Goal: Transaction & Acquisition: Purchase product/service

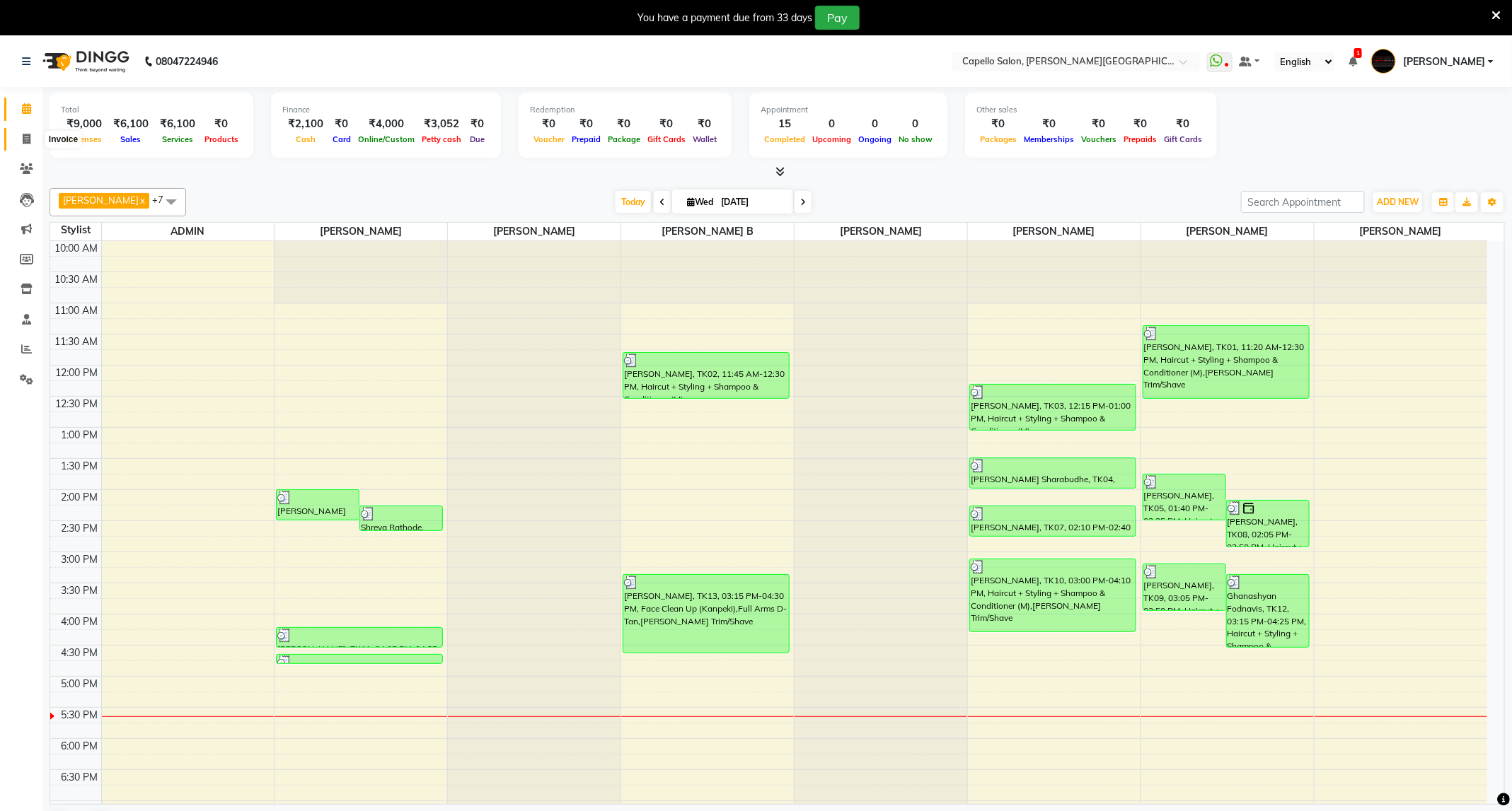
click at [23, 134] on icon at bounding box center [26, 139] width 8 height 11
select select "service"
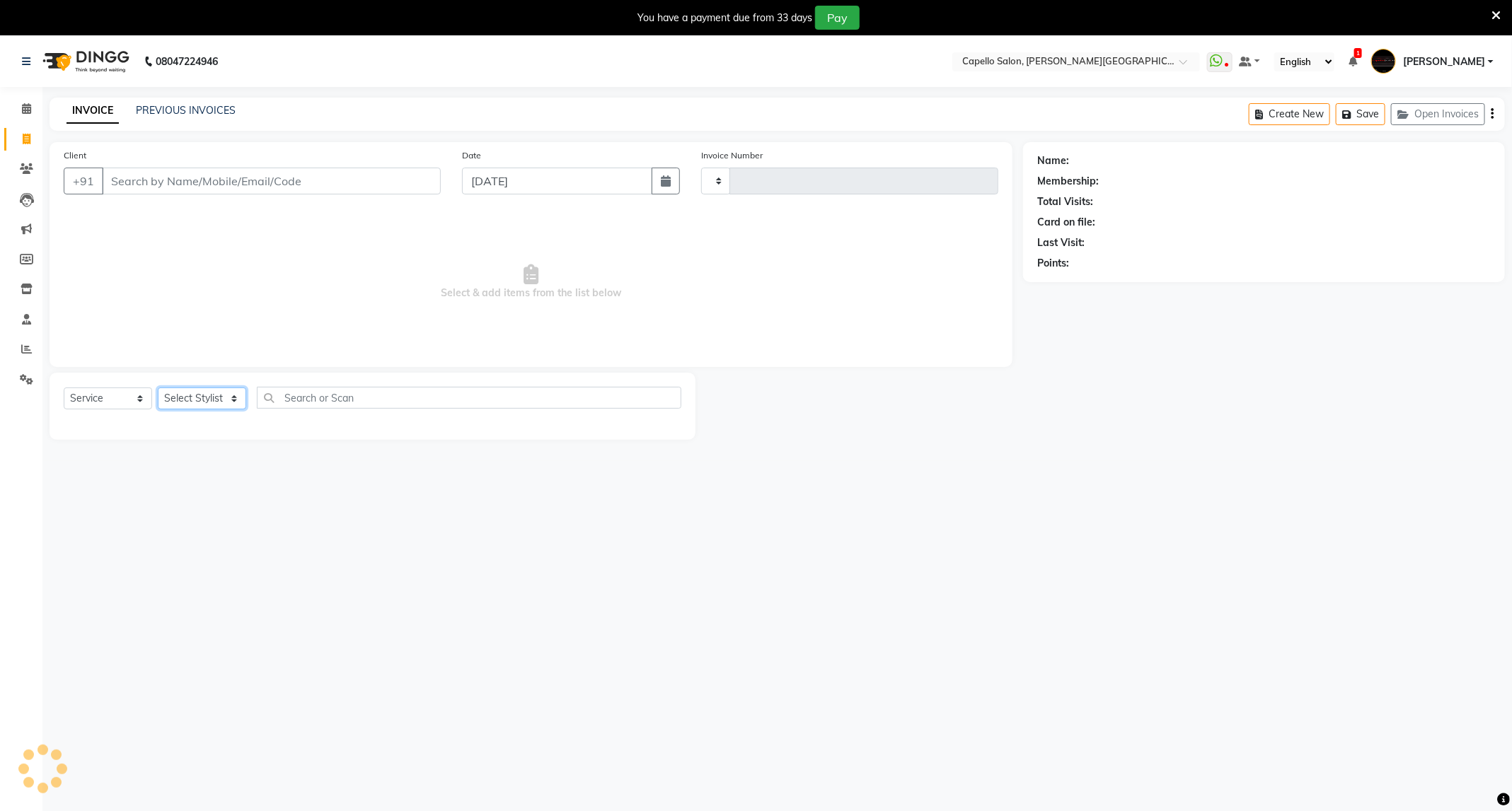
click at [225, 401] on select "Select Stylist" at bounding box center [201, 398] width 88 height 22
type input "3422"
select select "811"
click at [225, 401] on select "Select Stylist ADMIN [PERSON_NAME] [PERSON_NAME] [PERSON_NAME] [PERSON_NAME] (M…" at bounding box center [201, 398] width 88 height 22
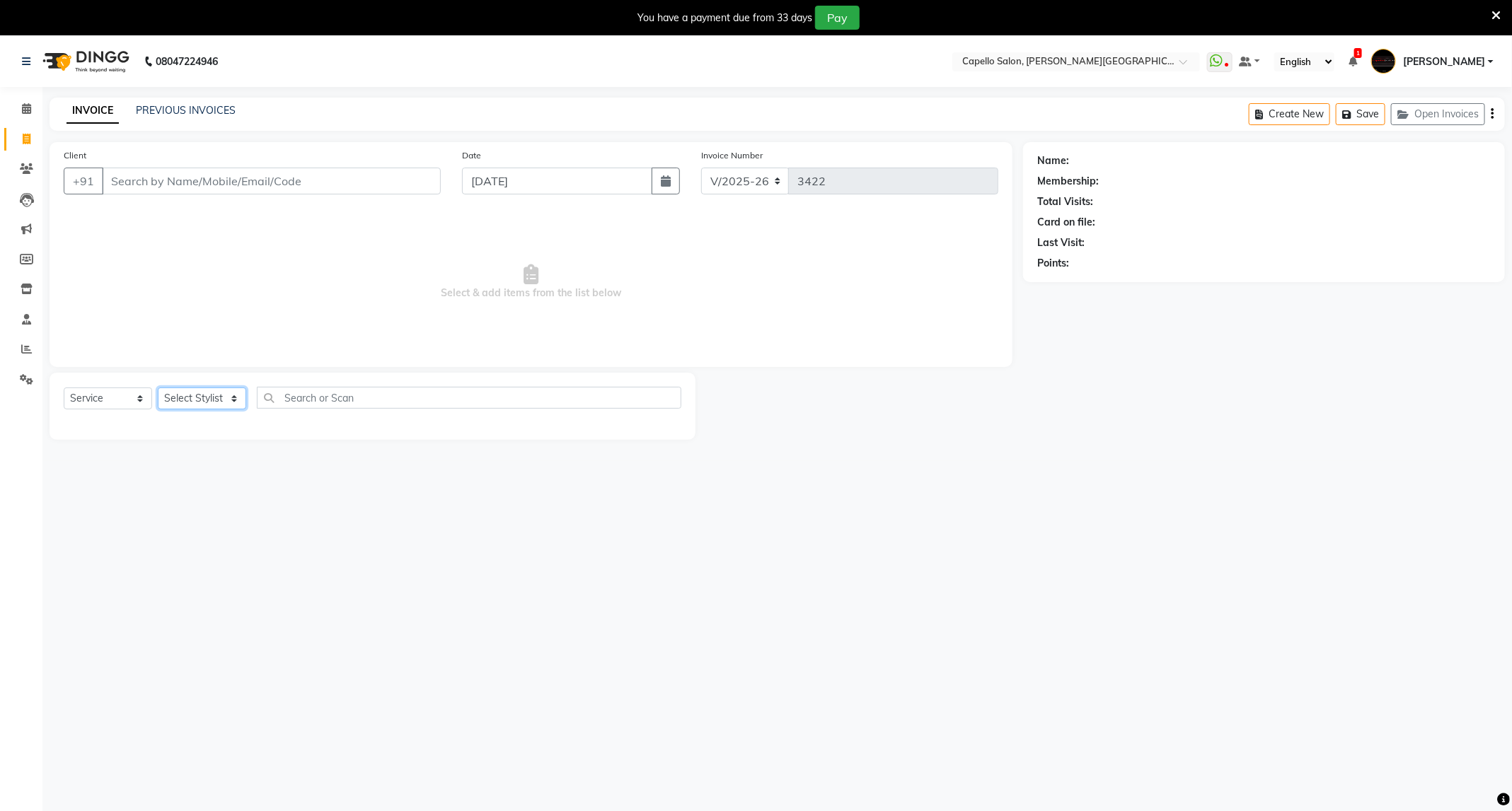
select select "85086"
click at [157, 389] on select "Select Stylist ADMIN [PERSON_NAME] [PERSON_NAME] [PERSON_NAME] [PERSON_NAME] (M…" at bounding box center [201, 398] width 88 height 22
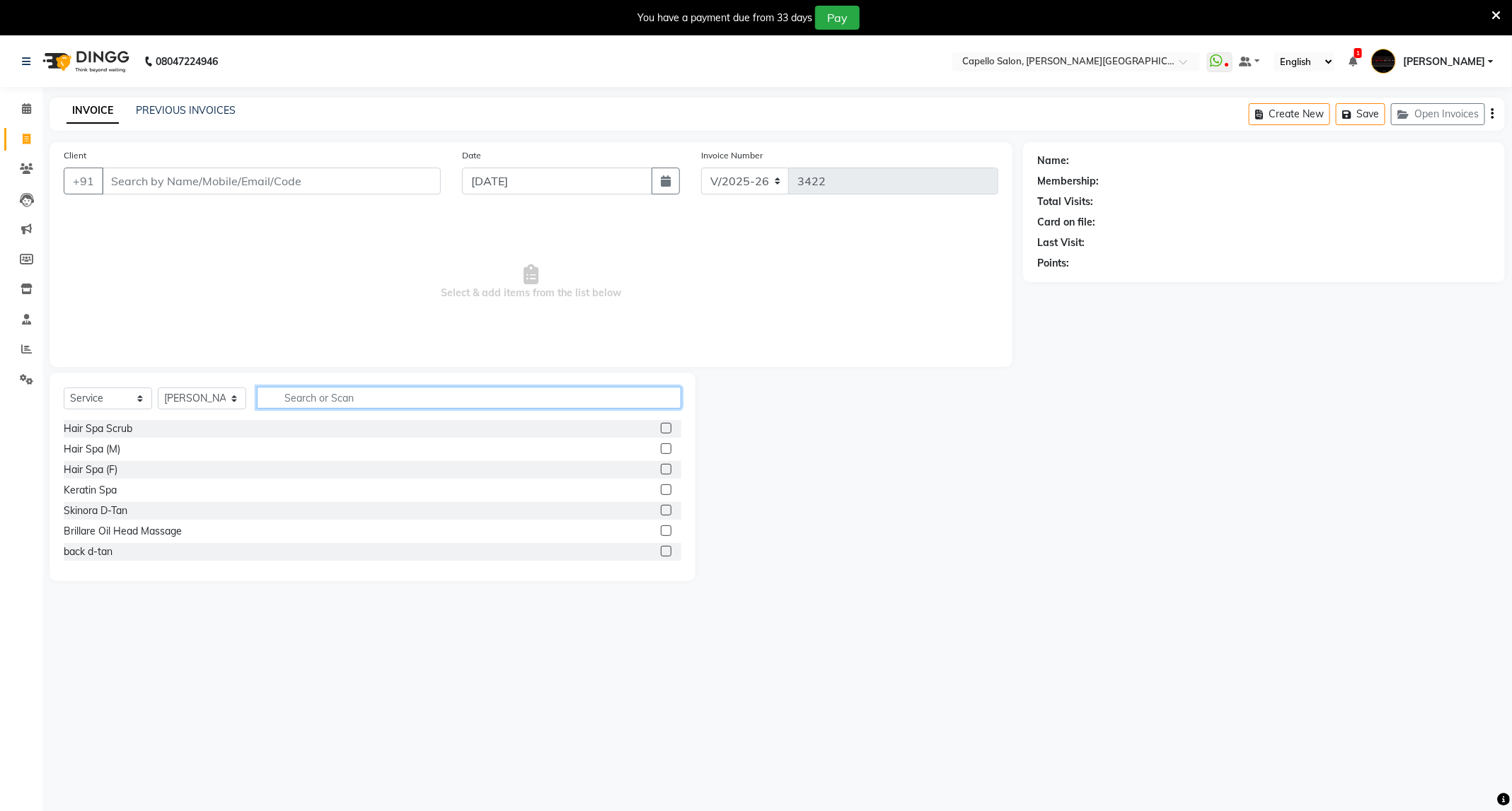
click at [324, 399] on input "text" at bounding box center [468, 397] width 425 height 22
type input "eye"
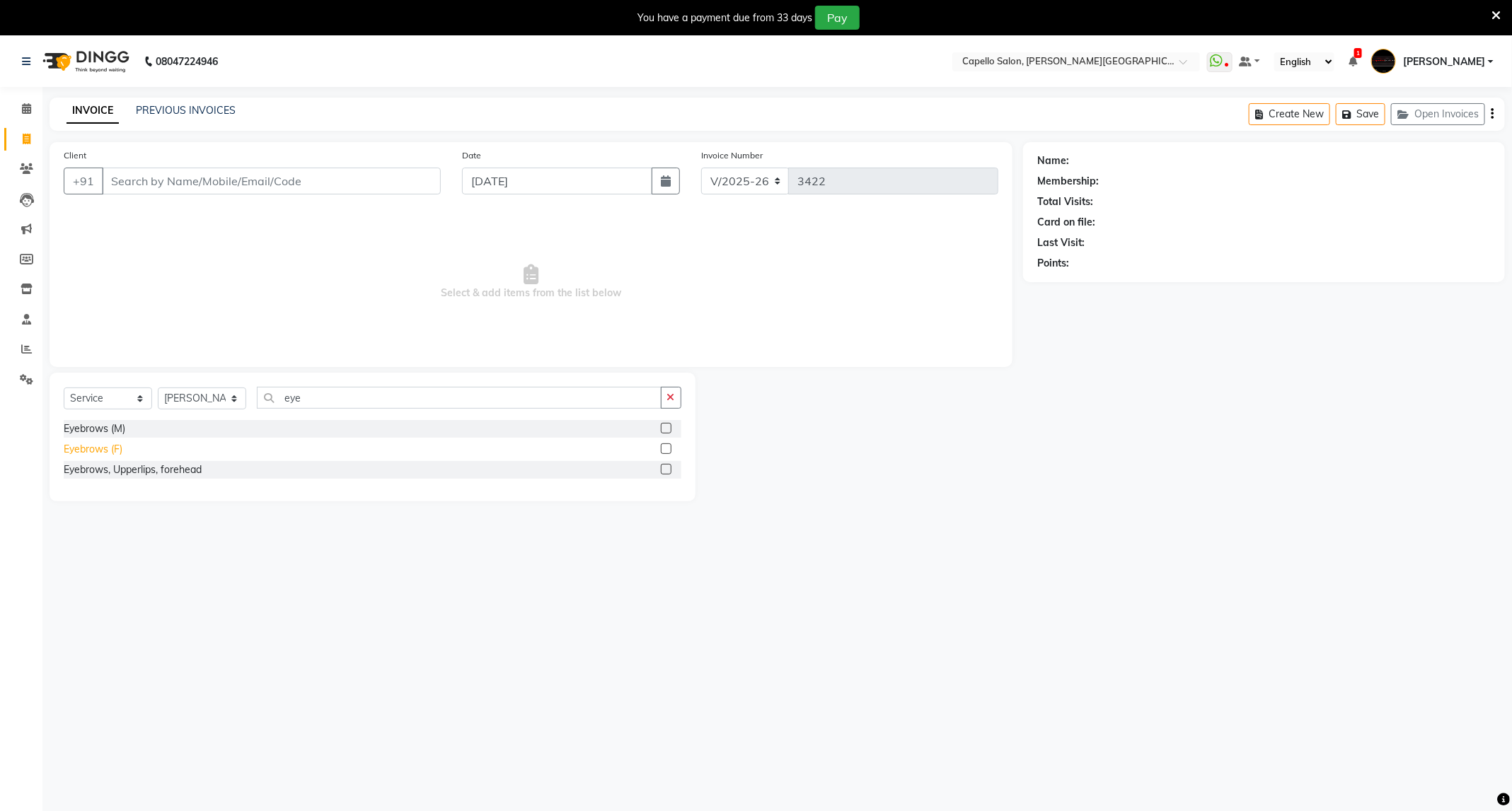
click at [115, 450] on div "Eyebrows (F)" at bounding box center [93, 449] width 58 height 15
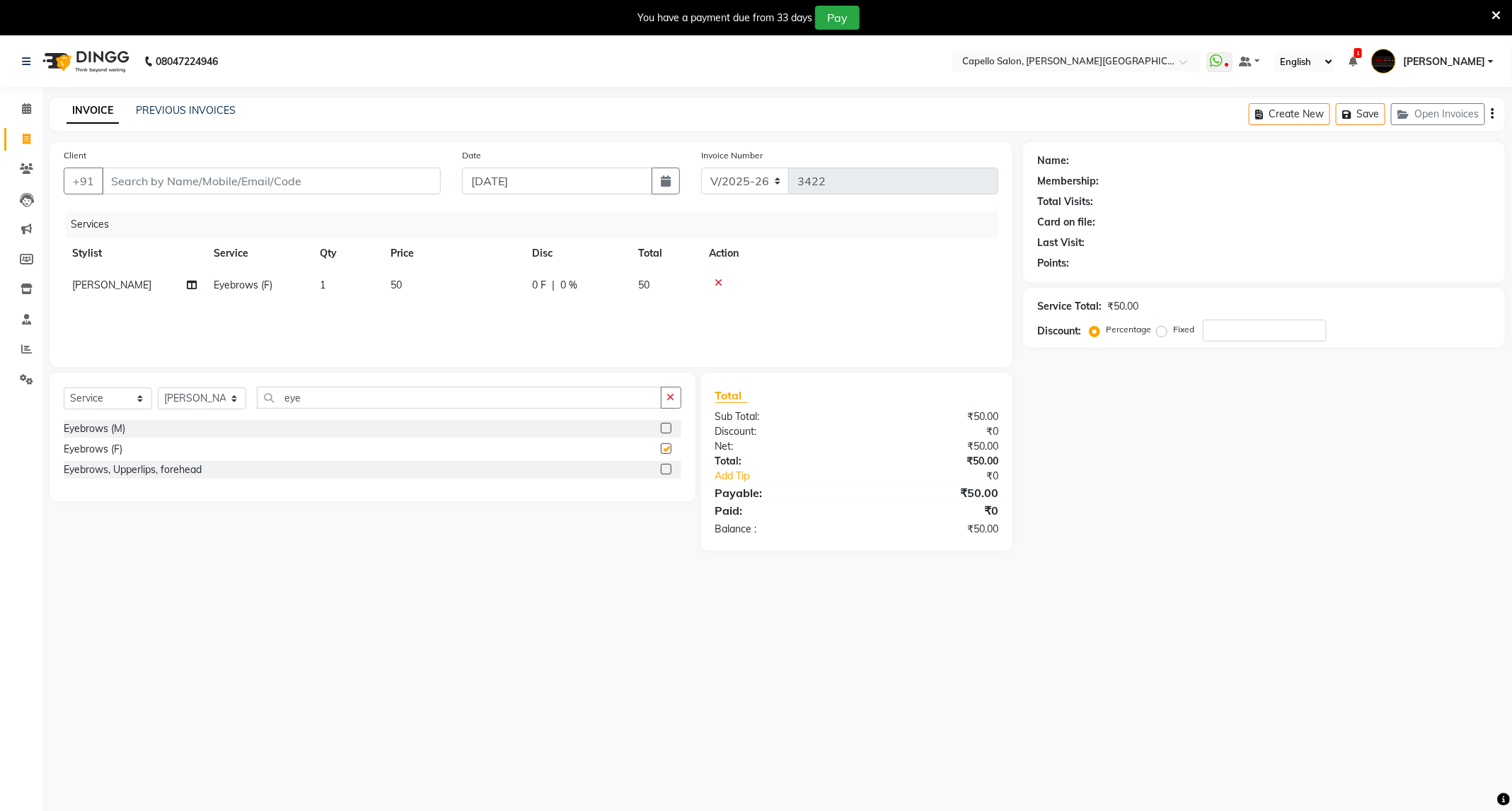
checkbox input "false"
click at [306, 397] on input "eye" at bounding box center [459, 397] width 405 height 22
type input "upp"
click at [97, 433] on div "Upper Lips" at bounding box center [88, 428] width 49 height 15
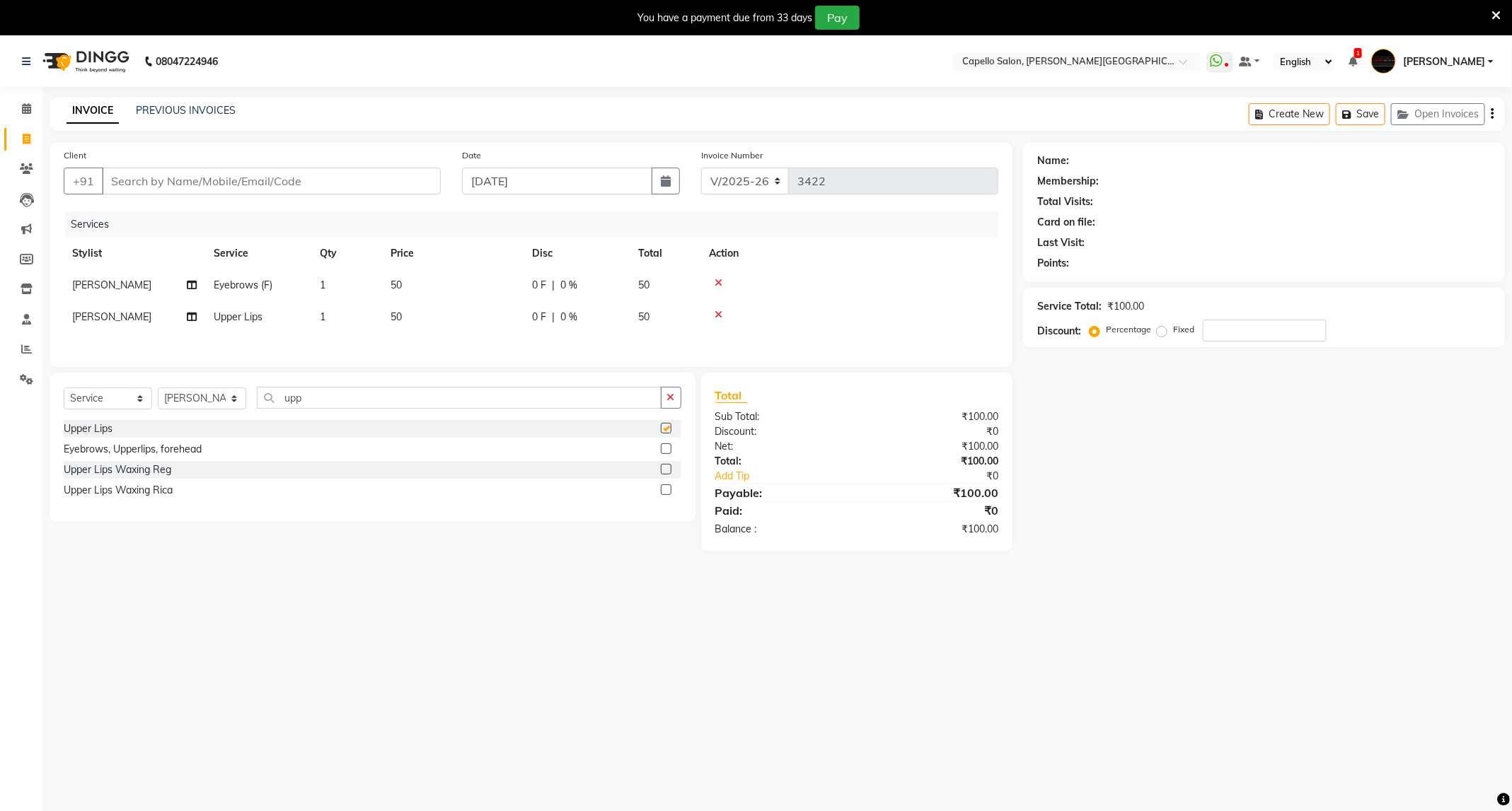
checkbox input "false"
click at [337, 184] on input "Client" at bounding box center [271, 182] width 339 height 27
type input "8"
type input "0"
type input "8275534223"
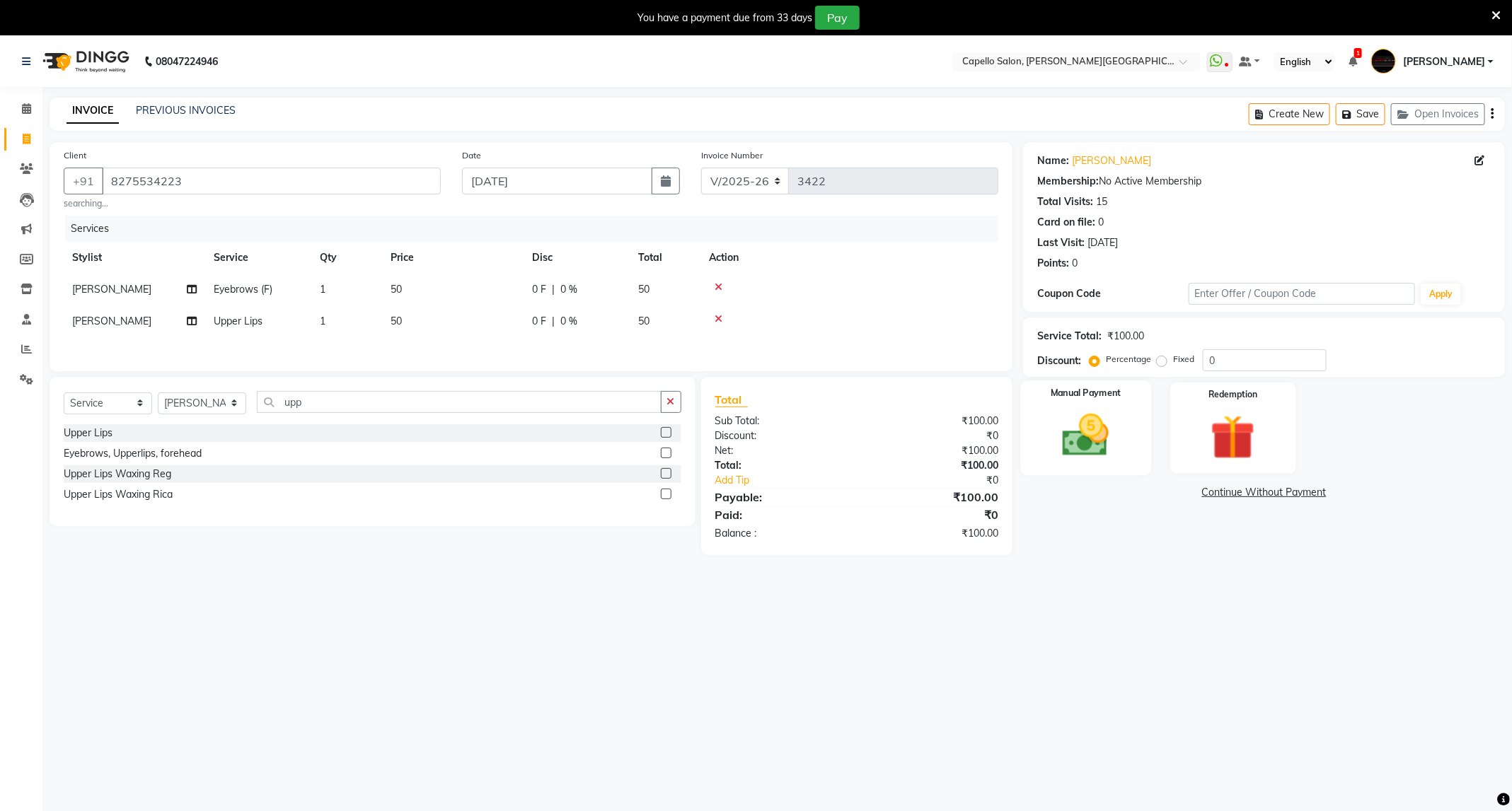
click at [1103, 442] on img at bounding box center [1085, 435] width 76 height 53
click at [1176, 487] on span "UPI" at bounding box center [1173, 493] width 22 height 17
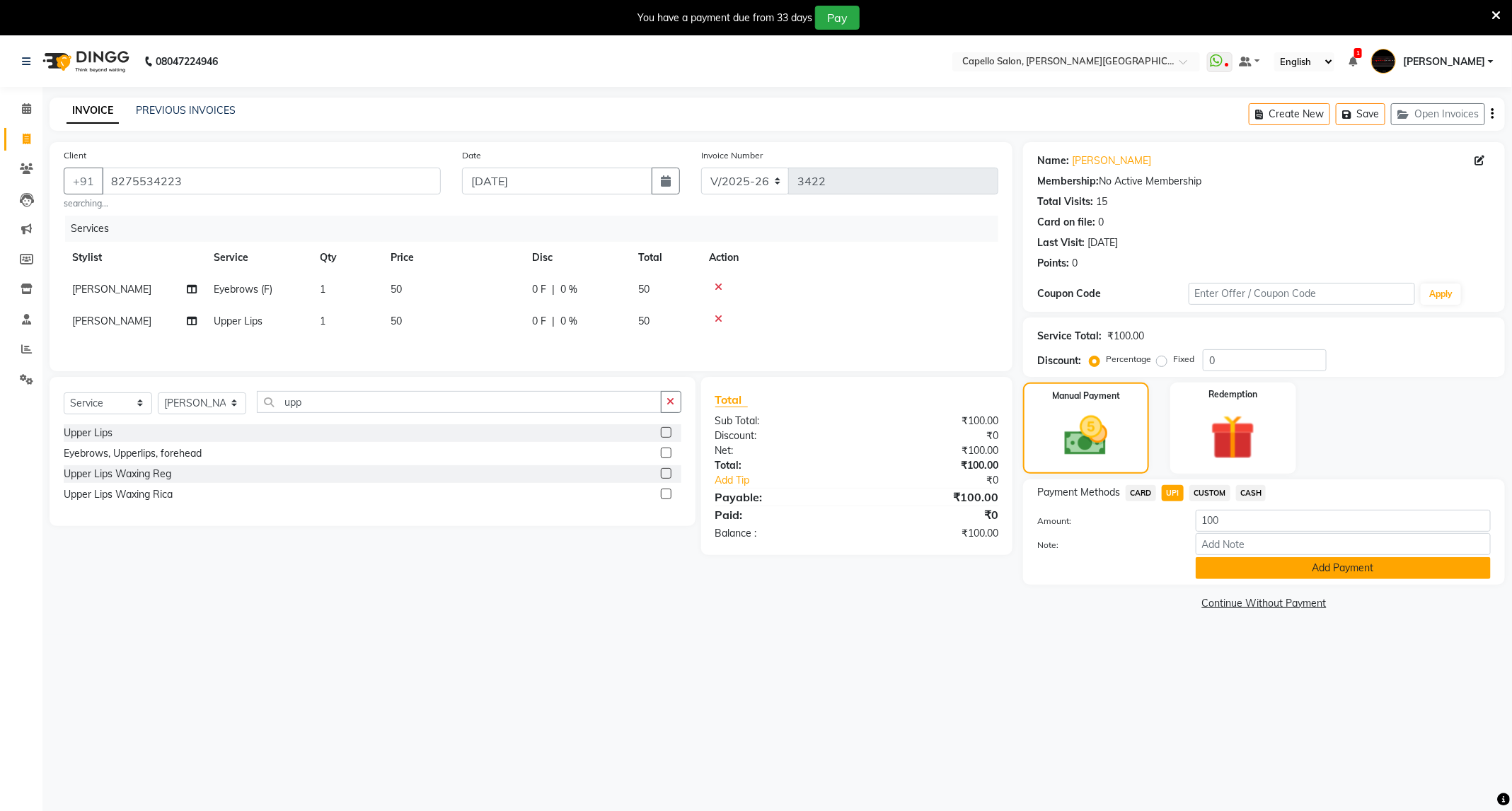
click at [1317, 567] on button "Add Payment" at bounding box center [1344, 568] width 295 height 22
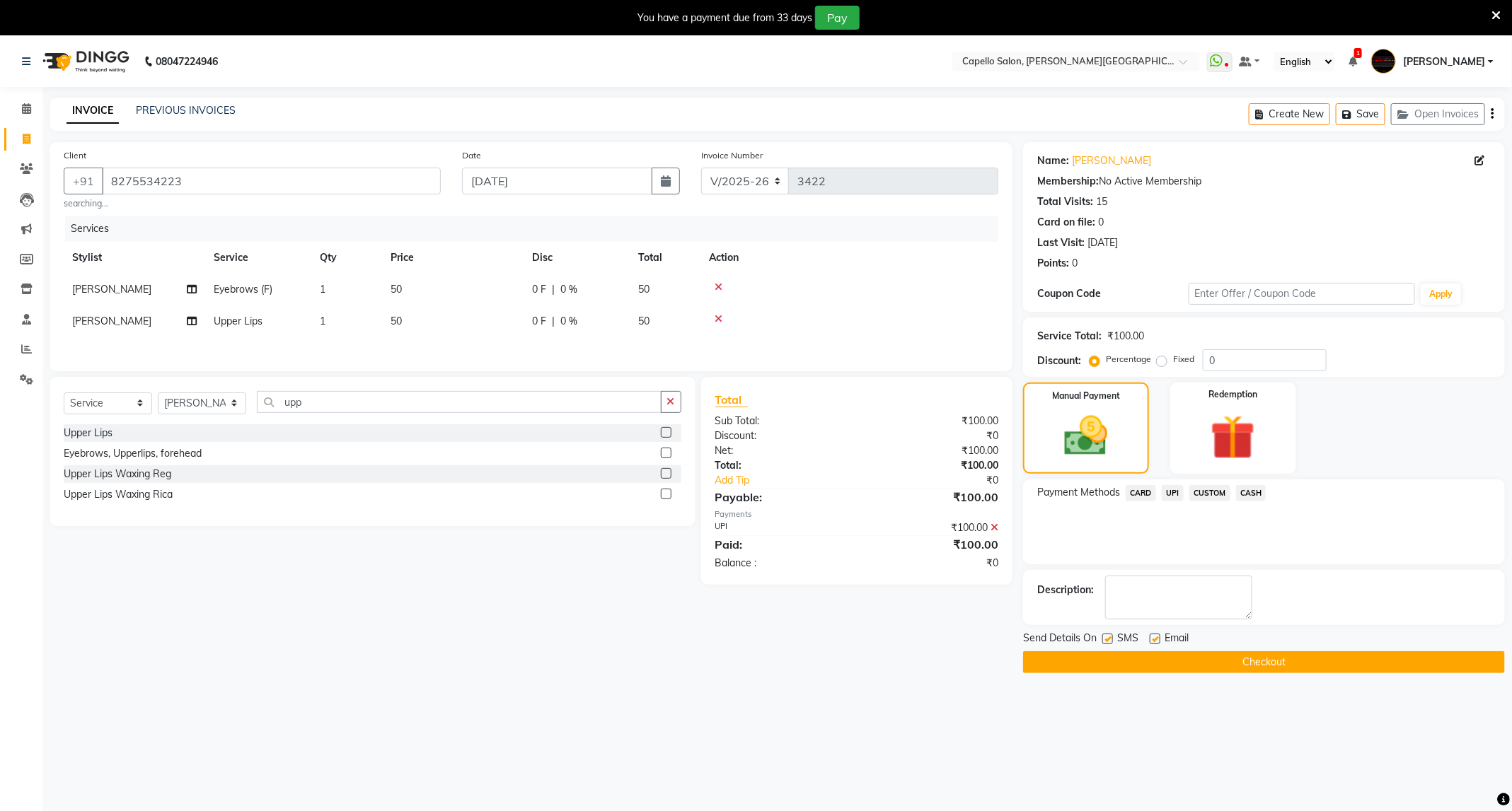
click at [1297, 662] on button "Checkout" at bounding box center [1264, 662] width 482 height 22
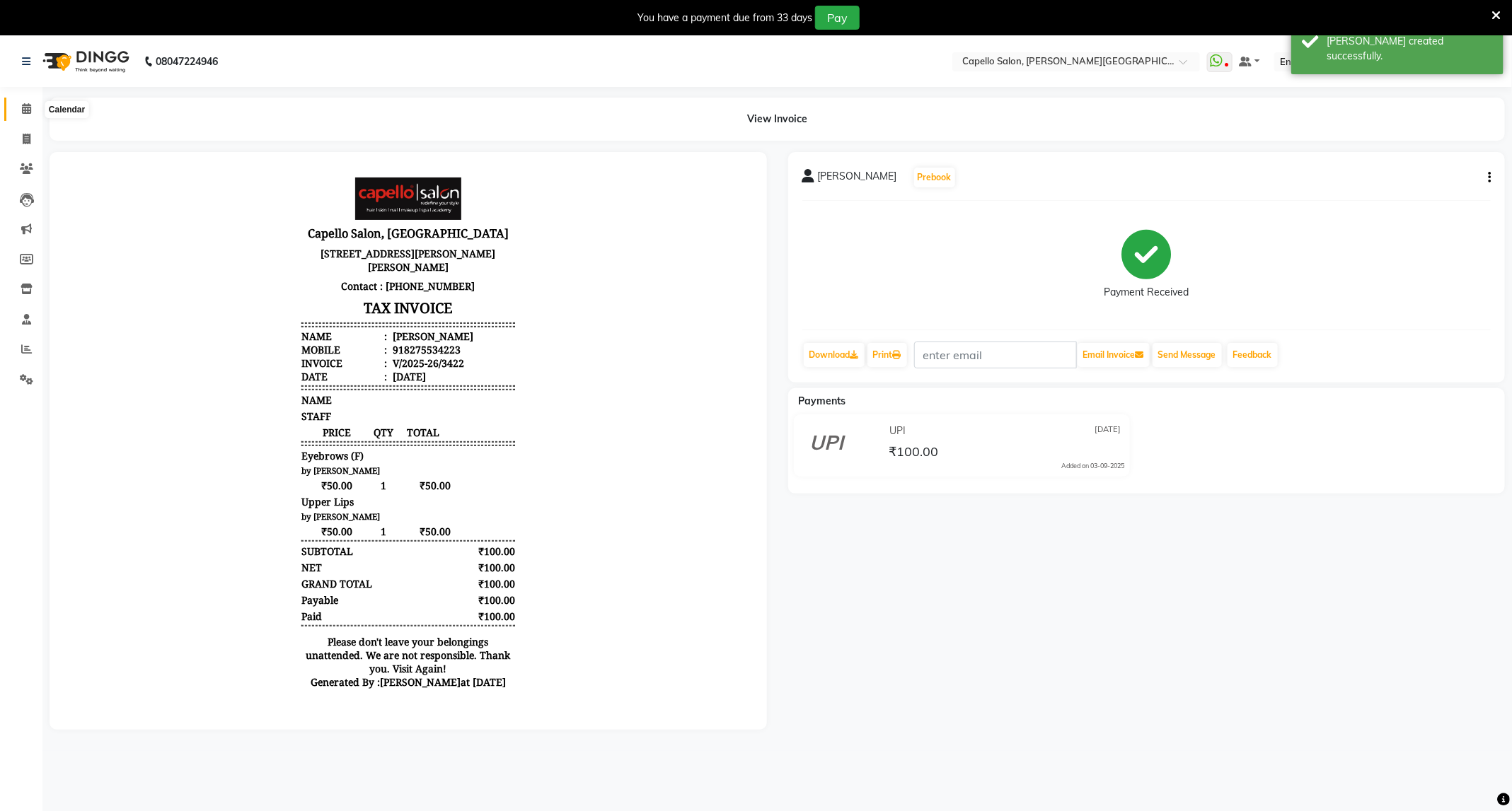
click at [32, 105] on span at bounding box center [26, 109] width 24 height 17
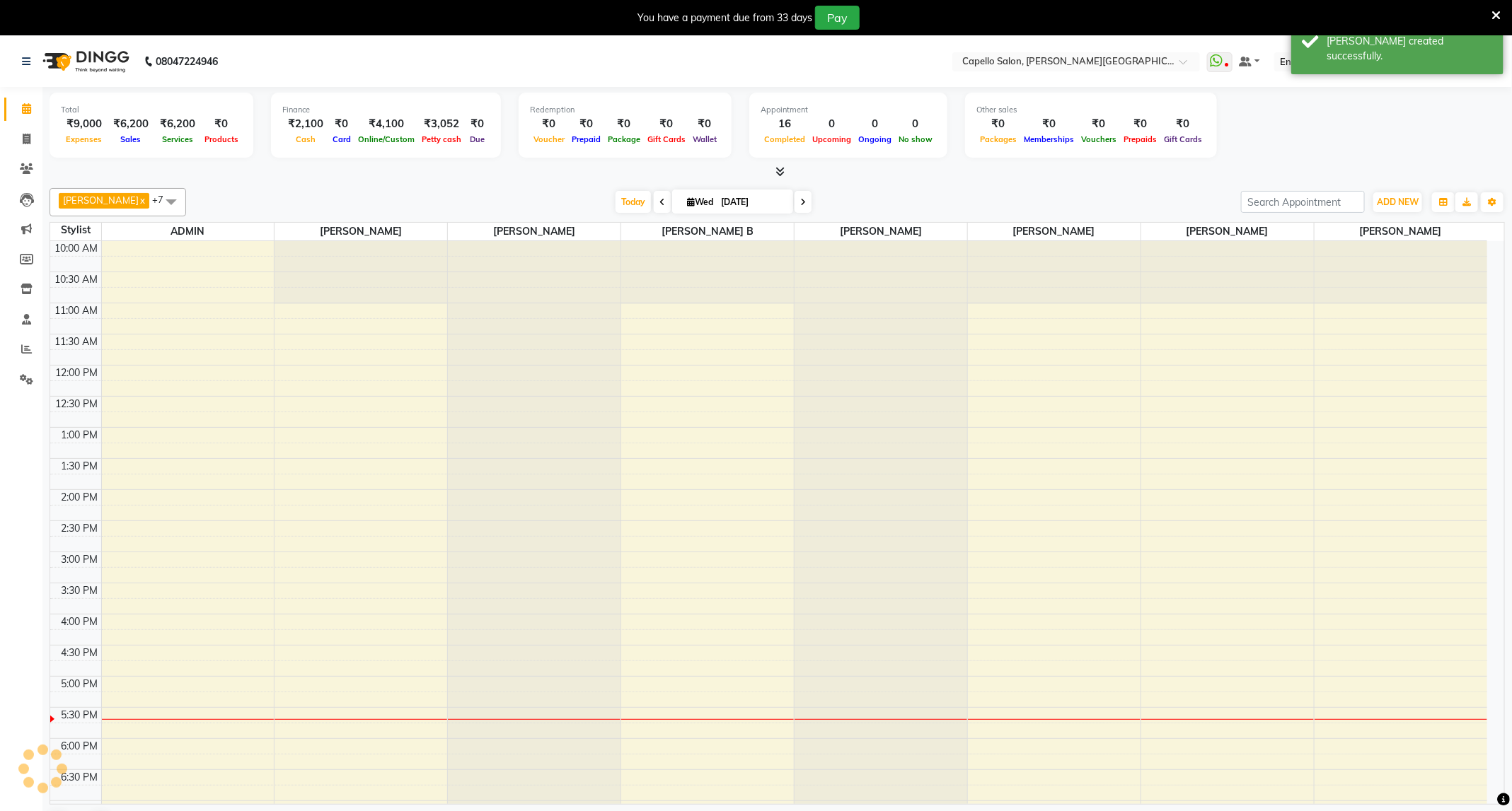
scroll to position [173, 0]
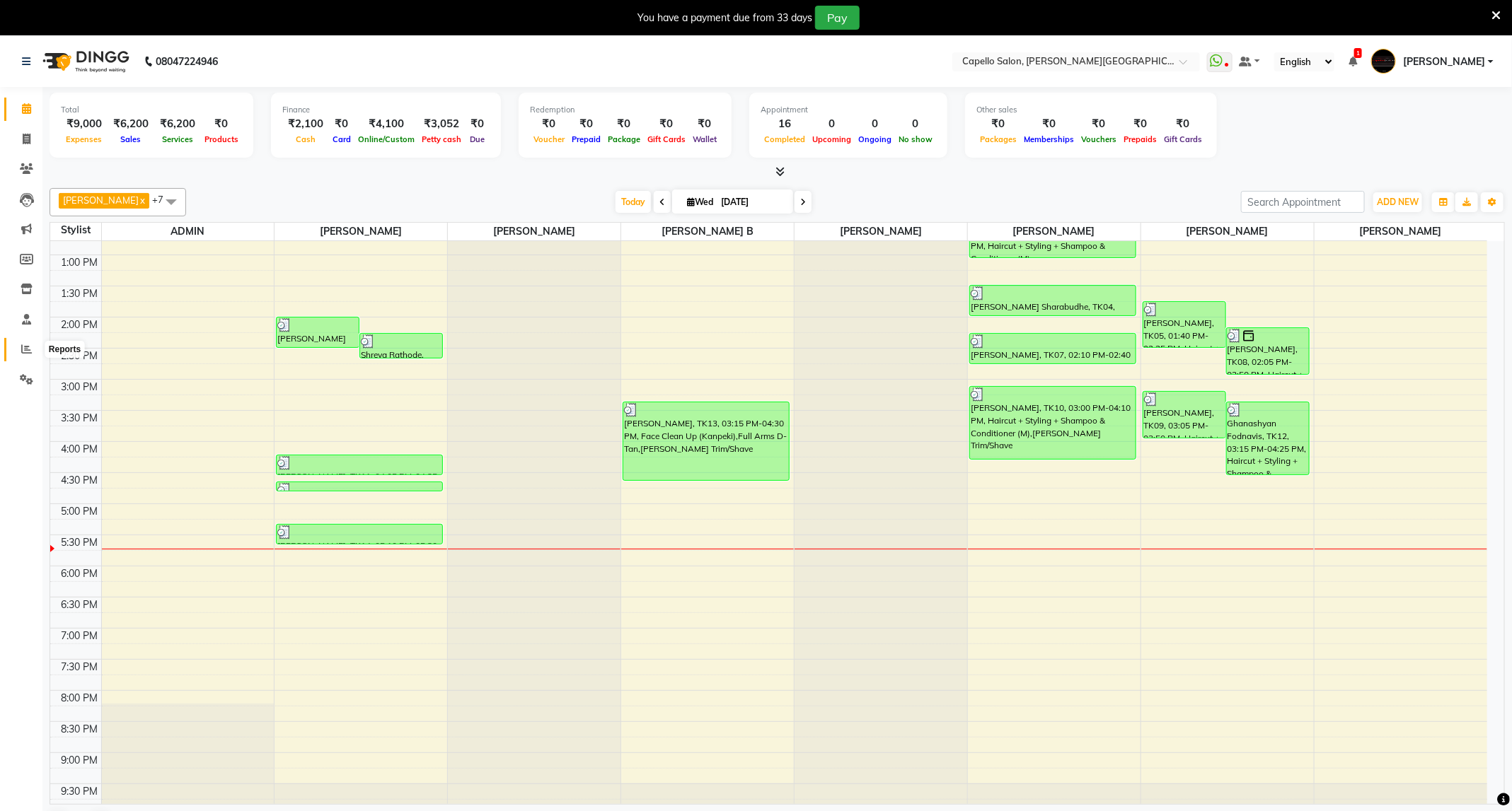
click at [28, 349] on icon at bounding box center [26, 349] width 11 height 11
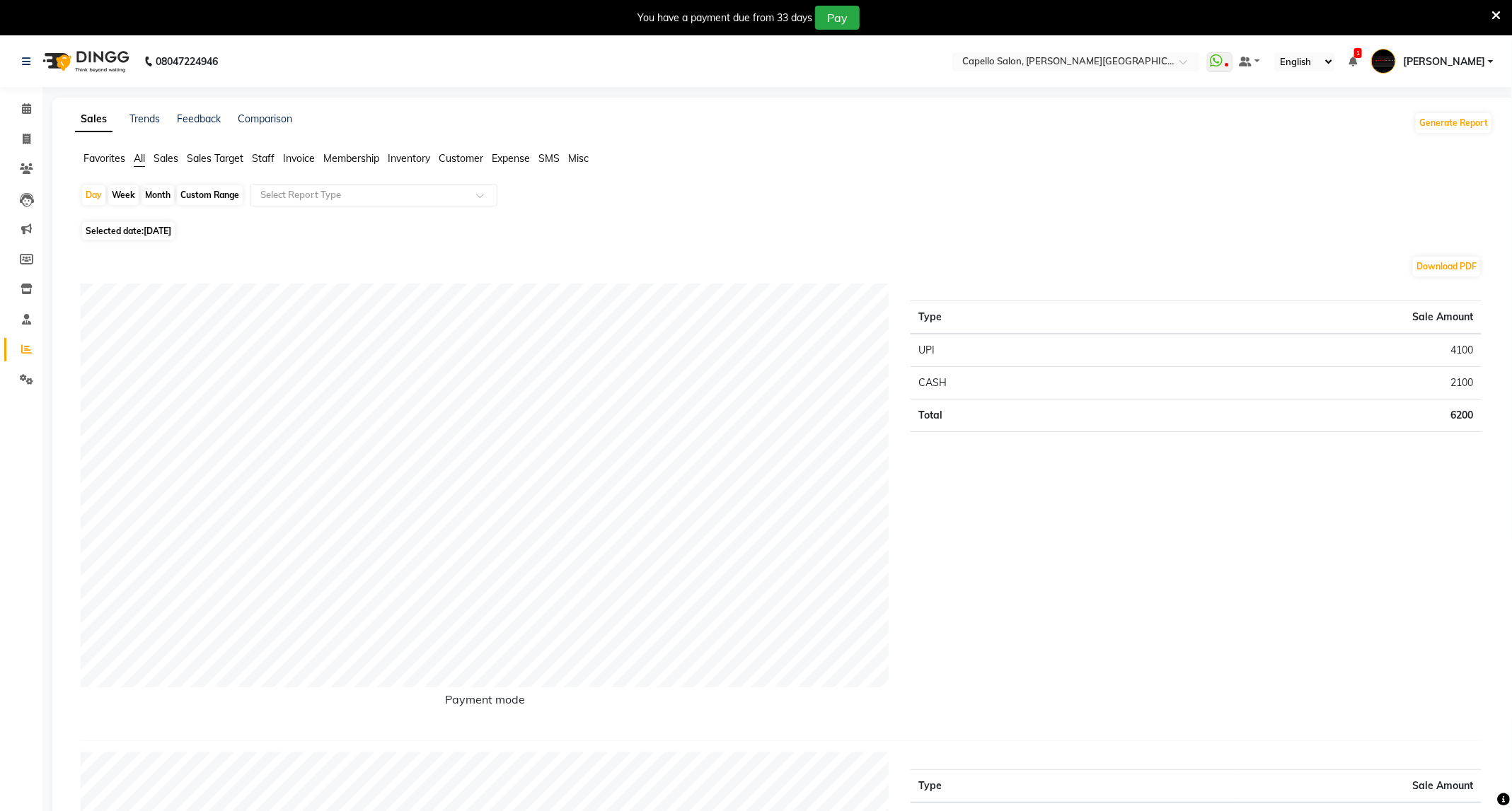
click at [163, 194] on div "Month" at bounding box center [157, 195] width 32 height 19
select select "9"
select select "2025"
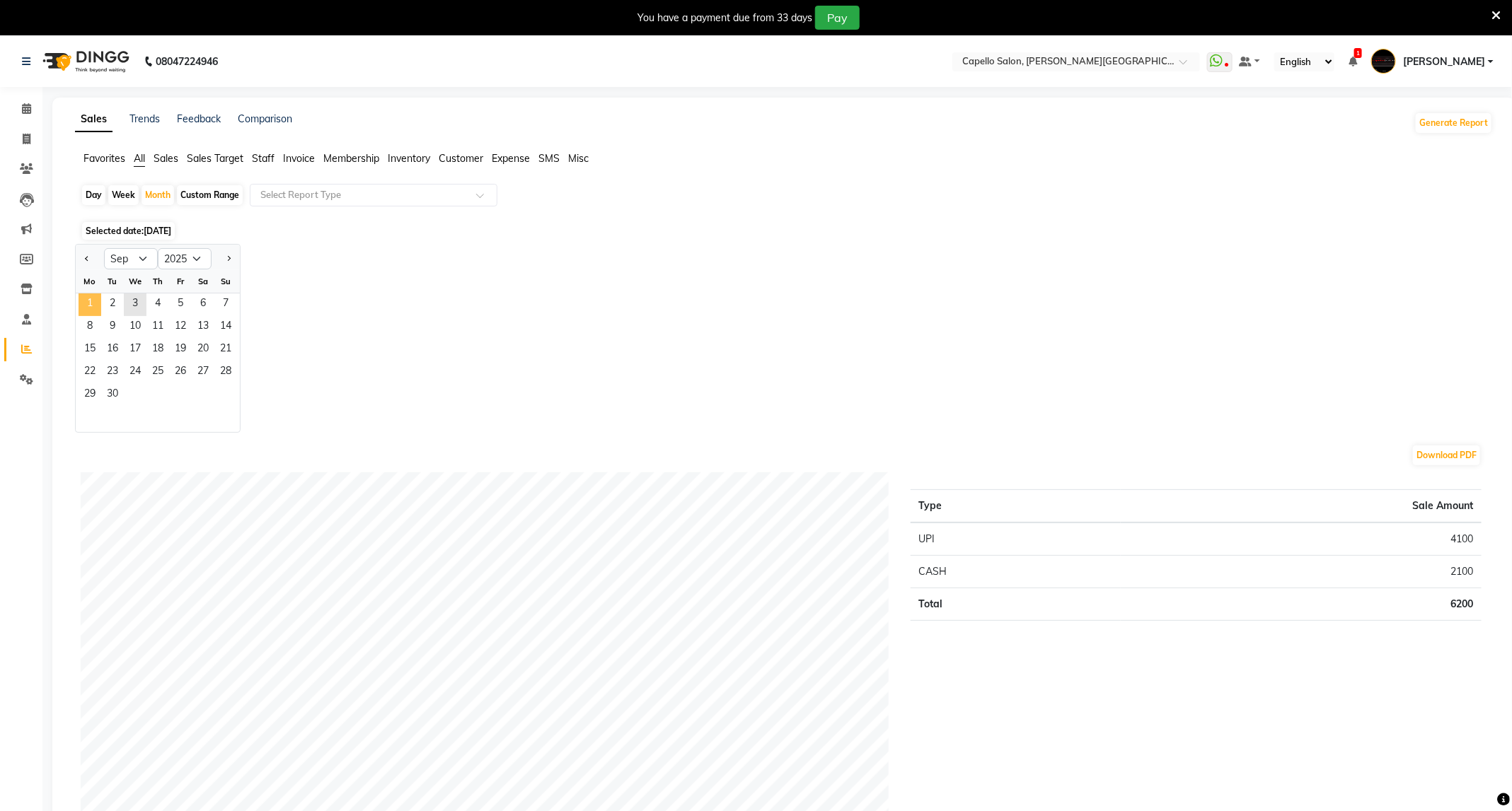
click at [85, 299] on span "1" at bounding box center [89, 304] width 22 height 22
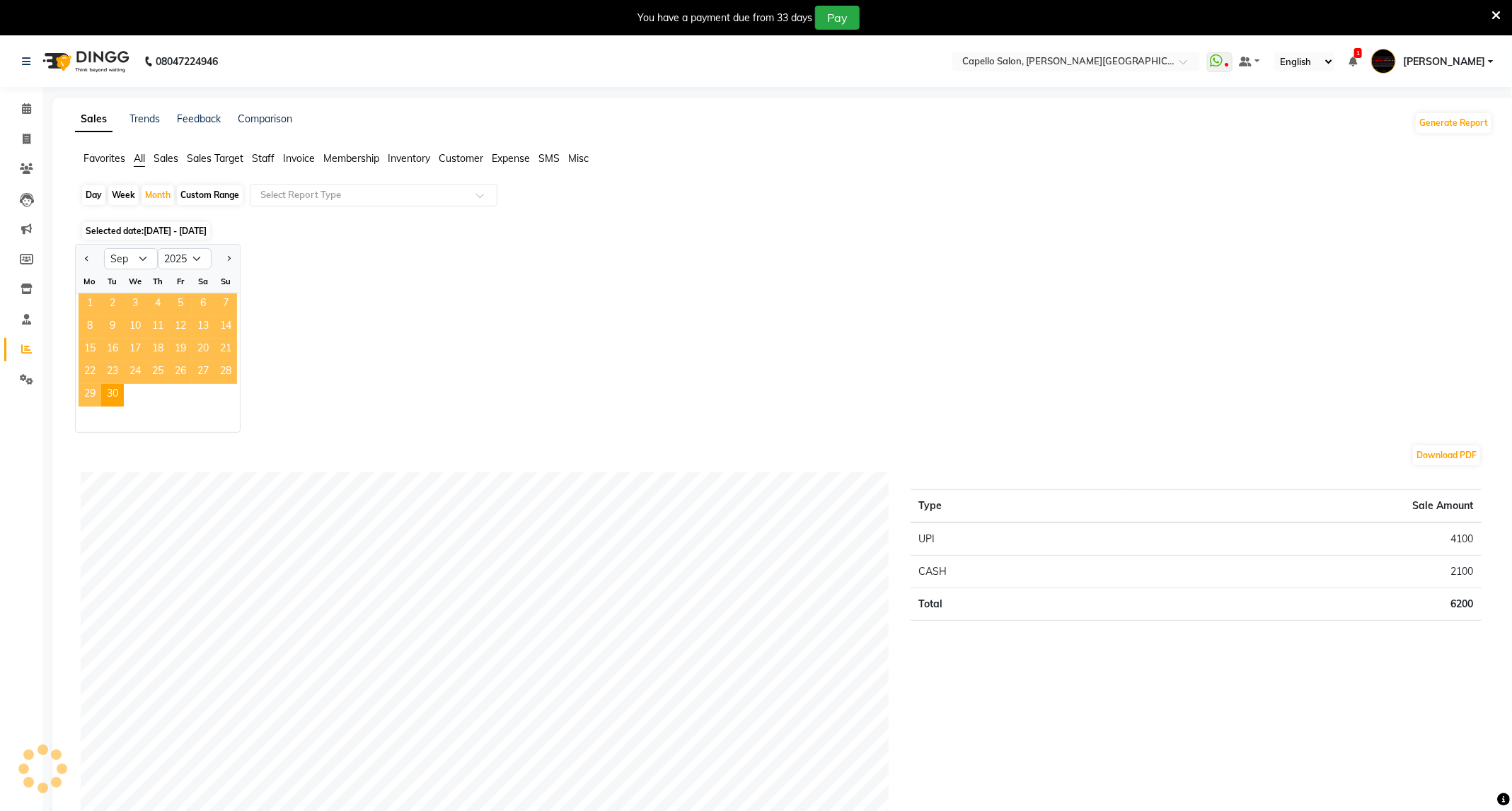
click at [85, 299] on span "1" at bounding box center [89, 304] width 22 height 22
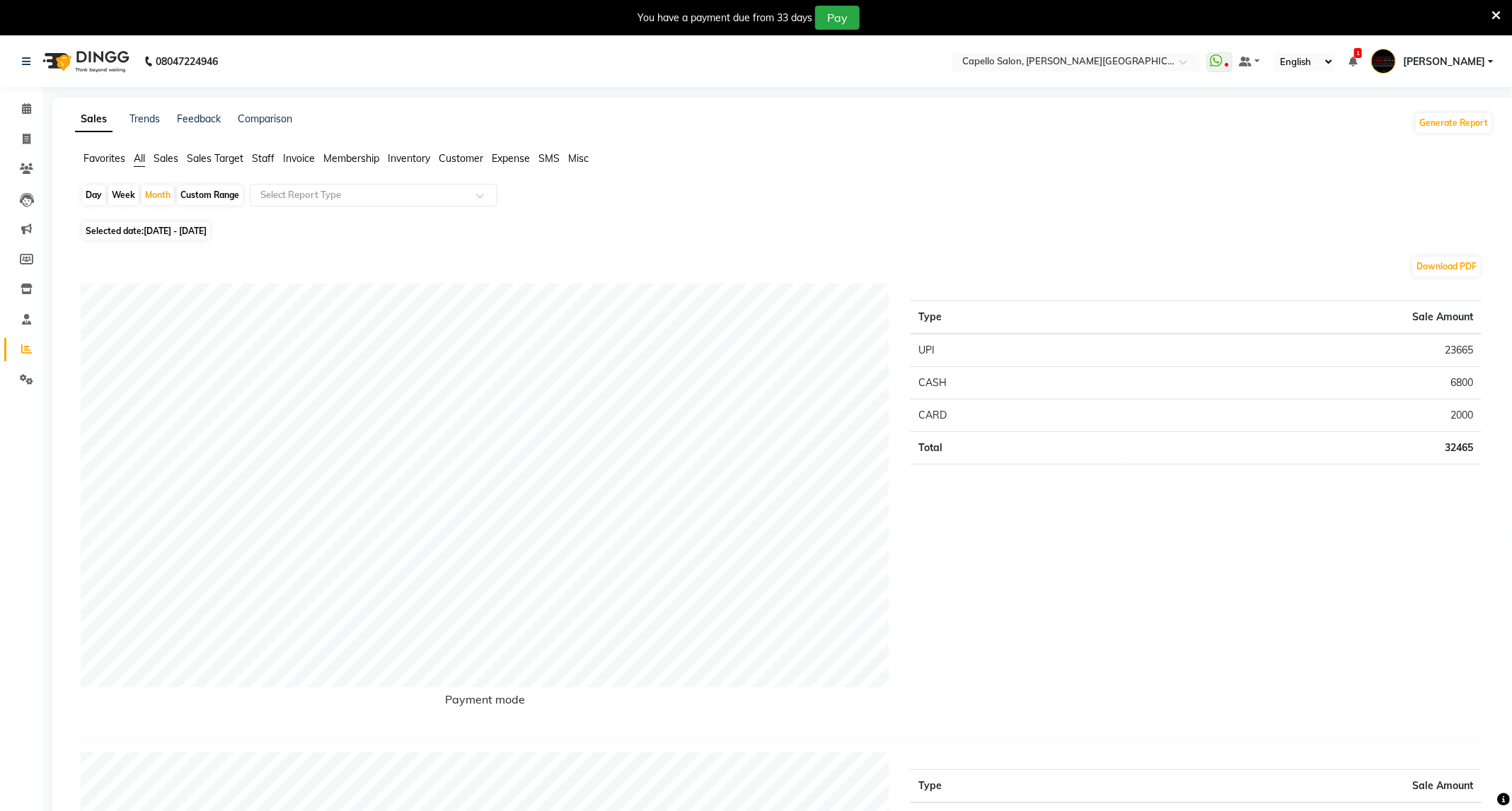
click at [92, 193] on div "Day" at bounding box center [93, 195] width 23 height 19
select select "9"
select select "2025"
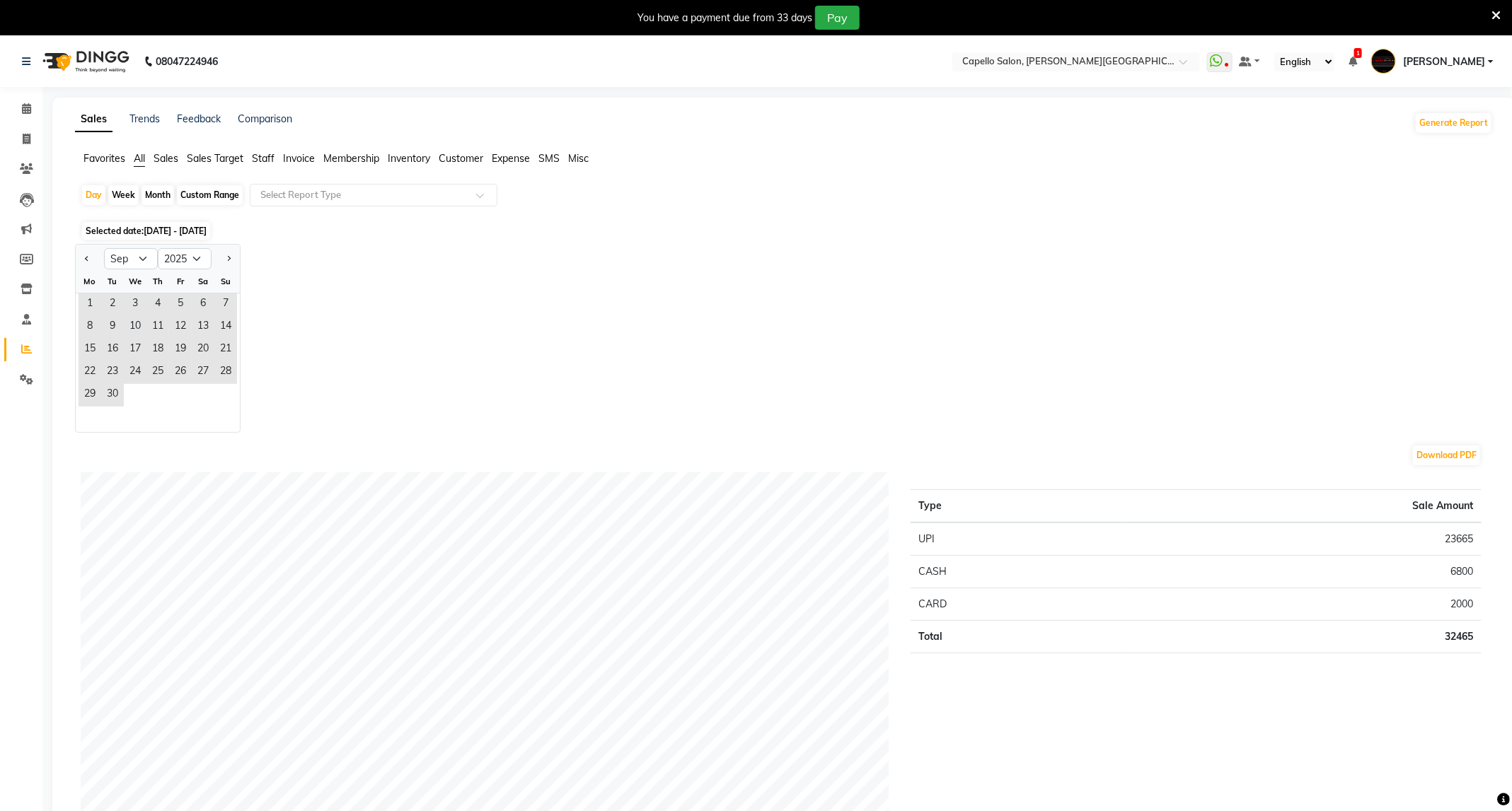
click at [482, 321] on div "Jan Feb Mar Apr May Jun Jul Aug Sep Oct Nov Dec 2015 2016 2017 2018 2019 2020 2…" at bounding box center [783, 338] width 1418 height 188
click at [258, 162] on span "Staff" at bounding box center [262, 158] width 22 height 13
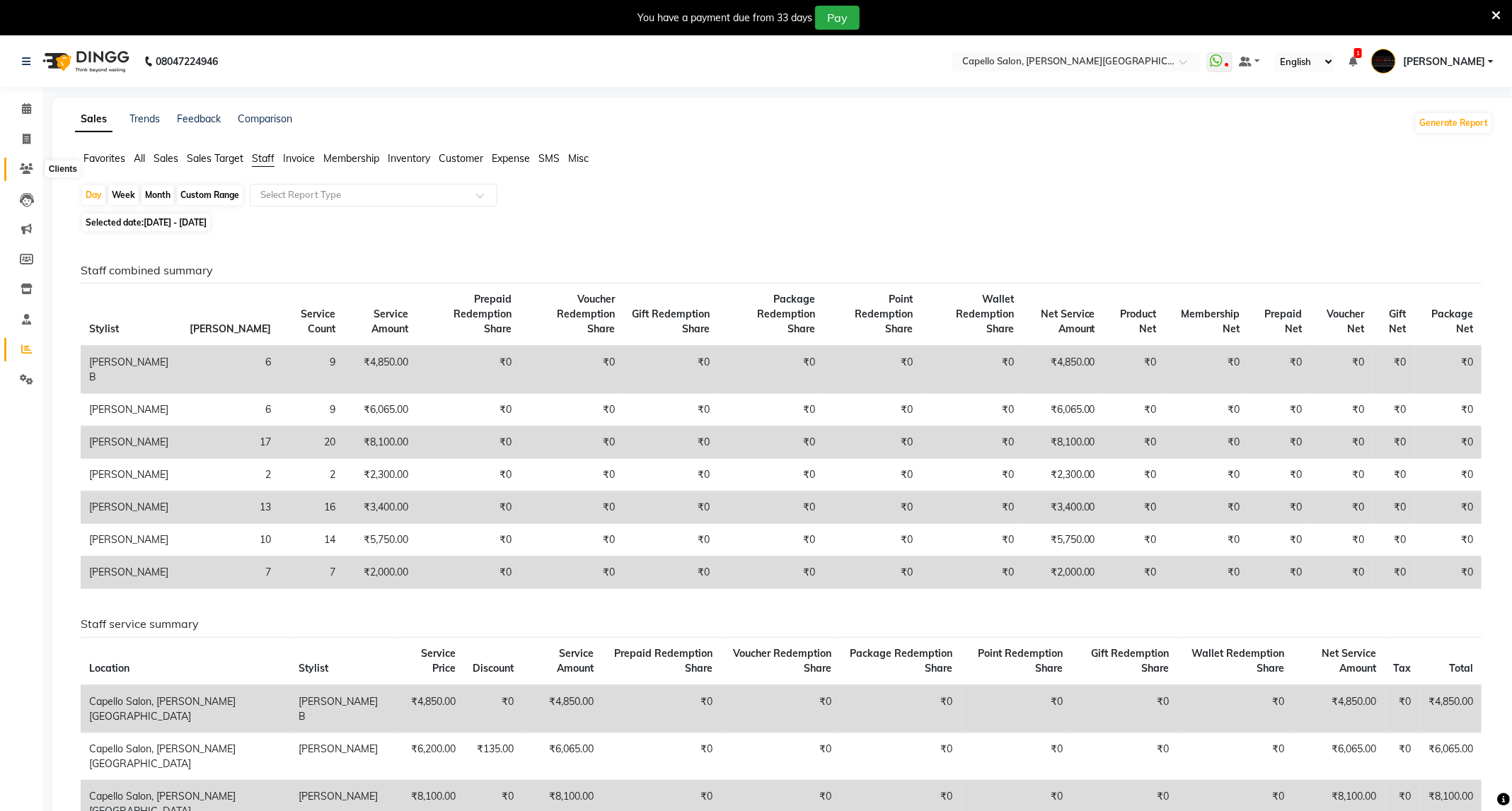
click at [34, 170] on span at bounding box center [26, 169] width 24 height 17
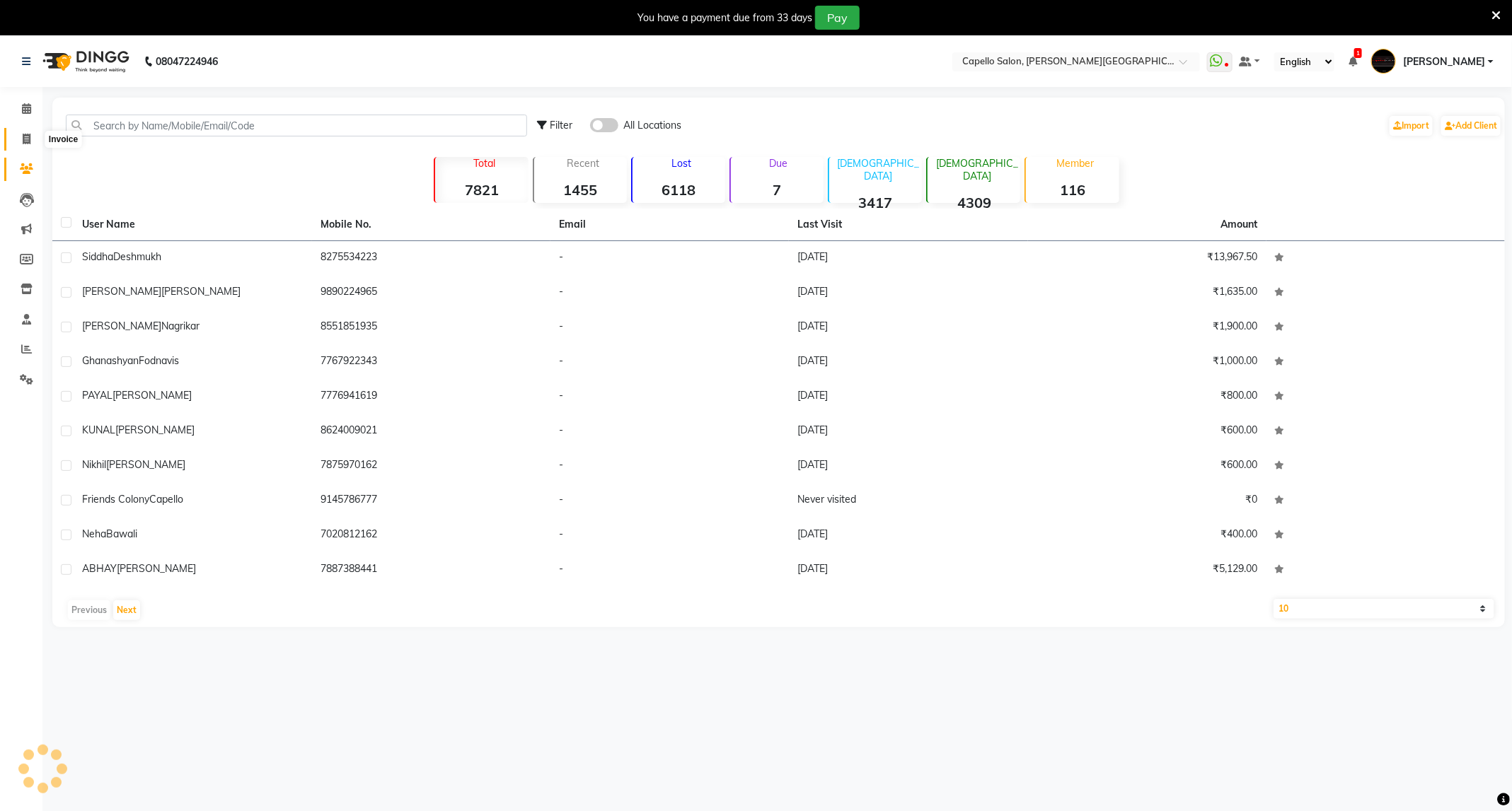
click at [30, 142] on icon at bounding box center [26, 139] width 8 height 11
select select "service"
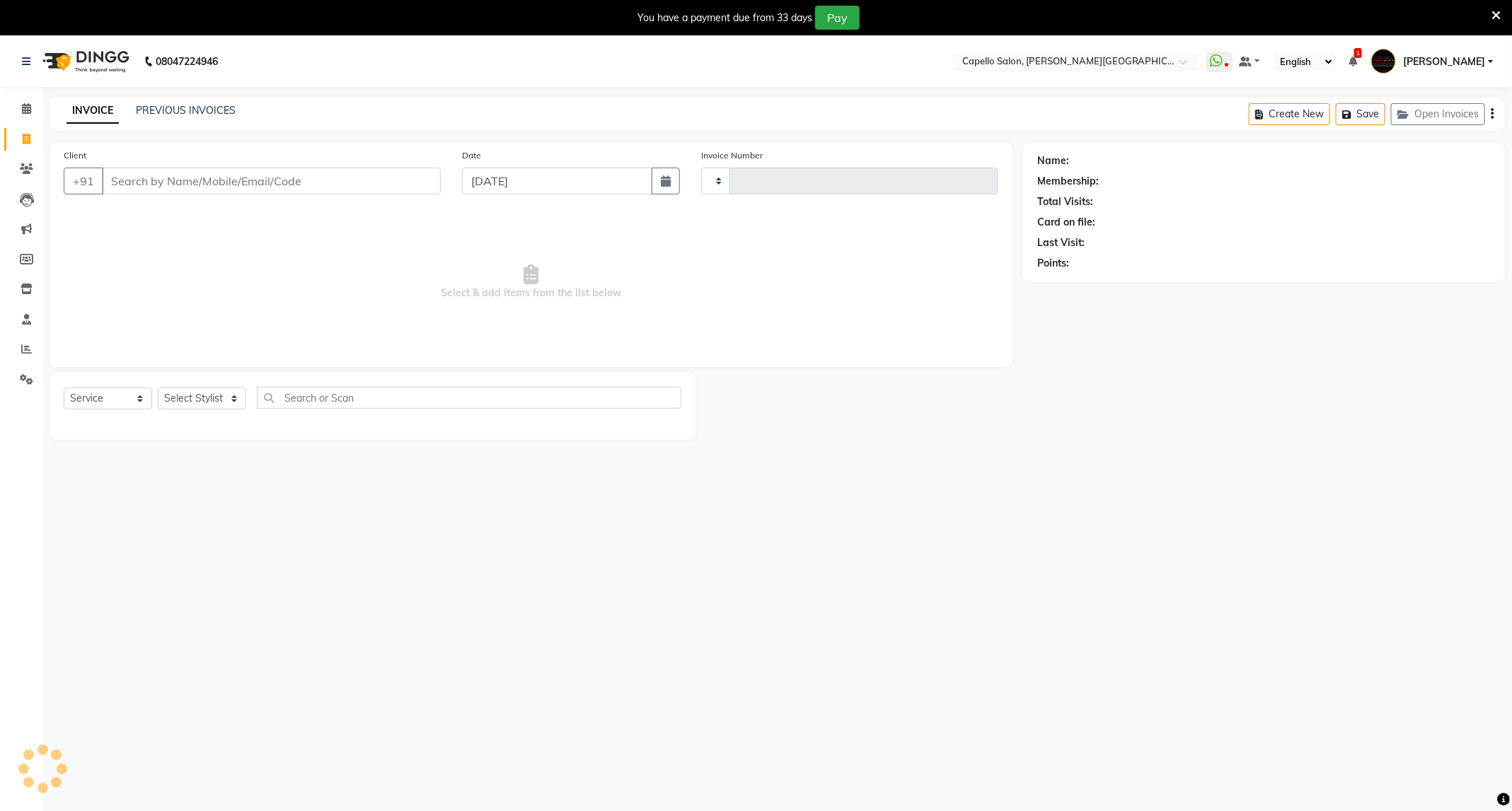
type input "3423"
select select "811"
click at [196, 397] on select "Select Stylist" at bounding box center [201, 398] width 88 height 22
click at [225, 397] on select "Select Stylist" at bounding box center [201, 398] width 88 height 22
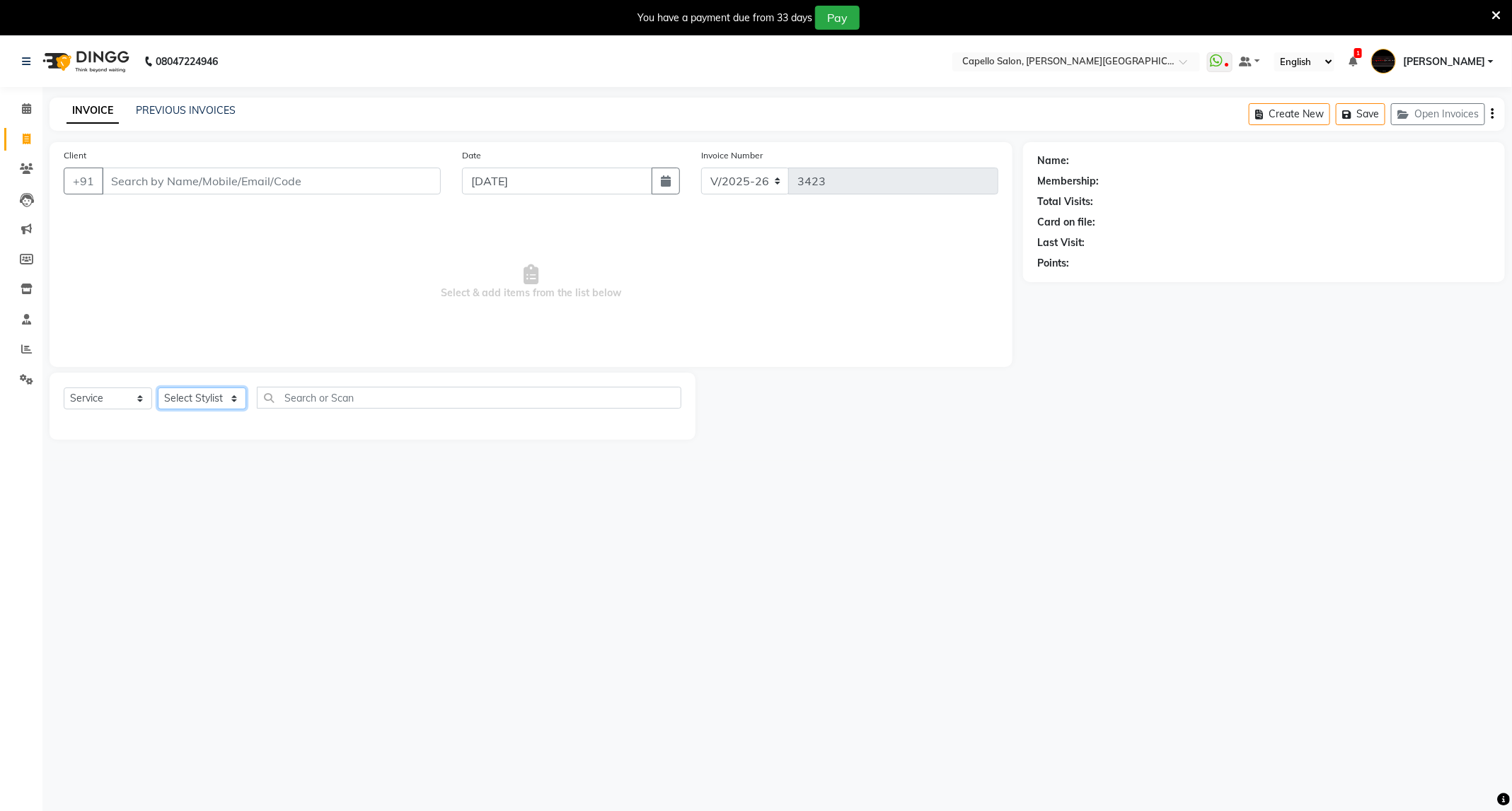
click at [225, 397] on select "Select Stylist" at bounding box center [201, 398] width 88 height 22
select select "50699"
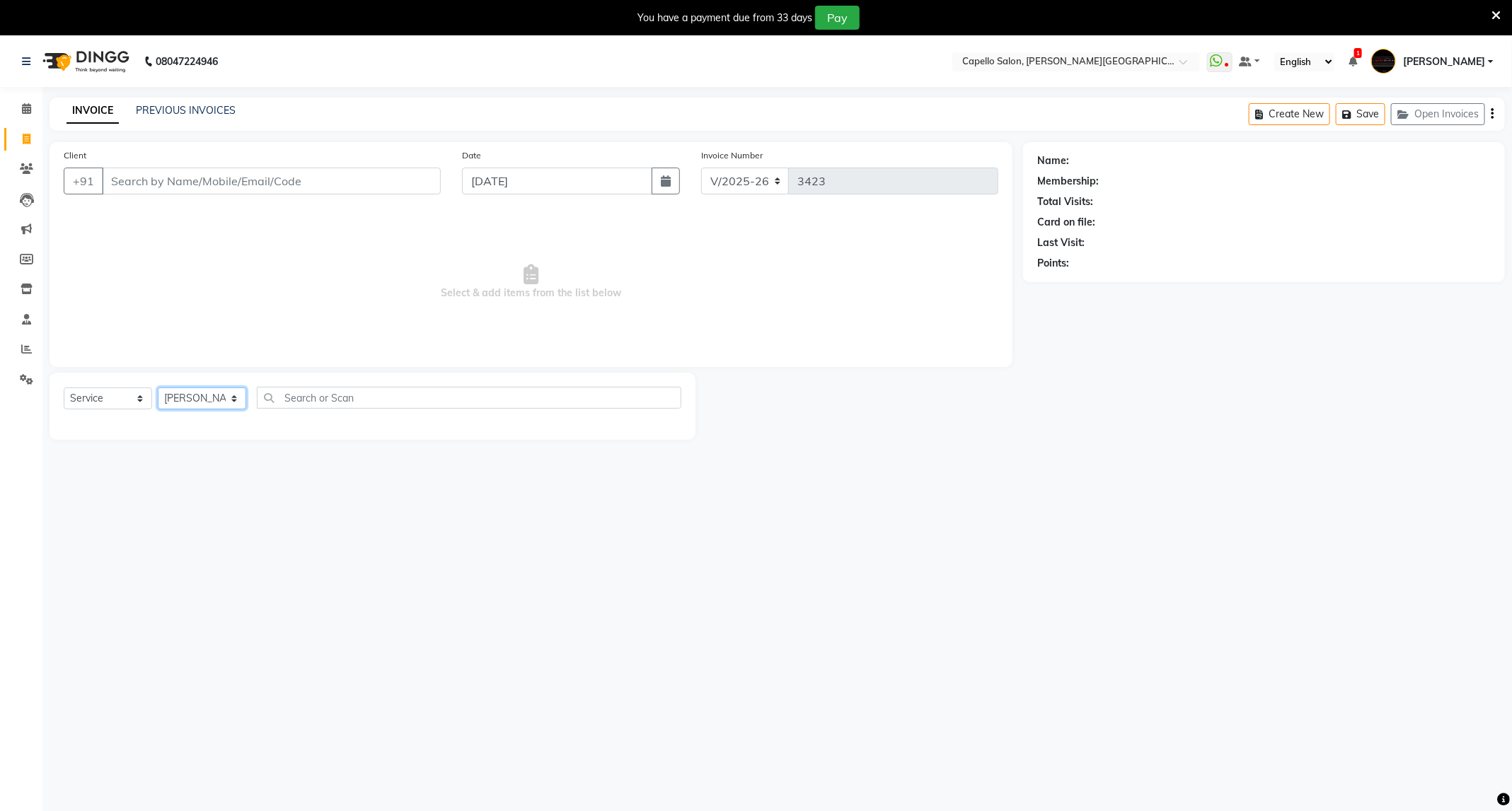
click at [157, 389] on select "Select Stylist ADMIN [PERSON_NAME] [PERSON_NAME] [PERSON_NAME] [PERSON_NAME] (M…" at bounding box center [201, 398] width 88 height 22
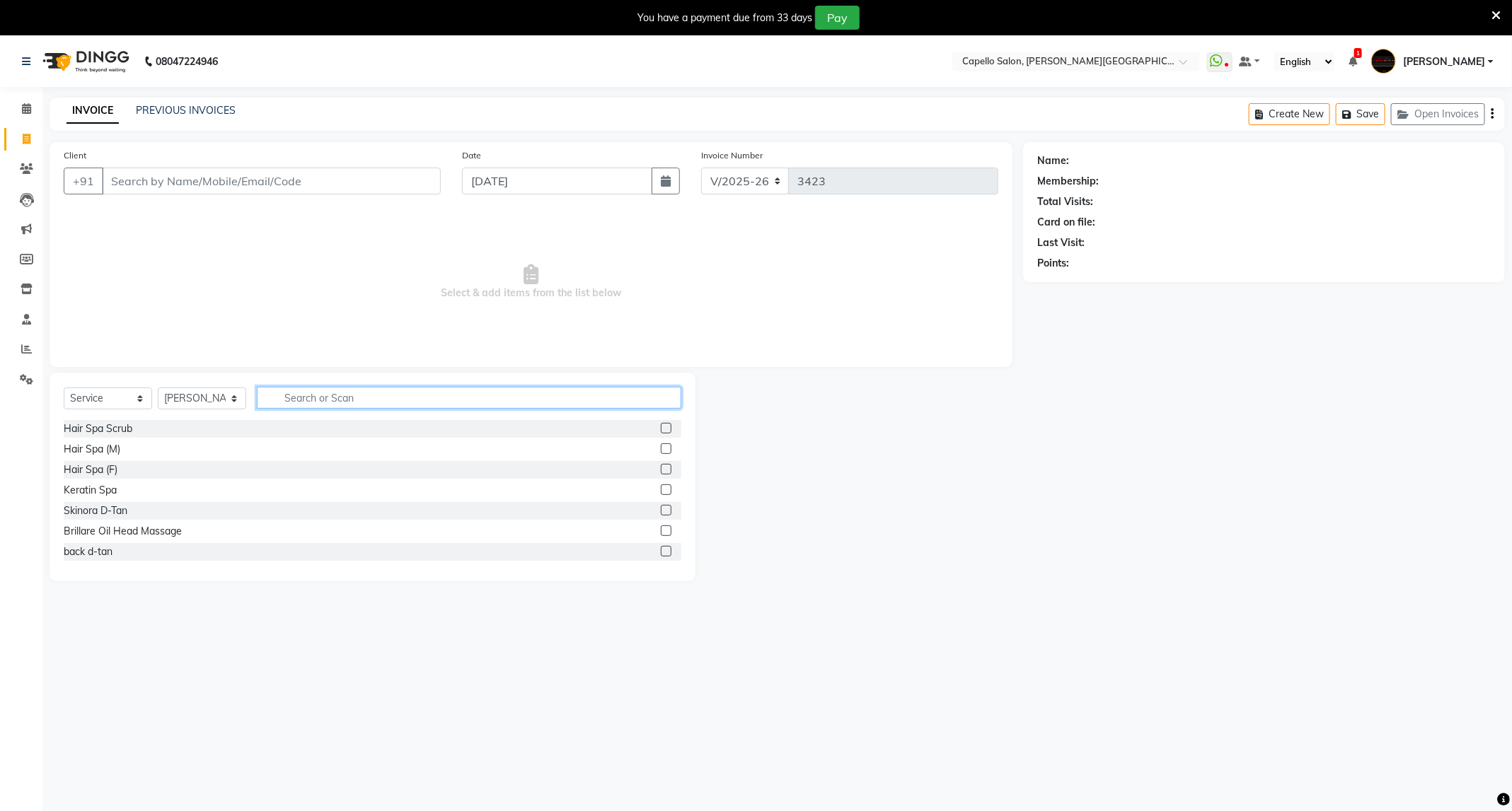
click at [295, 390] on input "text" at bounding box center [468, 397] width 425 height 22
type input "baby"
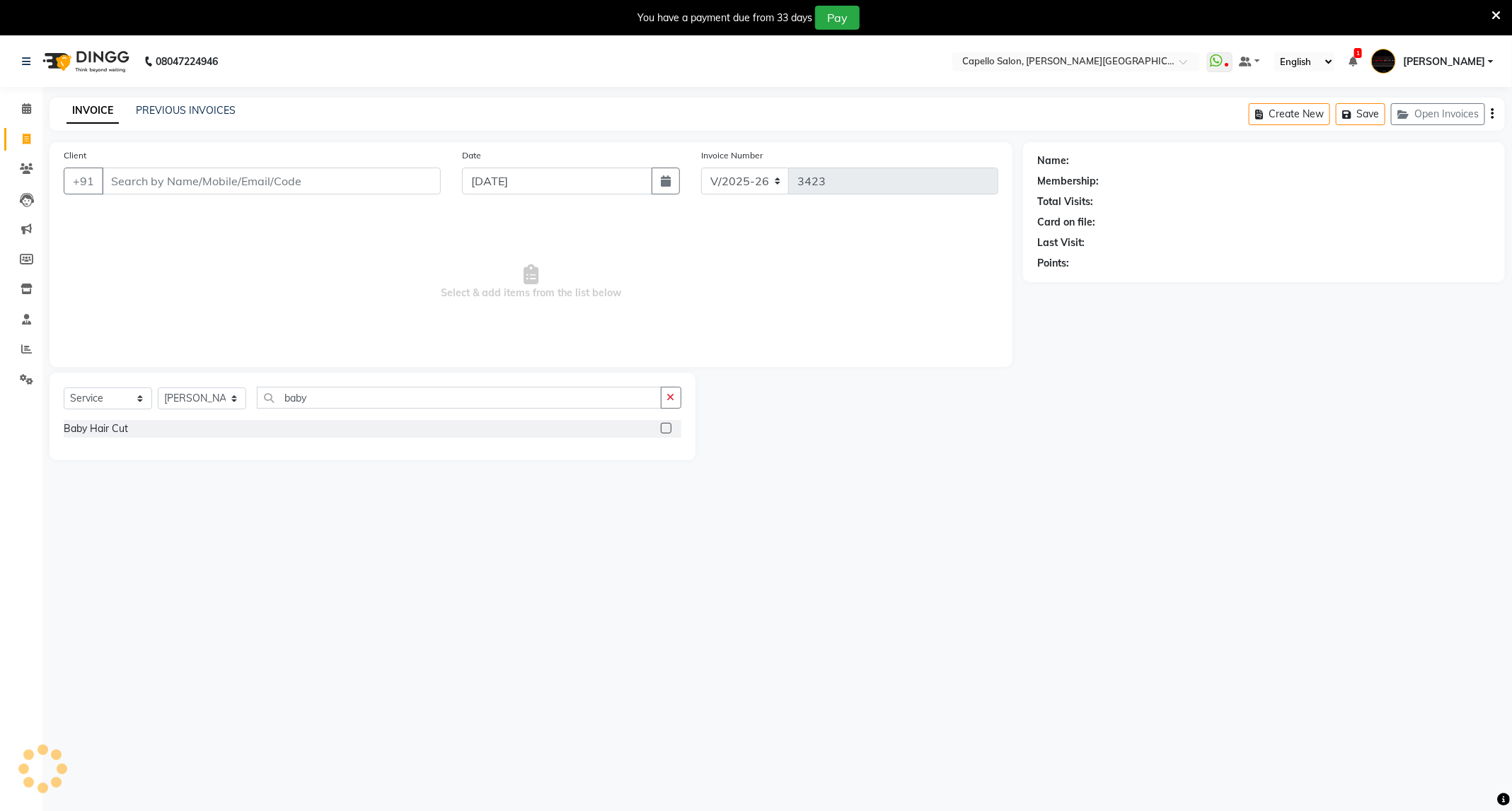
click at [668, 429] on label at bounding box center [666, 427] width 11 height 11
click at [668, 429] on input "checkbox" at bounding box center [665, 428] width 9 height 9
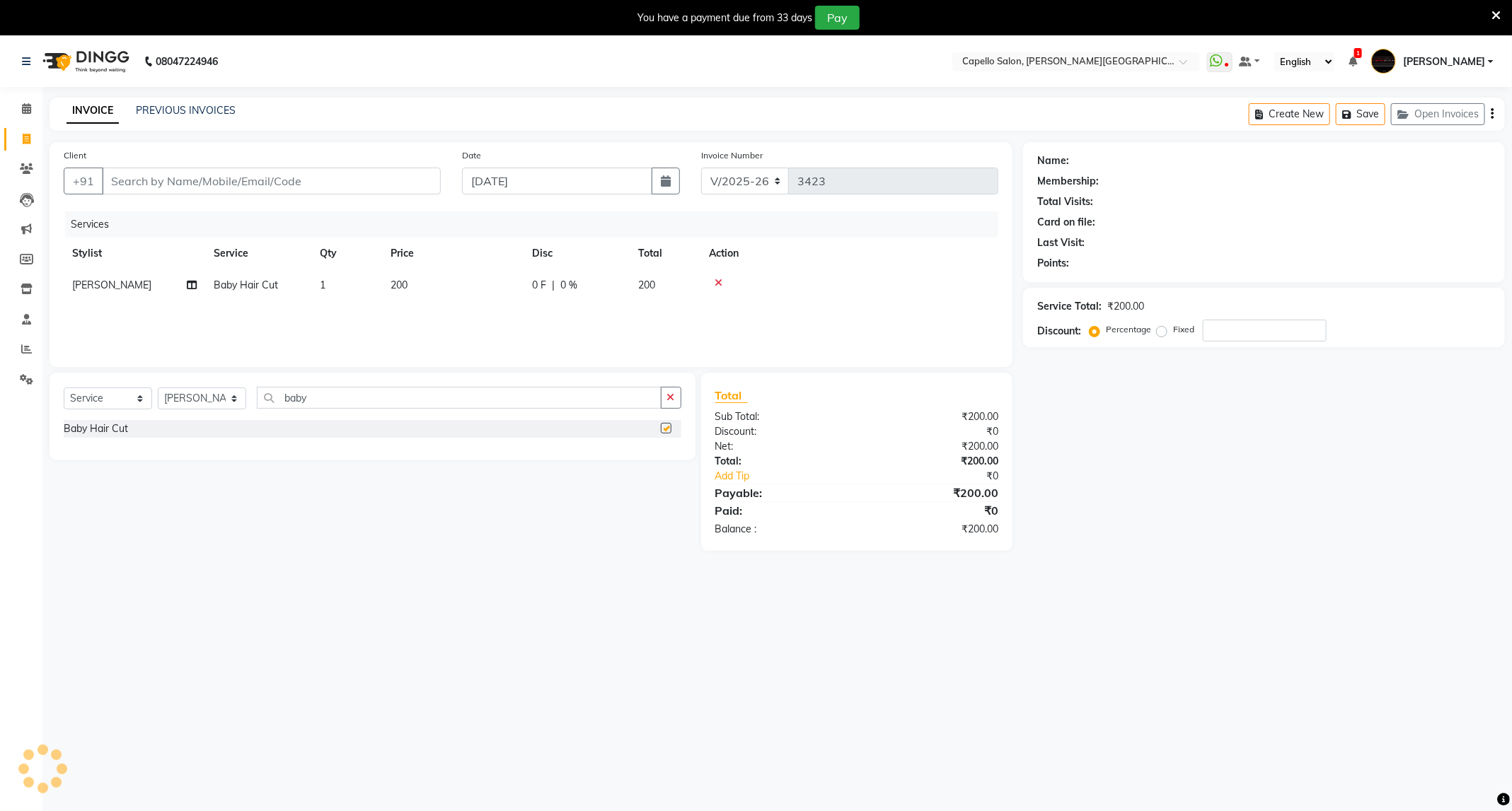
checkbox input "false"
click at [208, 183] on input "Client" at bounding box center [271, 182] width 339 height 27
click at [160, 187] on input "Client" at bounding box center [271, 182] width 339 height 27
click at [397, 304] on div "Services Stylist Service Qty Price Disc Total Action Naresh Khairkar Baby Hair …" at bounding box center [532, 283] width 935 height 142
click at [444, 280] on td "200" at bounding box center [453, 285] width 142 height 32
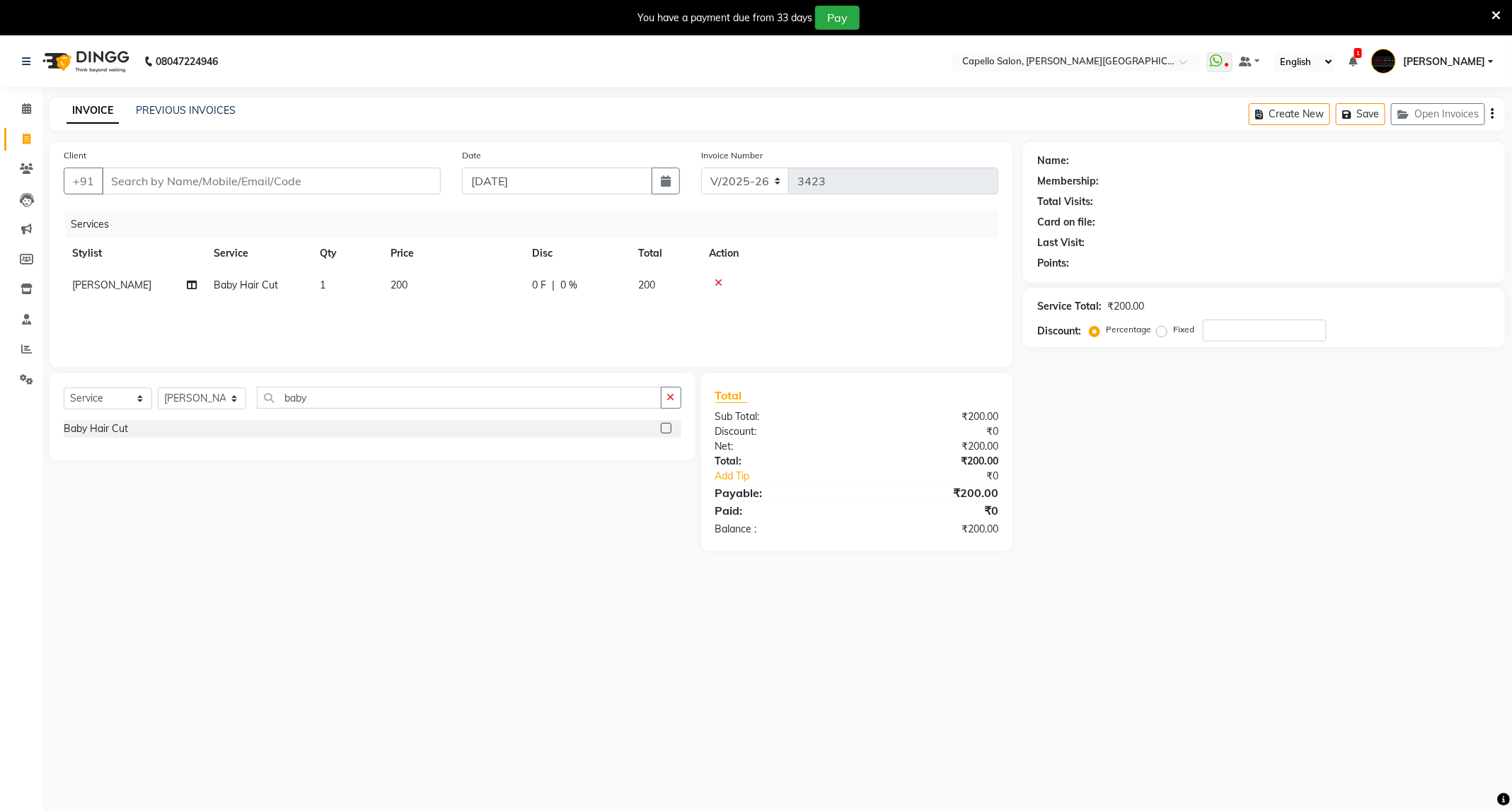
select select "50699"
drag, startPoint x: 508, startPoint y: 285, endPoint x: 447, endPoint y: 308, distance: 65.2
click at [447, 308] on tr "ADMIN ANKUSH B Capello Trimurti Dushyant barsagade Kristee Raut (M) Naresh Khai…" at bounding box center [532, 295] width 935 height 53
type input "400"
click at [285, 172] on input "Client" at bounding box center [271, 182] width 339 height 27
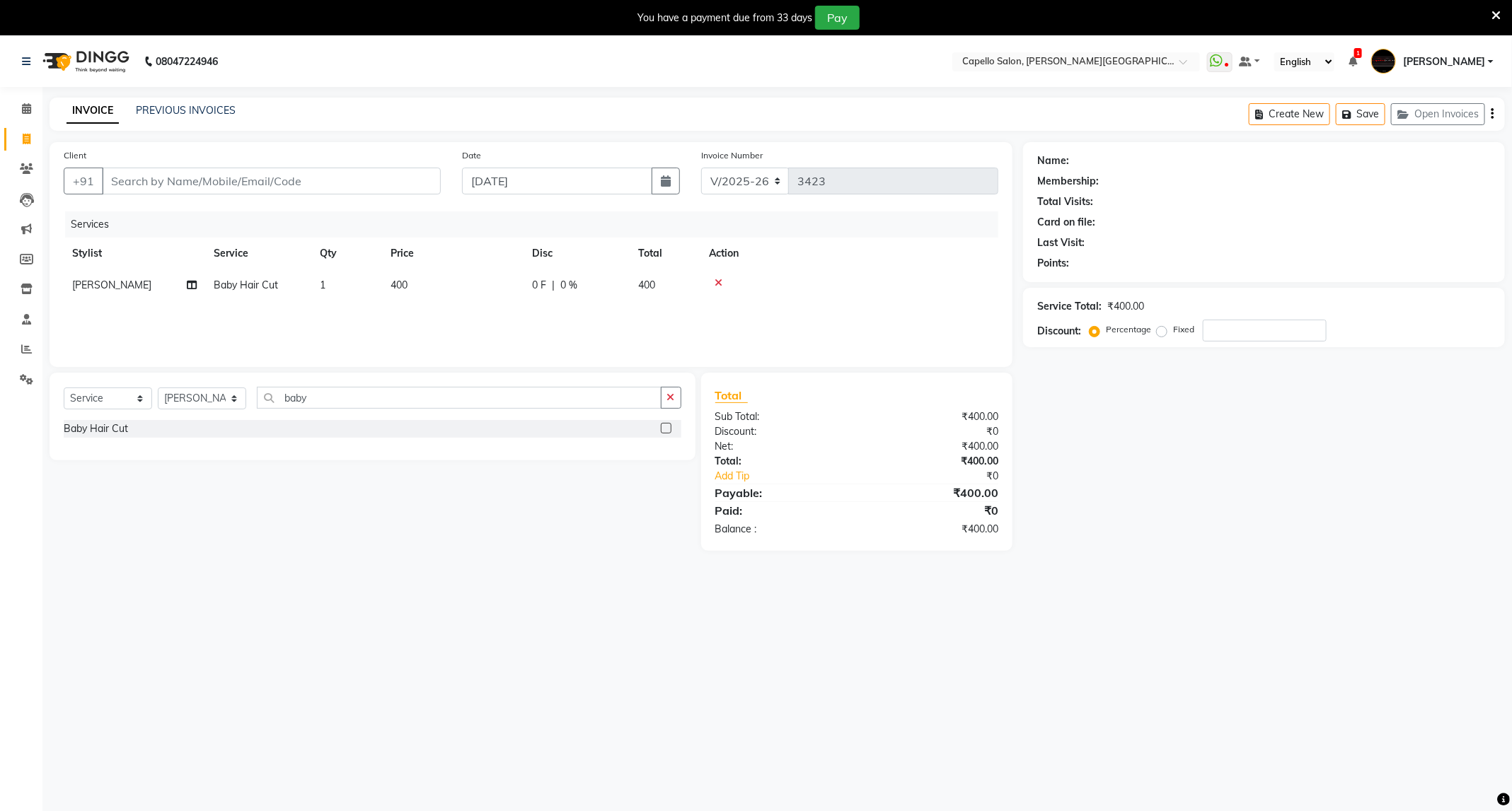
click at [407, 272] on td "400" at bounding box center [453, 285] width 142 height 32
select select "50699"
click at [488, 293] on input "400" at bounding box center [519, 288] width 124 height 22
drag, startPoint x: 488, startPoint y: 293, endPoint x: 395, endPoint y: 342, distance: 105.1
click at [395, 342] on div "Services Stylist Service Qty Price Disc Total Action ADMIN ANKUSH B Capello Tri…" at bounding box center [532, 283] width 935 height 142
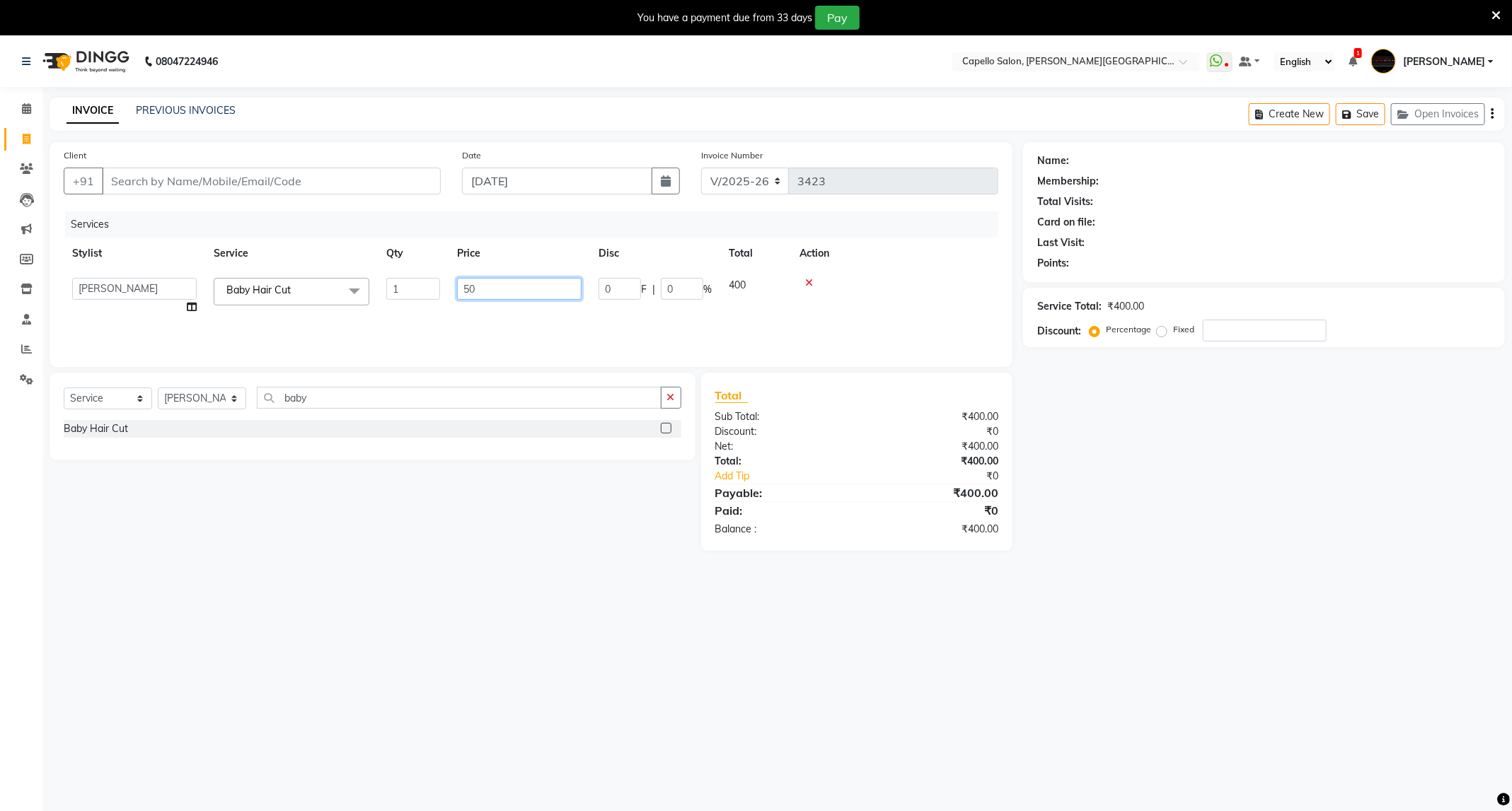
type input "500"
click at [380, 181] on input "Client" at bounding box center [271, 182] width 339 height 27
type input "8"
type input "0"
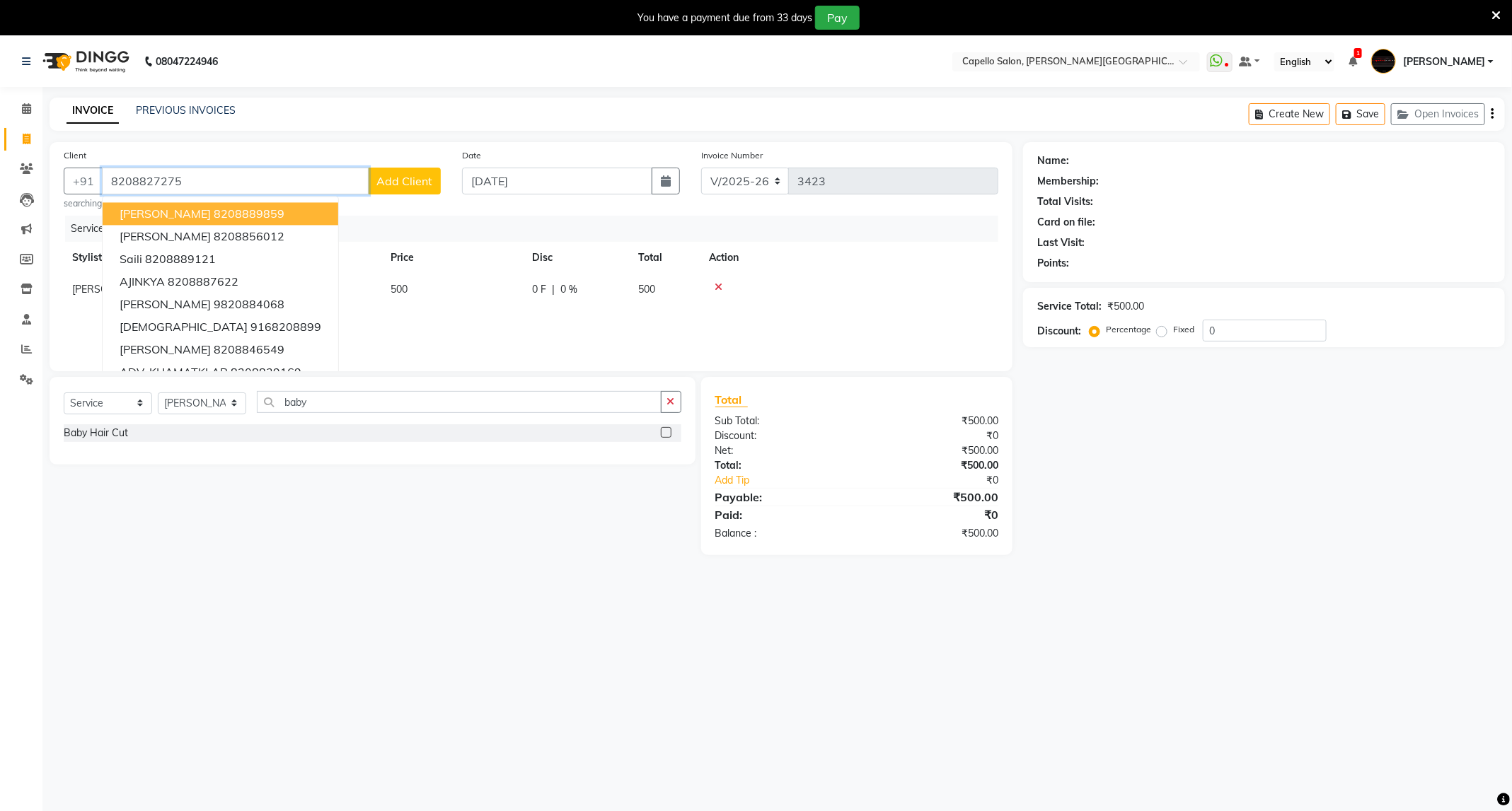
type input "8208827275"
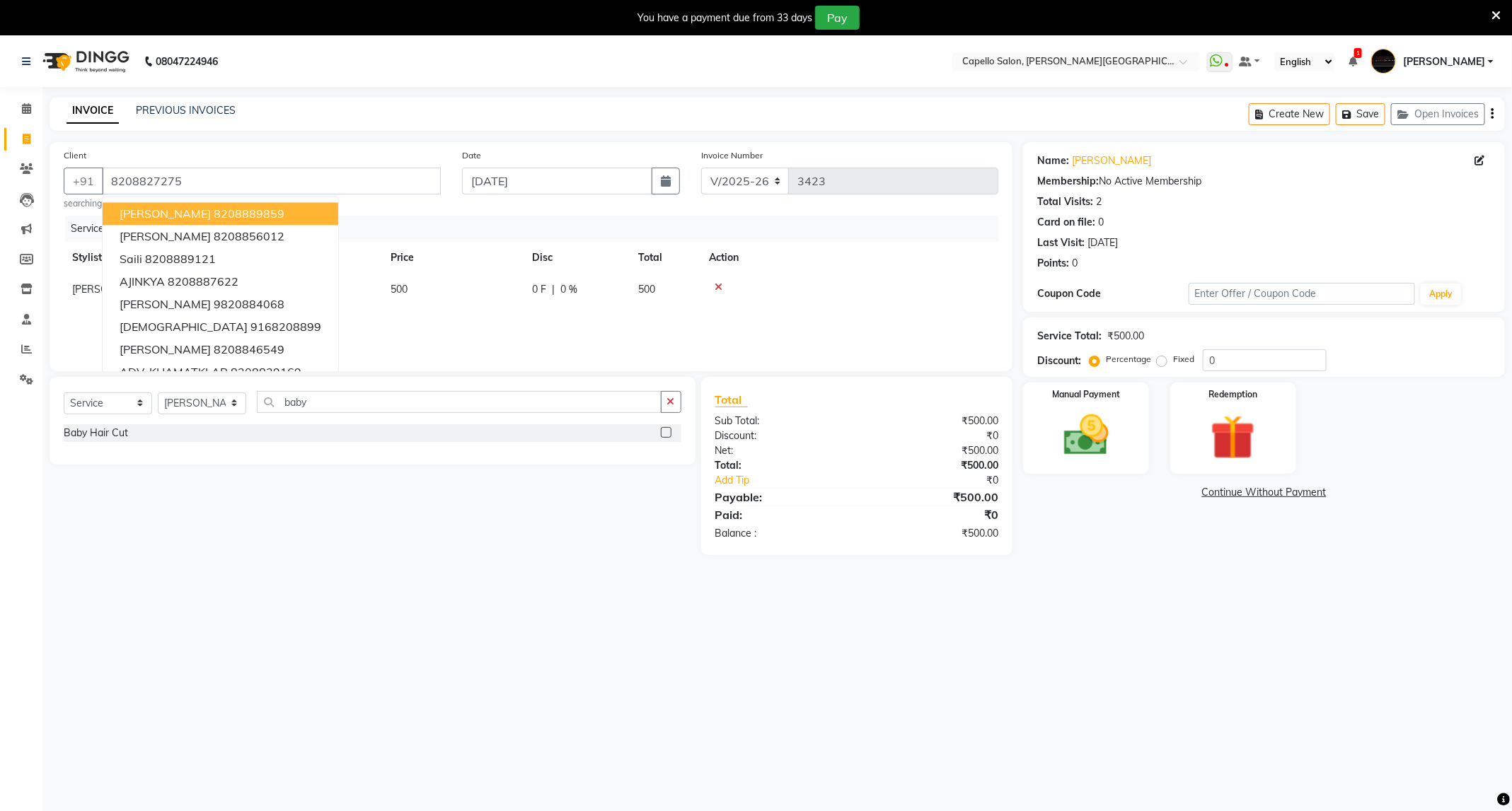
click at [1055, 637] on div "08047224946 Select Location × Capello Salon, Trimurti Nagar WhatsApp Status ✕ S…" at bounding box center [756, 441] width 1512 height 811
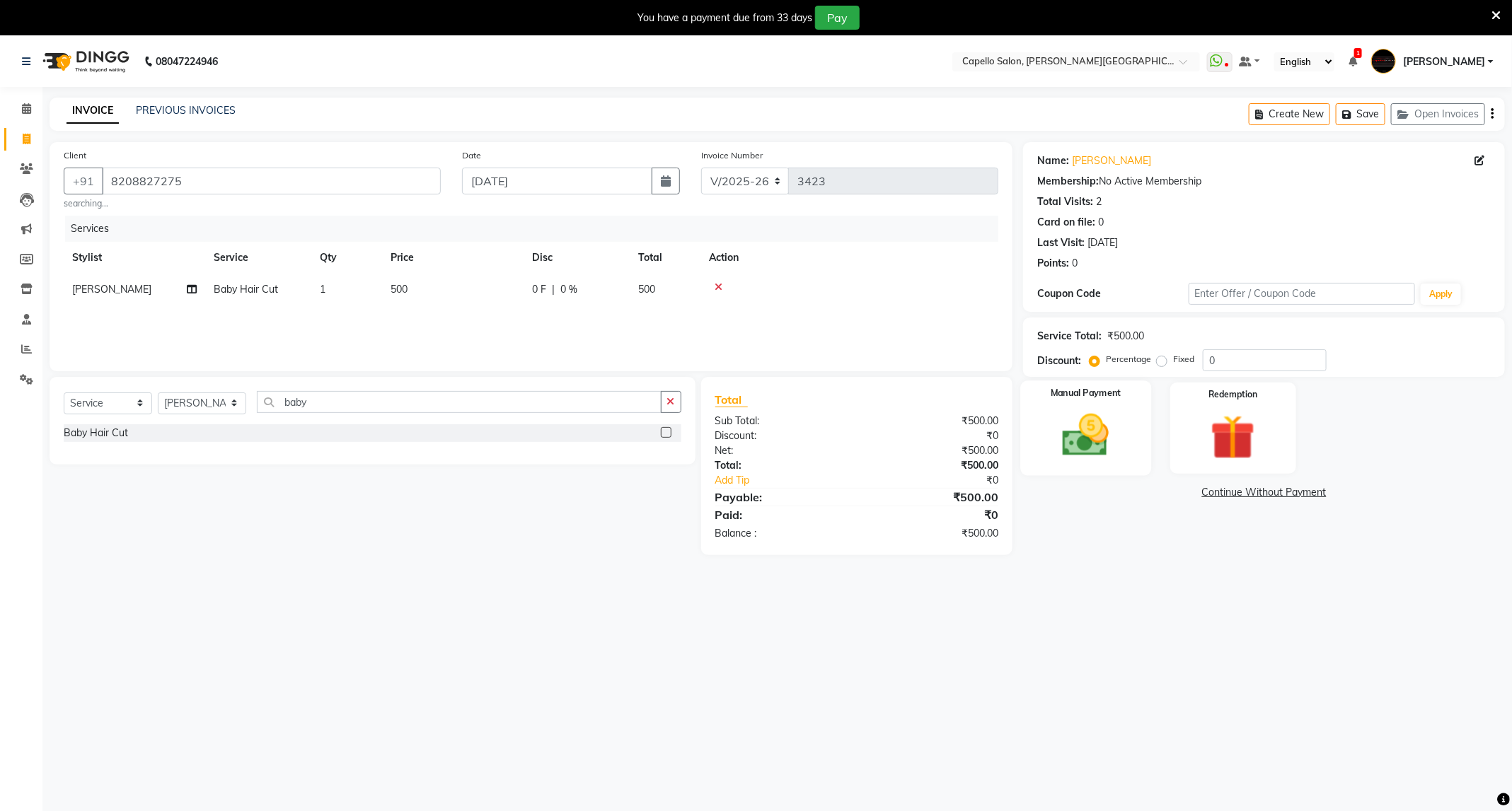
click at [1068, 444] on img at bounding box center [1085, 435] width 76 height 53
click at [1261, 492] on span "CASH" at bounding box center [1251, 493] width 30 height 17
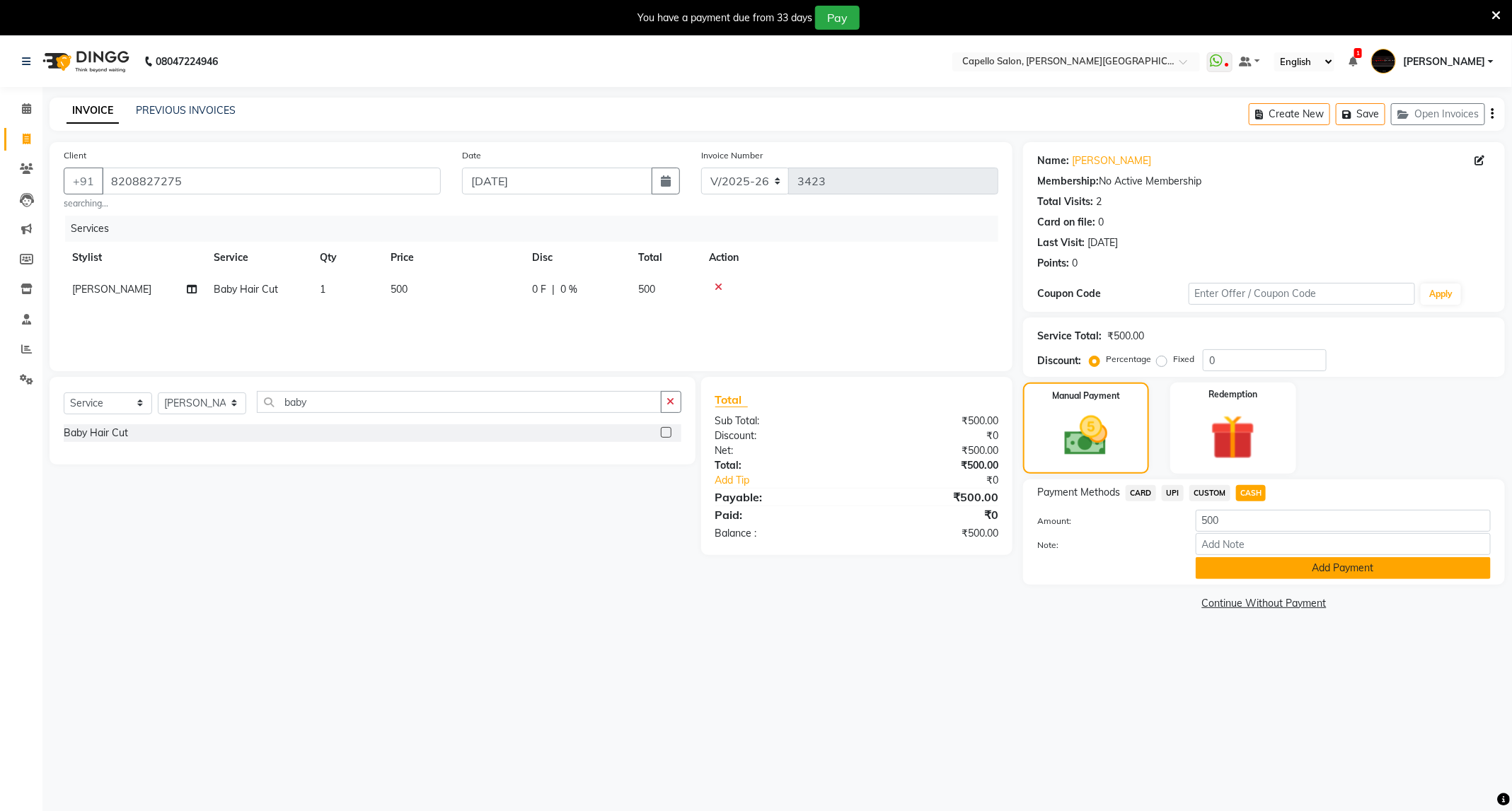
click at [1300, 563] on button "Add Payment" at bounding box center [1344, 568] width 295 height 22
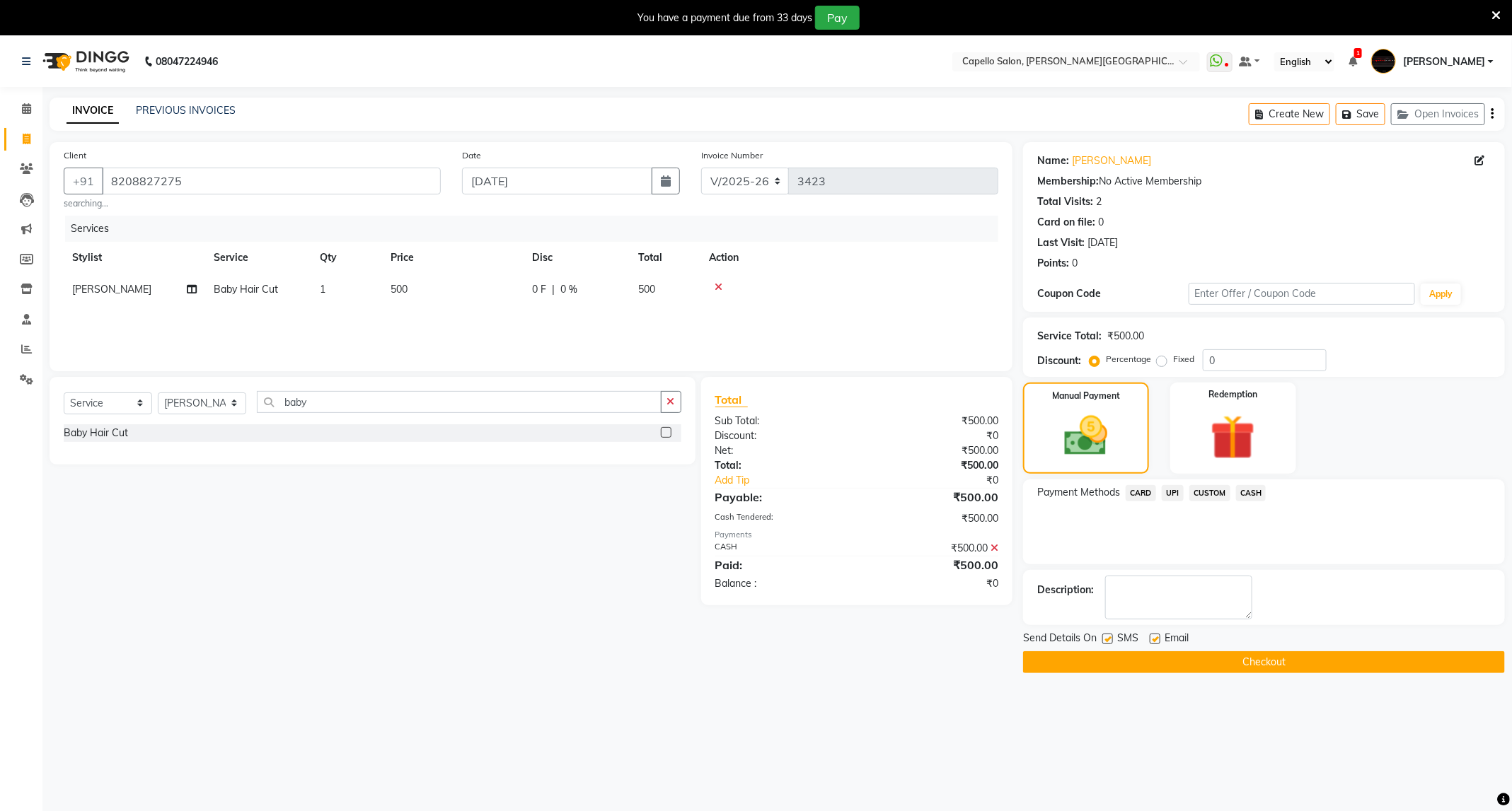
click at [1268, 664] on button "Checkout" at bounding box center [1264, 662] width 482 height 22
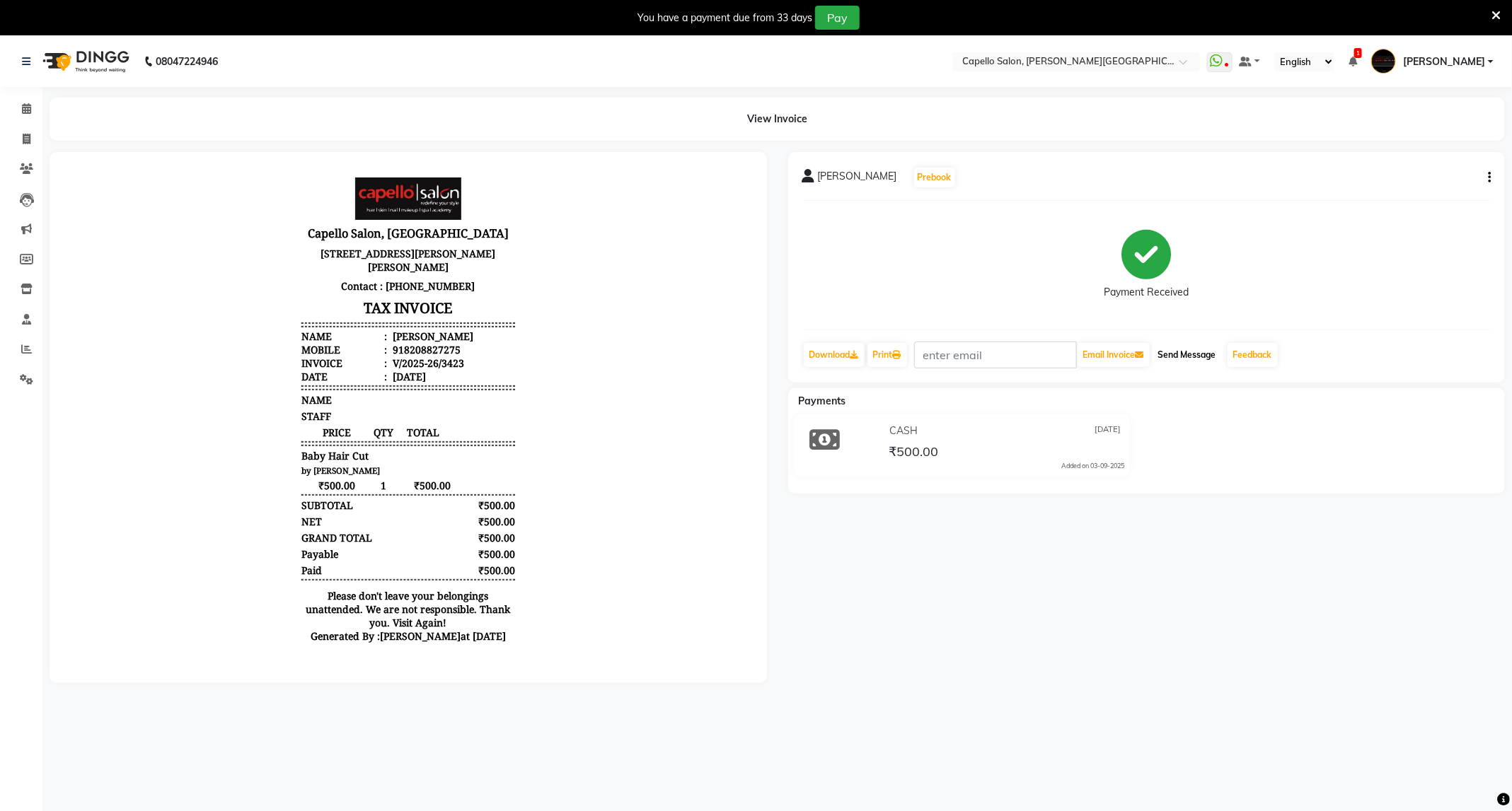
click at [1196, 358] on button "Send Message" at bounding box center [1186, 355] width 69 height 24
click at [13, 138] on link "Invoice" at bounding box center [20, 140] width 34 height 23
select select "service"
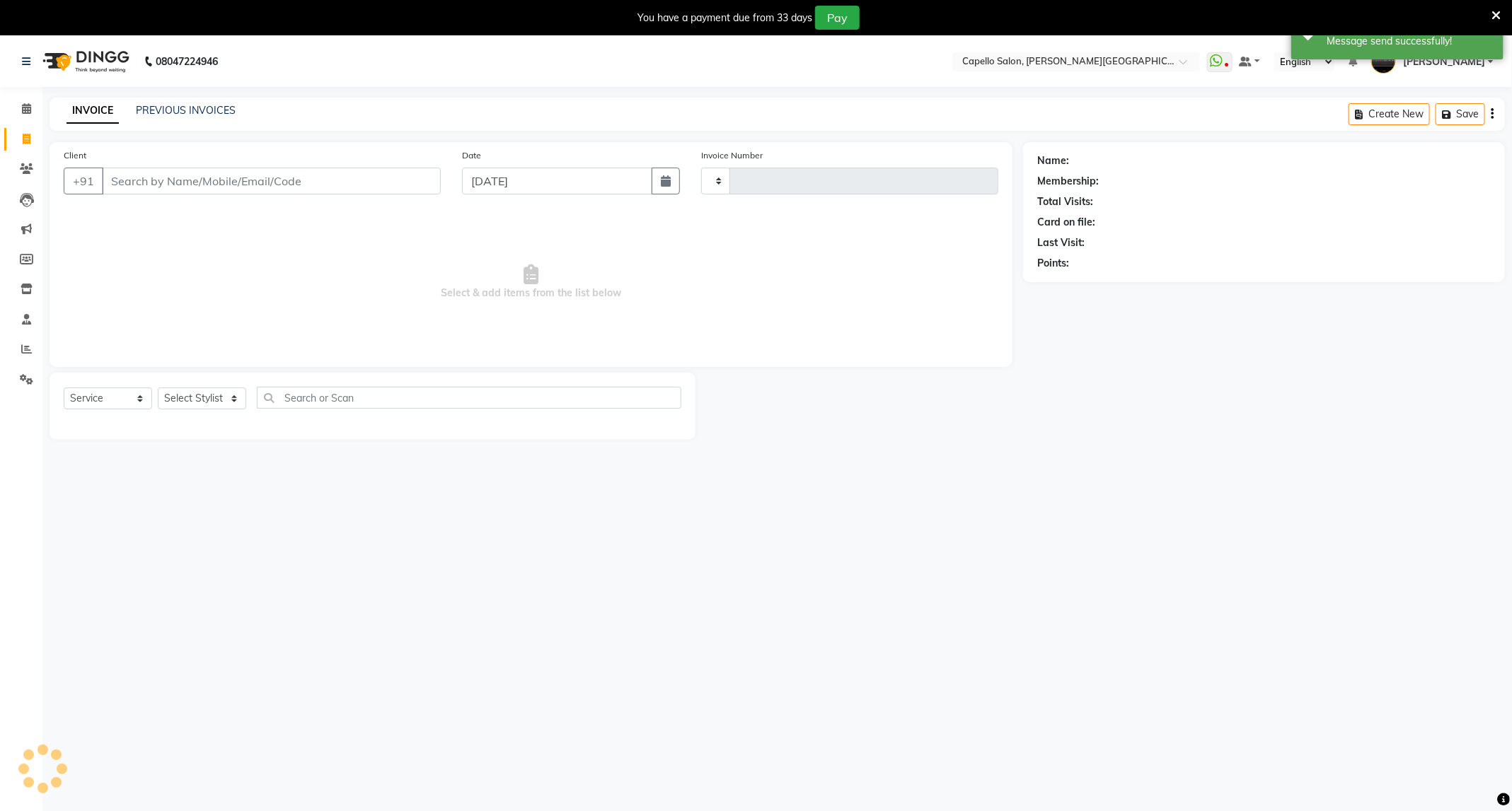
scroll to position [14, 0]
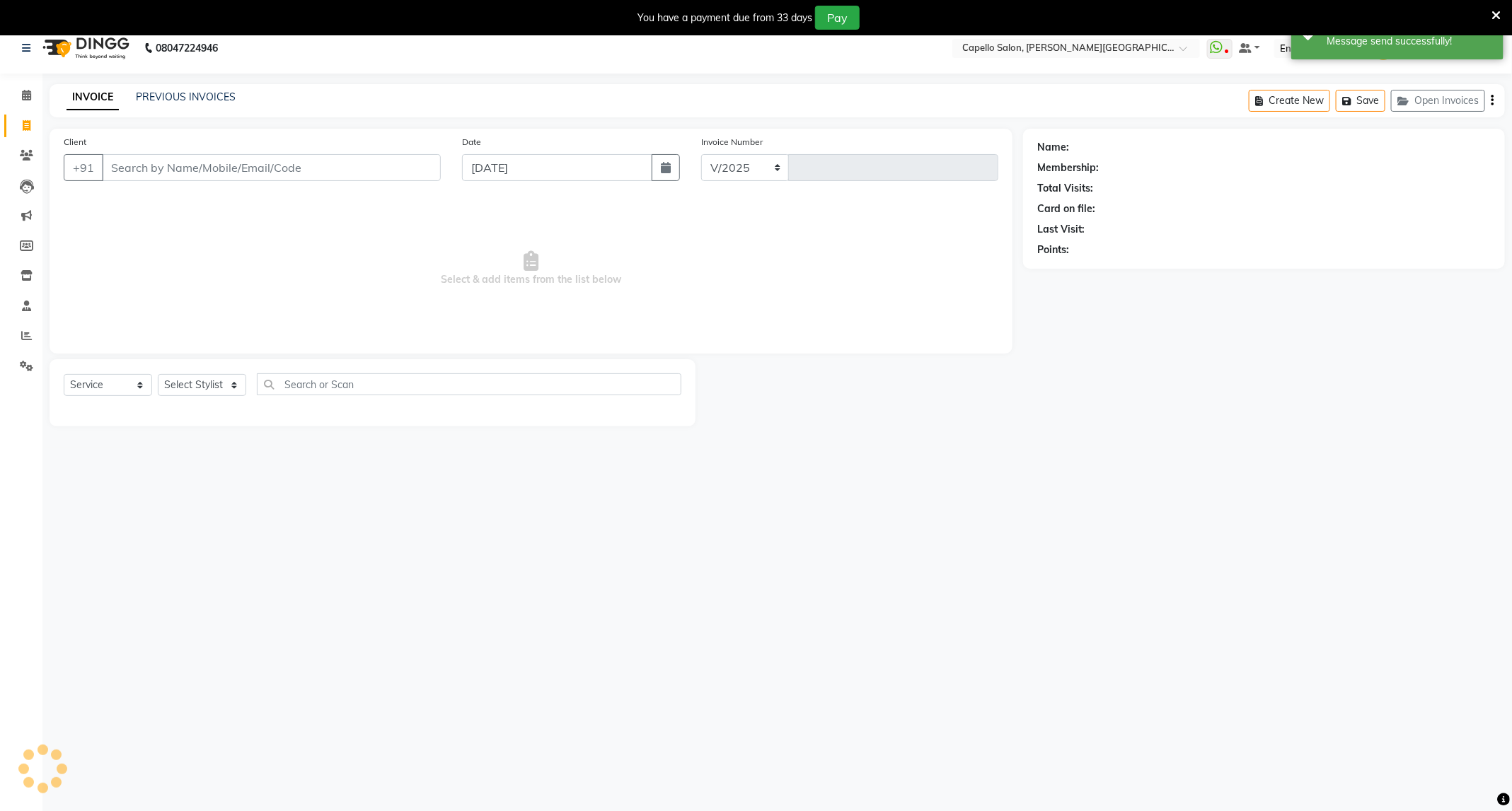
select select "811"
type input "3424"
click at [32, 97] on span at bounding box center [26, 95] width 24 height 17
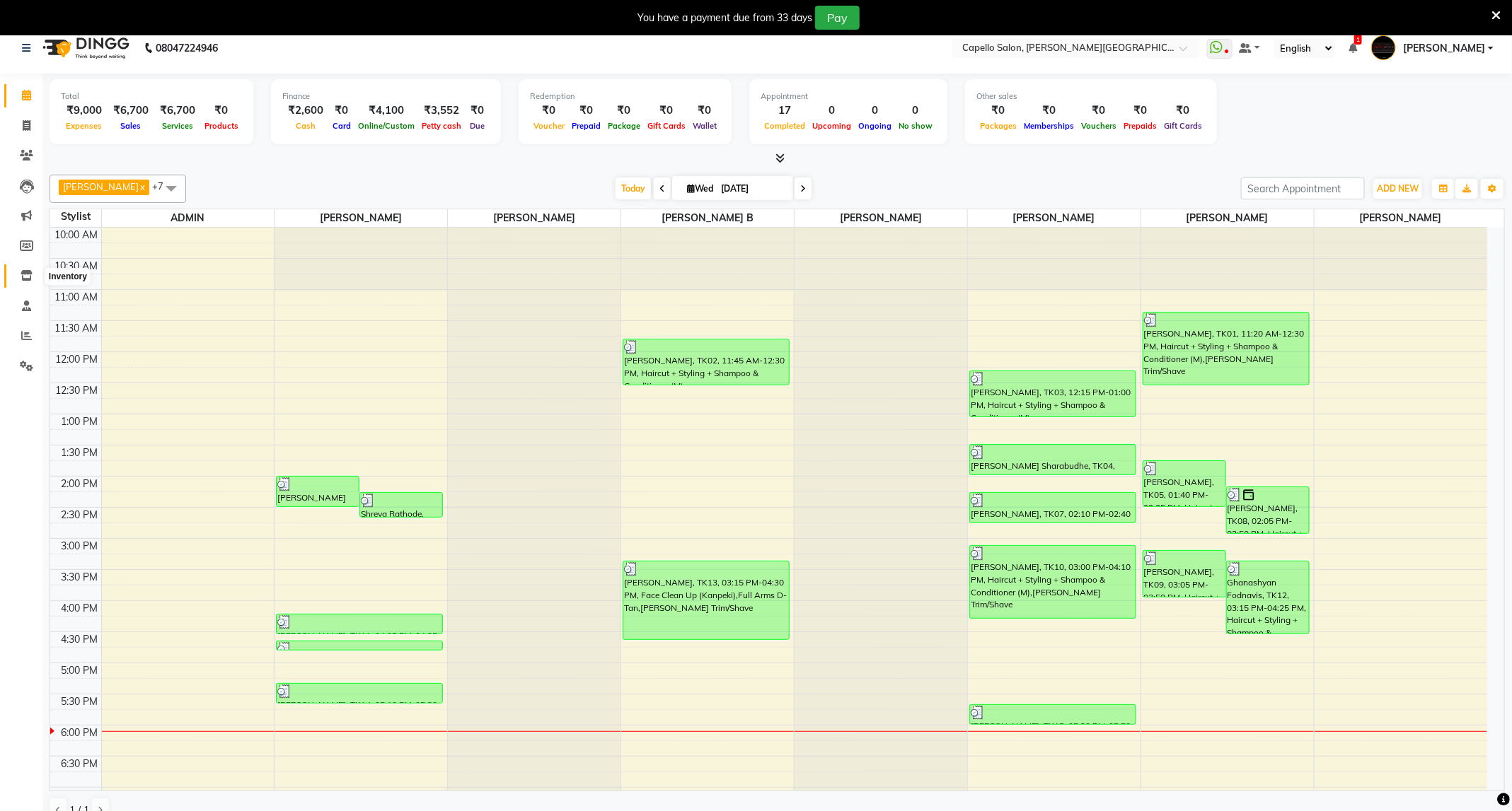
click at [26, 274] on icon at bounding box center [26, 275] width 12 height 11
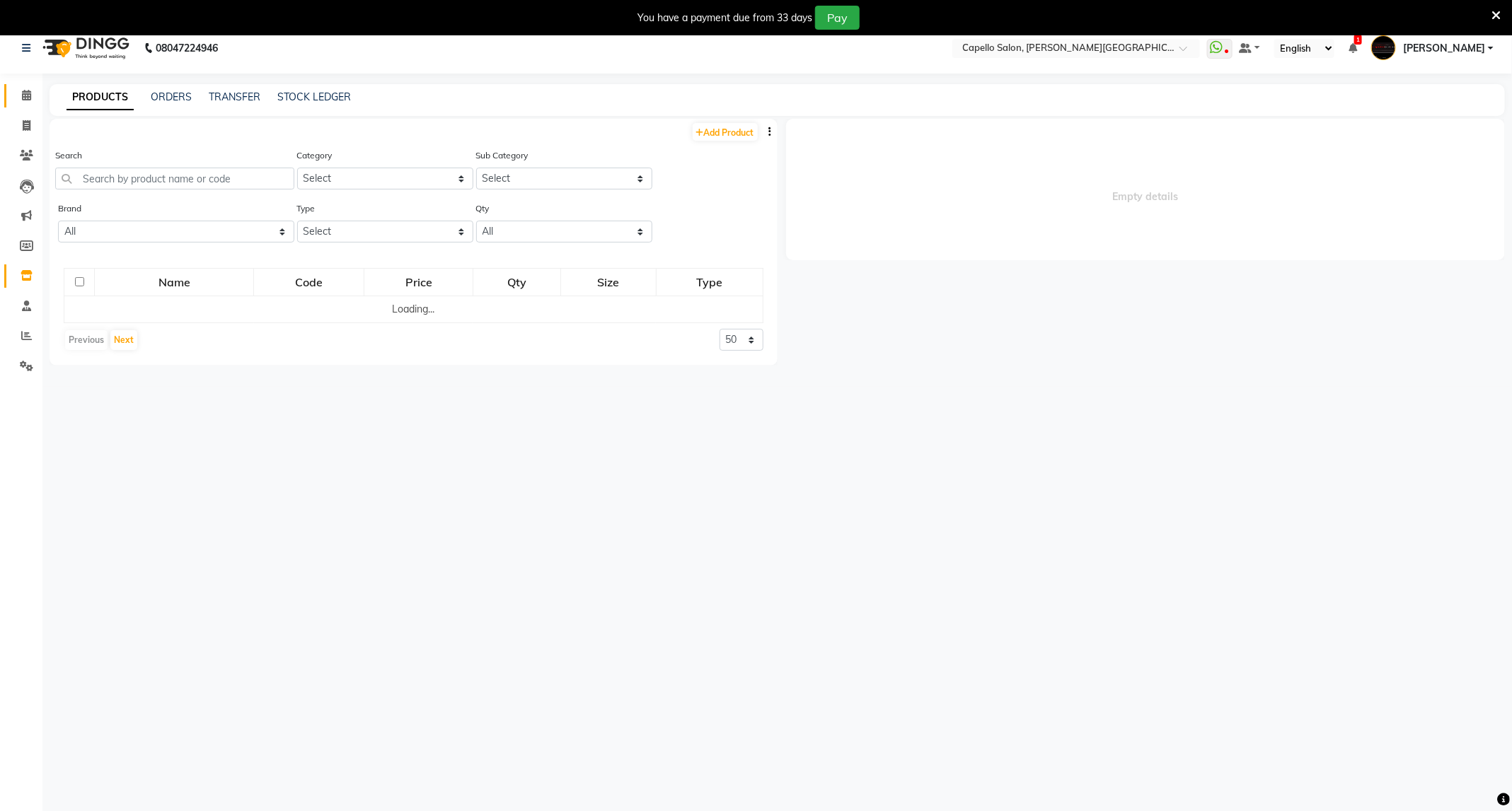
select select
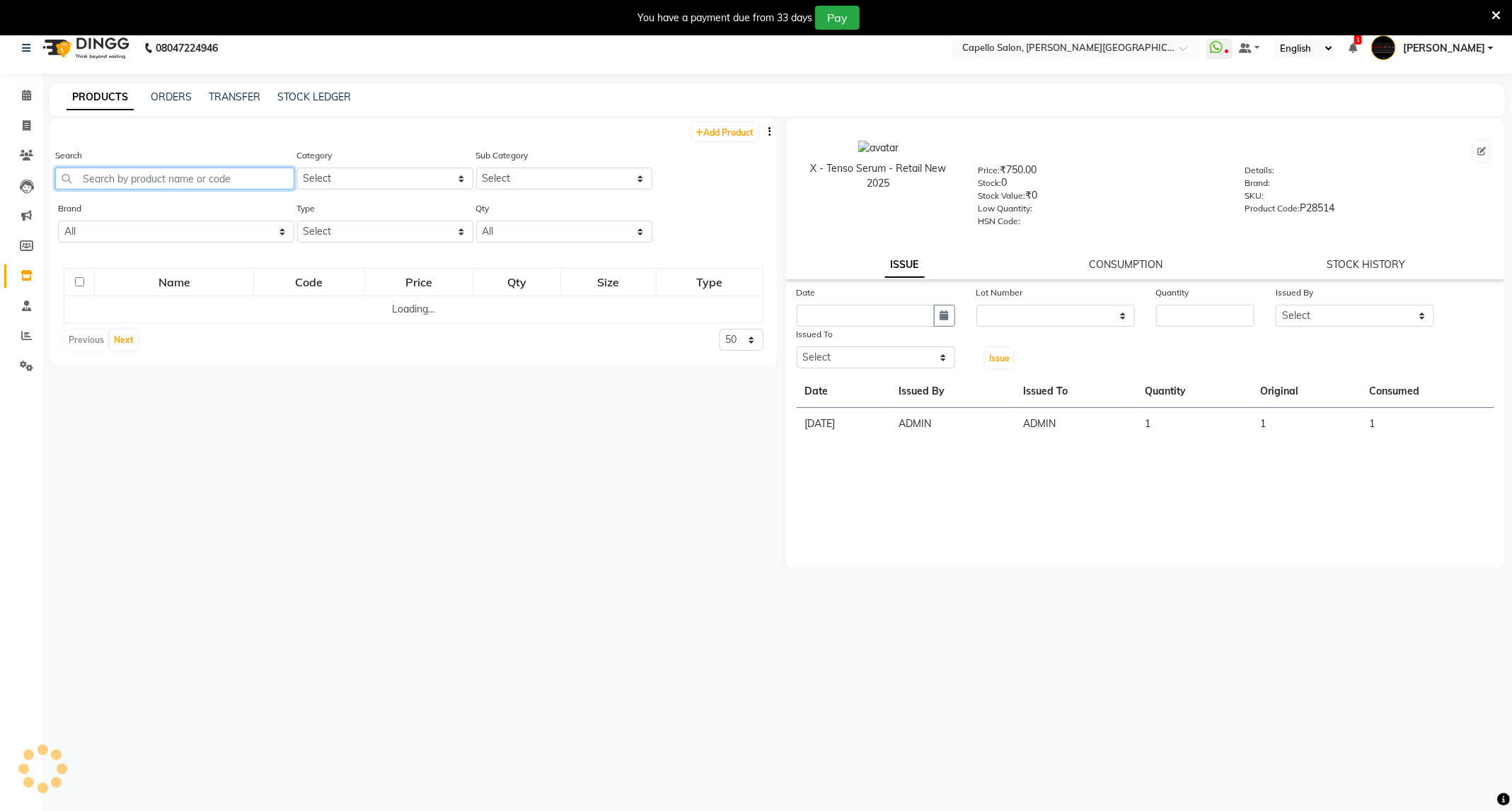
click at [195, 177] on input "text" at bounding box center [175, 179] width 239 height 22
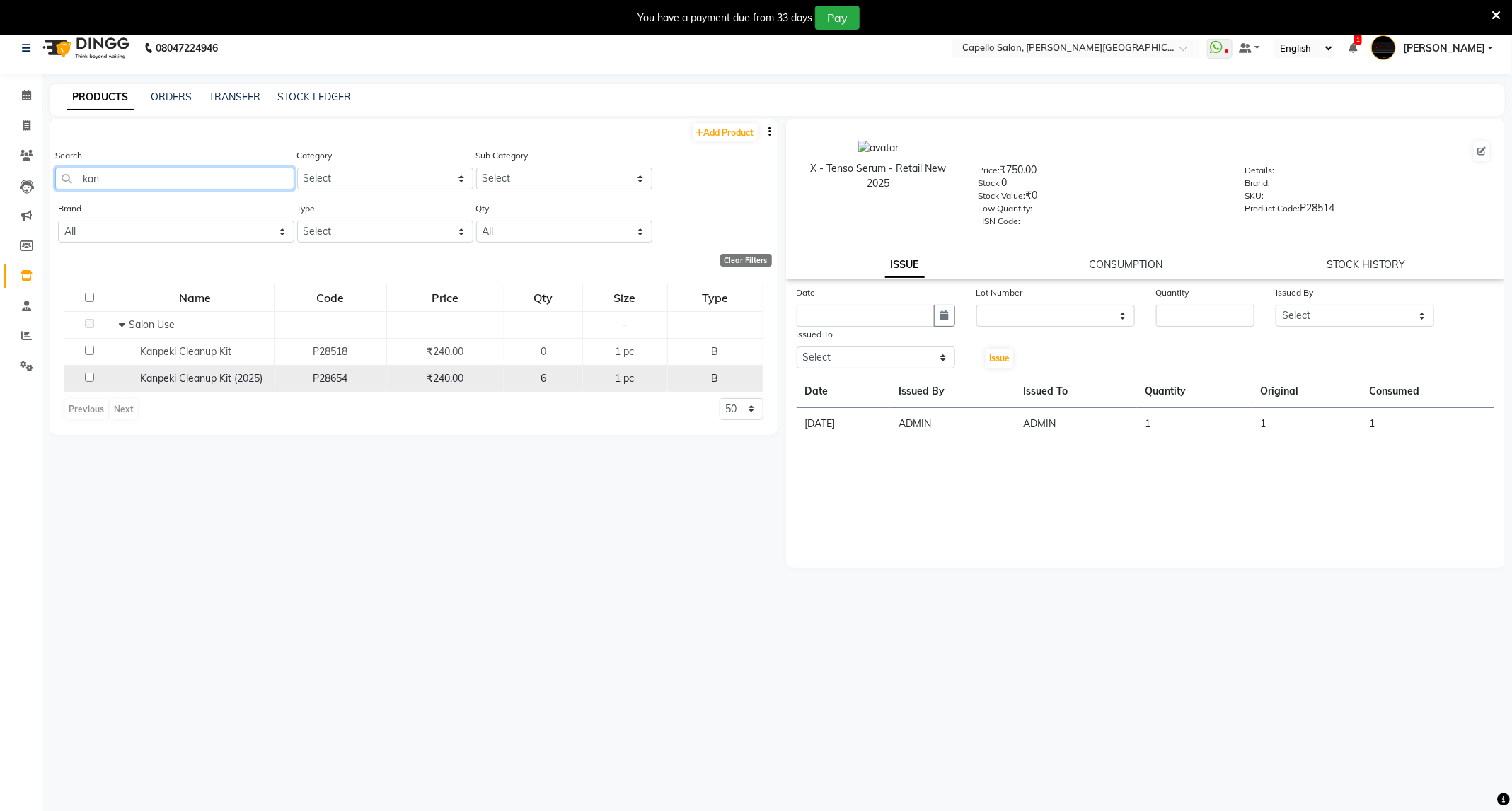
type input "kan"
click at [83, 376] on td at bounding box center [89, 379] width 51 height 27
click at [86, 376] on input "checkbox" at bounding box center [88, 377] width 9 height 9
checkbox input "true"
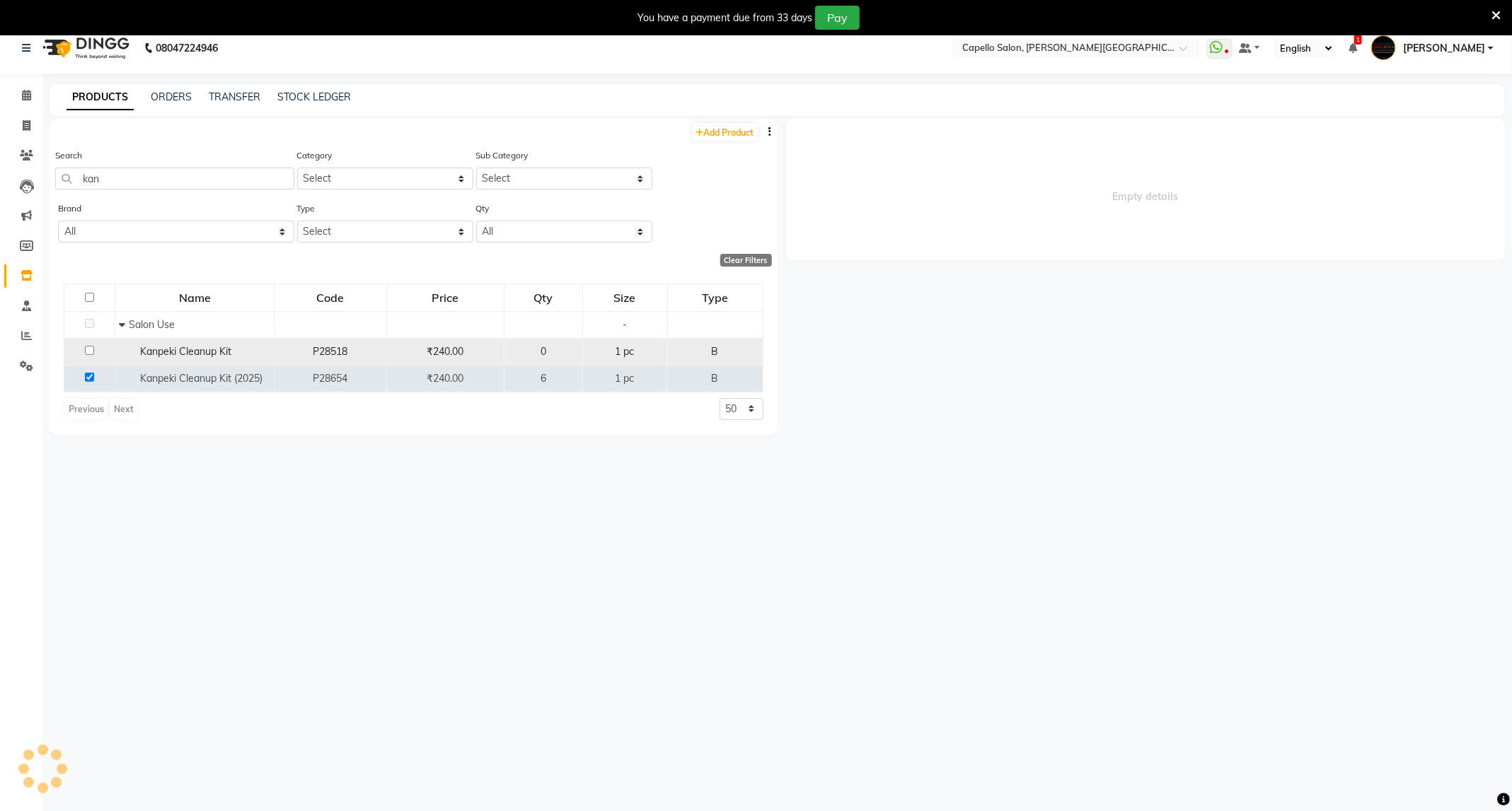
select select
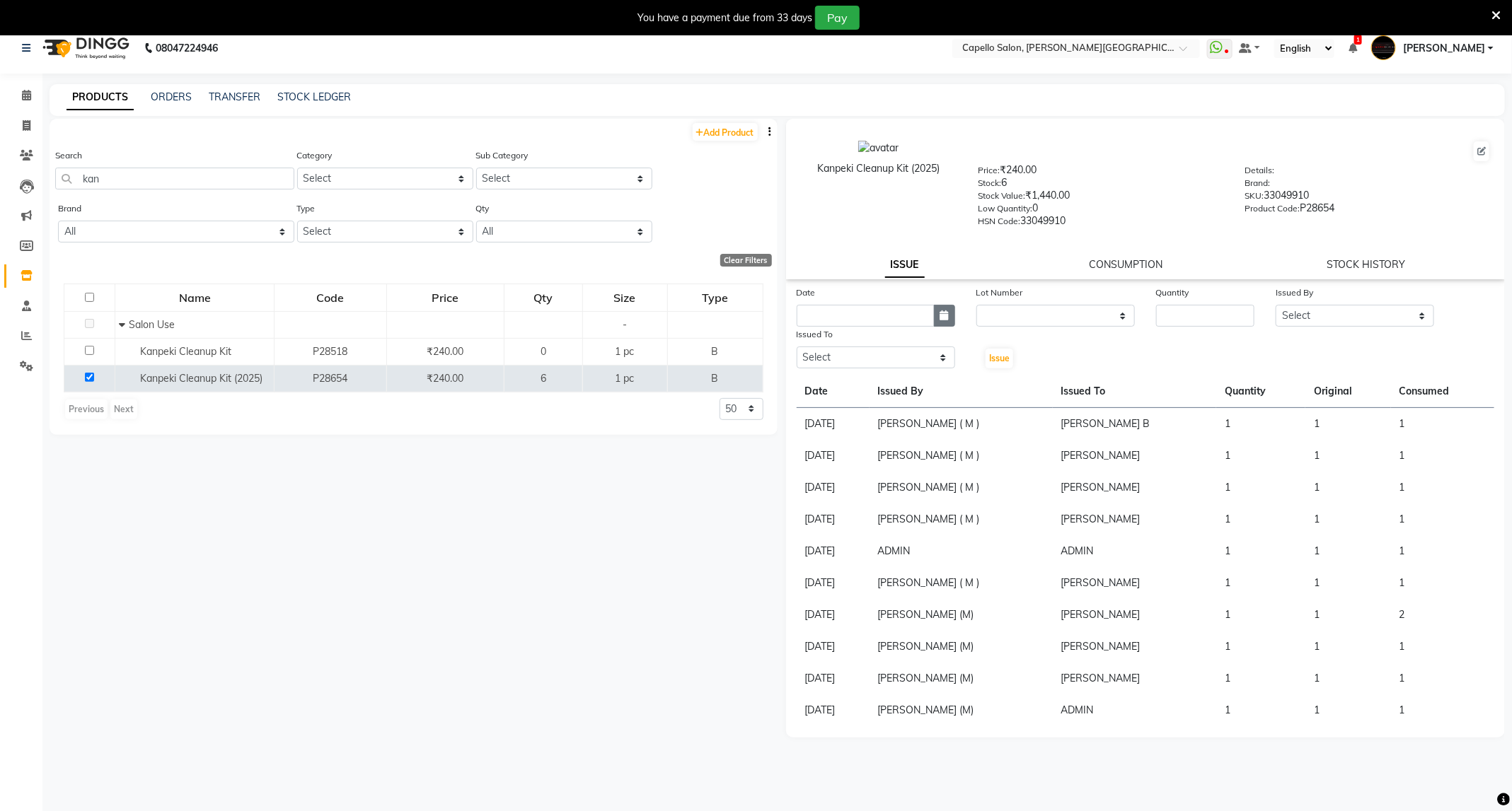
click at [945, 319] on button "button" at bounding box center [945, 316] width 21 height 22
select select "9"
select select "2025"
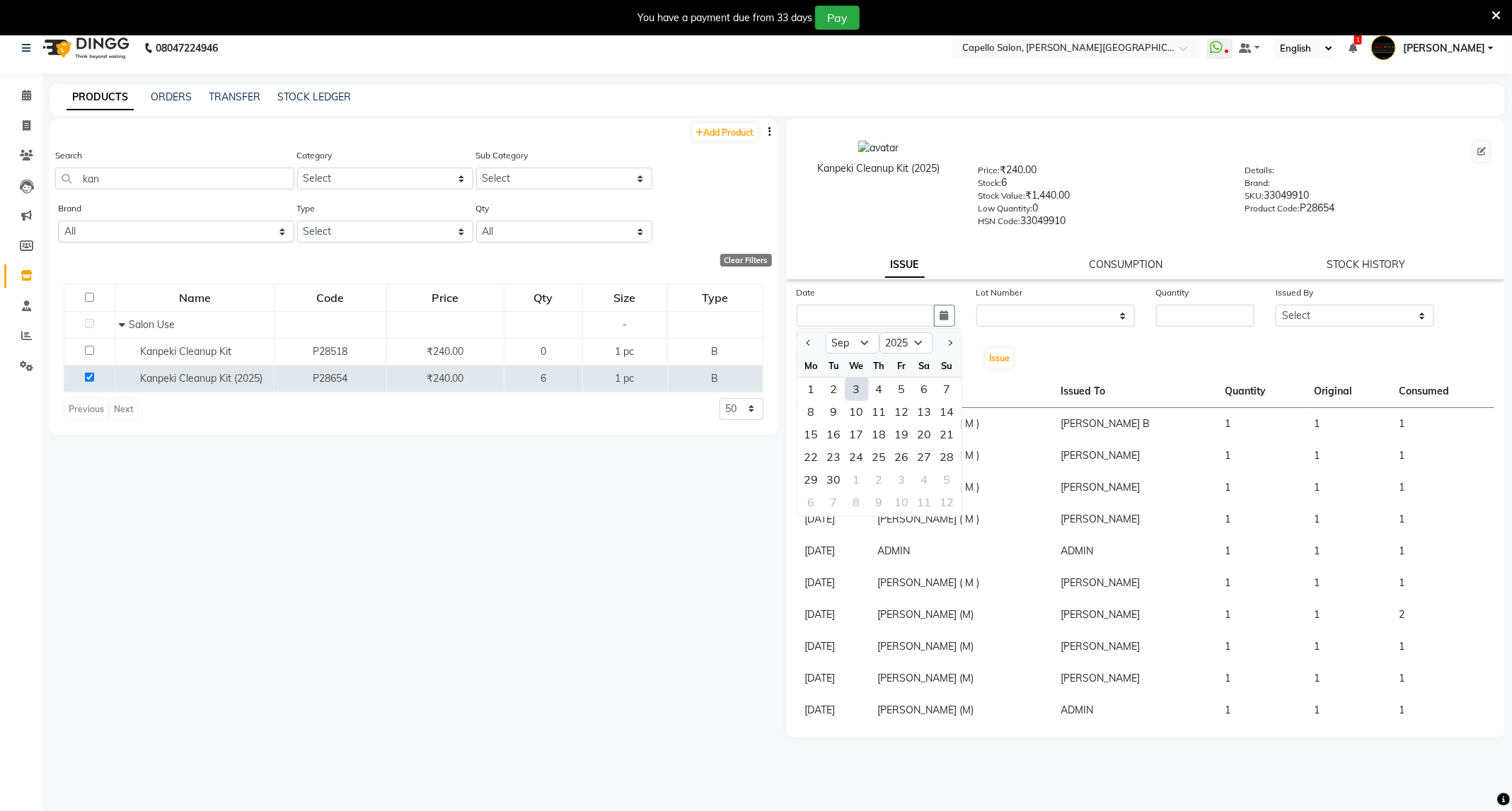
click at [864, 387] on div "3" at bounding box center [856, 389] width 22 height 22
type input "[DATE]"
click at [1061, 305] on select "None" at bounding box center [1055, 316] width 158 height 22
click at [1071, 310] on select "None" at bounding box center [1055, 316] width 158 height 22
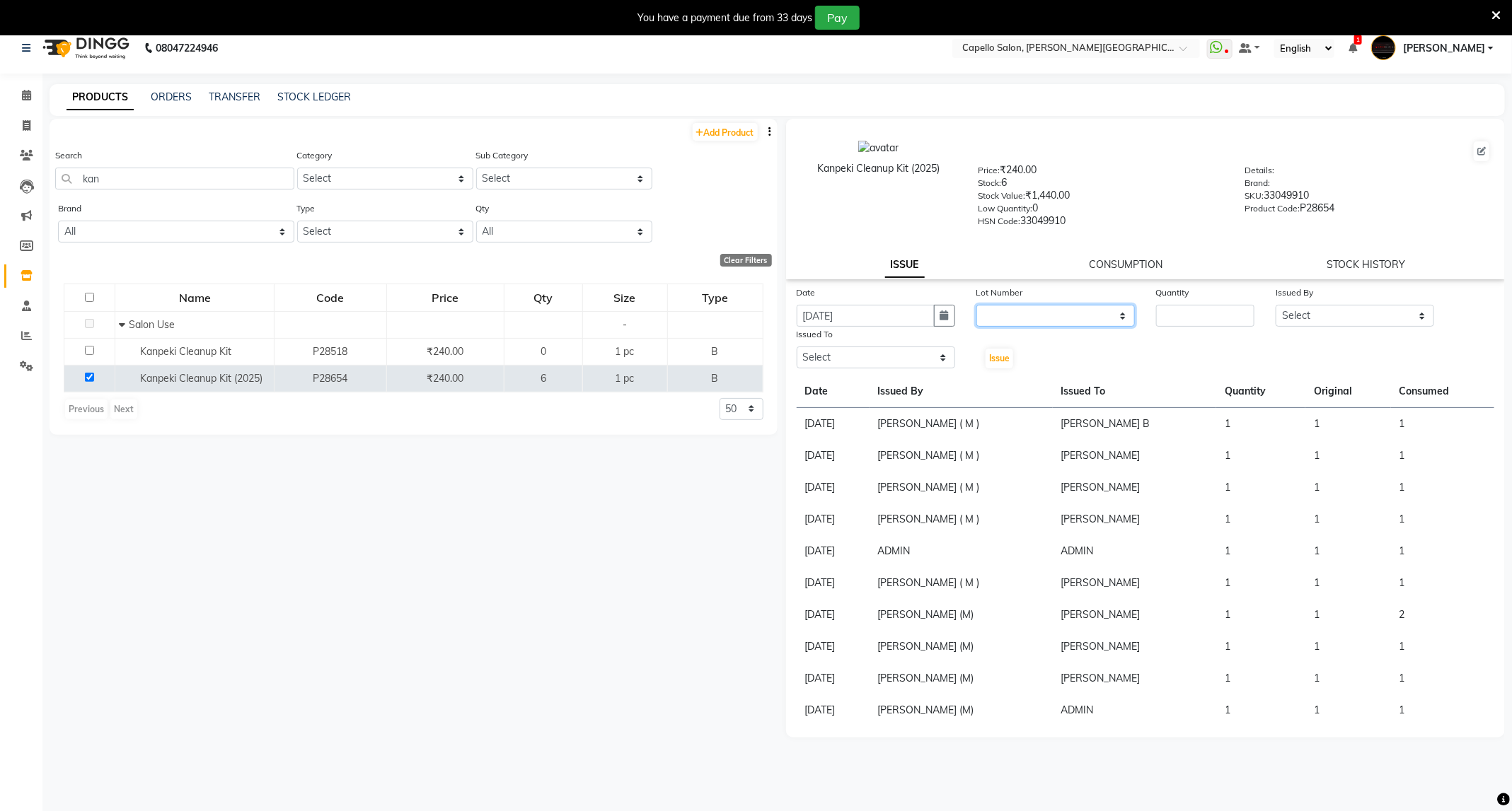
select select "0: null"
click at [977, 305] on select "None" at bounding box center [1055, 316] width 158 height 22
click at [1186, 312] on input "number" at bounding box center [1205, 316] width 98 height 22
type input "1"
click at [1376, 312] on select "Select ADMIN ANKUSH B Capello Trimurti Dushyant barsagade Kristee Raut (M) Nare…" at bounding box center [1355, 316] width 158 height 22
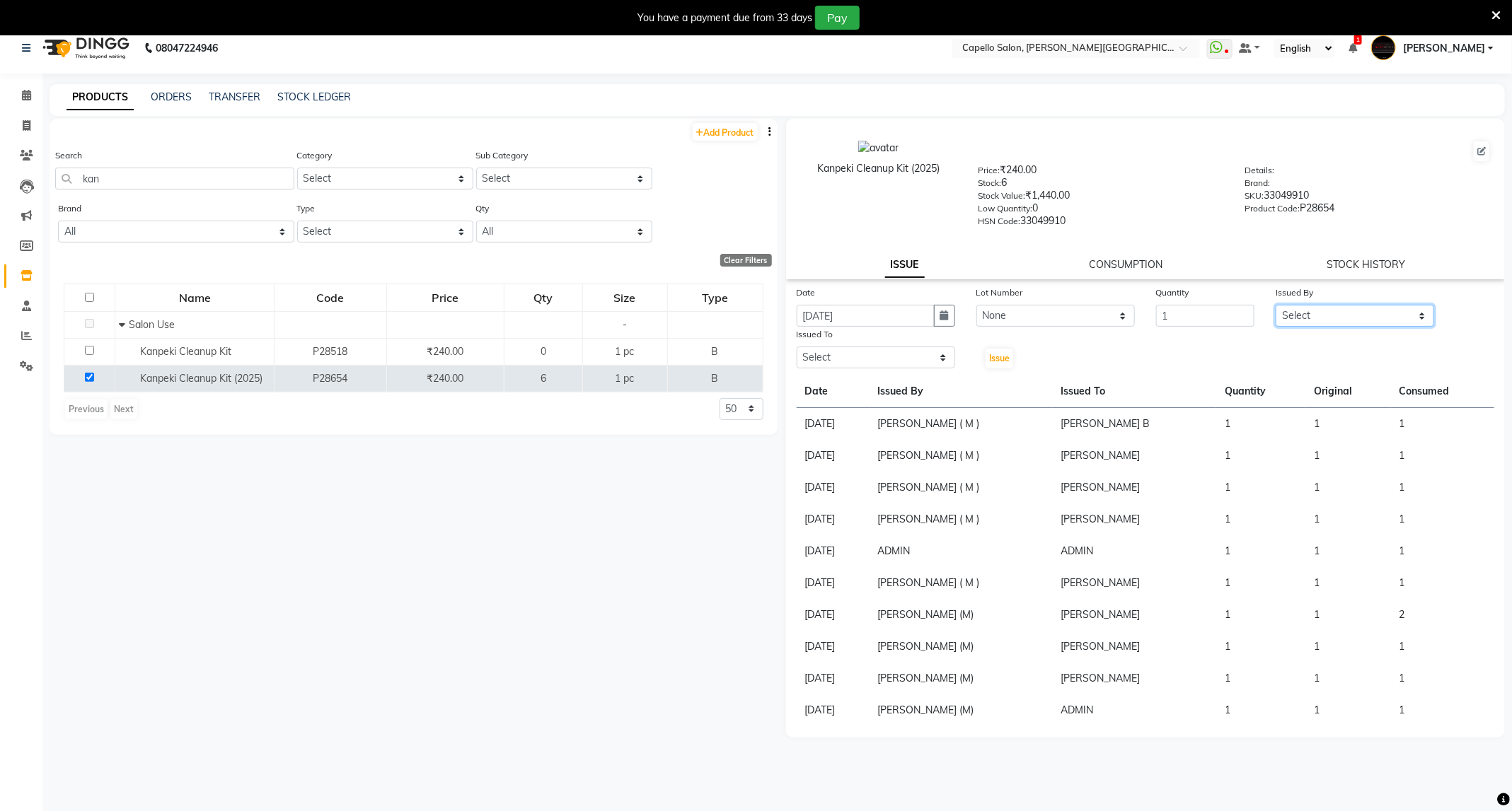
select select "47396"
click at [1276, 305] on select "Select ADMIN ANKUSH B Capello Trimurti Dushyant barsagade Kristee Raut (M) Nare…" at bounding box center [1355, 316] width 158 height 22
click at [876, 355] on select "Select ADMIN ANKUSH B Capello Trimurti Dushyant barsagade Kristee Raut (M) Nare…" at bounding box center [876, 357] width 158 height 22
select select "40170"
click at [797, 347] on select "Select ADMIN ANKUSH B Capello Trimurti Dushyant barsagade Kristee Raut (M) Nare…" at bounding box center [876, 357] width 158 height 22
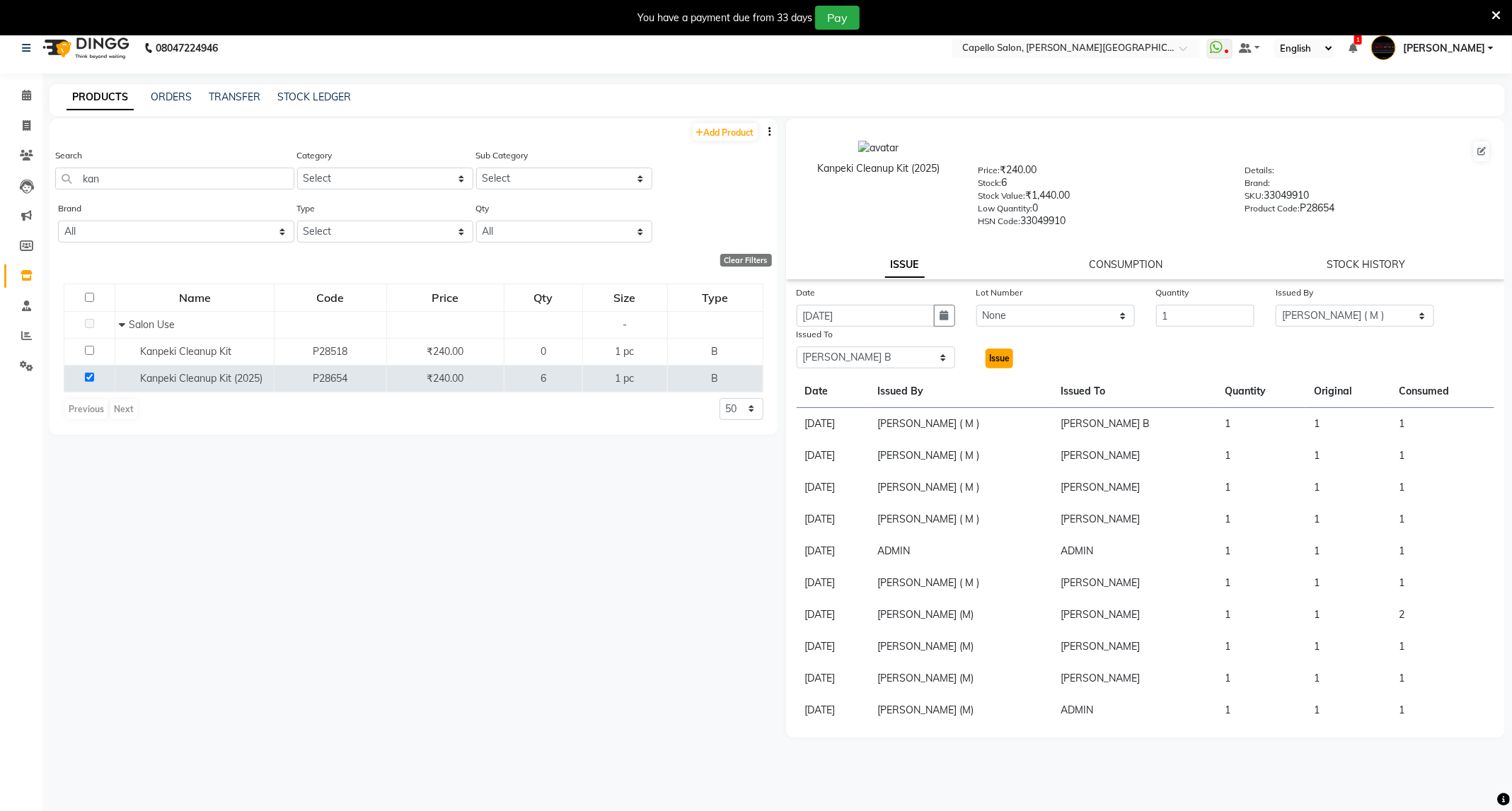
click at [1003, 356] on span "Issue" at bounding box center [999, 357] width 20 height 11
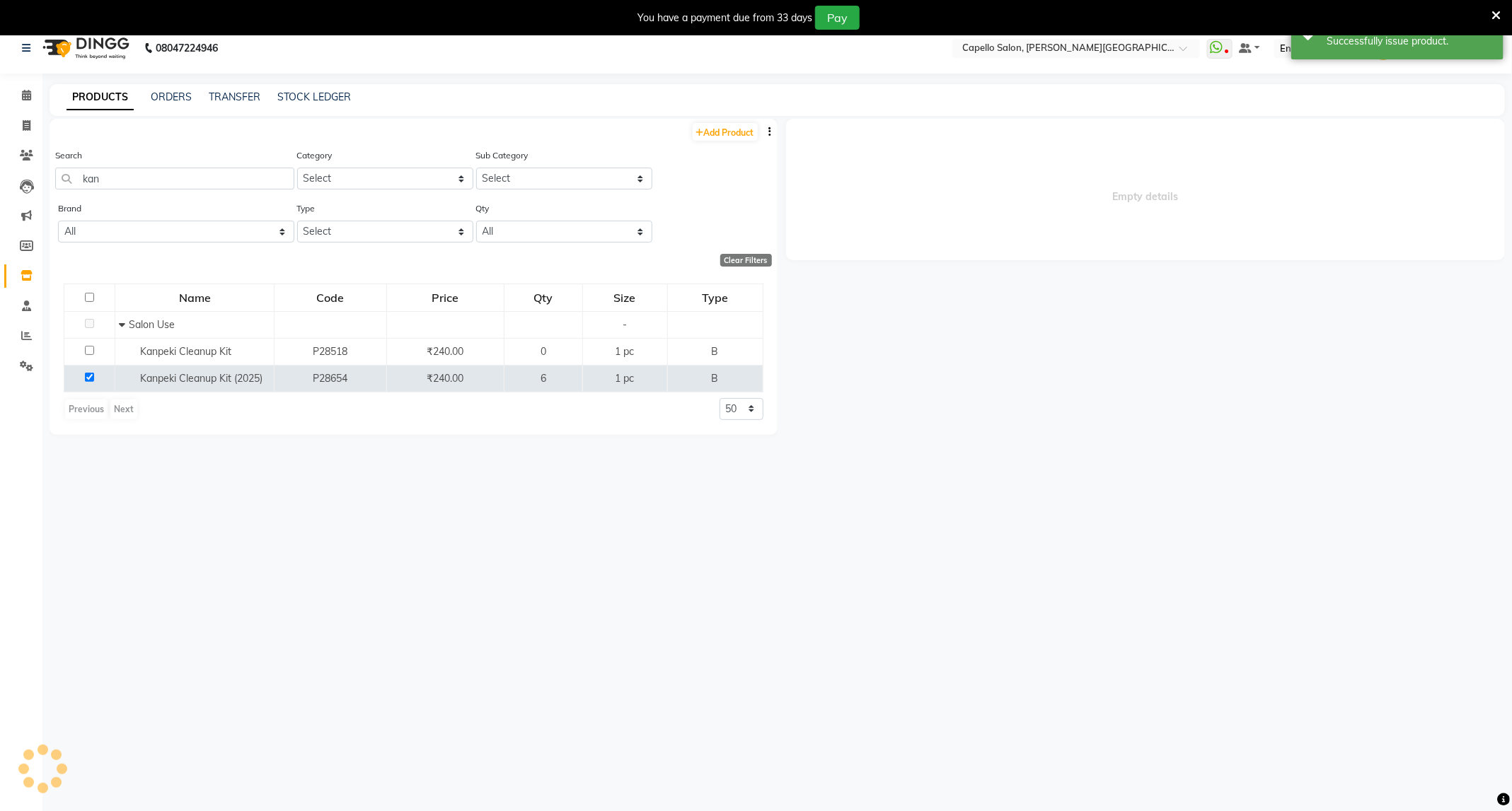
select select
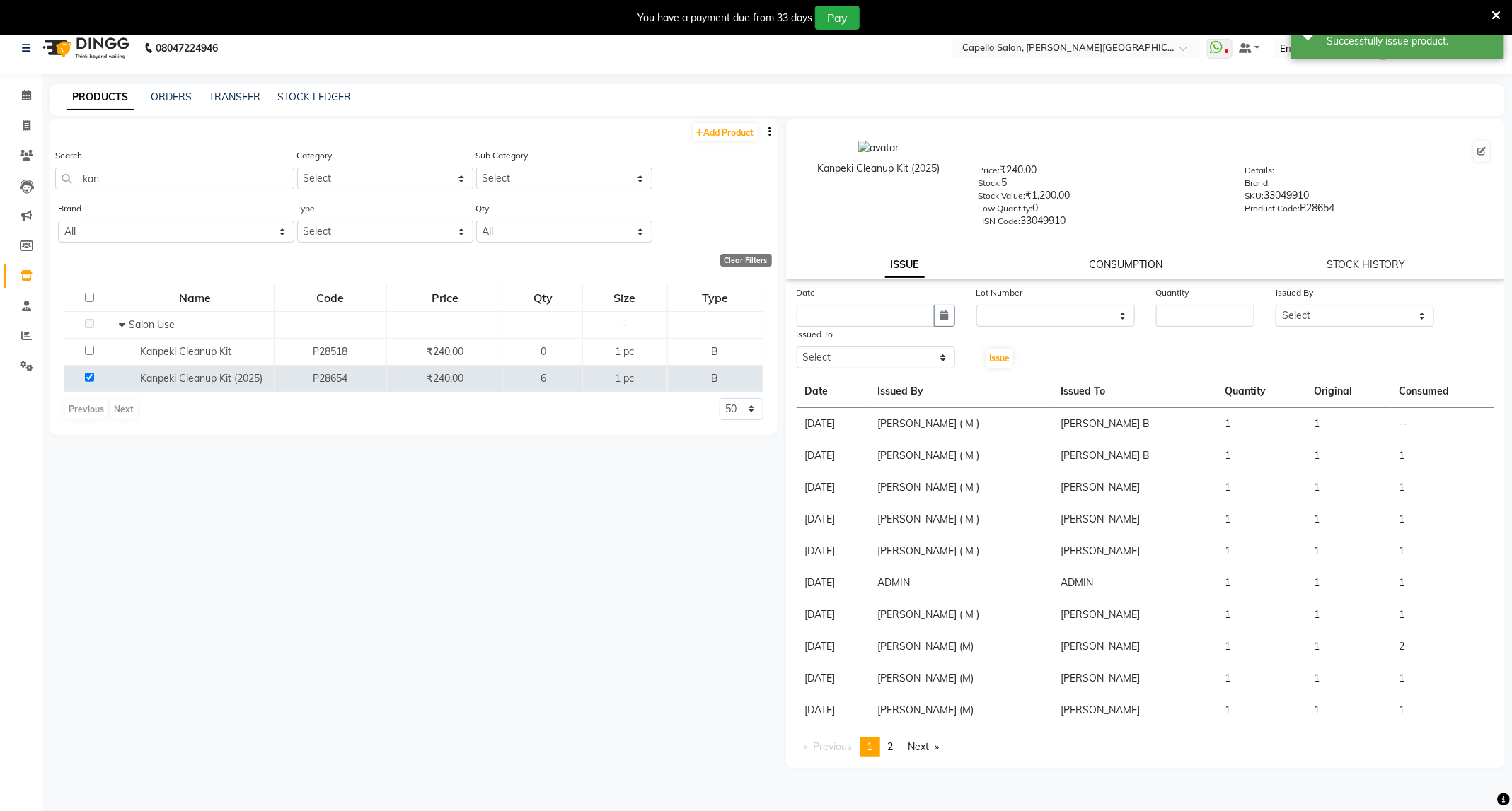
click at [1123, 259] on link "CONSUMPTION" at bounding box center [1126, 264] width 74 height 13
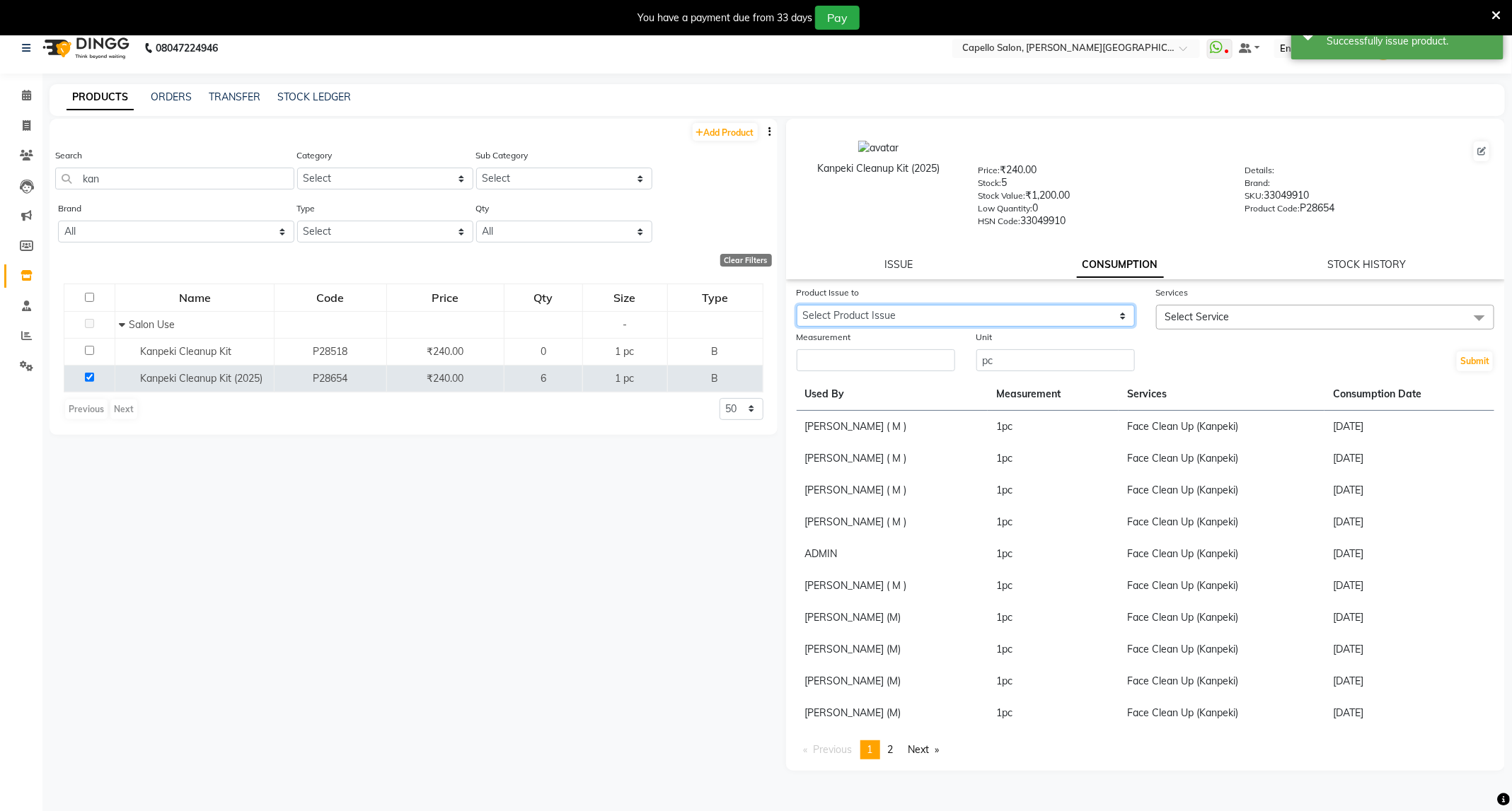
click at [1100, 315] on select "Select Product Issue 2025-09-03, Issued to: ANKUSH B, Balance: 1" at bounding box center [966, 316] width 338 height 22
select select "1202688"
click at [797, 305] on select "Select Product Issue 2025-09-03, Issued to: ANKUSH B, Balance: 1" at bounding box center [966, 316] width 338 height 22
click at [1186, 315] on span "Select Service" at bounding box center [1197, 317] width 64 height 13
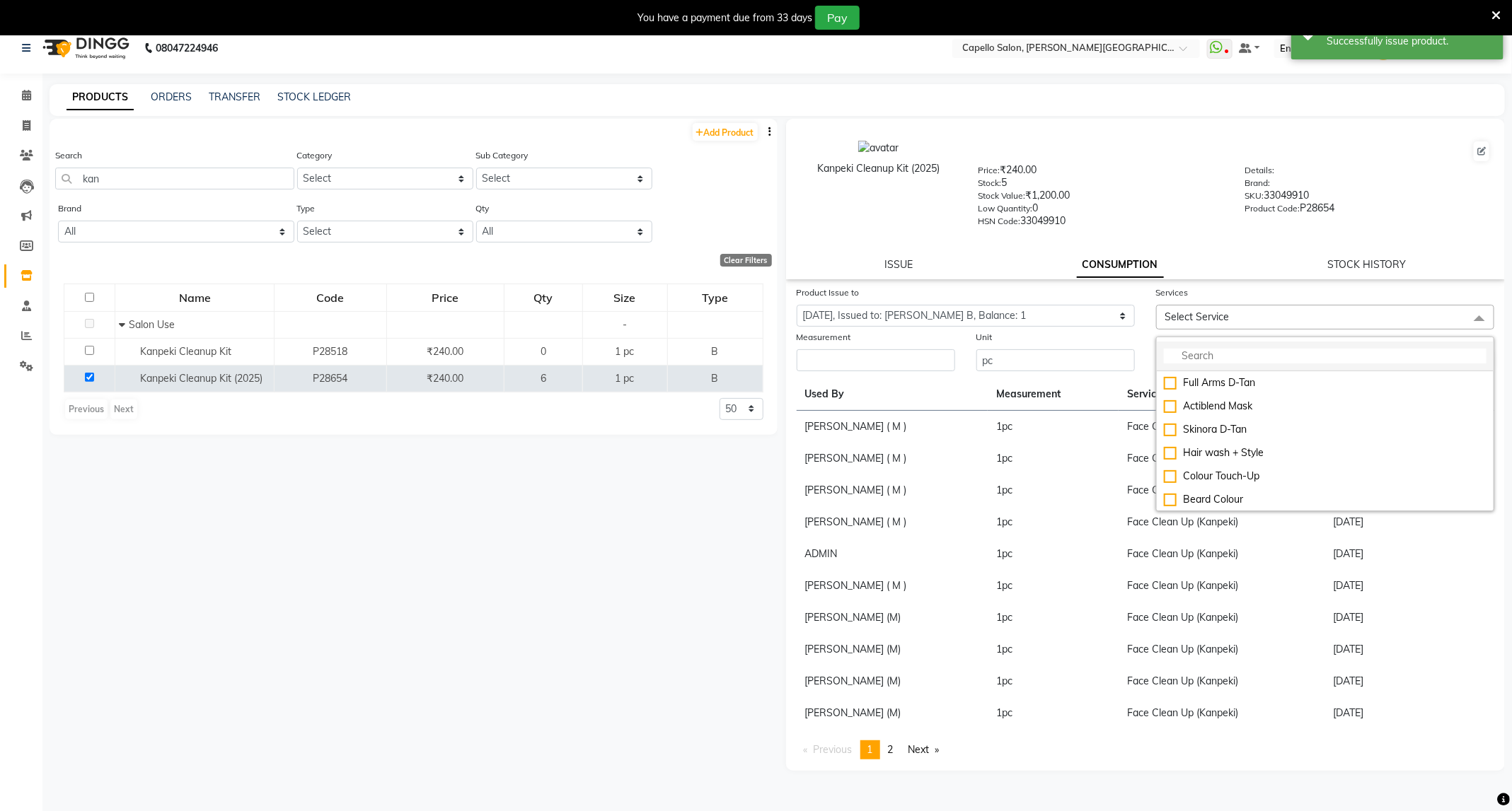
click at [1196, 357] on input "multiselect-search" at bounding box center [1325, 355] width 323 height 15
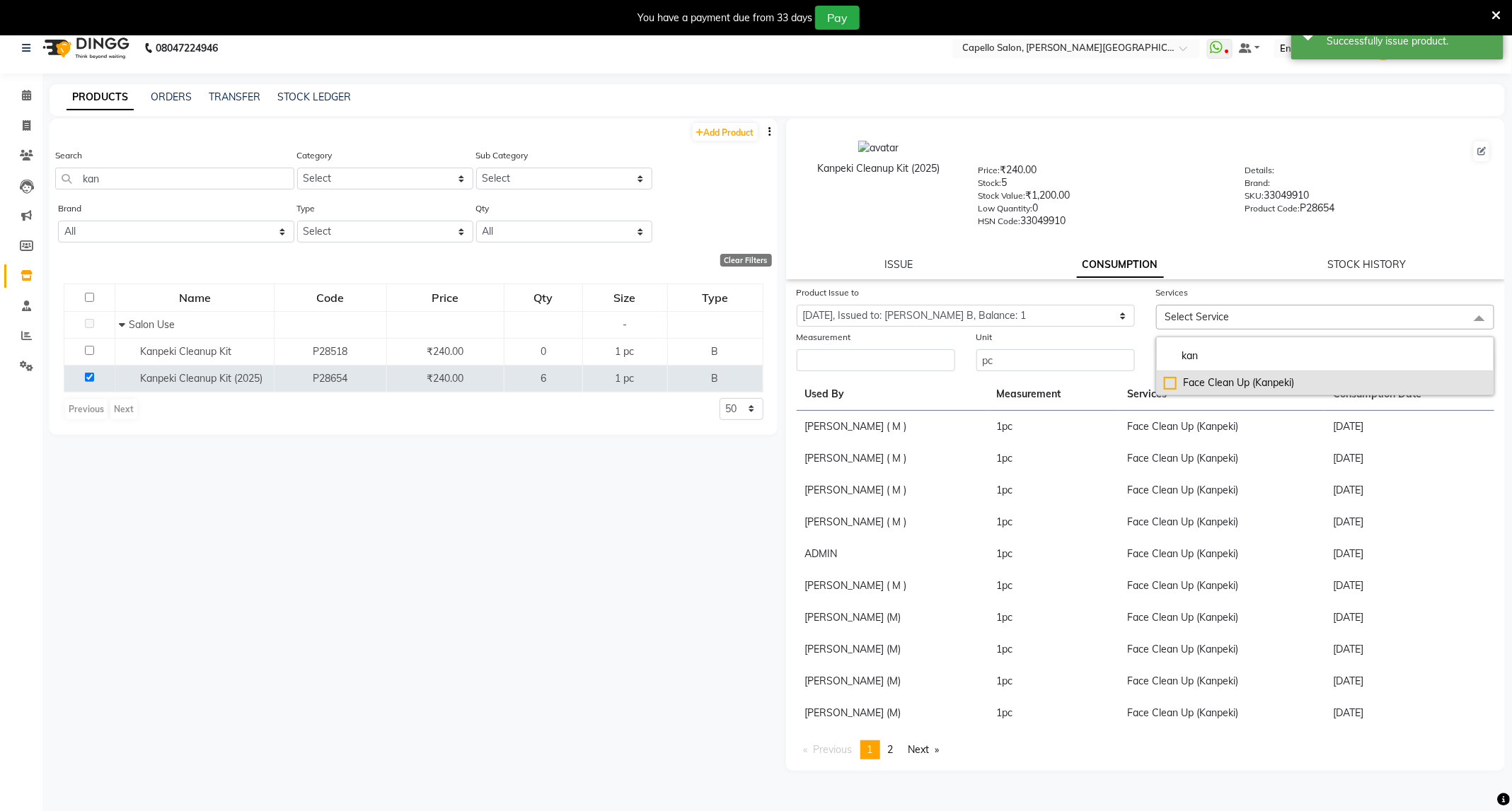
type input "kan"
click at [1231, 387] on div "Face Clean Up (Kanpeki)" at bounding box center [1325, 383] width 323 height 15
checkbox input "true"
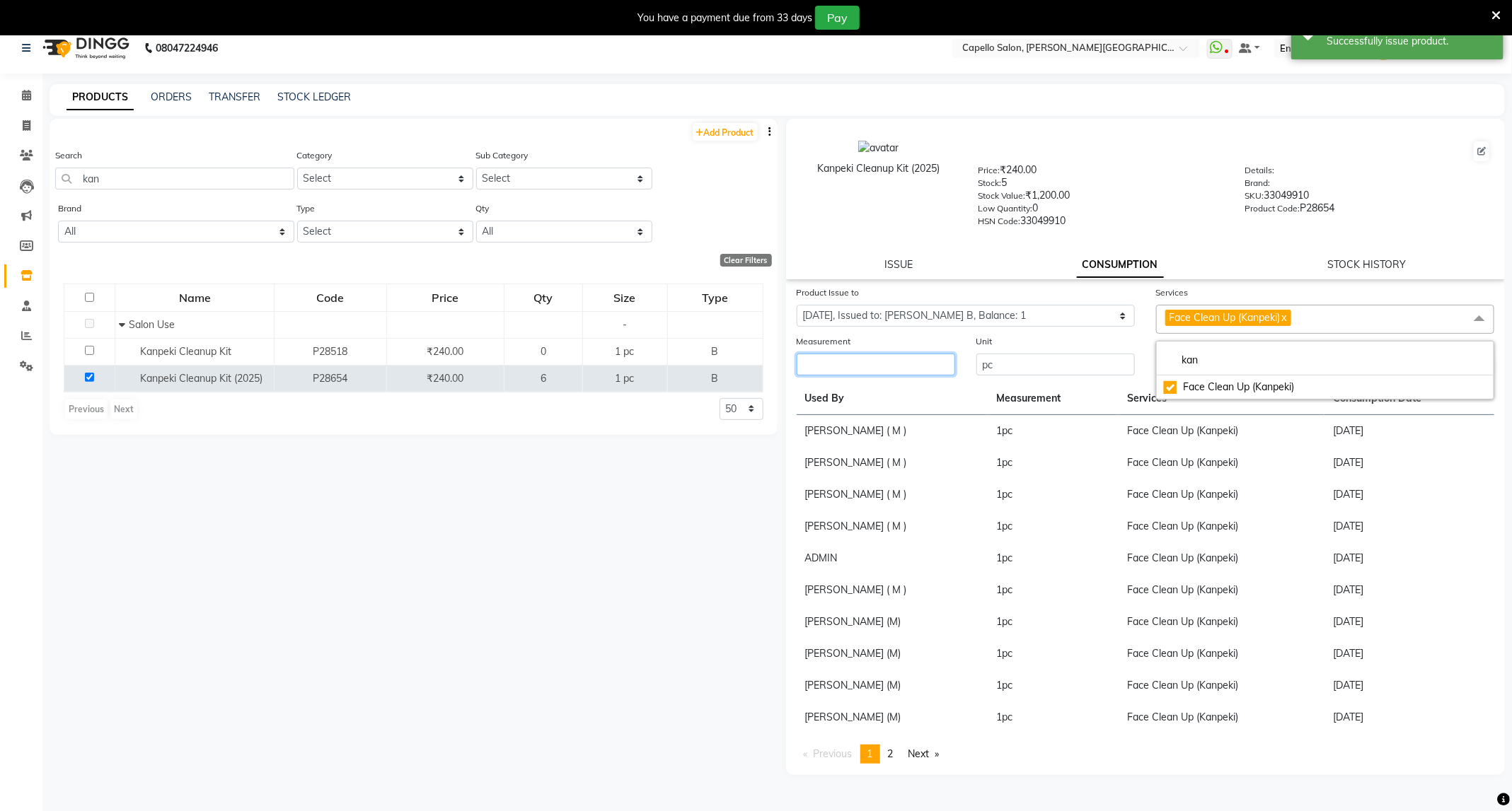
click at [885, 367] on input "number" at bounding box center [876, 364] width 158 height 22
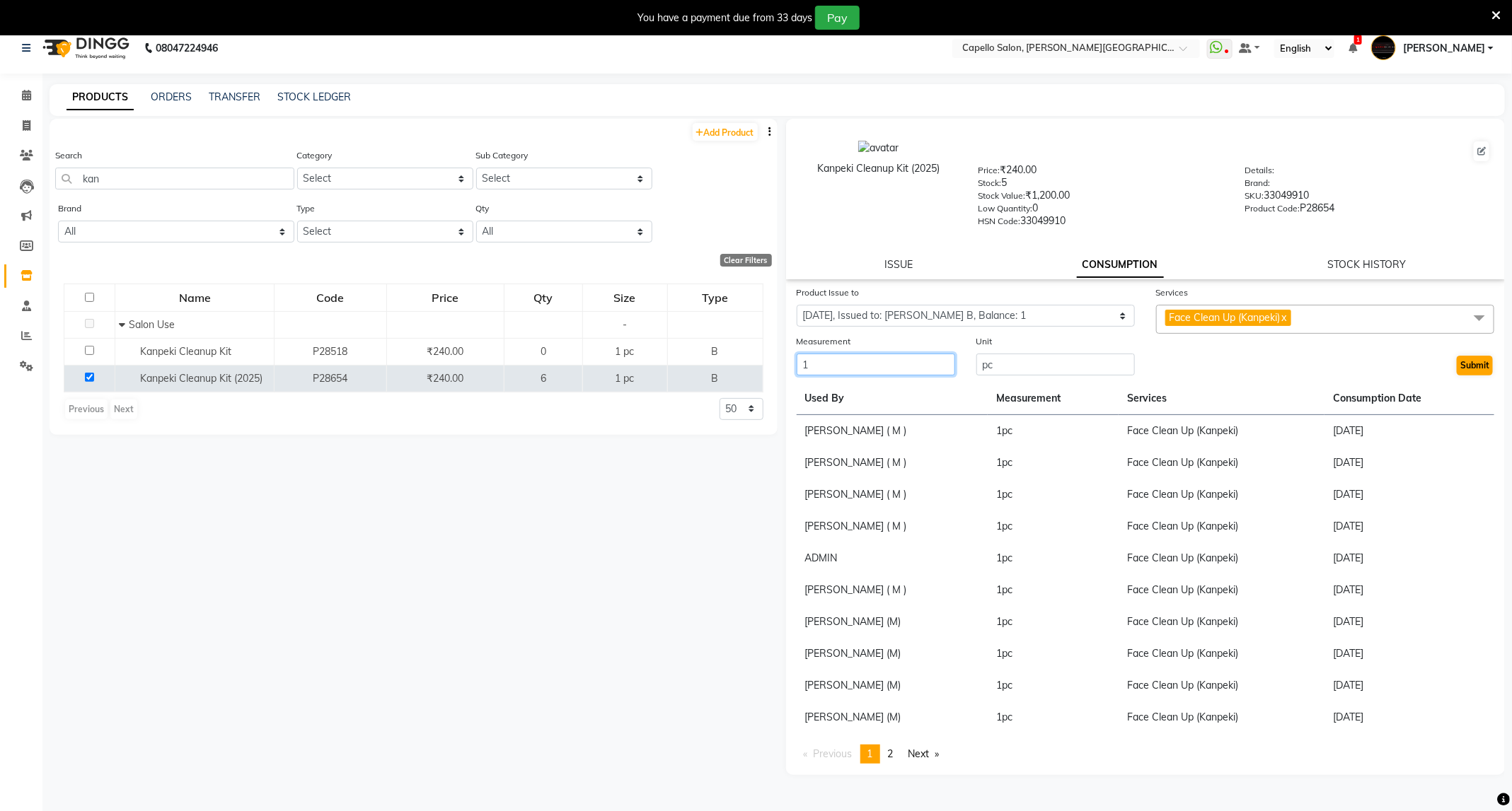
type input "1"
click at [1484, 363] on button "Submit" at bounding box center [1474, 365] width 36 height 19
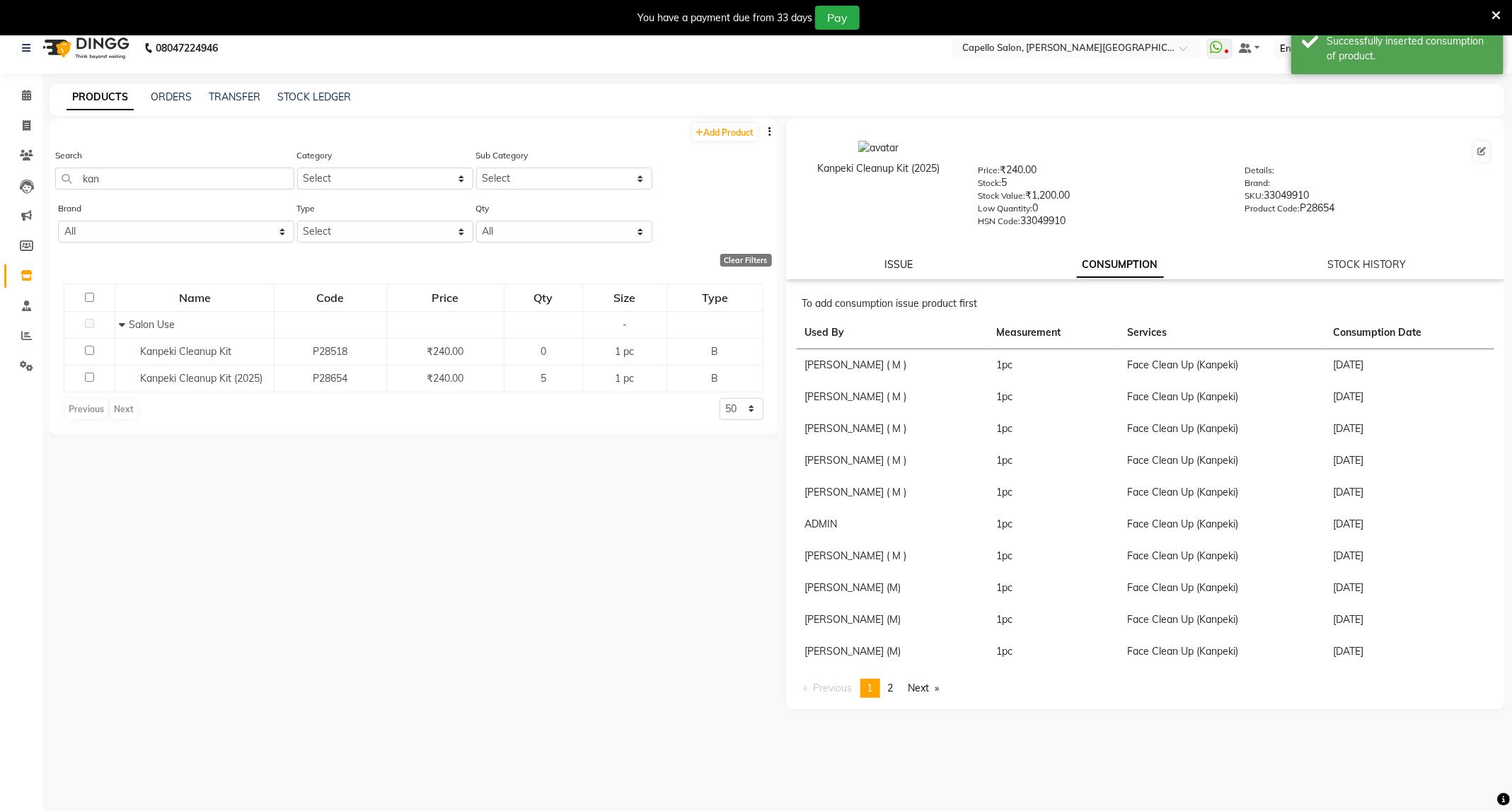
click at [900, 261] on link "ISSUE" at bounding box center [898, 264] width 28 height 13
select select
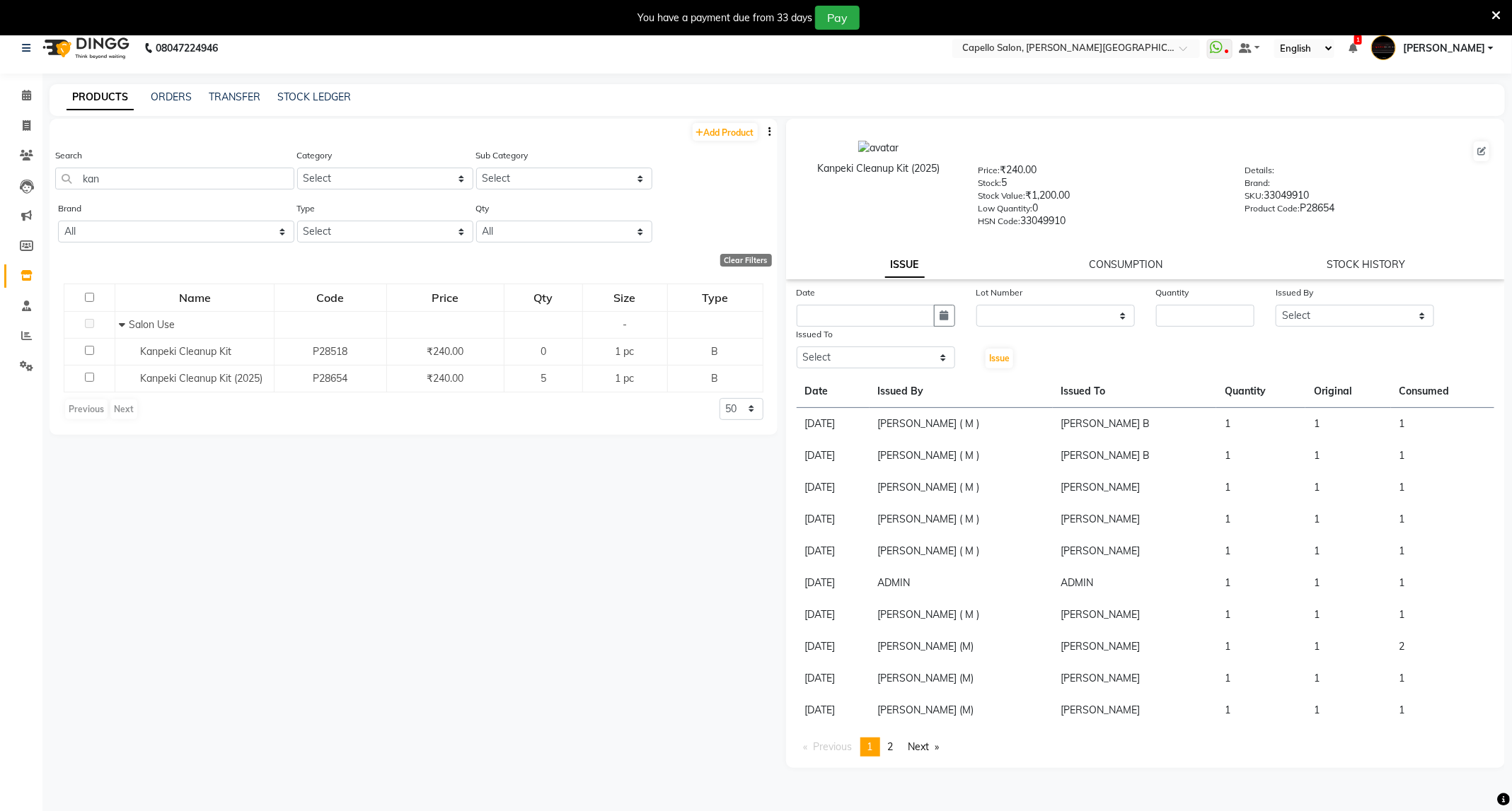
click at [1499, 16] on icon at bounding box center [1495, 15] width 9 height 13
click at [1499, 37] on ul "WhatsApp Status ✕ Status: Disconnected Recent Service Activity: 01-01-1970 05:3…" at bounding box center [1354, 49] width 293 height 23
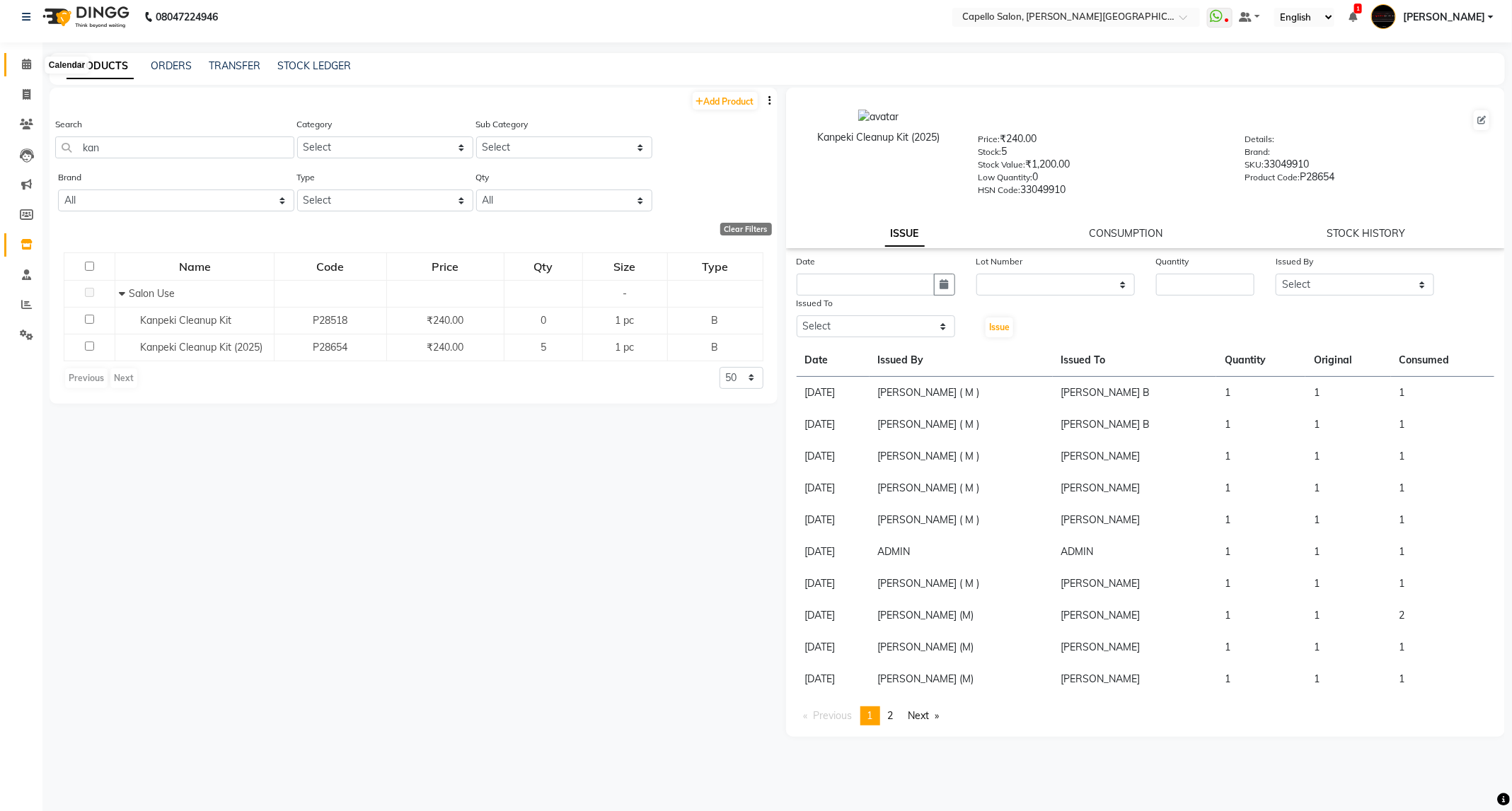
click at [19, 62] on span at bounding box center [26, 64] width 24 height 17
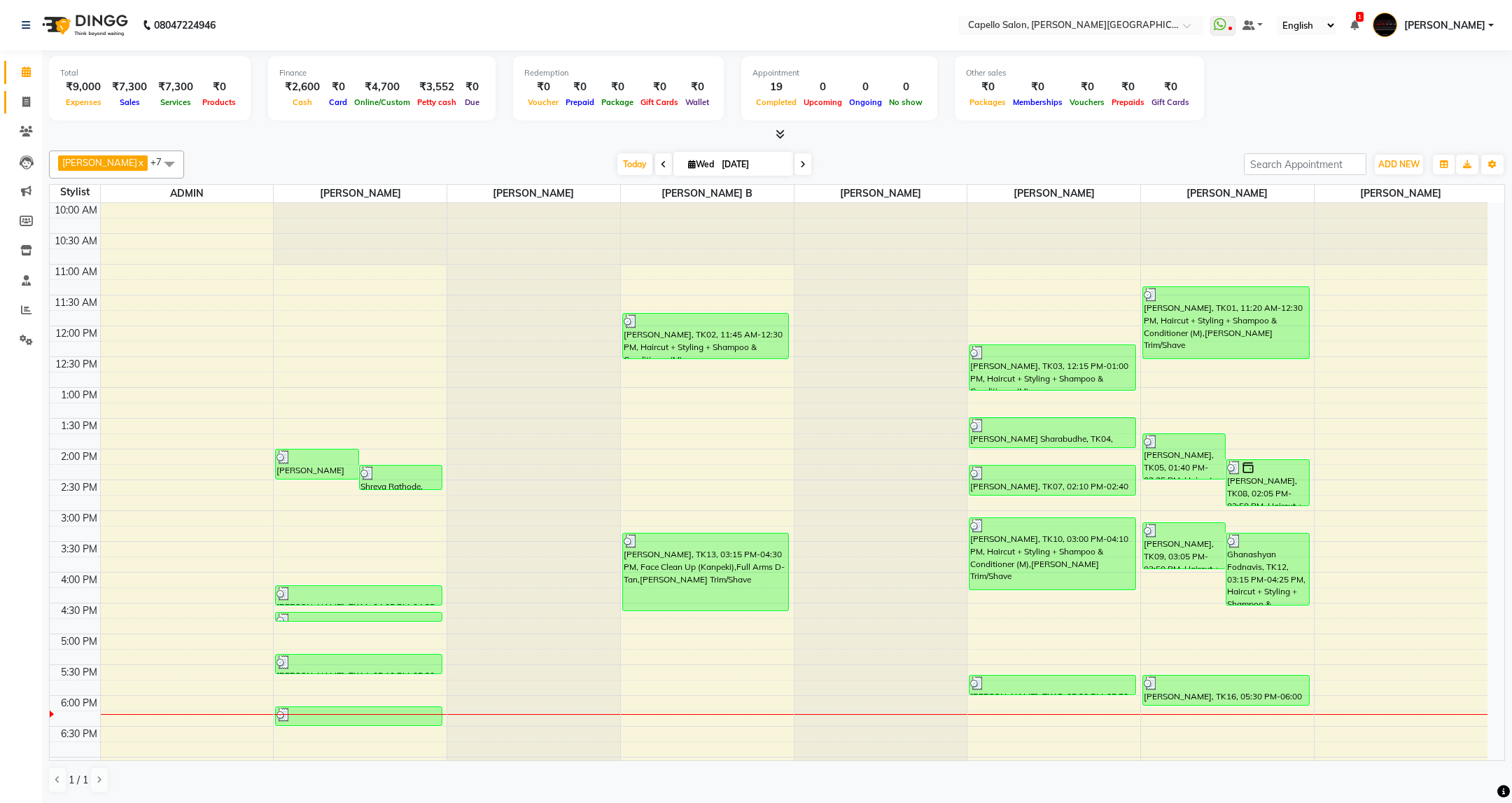
click at [26, 112] on link "Invoice" at bounding box center [20, 103] width 34 height 23
select select "service"
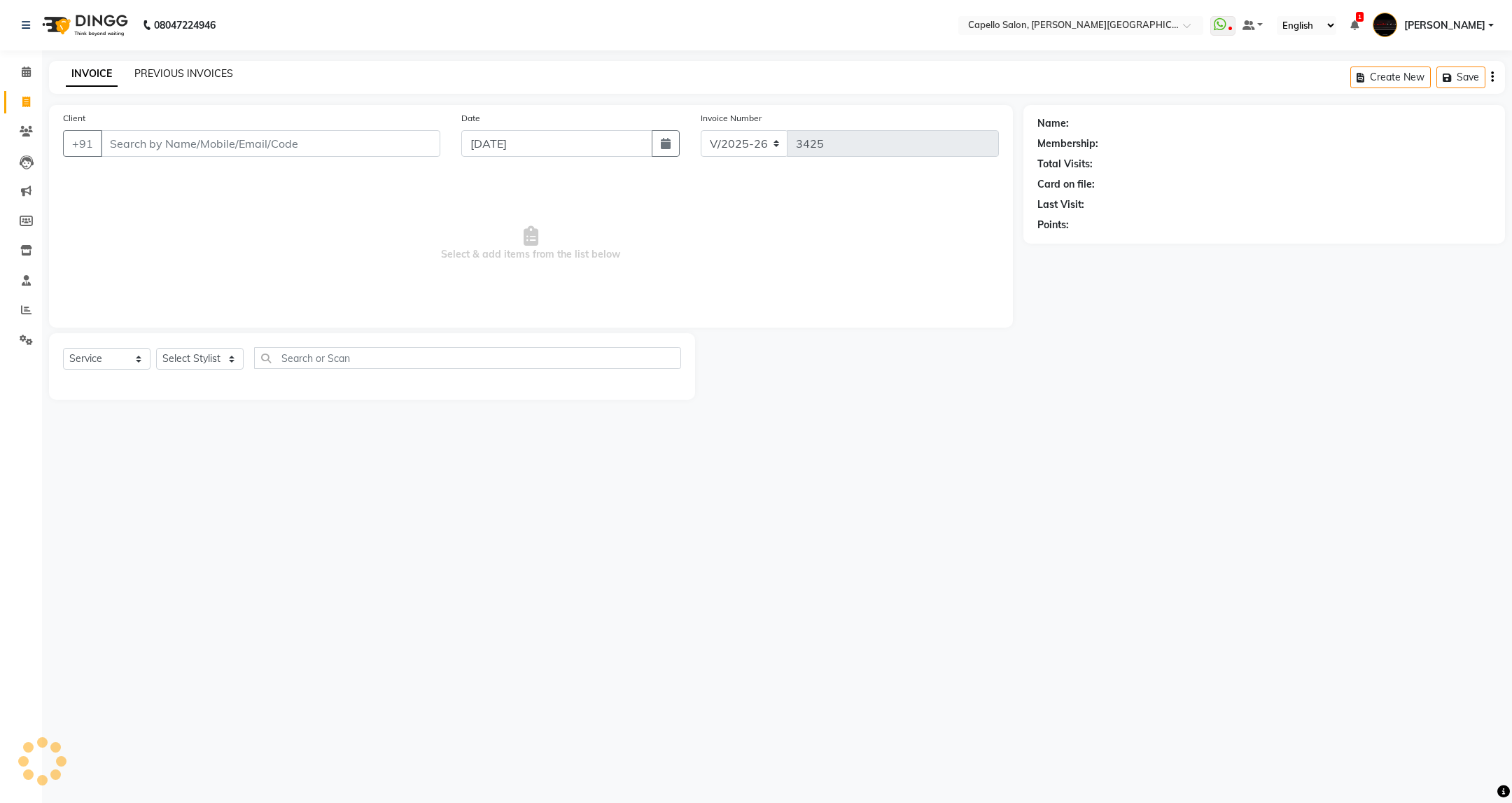
click at [186, 73] on link "PREVIOUS INVOICES" at bounding box center [184, 73] width 99 height 13
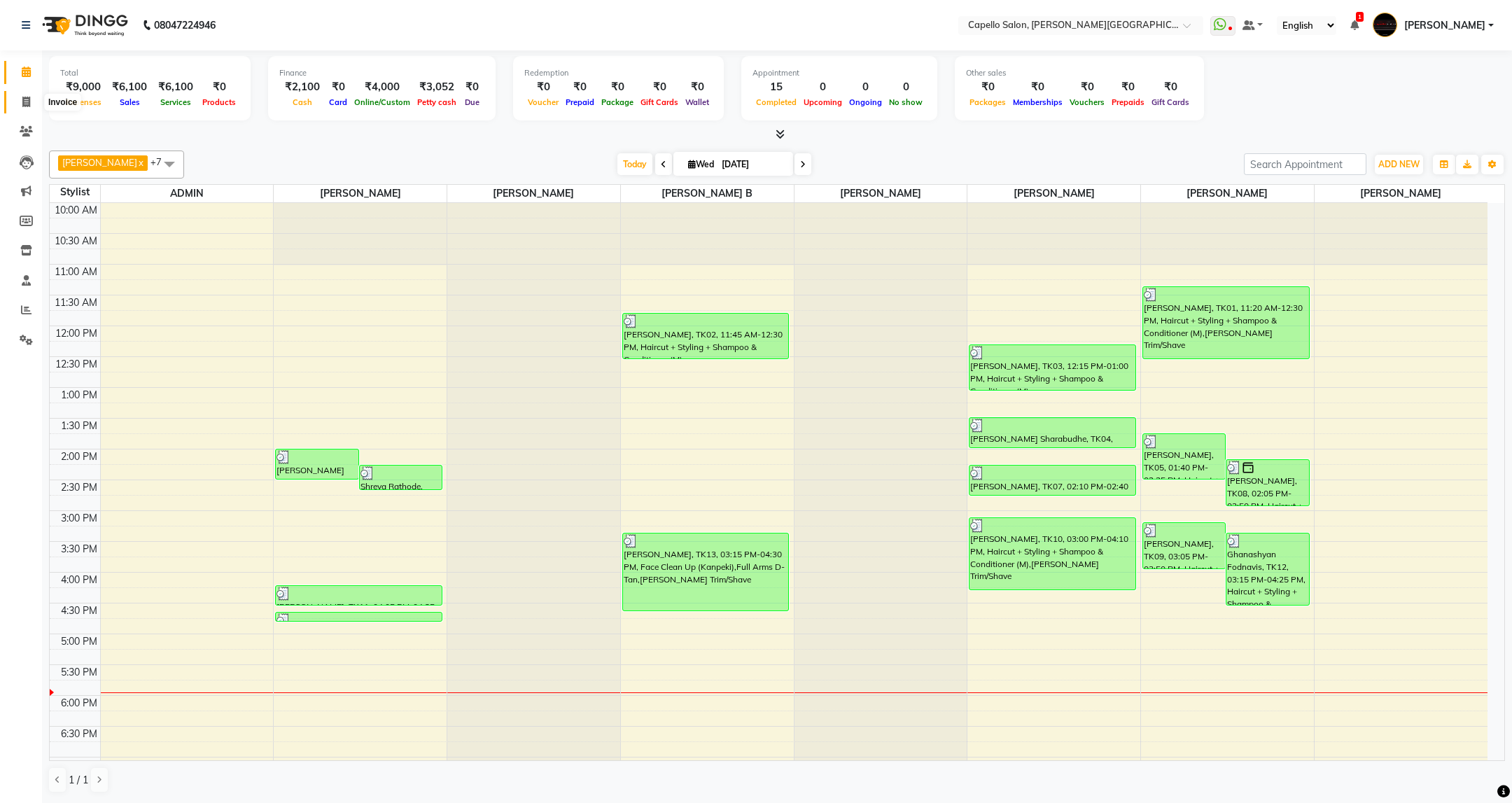
click at [21, 101] on span at bounding box center [26, 102] width 24 height 16
select select "service"
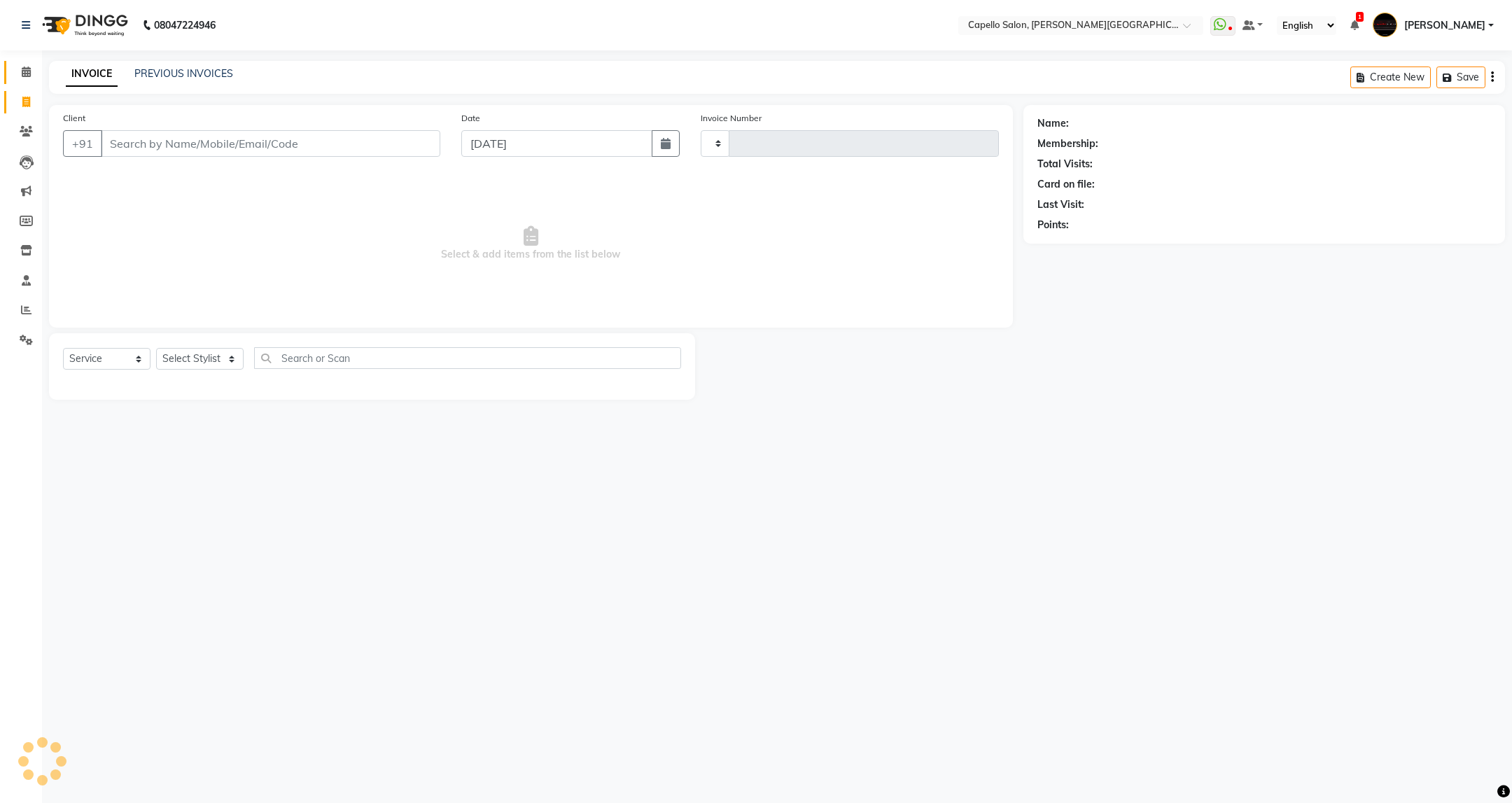
type input "3423"
select select "811"
click at [212, 360] on select "Select Stylist ADMIN [PERSON_NAME] [PERSON_NAME] [PERSON_NAME] [PERSON_NAME] (M…" at bounding box center [199, 359] width 87 height 22
select select "84517"
click at [156, 349] on select "Select Stylist ADMIN [PERSON_NAME] [PERSON_NAME] [PERSON_NAME] [PERSON_NAME] (M…" at bounding box center [199, 359] width 87 height 22
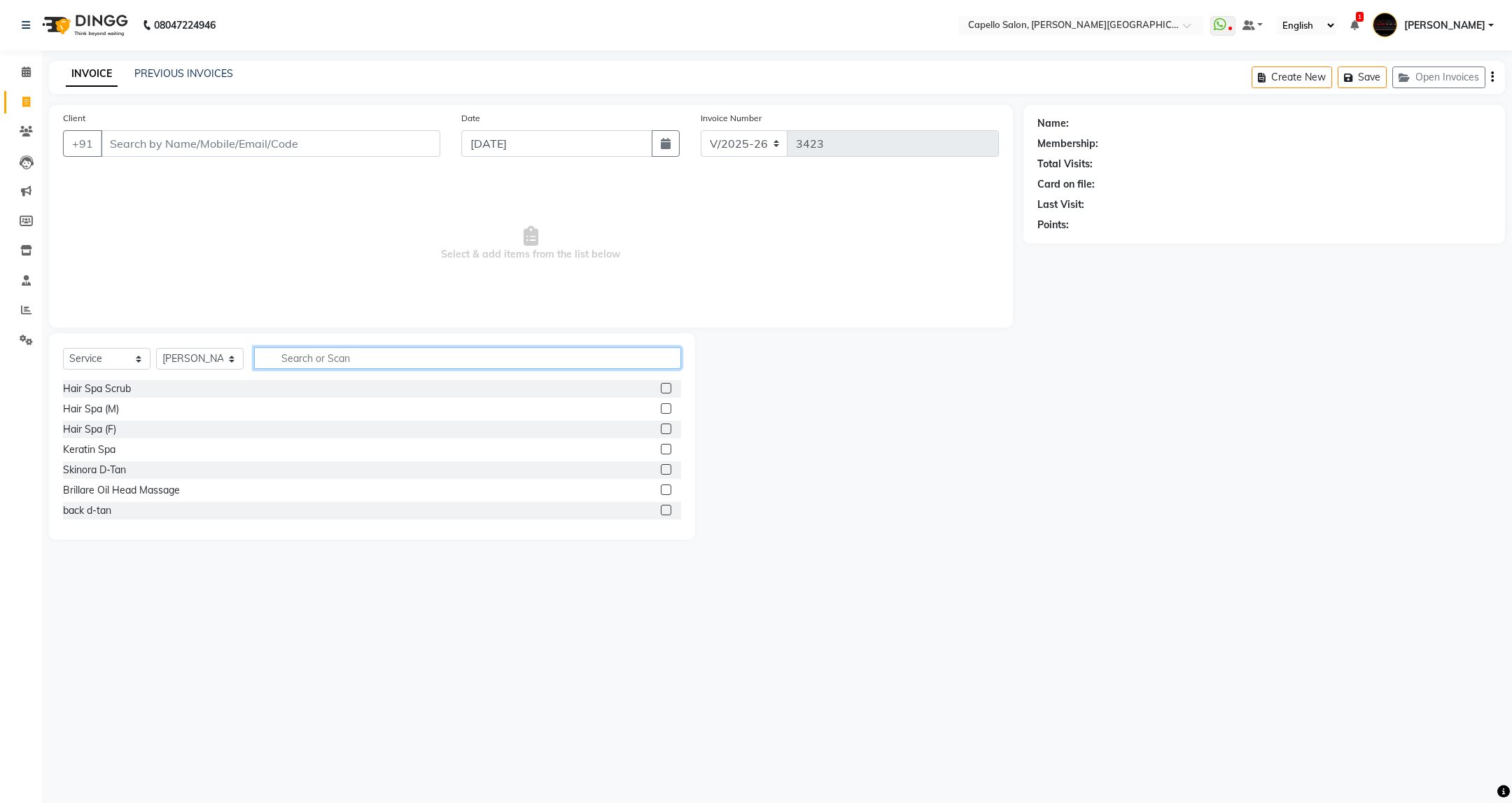
click at [329, 360] on input "text" at bounding box center [466, 358] width 426 height 22
type input "cut"
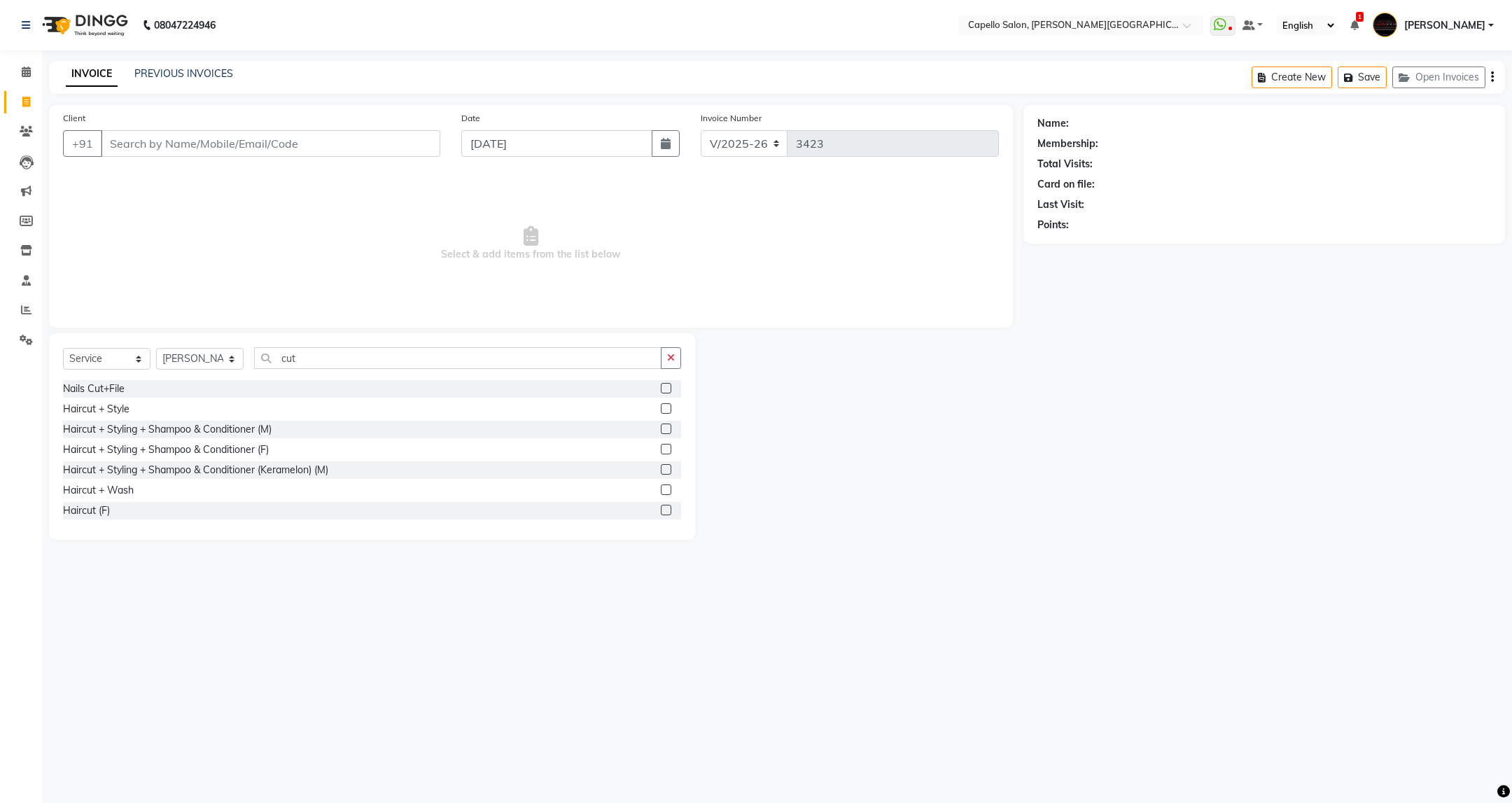
click at [660, 447] on label at bounding box center [665, 449] width 11 height 11
click at [660, 447] on input "checkbox" at bounding box center [664, 449] width 9 height 9
click at [660, 447] on div at bounding box center [670, 450] width 20 height 17
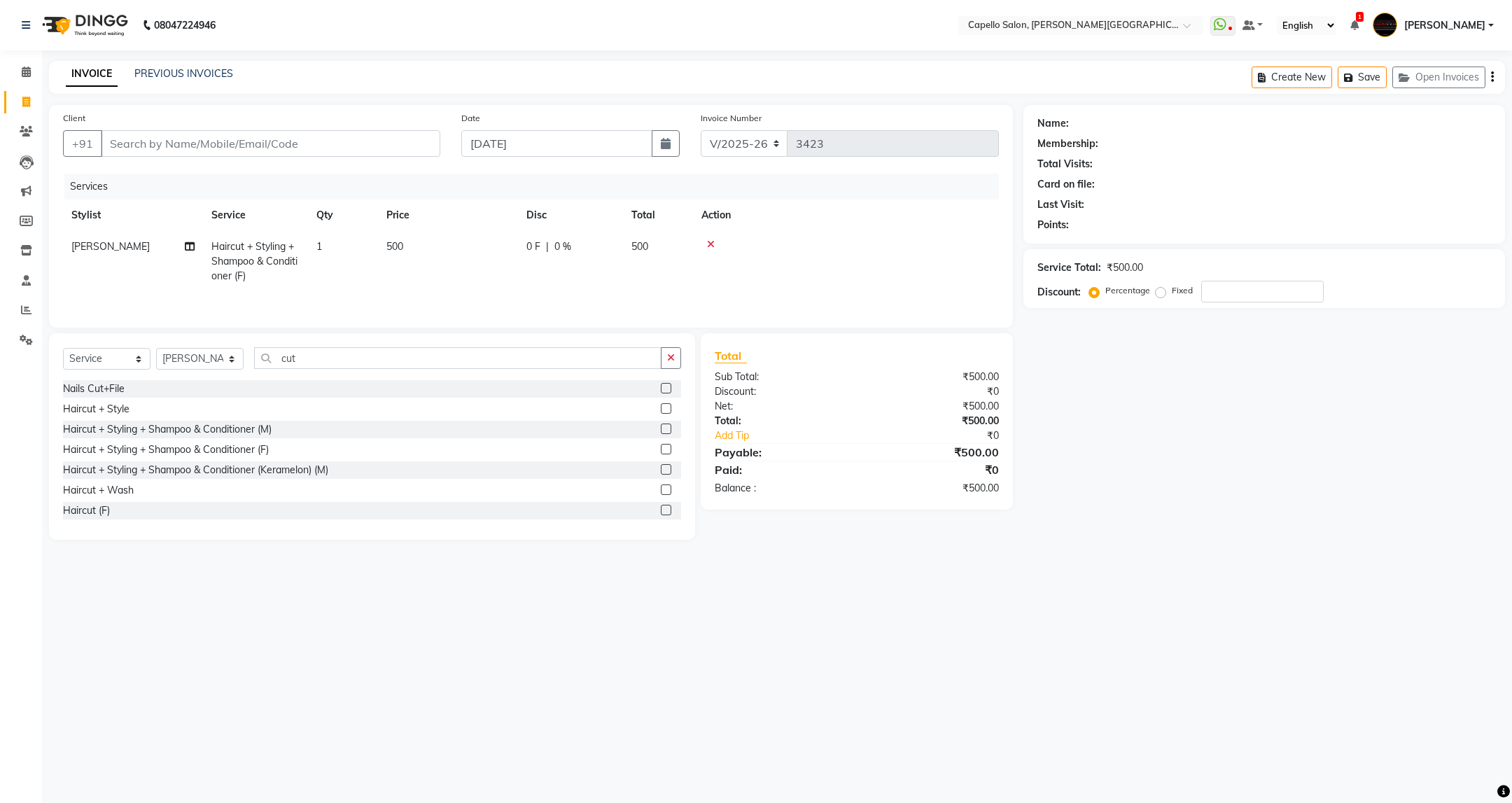
checkbox input "false"
click at [114, 138] on input "Client" at bounding box center [270, 143] width 339 height 27
click at [209, 357] on select "Select Stylist ADMIN [PERSON_NAME] [PERSON_NAME] [PERSON_NAME] [PERSON_NAME] (M…" at bounding box center [199, 359] width 87 height 22
select select "85086"
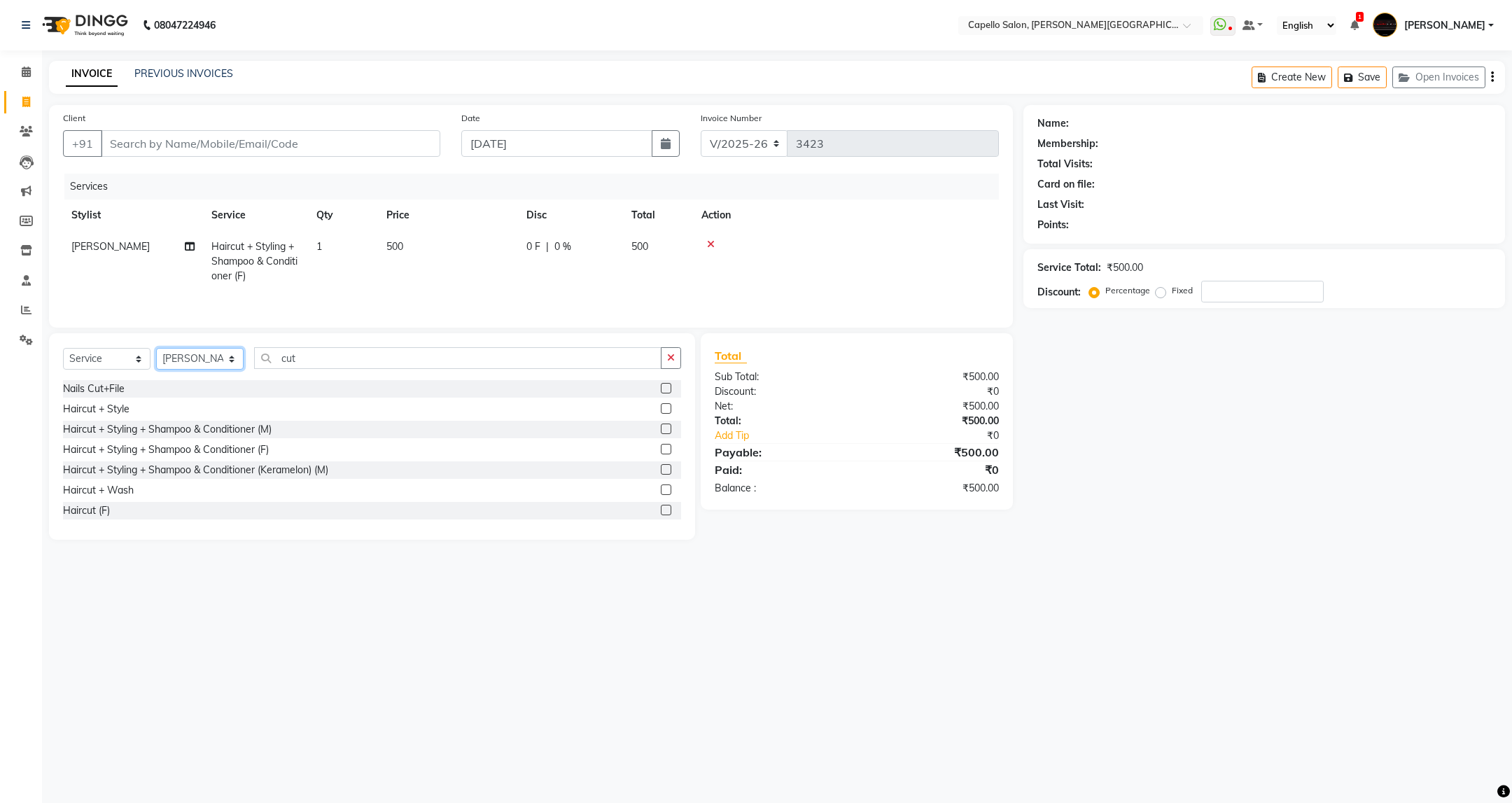
click at [156, 354] on select "Select Stylist ADMIN [PERSON_NAME] [PERSON_NAME] [PERSON_NAME] [PERSON_NAME] (M…" at bounding box center [199, 359] width 87 height 22
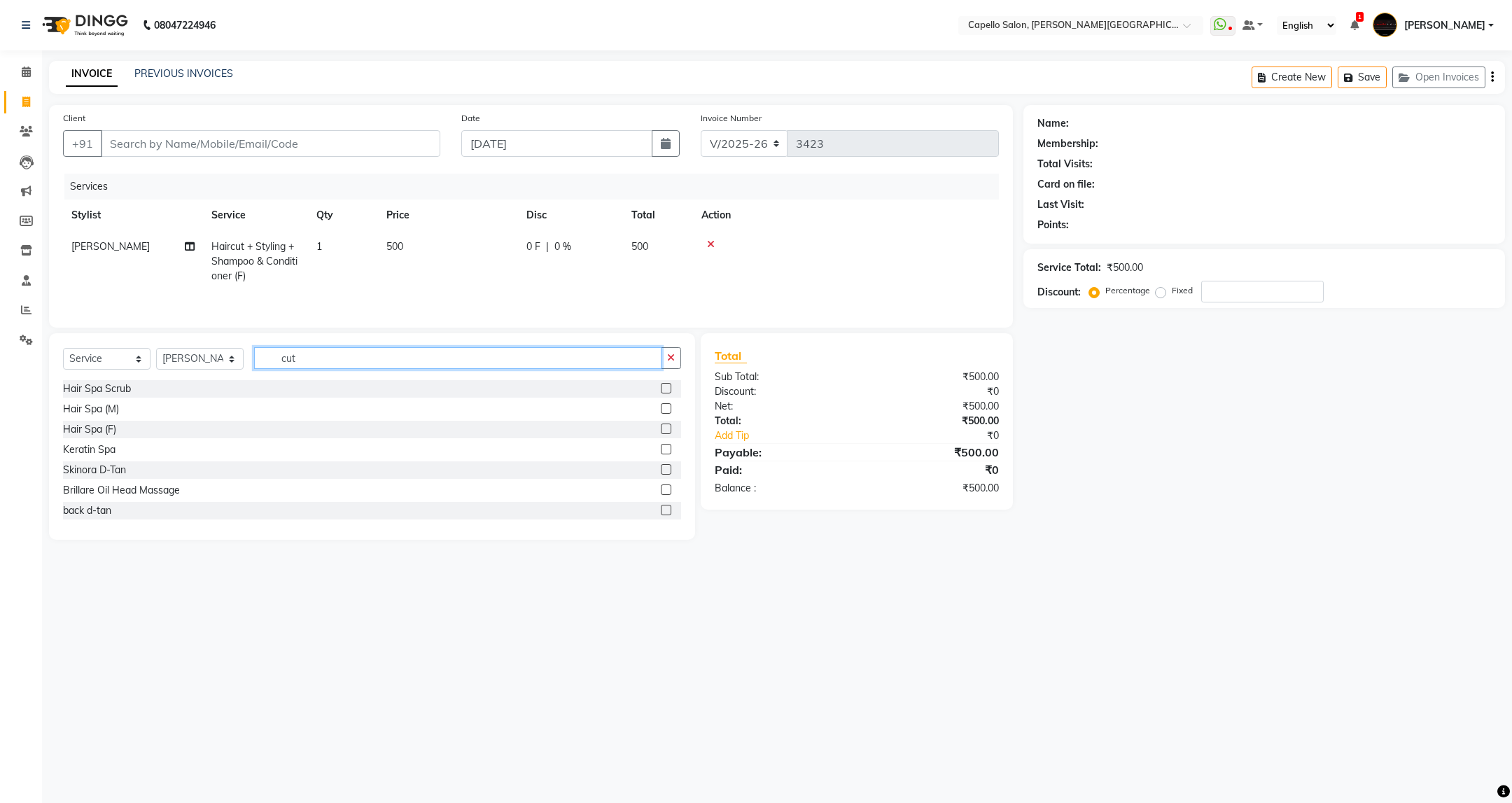
drag, startPoint x: 324, startPoint y: 362, endPoint x: 196, endPoint y: 409, distance: 136.4
click at [196, 409] on div "Select Service Product Membership Package Voucher Prepaid Gift Card Select Styl…" at bounding box center [372, 437] width 646 height 207
type input "ey"
click at [110, 410] on div "Eyebrows (F)" at bounding box center [92, 409] width 58 height 14
checkbox input "false"
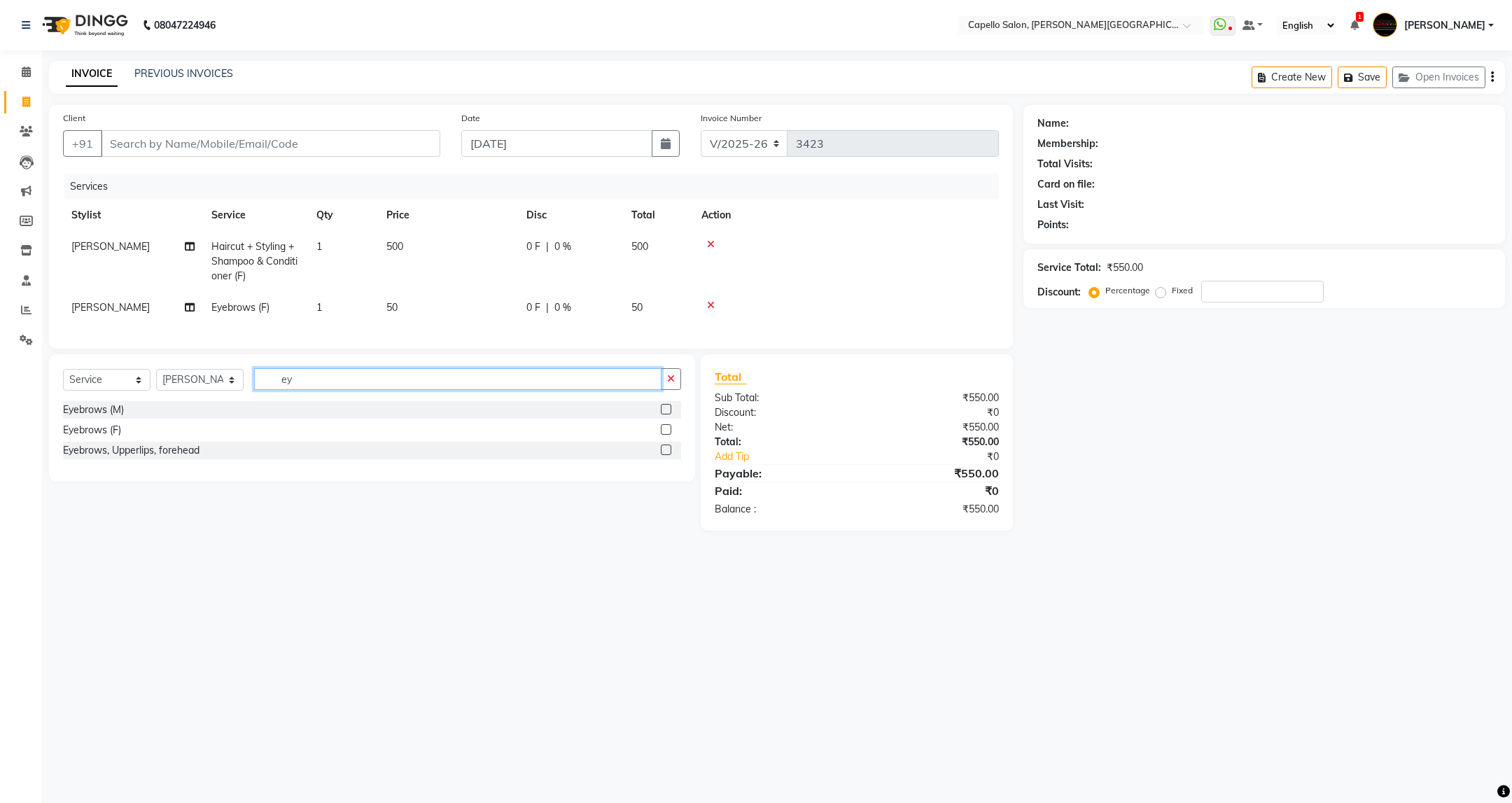
drag, startPoint x: 328, startPoint y: 402, endPoint x: 126, endPoint y: 475, distance: 214.8
click at [122, 475] on div "Select Service Product Membership Package Voucher Prepaid Gift Card Select Styl…" at bounding box center [372, 417] width 646 height 128
type input "for"
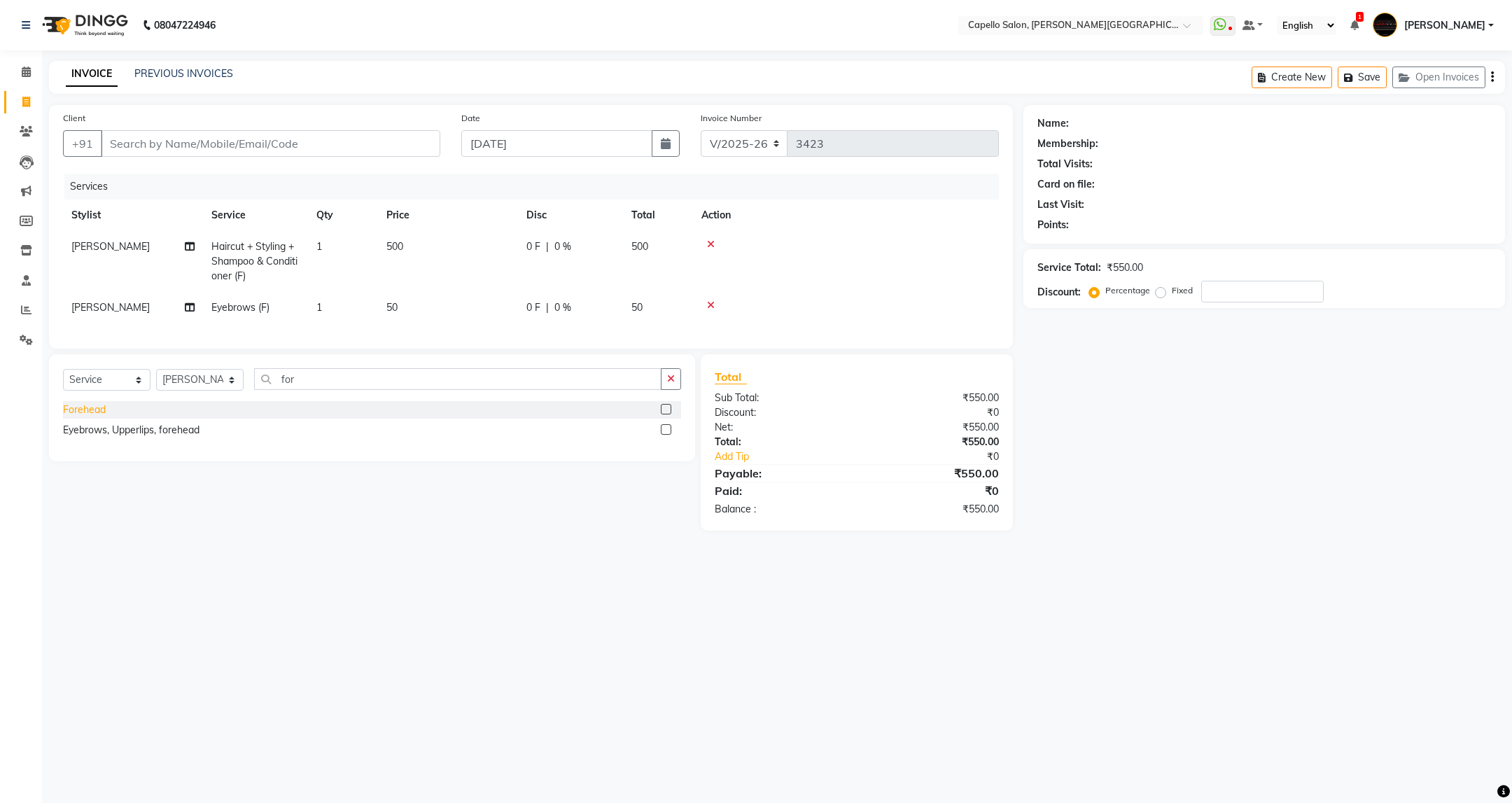
click at [94, 417] on div "Forehead" at bounding box center [85, 410] width 42 height 14
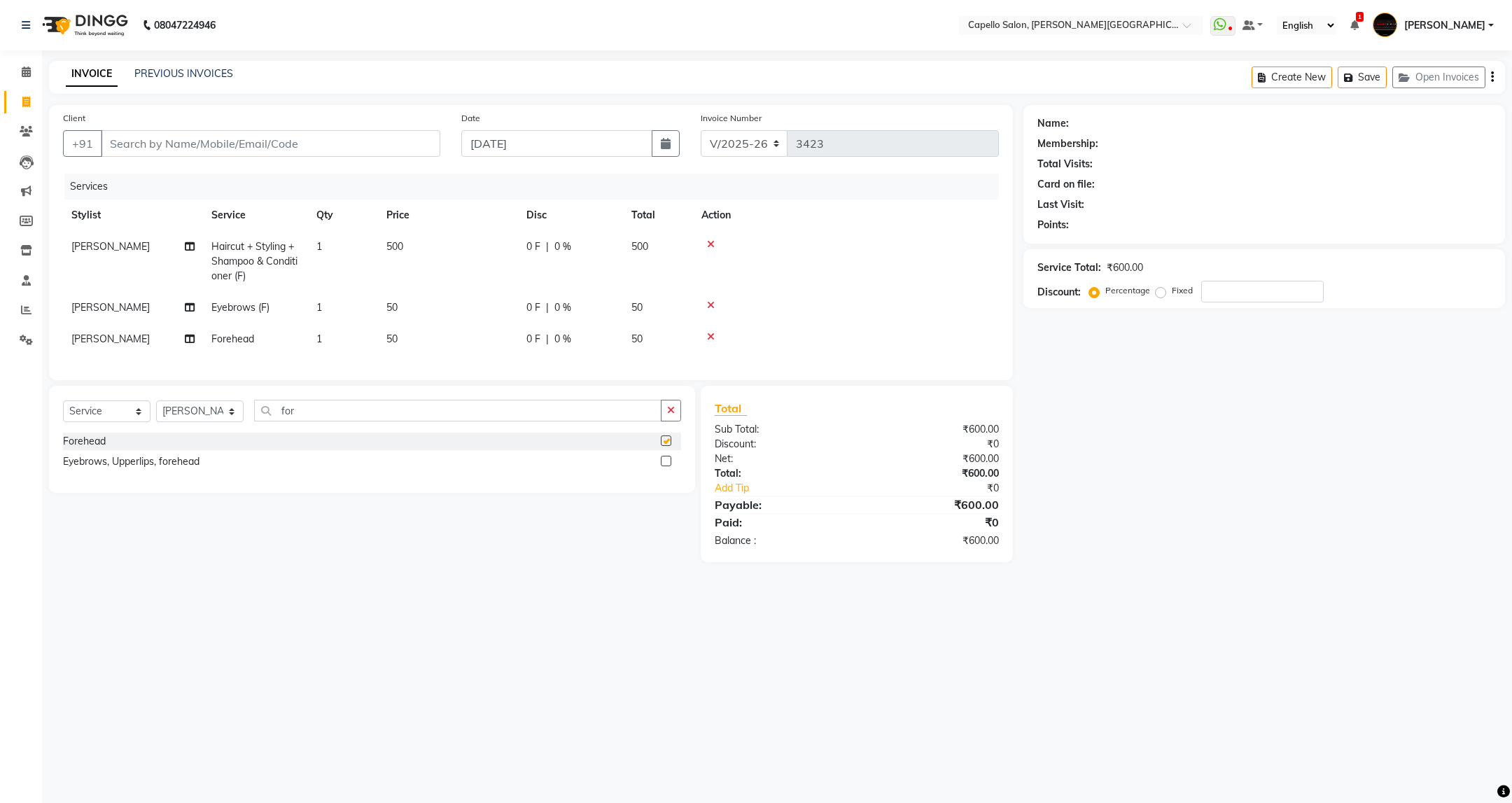
checkbox input "false"
click at [380, 141] on input "Client" at bounding box center [270, 143] width 339 height 27
click at [336, 133] on input "Client" at bounding box center [270, 143] width 339 height 27
type input "9"
type input "0"
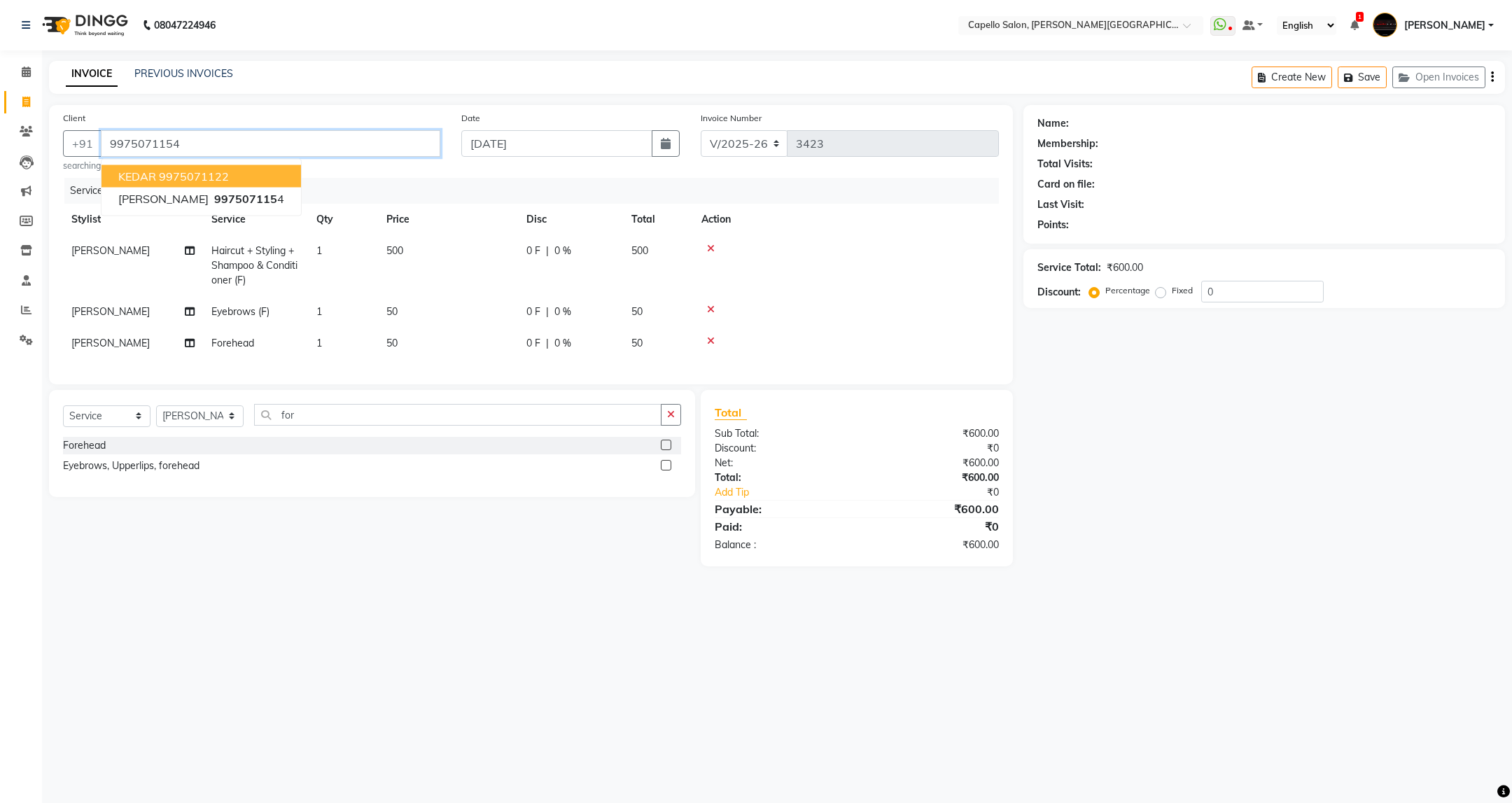
type input "9975071154"
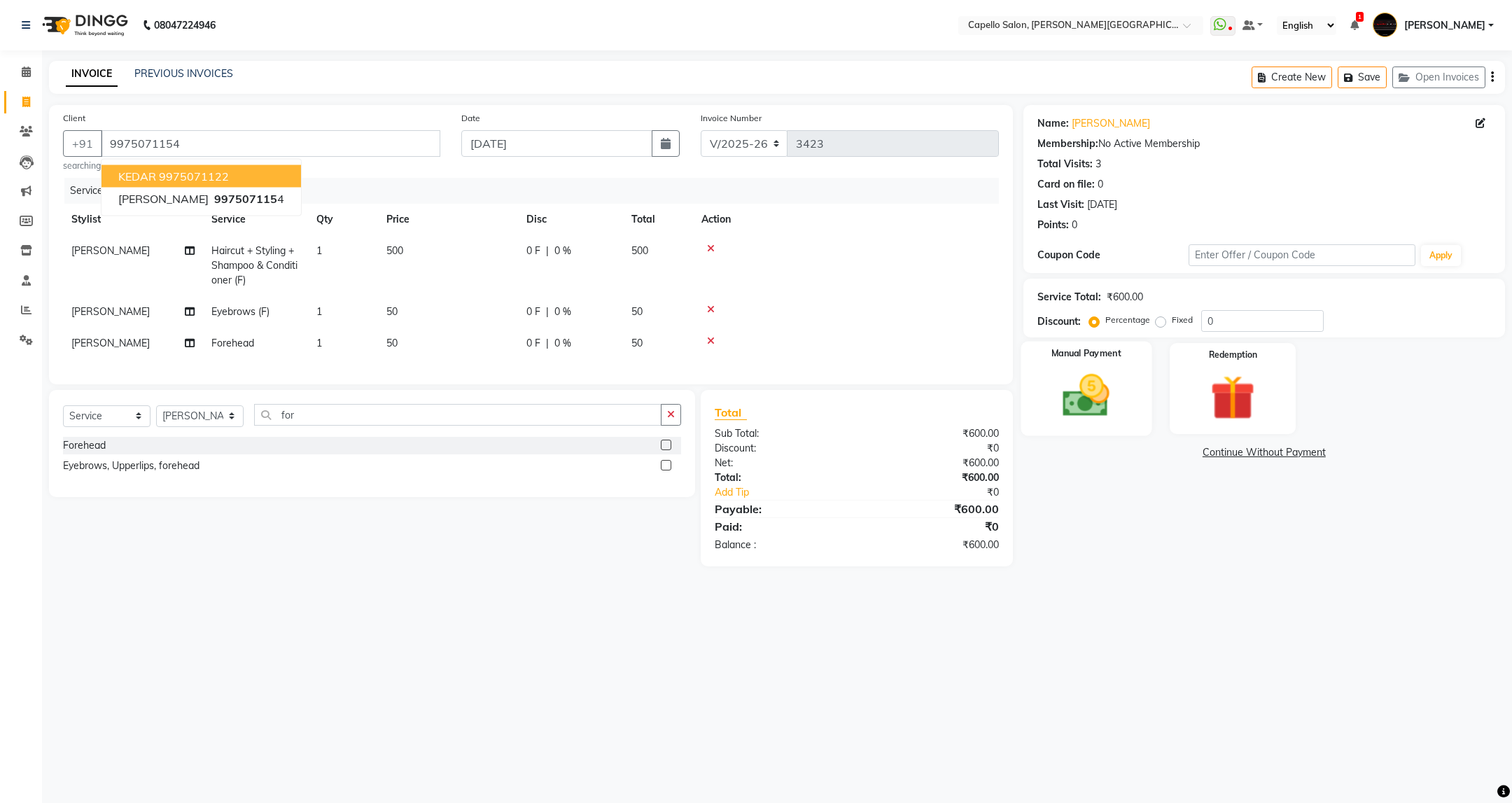
drag, startPoint x: 1108, startPoint y: 385, endPoint x: 1109, endPoint y: 400, distance: 15.0
click at [1109, 385] on img at bounding box center [1085, 396] width 76 height 54
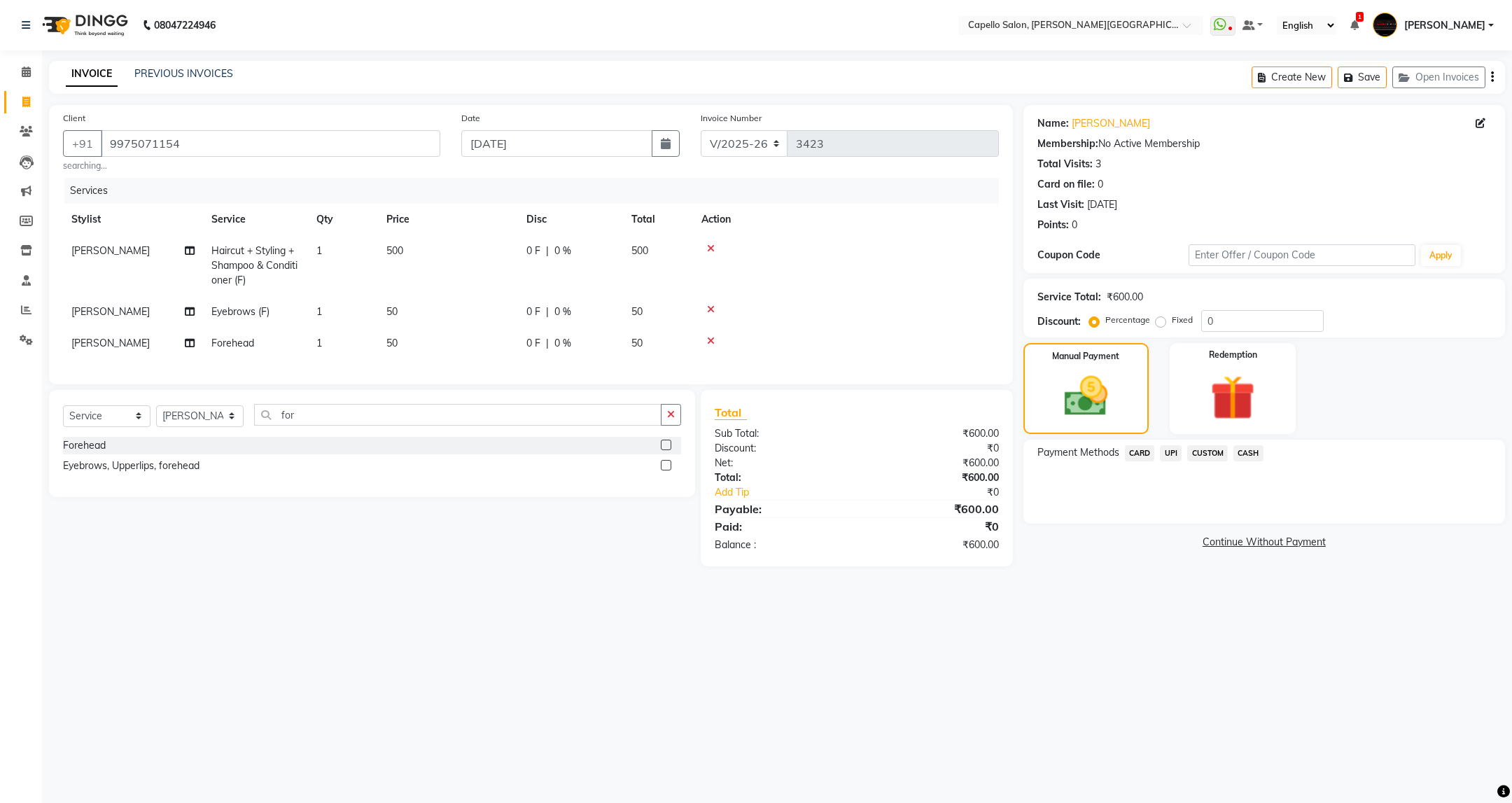
click at [1172, 447] on span "UPI" at bounding box center [1171, 453] width 22 height 16
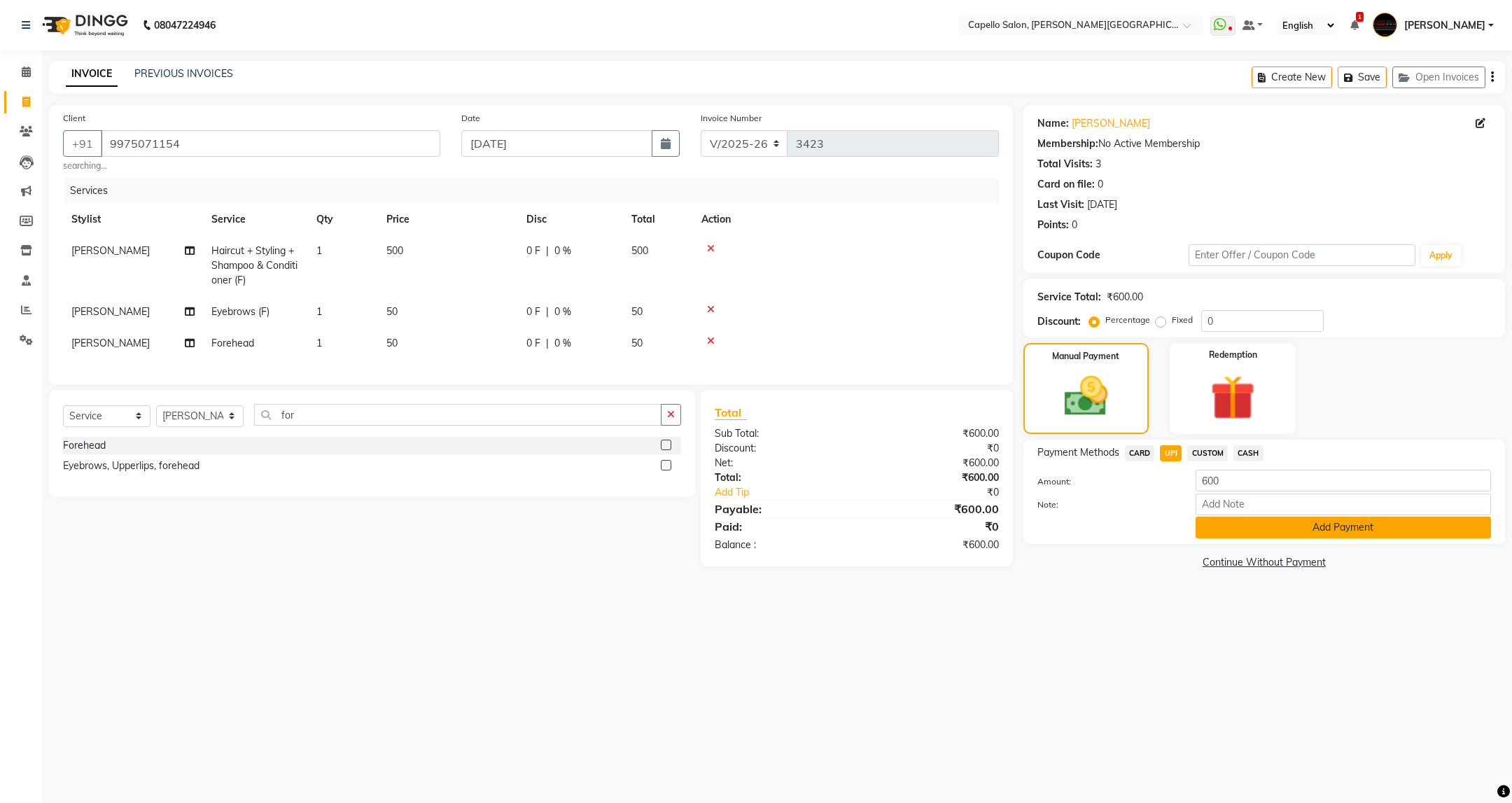
click at [1232, 532] on button "Add Payment" at bounding box center [1343, 527] width 295 height 22
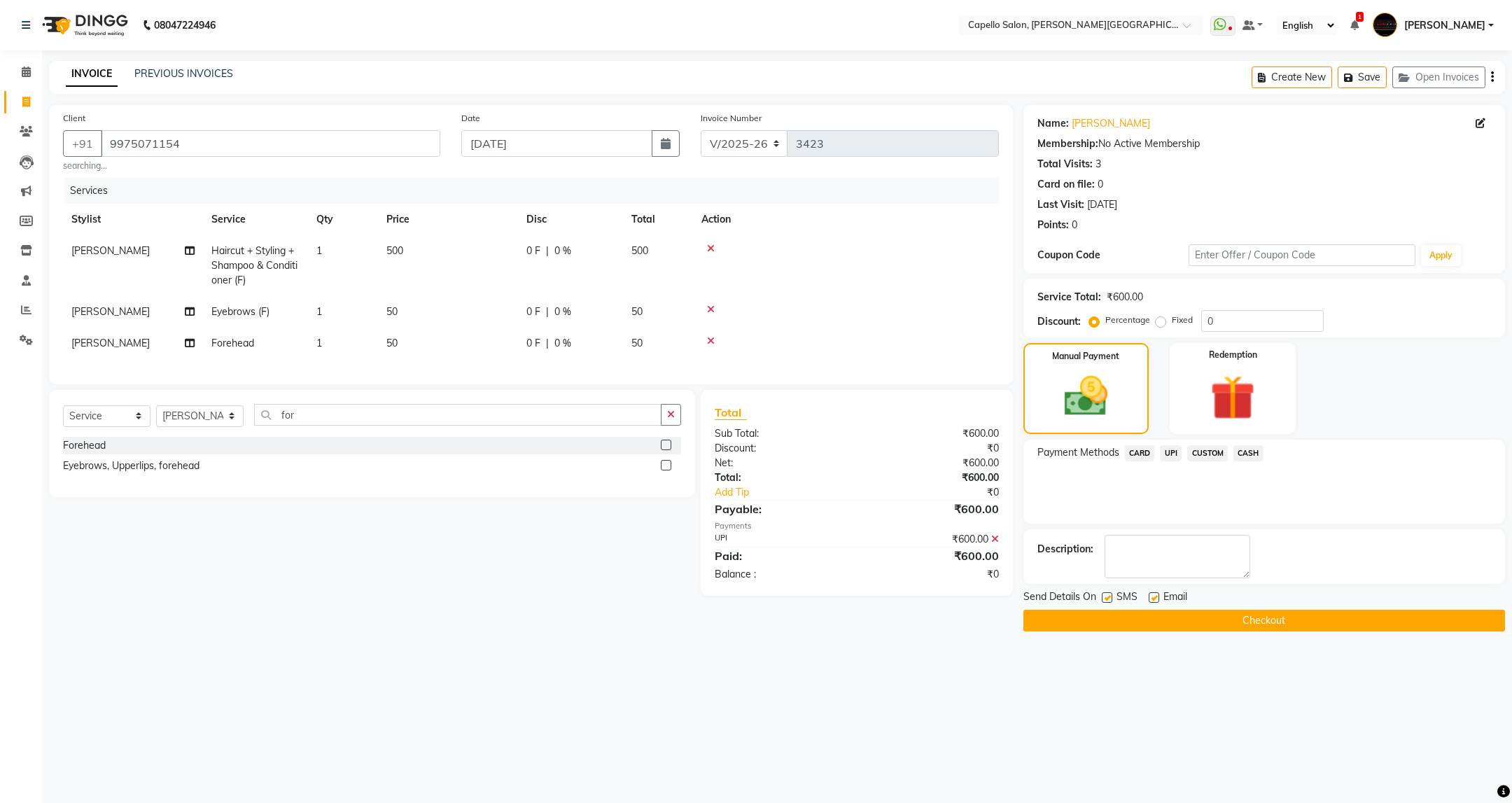
click at [1233, 620] on button "Checkout" at bounding box center [1264, 620] width 482 height 22
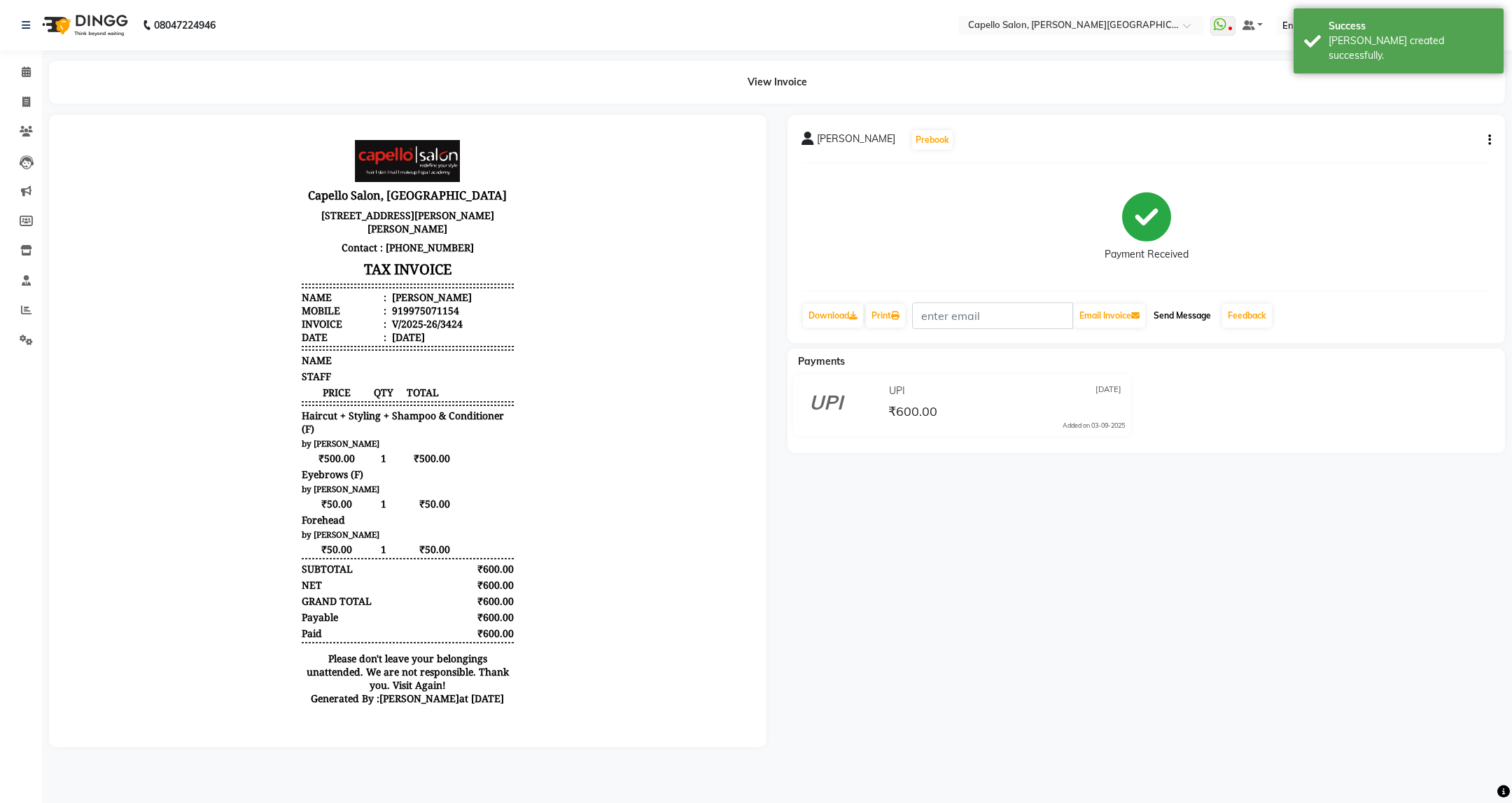
click at [1180, 314] on button "Send Message" at bounding box center [1181, 315] width 68 height 24
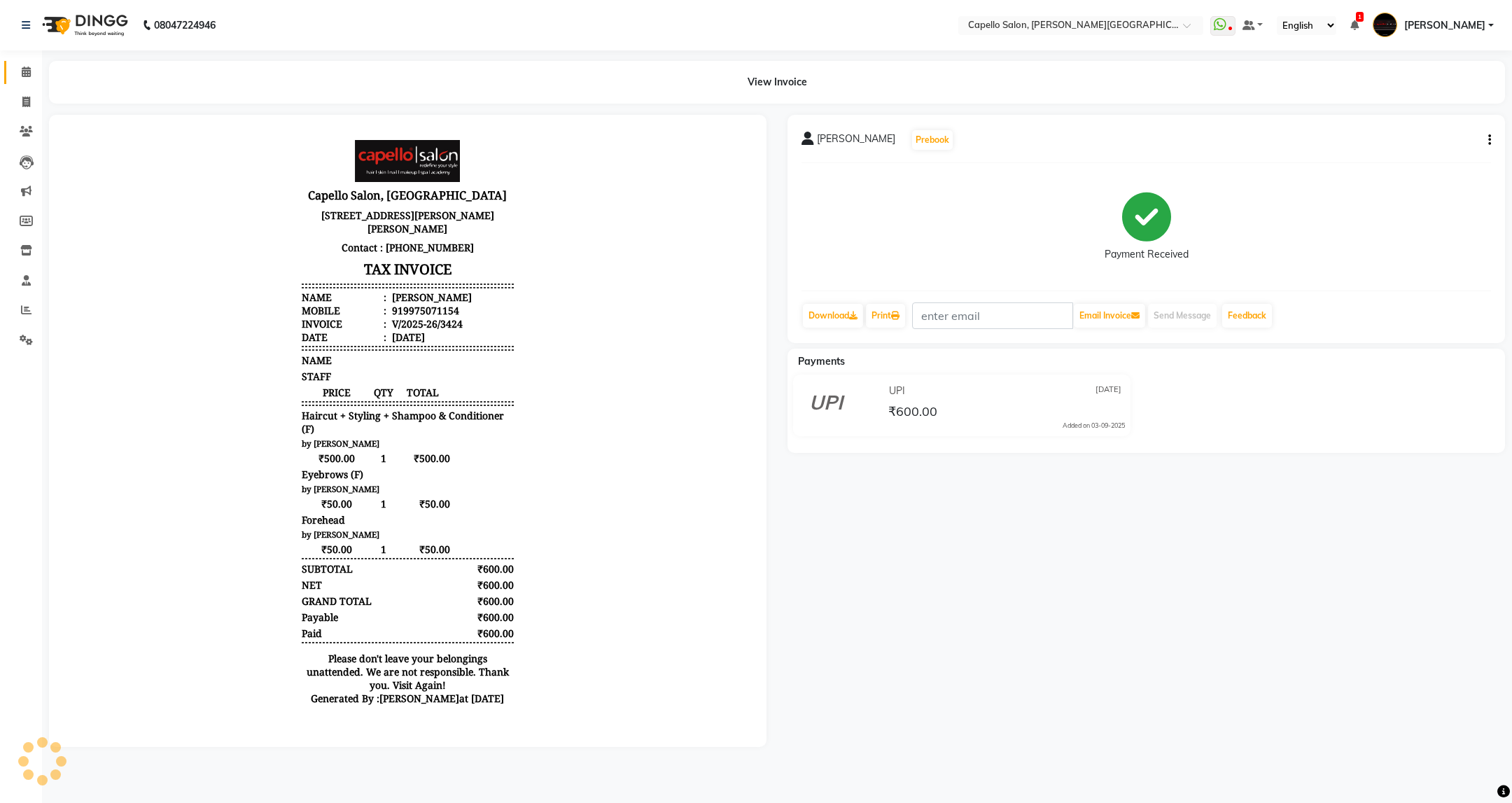
click at [19, 61] on link "Calendar" at bounding box center [20, 72] width 34 height 23
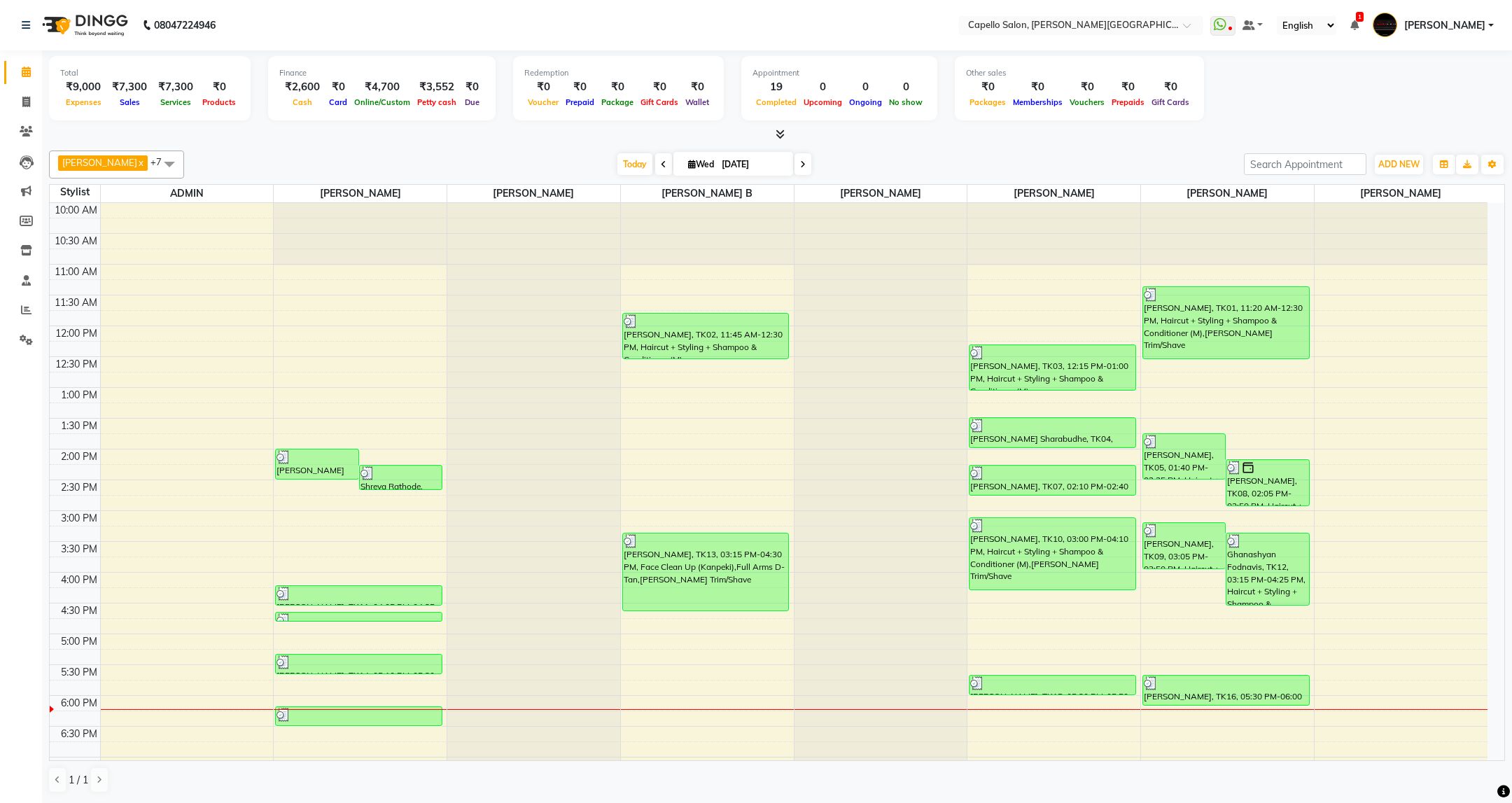
click at [944, 153] on div "Sapna Mete x ANKUSH B x Naresh Khairkar x Priyanka Bahe x Samir Barsagade x Dus…" at bounding box center [777, 164] width 1456 height 28
drag, startPoint x: 23, startPoint y: 99, endPoint x: 51, endPoint y: 95, distance: 28.3
click at [23, 99] on icon at bounding box center [26, 101] width 8 height 11
select select "service"
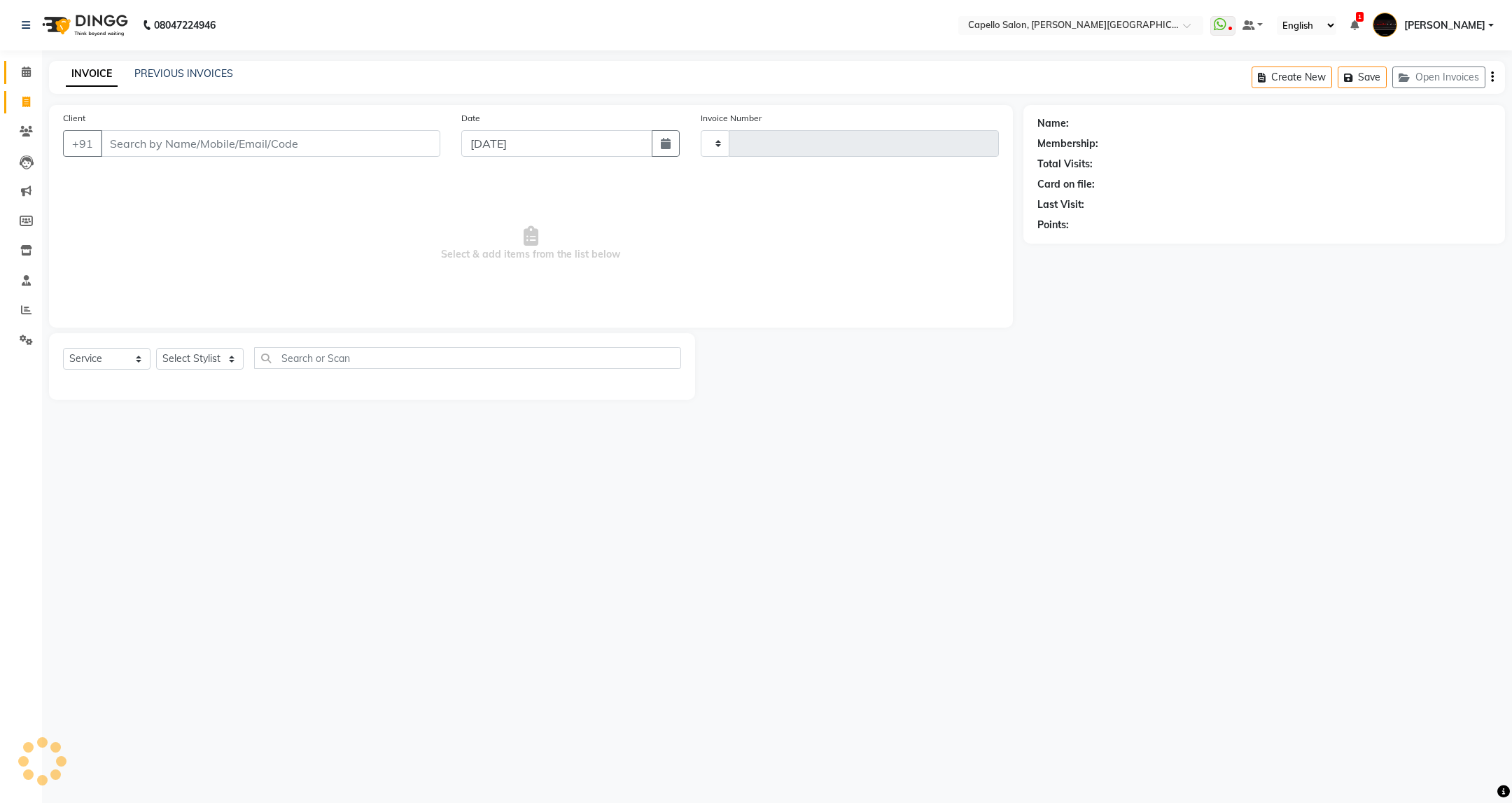
type input "3425"
select select "811"
click at [267, 159] on div "Client +91" at bounding box center [252, 139] width 398 height 58
click at [277, 138] on input "Client" at bounding box center [270, 143] width 339 height 27
type input "9730606033"
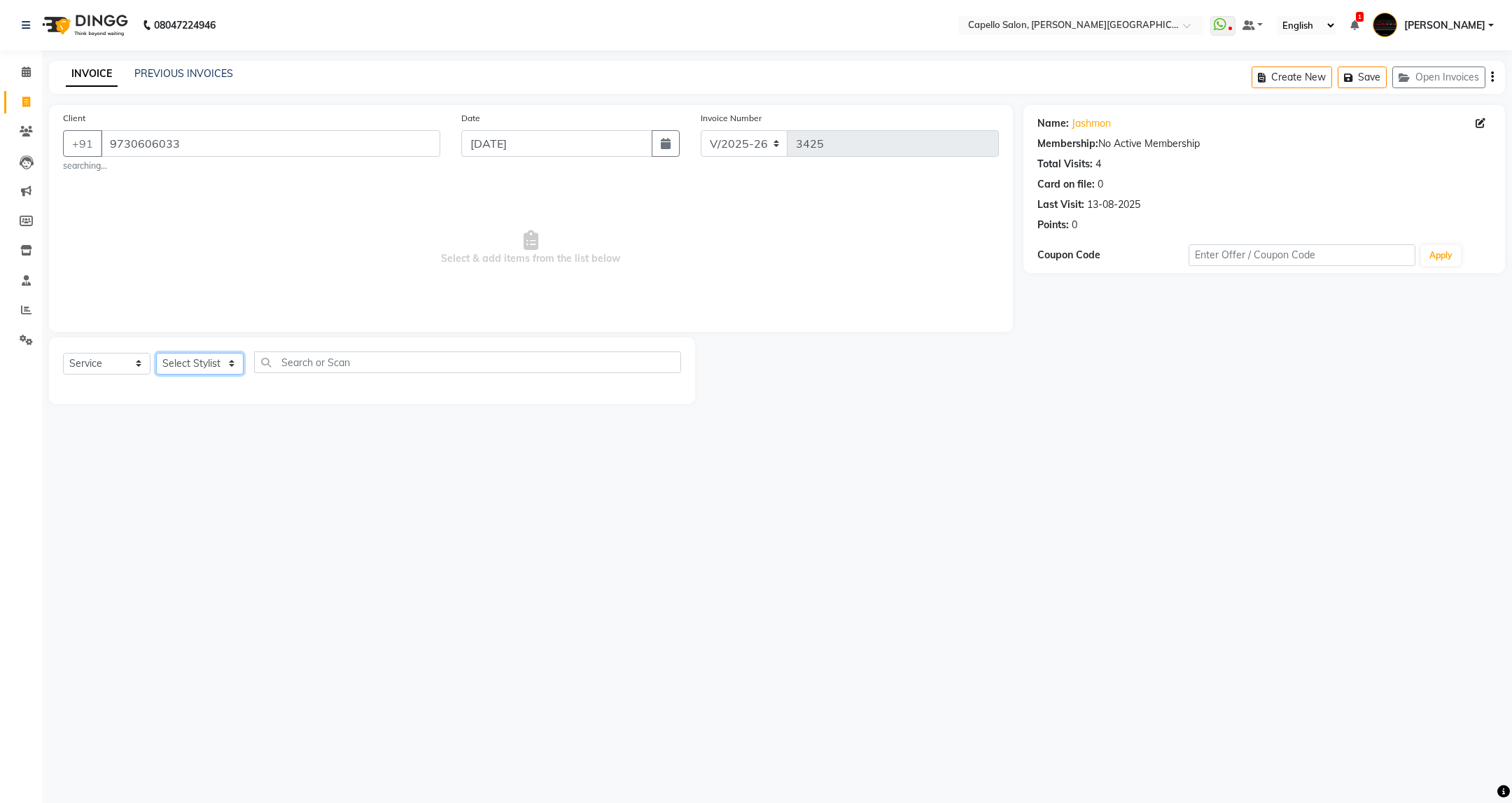
click at [228, 357] on select "Select Stylist ADMIN [PERSON_NAME] [PERSON_NAME] [PERSON_NAME] [PERSON_NAME] (M…" at bounding box center [199, 364] width 87 height 22
select select "40170"
click at [156, 354] on select "Select Stylist ADMIN [PERSON_NAME] [PERSON_NAME] [PERSON_NAME] [PERSON_NAME] (M…" at bounding box center [199, 364] width 87 height 22
click at [411, 349] on div "Select Service Product Membership Package Voucher Prepaid Gift Card Select Styl…" at bounding box center [372, 440] width 646 height 207
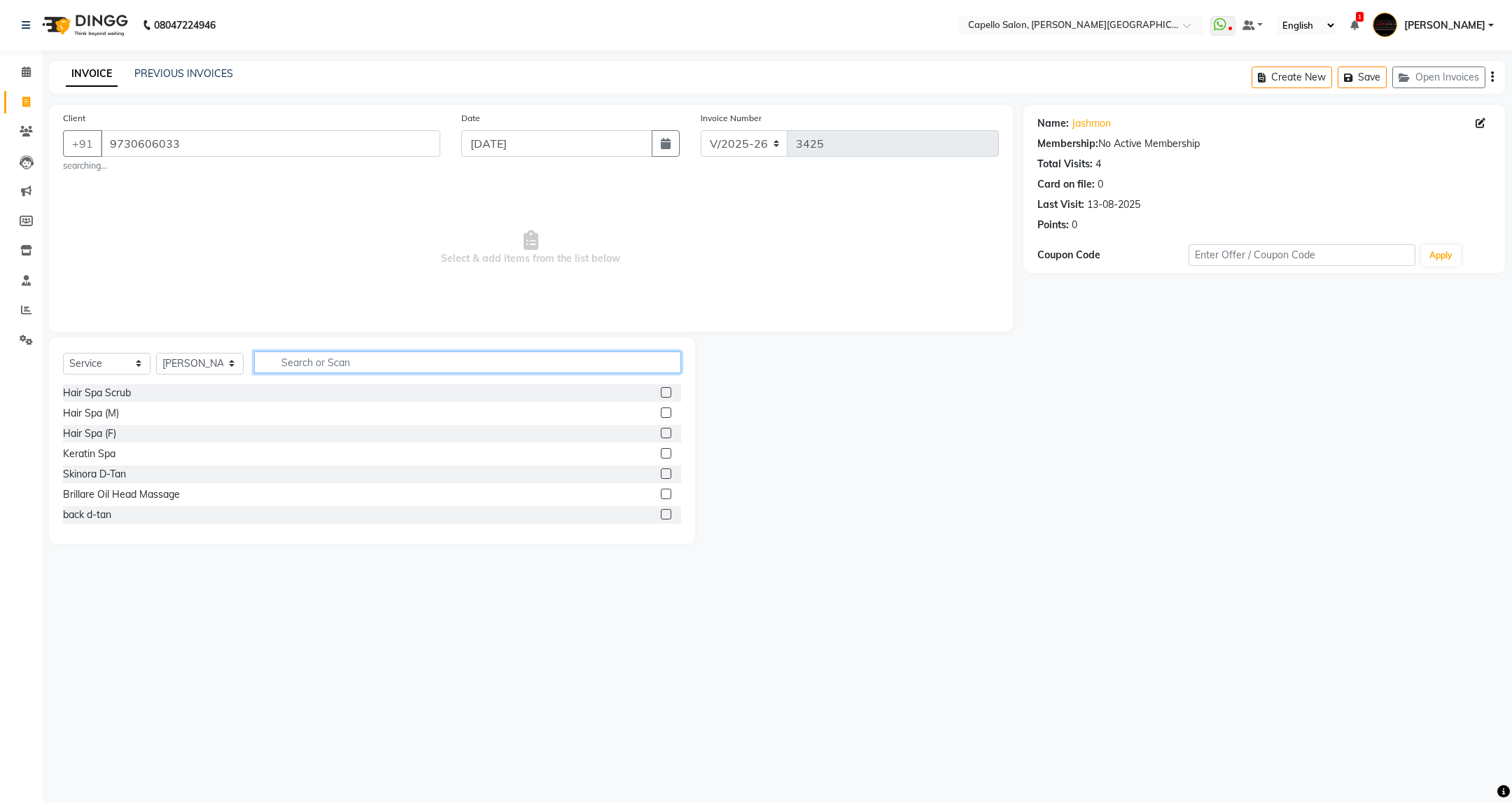
click at [416, 364] on input "text" at bounding box center [466, 363] width 426 height 22
type input "kan"
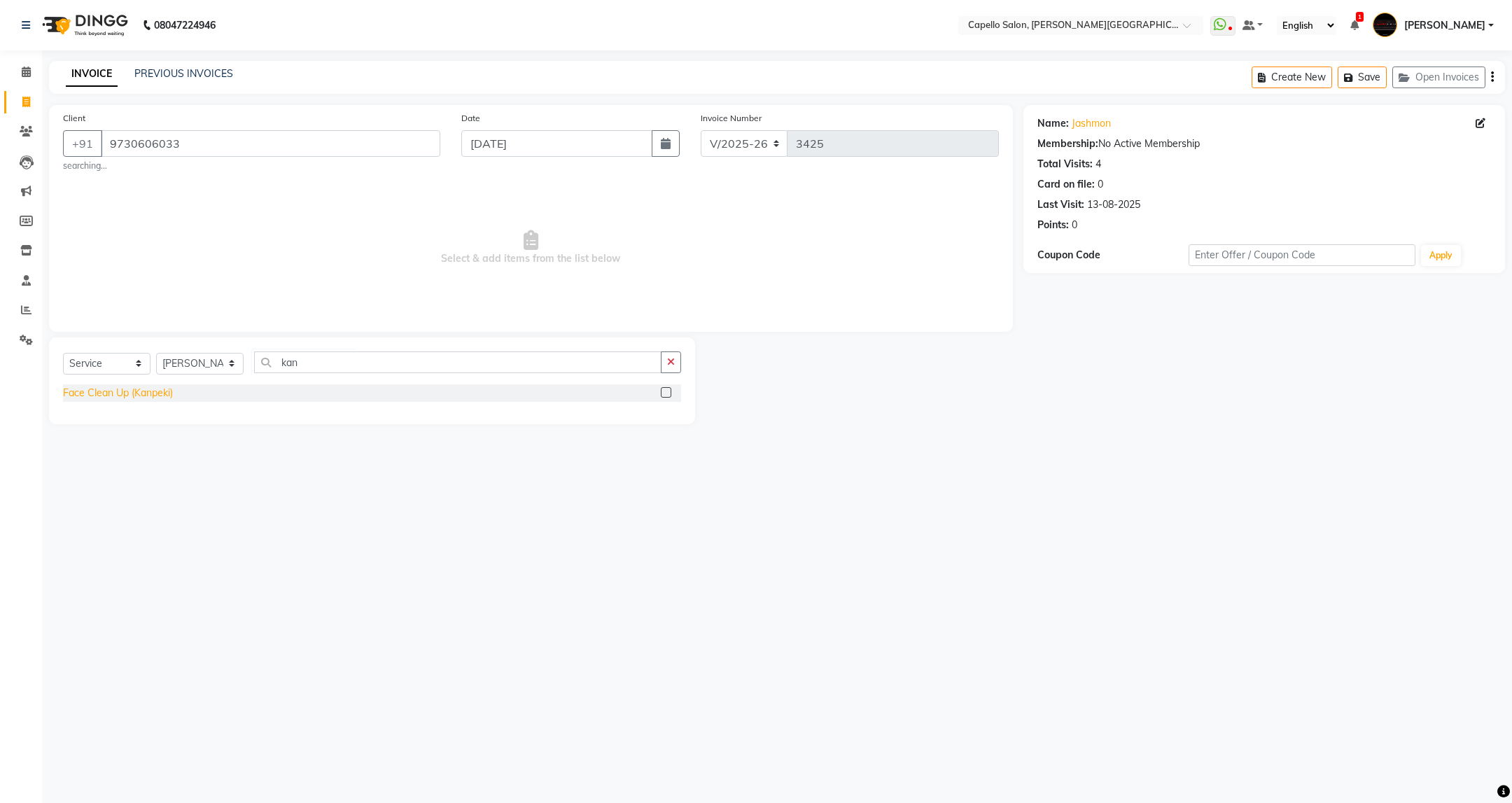
click at [156, 398] on div "Face Clean Up (Kanpeki)" at bounding box center [118, 392] width 110 height 14
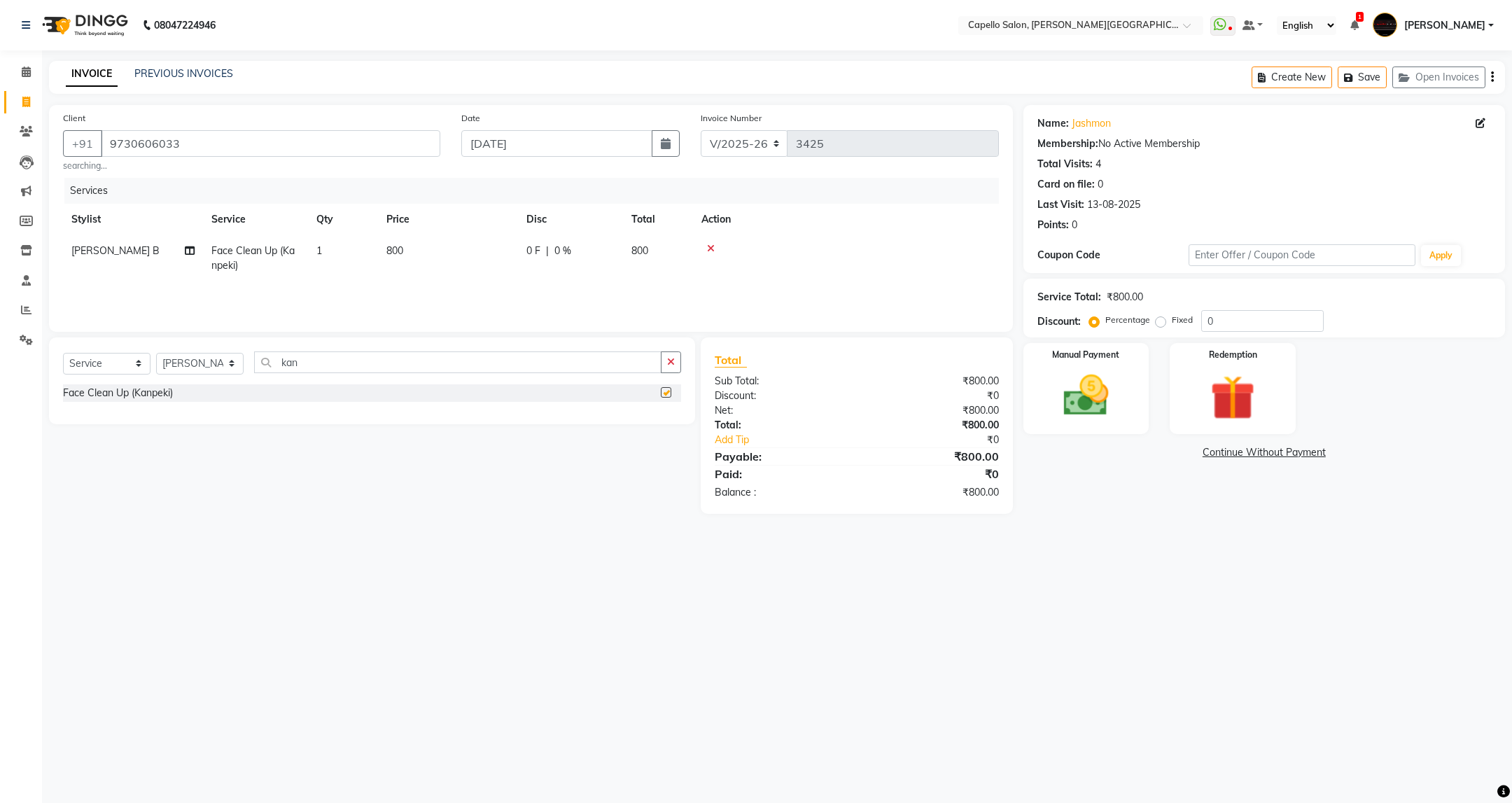
checkbox input "false"
click at [1132, 418] on div "Manual Payment" at bounding box center [1086, 389] width 131 height 94
click at [1470, 122] on div "Name: Jashmon" at bounding box center [1264, 123] width 454 height 14
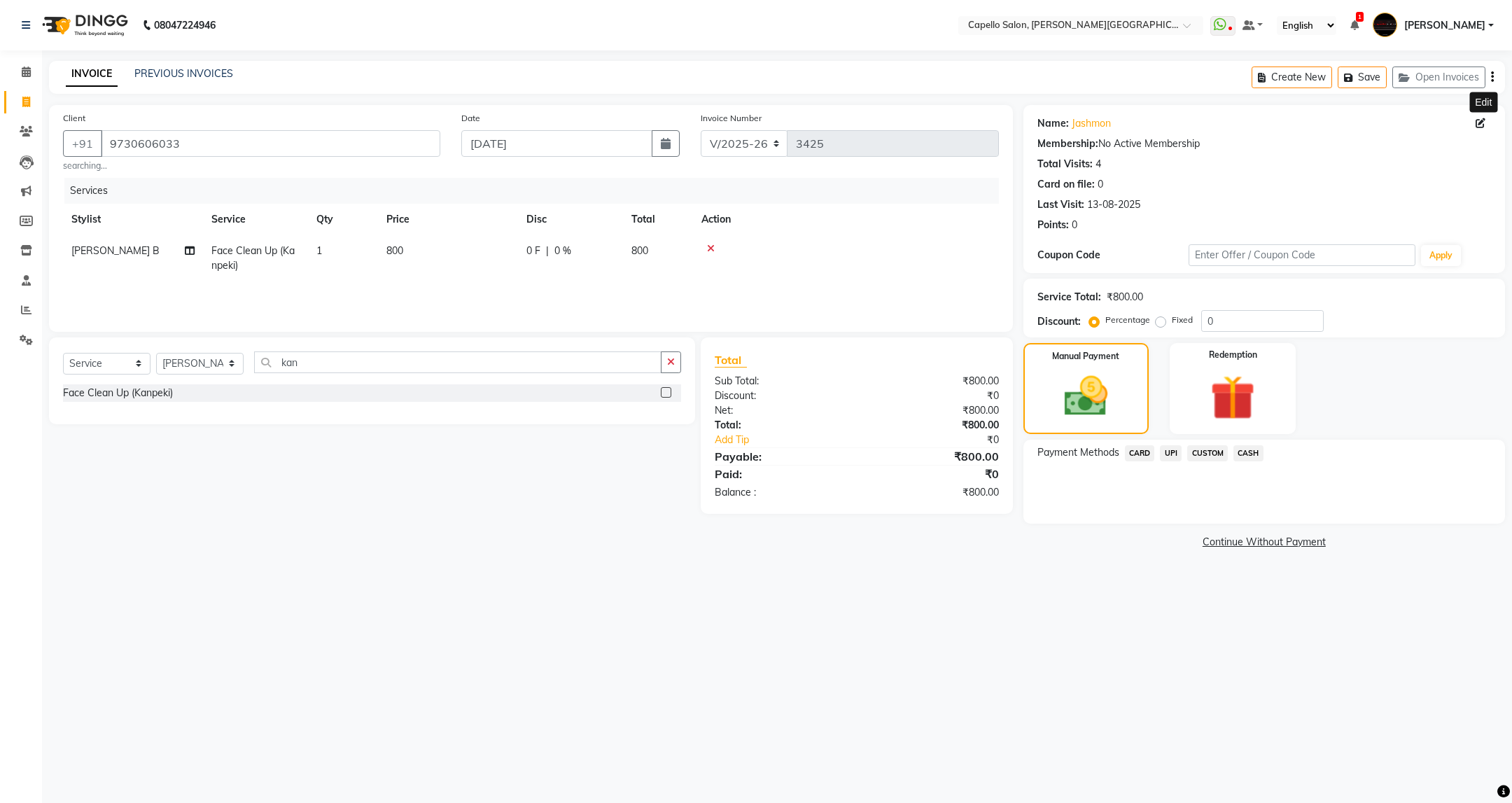
click at [1481, 125] on icon at bounding box center [1480, 123] width 10 height 10
select select "22"
select select "[DEMOGRAPHIC_DATA]"
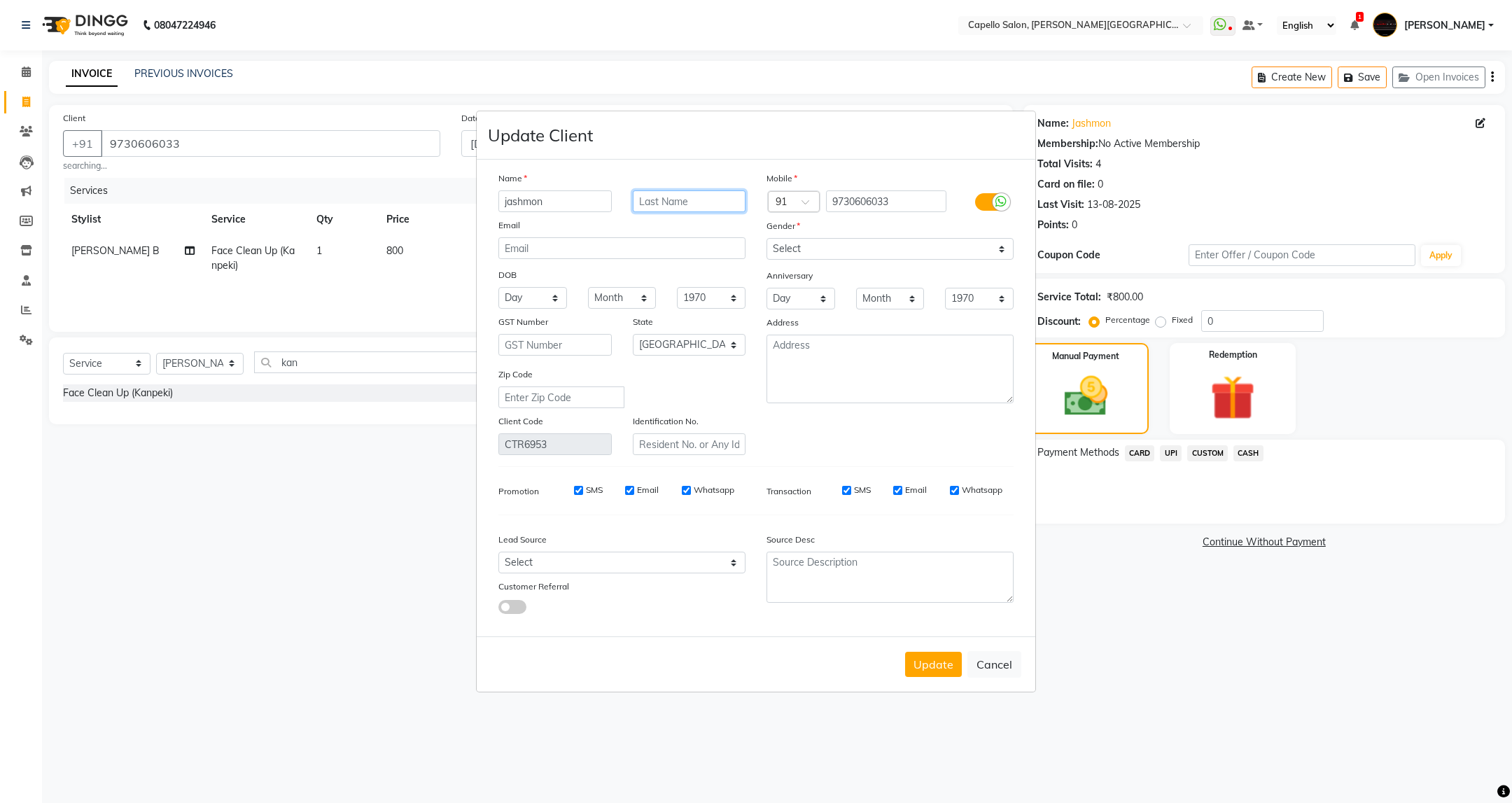
click at [677, 210] on input "text" at bounding box center [689, 201] width 113 height 22
type input "[PERSON_NAME]"
click at [927, 661] on button "Update" at bounding box center [933, 665] width 57 height 25
select select
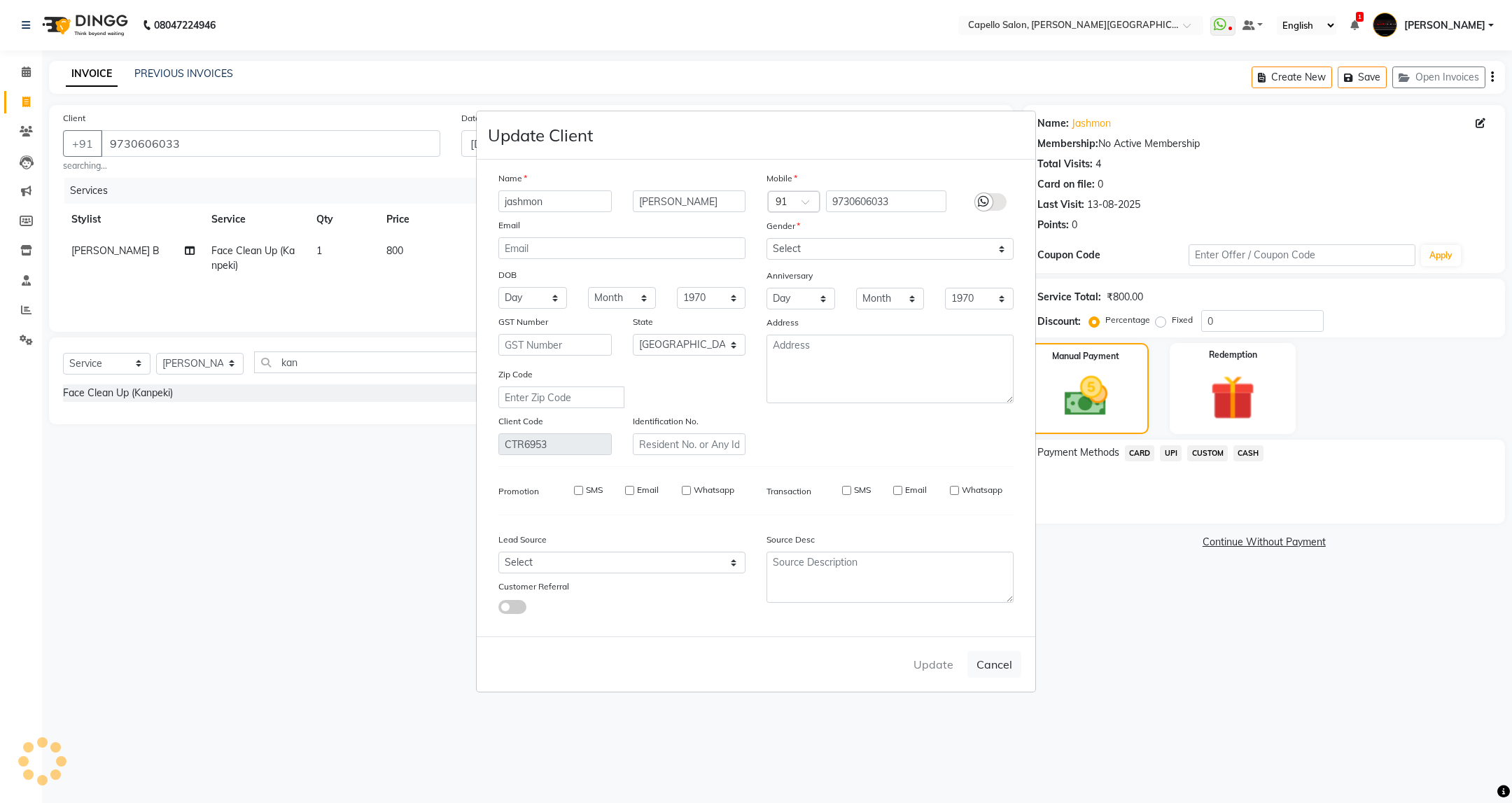
select select
select select "null"
select select
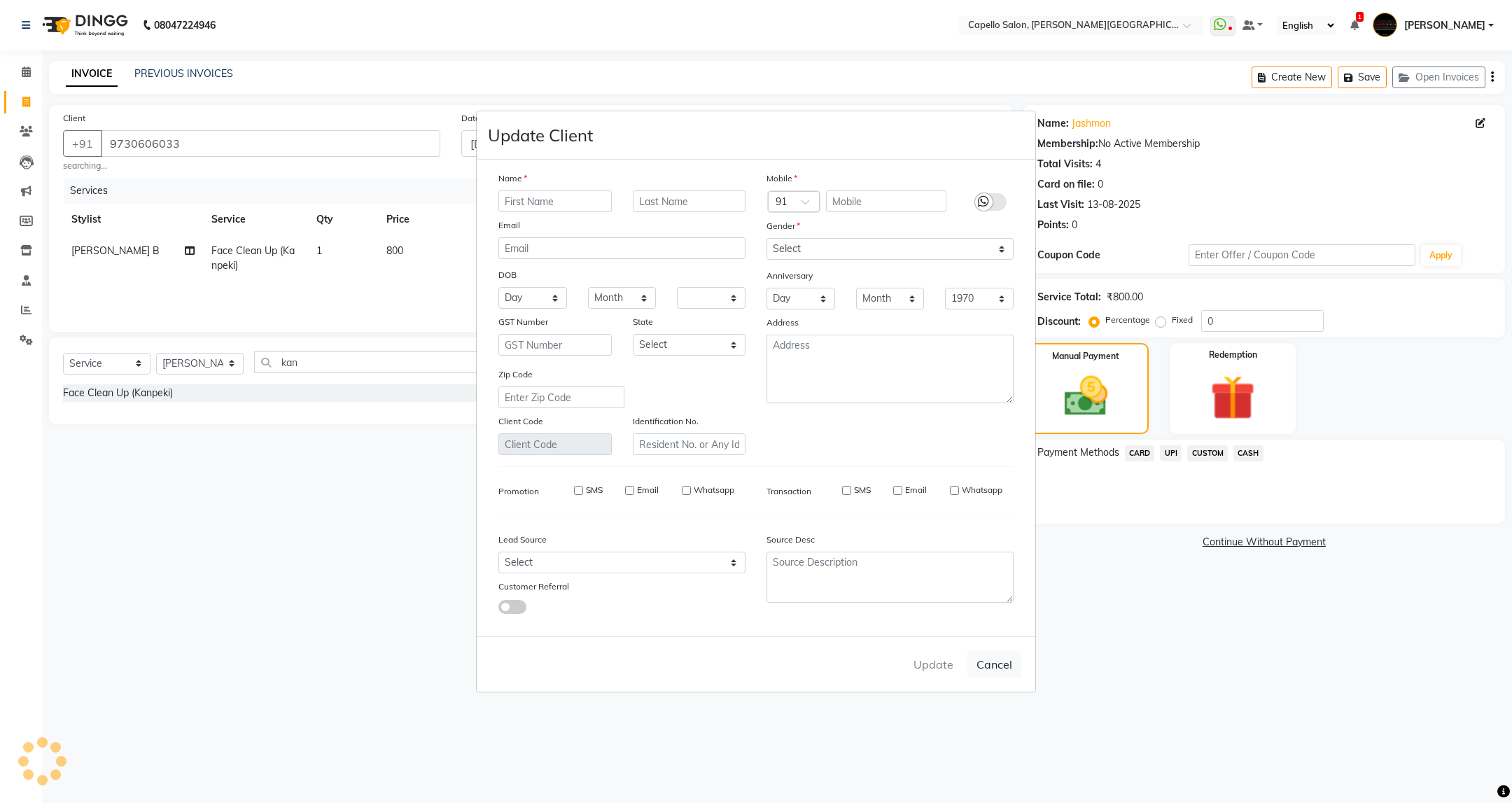
select select
checkbox input "false"
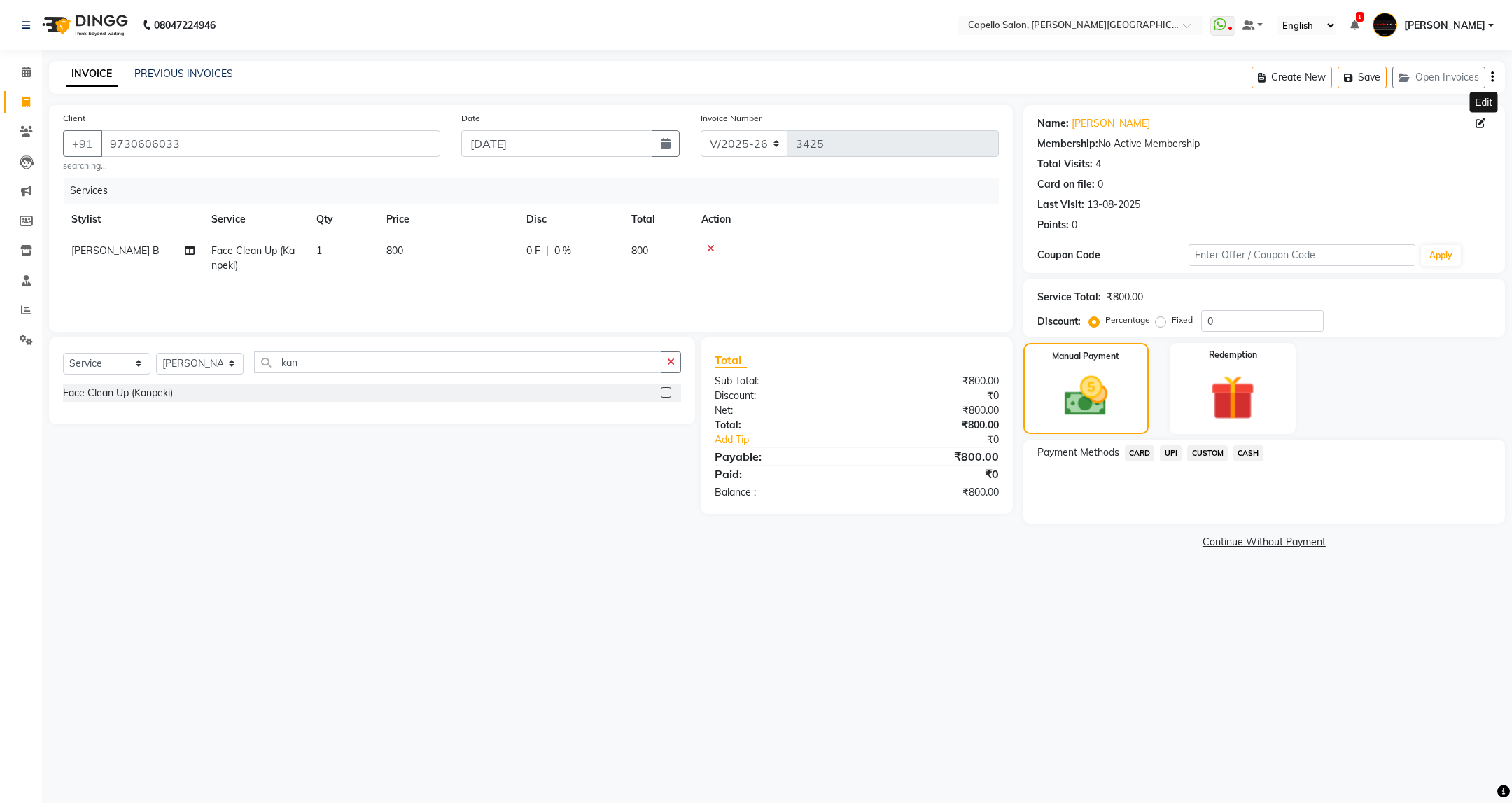
click at [1170, 452] on span "UPI" at bounding box center [1171, 453] width 22 height 16
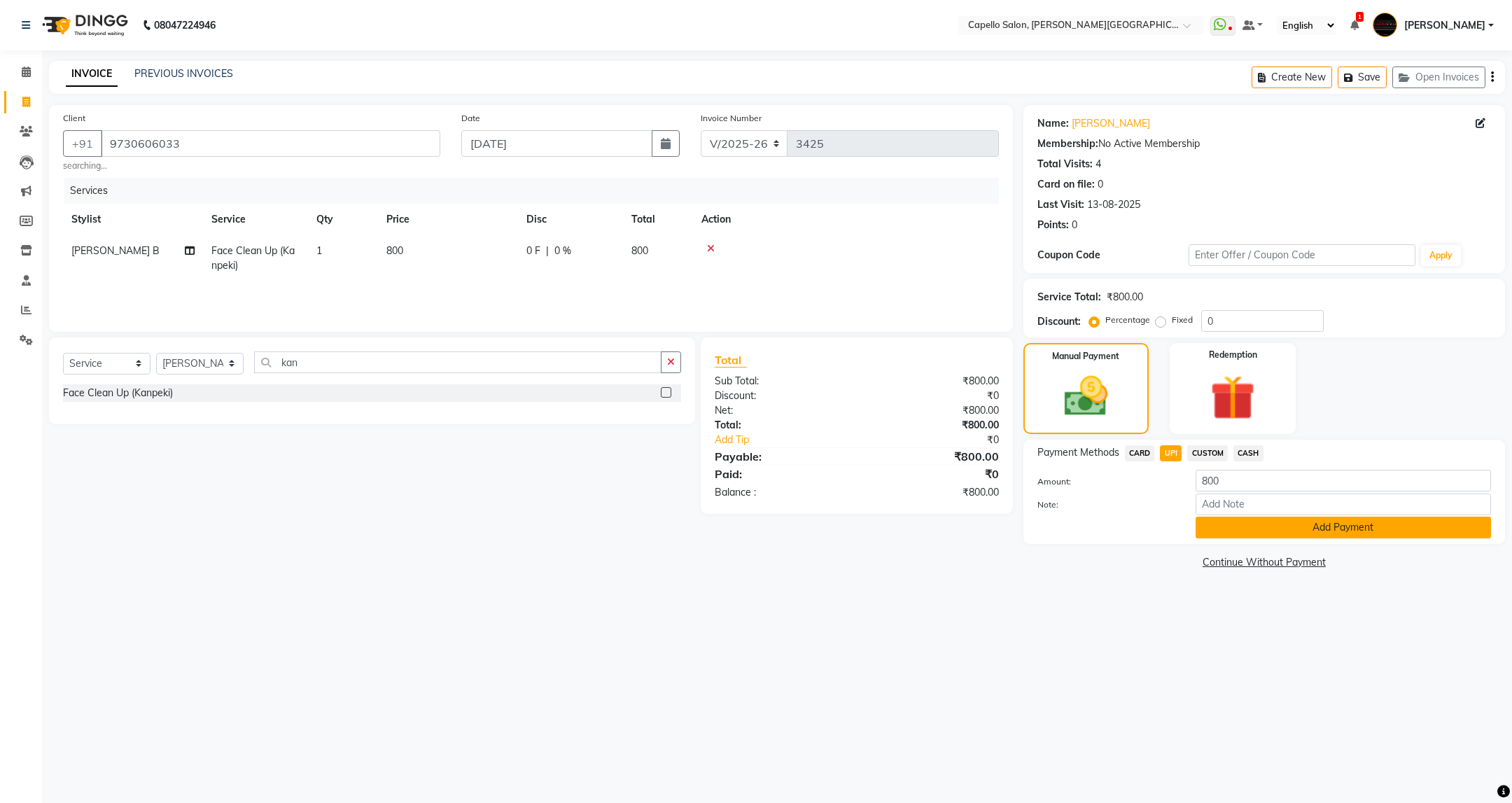
click at [1274, 527] on button "Add Payment" at bounding box center [1343, 527] width 295 height 22
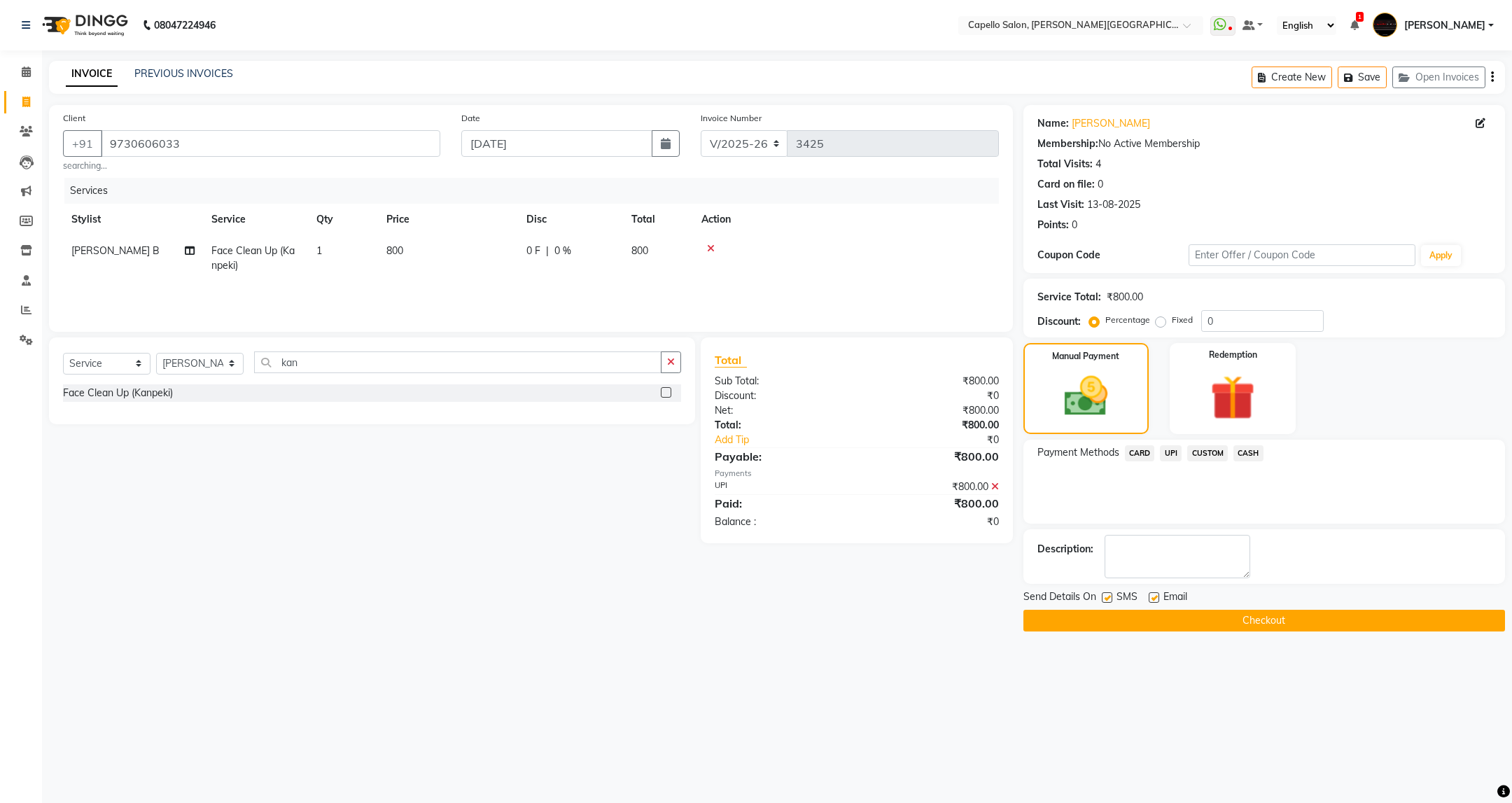
click at [1221, 622] on button "Checkout" at bounding box center [1264, 620] width 482 height 22
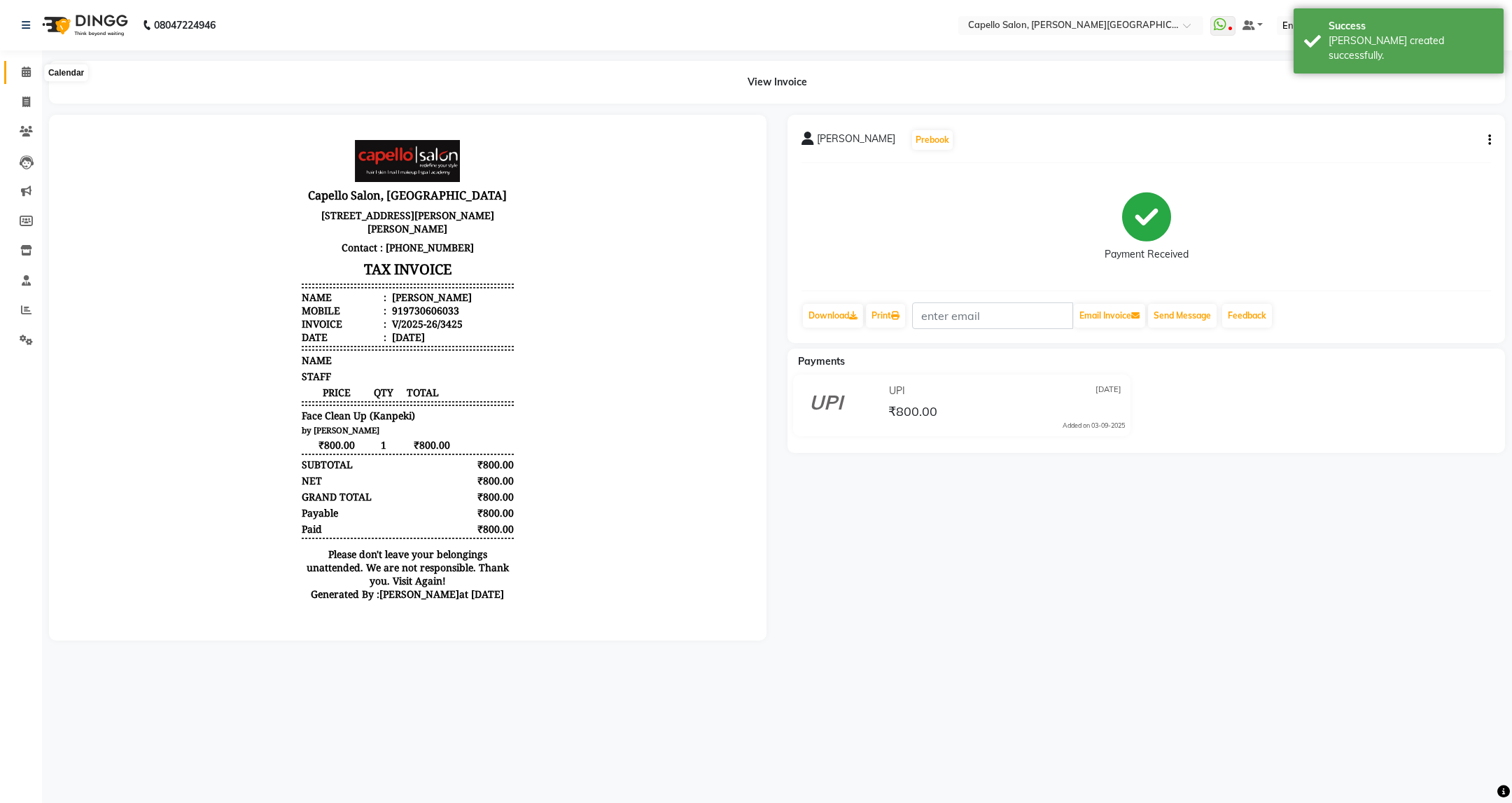
click at [14, 74] on span at bounding box center [26, 72] width 24 height 16
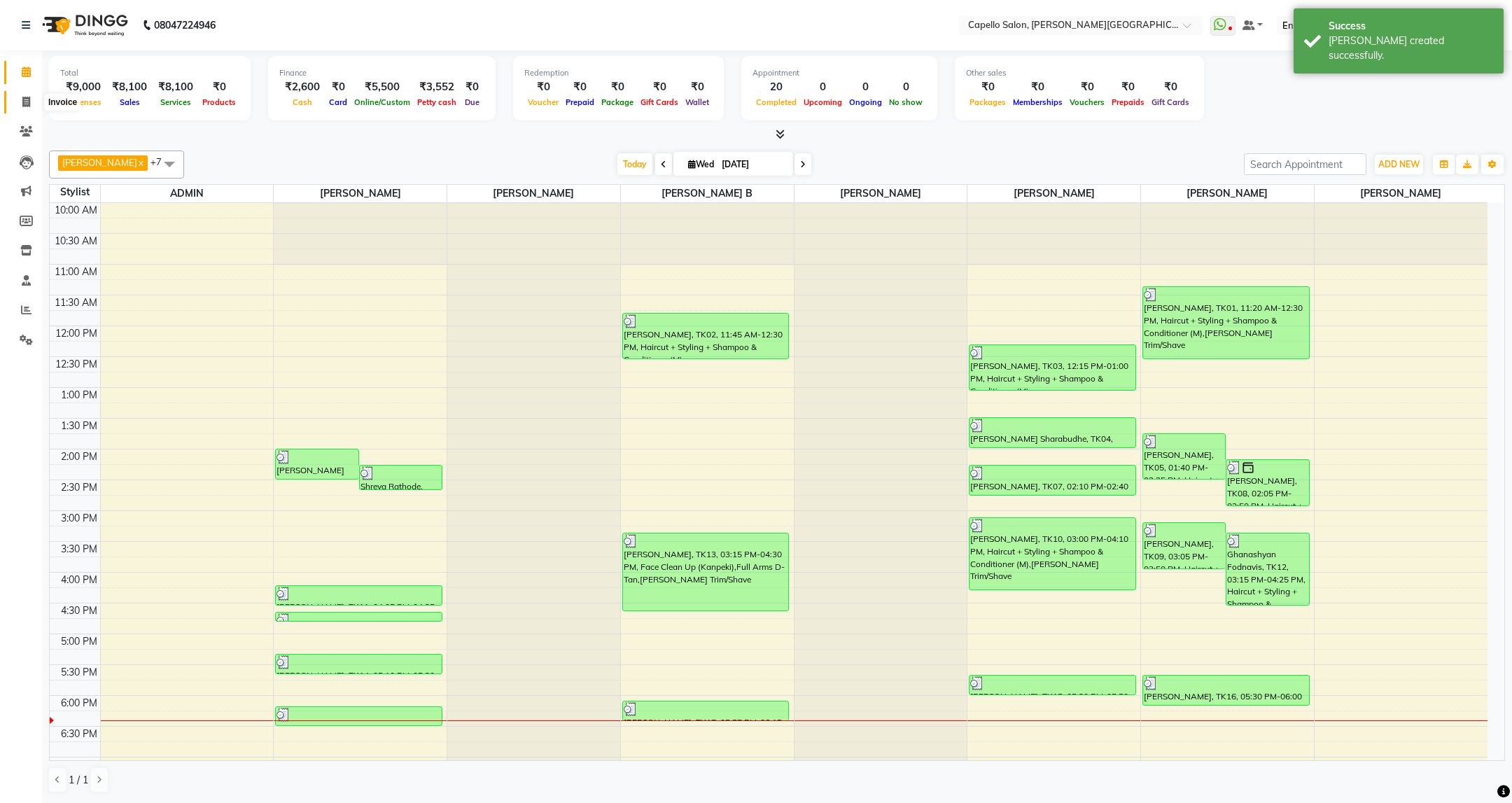
click at [16, 107] on span at bounding box center [26, 102] width 24 height 16
select select "service"
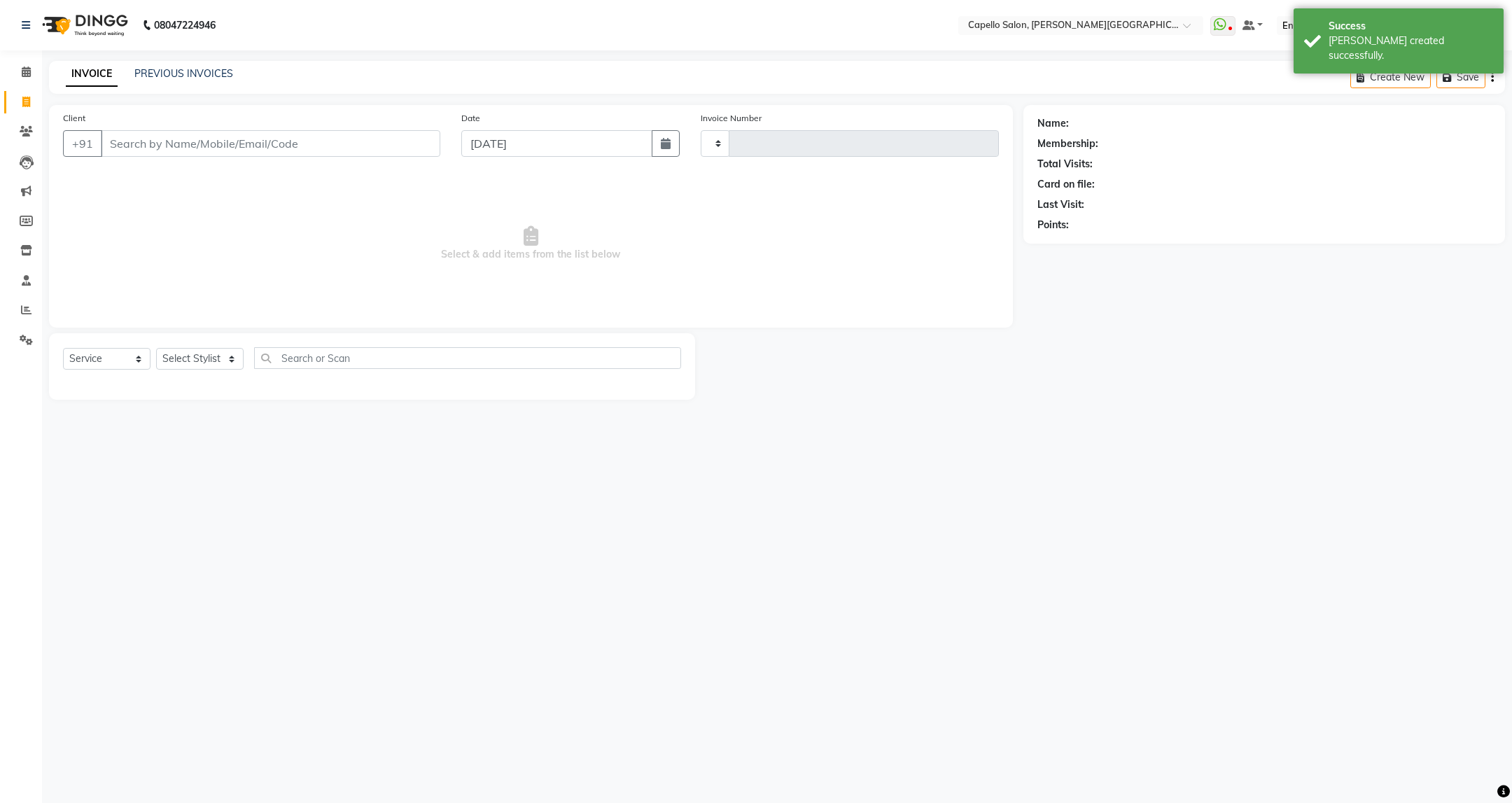
type input "3426"
select select "811"
click at [28, 64] on span at bounding box center [26, 72] width 24 height 16
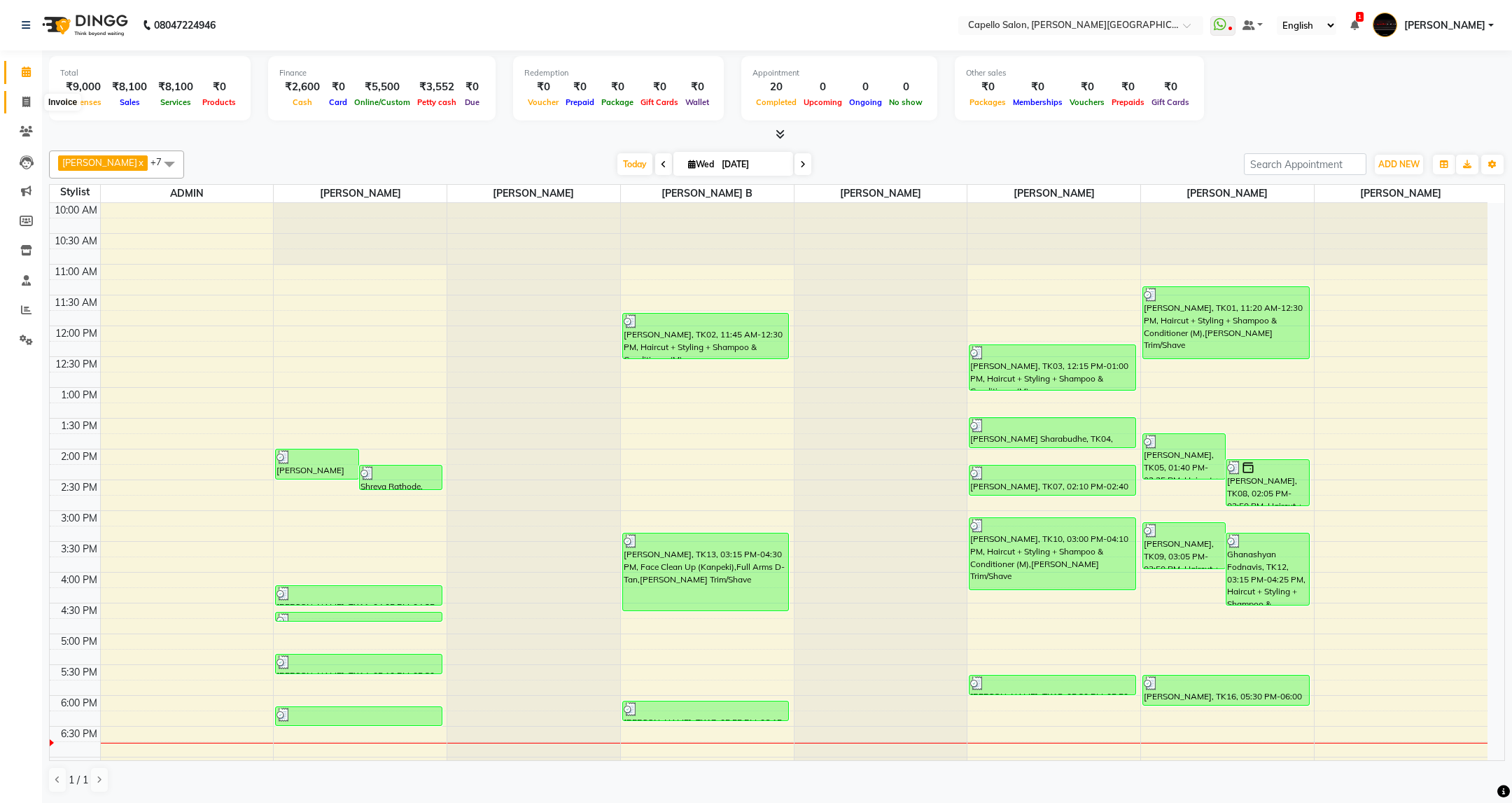
click at [23, 94] on span at bounding box center [26, 102] width 24 height 16
select select "service"
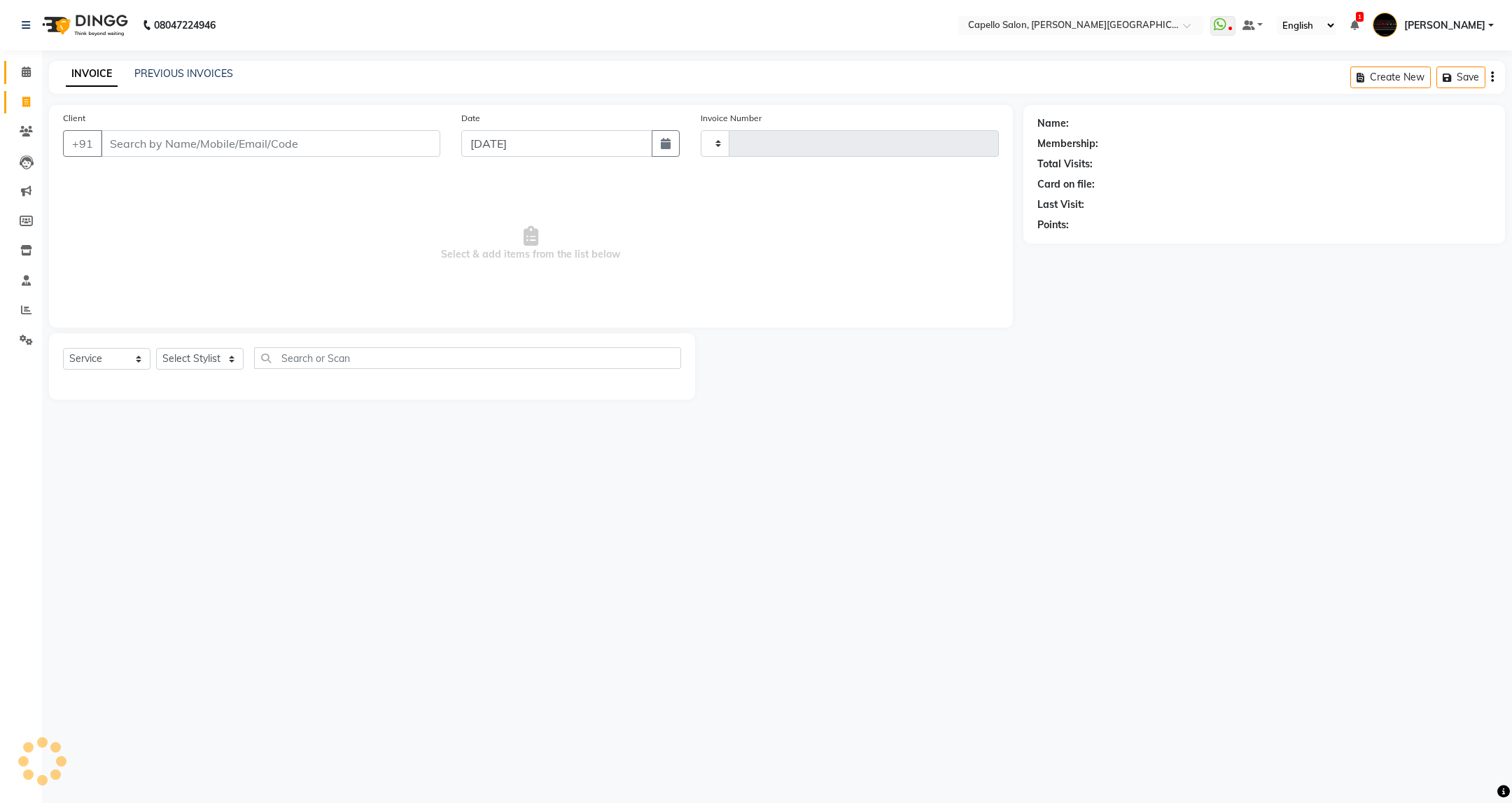
type input "3426"
select select "811"
click at [24, 67] on icon at bounding box center [26, 71] width 9 height 11
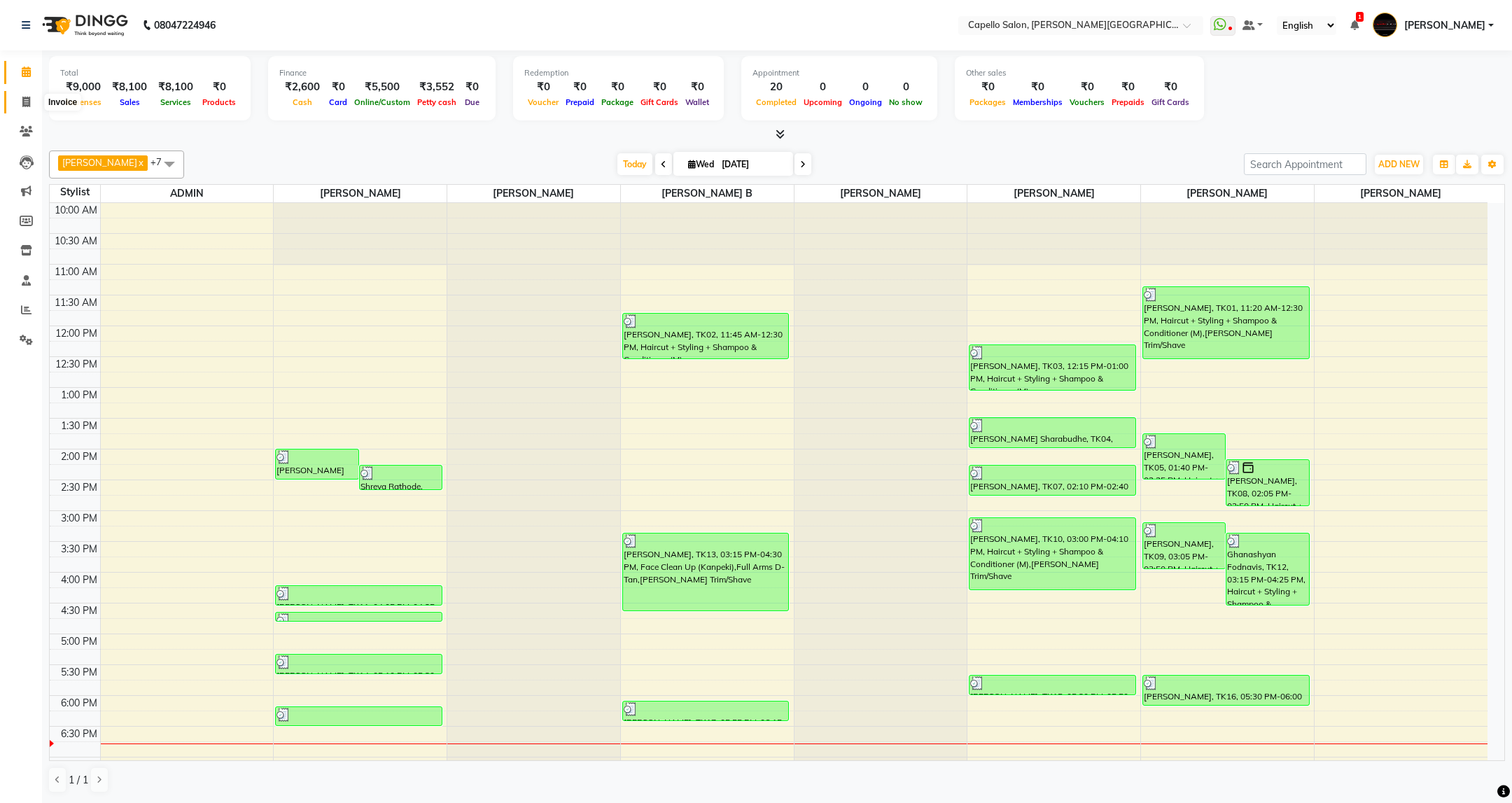
click at [25, 99] on icon at bounding box center [26, 101] width 8 height 11
select select "service"
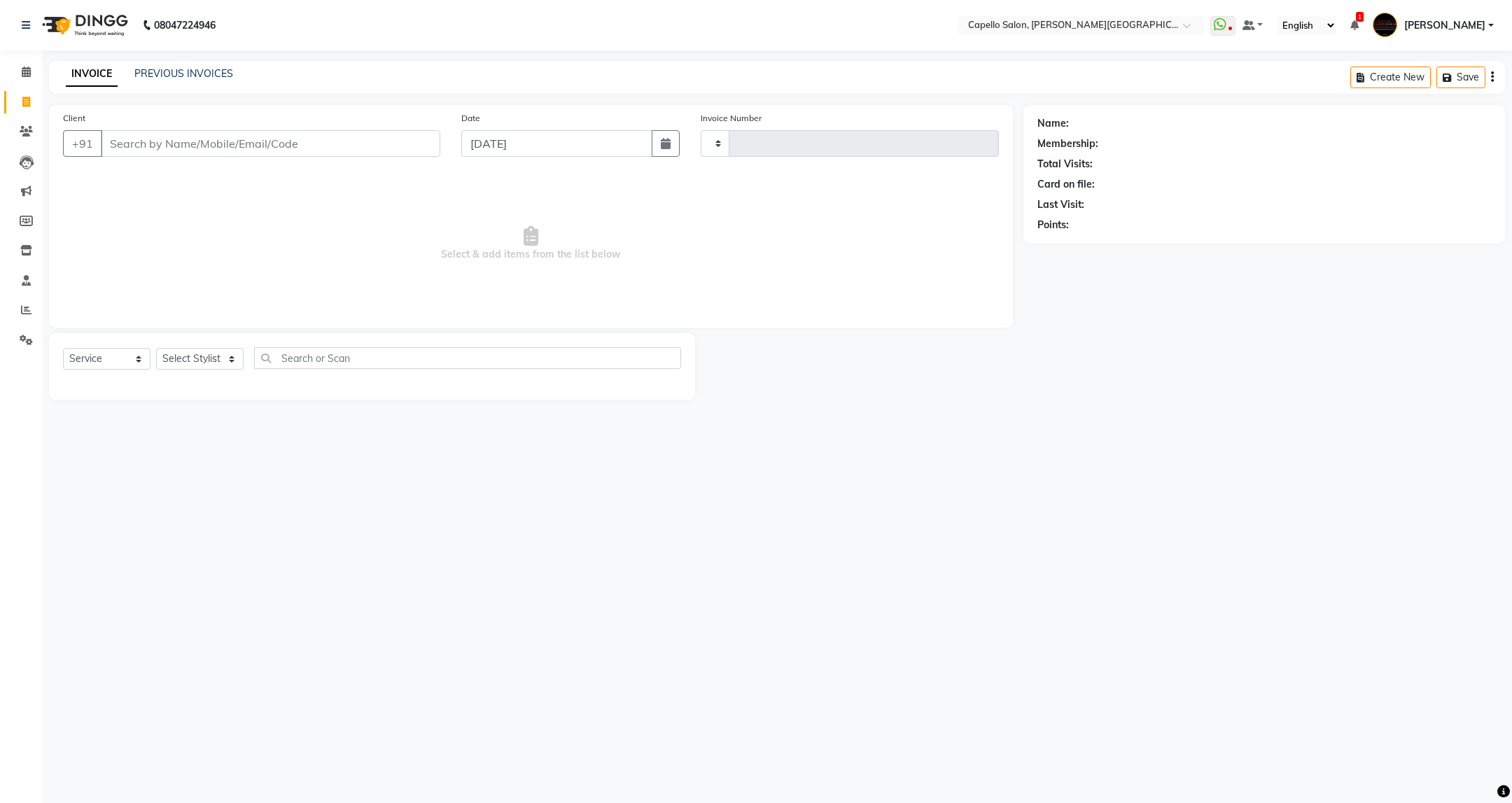
type input "3426"
select select "811"
click at [210, 358] on select "Select Stylist" at bounding box center [199, 359] width 87 height 22
select select "40170"
click at [156, 349] on select "Select Stylist ADMIN [PERSON_NAME] [PERSON_NAME] [PERSON_NAME] [PERSON_NAME] (M…" at bounding box center [199, 359] width 87 height 22
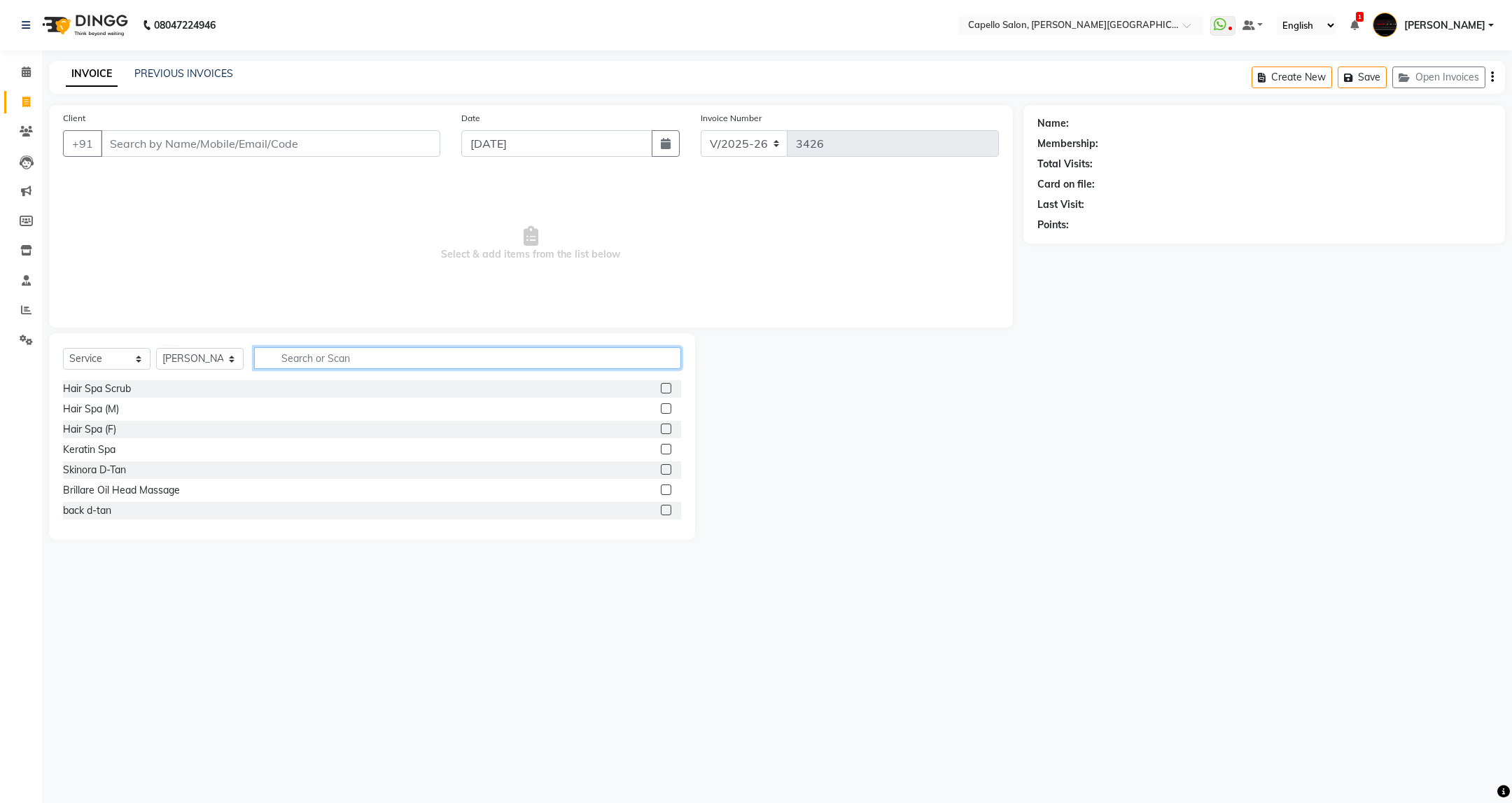
click at [310, 355] on input "text" at bounding box center [466, 358] width 426 height 22
type input "cut"
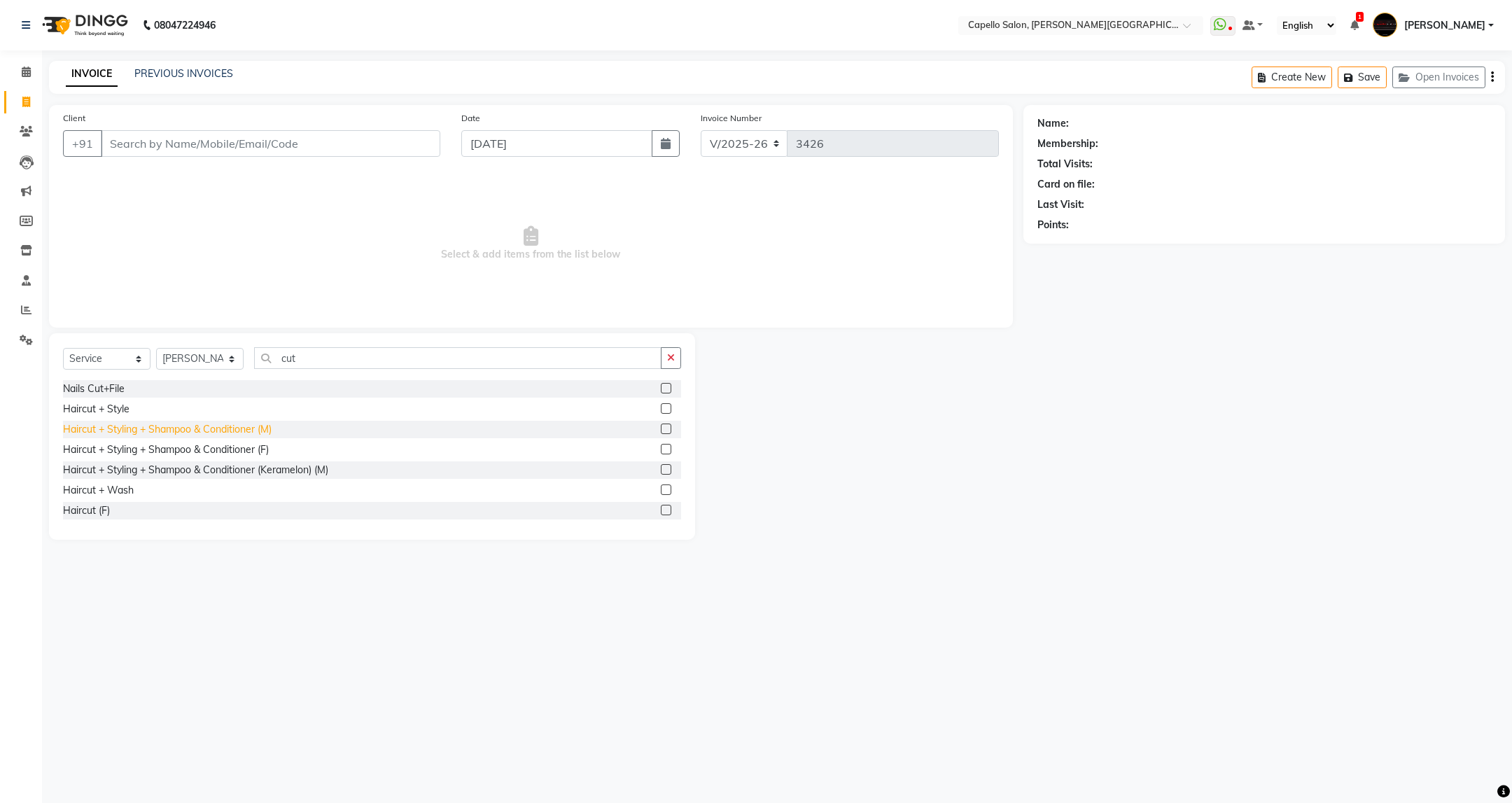
click at [246, 432] on div "Haircut + Styling + Shampoo & Conditioner (M)" at bounding box center [167, 429] width 209 height 14
checkbox input "false"
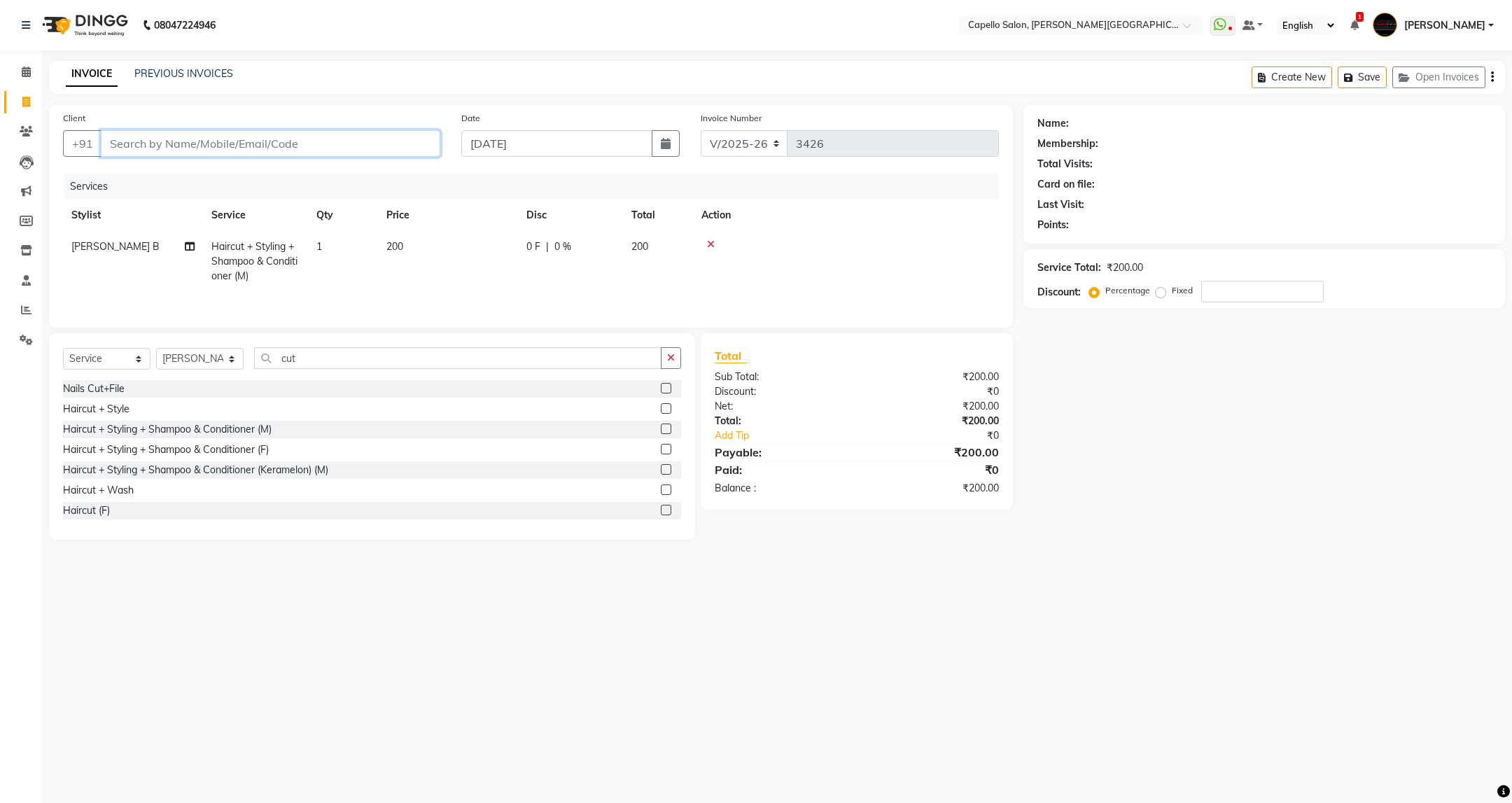
click at [341, 141] on input "Client" at bounding box center [270, 143] width 339 height 27
click at [340, 364] on input "cut" at bounding box center [457, 358] width 407 height 22
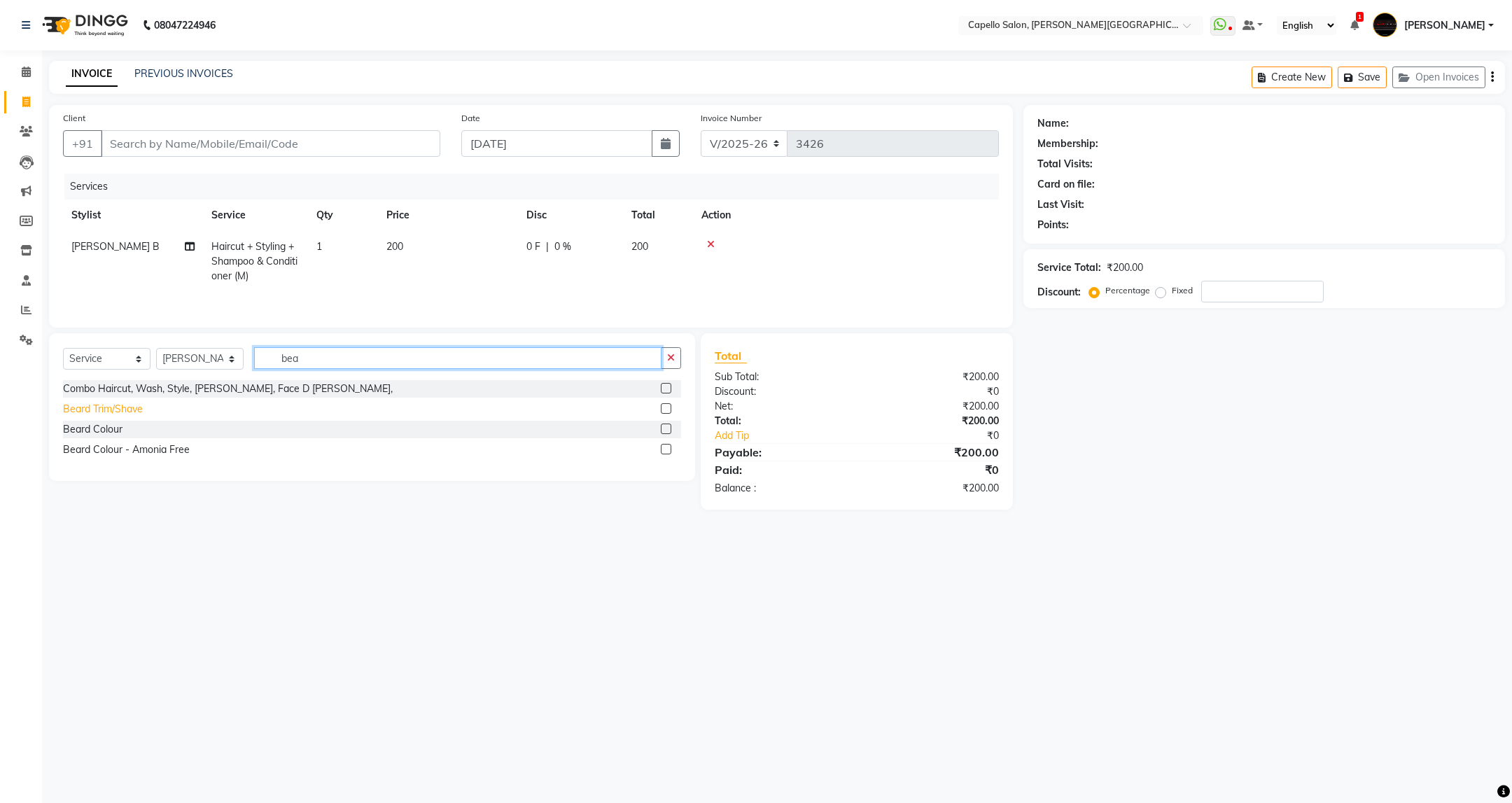
type input "bea"
click at [122, 416] on div "Beard Trim/Shave" at bounding box center [103, 409] width 80 height 14
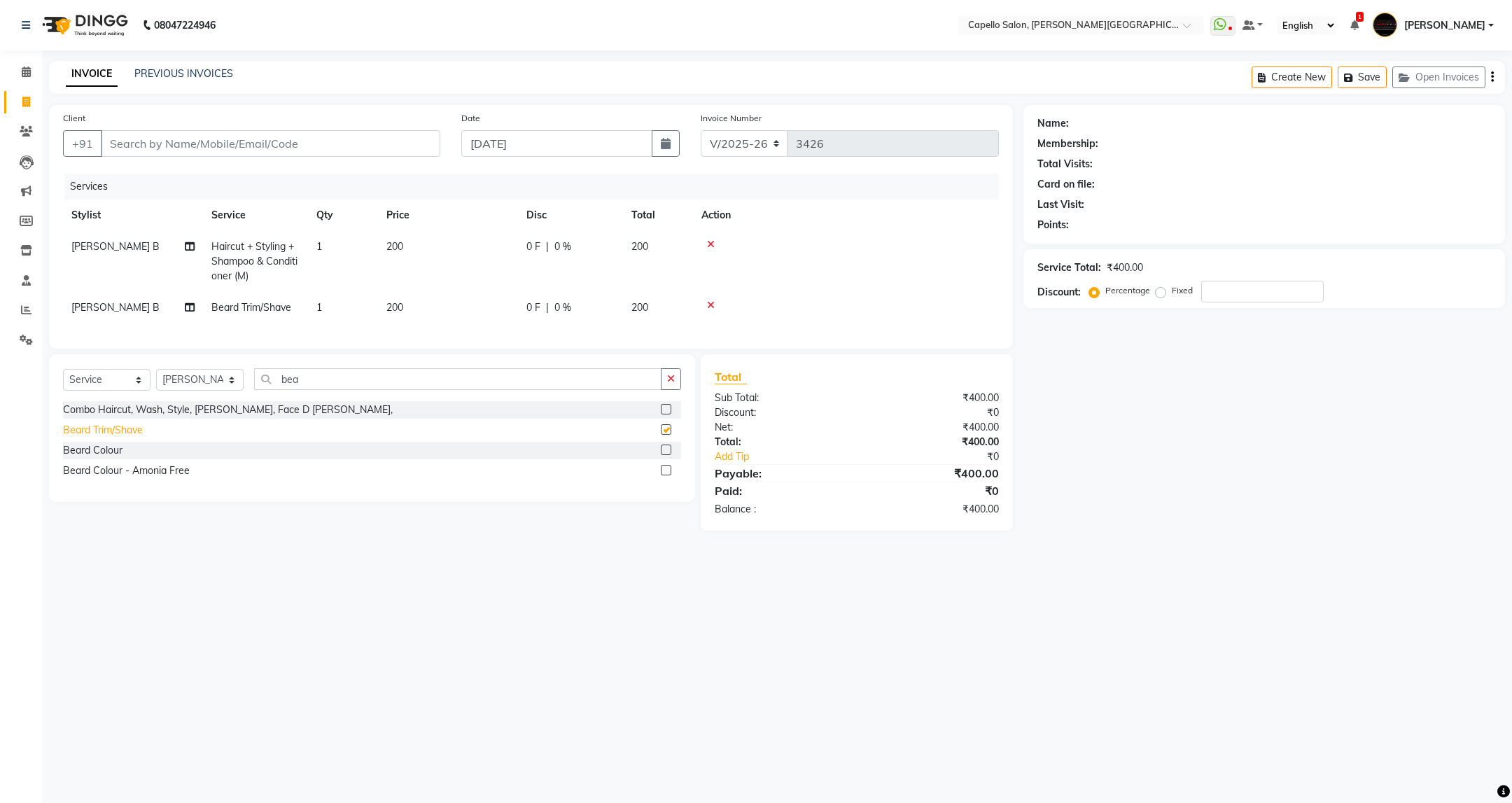
checkbox input "false"
click at [235, 143] on input "Client" at bounding box center [270, 143] width 339 height 27
click at [341, 145] on input "Client" at bounding box center [270, 143] width 339 height 27
type input "9"
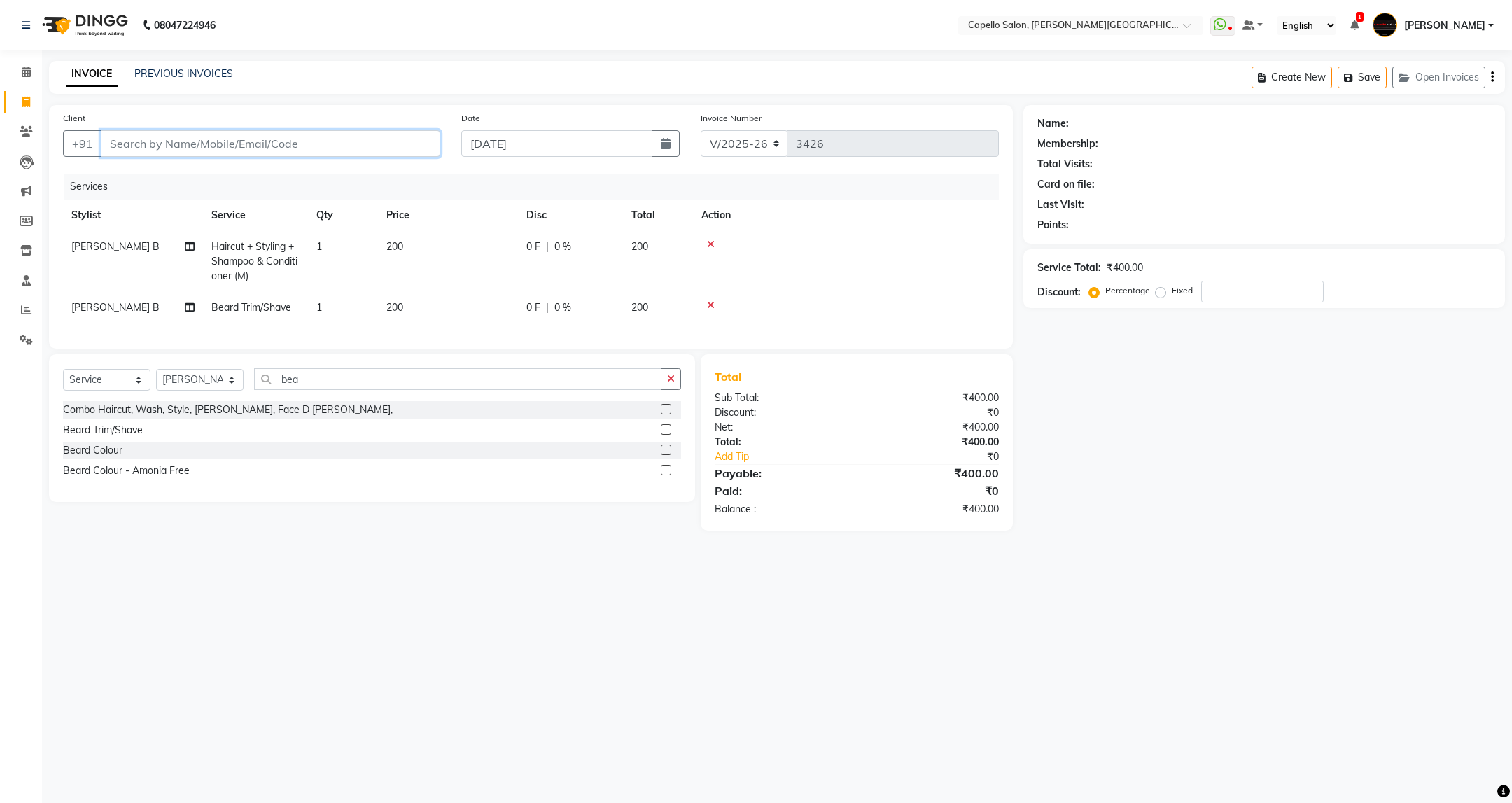
type input "0"
type input "9511640770"
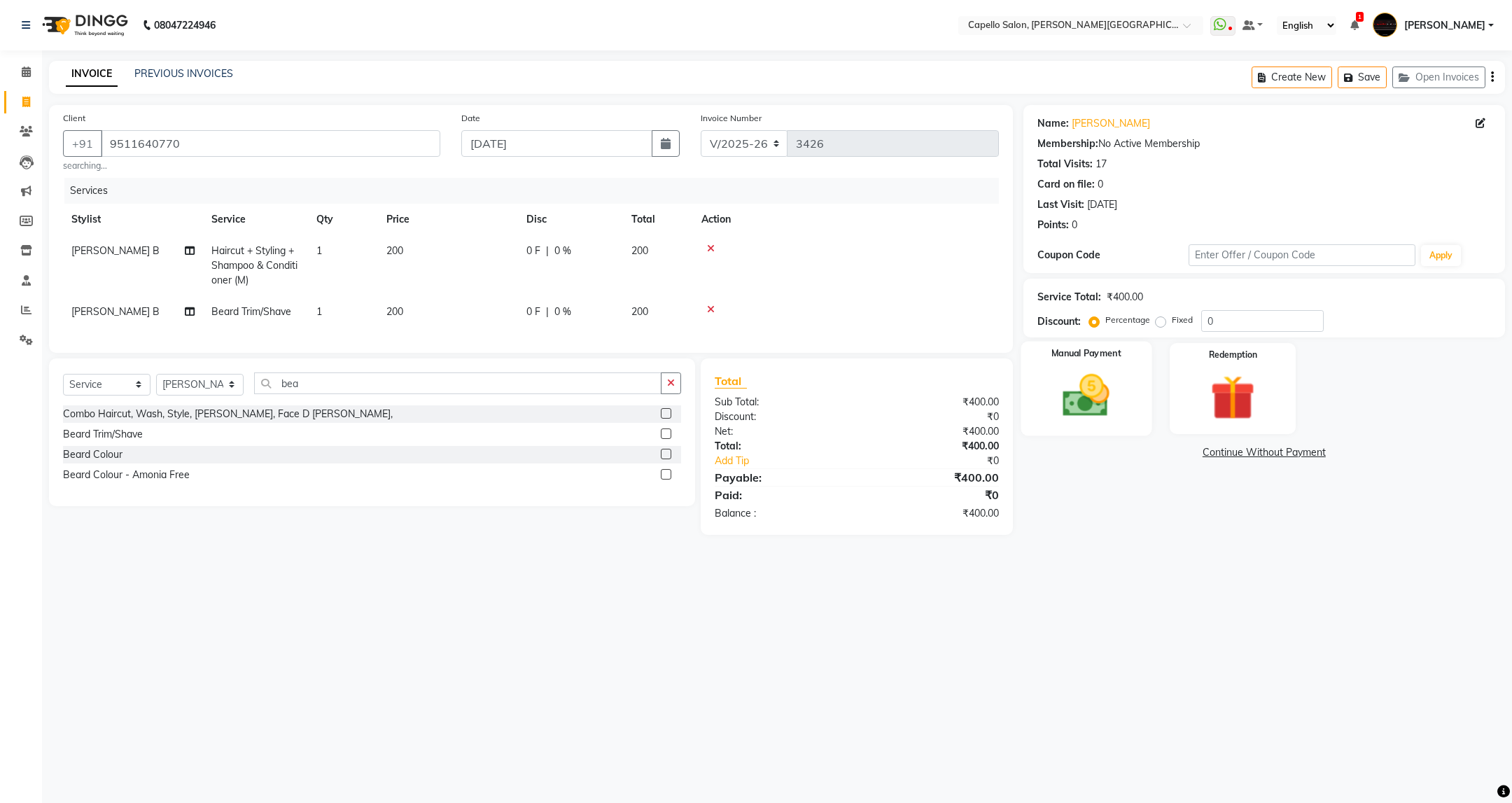
click at [1073, 385] on img at bounding box center [1085, 396] width 76 height 54
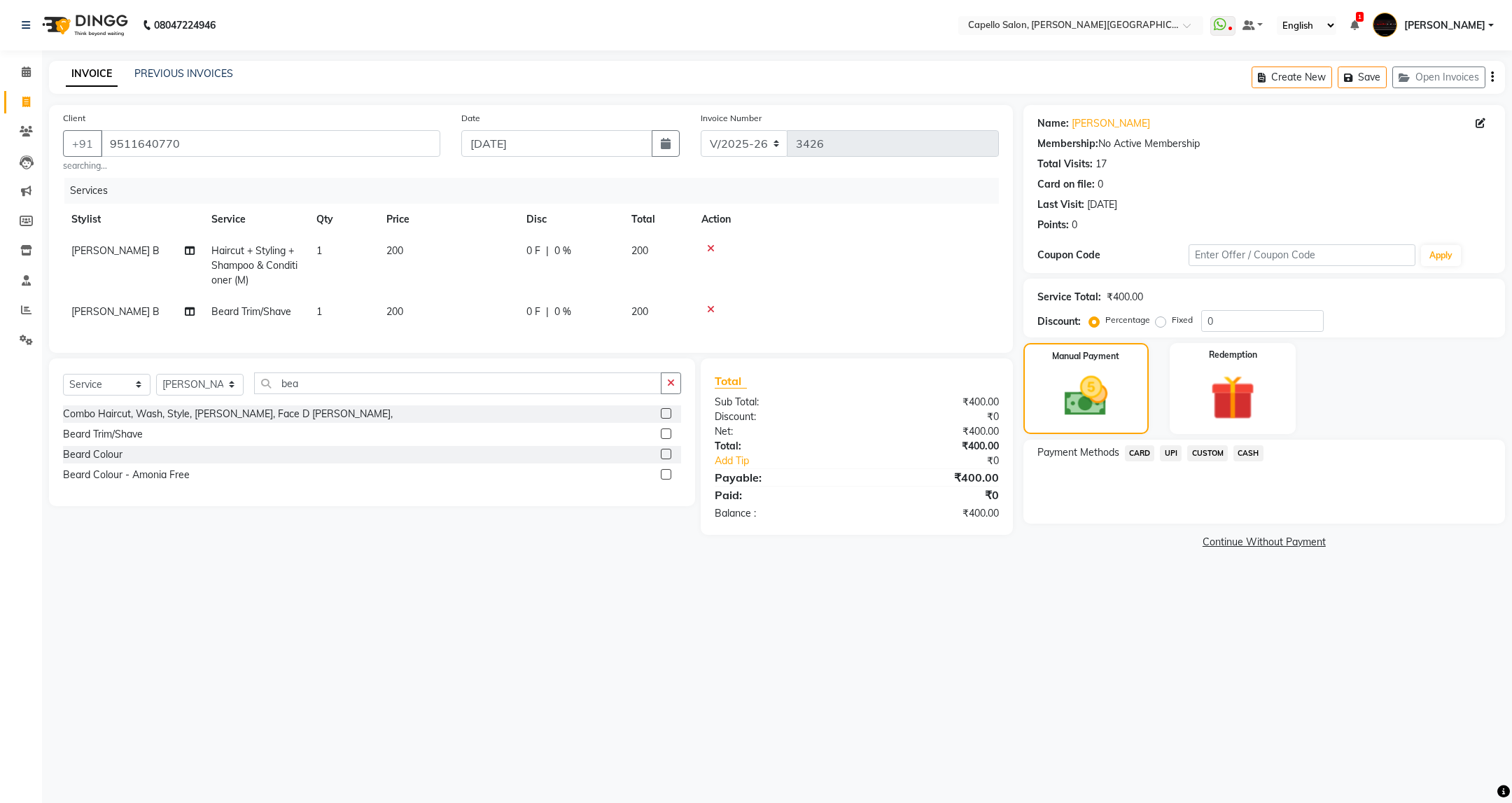
click at [1171, 446] on span "UPI" at bounding box center [1171, 453] width 22 height 16
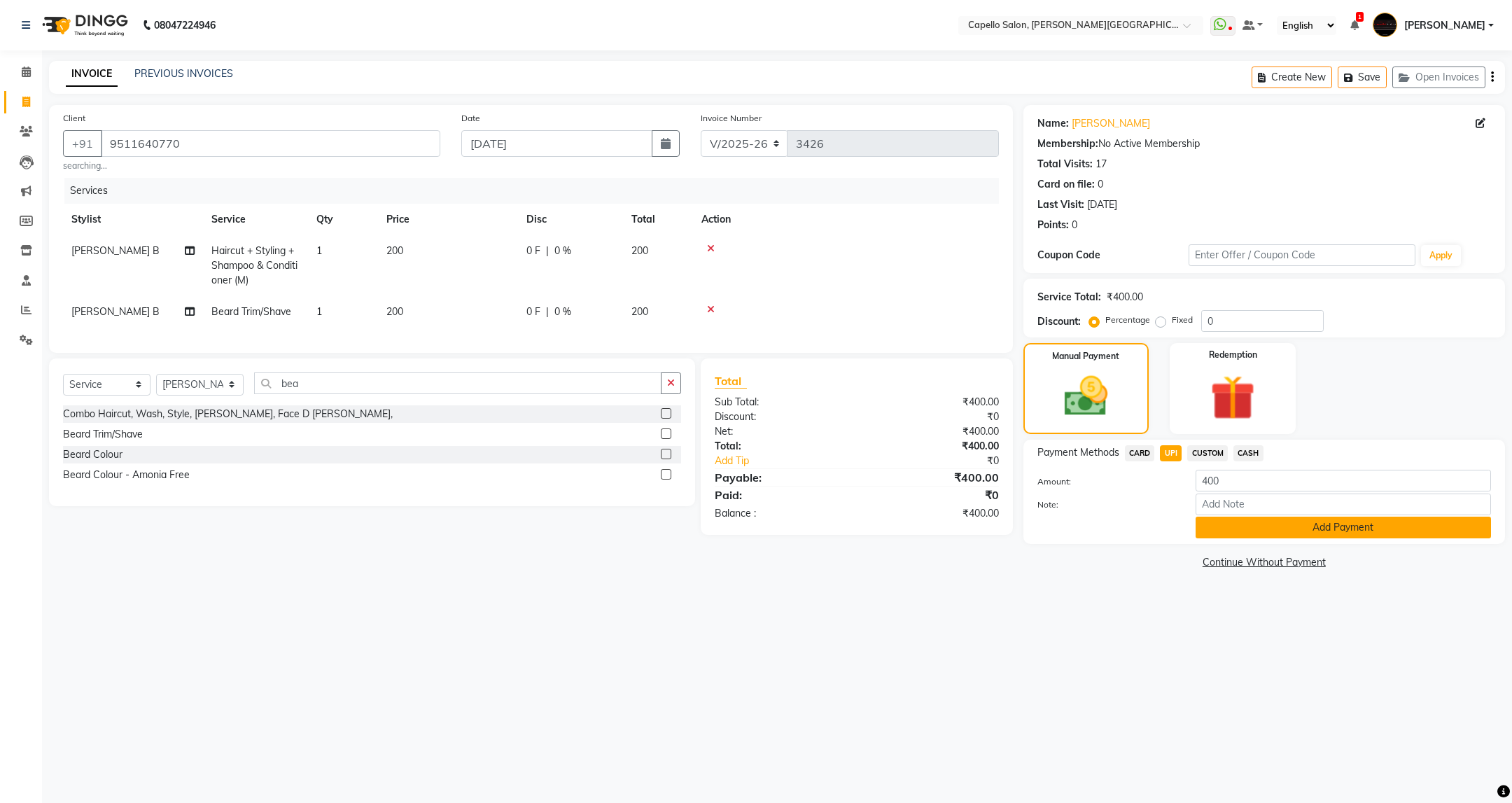
click at [1255, 532] on button "Add Payment" at bounding box center [1343, 527] width 295 height 22
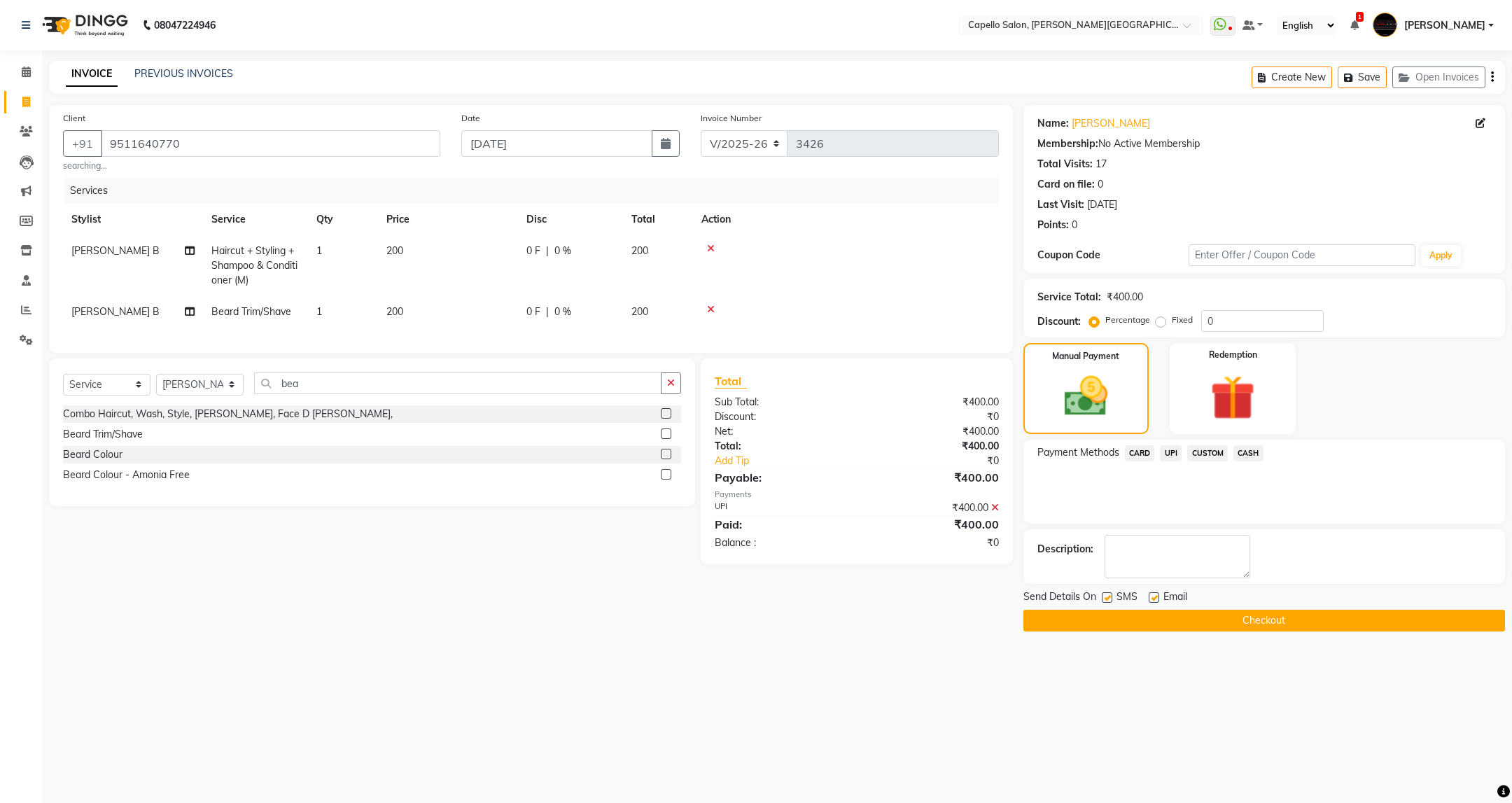
click at [1279, 628] on button "Checkout" at bounding box center [1264, 620] width 482 height 22
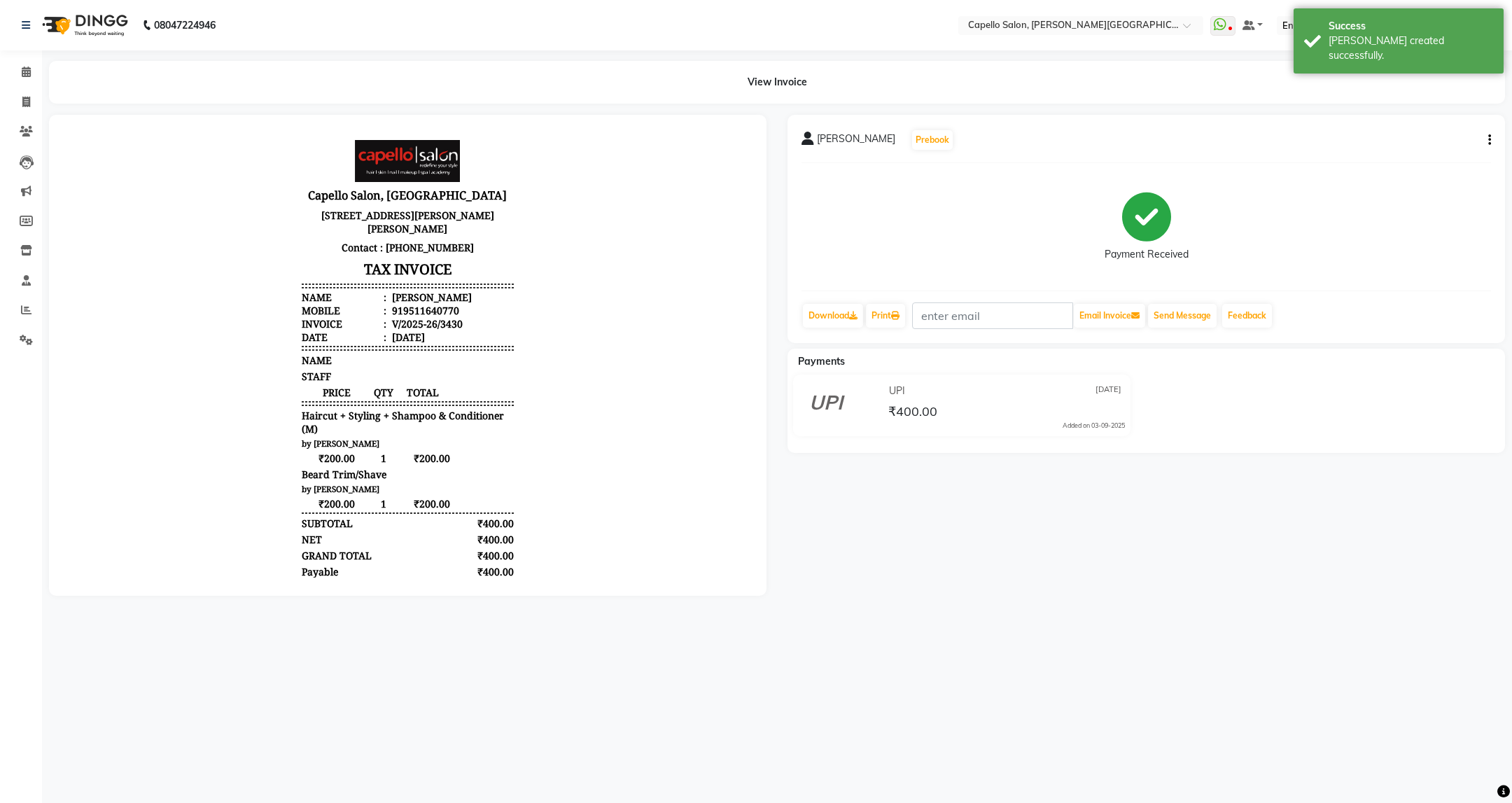
click at [1187, 299] on div "Amin Sayad Prebook Payment Received Download Print Email Invoice Send Message F…" at bounding box center [1146, 228] width 717 height 228
click at [1191, 317] on button "Send Message" at bounding box center [1181, 315] width 68 height 24
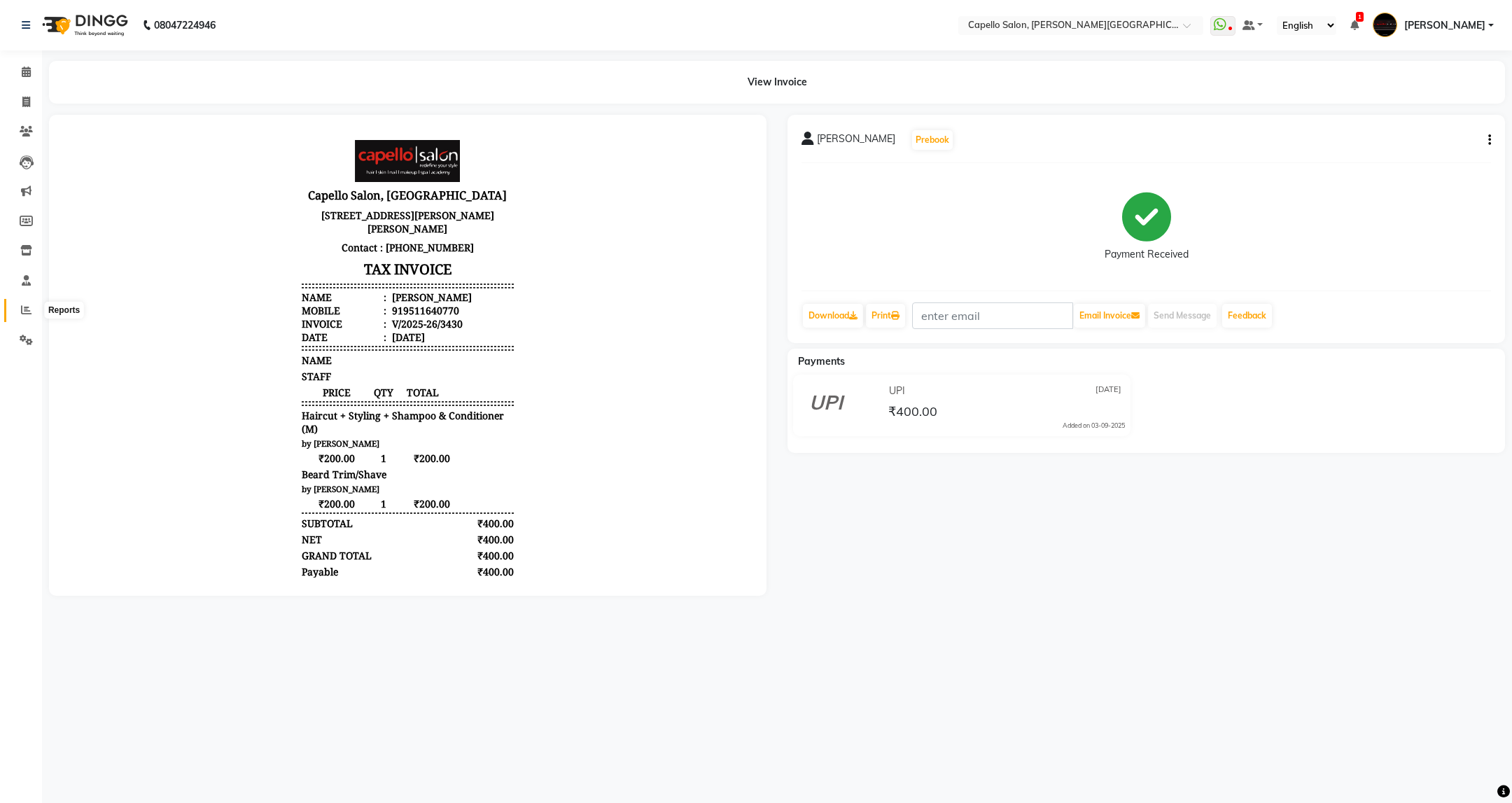
click at [23, 311] on icon at bounding box center [26, 310] width 11 height 11
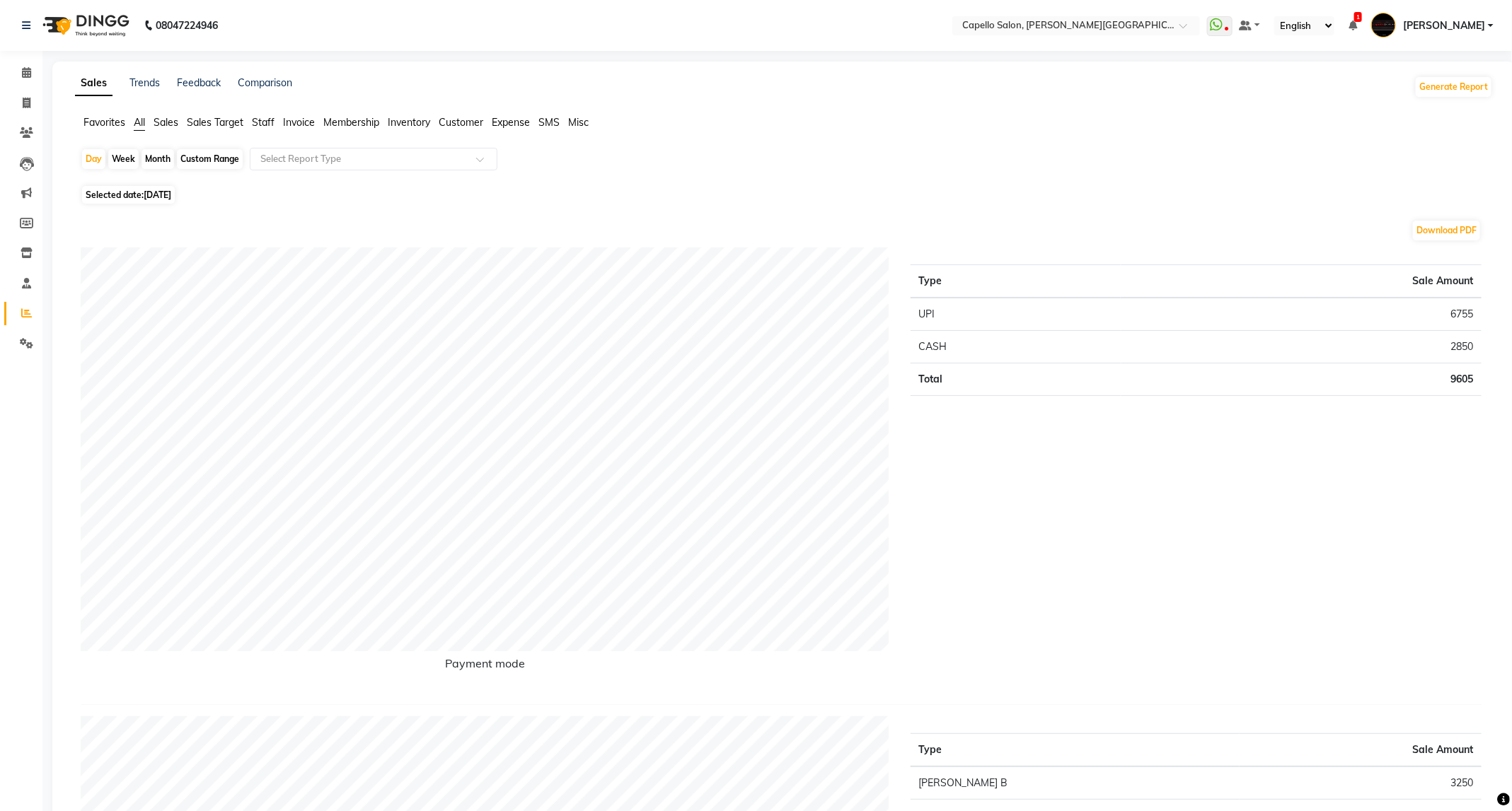
scroll to position [319, 0]
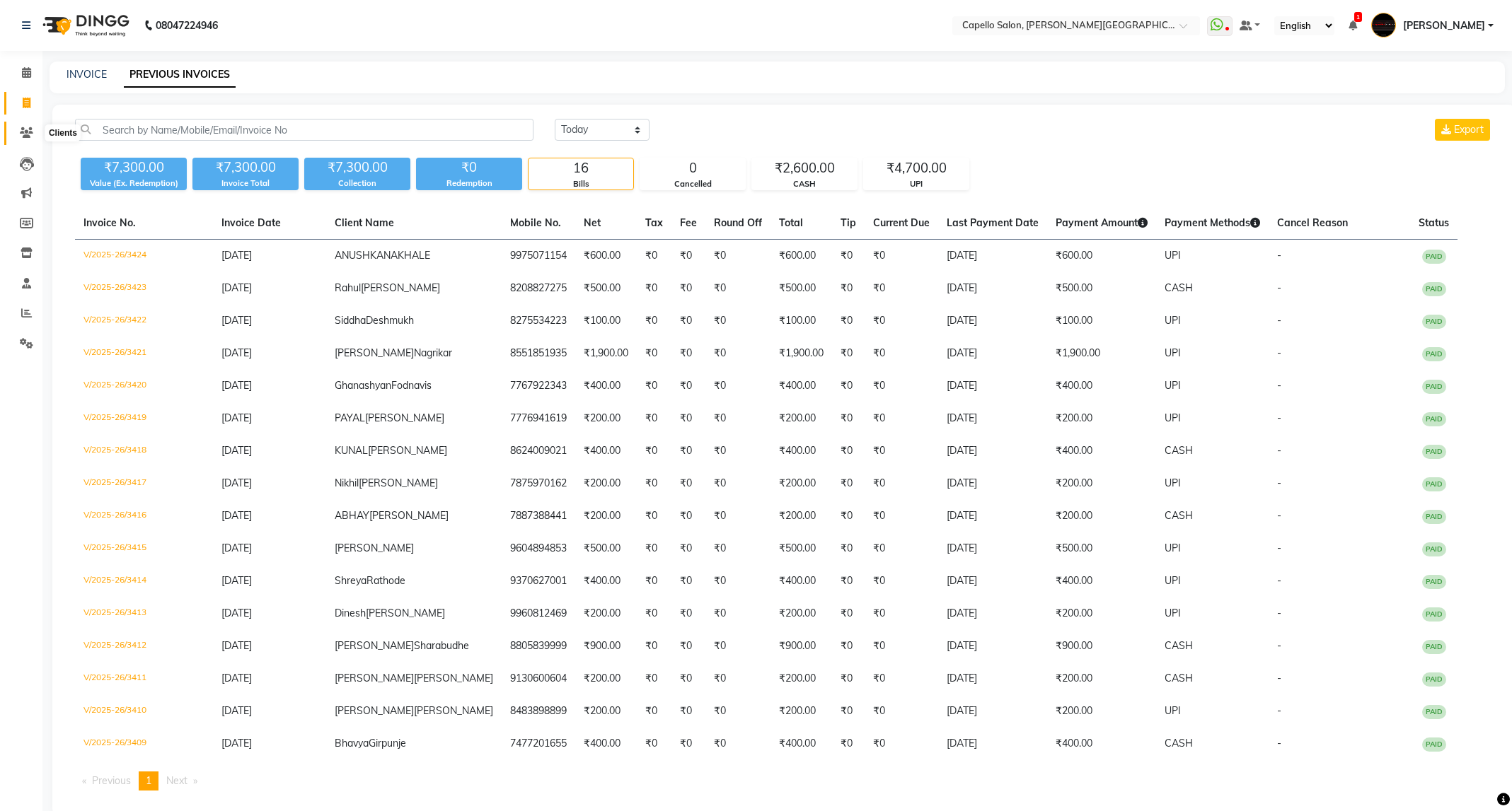
drag, startPoint x: 0, startPoint y: 0, endPoint x: 25, endPoint y: 131, distance: 133.4
click at [25, 131] on icon at bounding box center [26, 132] width 14 height 11
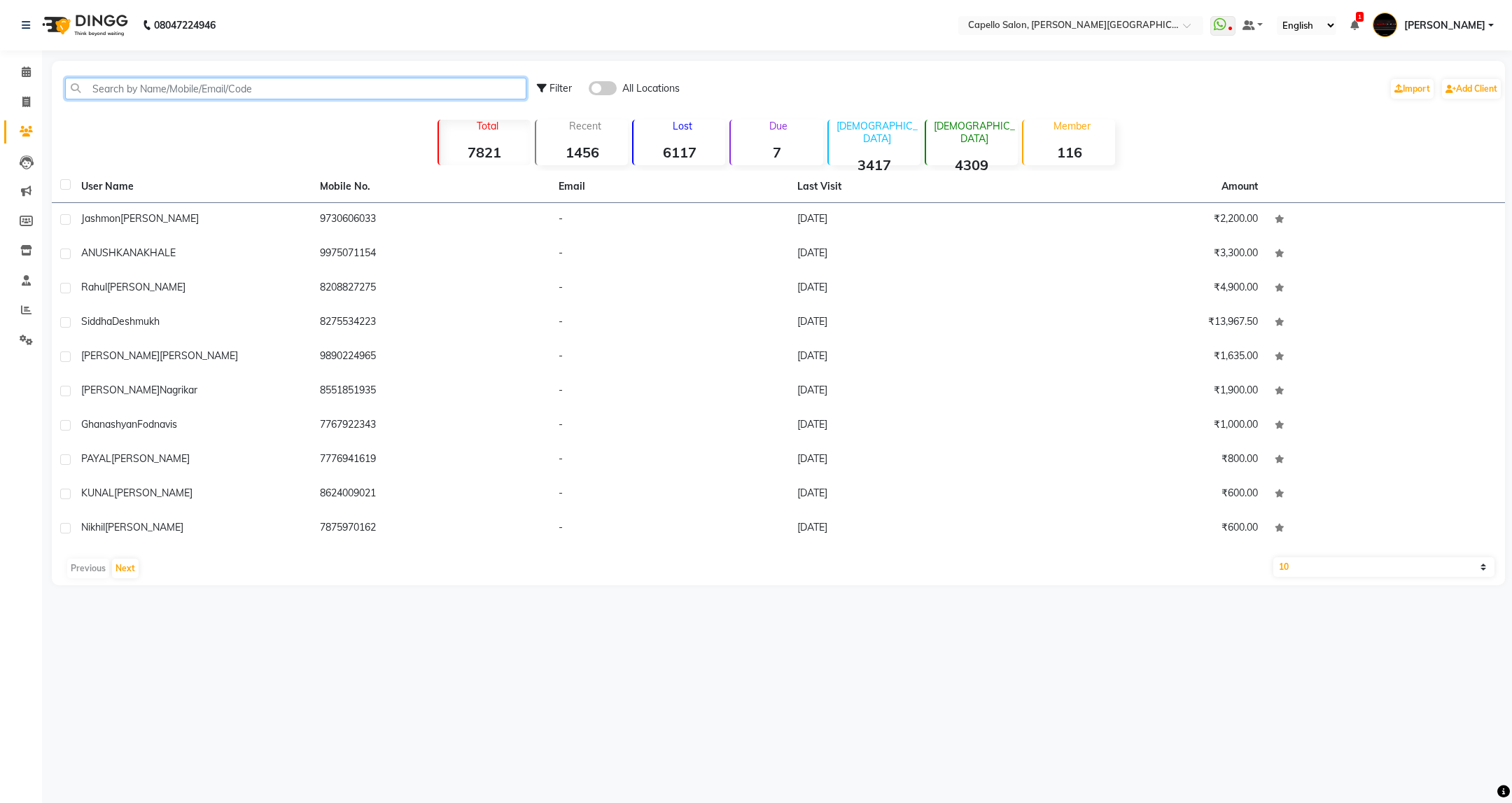
click at [294, 93] on input "text" at bounding box center [296, 88] width 461 height 22
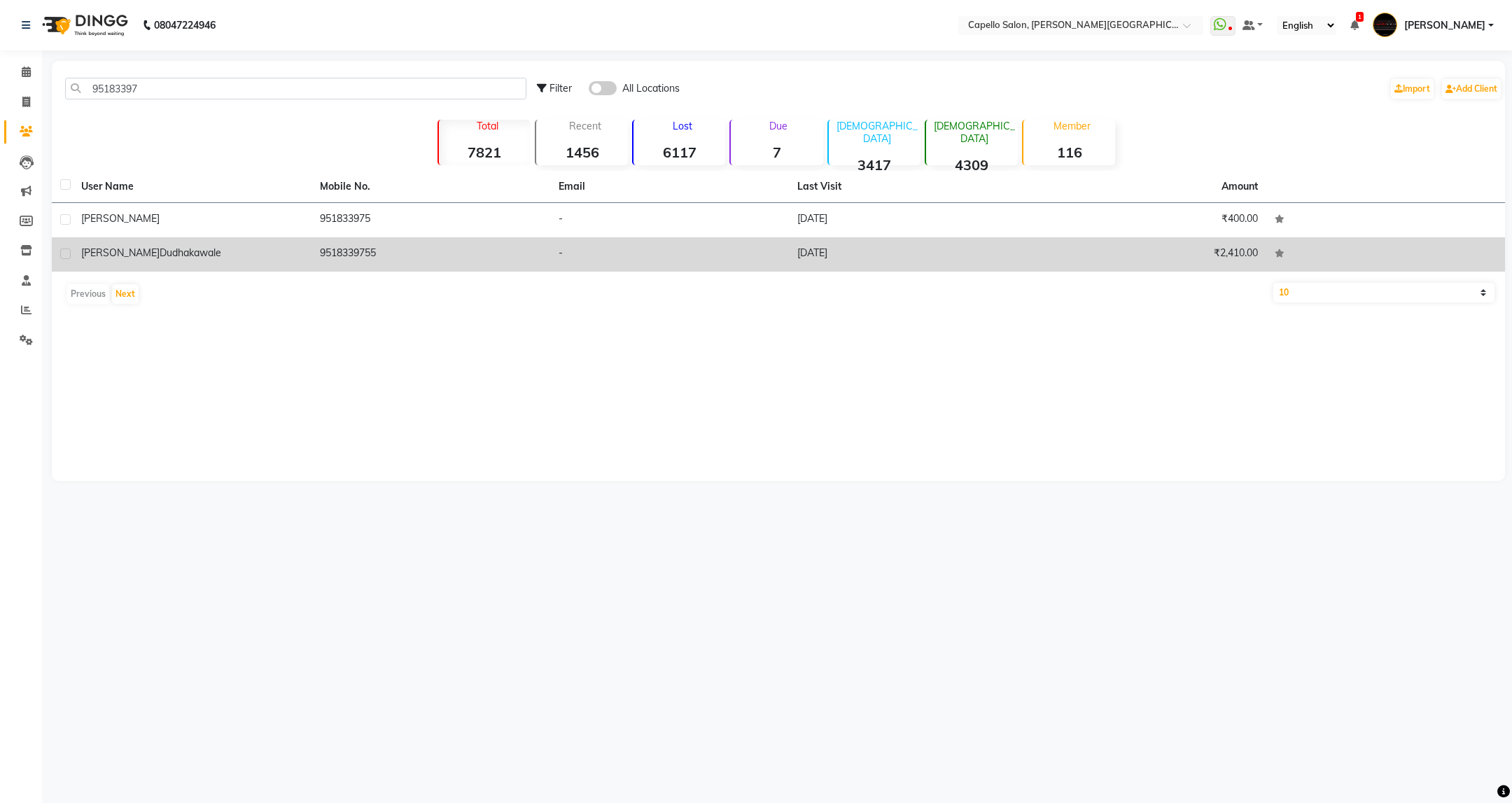
click at [385, 244] on td "9518339755" at bounding box center [431, 255] width 238 height 35
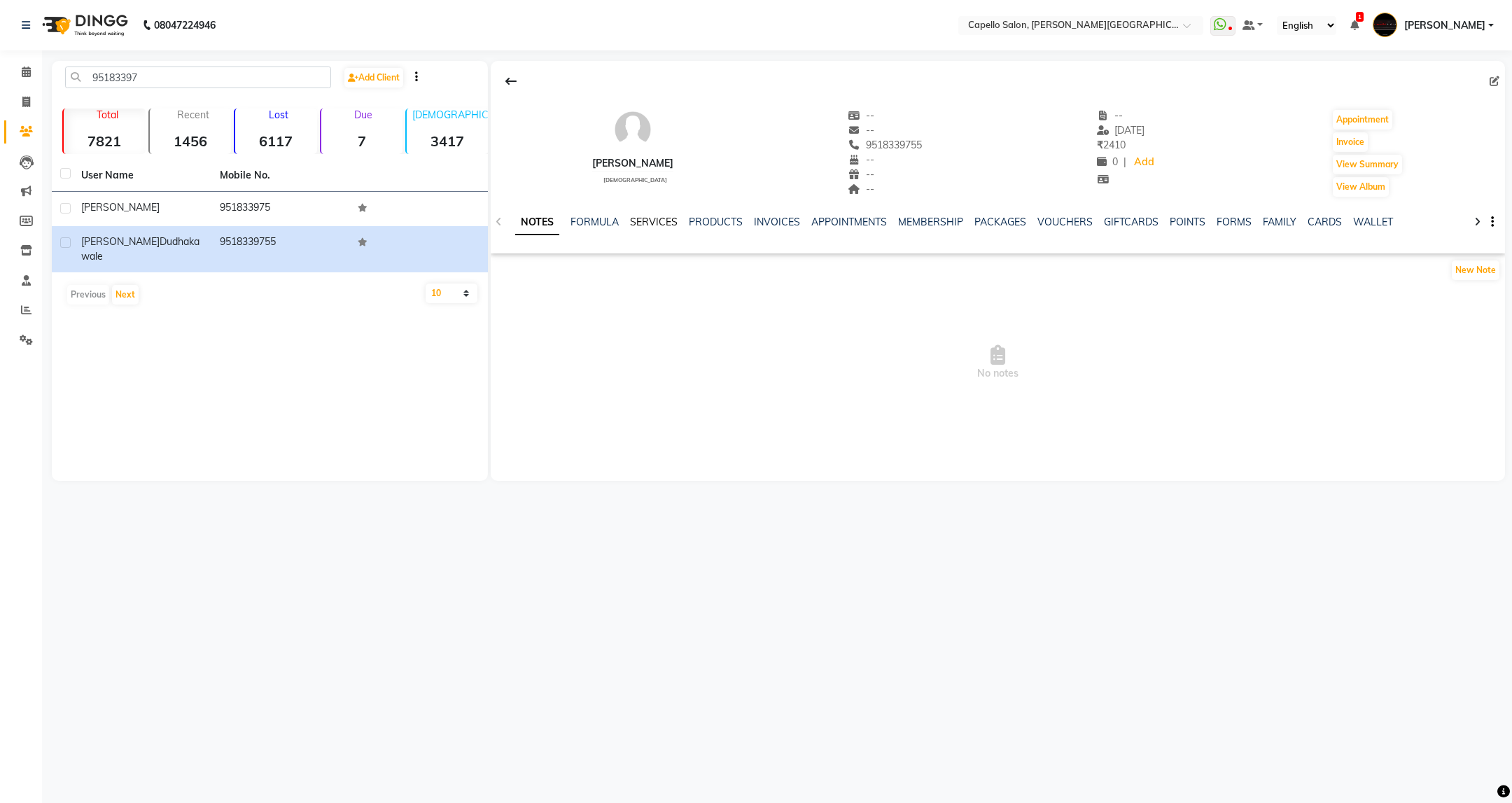
click at [653, 223] on link "SERVICES" at bounding box center [654, 221] width 48 height 13
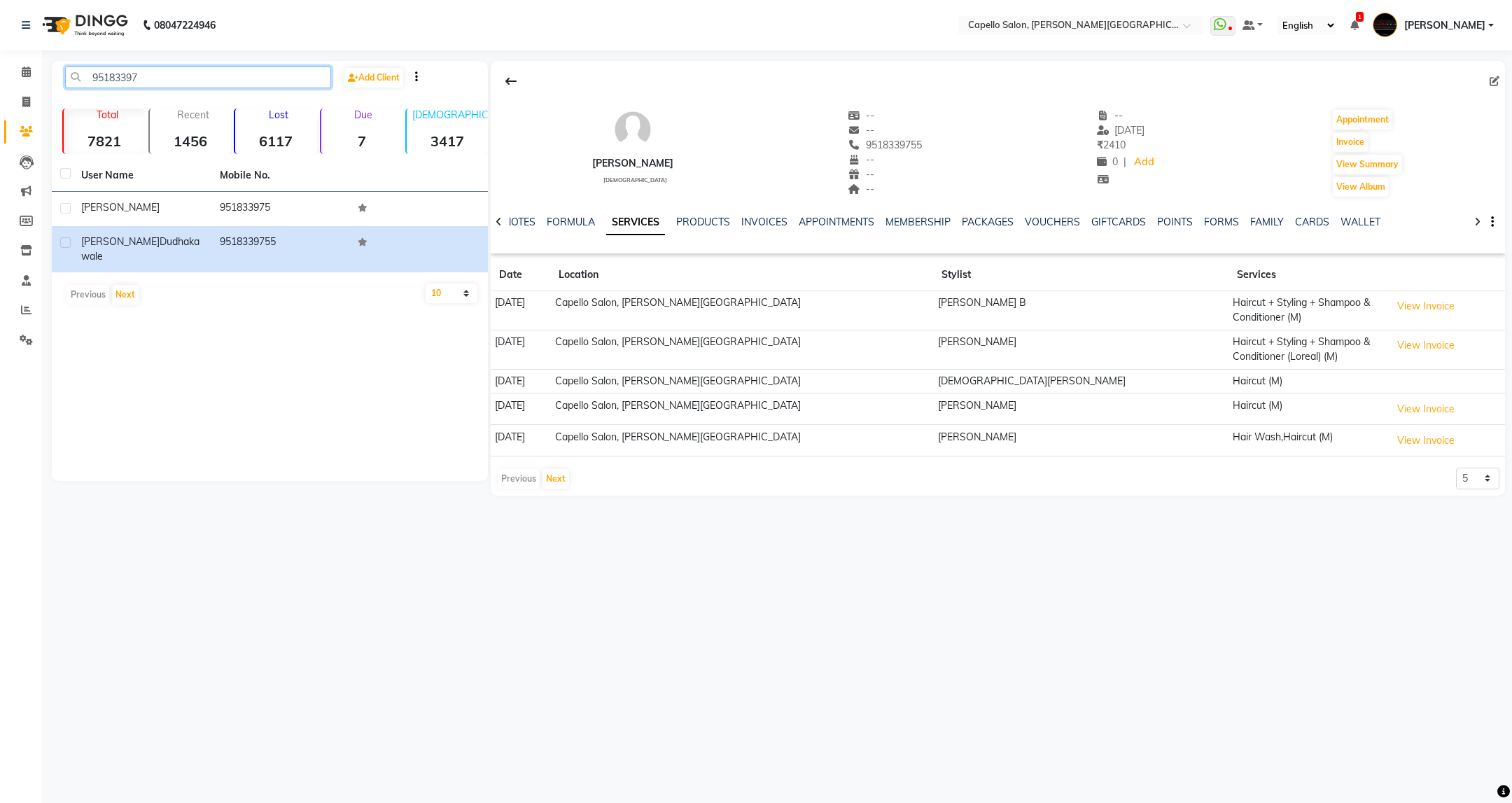
click at [200, 78] on input "95183397" at bounding box center [198, 77] width 266 height 22
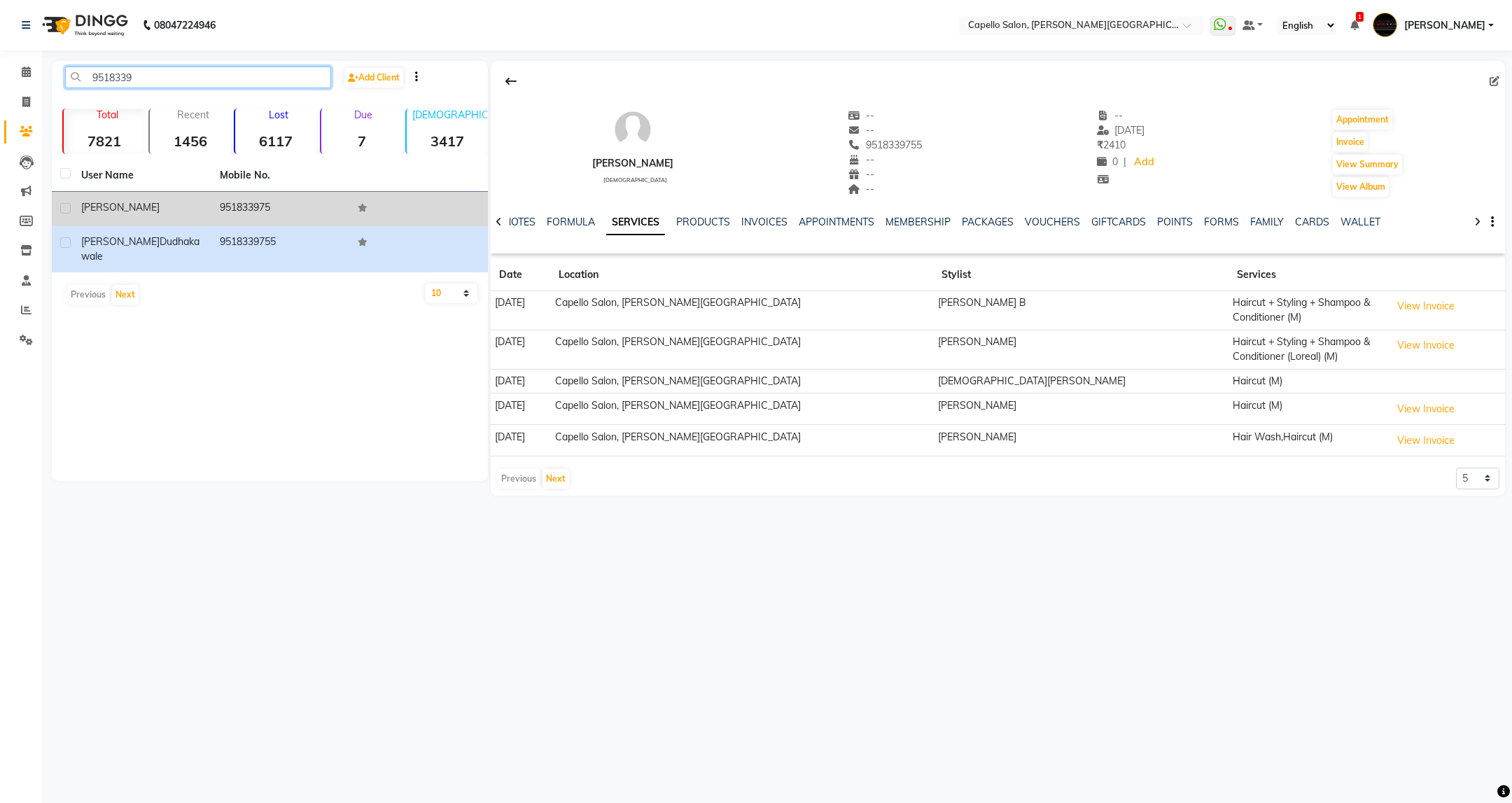
type input "9518339"
click at [223, 211] on td "951833975" at bounding box center [281, 210] width 138 height 35
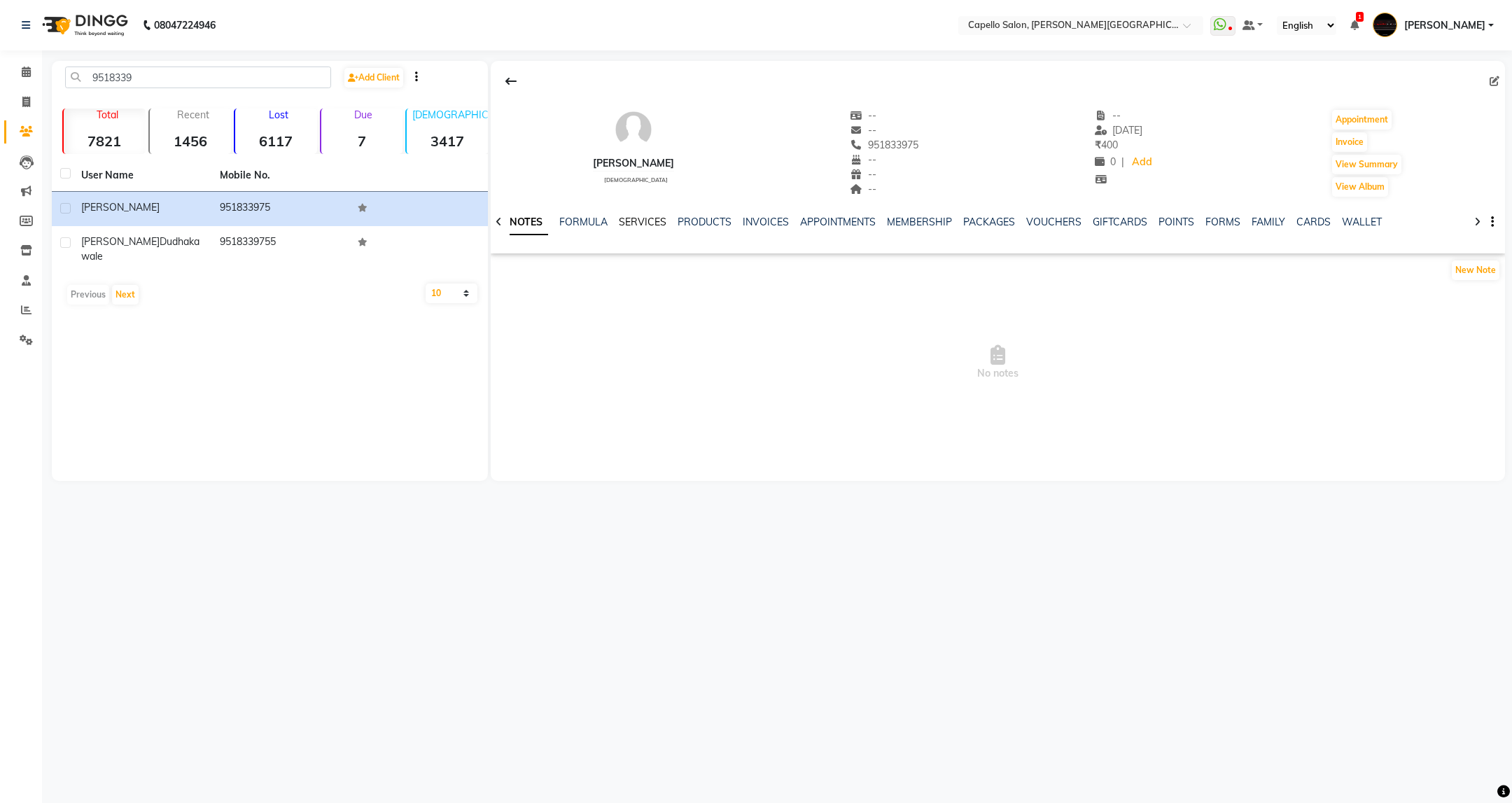
click at [642, 223] on link "SERVICES" at bounding box center [643, 221] width 48 height 13
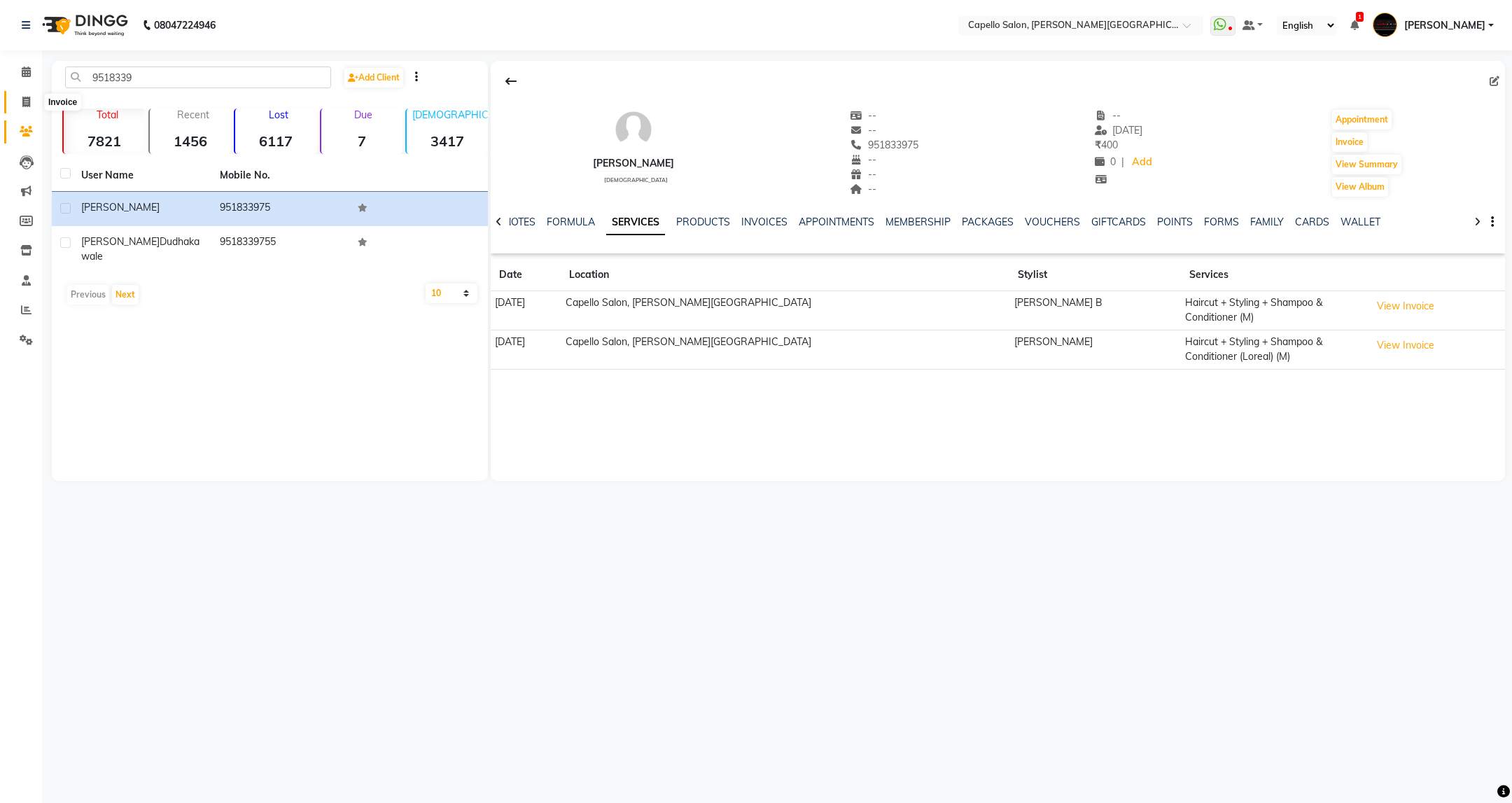
click at [22, 105] on icon at bounding box center [26, 101] width 8 height 11
select select "service"
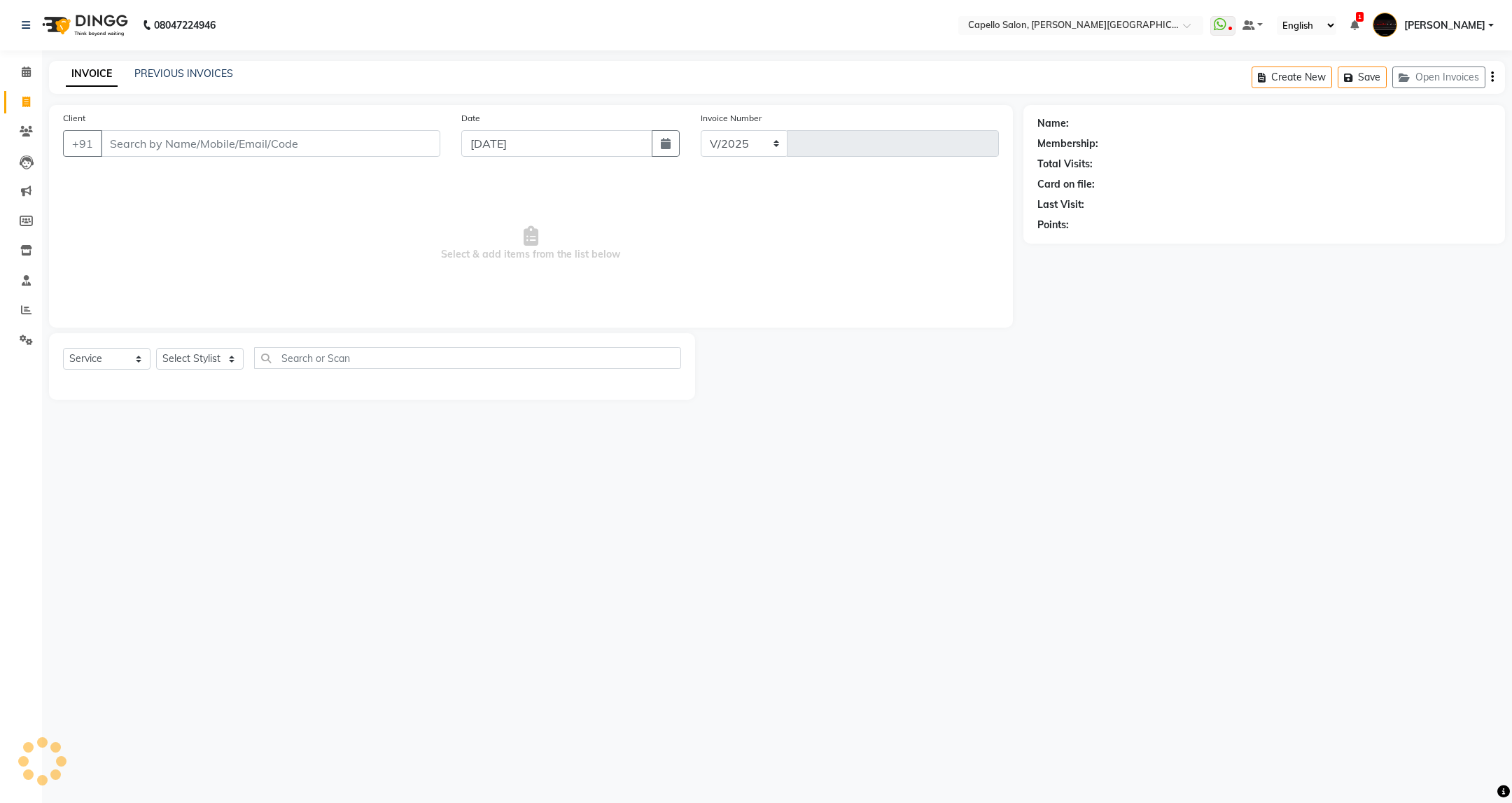
select select "811"
type input "3426"
click at [238, 364] on select "Select Stylist" at bounding box center [199, 359] width 87 height 22
click at [253, 149] on input "Client" at bounding box center [270, 143] width 339 height 27
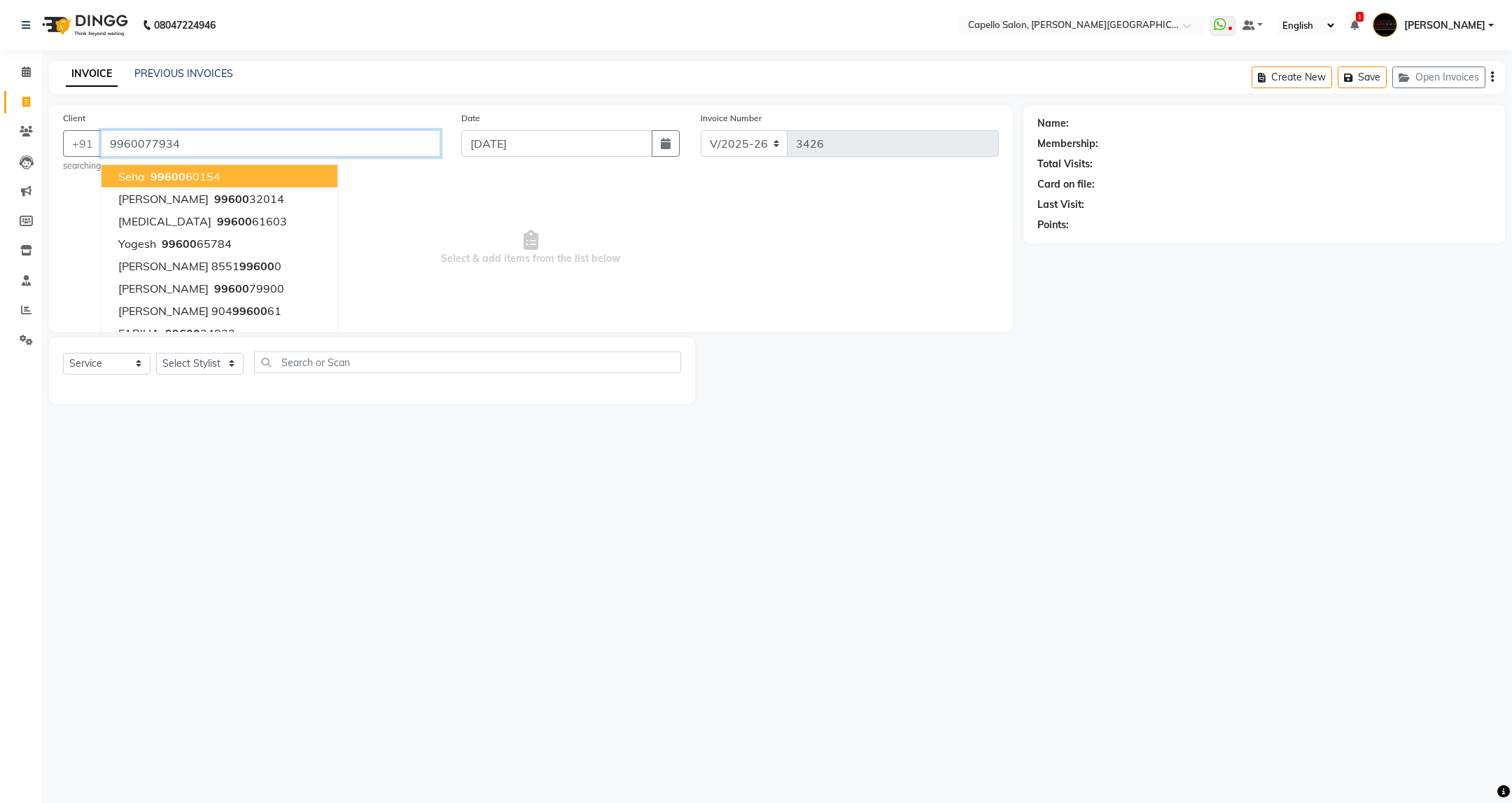
type input "9960077934"
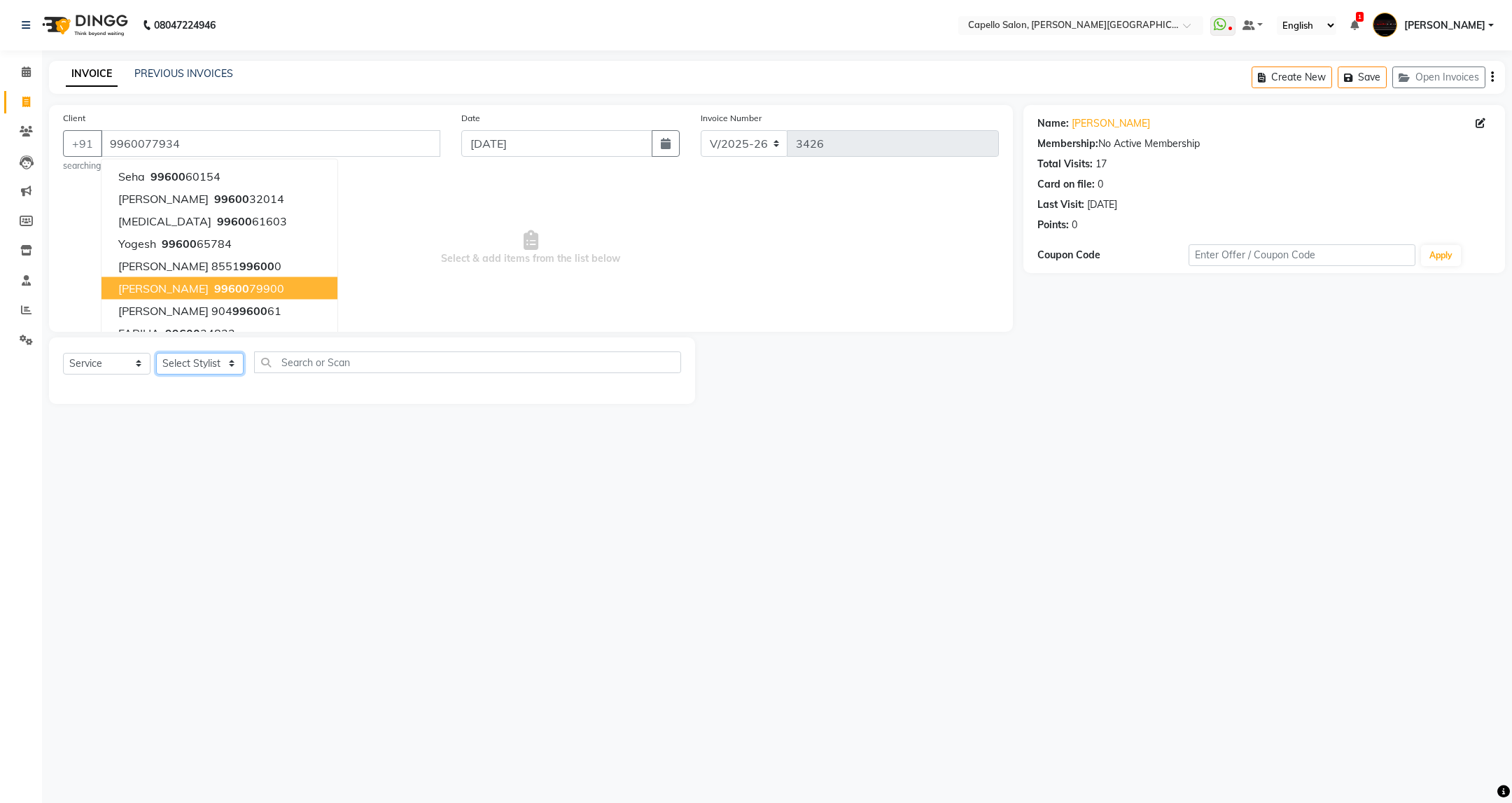
click at [228, 364] on select "Select Stylist ADMIN [PERSON_NAME] [PERSON_NAME] [PERSON_NAME] [PERSON_NAME] (M…" at bounding box center [199, 364] width 87 height 22
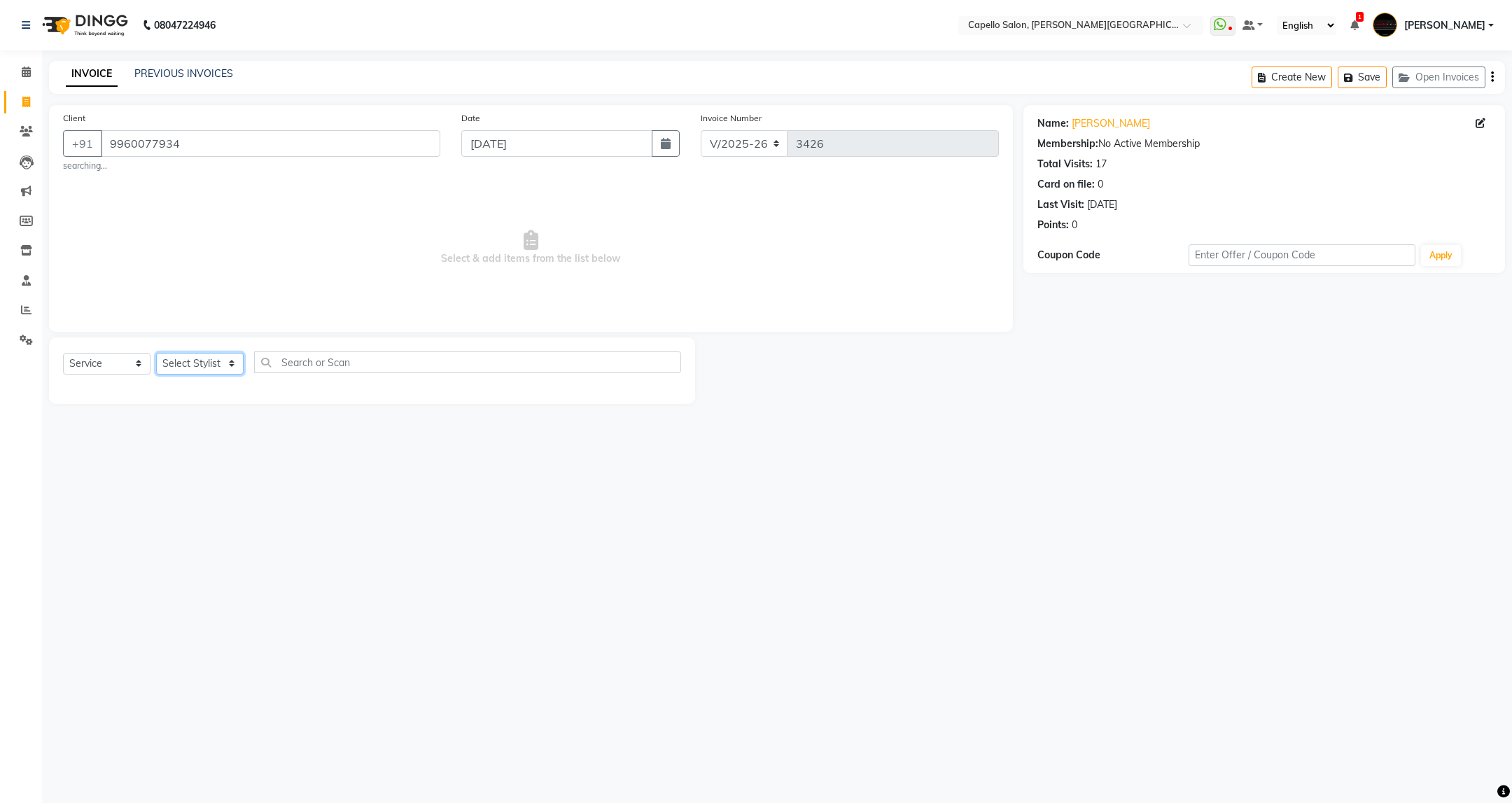
select select "50699"
click at [156, 354] on select "Select Stylist ADMIN [PERSON_NAME] [PERSON_NAME] [PERSON_NAME] [PERSON_NAME] (M…" at bounding box center [199, 364] width 87 height 22
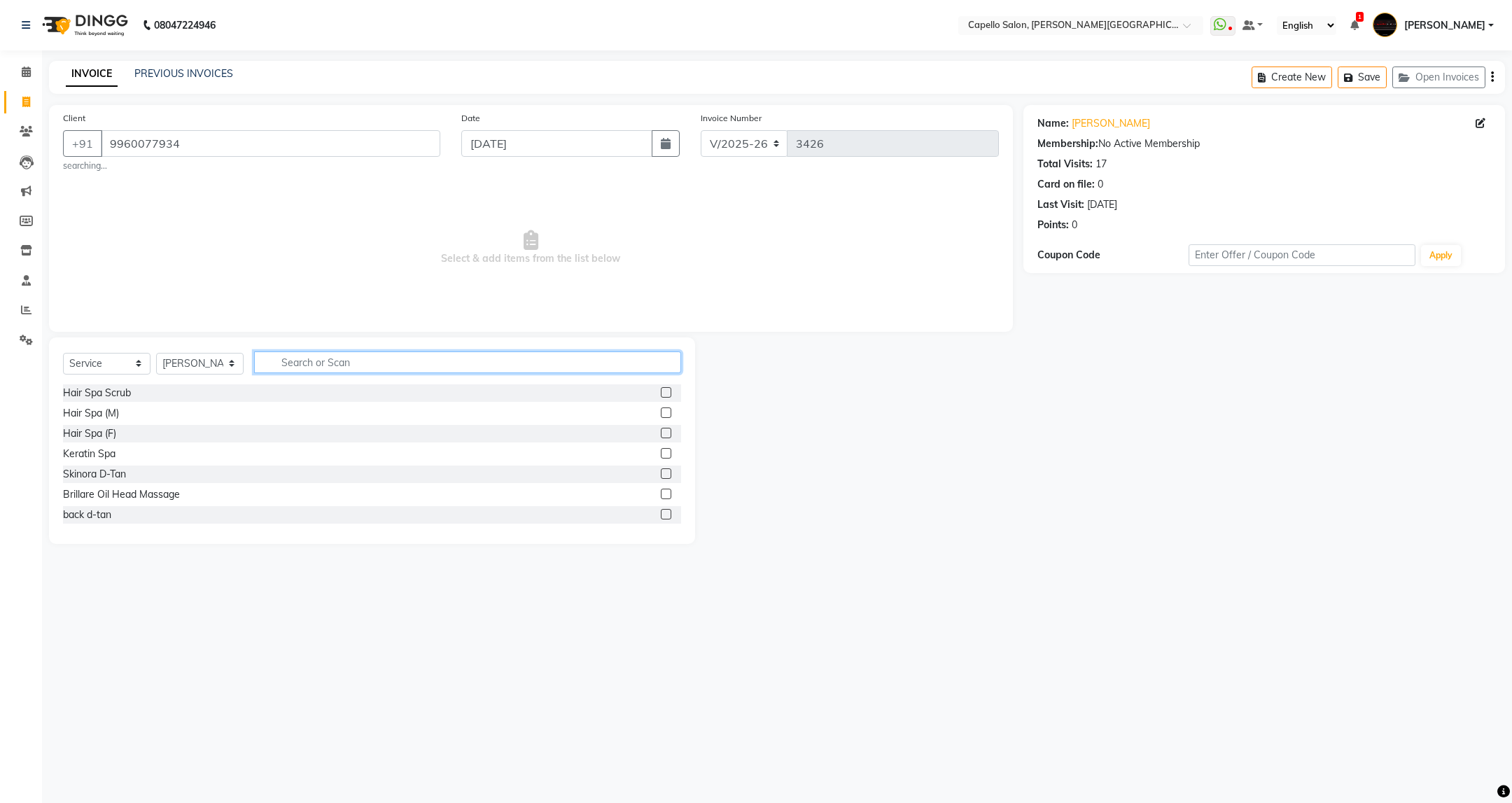
click at [332, 368] on input "text" at bounding box center [466, 363] width 426 height 22
type input "sty"
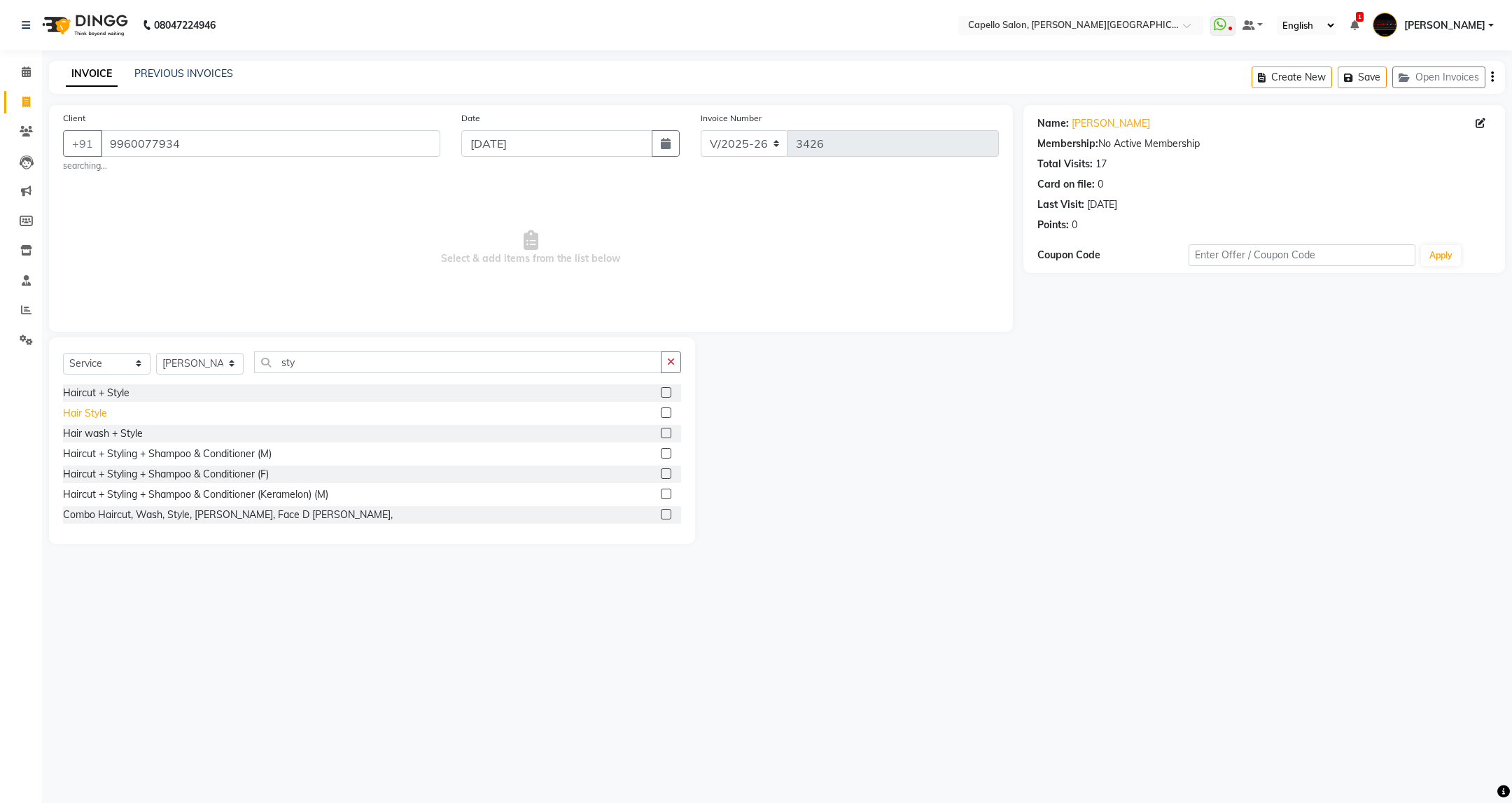
click at [96, 418] on div "Hair Style" at bounding box center [86, 413] width 44 height 14
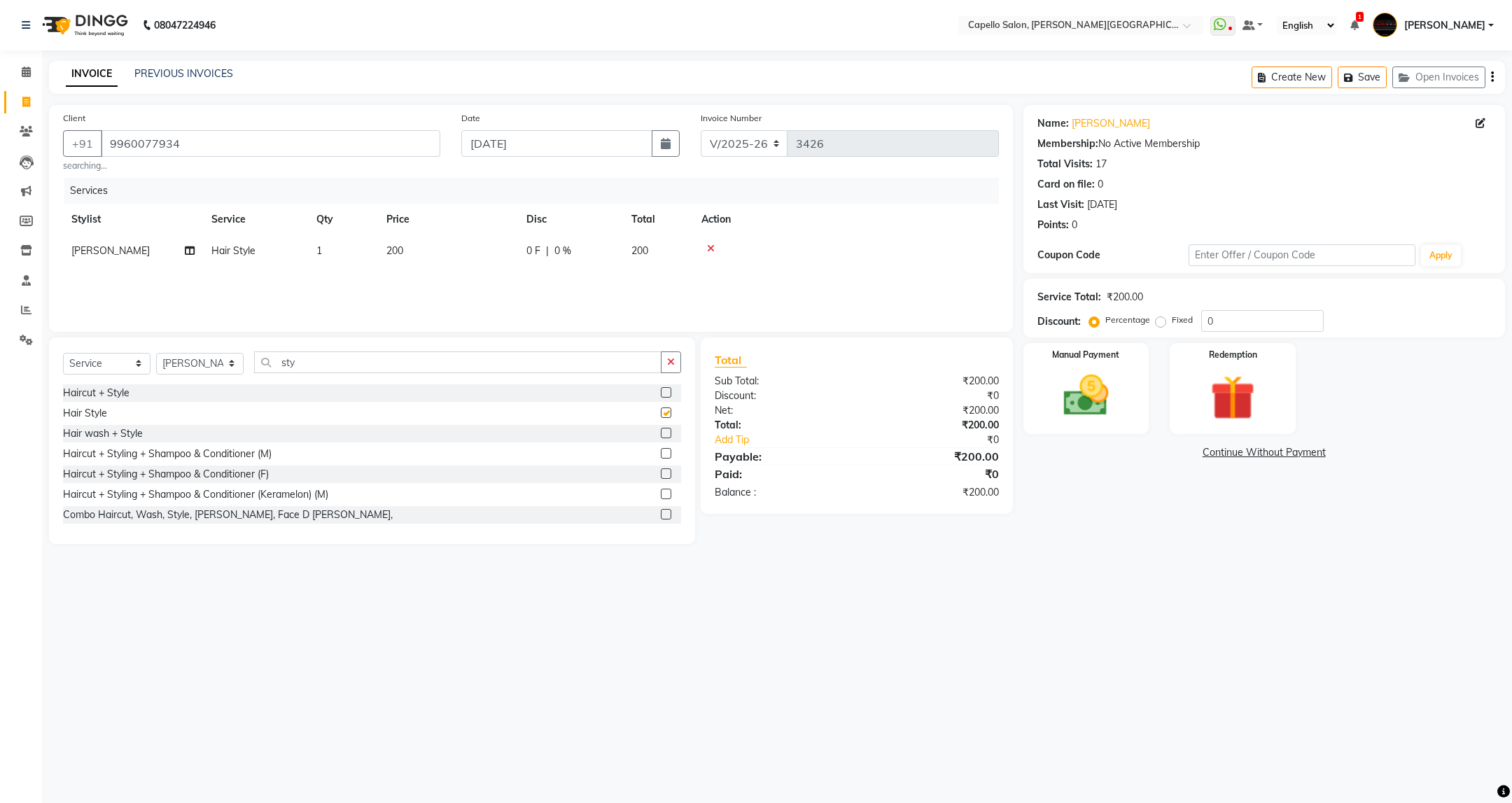
checkbox input "false"
click at [1115, 408] on img at bounding box center [1085, 396] width 76 height 54
click at [1246, 454] on span "CASH" at bounding box center [1248, 453] width 30 height 16
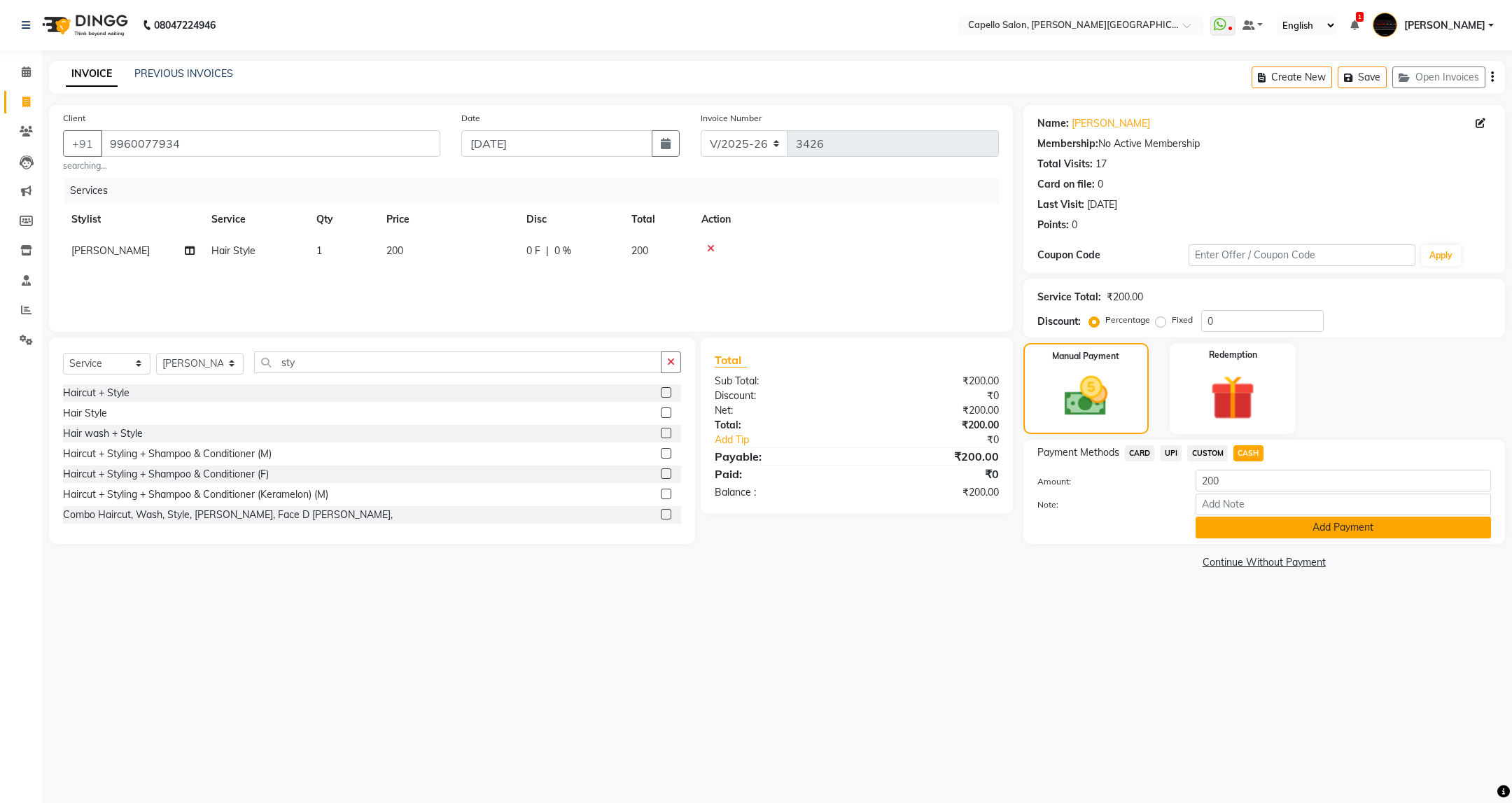
click at [1273, 517] on button "Add Payment" at bounding box center [1343, 527] width 295 height 22
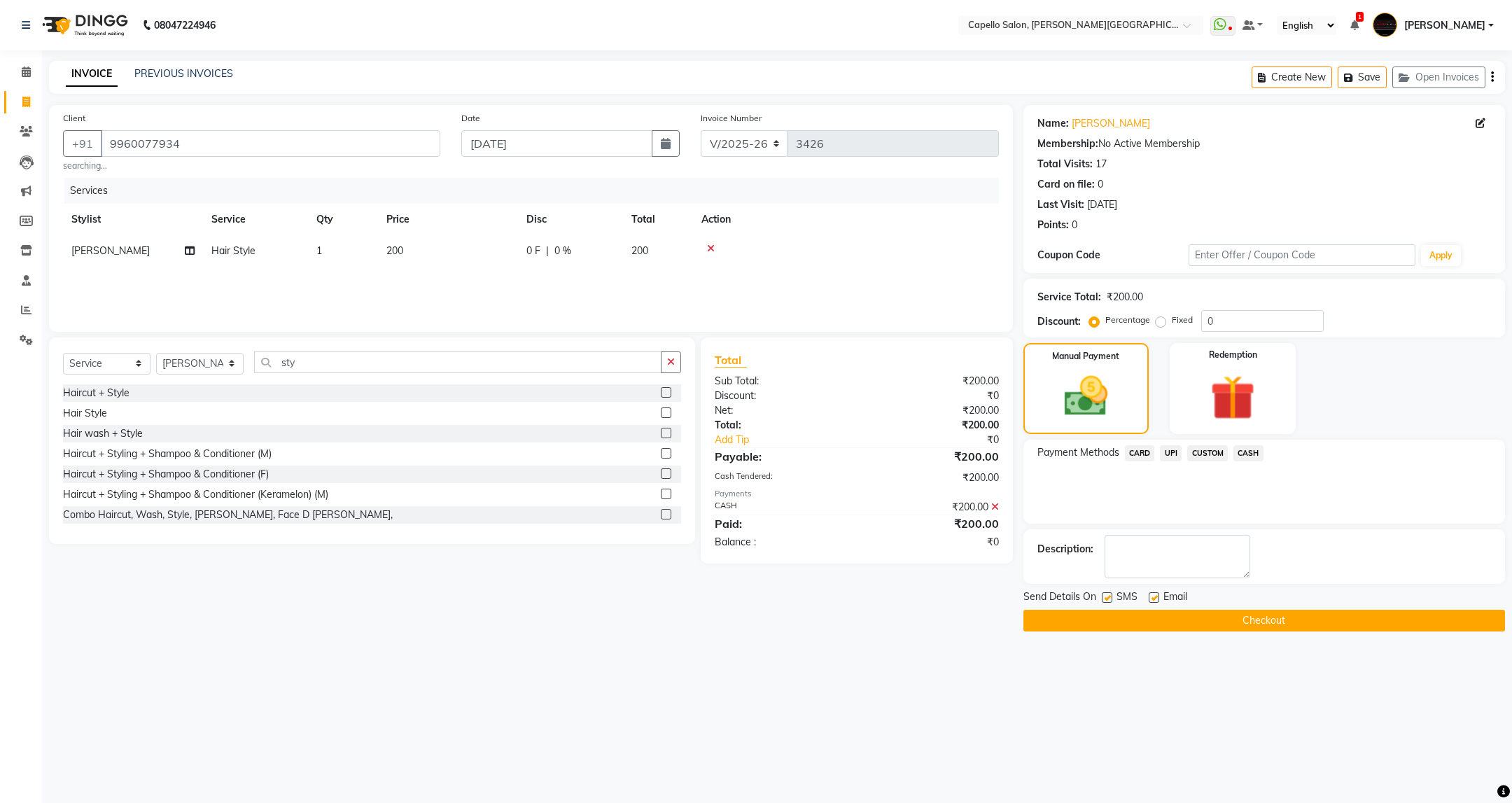
click at [1271, 622] on button "Checkout" at bounding box center [1264, 620] width 482 height 22
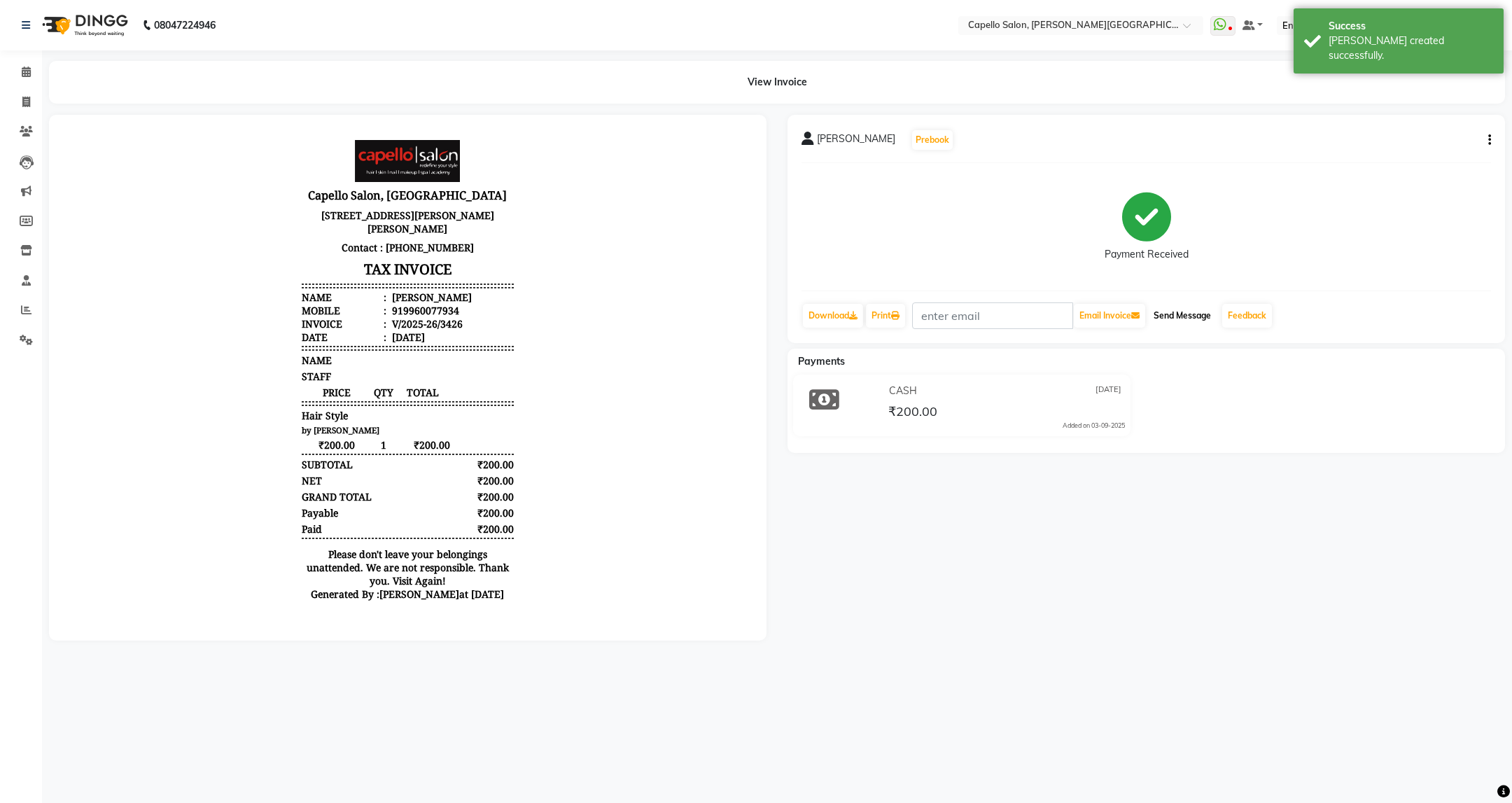
click at [1197, 323] on button "Send Message" at bounding box center [1181, 315] width 68 height 24
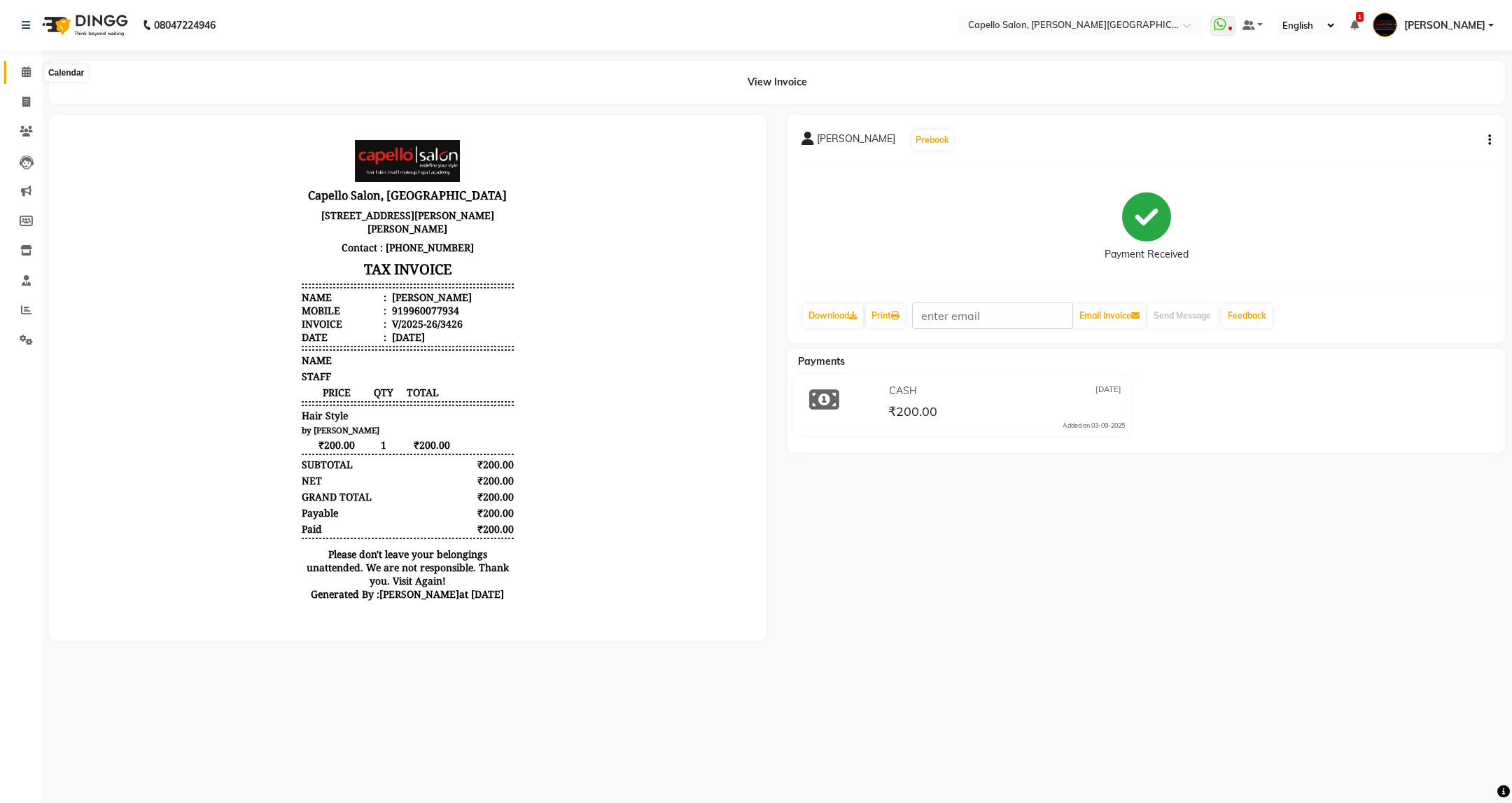
click at [28, 72] on icon at bounding box center [26, 71] width 9 height 11
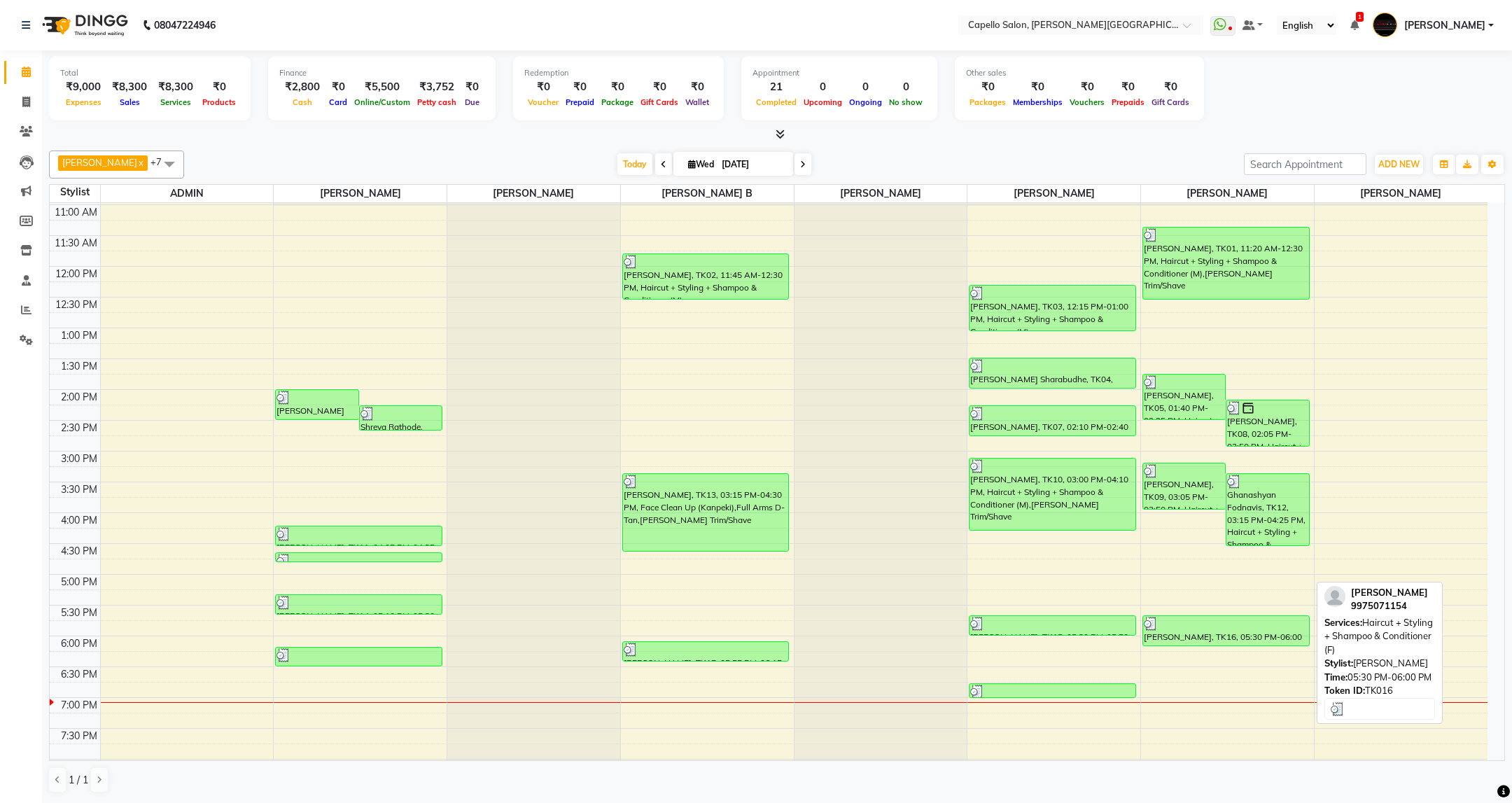
scroll to position [105, 0]
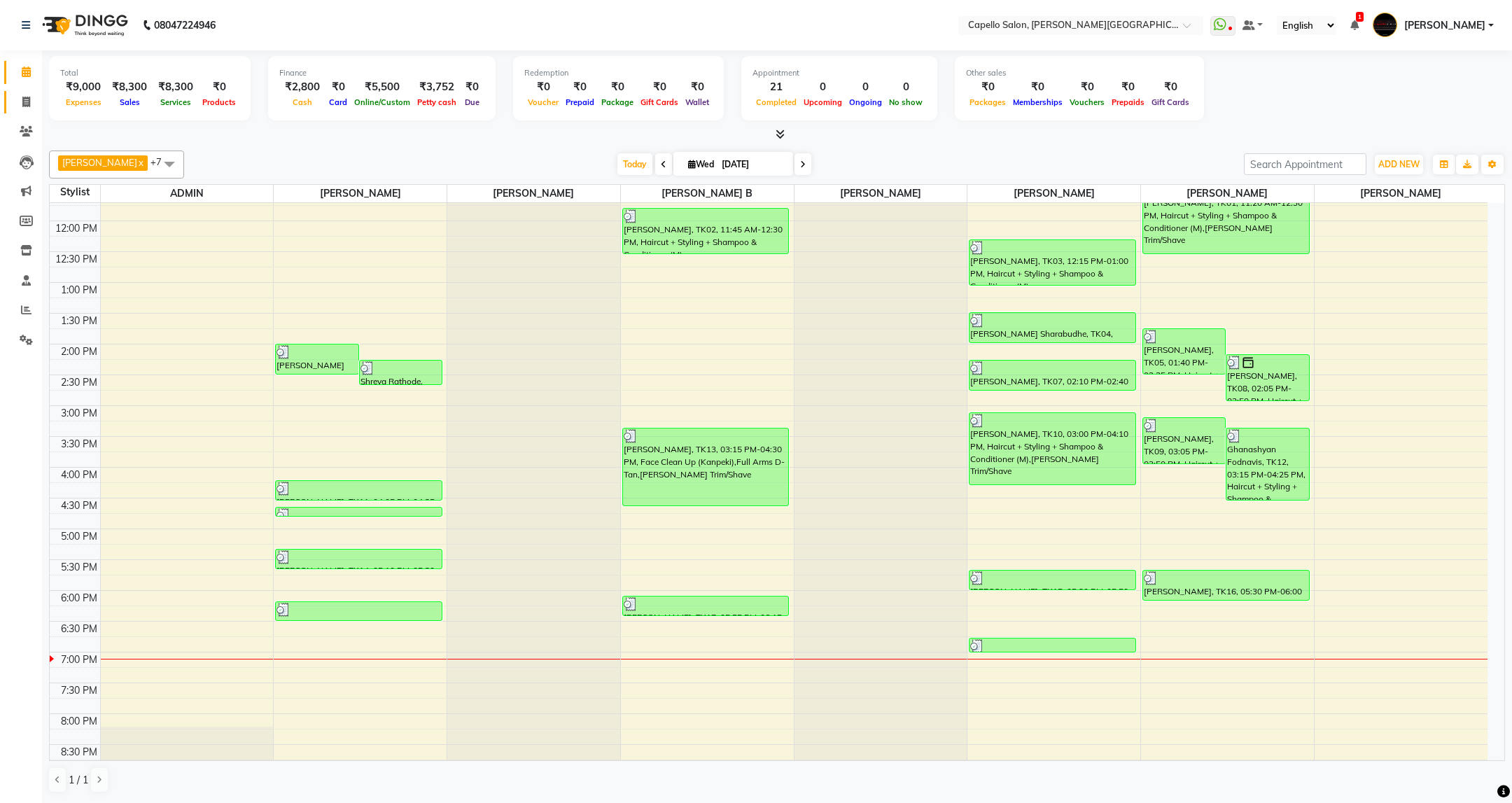
drag, startPoint x: 28, startPoint y: 112, endPoint x: 30, endPoint y: 88, distance: 24.1
click at [28, 112] on link "Invoice" at bounding box center [20, 103] width 34 height 23
select select "service"
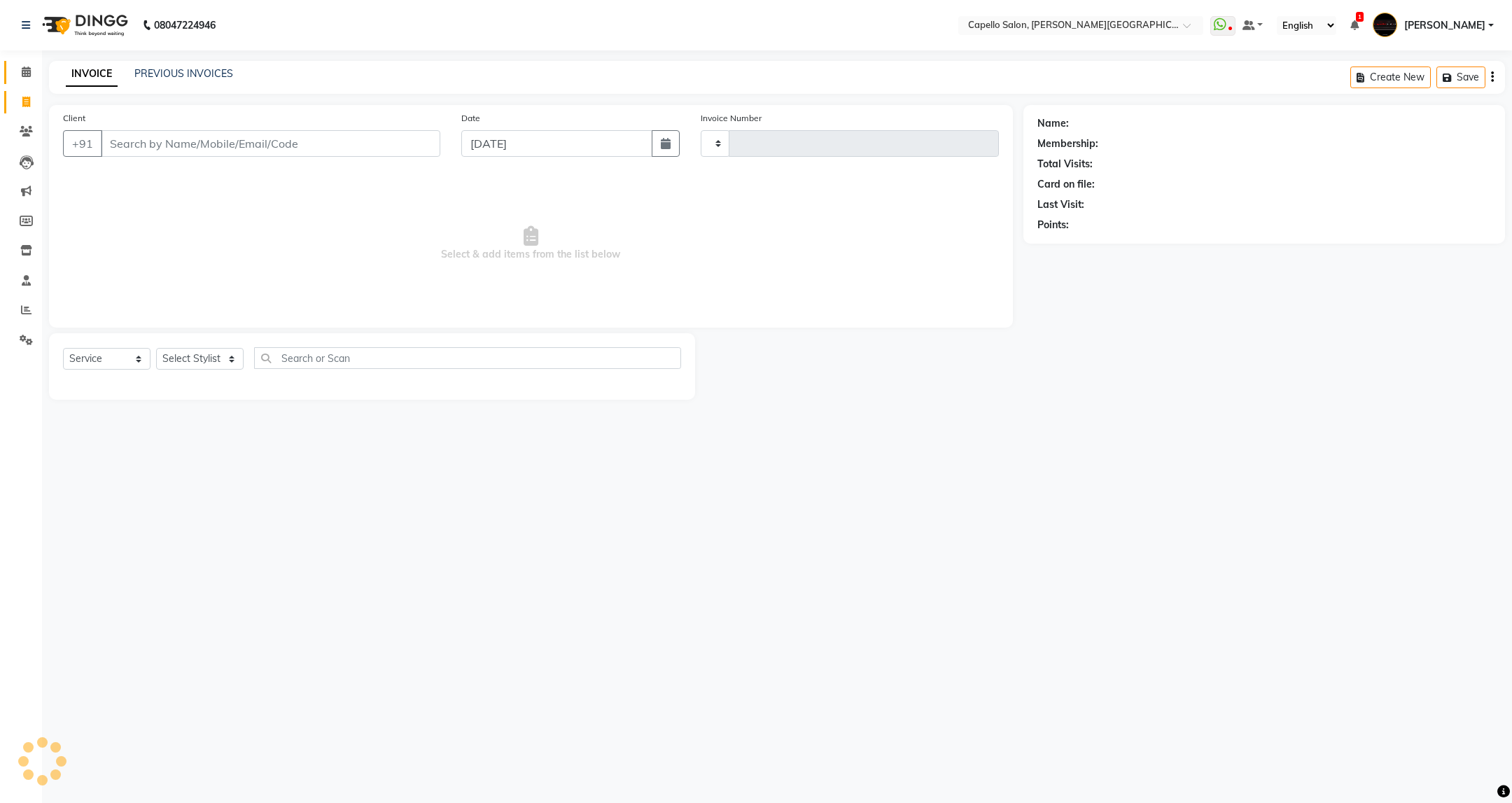
click at [30, 71] on icon at bounding box center [26, 71] width 9 height 11
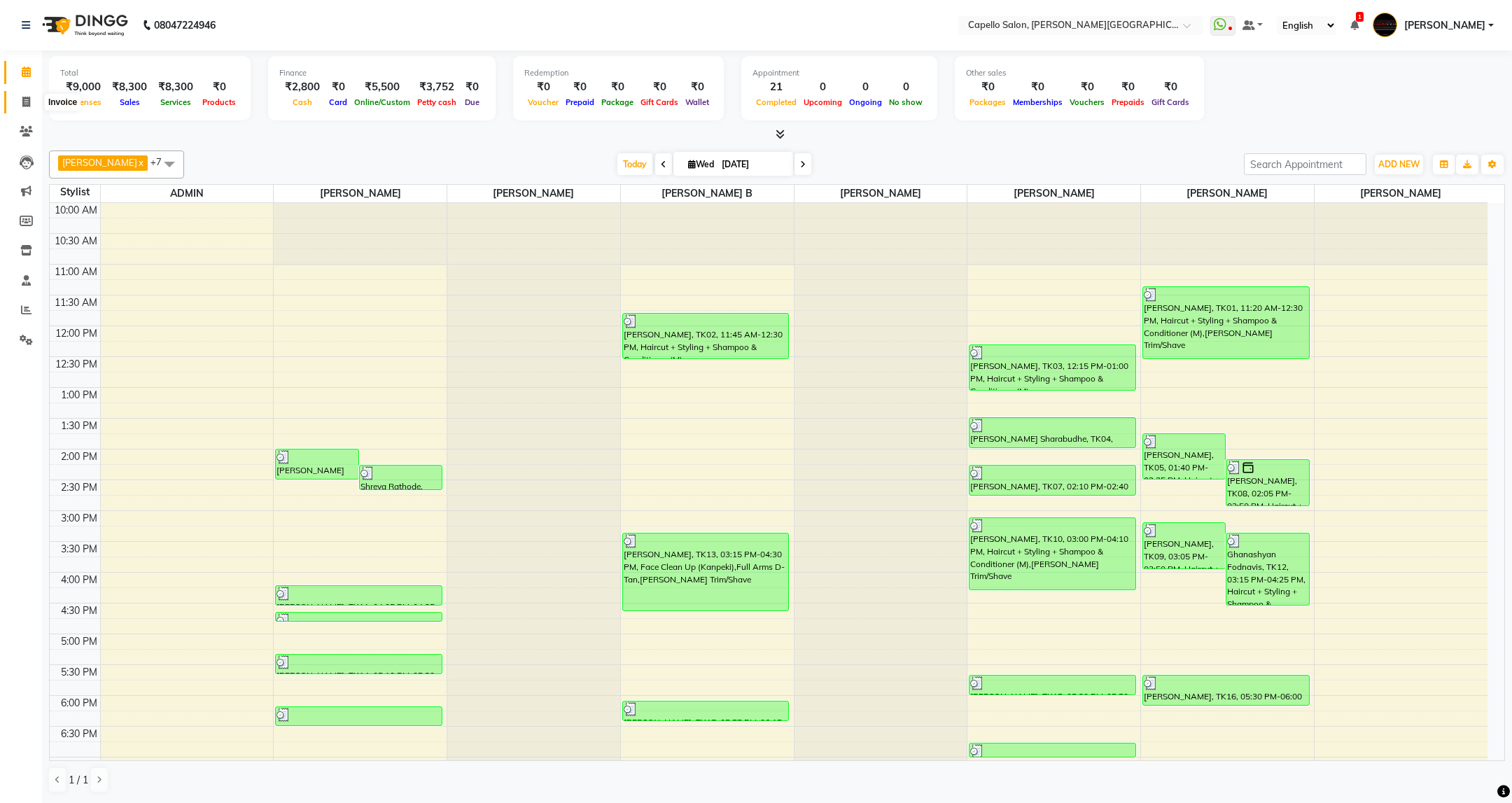
click at [30, 104] on span at bounding box center [26, 102] width 24 height 16
select select "service"
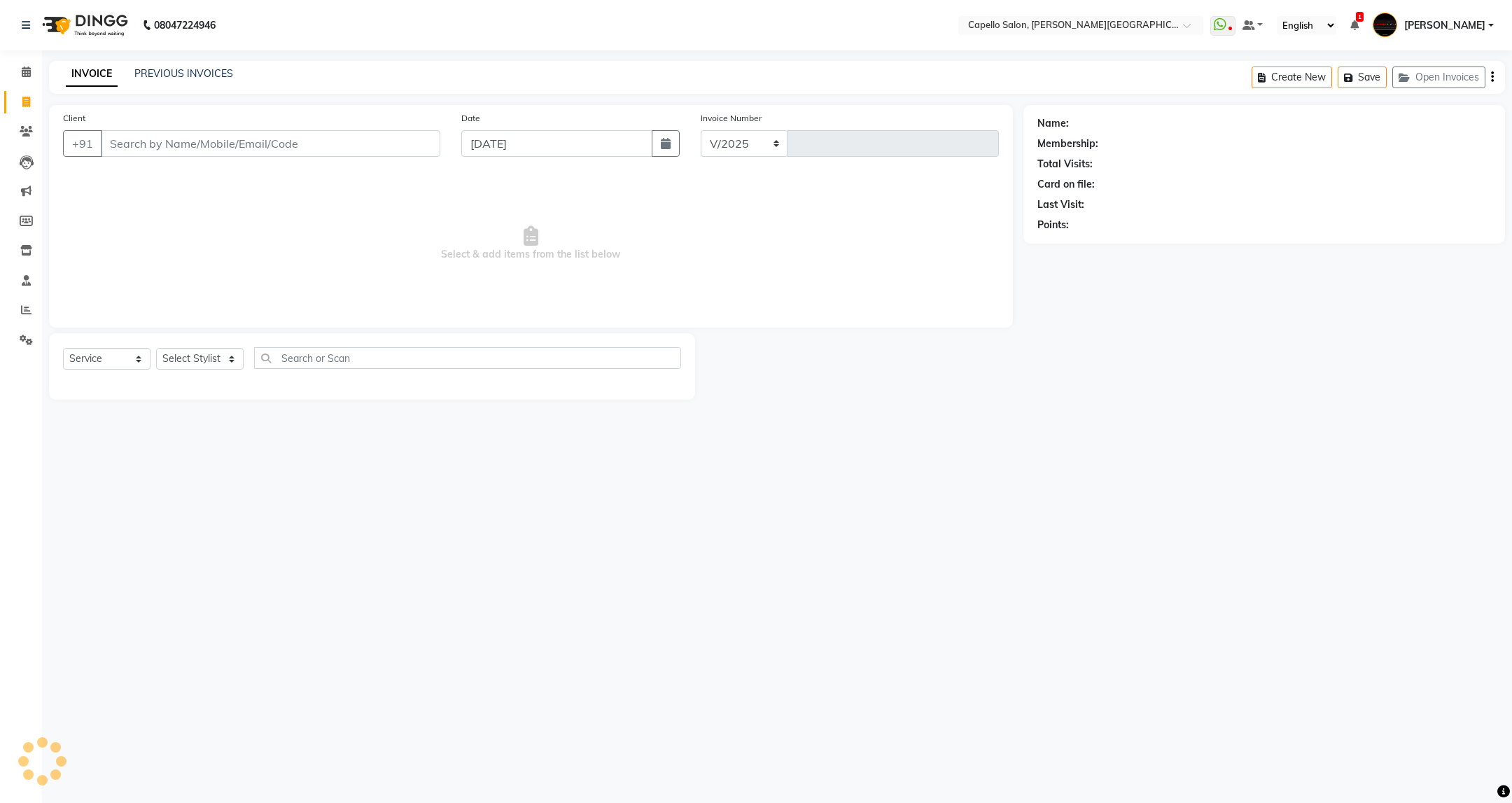
select select "811"
type input "3427"
click at [231, 356] on select "Select Stylist ADMIN [PERSON_NAME] [PERSON_NAME] [PERSON_NAME] [PERSON_NAME] (M…" at bounding box center [199, 359] width 87 height 22
select select "84517"
click at [156, 349] on select "Select Stylist ADMIN [PERSON_NAME] [PERSON_NAME] [PERSON_NAME] [PERSON_NAME] (M…" at bounding box center [199, 359] width 87 height 22
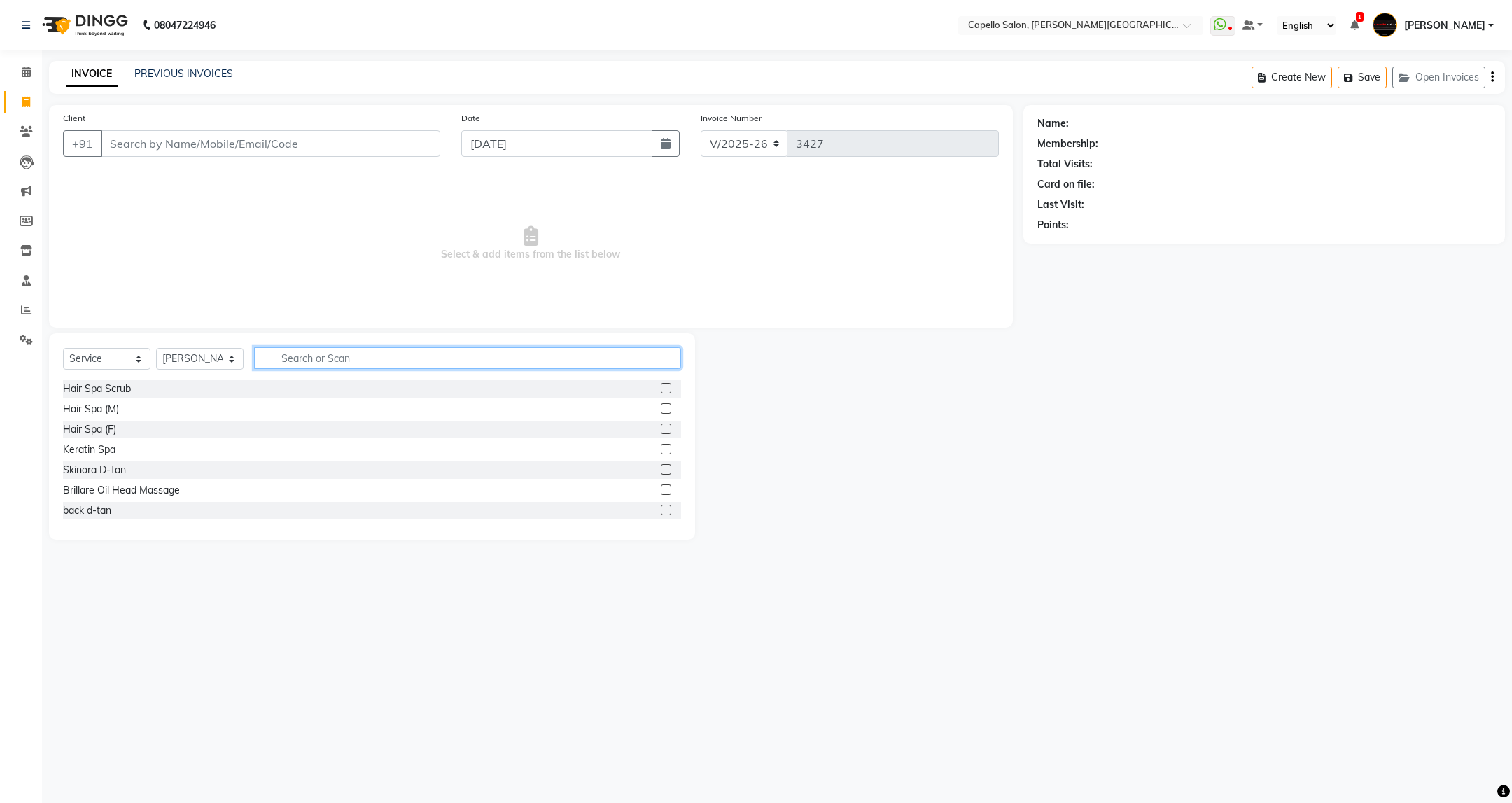
click at [372, 352] on input "text" at bounding box center [466, 358] width 426 height 22
type input "cut"
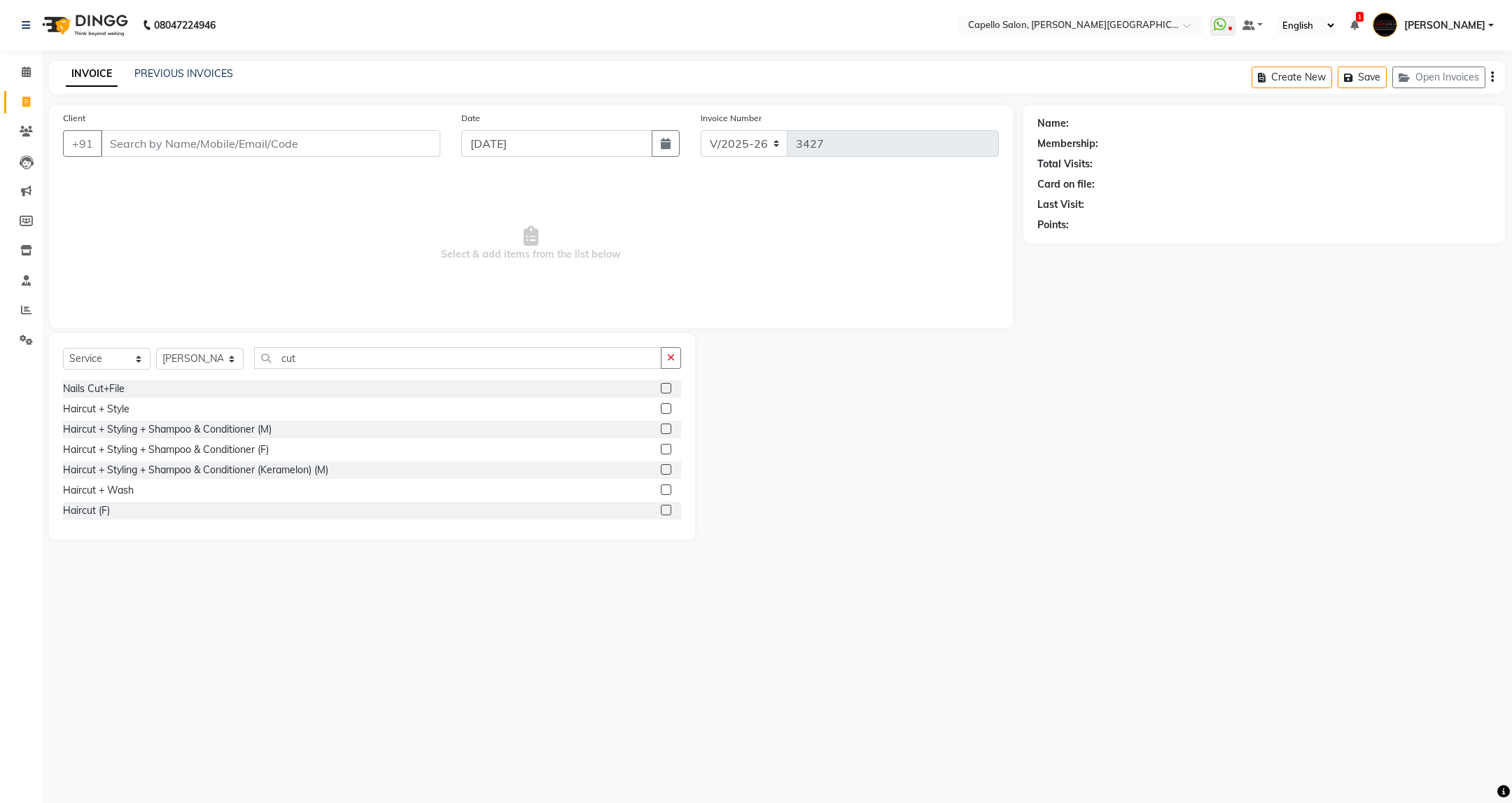
click at [240, 421] on div "Haircut + Styling + Shampoo & Conditioner (M)" at bounding box center [372, 430] width 618 height 17
click at [238, 426] on div "Haircut + Styling + Shampoo & Conditioner (M)" at bounding box center [167, 429] width 209 height 14
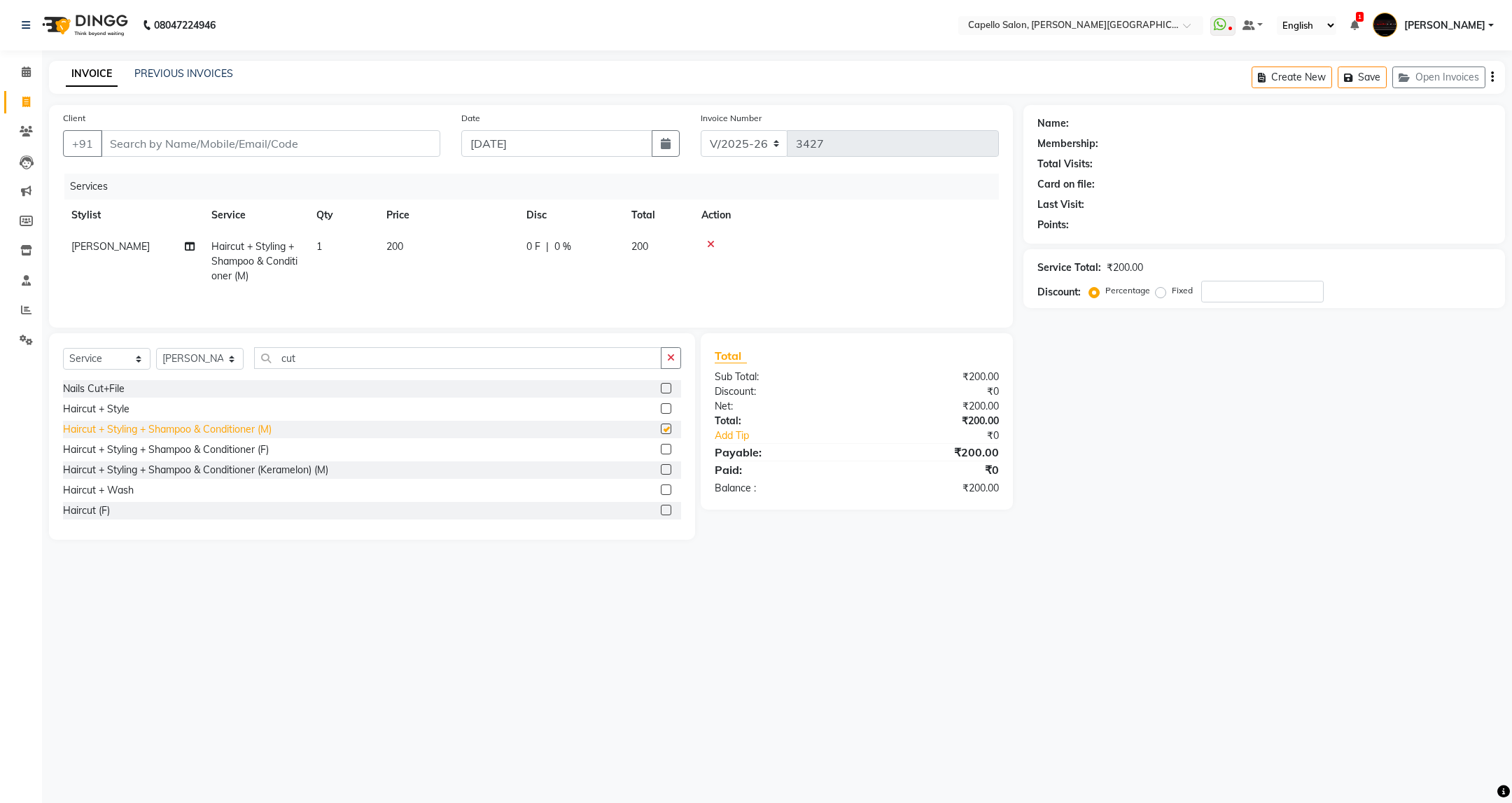
checkbox input "false"
click at [320, 369] on input "cut" at bounding box center [457, 358] width 407 height 22
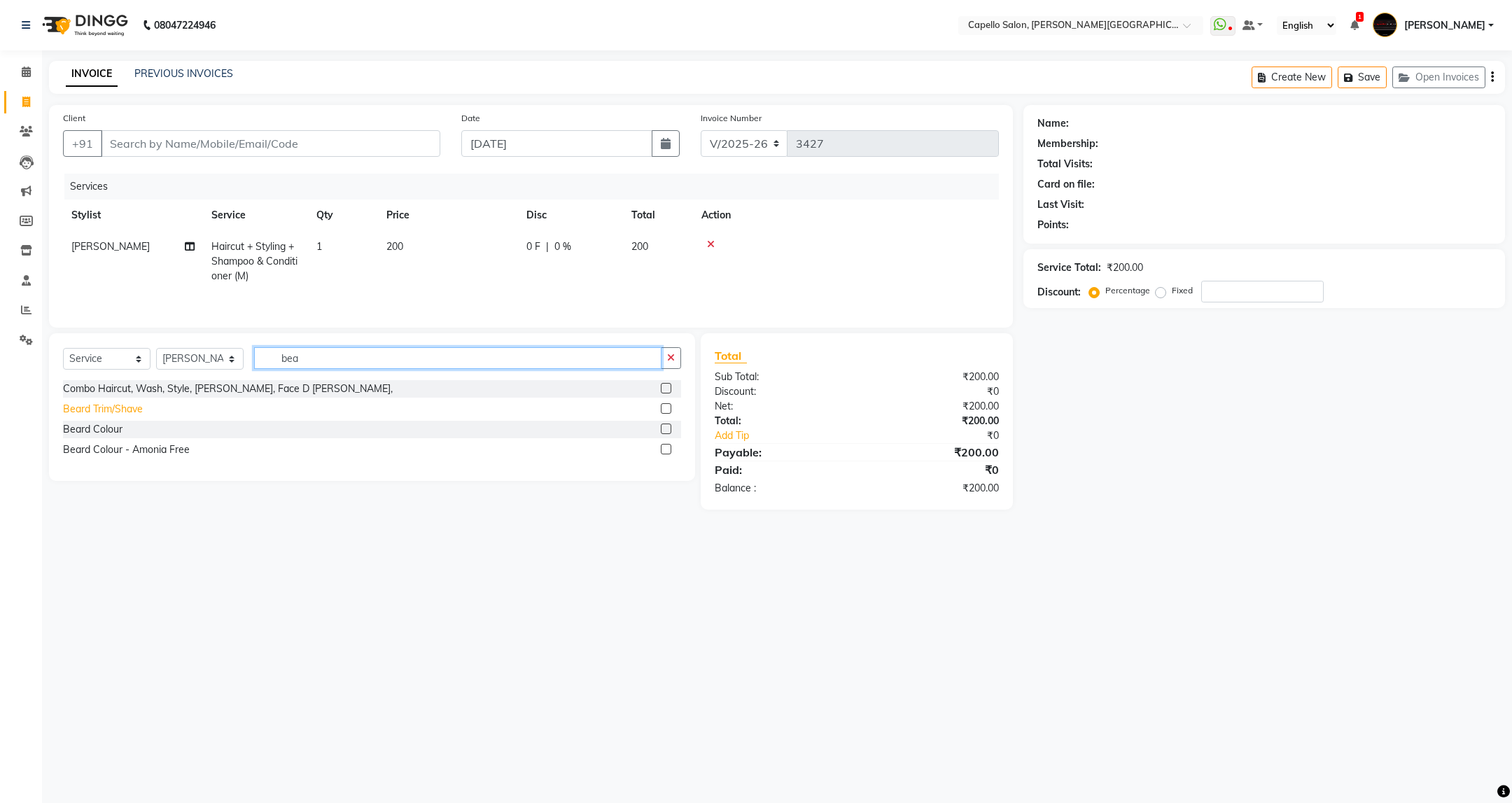
type input "bea"
click at [116, 416] on div "Beard Trim/Shave" at bounding box center [103, 409] width 80 height 14
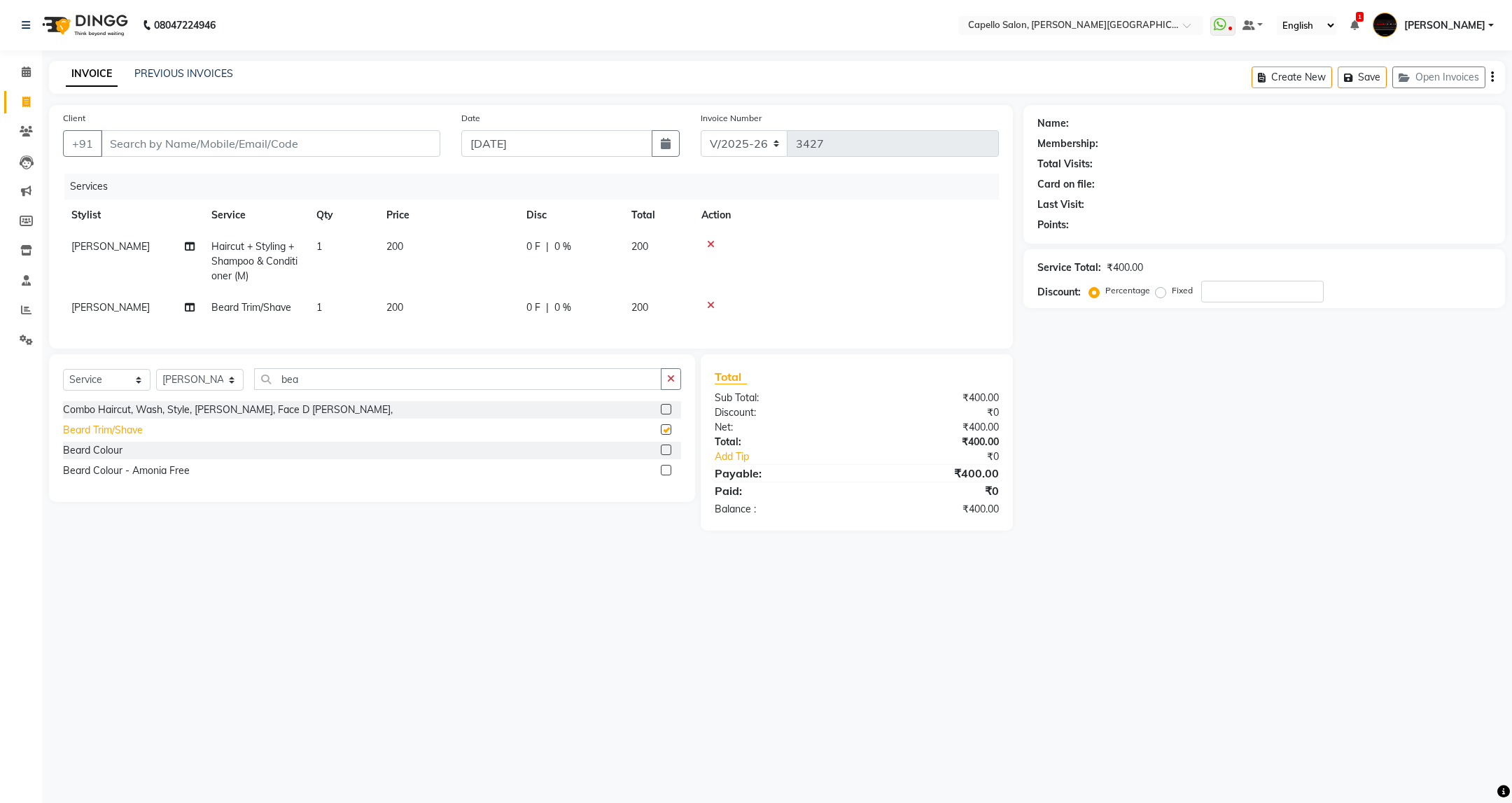
checkbox input "false"
click at [335, 137] on input "Client" at bounding box center [270, 143] width 339 height 27
type input "9"
type input "0"
type input "9420258289"
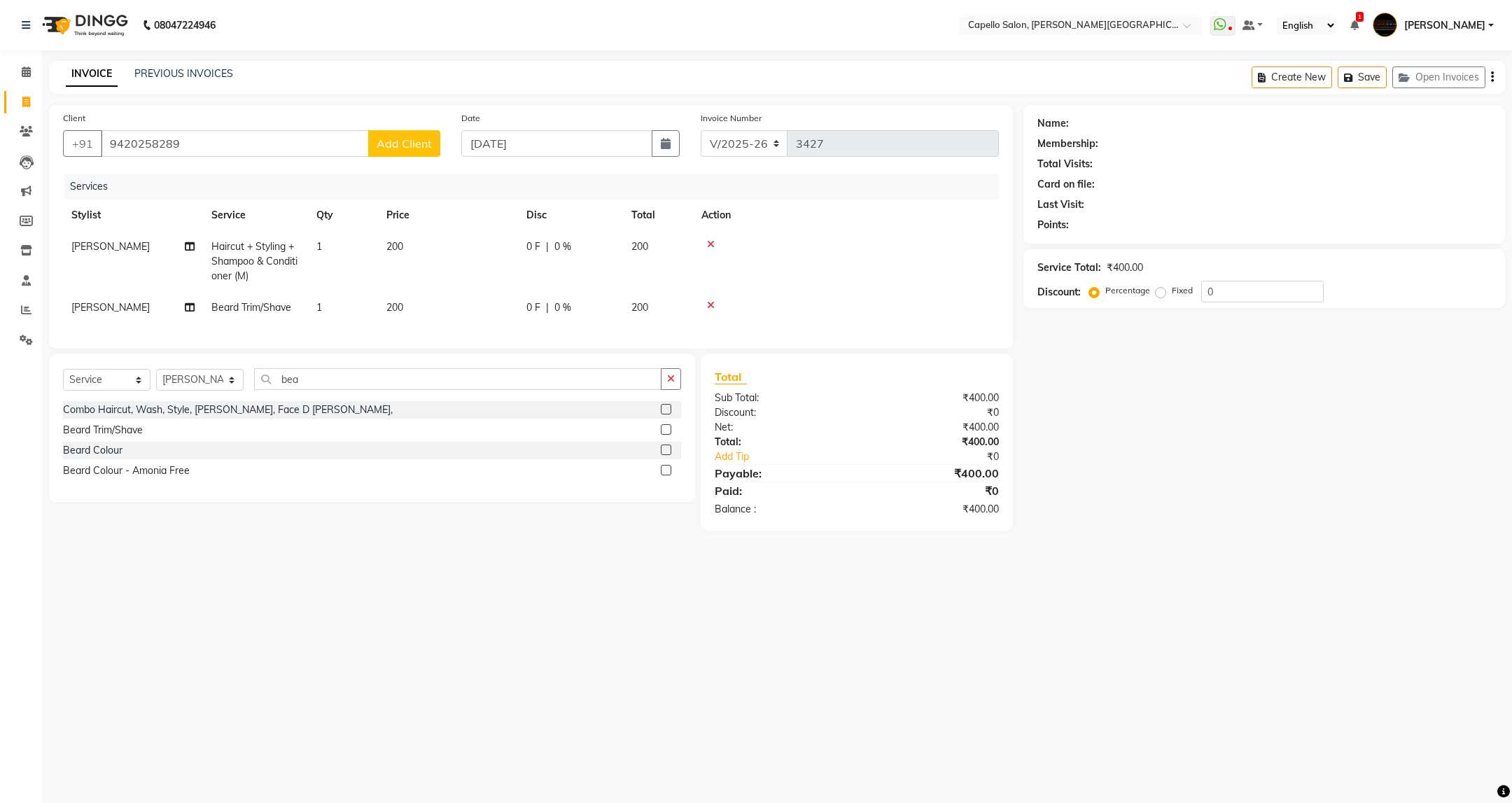
click at [411, 140] on span "Add Client" at bounding box center [405, 143] width 56 height 14
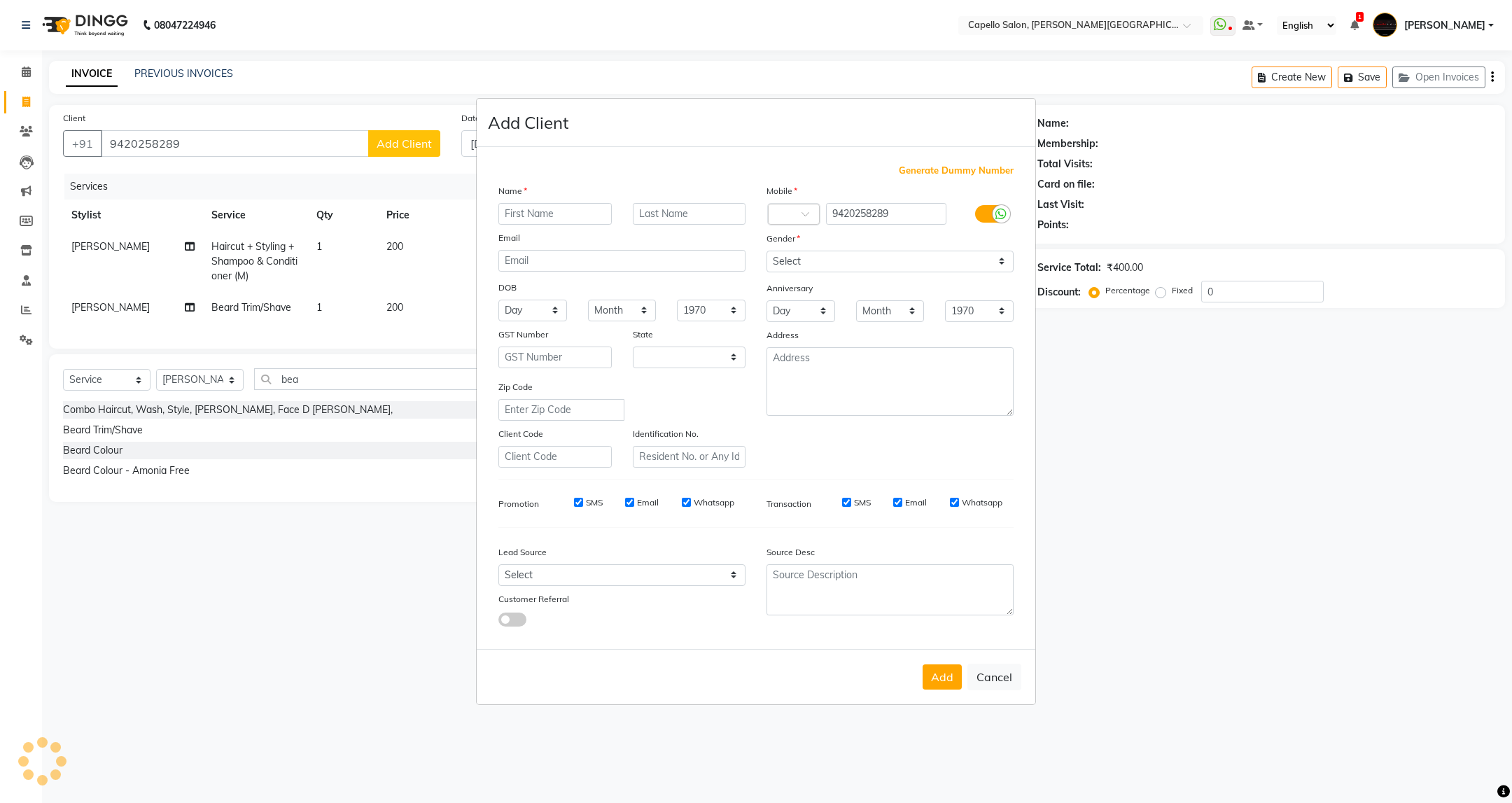
select select "22"
type input "Aditya"
type input "[PERSON_NAME]"
click at [811, 266] on select "Select [DEMOGRAPHIC_DATA] [DEMOGRAPHIC_DATA] Other Prefer Not To Say" at bounding box center [889, 262] width 247 height 22
select select "[DEMOGRAPHIC_DATA]"
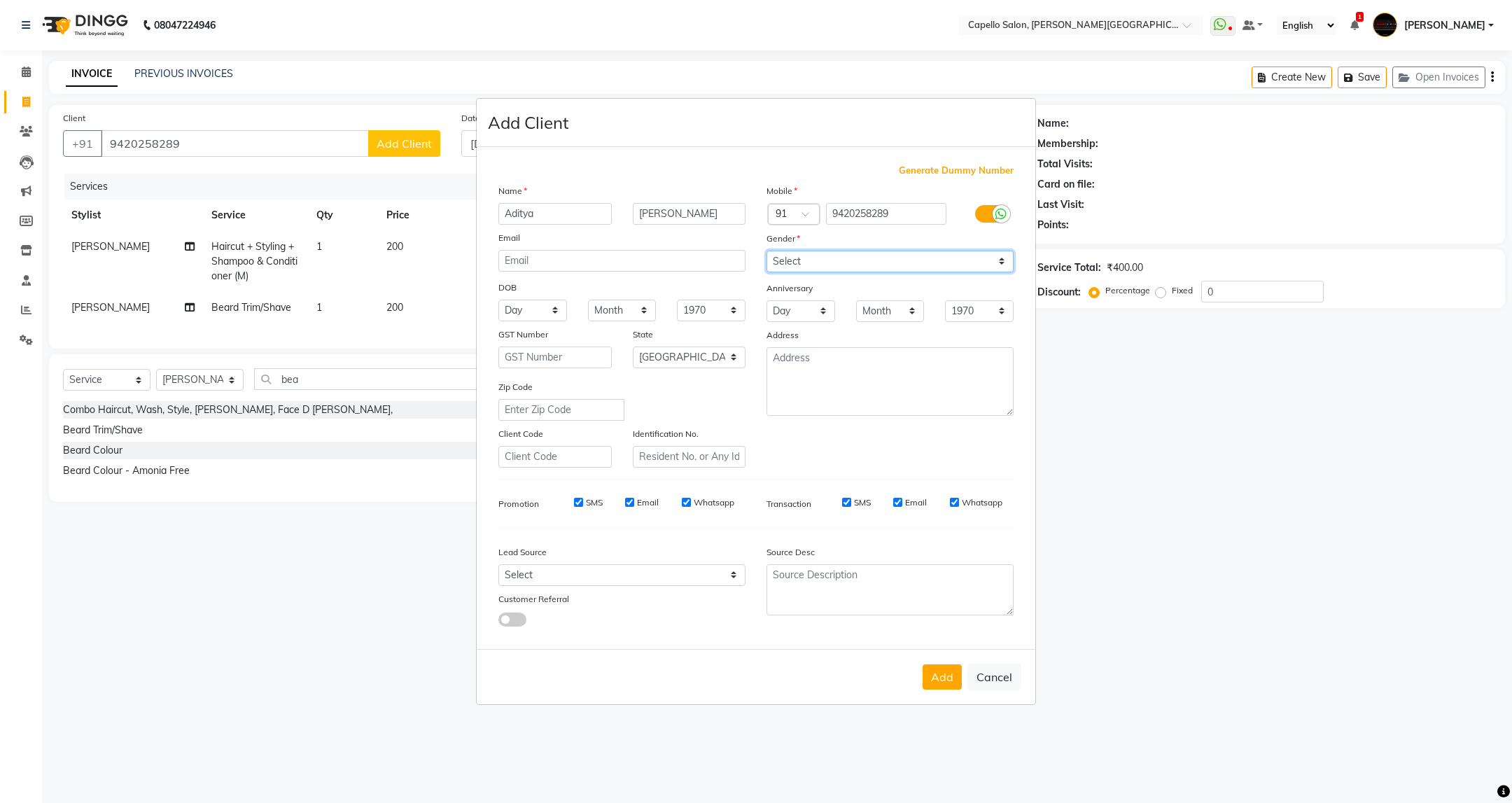
click at [766, 251] on select "Select [DEMOGRAPHIC_DATA] [DEMOGRAPHIC_DATA] Other Prefer Not To Say" at bounding box center [889, 262] width 247 height 22
click at [947, 677] on button "Add" at bounding box center [942, 677] width 39 height 25
select select
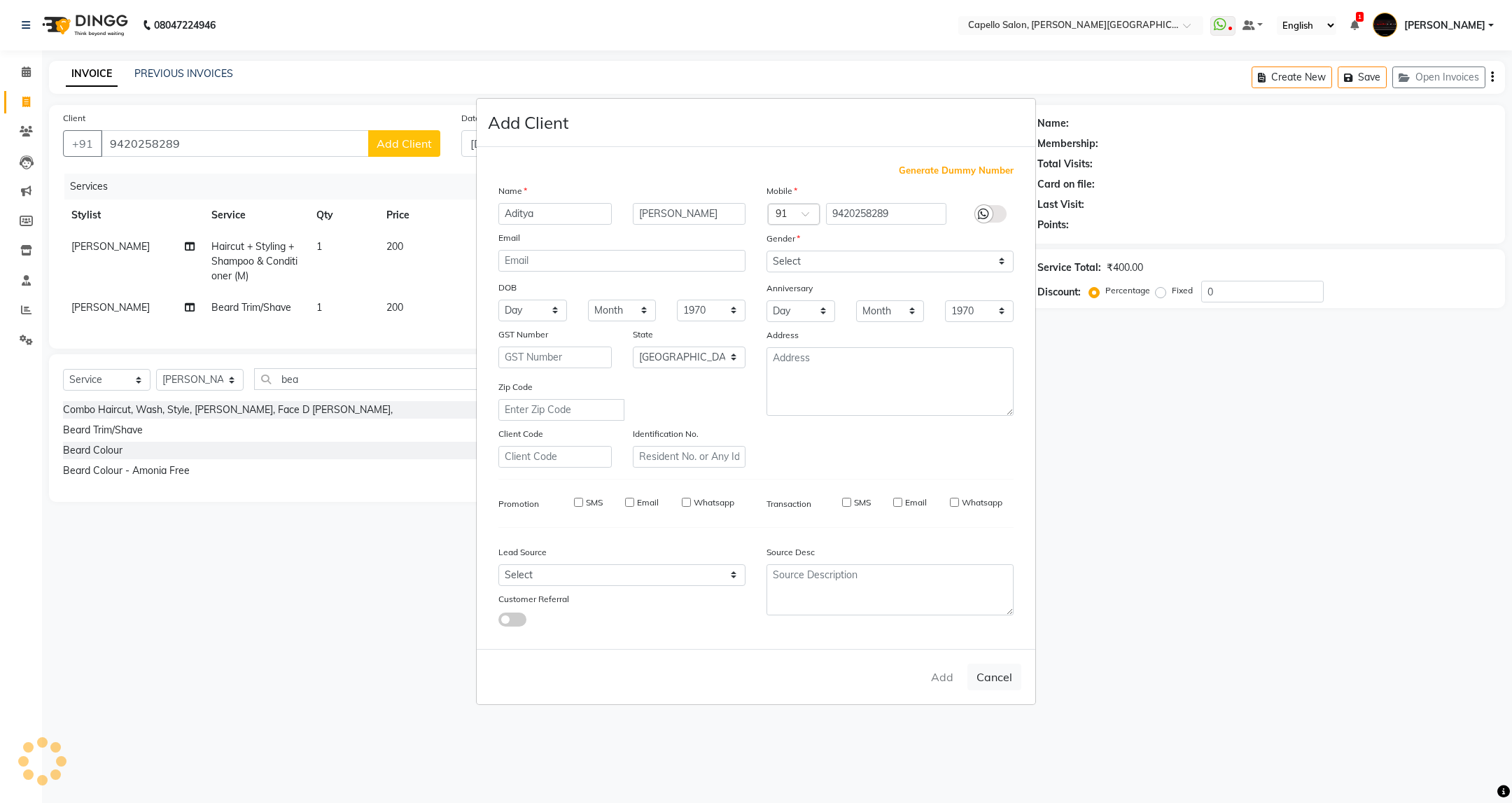
select select "null"
select select
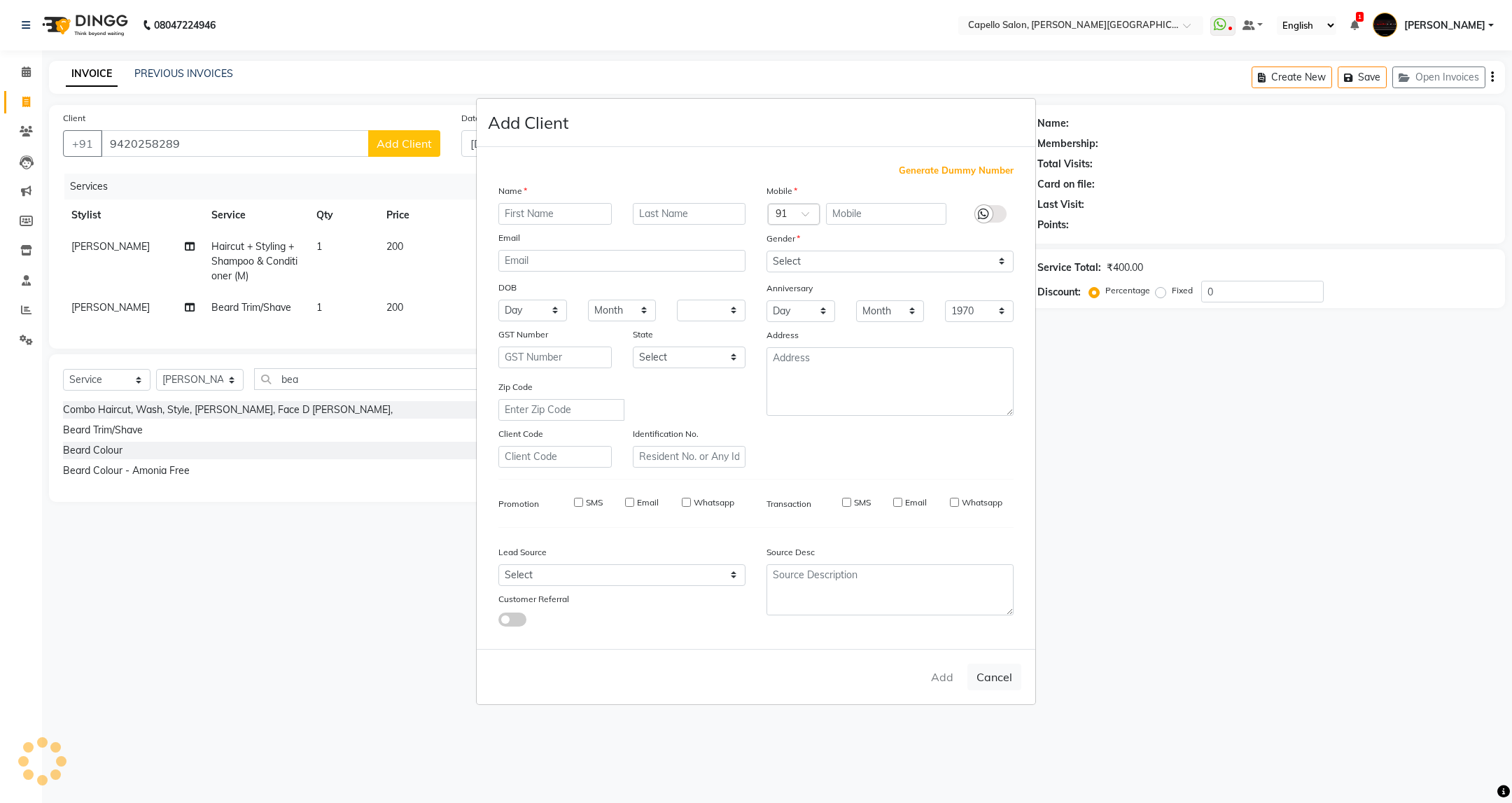
checkbox input "false"
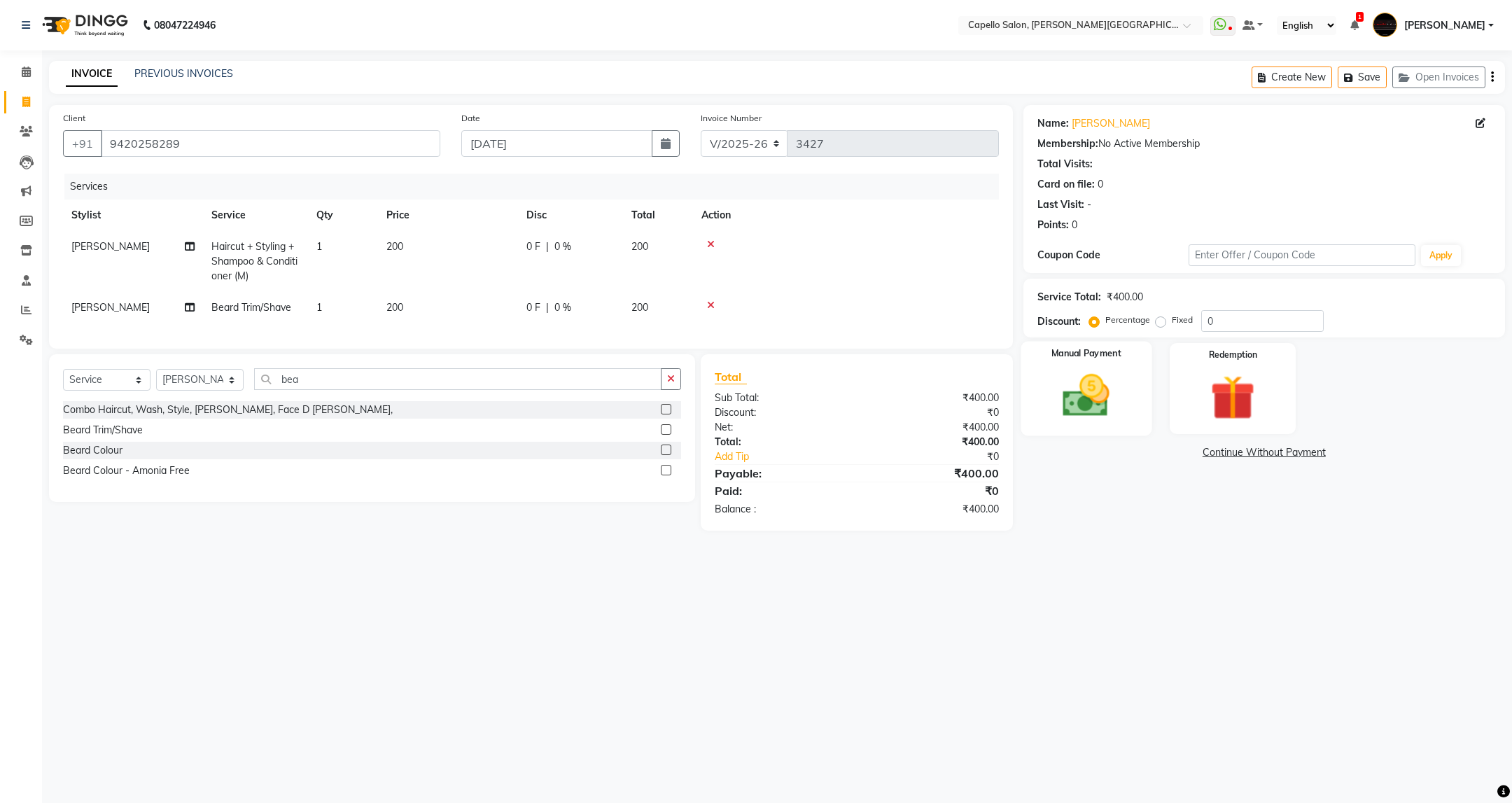
click at [1086, 389] on img at bounding box center [1085, 396] width 76 height 54
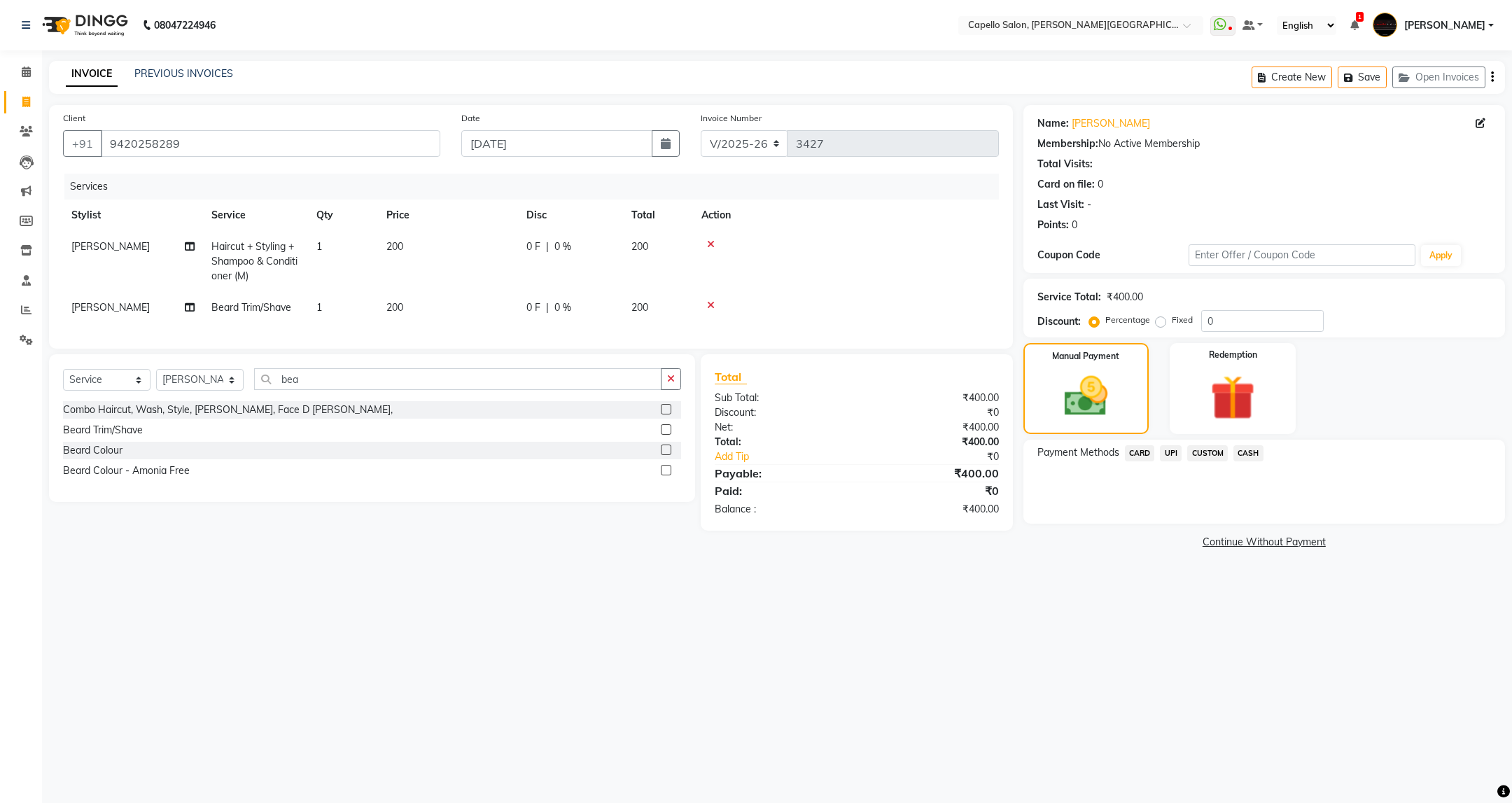
click at [1165, 455] on span "UPI" at bounding box center [1171, 453] width 22 height 16
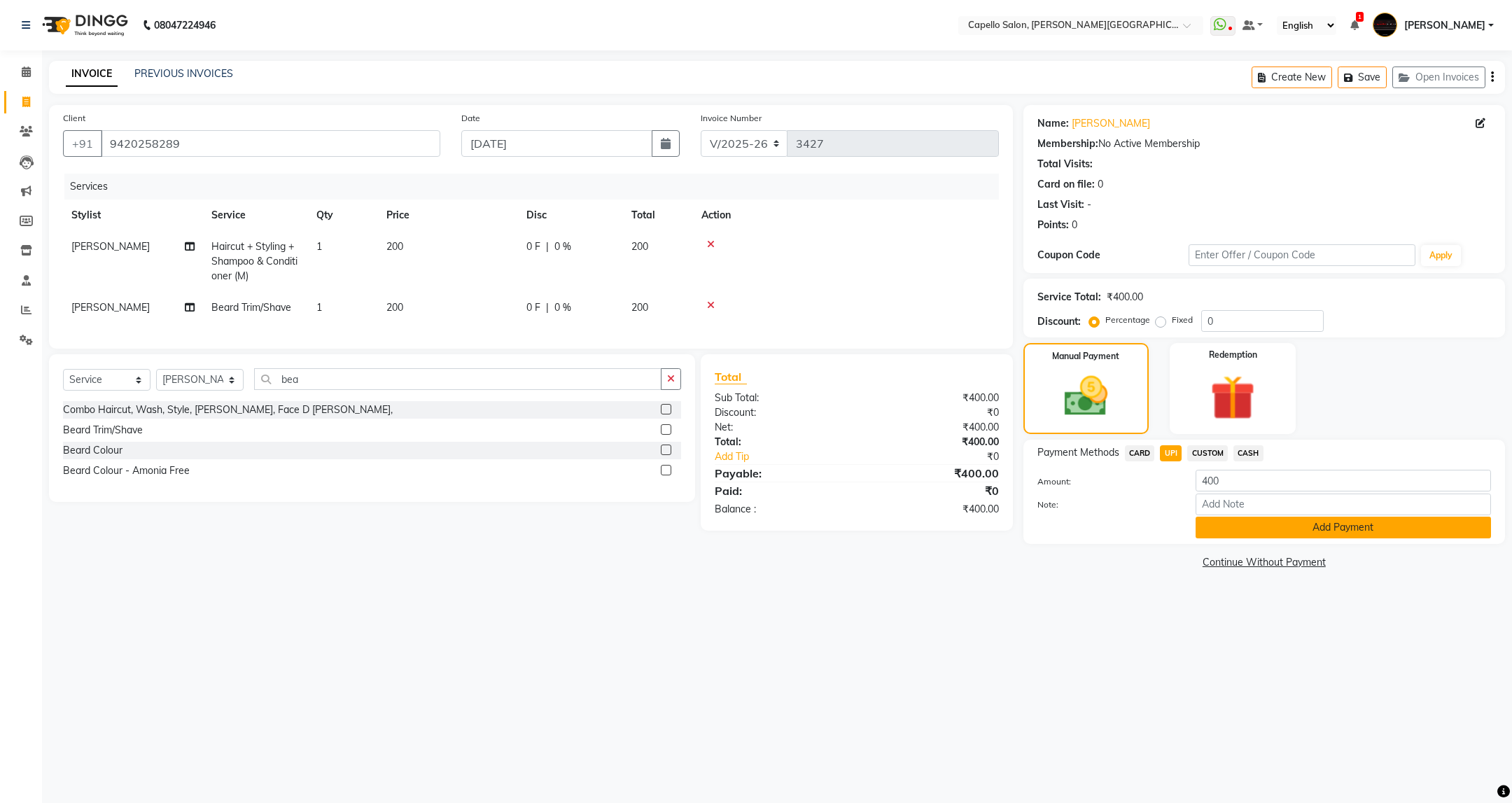
click at [1246, 523] on button "Add Payment" at bounding box center [1343, 527] width 295 height 22
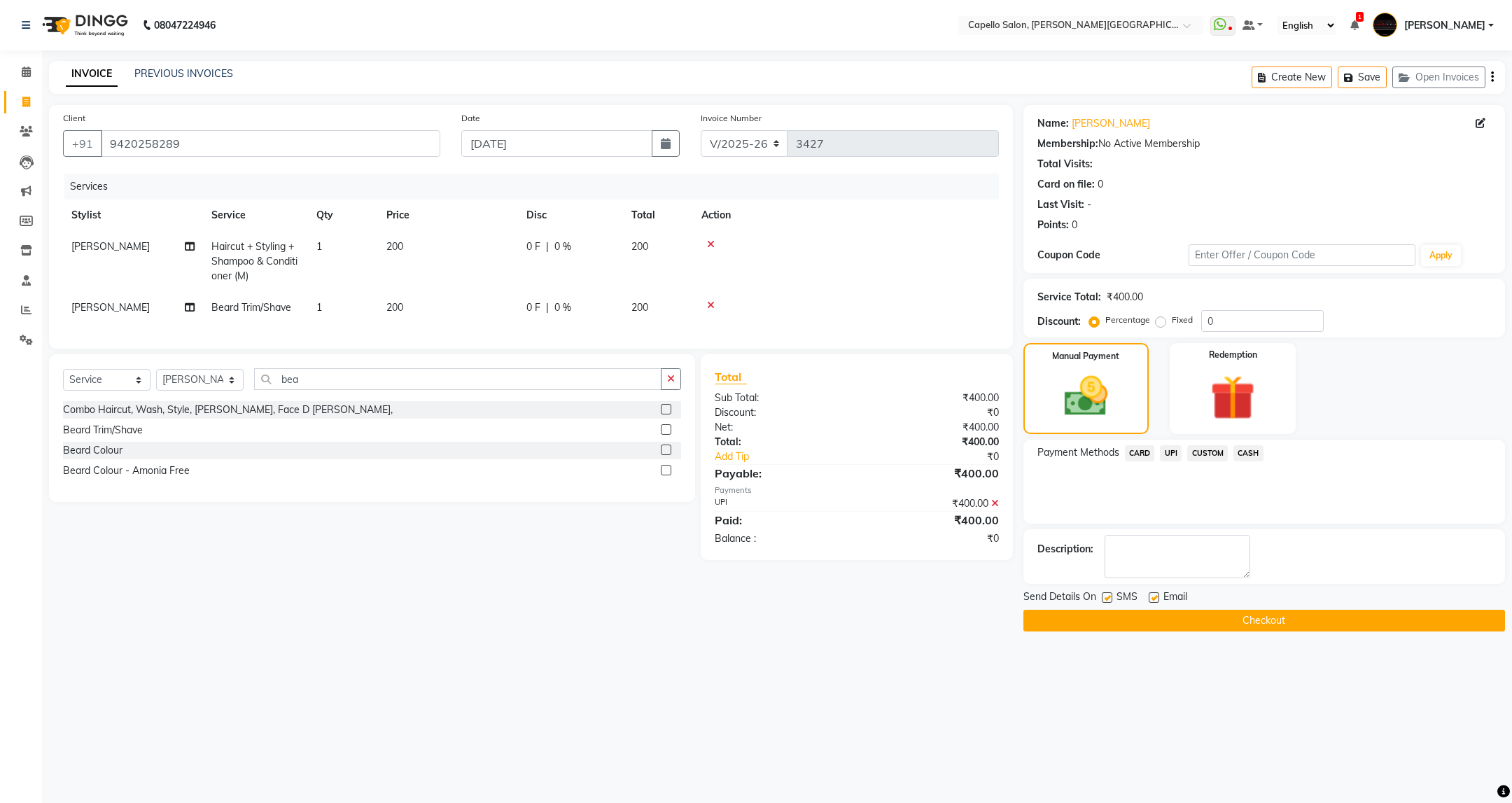
click at [1246, 619] on button "Checkout" at bounding box center [1264, 620] width 482 height 22
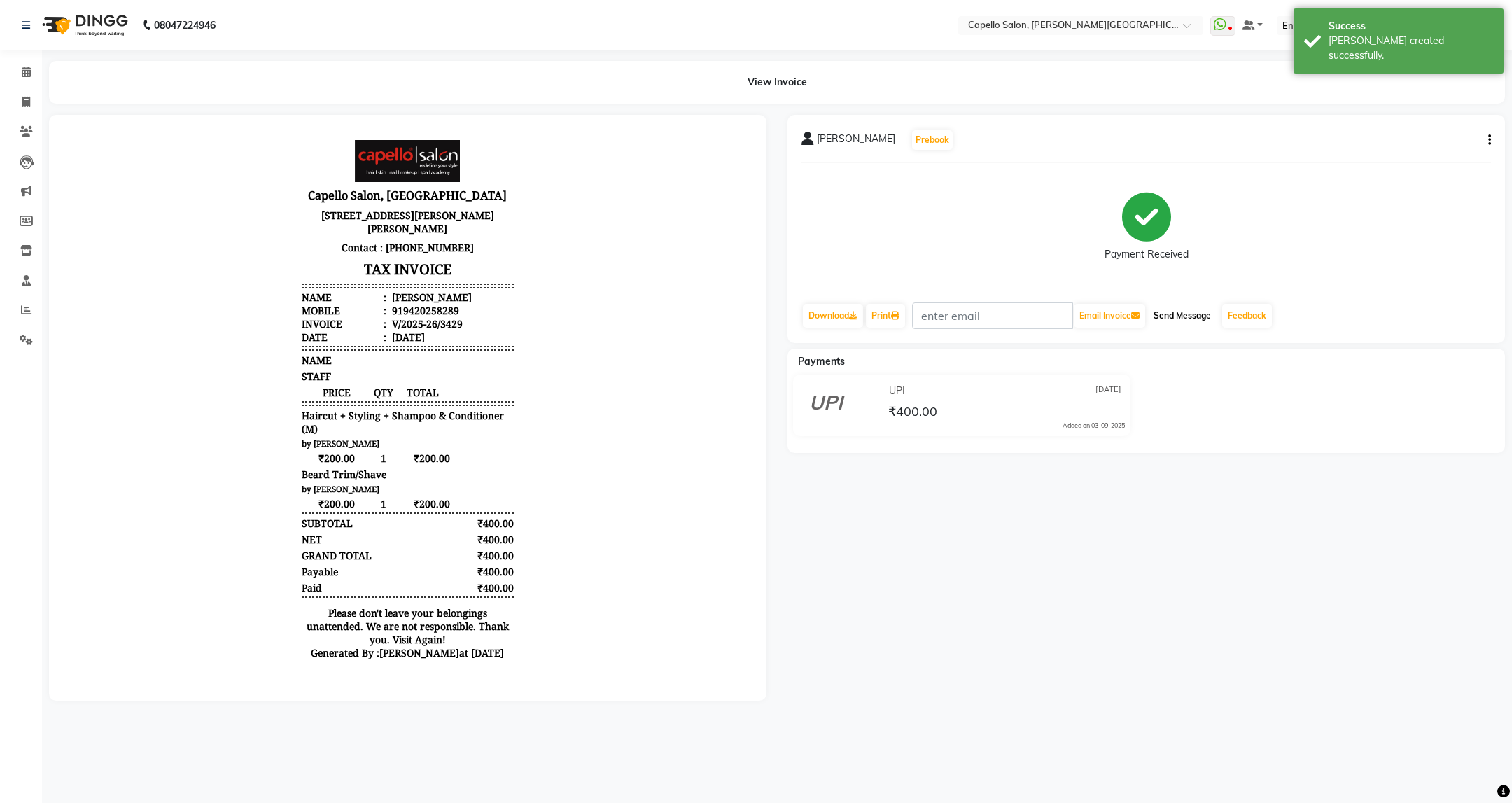
click at [1182, 312] on button "Send Message" at bounding box center [1181, 315] width 68 height 24
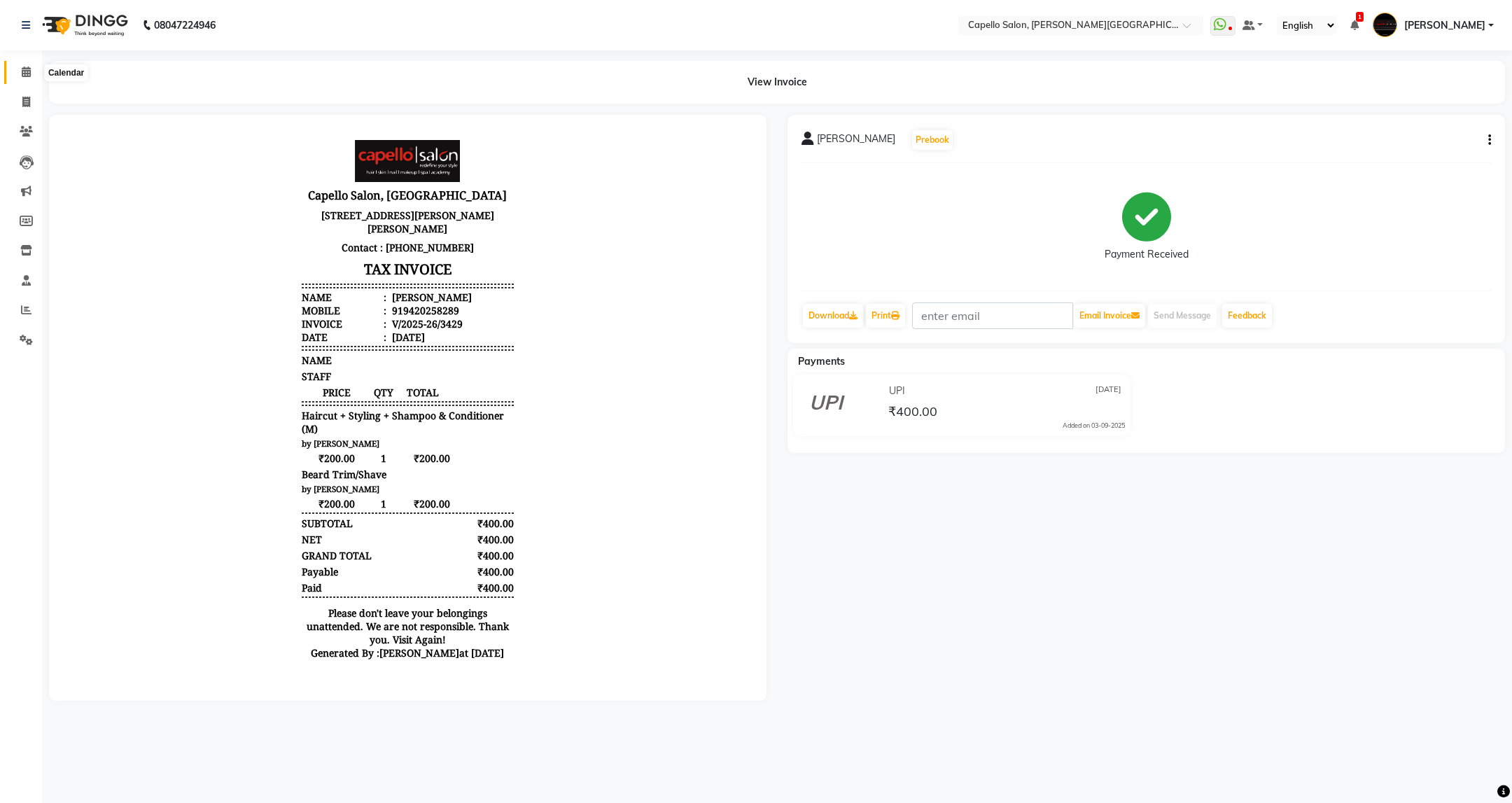
click at [26, 69] on icon at bounding box center [26, 71] width 9 height 11
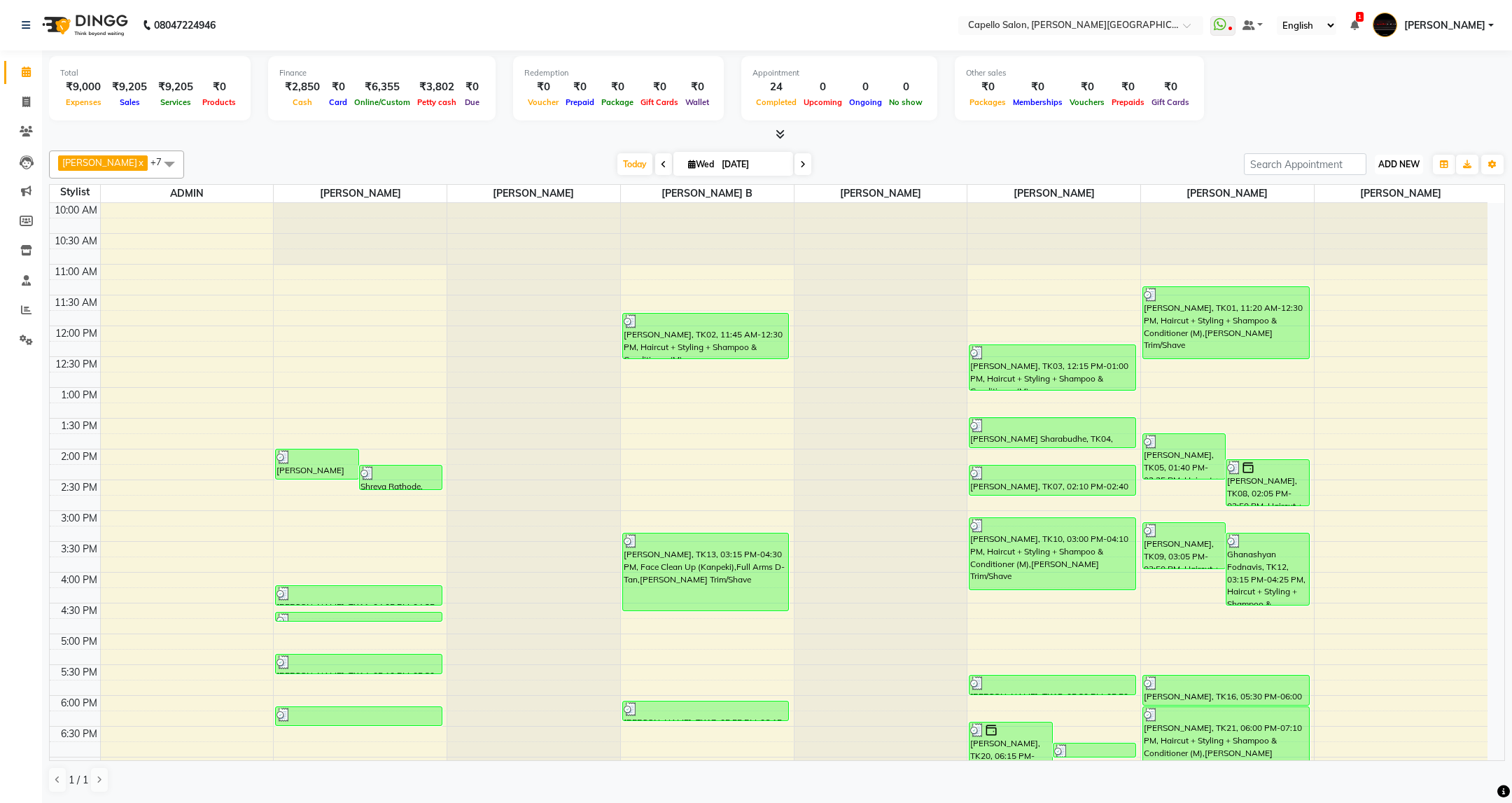
click at [1387, 168] on span "ADD NEW" at bounding box center [1399, 163] width 41 height 11
click at [1372, 246] on link "Add Attendance" at bounding box center [1367, 246] width 111 height 18
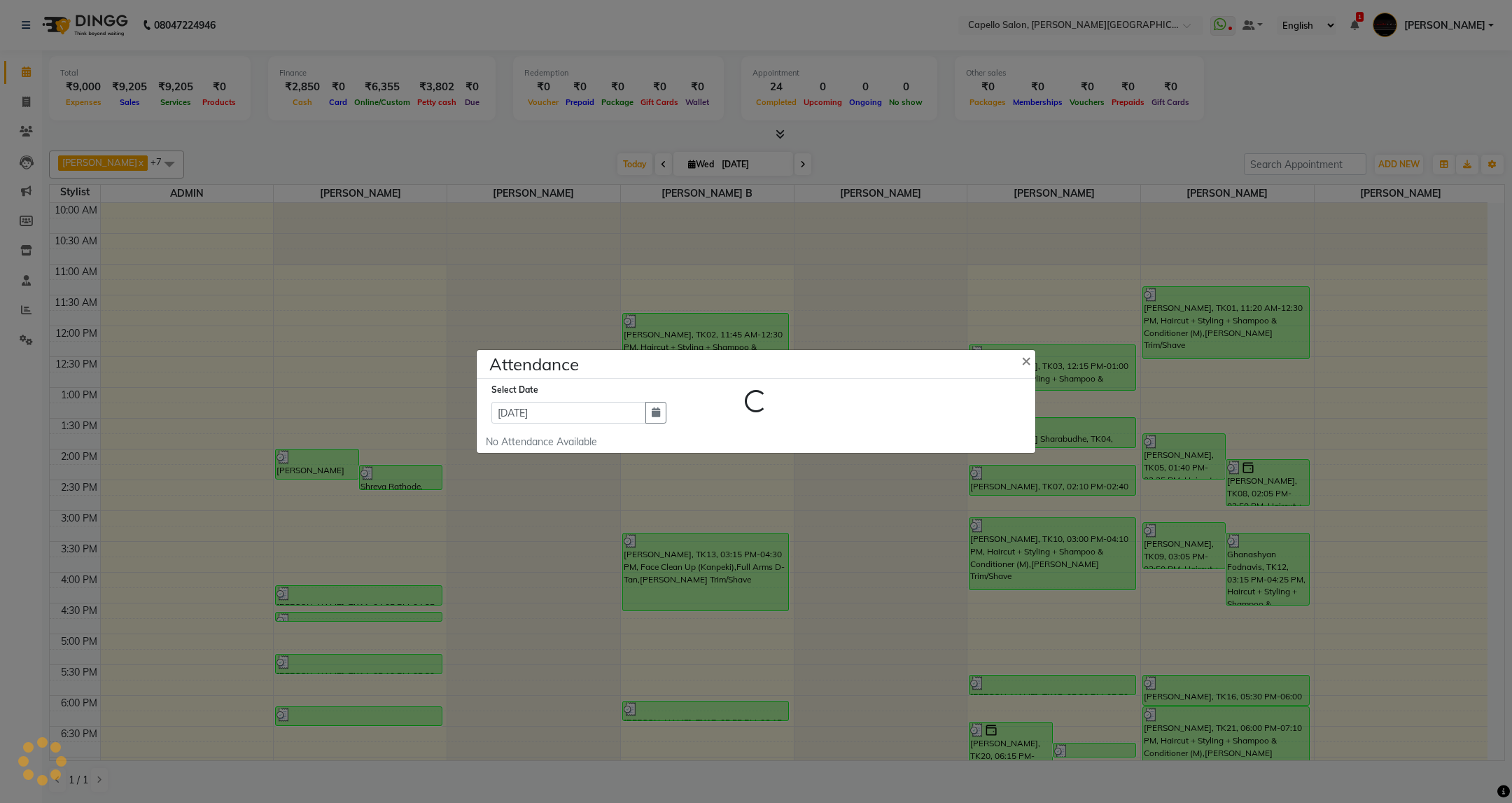
select select "W"
select select "A"
select select "W"
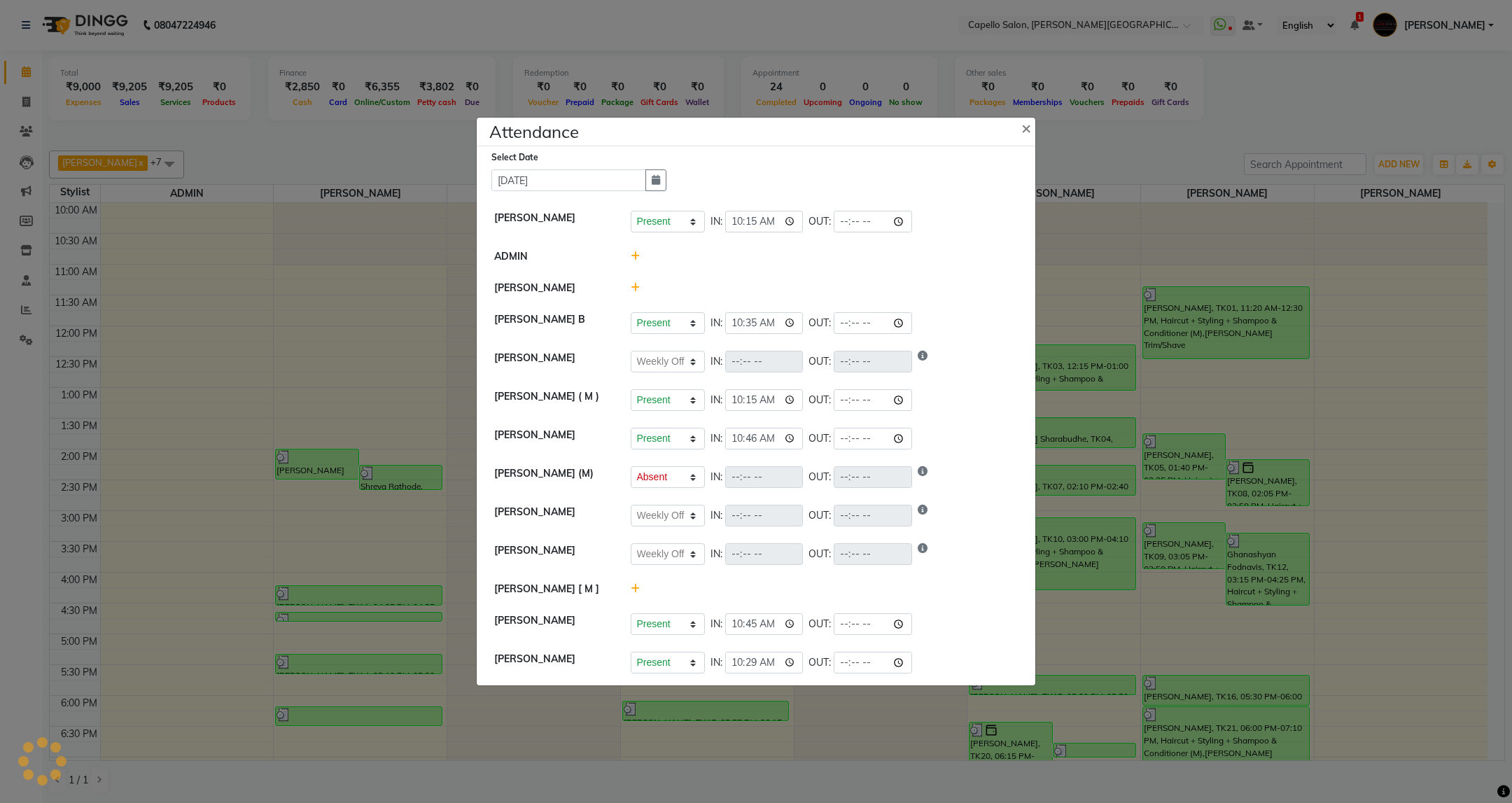
click at [632, 281] on div at bounding box center [824, 288] width 409 height 14
click at [634, 283] on icon at bounding box center [634, 288] width 9 height 10
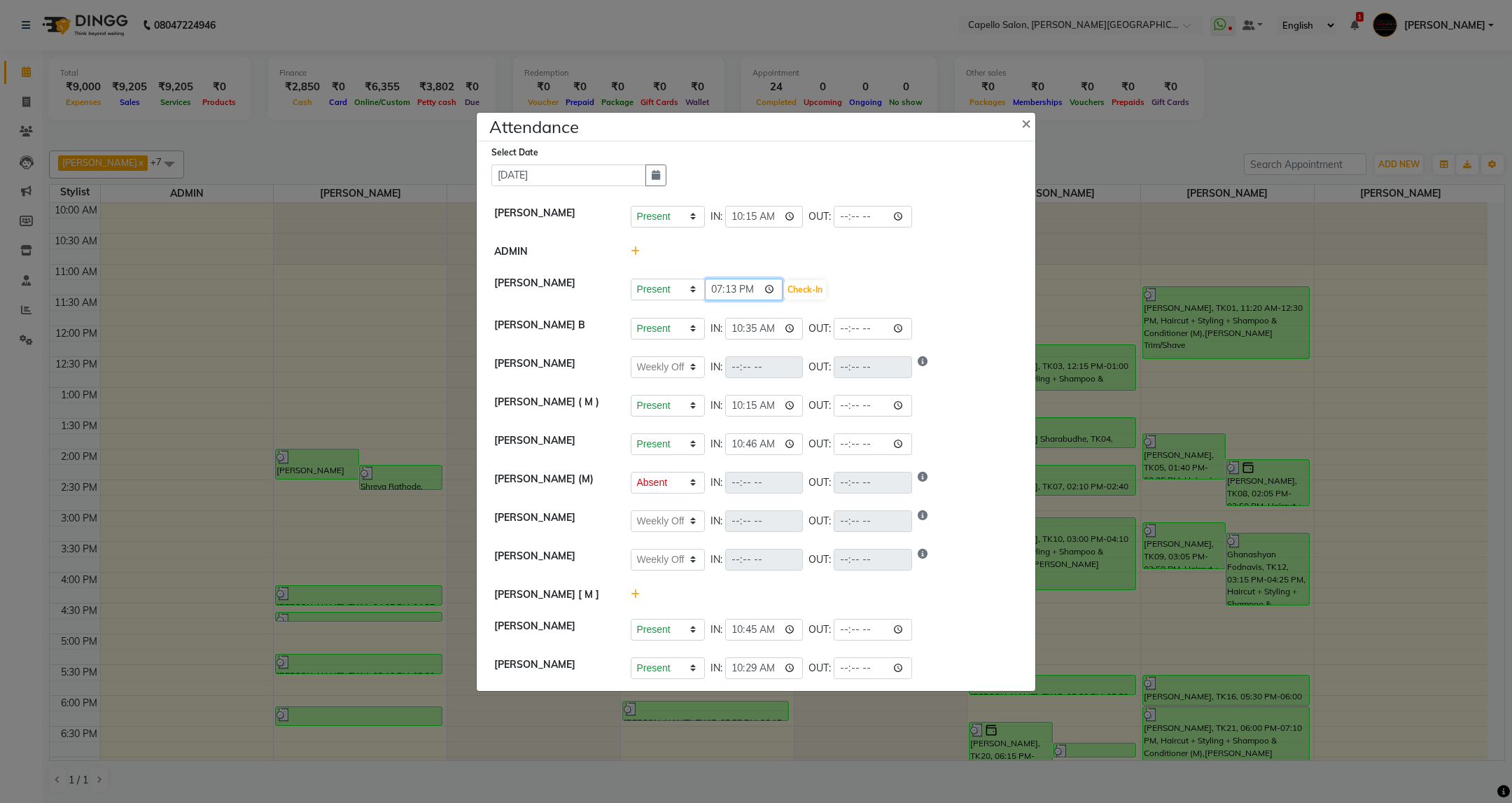
click at [730, 292] on input "19:13" at bounding box center [744, 289] width 79 height 22
type input "19:11"
click at [811, 288] on button "Check-In" at bounding box center [806, 289] width 42 height 19
select select "W"
select select "A"
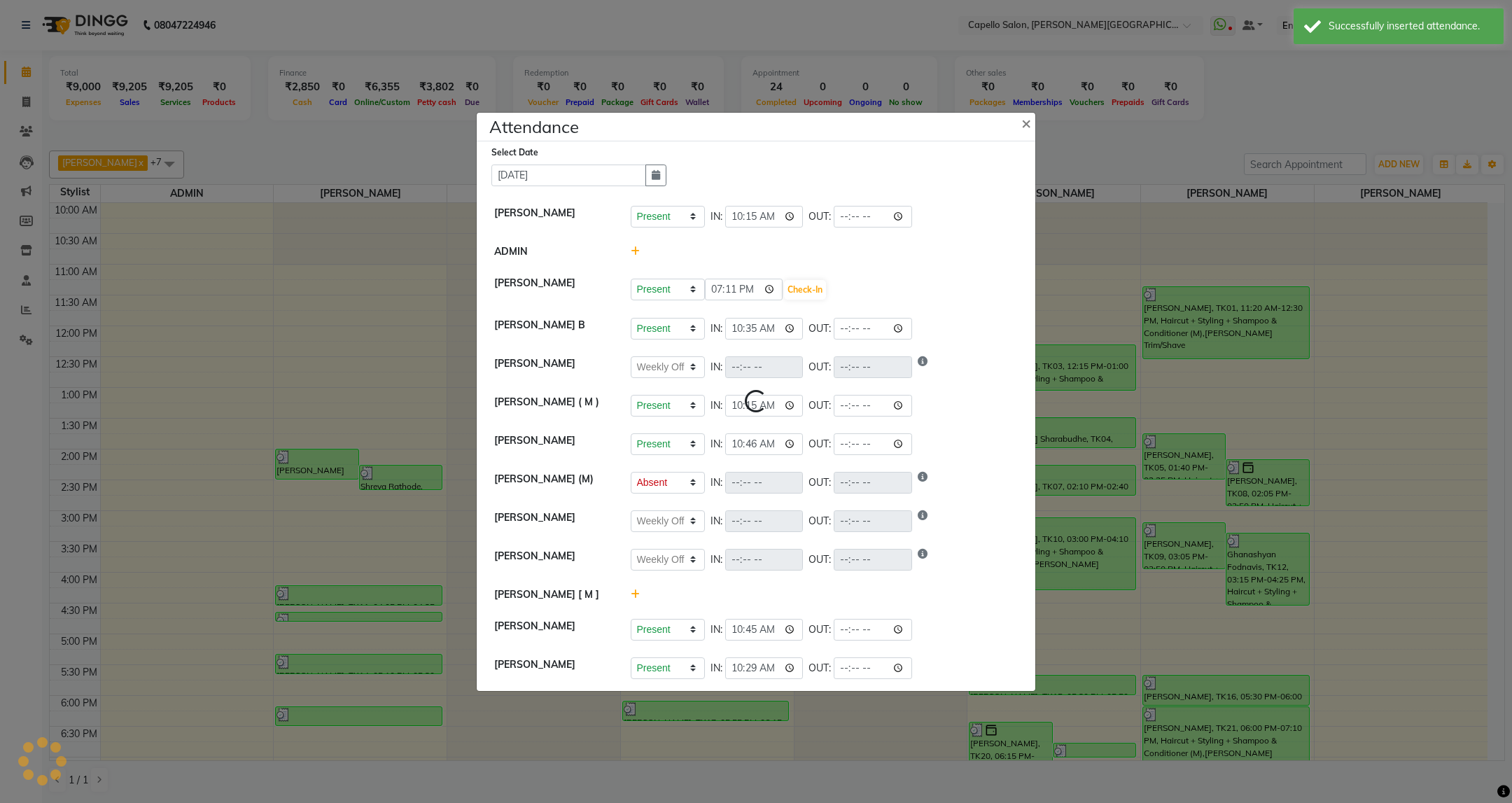
select select "W"
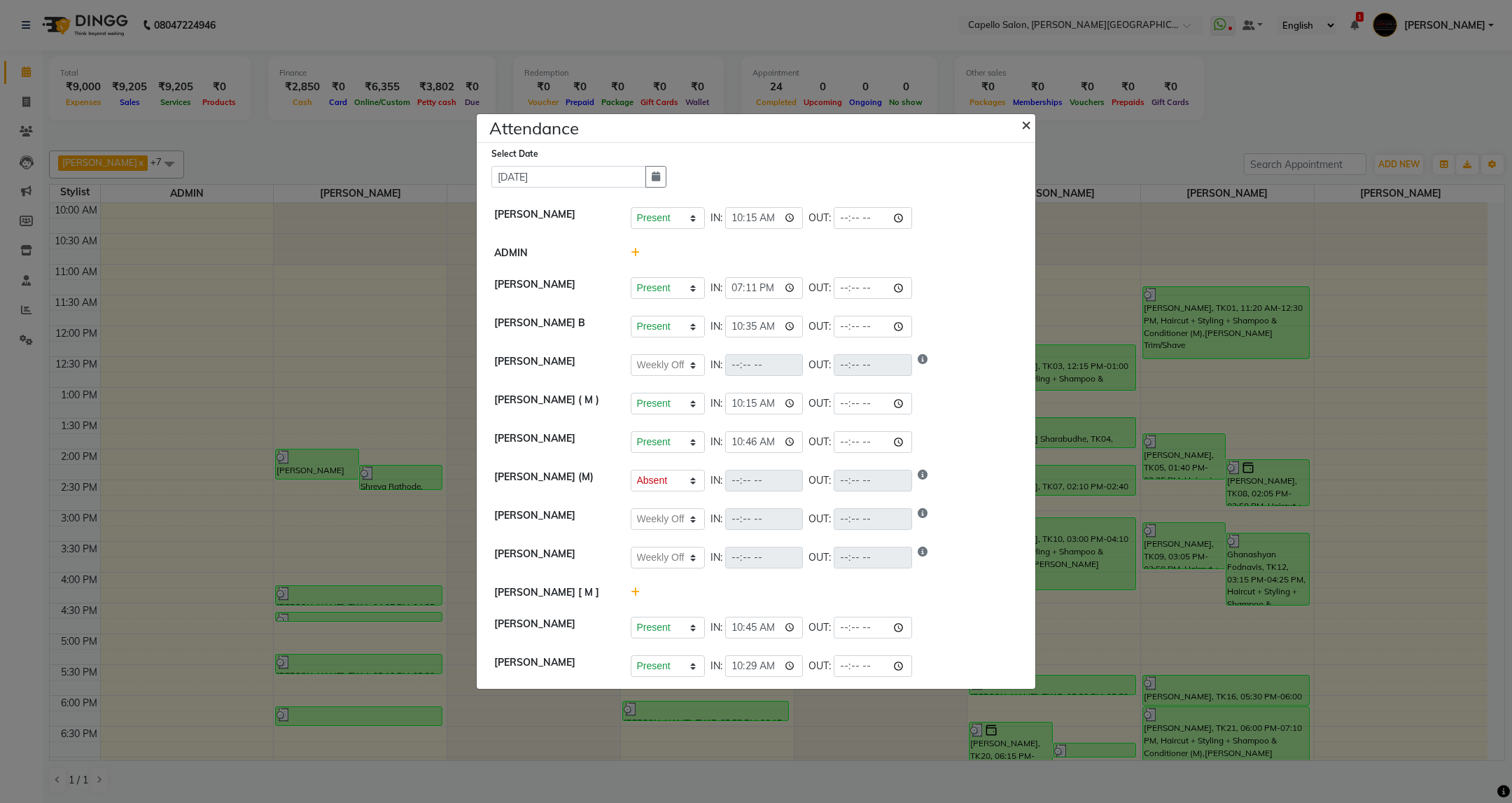
click at [1024, 122] on span "×" at bounding box center [1026, 124] width 10 height 21
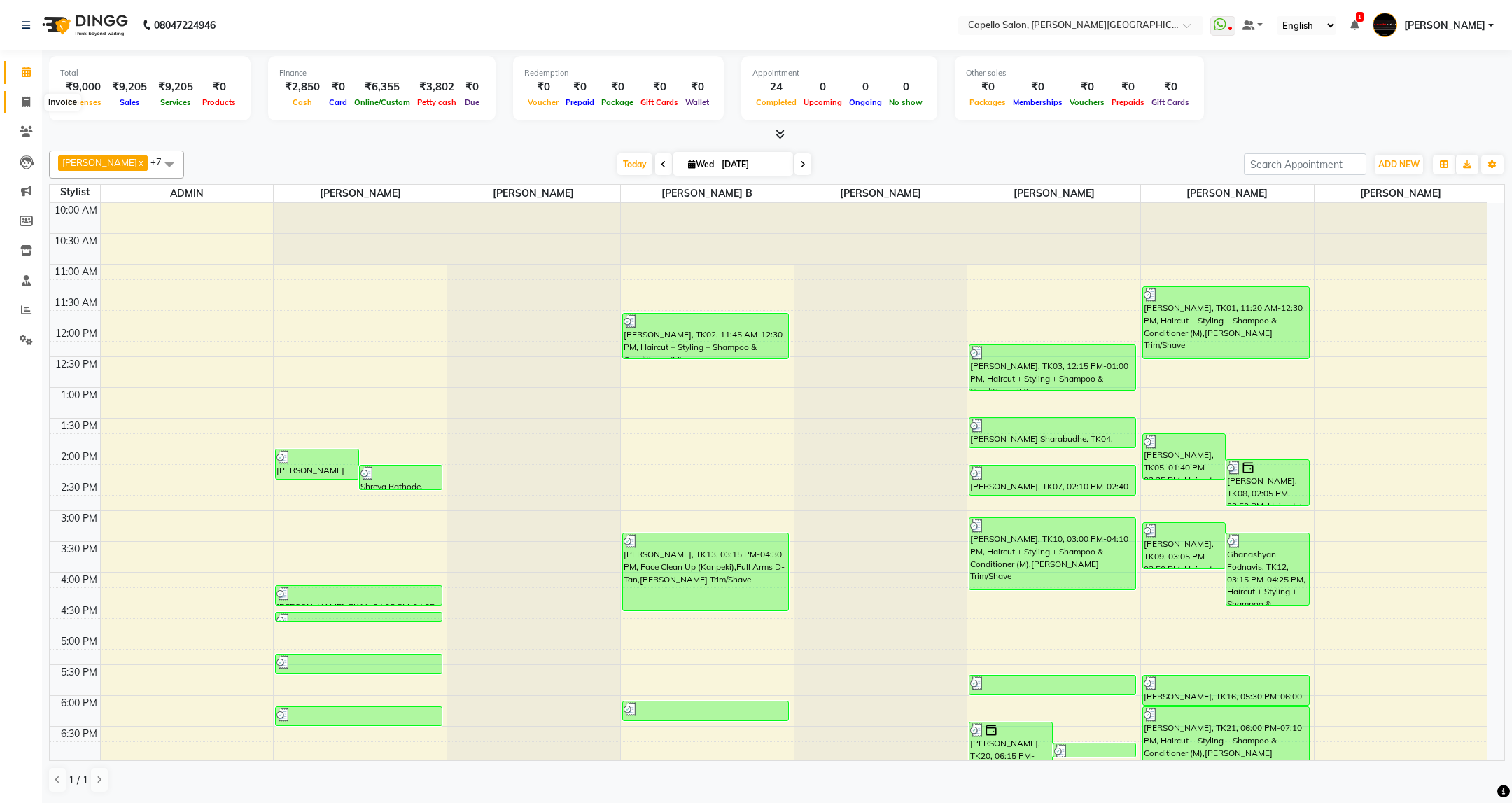
drag, startPoint x: 24, startPoint y: 99, endPoint x: 73, endPoint y: 93, distance: 49.4
click at [24, 99] on icon at bounding box center [26, 101] width 8 height 11
select select "service"
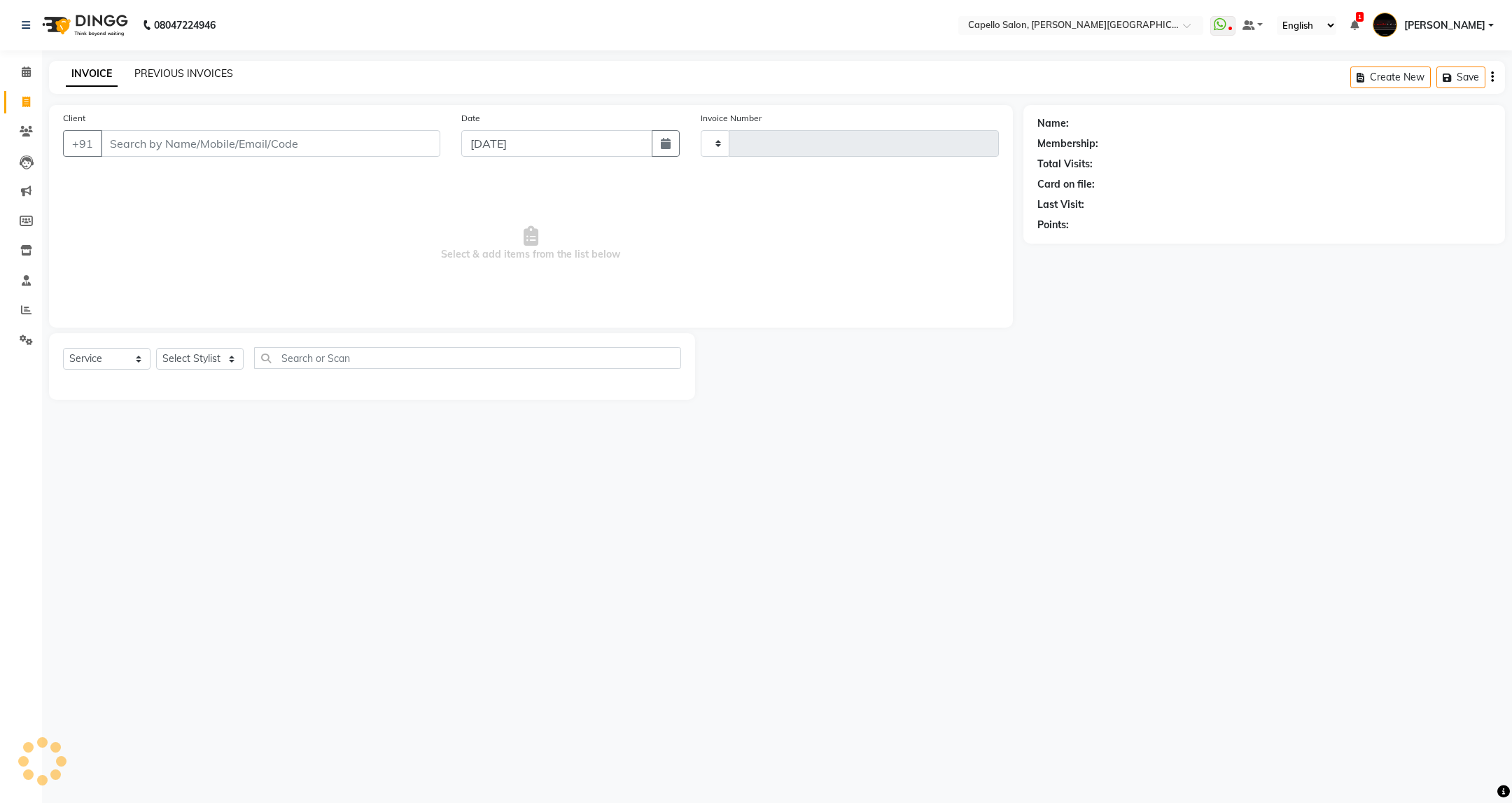
type input "3430"
select select "811"
click at [156, 70] on link "PREVIOUS INVOICES" at bounding box center [184, 73] width 99 height 13
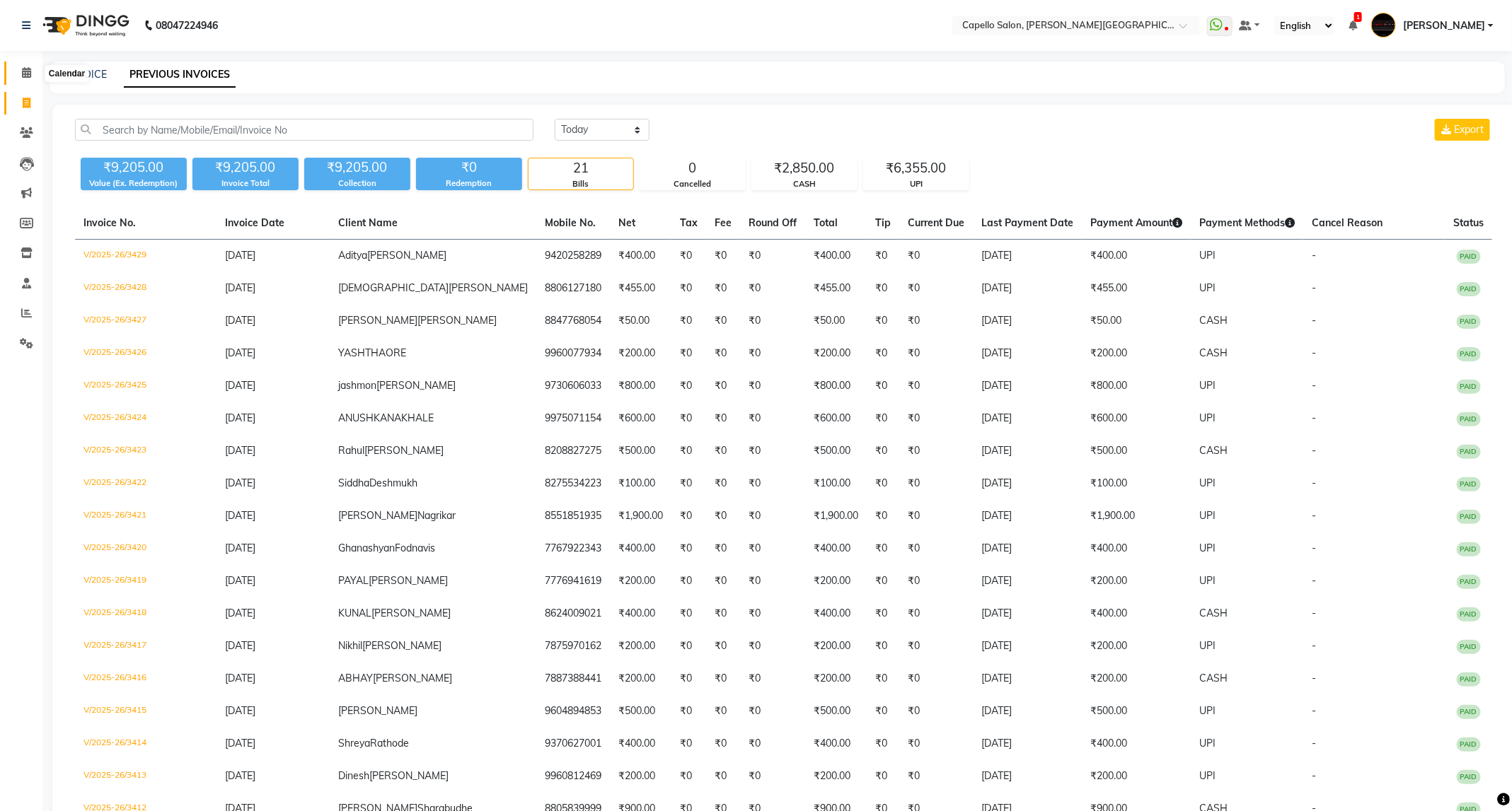
click at [30, 72] on icon at bounding box center [26, 72] width 9 height 11
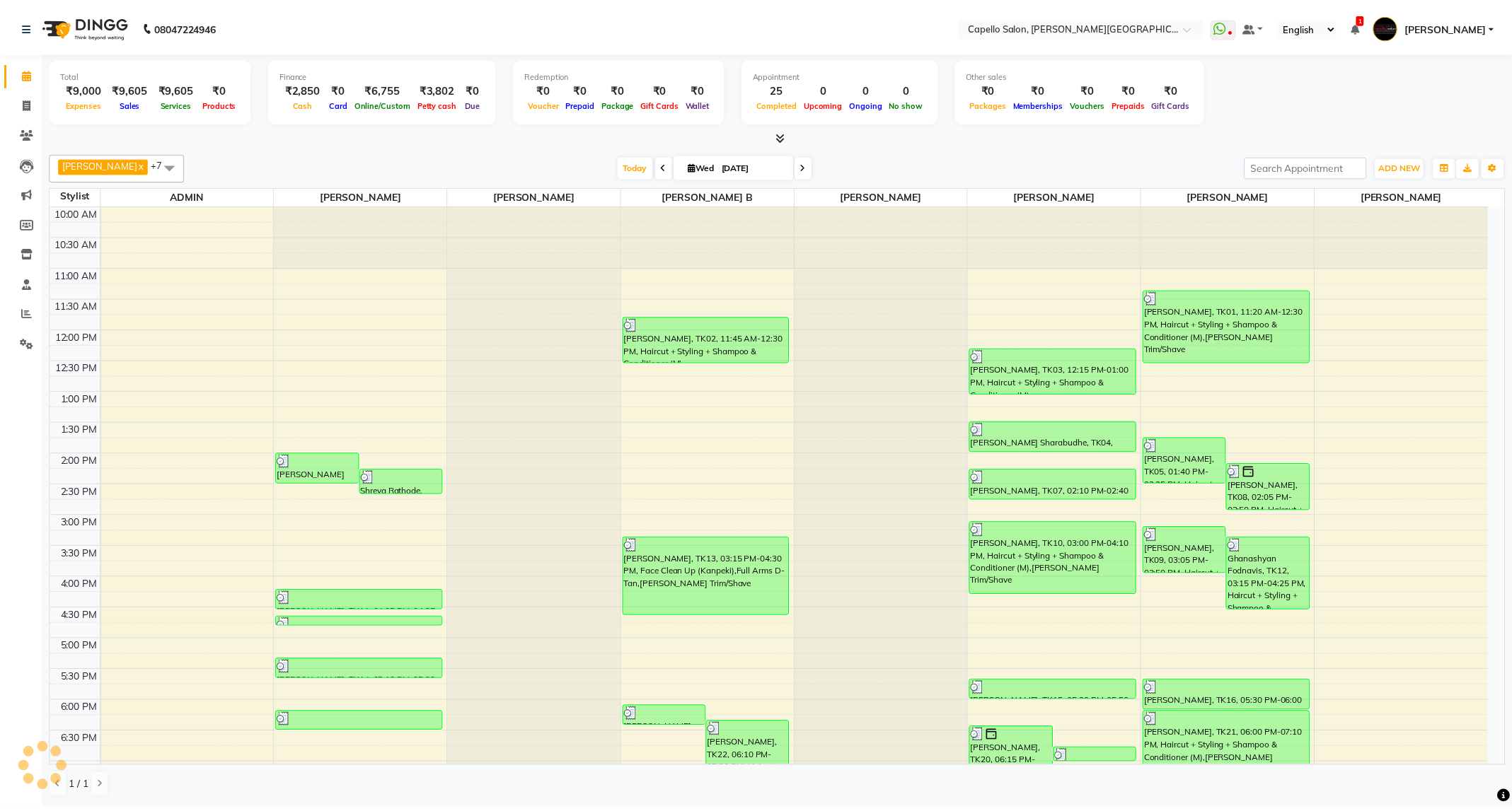
scroll to position [173, 0]
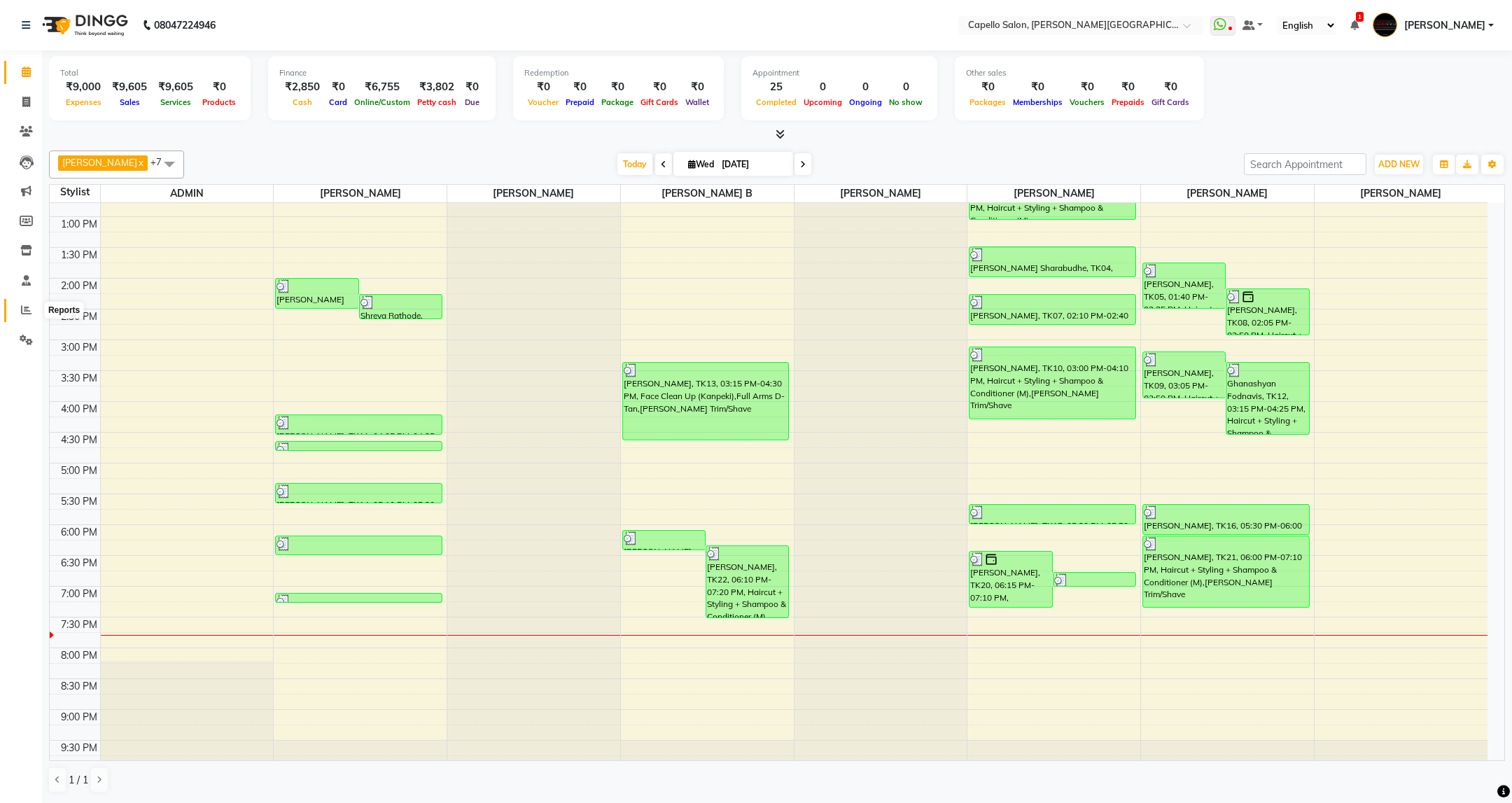
click at [25, 311] on icon at bounding box center [26, 310] width 11 height 11
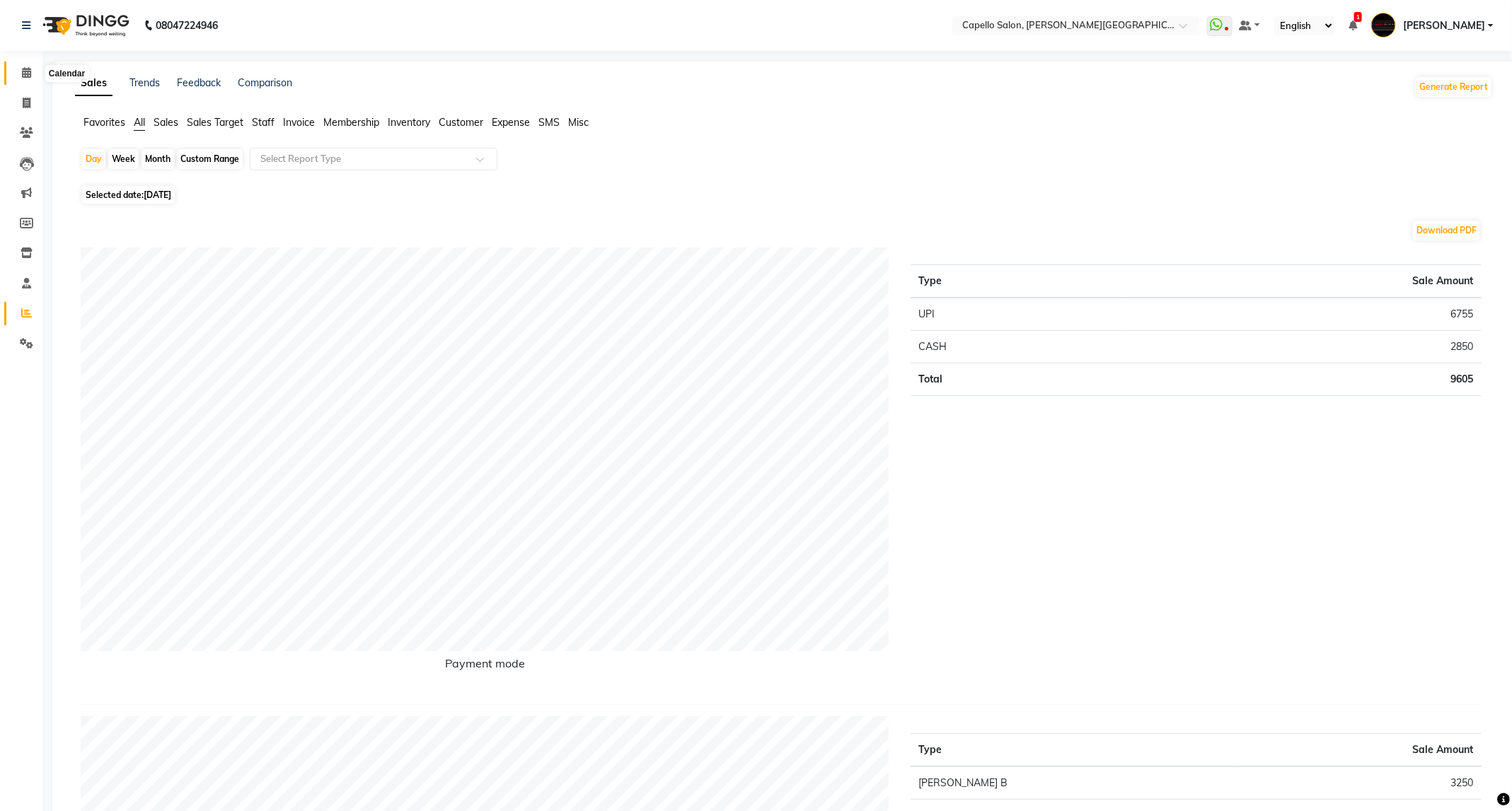
click at [26, 70] on icon at bounding box center [26, 72] width 9 height 11
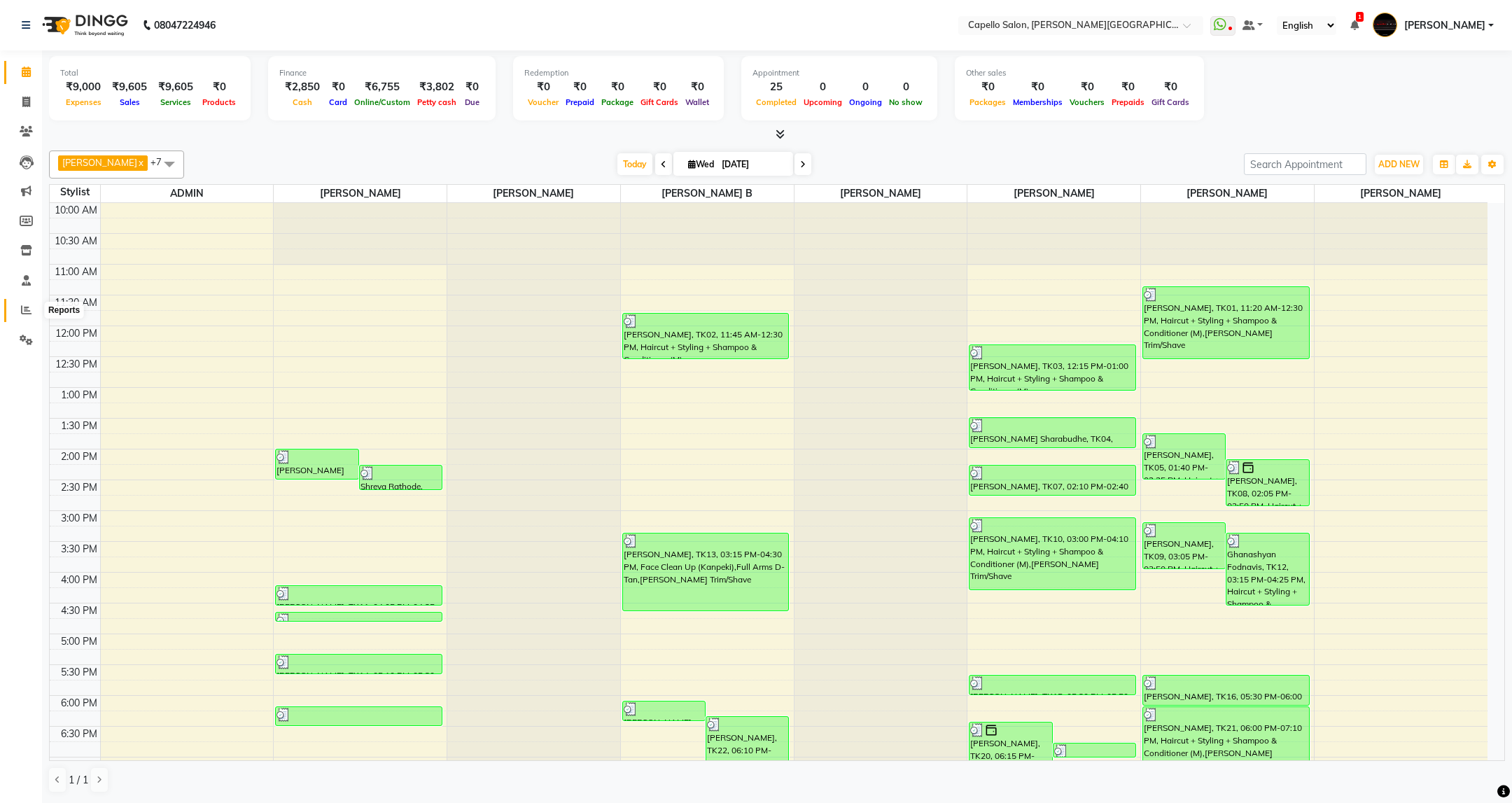
click at [28, 308] on icon at bounding box center [26, 310] width 11 height 11
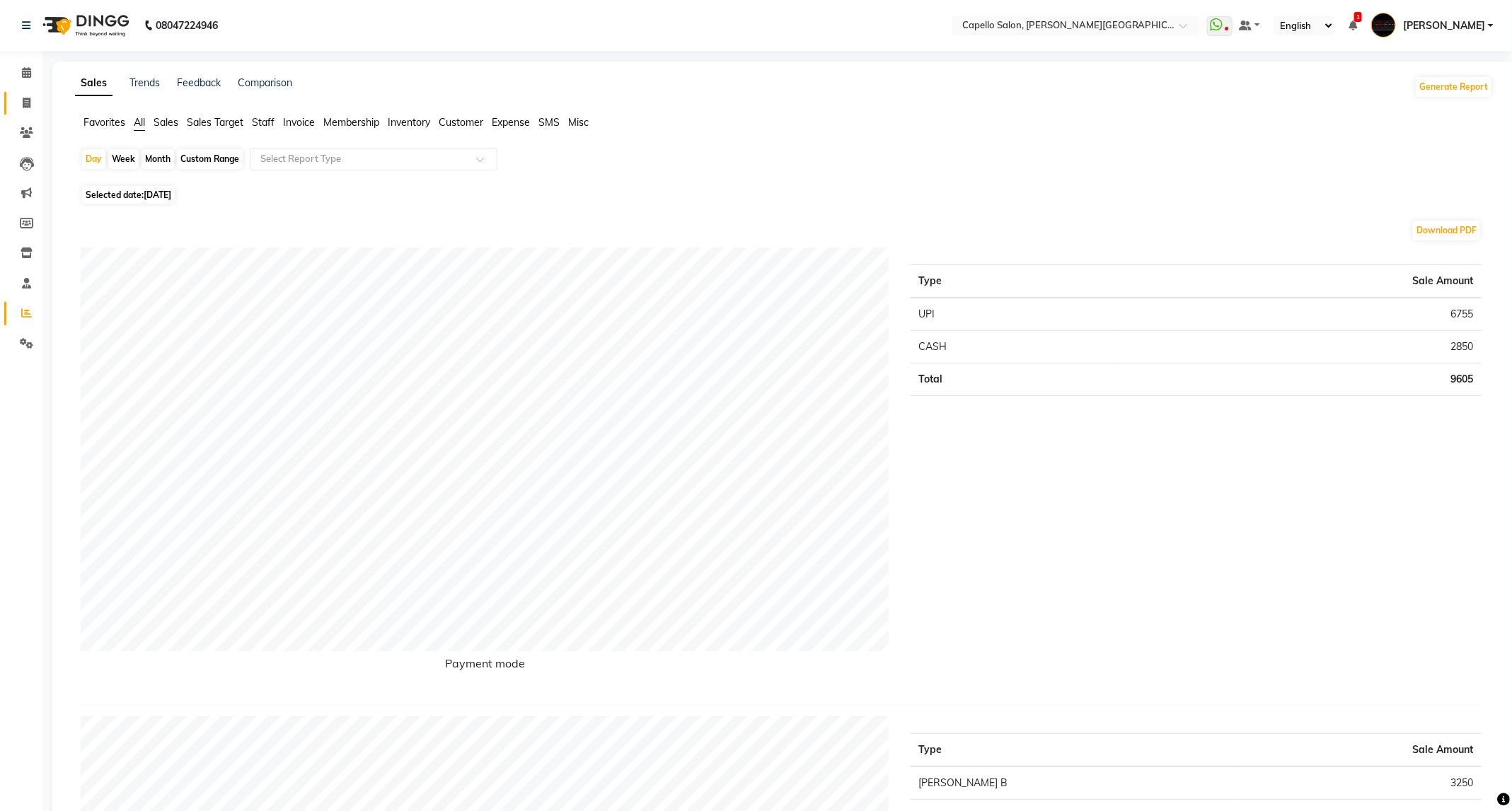
click at [30, 113] on link "Invoice" at bounding box center [20, 104] width 34 height 23
select select "service"
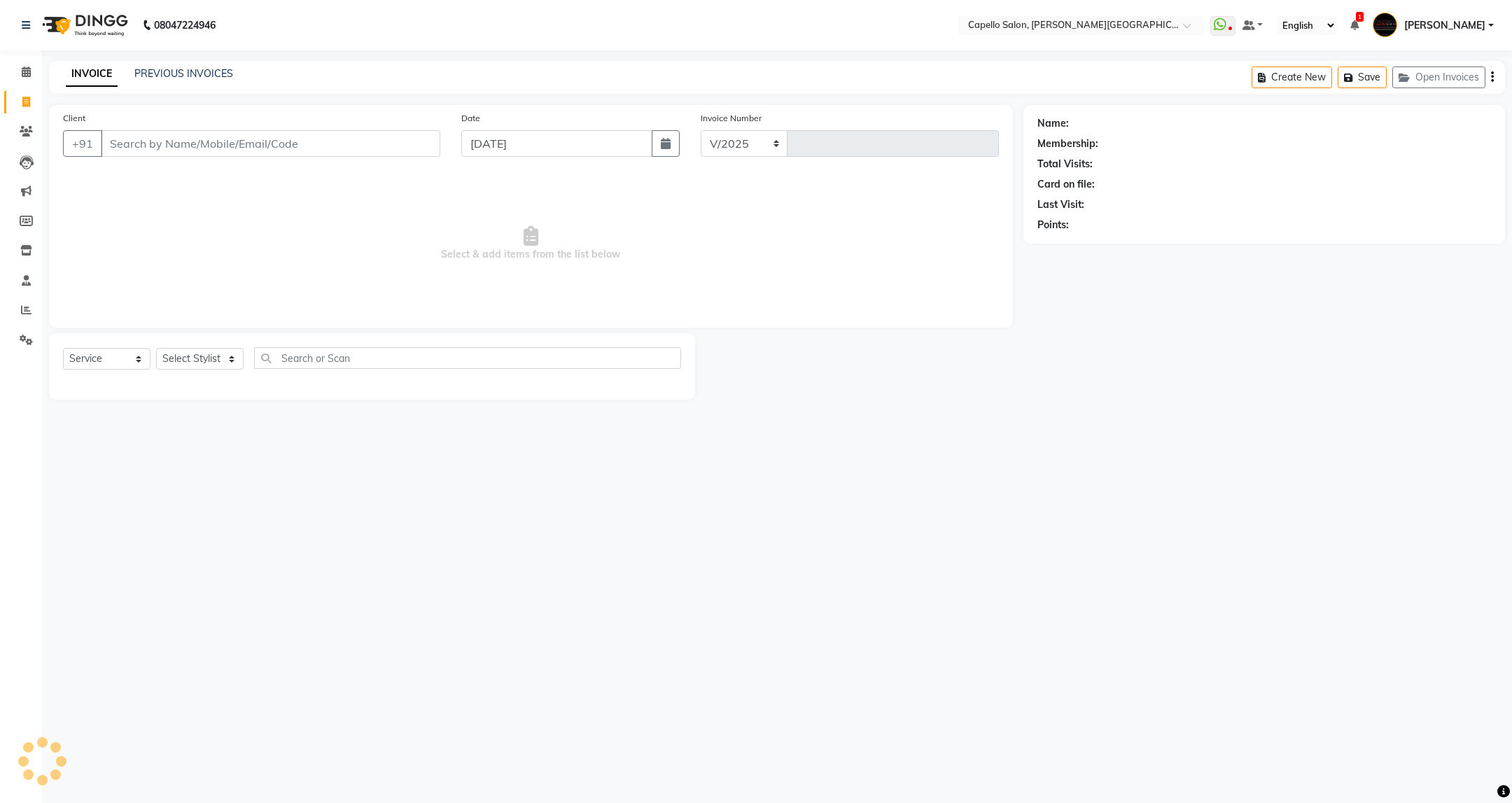
select select "811"
type input "3431"
click at [174, 70] on link "PREVIOUS INVOICES" at bounding box center [184, 73] width 99 height 13
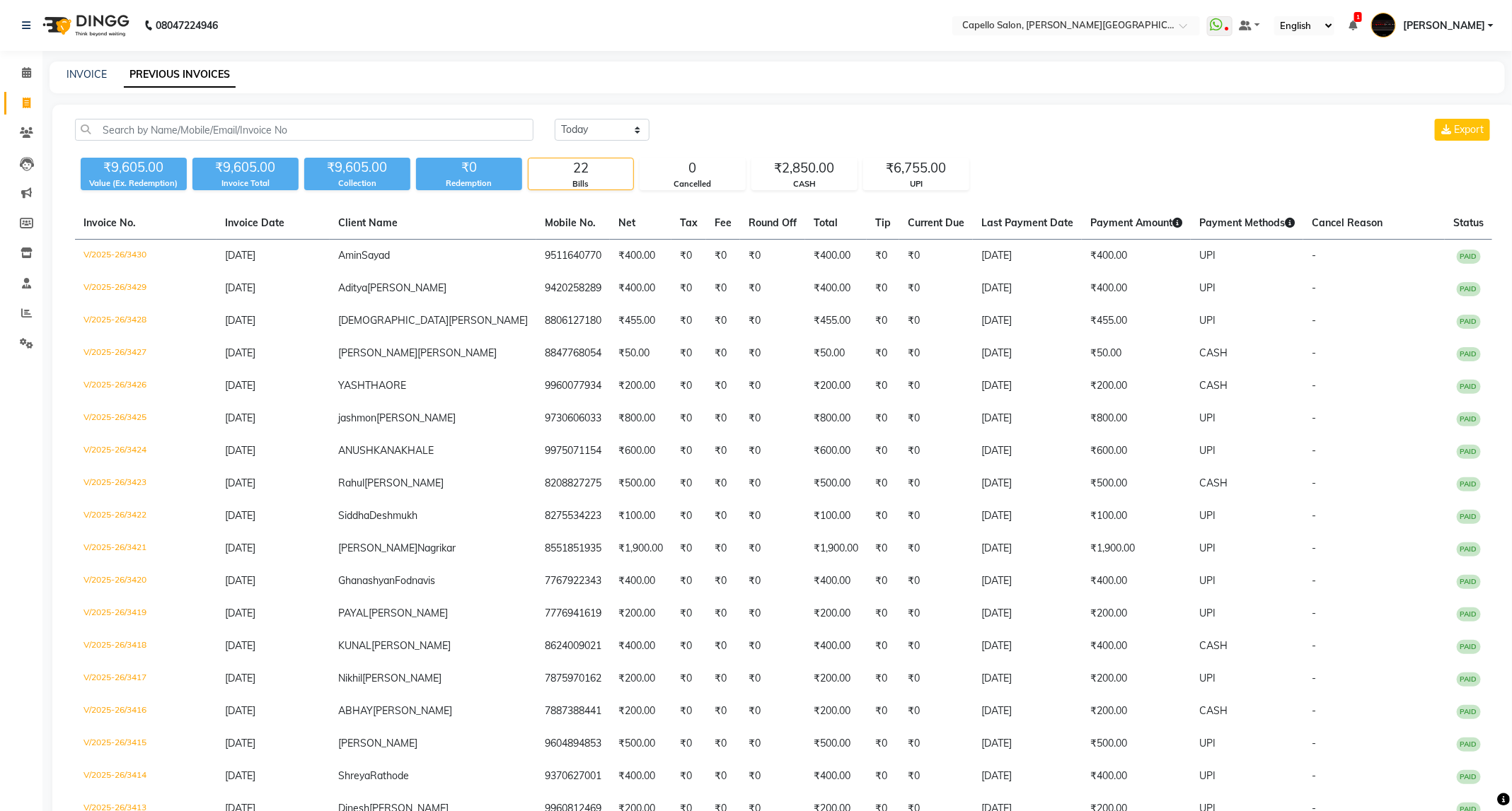
click at [92, 57] on div "08047224946 Select Location × Capello Salon, Trimurti Nagar WhatsApp Status ✕ S…" at bounding box center [756, 516] width 1512 height 1032
click at [92, 66] on div "INVOICE PREVIOUS INVOICES" at bounding box center [777, 77] width 1456 height 32
click at [97, 71] on link "INVOICE" at bounding box center [86, 74] width 41 height 13
select select "811"
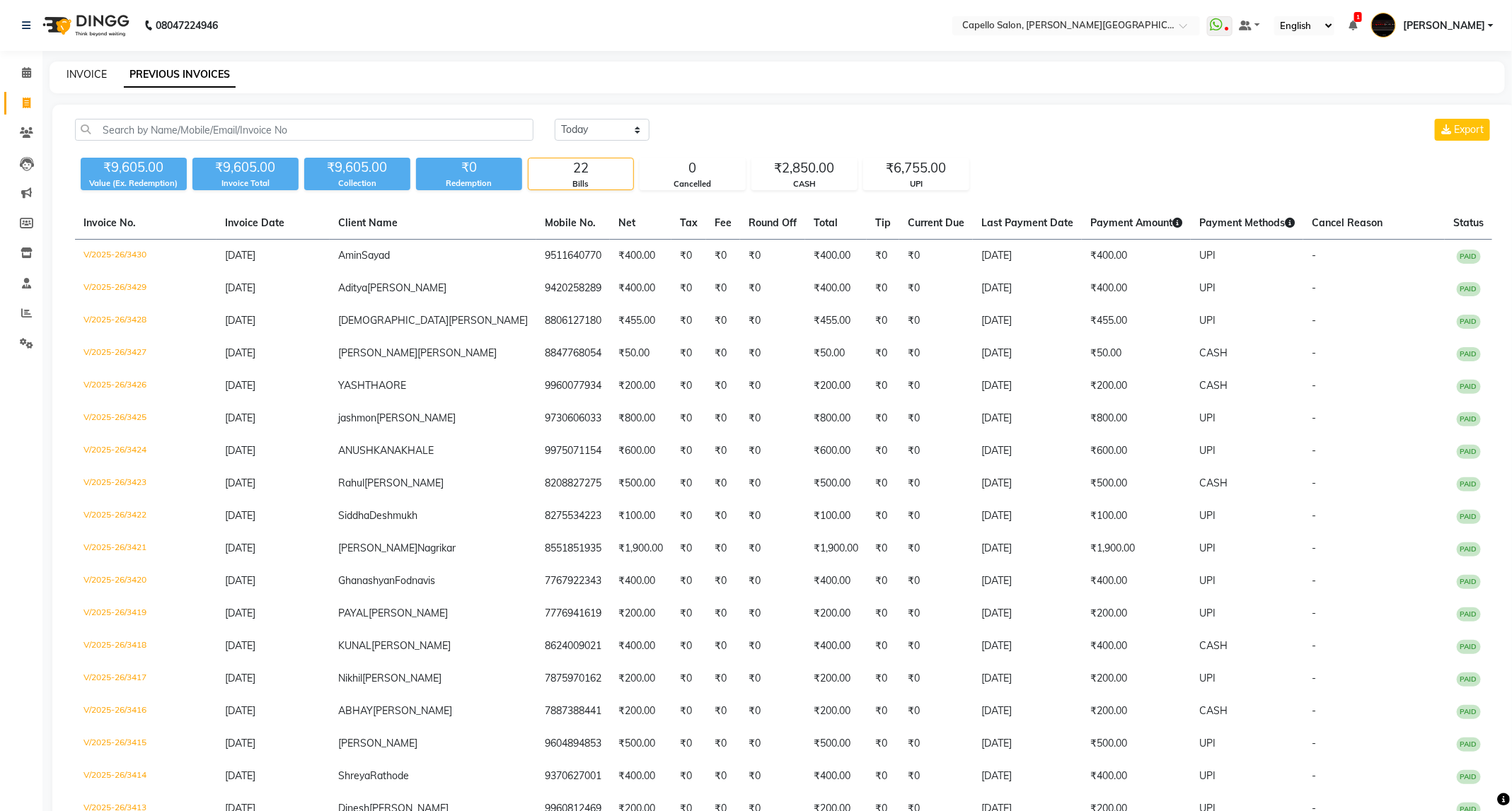
select select "service"
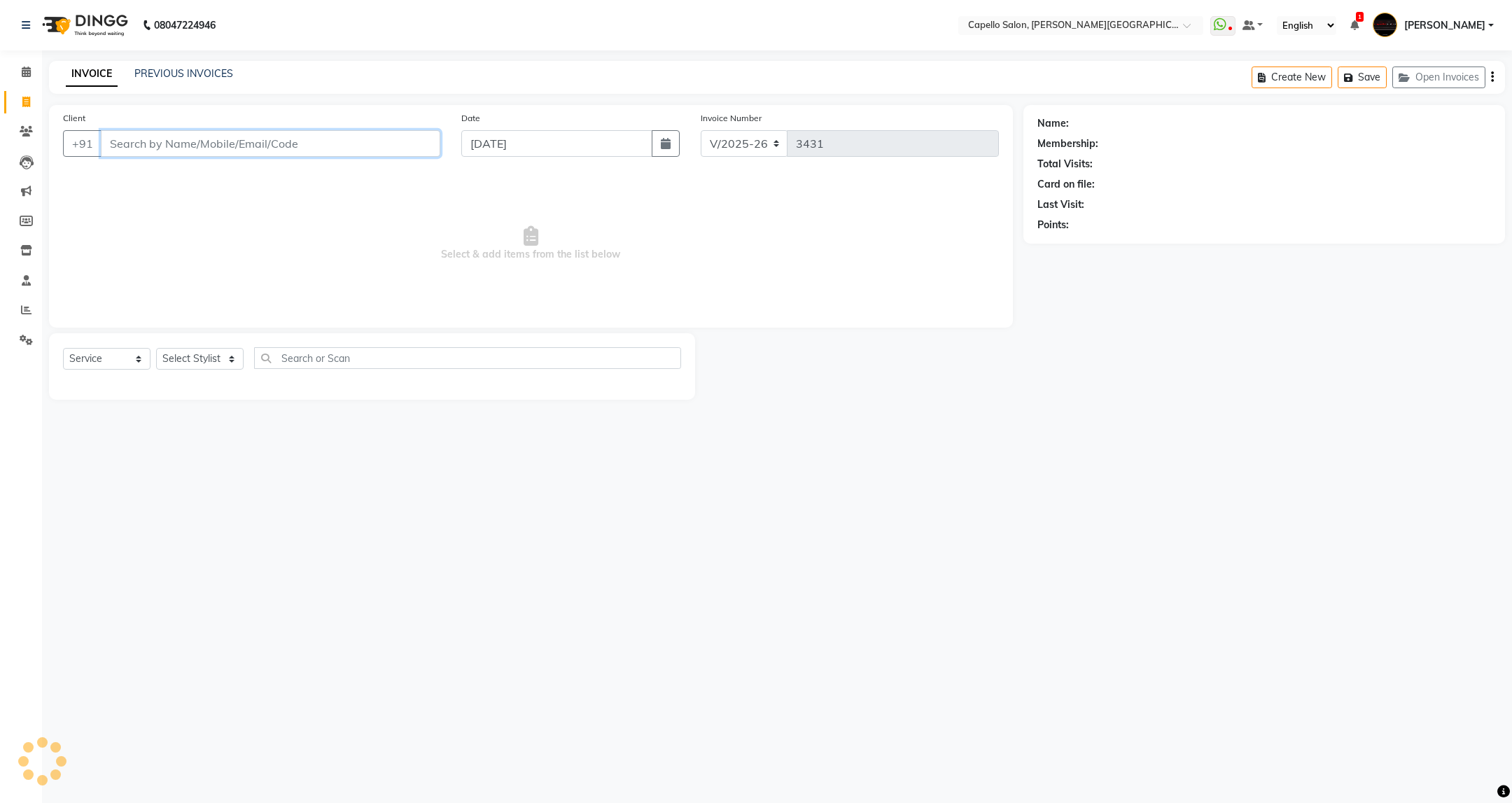
click at [156, 140] on input "Client" at bounding box center [270, 143] width 339 height 27
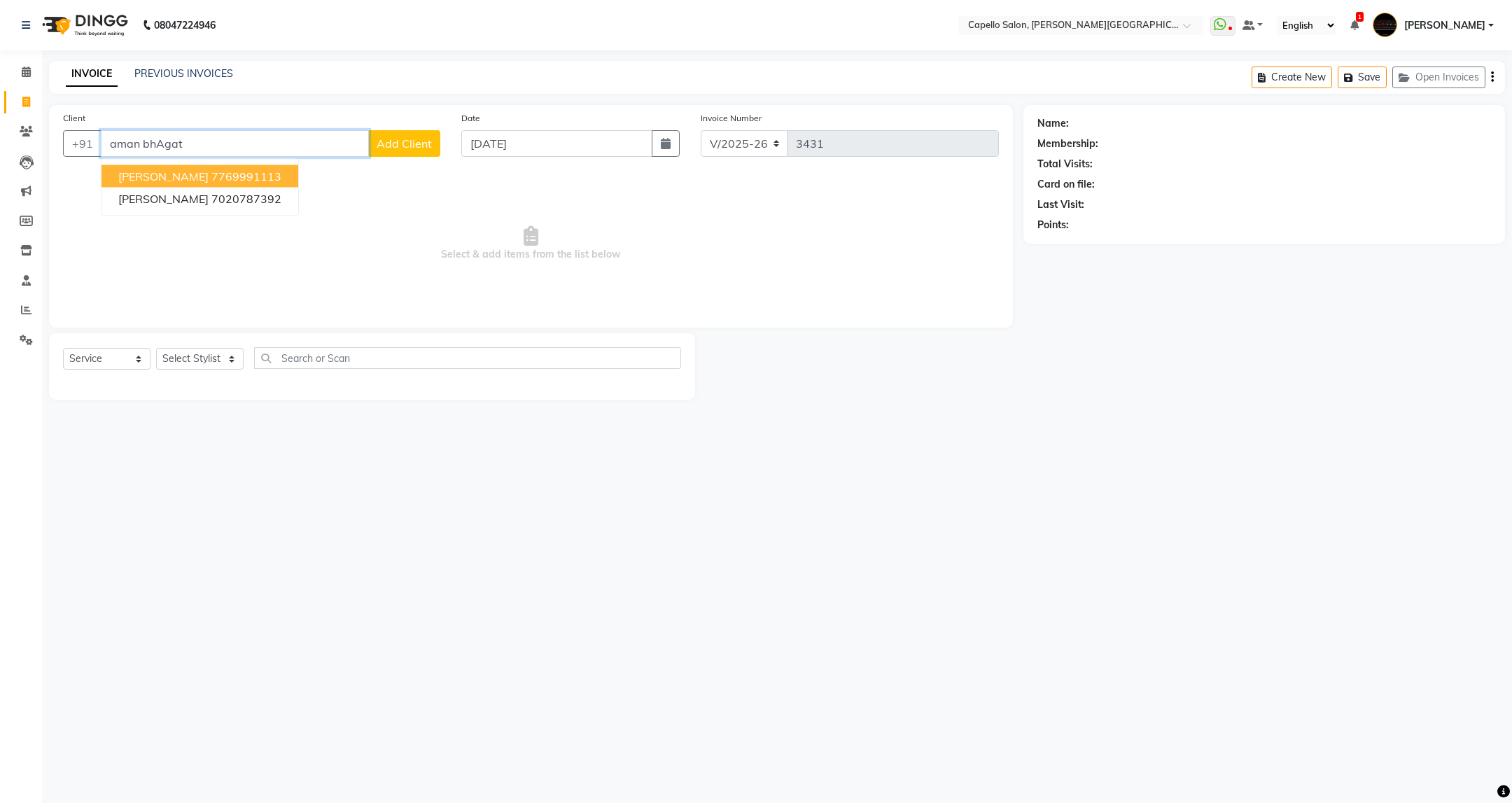
click at [251, 181] on ngb-highlight "7769991113" at bounding box center [246, 176] width 70 height 14
type input "7769991113"
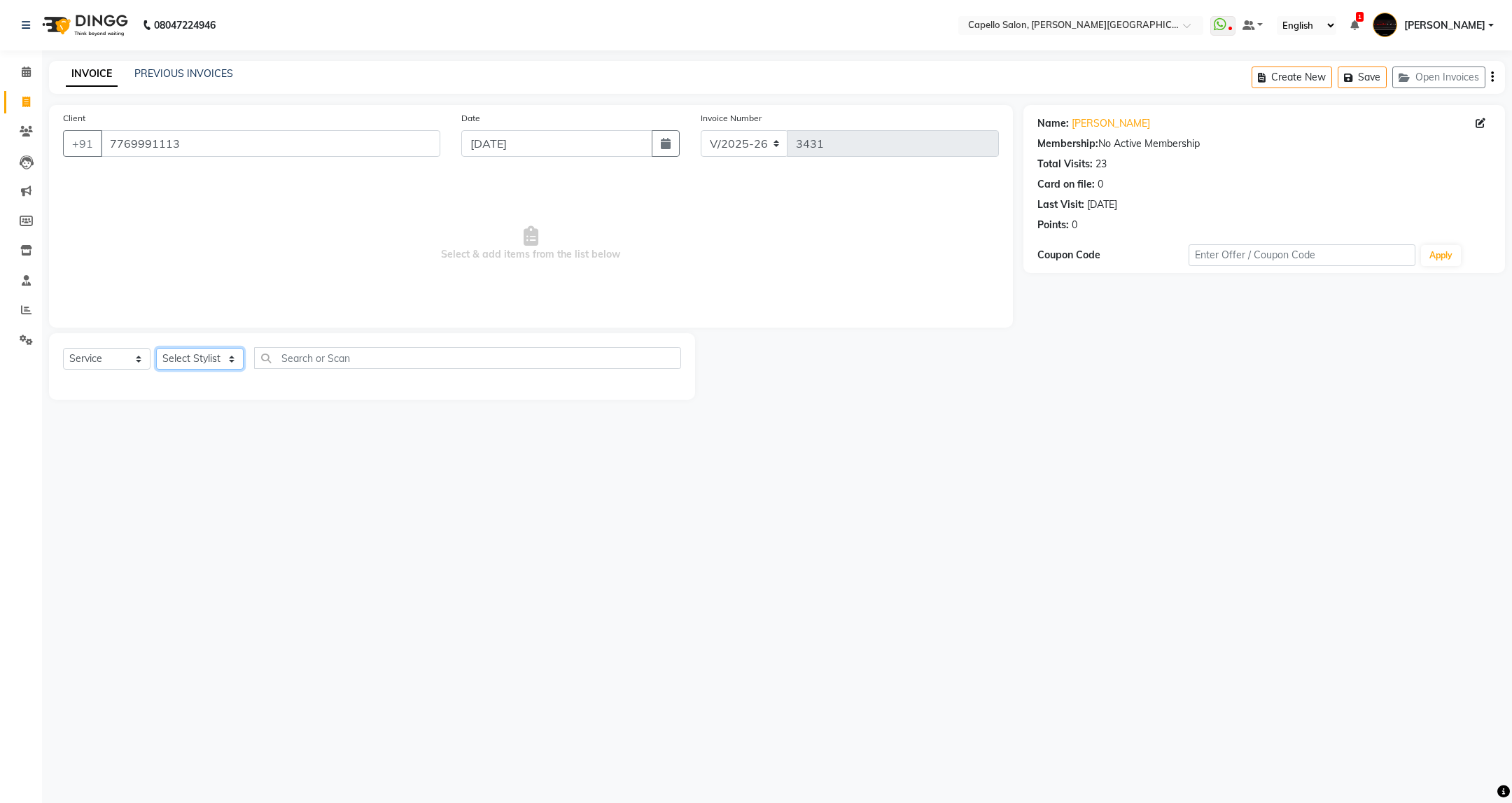
click at [196, 362] on select "Select Stylist ADMIN ANKUSH B Capello Trimurti Dushyant barsagade Kristee Raut …" at bounding box center [199, 359] width 87 height 22
select select "35878"
click at [156, 349] on select "Select Stylist ADMIN ANKUSH B Capello Trimurti Dushyant barsagade Kristee Raut …" at bounding box center [199, 359] width 87 height 22
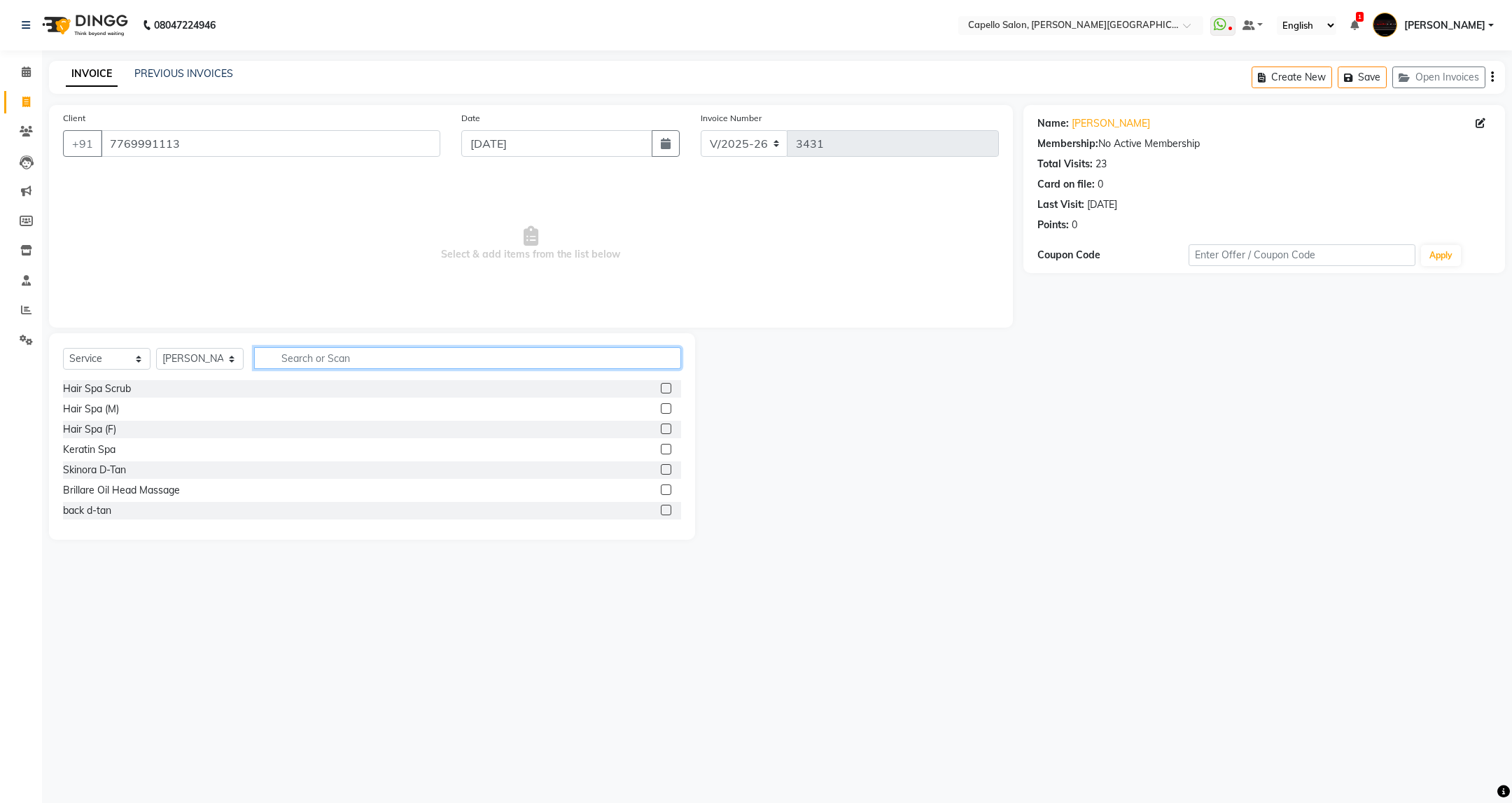
click at [372, 356] on input "text" at bounding box center [466, 358] width 426 height 22
type input "cut"
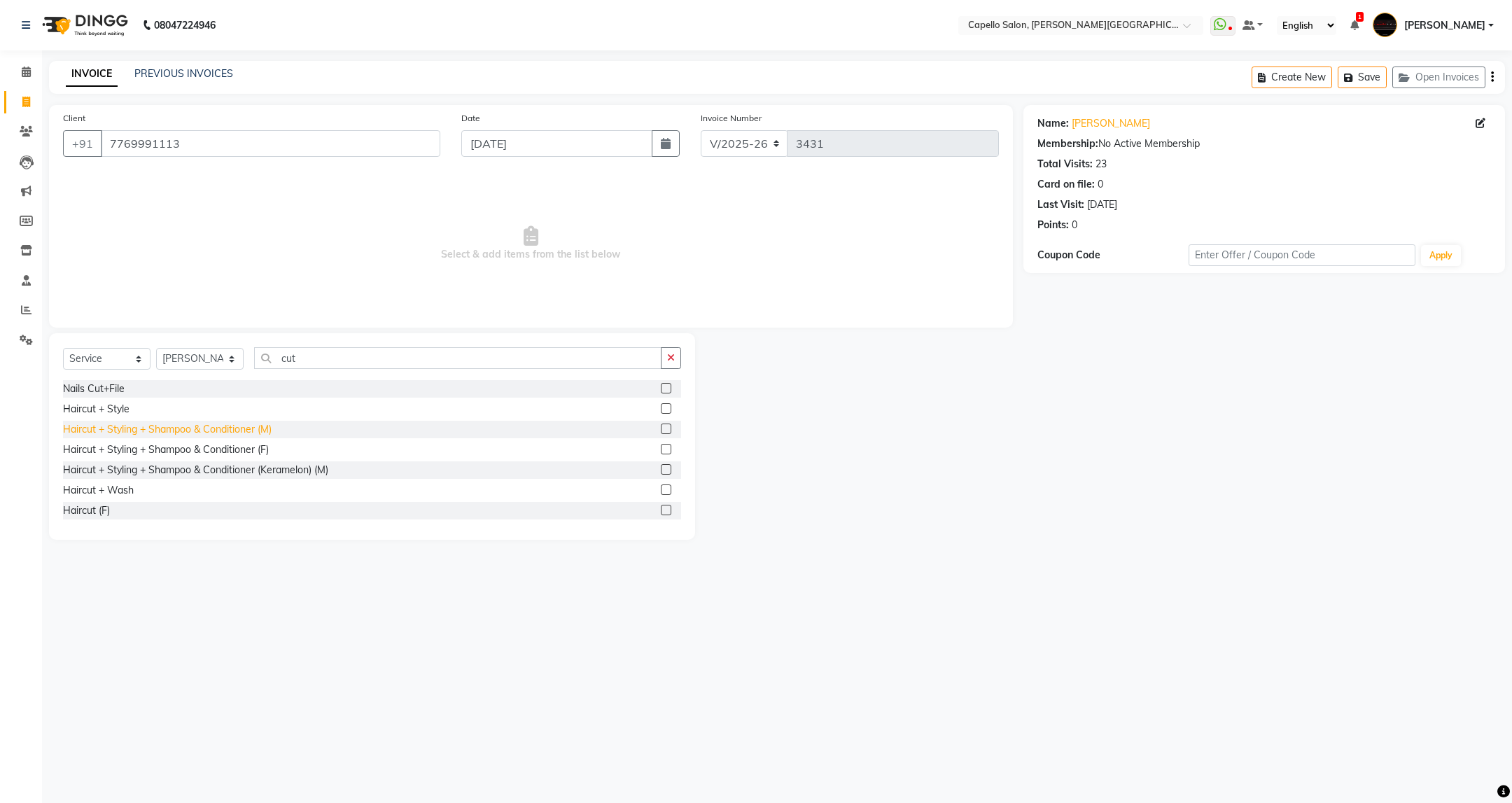
click at [233, 424] on div "Haircut + Styling + Shampoo & Conditioner (M)" at bounding box center [167, 429] width 209 height 14
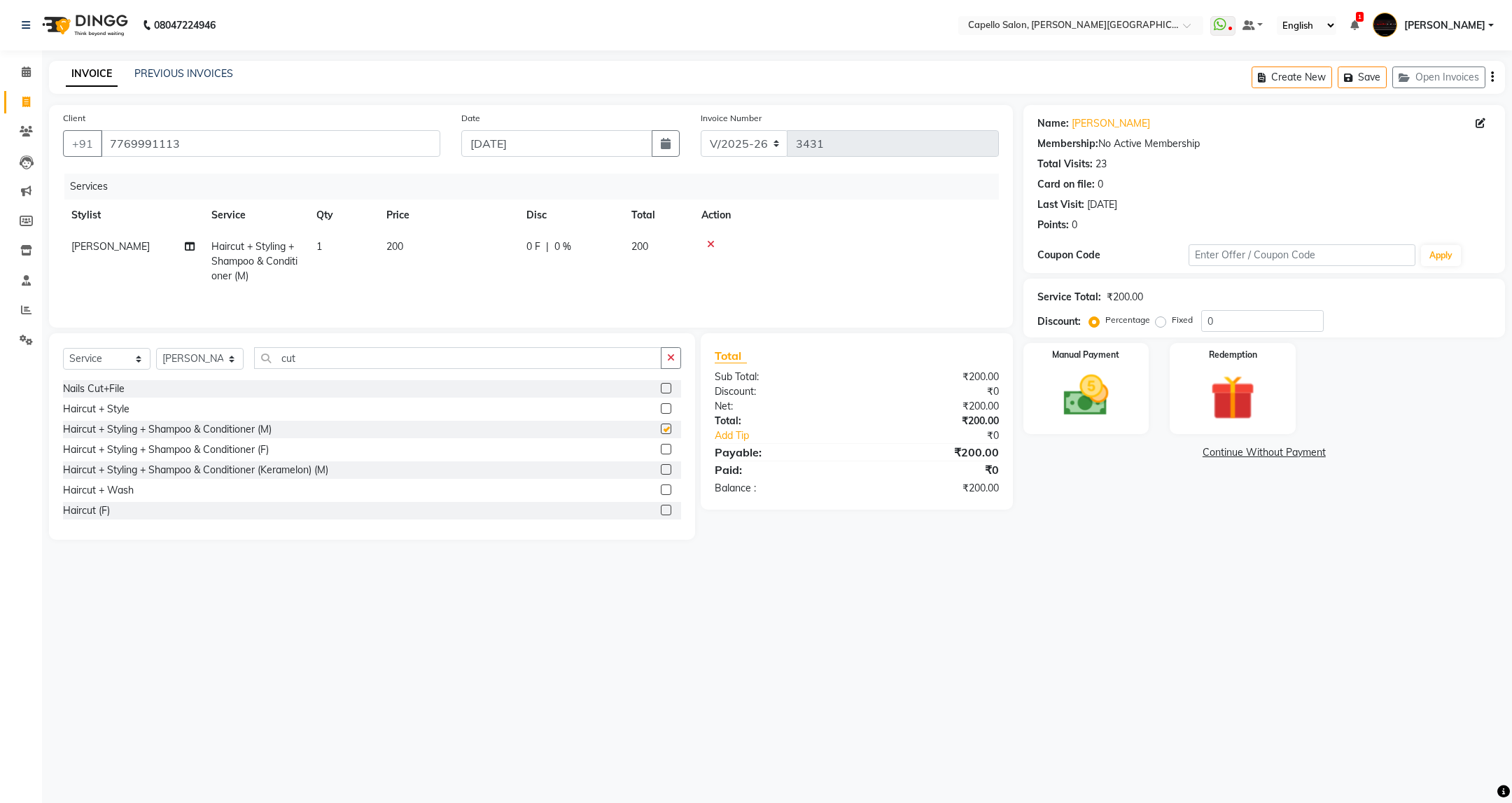
checkbox input "false"
click at [1063, 366] on div "Manual Payment" at bounding box center [1086, 389] width 131 height 94
click at [1164, 455] on span "UPI" at bounding box center [1171, 453] width 22 height 16
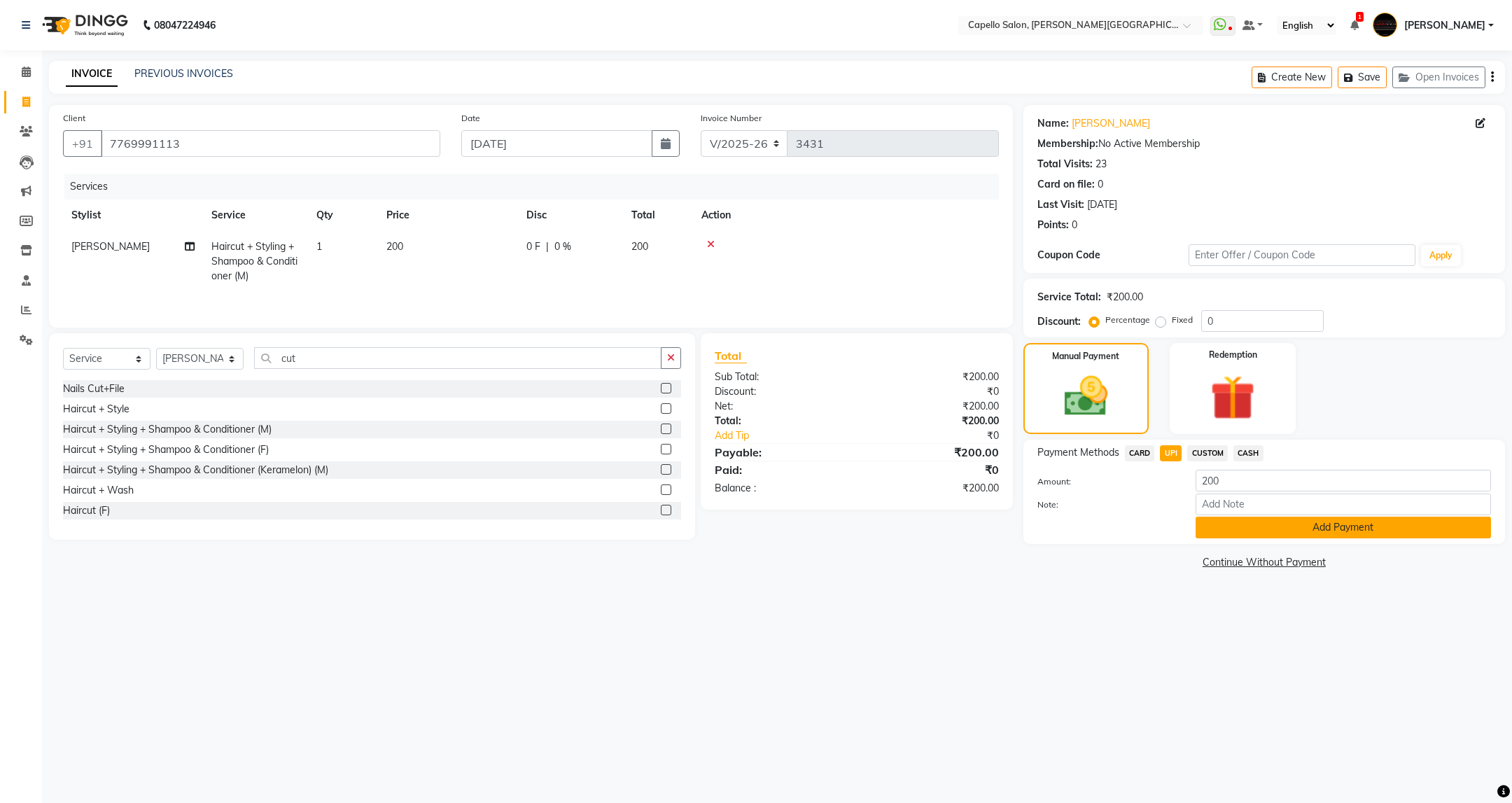
click at [1391, 532] on button "Add Payment" at bounding box center [1343, 527] width 295 height 22
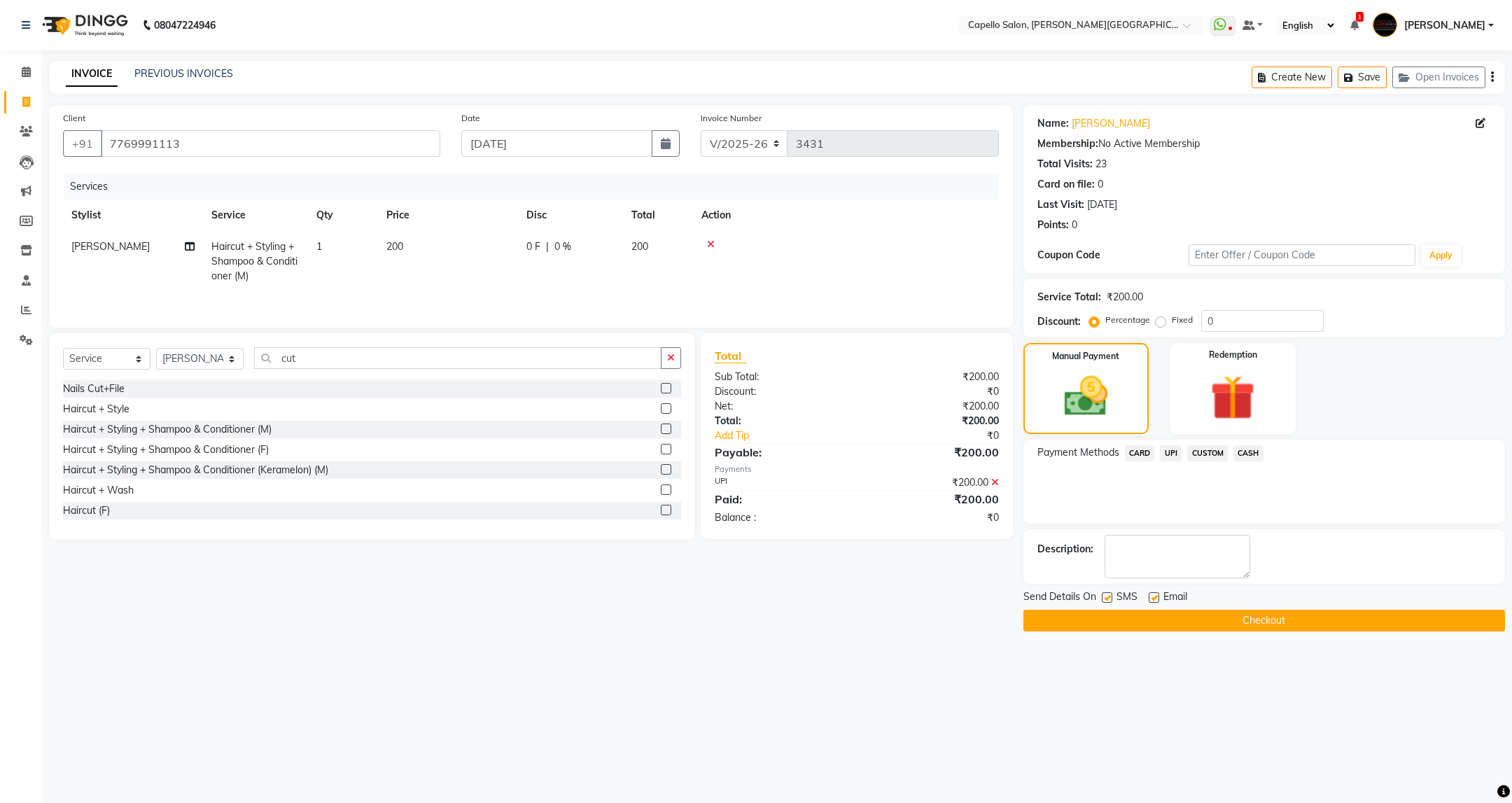
click at [1276, 624] on button "Checkout" at bounding box center [1264, 620] width 482 height 22
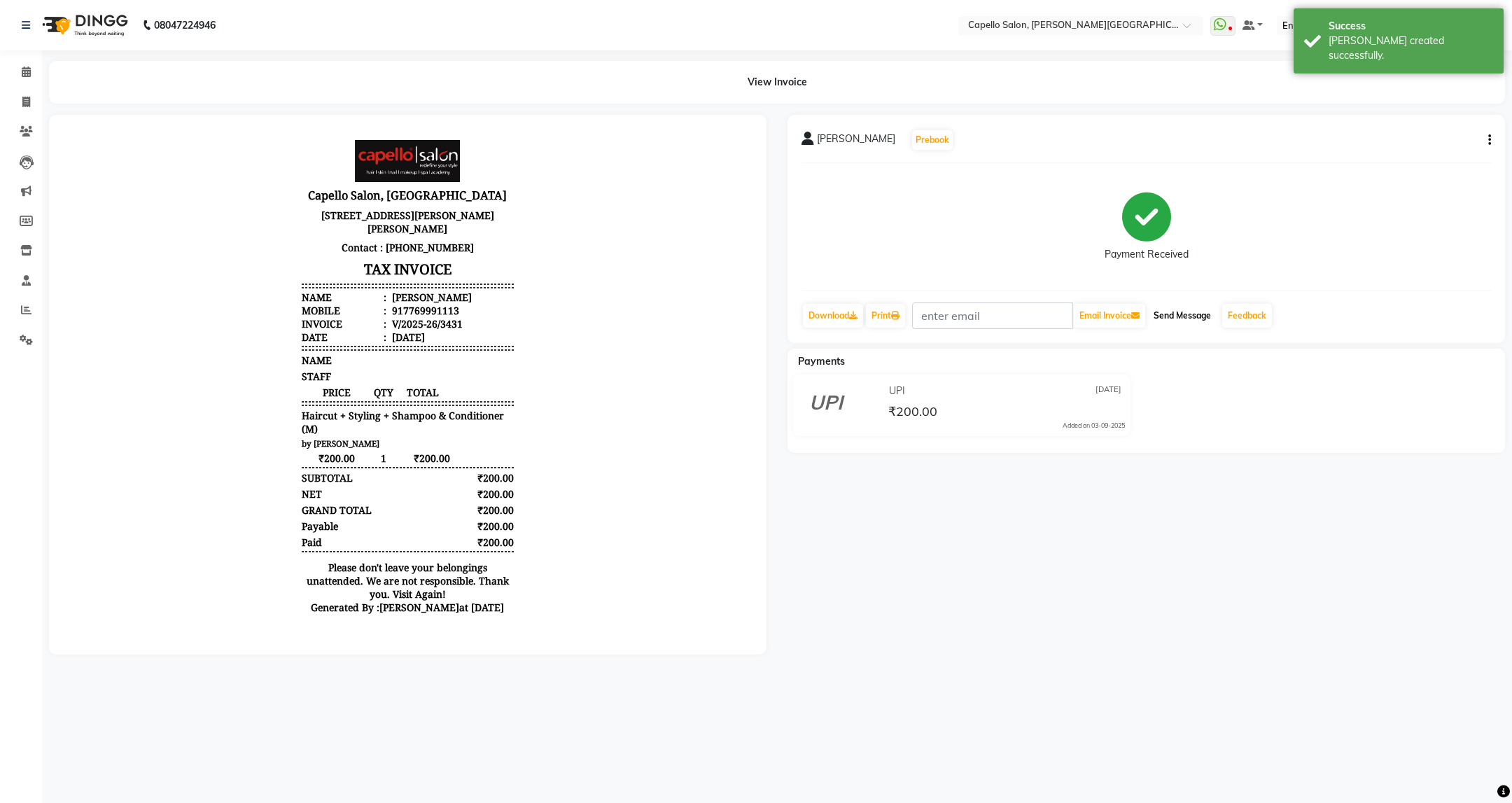
click at [1180, 312] on button "Send Message" at bounding box center [1181, 315] width 68 height 24
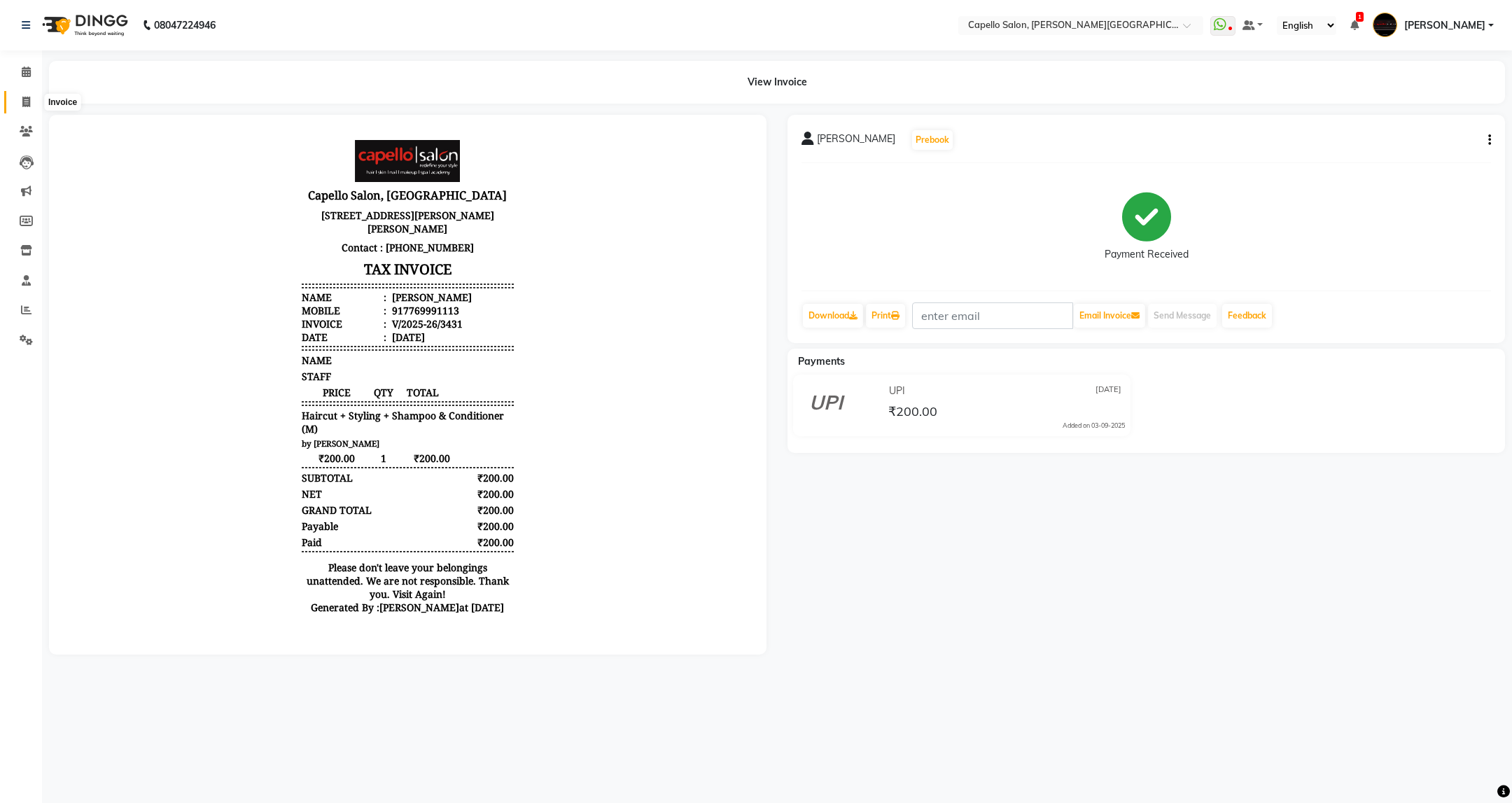
drag, startPoint x: 34, startPoint y: 104, endPoint x: 40, endPoint y: 110, distance: 8.5
click at [34, 104] on span at bounding box center [26, 102] width 24 height 16
select select "service"
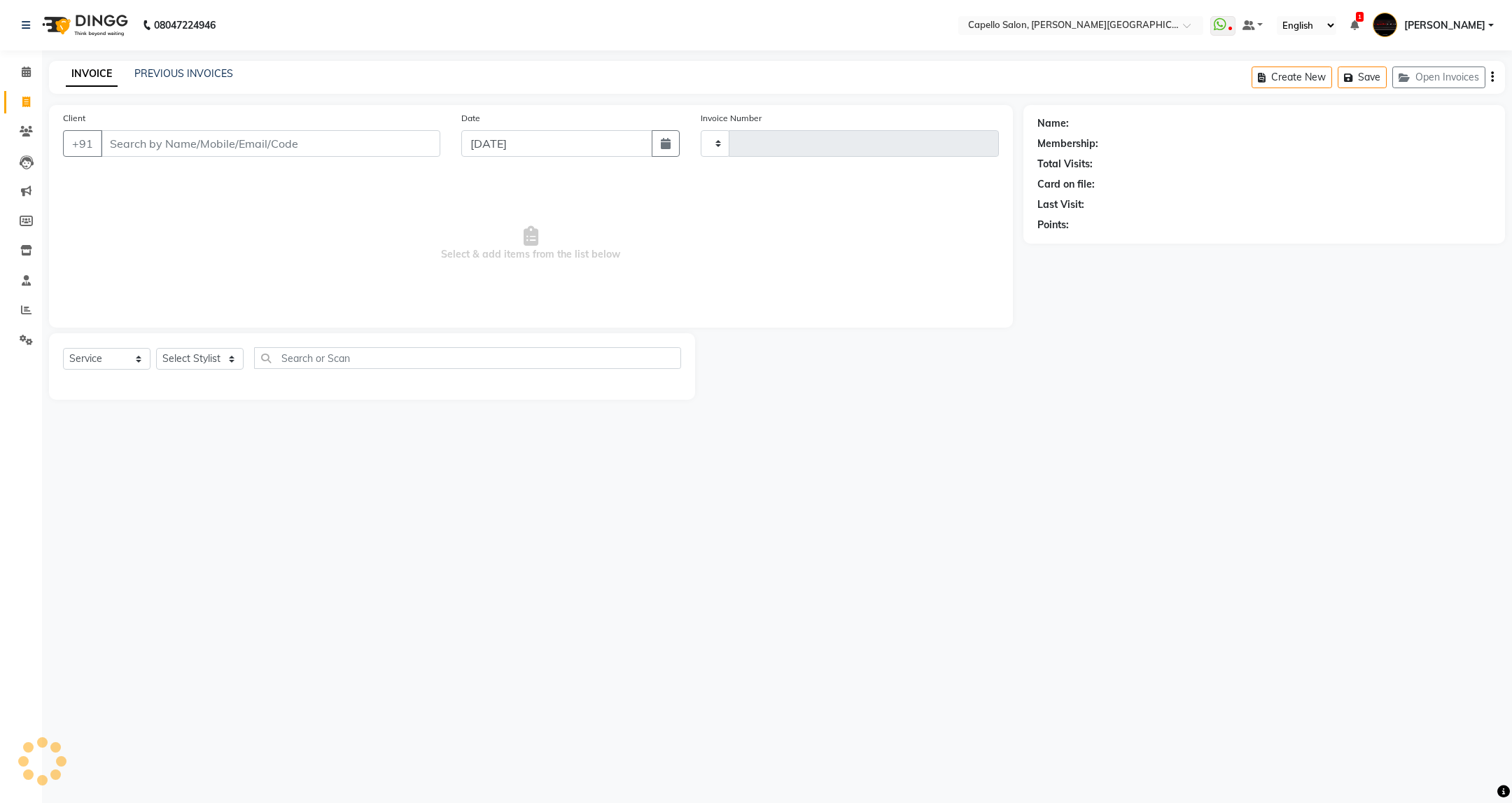
type input "3432"
select select "811"
click at [172, 73] on link "PREVIOUS INVOICES" at bounding box center [184, 73] width 99 height 13
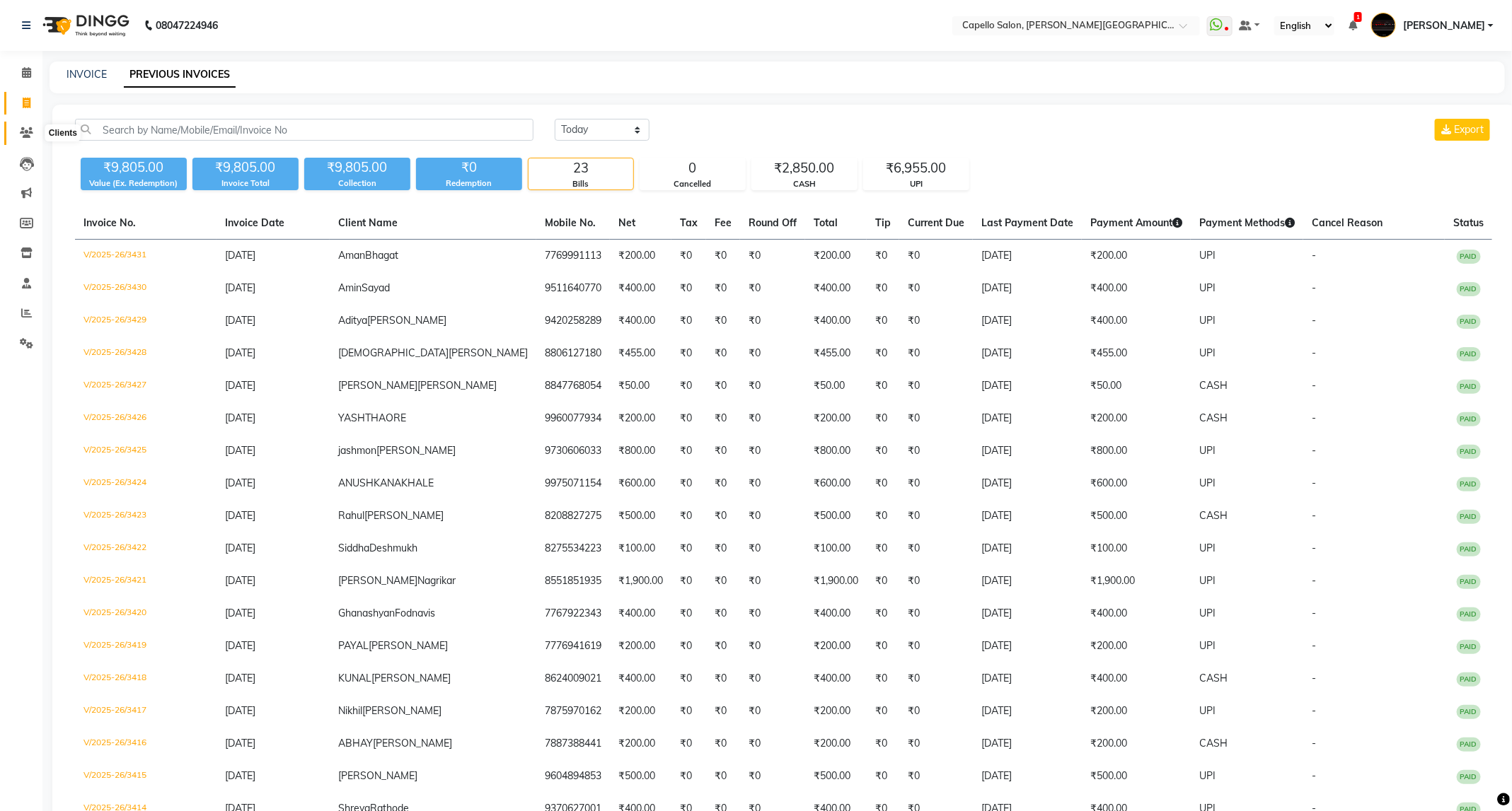
click at [24, 134] on icon at bounding box center [26, 132] width 14 height 11
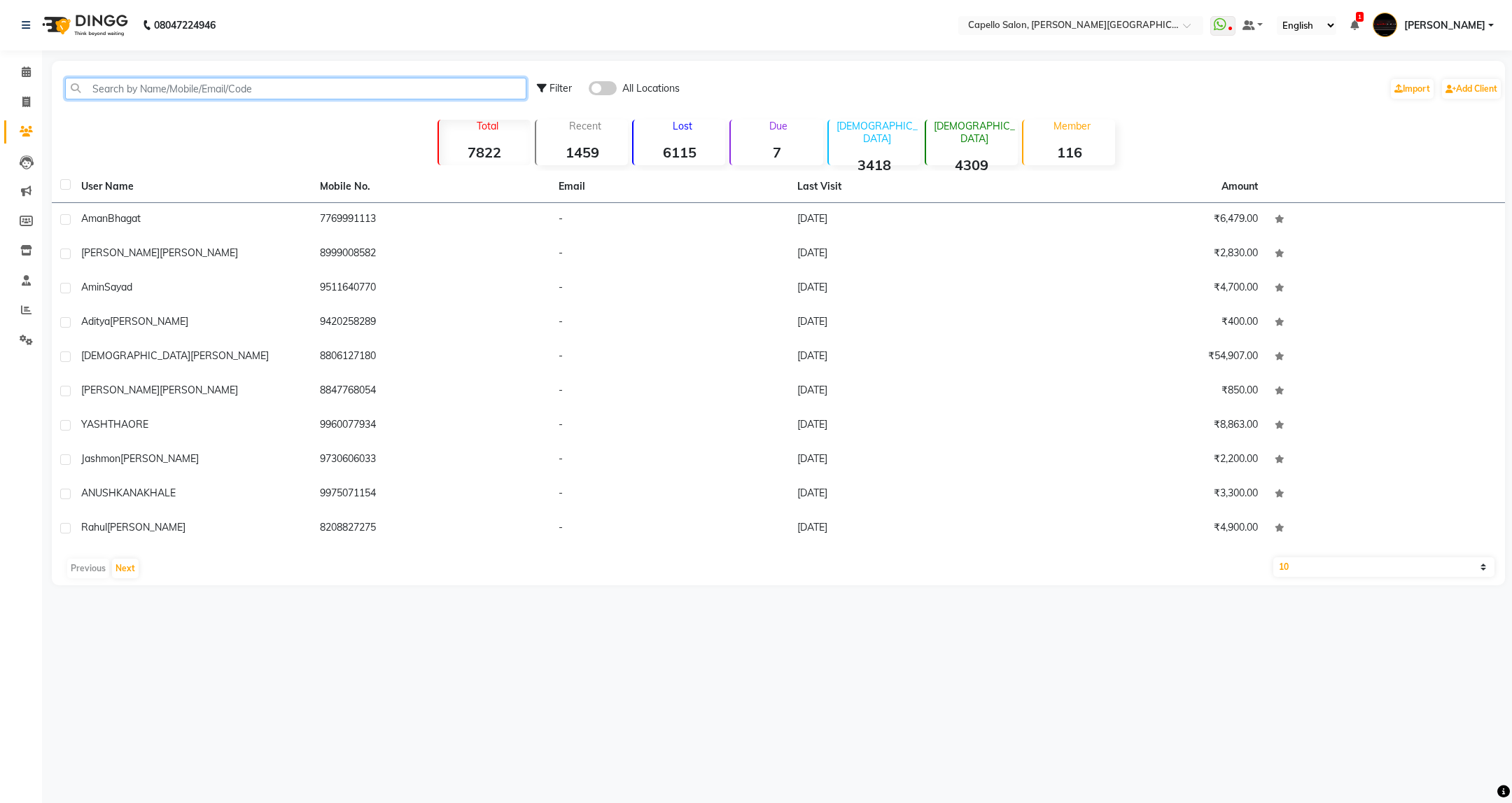
click at [228, 85] on input "text" at bounding box center [296, 88] width 461 height 22
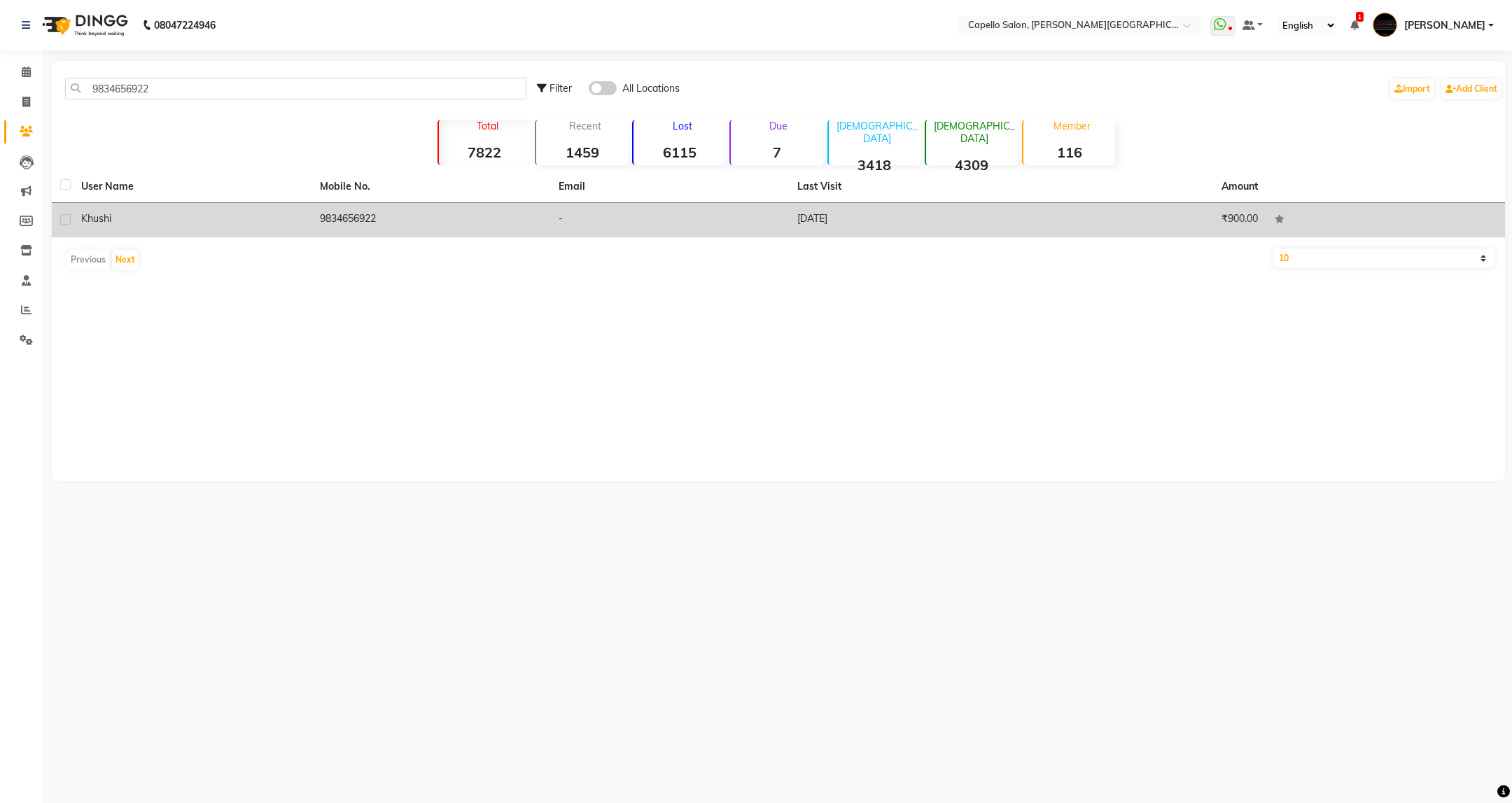
click at [383, 223] on td "9834656922" at bounding box center [431, 220] width 238 height 35
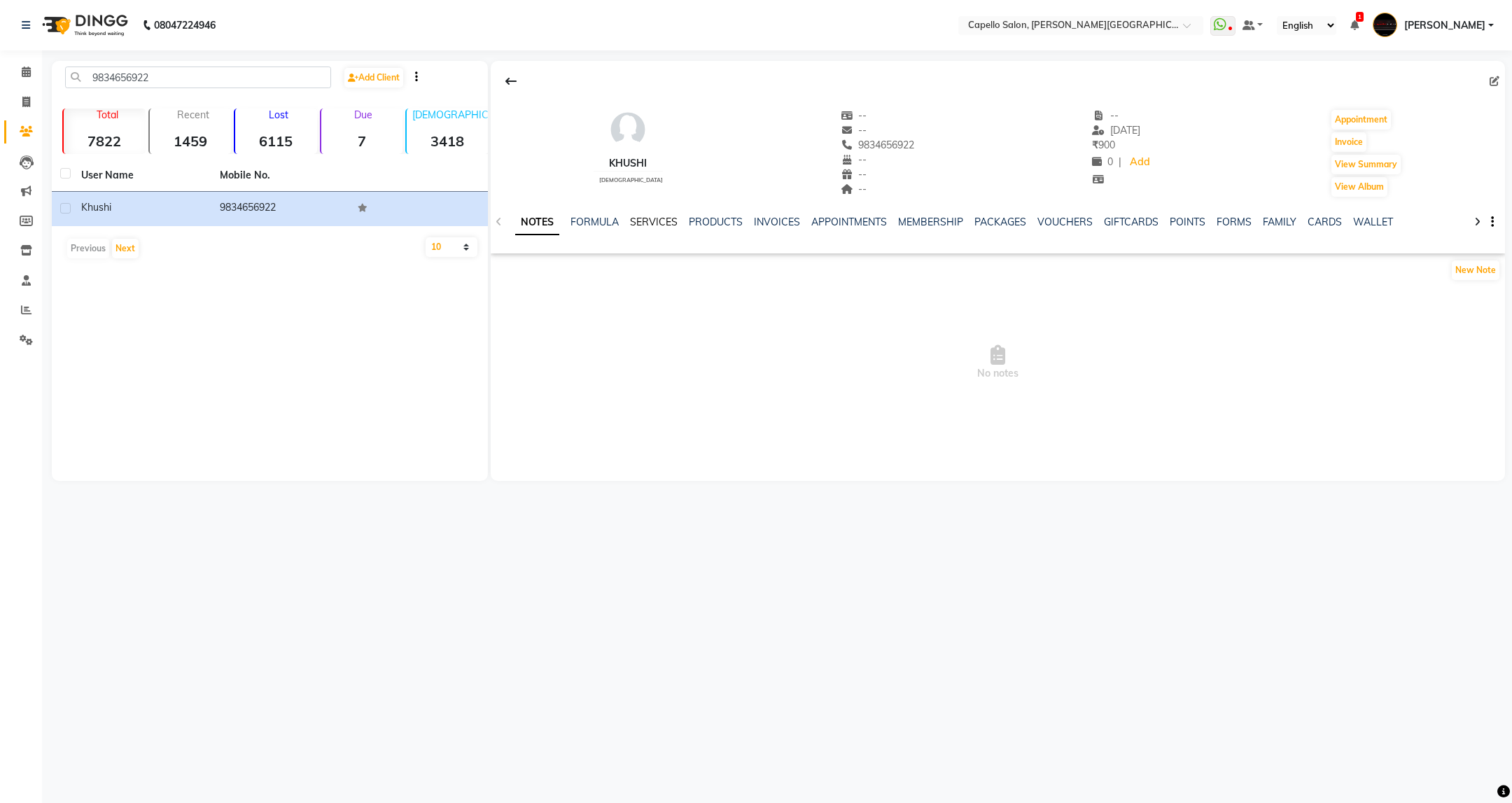
click at [666, 220] on link "SERVICES" at bounding box center [654, 221] width 48 height 13
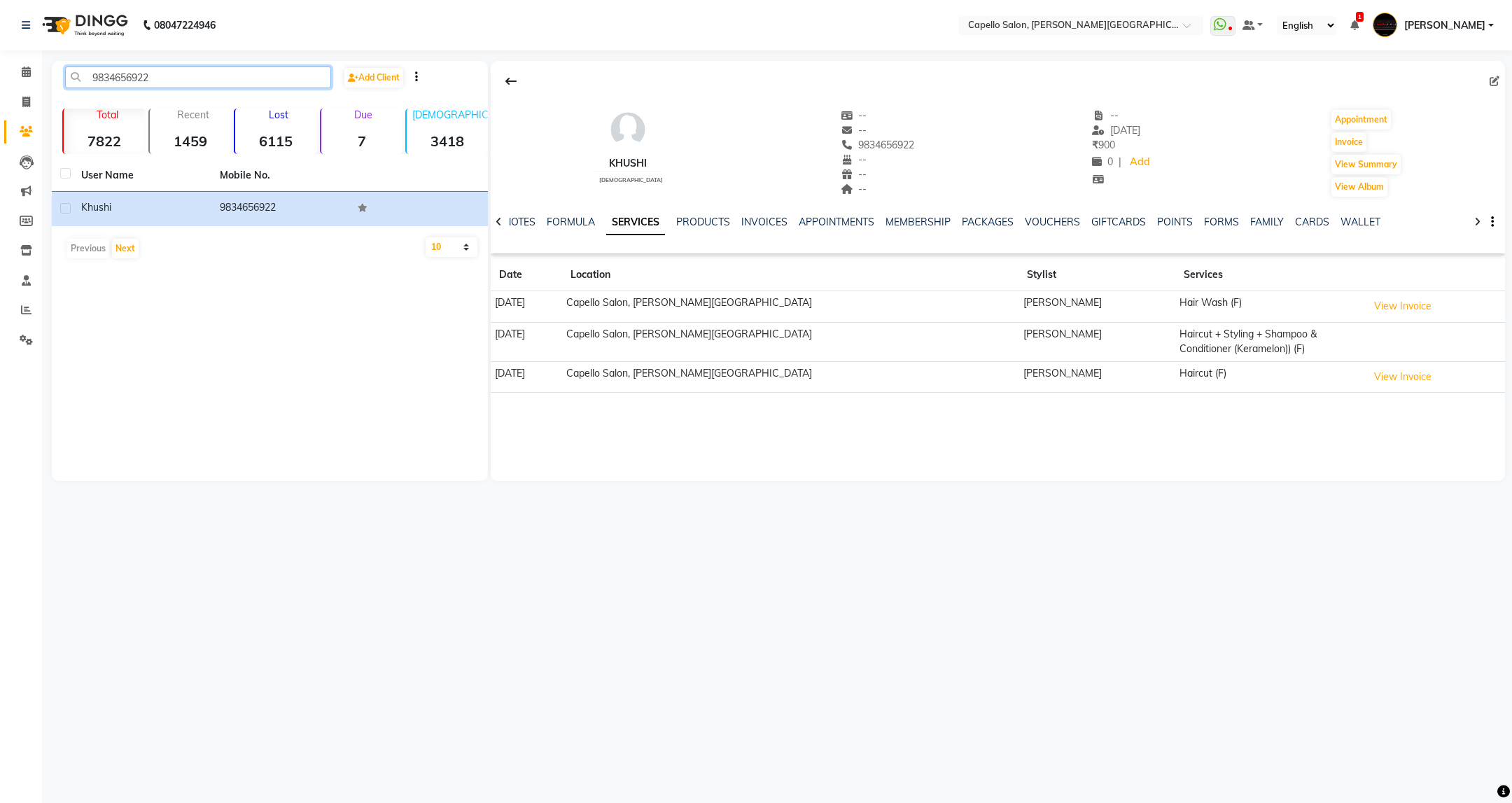
drag, startPoint x: 186, startPoint y: 73, endPoint x: 72, endPoint y: 105, distance: 118.4
click at [72, 105] on div "9834656922 Add Client Total 7822 Recent 1459 Lost 6115 Due 7 Male 3418 Female 4…" at bounding box center [270, 270] width 436 height 420
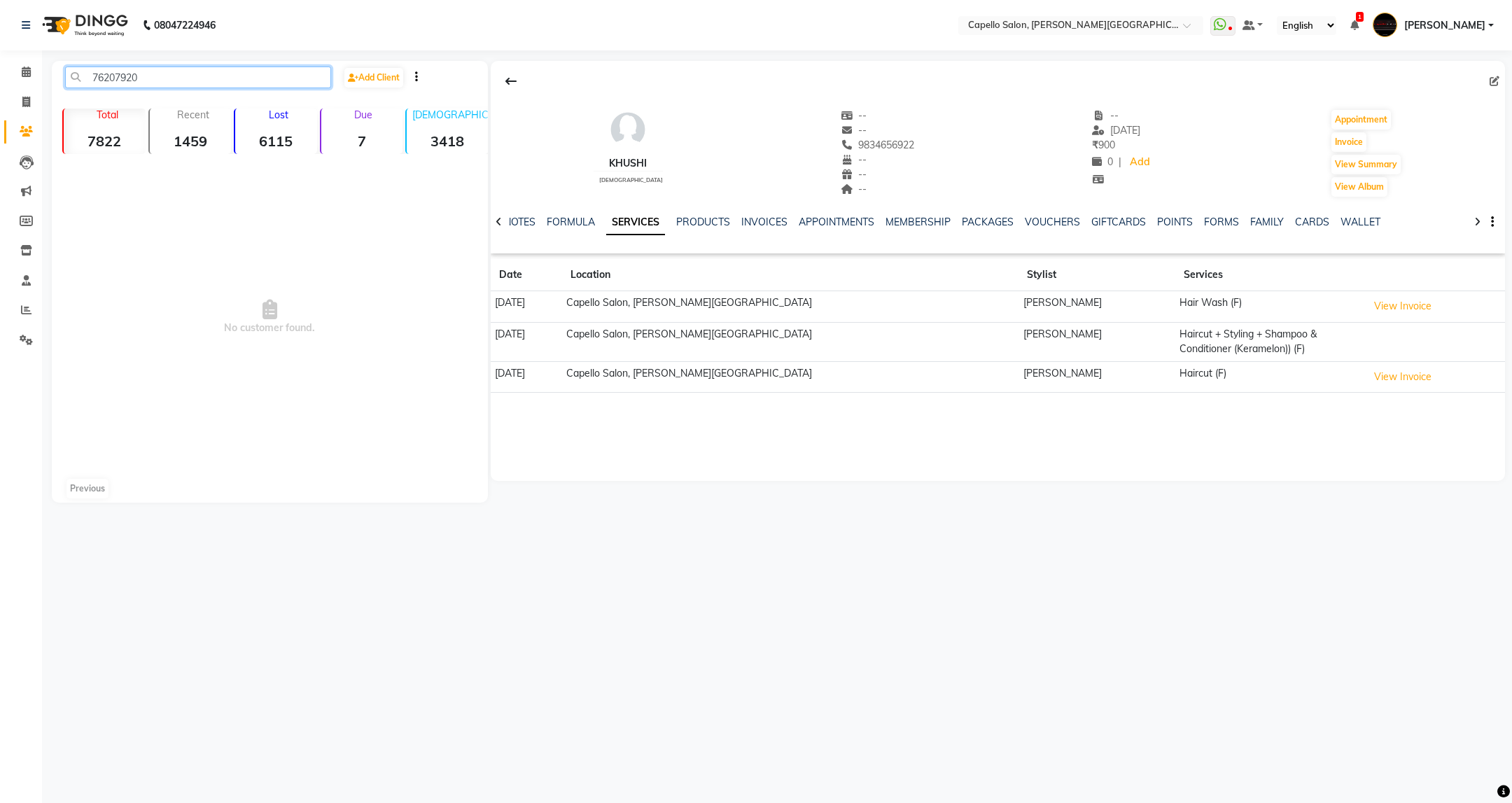
type input "76207920"
drag, startPoint x: 924, startPoint y: 143, endPoint x: 826, endPoint y: 149, distance: 98.2
click at [826, 147] on div "Khushi female -- -- 9834656922 -- -- -- -- 13-02-2025 ₹ 900 0 | Add Appointment…" at bounding box center [997, 146] width 1014 height 104
copy span "9834656922"
click at [25, 106] on icon at bounding box center [26, 101] width 8 height 11
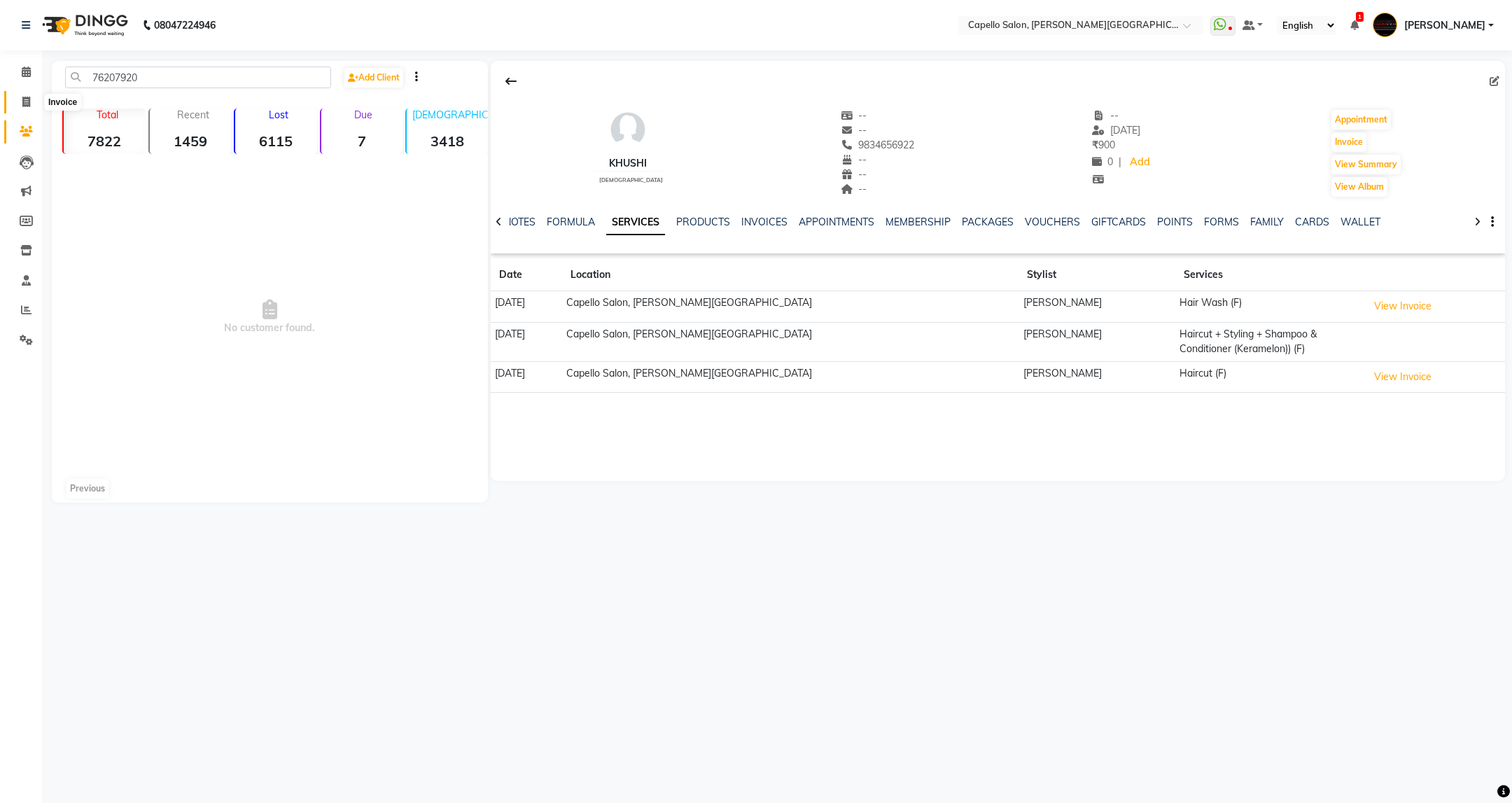
select select "service"
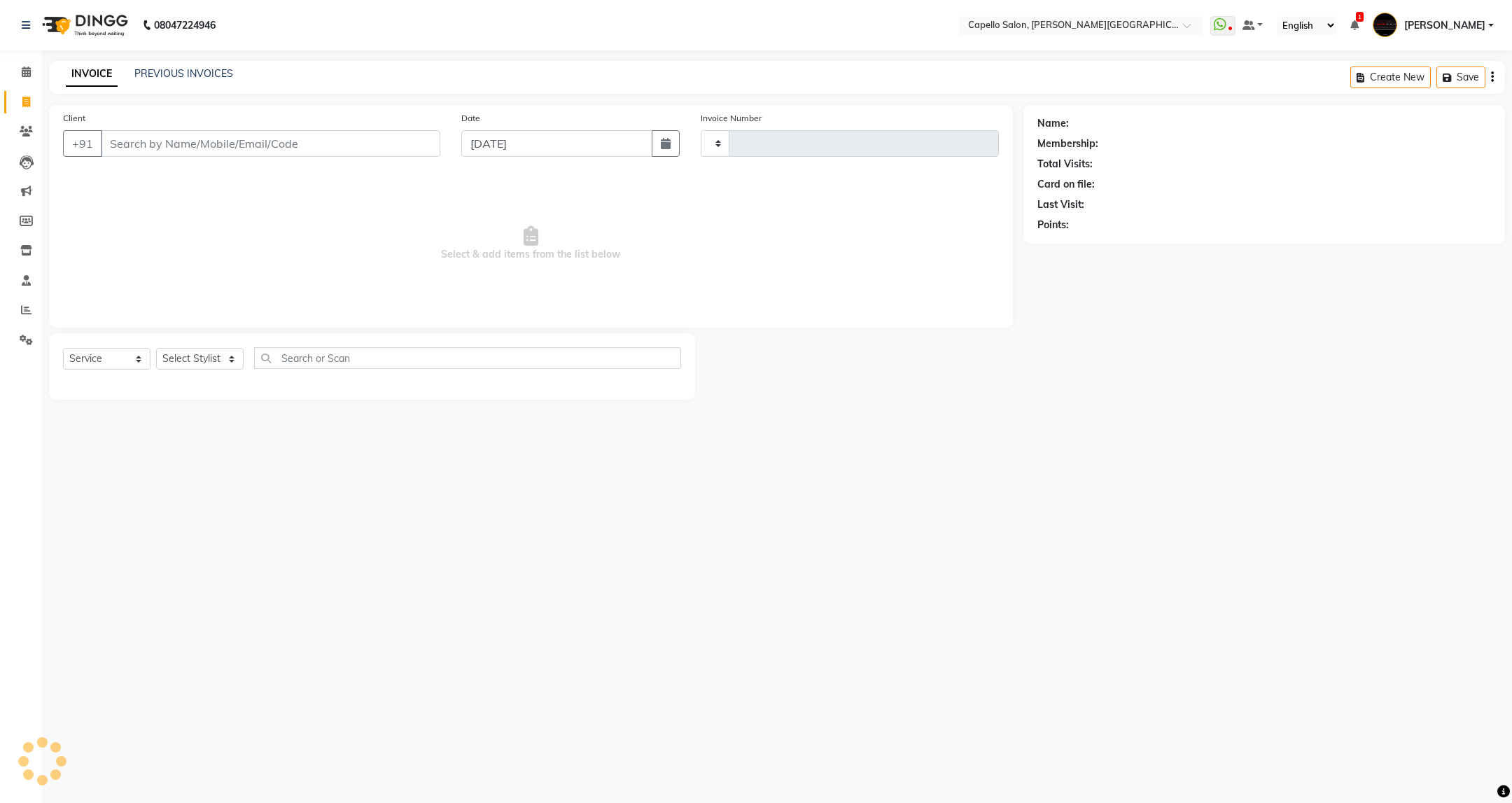
type input "3432"
select select "811"
click at [186, 76] on link "PREVIOUS INVOICES" at bounding box center [184, 73] width 99 height 13
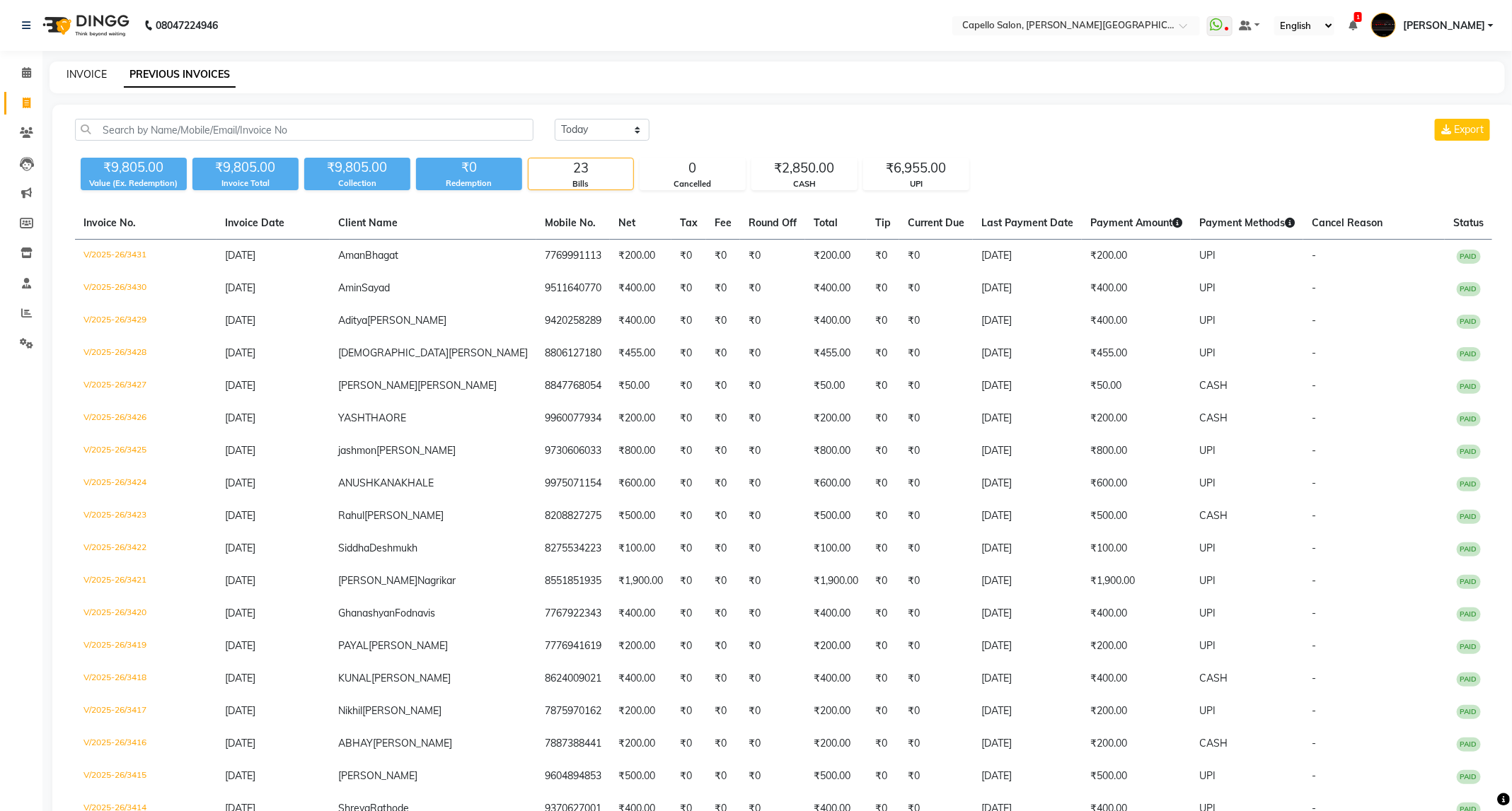
click at [92, 70] on link "INVOICE" at bounding box center [86, 74] width 41 height 13
select select "service"
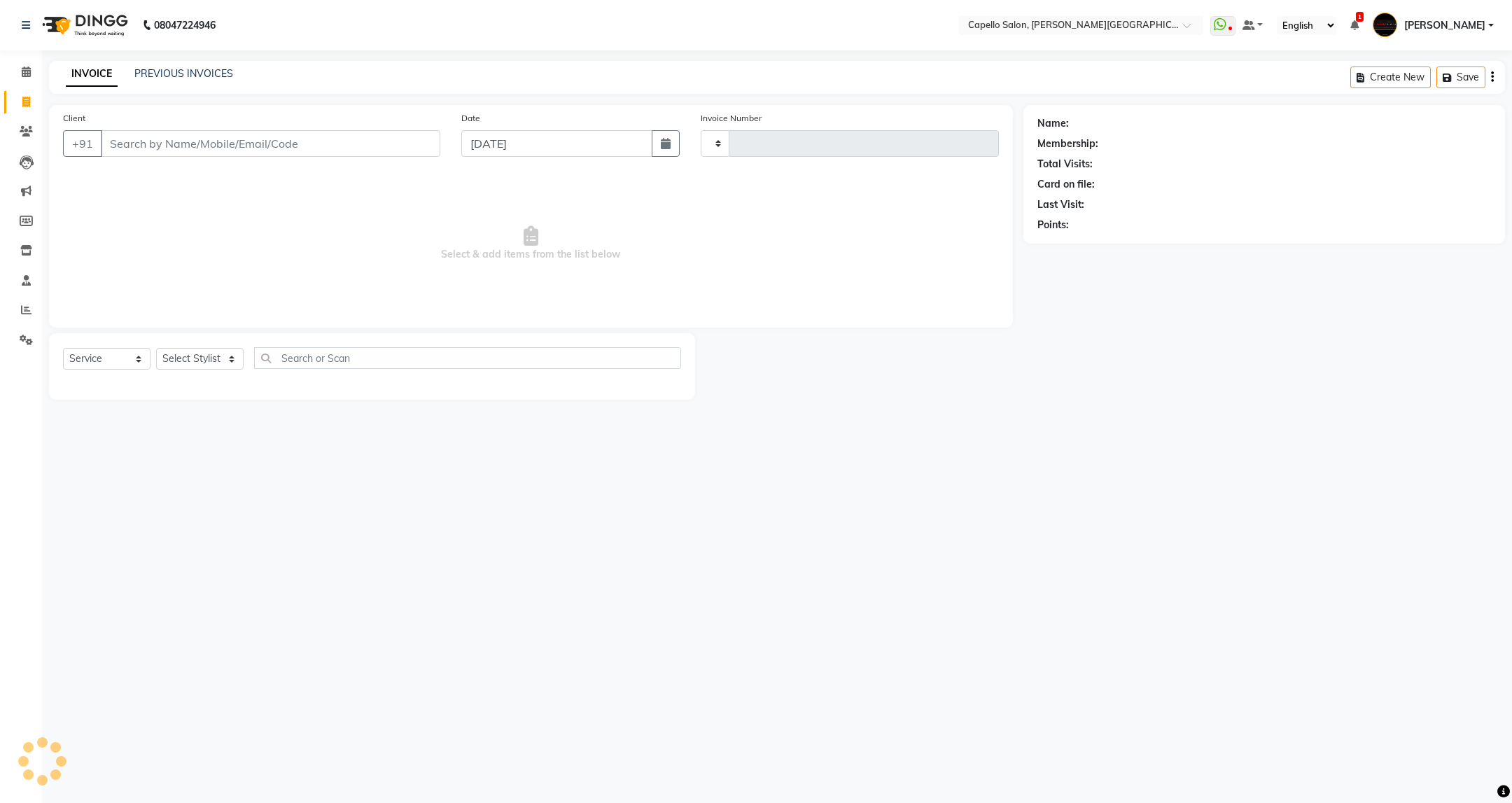
type input "3432"
select select "811"
click at [208, 360] on select "Select Stylist ADMIN ANKUSH B Capello Trimurti Dushyant barsagade Kristee Raut …" at bounding box center [199, 359] width 87 height 22
select select "35878"
click at [156, 349] on select "Select Stylist ADMIN ANKUSH B Capello Trimurti Dushyant barsagade Kristee Raut …" at bounding box center [199, 359] width 87 height 22
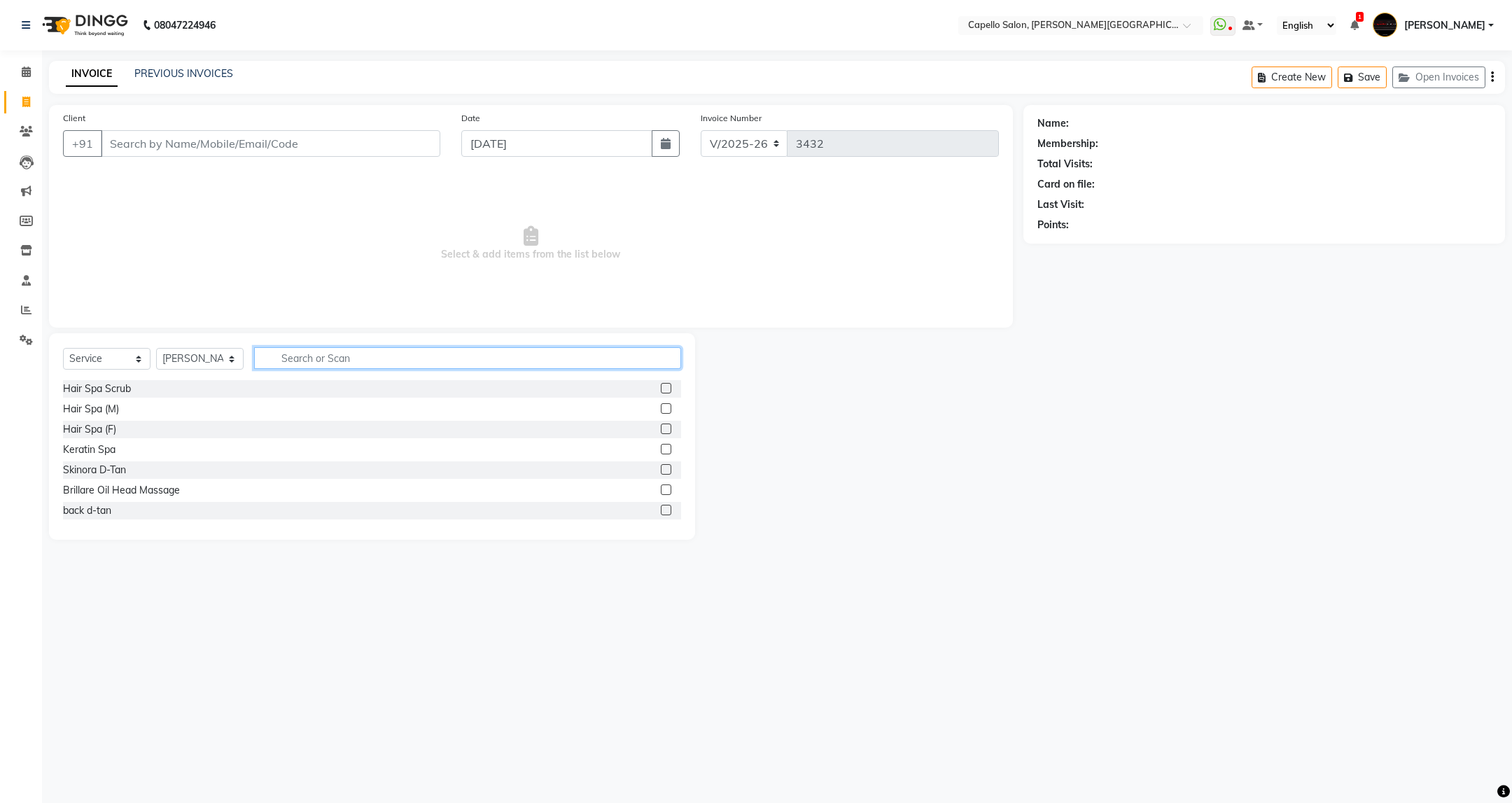
click at [406, 362] on input "text" at bounding box center [466, 358] width 426 height 22
type input "cut"
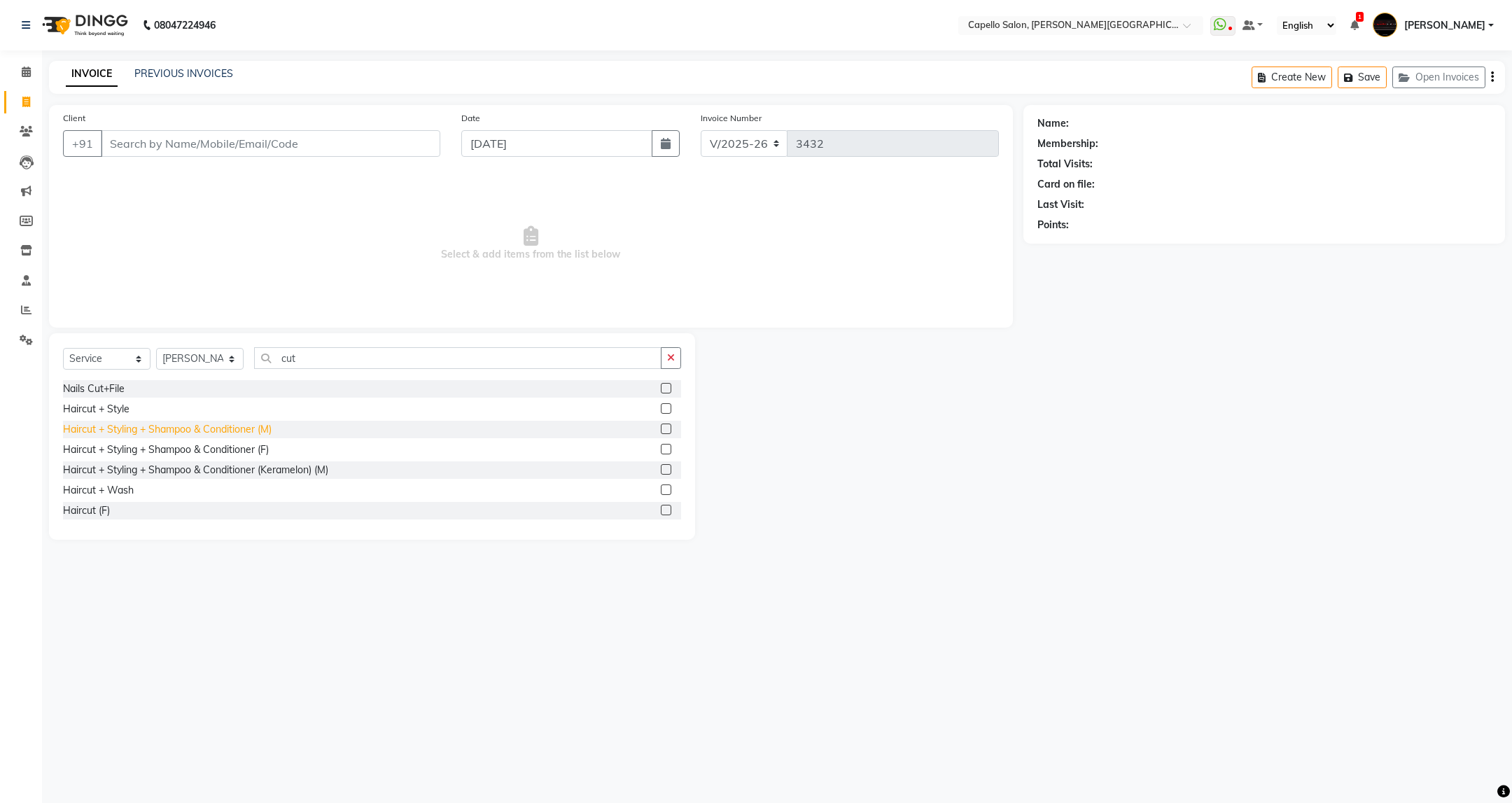
click at [257, 436] on div "Haircut + Styling + Shampoo & Conditioner (M)" at bounding box center [167, 429] width 209 height 14
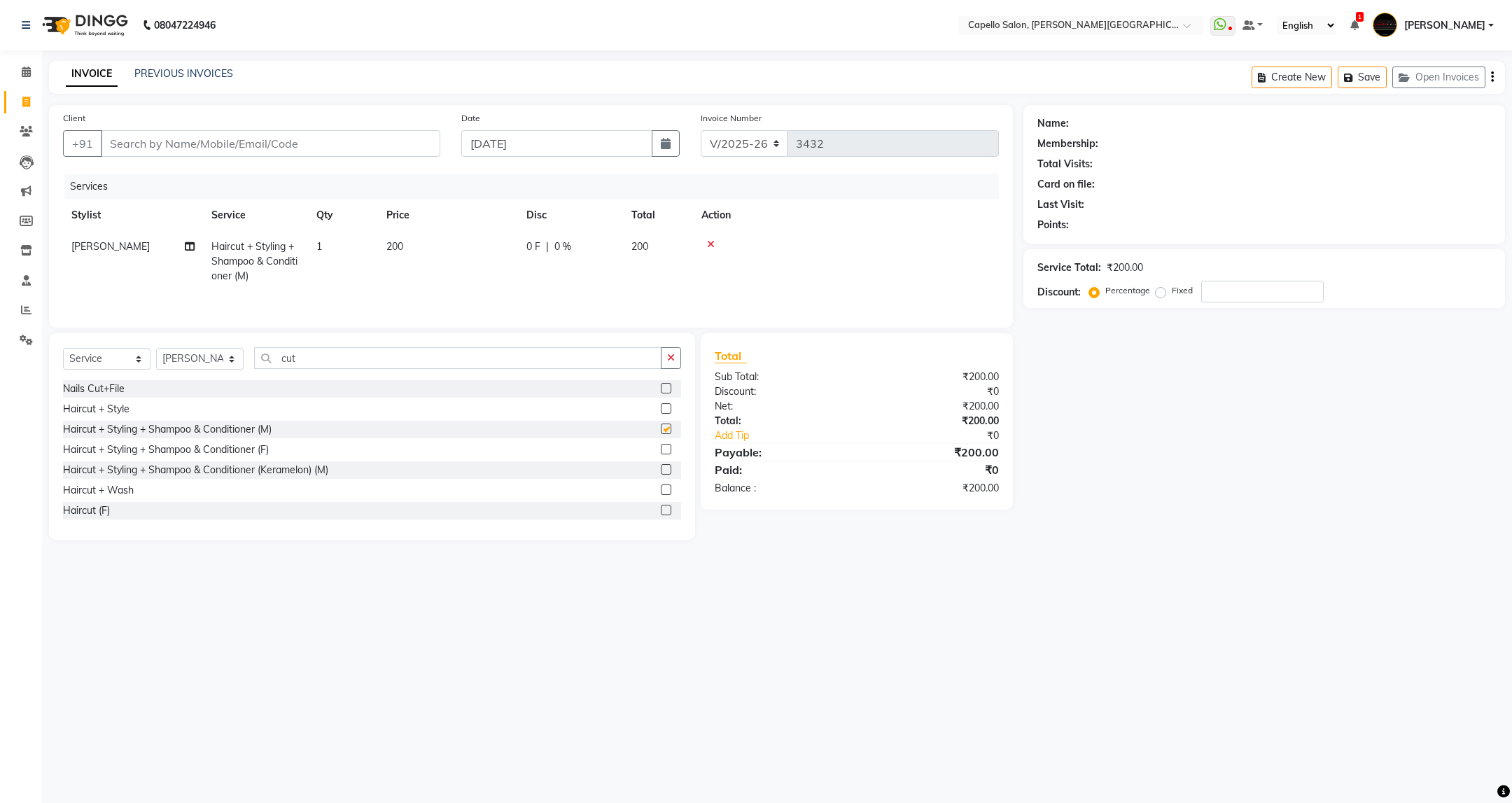
checkbox input "false"
click at [310, 138] on input "Client" at bounding box center [270, 143] width 339 height 27
type input "9"
type input "0"
type input "9372777293"
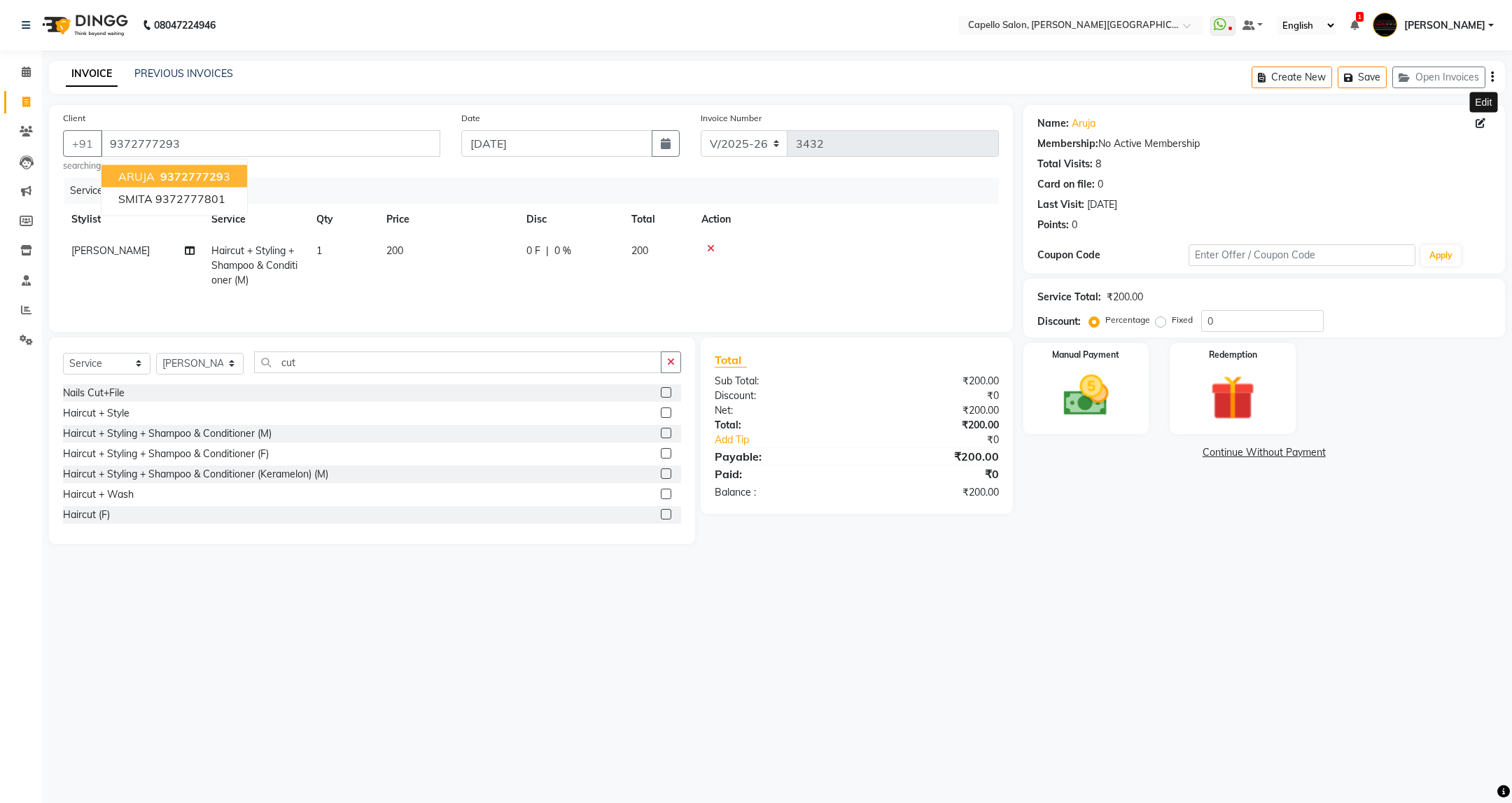
click at [1481, 124] on icon at bounding box center [1480, 123] width 10 height 10
select select "22"
select select "male"
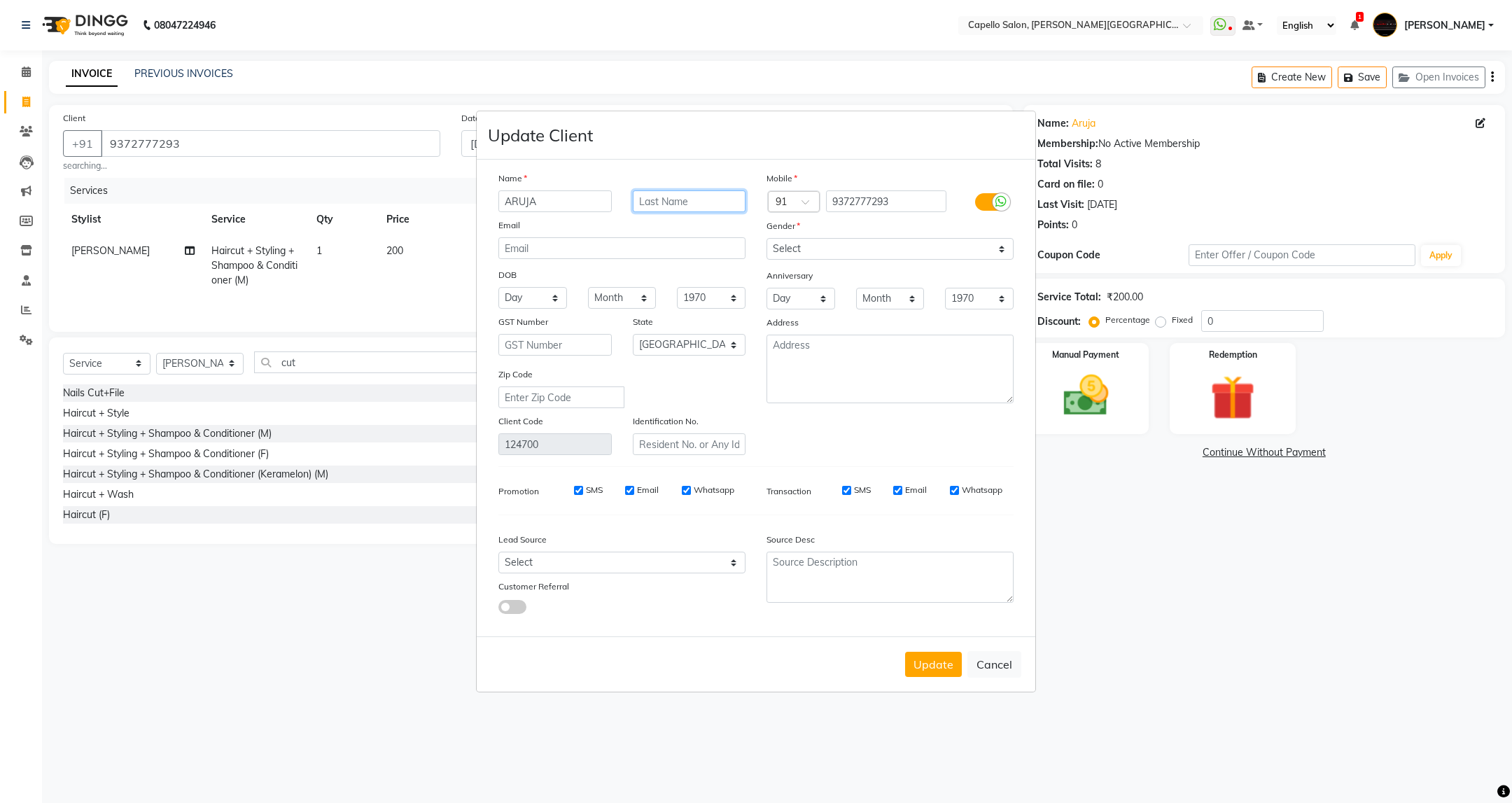
drag, startPoint x: 1292, startPoint y: 130, endPoint x: 718, endPoint y: 198, distance: 578.0
click at [718, 198] on input "text" at bounding box center [689, 201] width 113 height 22
type input "Shirvastav"
click at [920, 656] on button "Update" at bounding box center [933, 665] width 57 height 25
select select
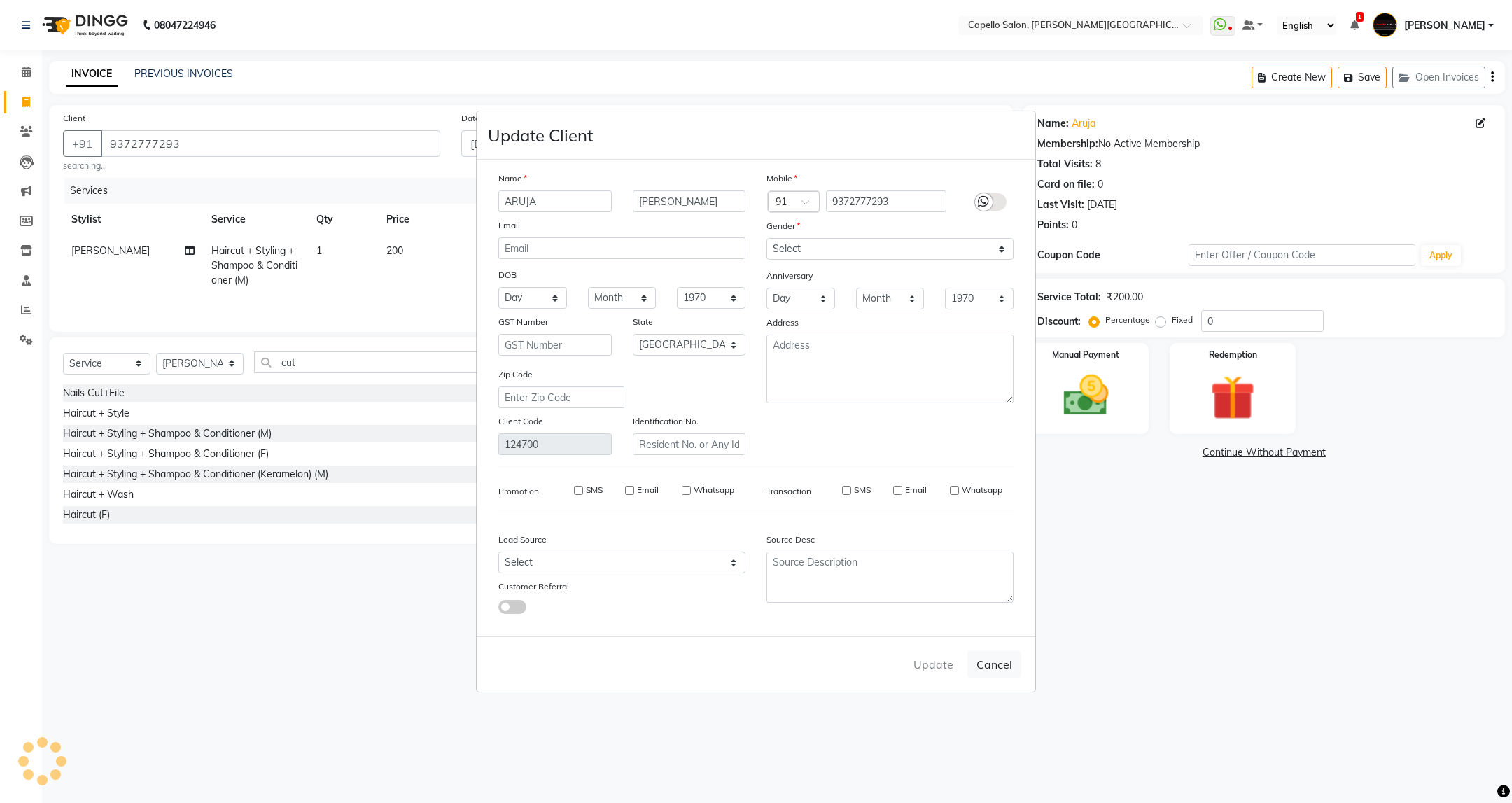
select select
select select "null"
select select
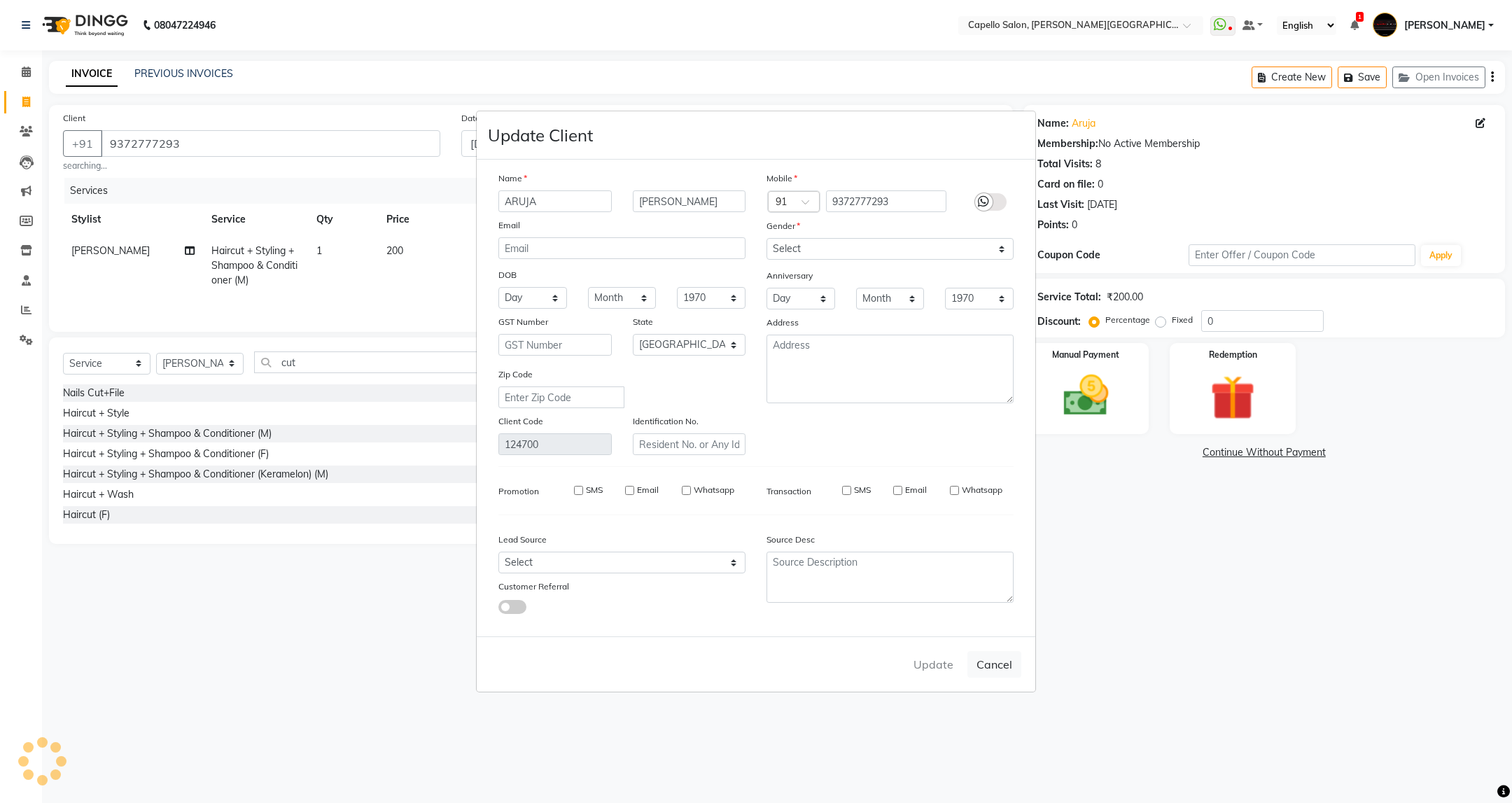
select select
checkbox input "false"
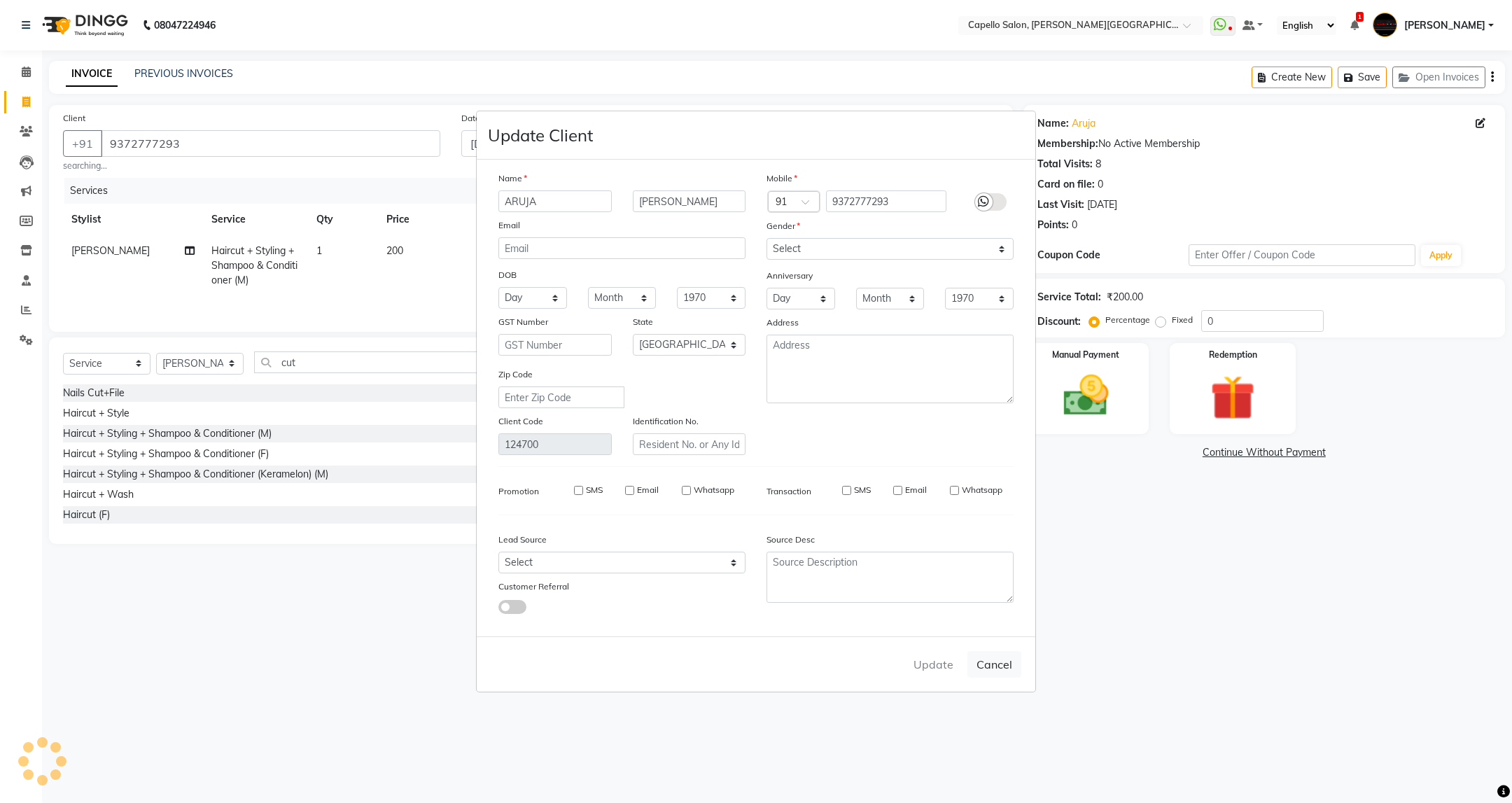
checkbox input "false"
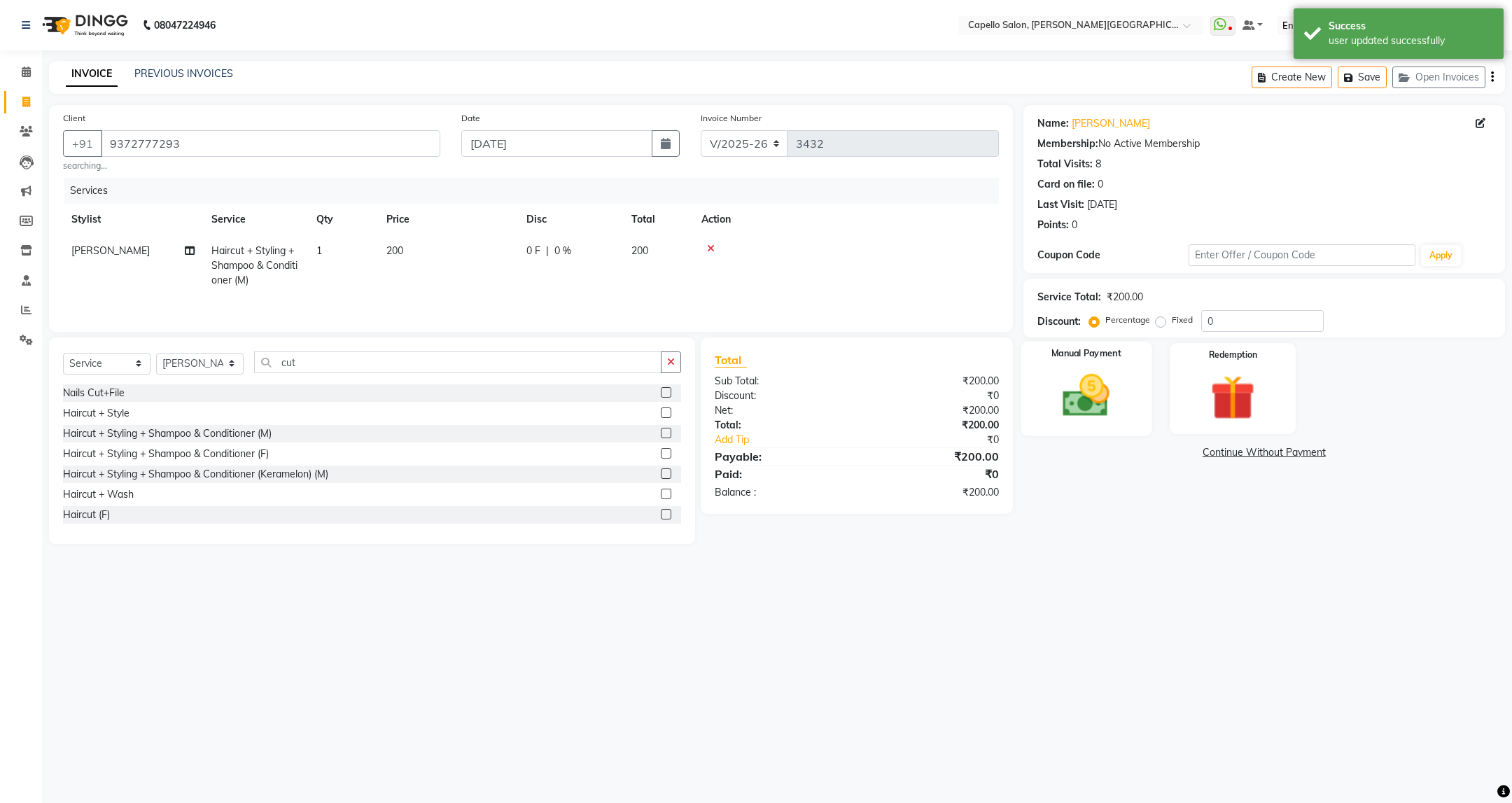
click at [1082, 388] on img at bounding box center [1085, 396] width 76 height 54
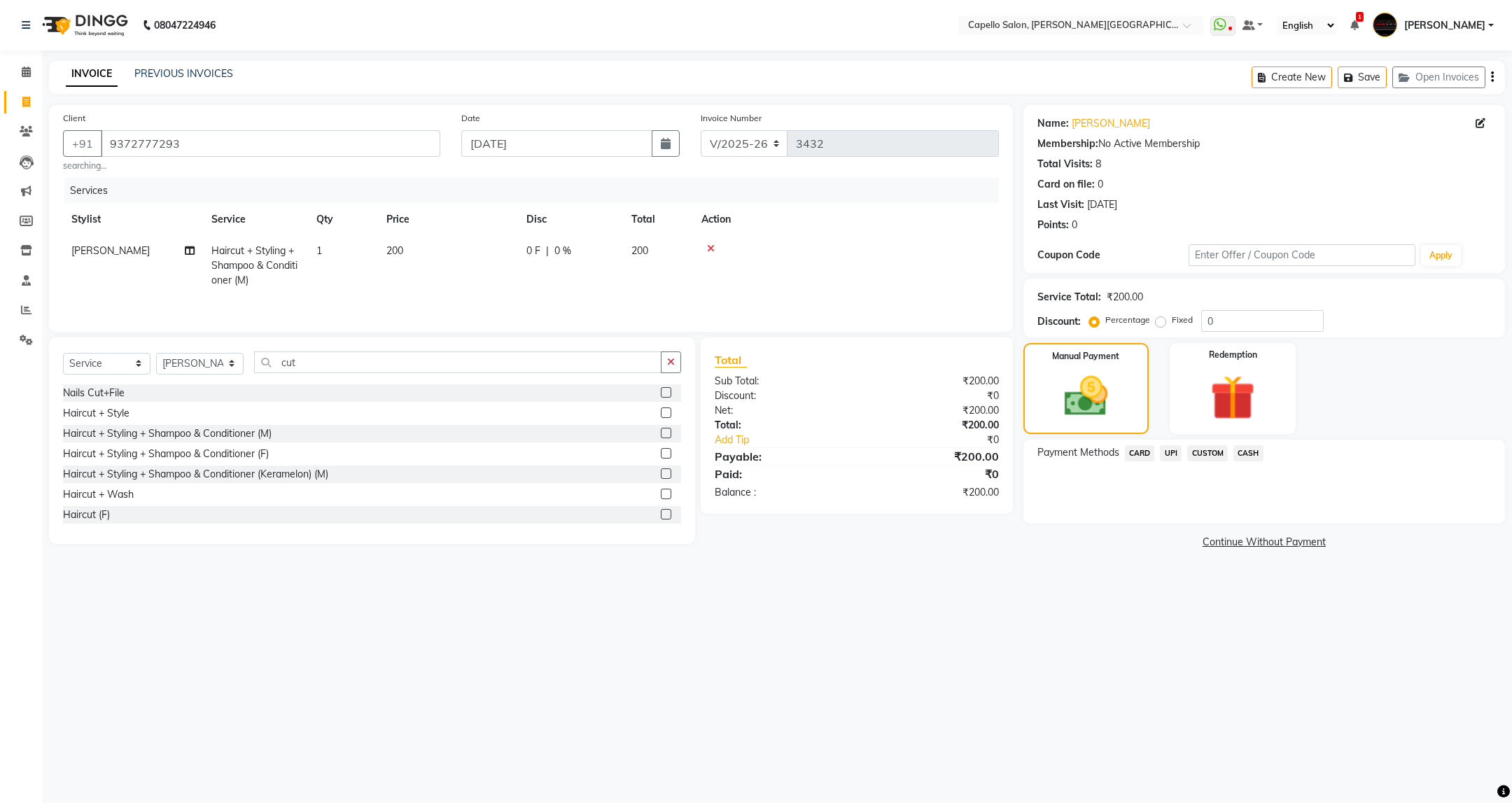
click at [1172, 452] on span "UPI" at bounding box center [1171, 453] width 22 height 16
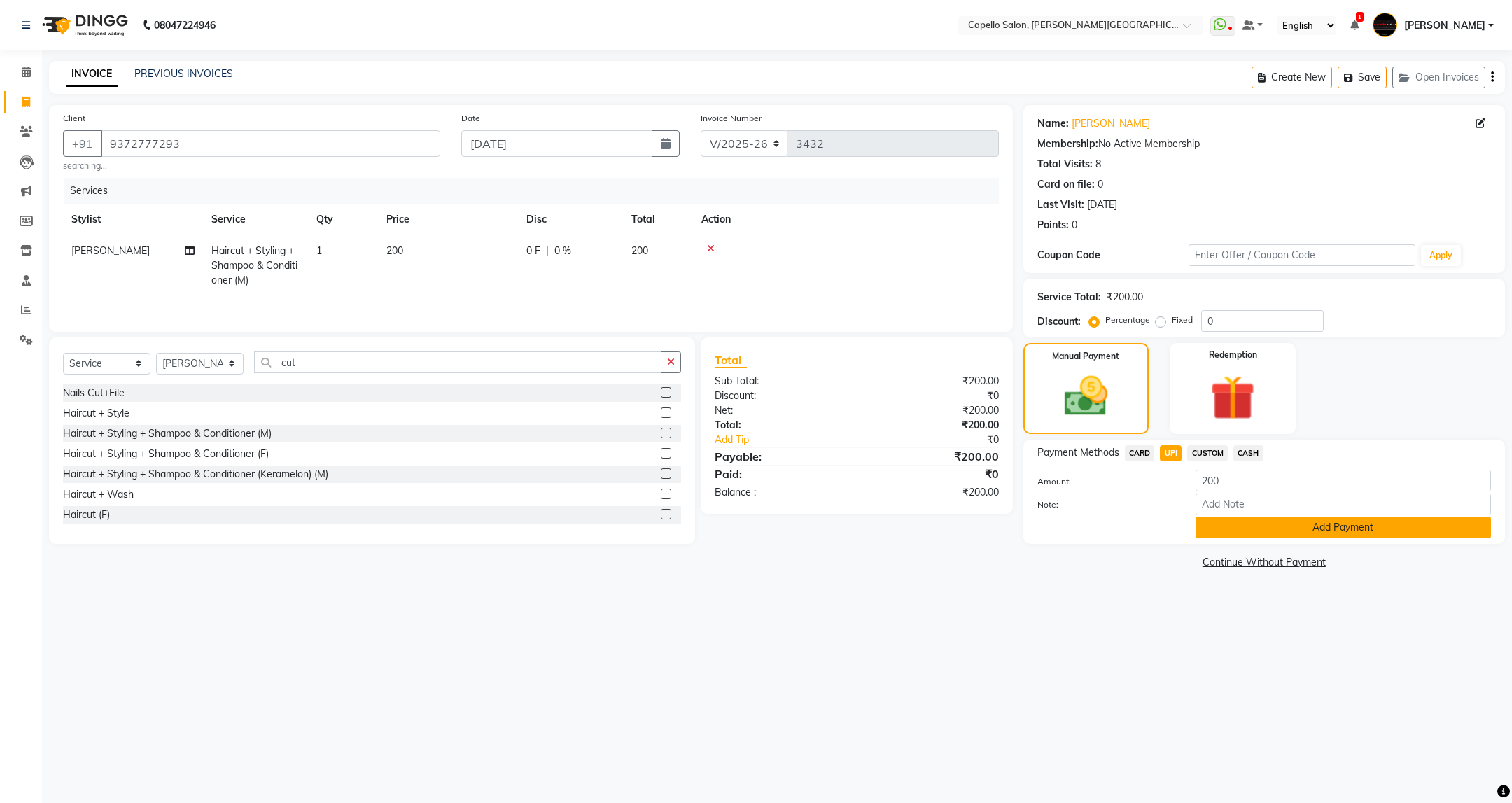
click at [1363, 522] on button "Add Payment" at bounding box center [1343, 527] width 295 height 22
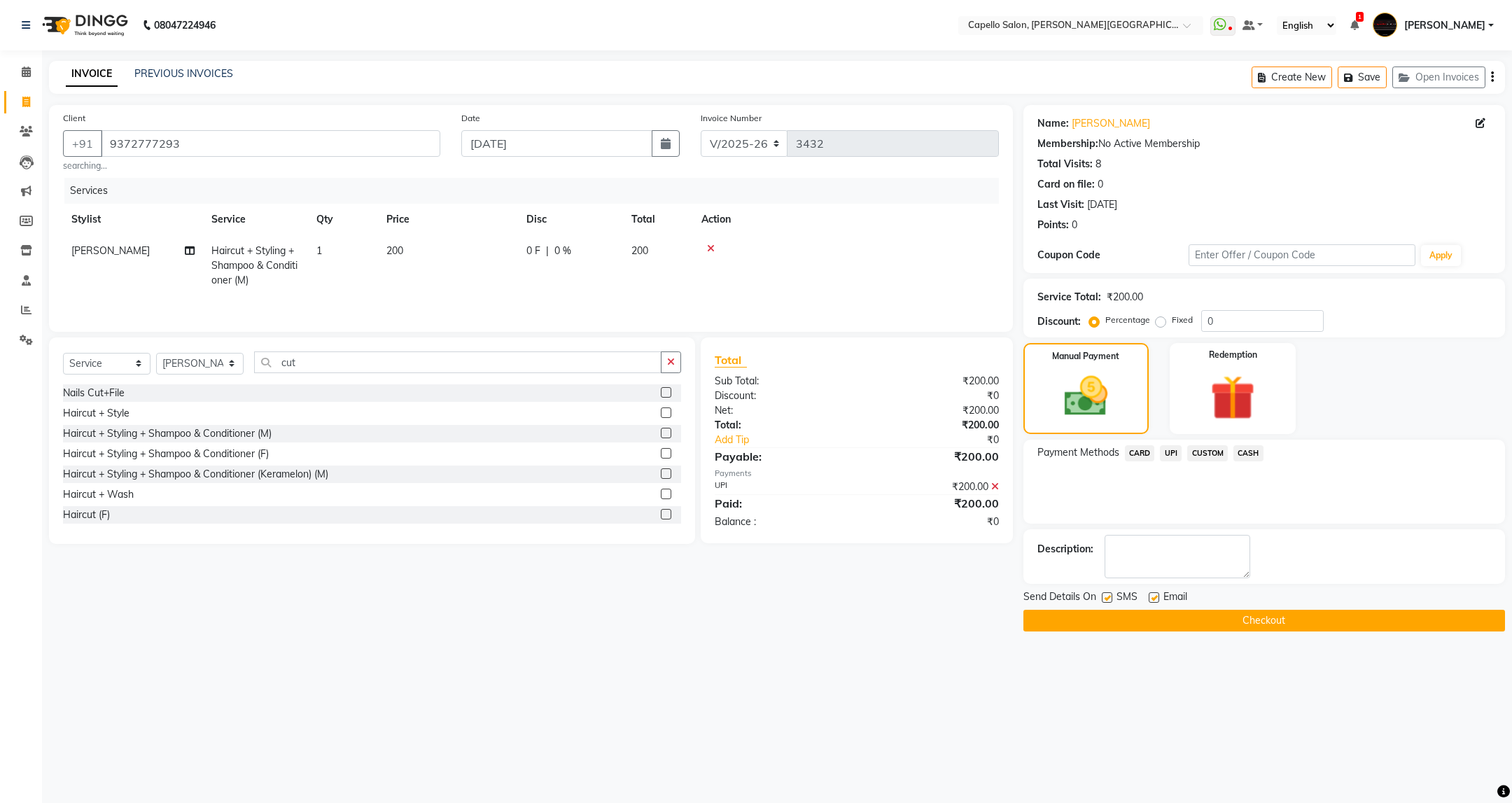
click at [1271, 622] on button "Checkout" at bounding box center [1264, 620] width 482 height 22
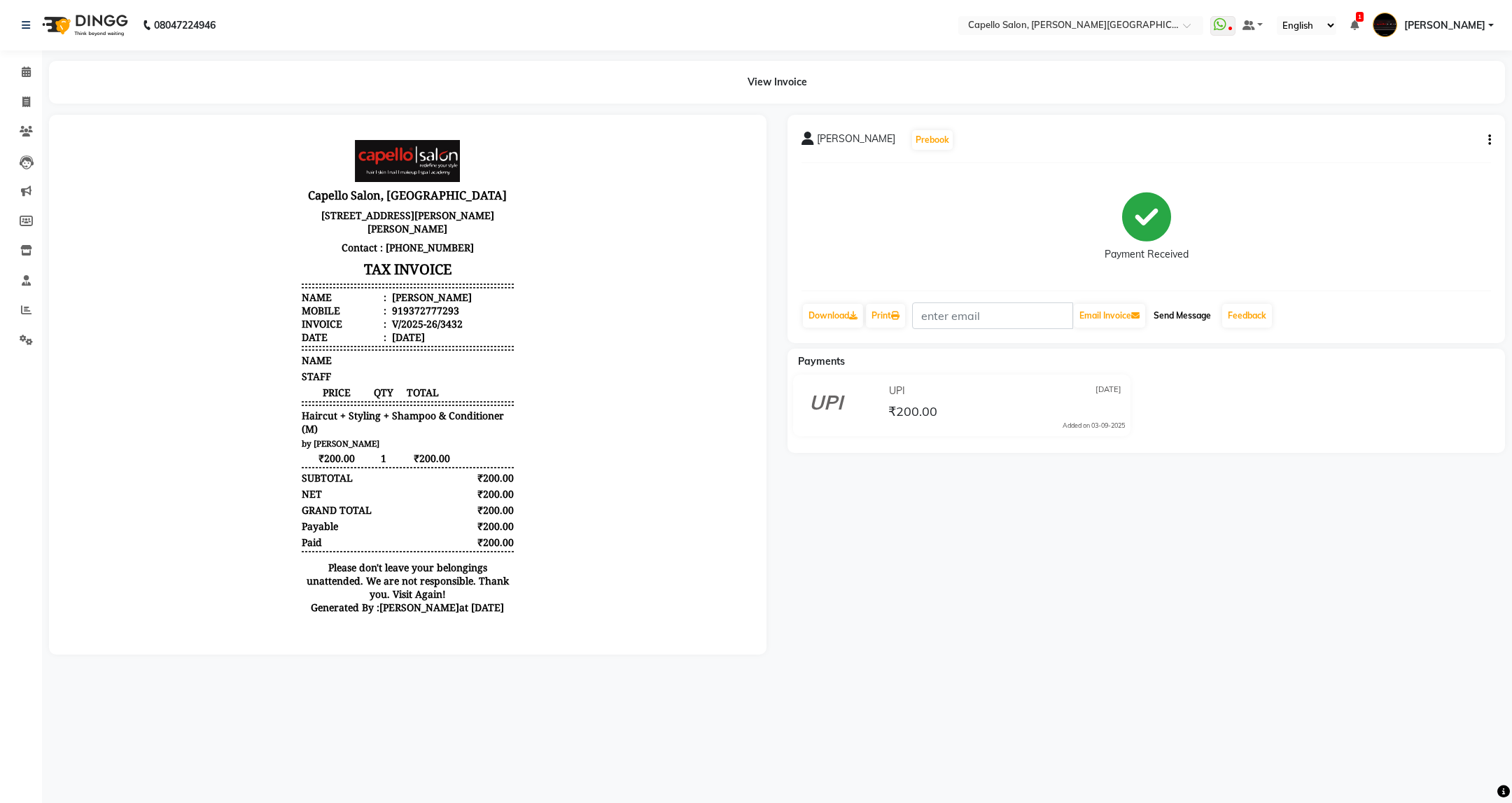
click at [1178, 321] on button "Send Message" at bounding box center [1181, 315] width 68 height 24
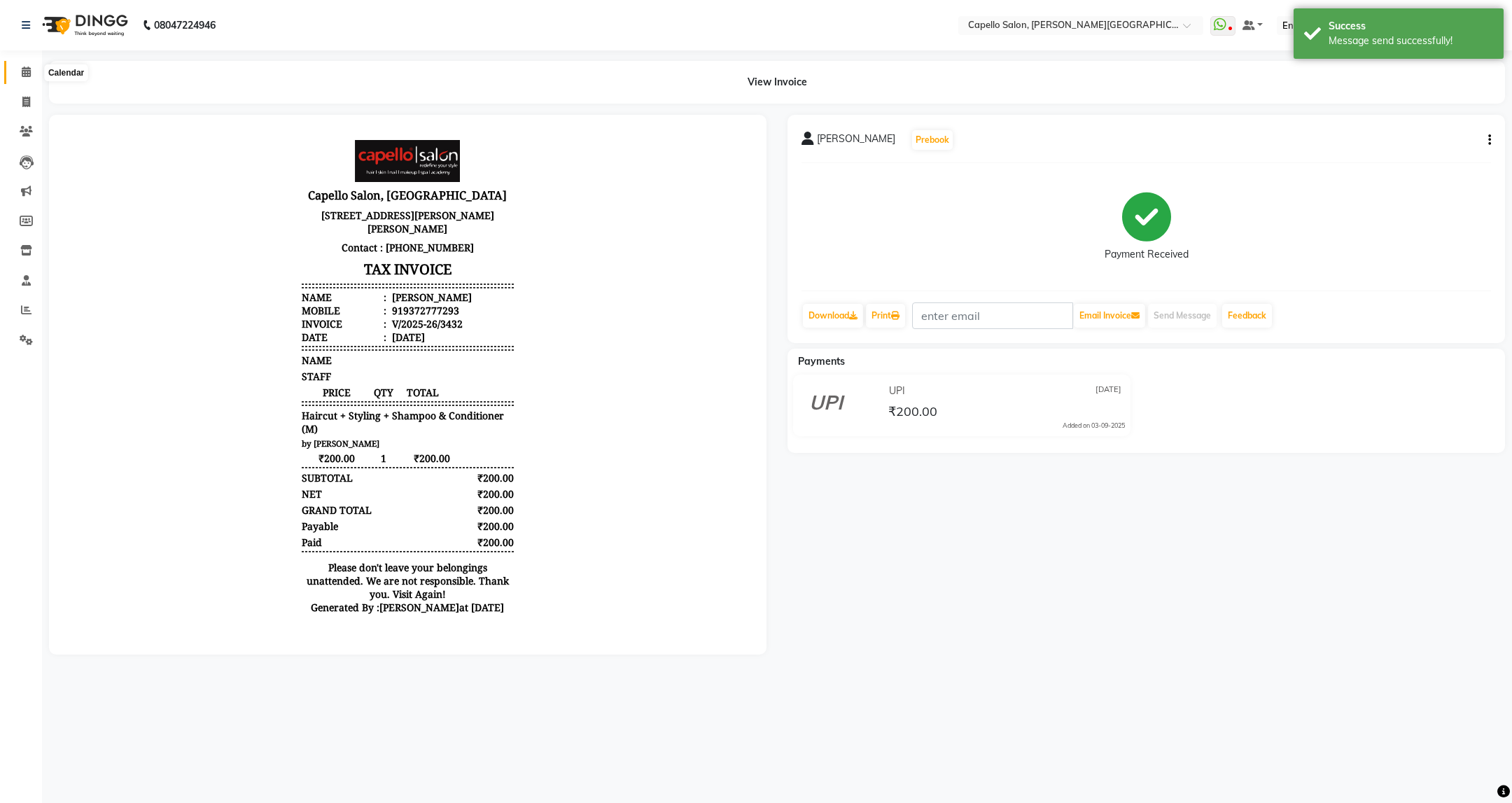
click at [37, 67] on span at bounding box center [26, 72] width 24 height 16
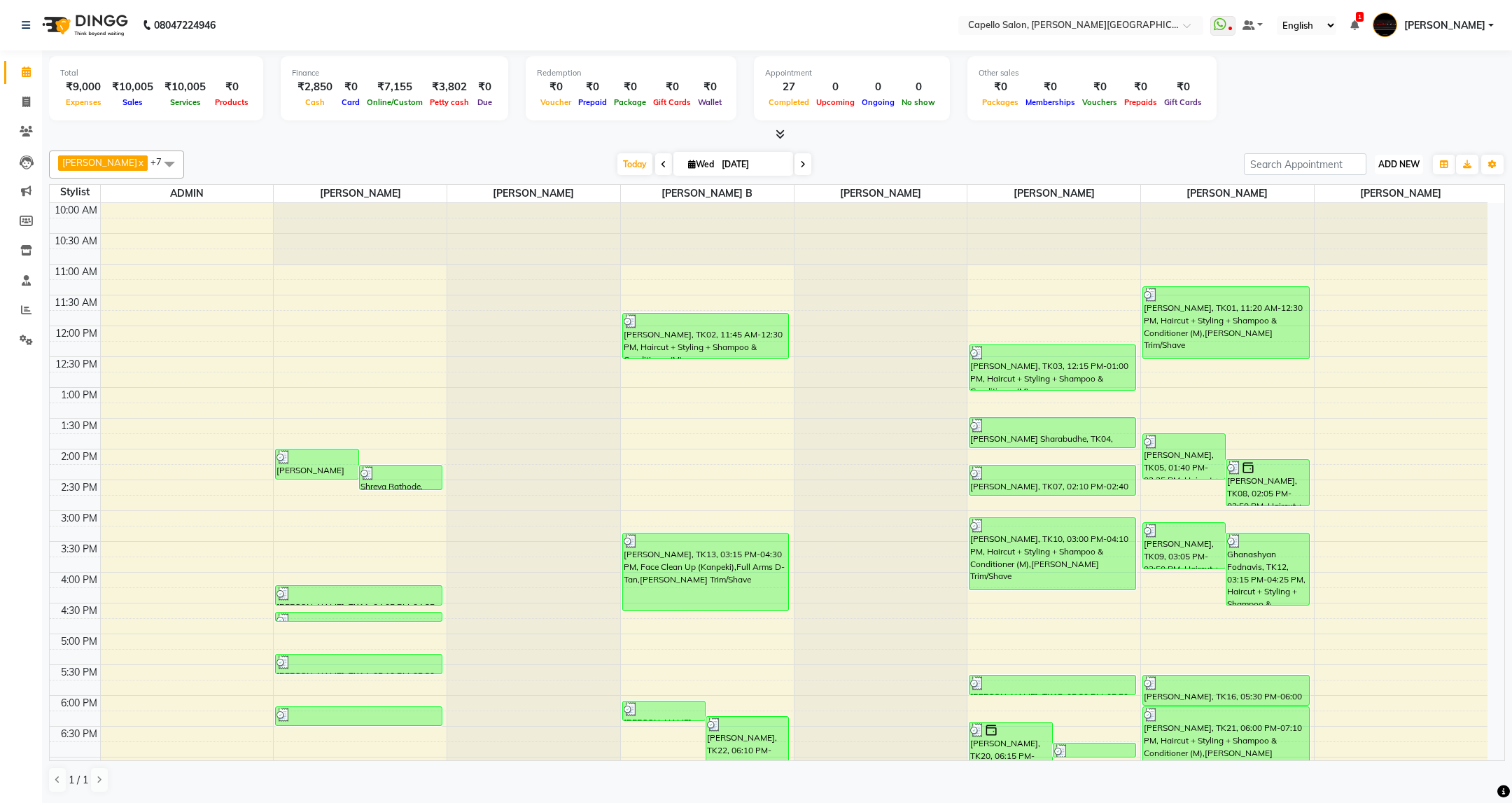
click at [1392, 158] on button "ADD NEW Toggle Dropdown" at bounding box center [1399, 164] width 48 height 19
click at [1353, 244] on link "Add Attendance" at bounding box center [1367, 246] width 111 height 18
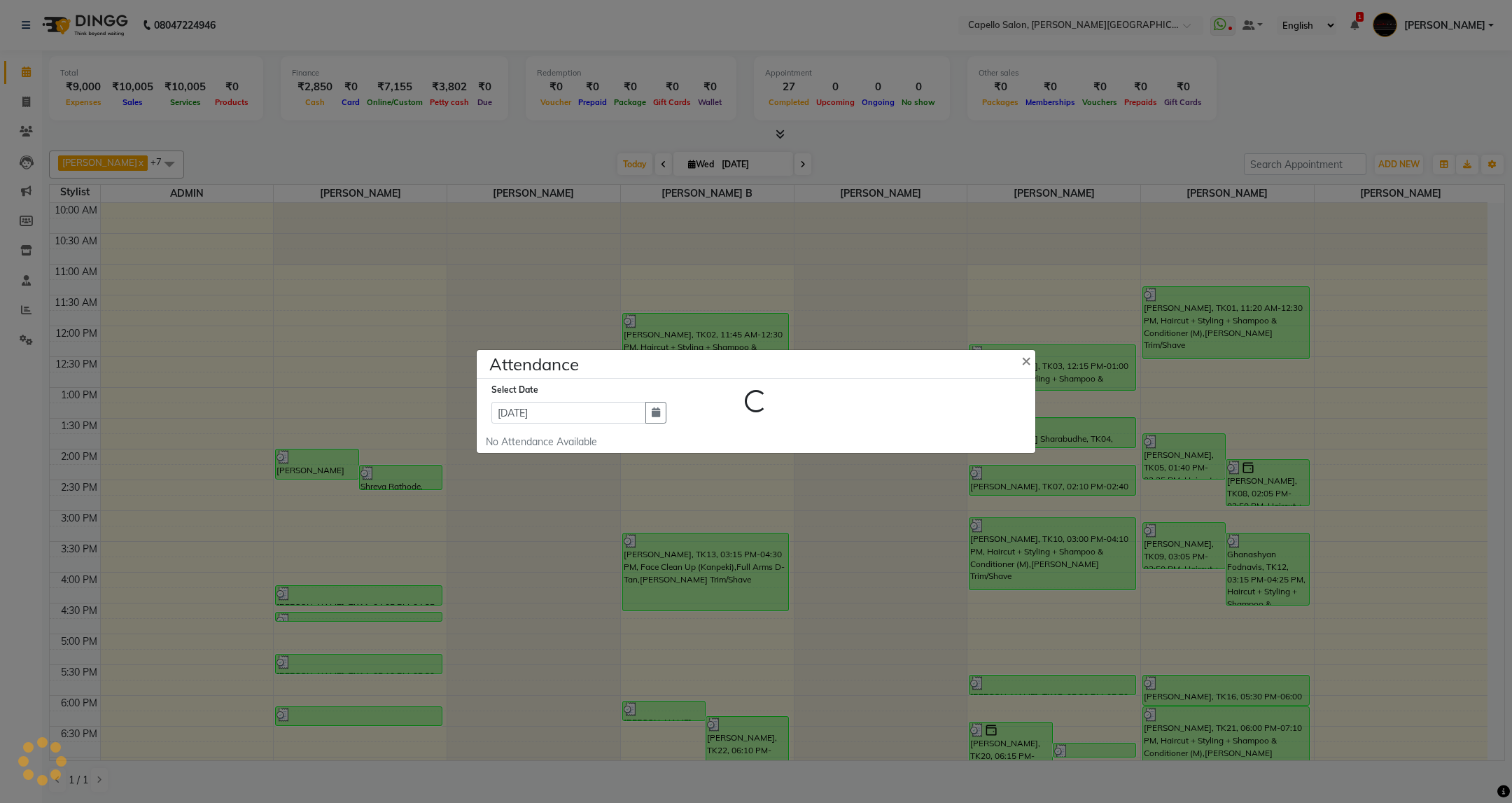
select select "W"
select select "A"
select select "W"
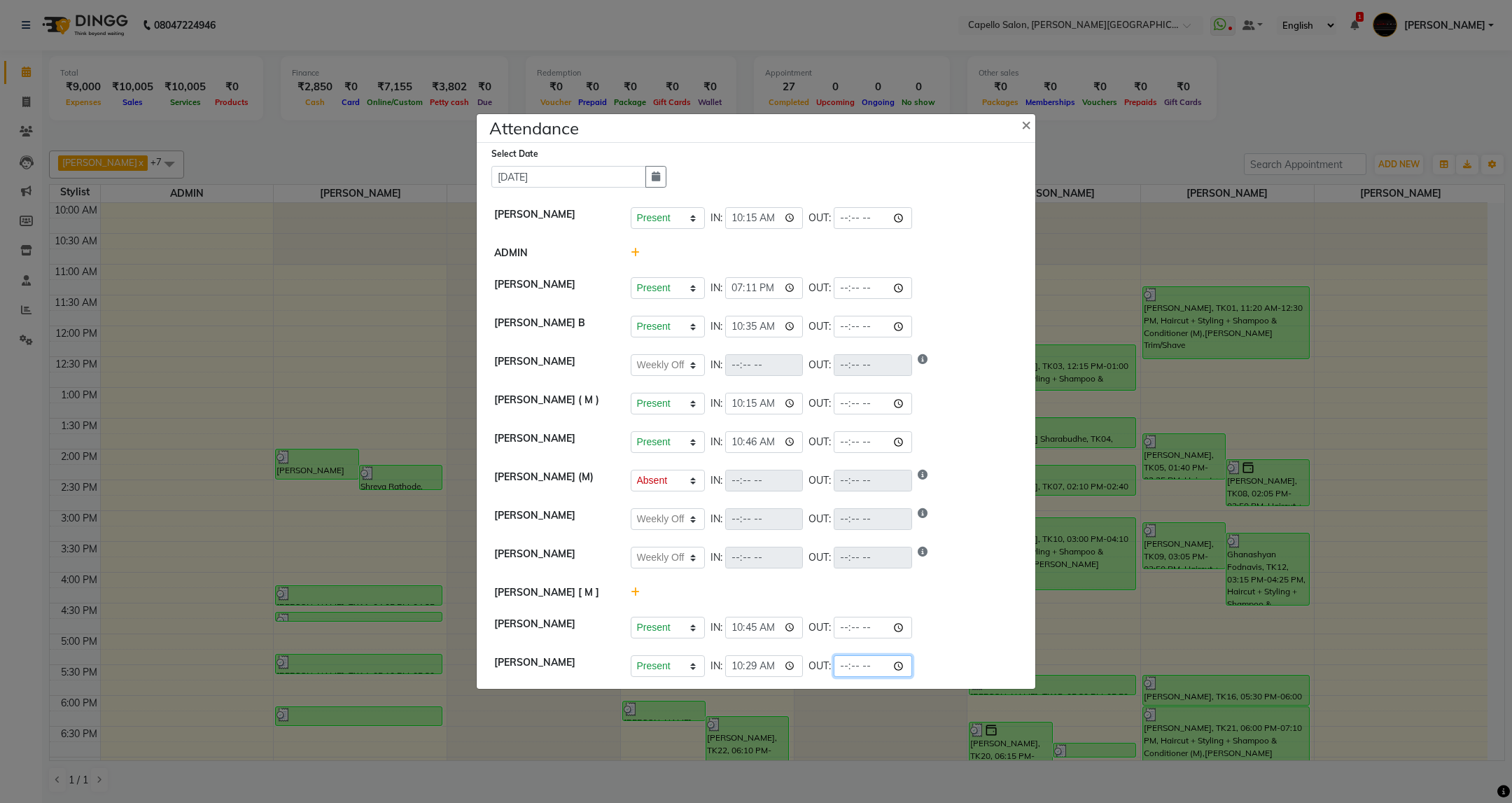
click at [854, 668] on input "time" at bounding box center [873, 666] width 79 height 22
type input "20:01"
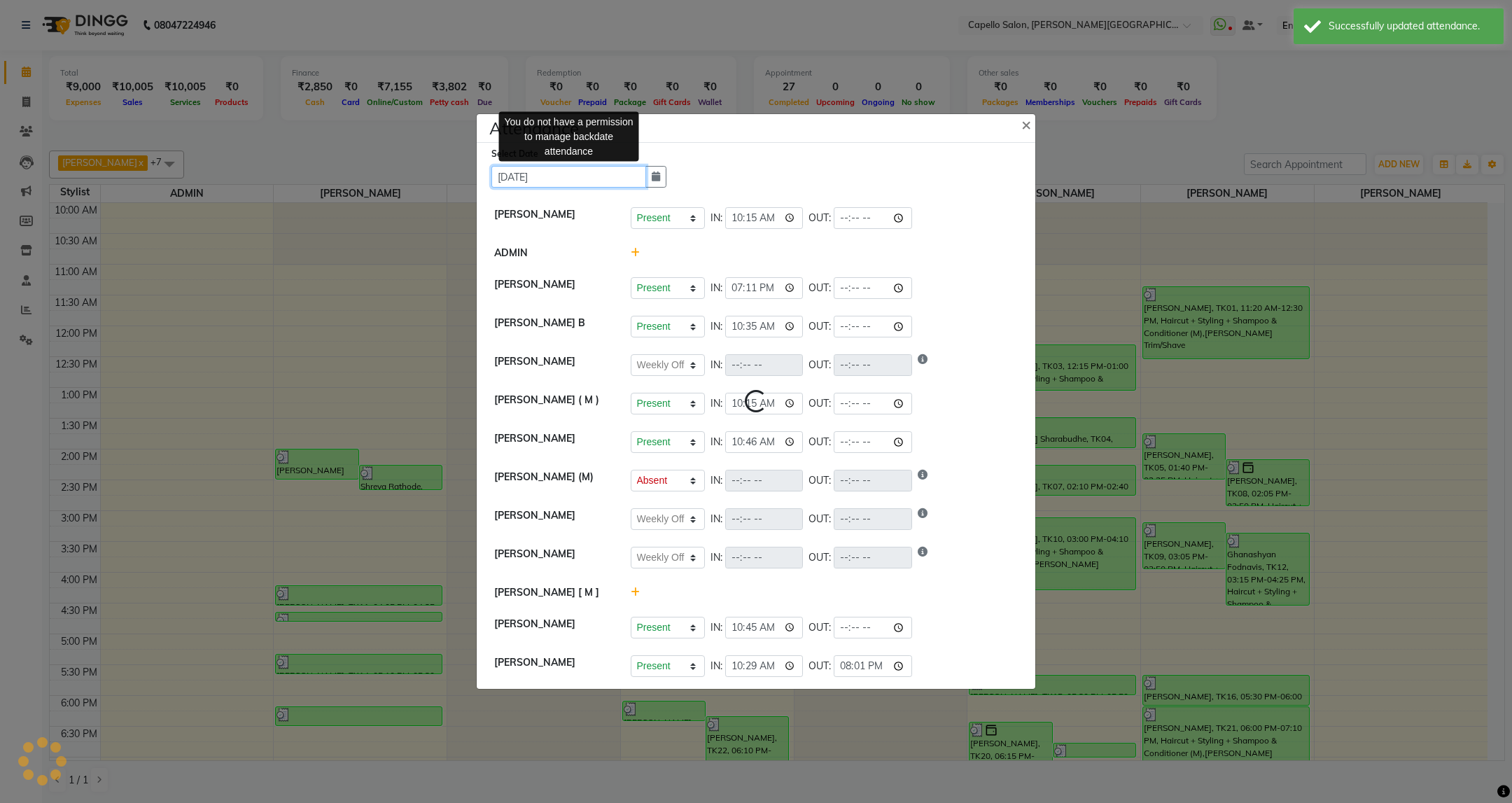
select select "W"
select select "A"
select select "W"
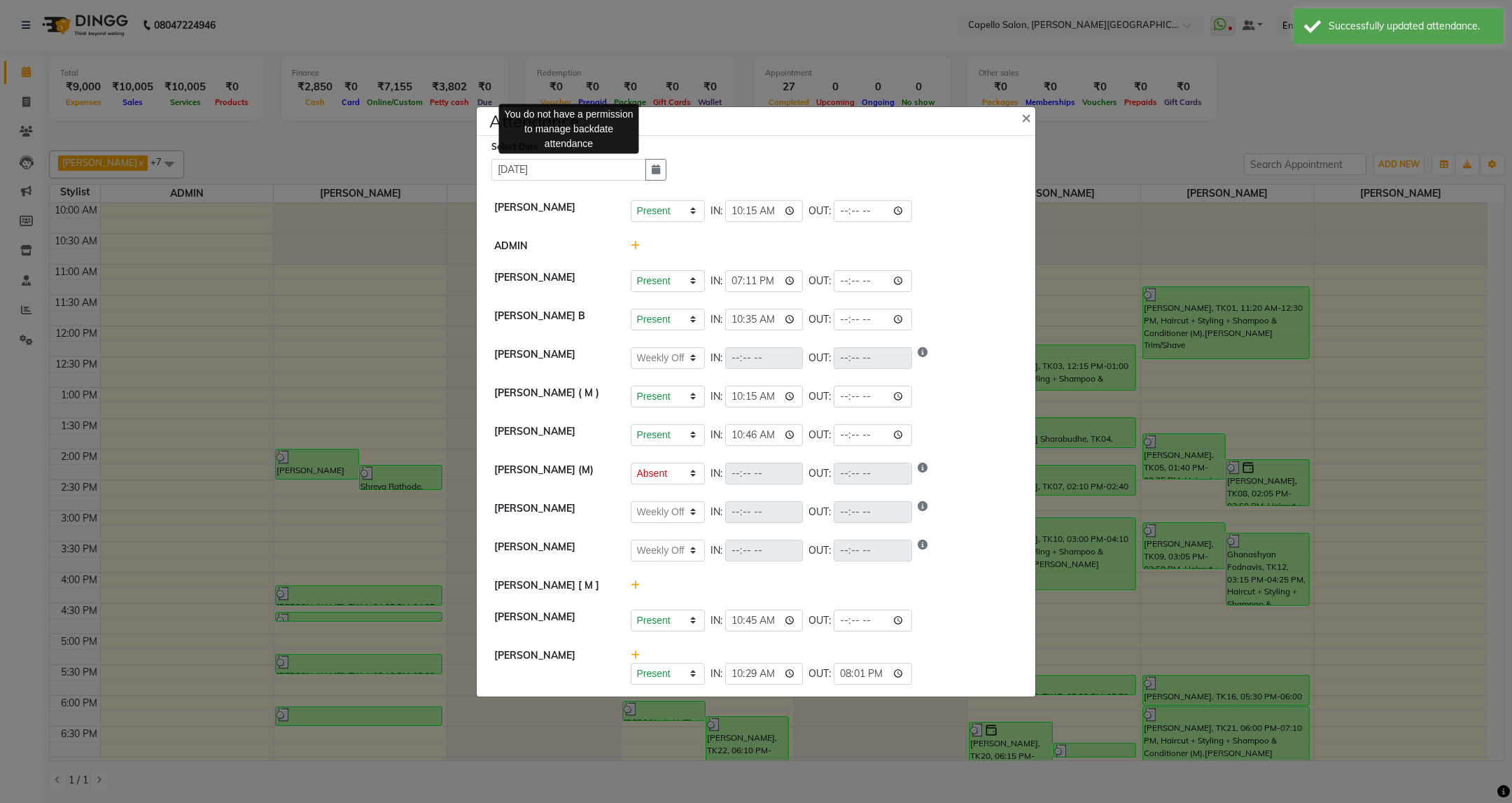
click at [921, 156] on div "Select Date 03-09-2025 You do not have a permission to manage backdate attendan…" at bounding box center [761, 160] width 540 height 41
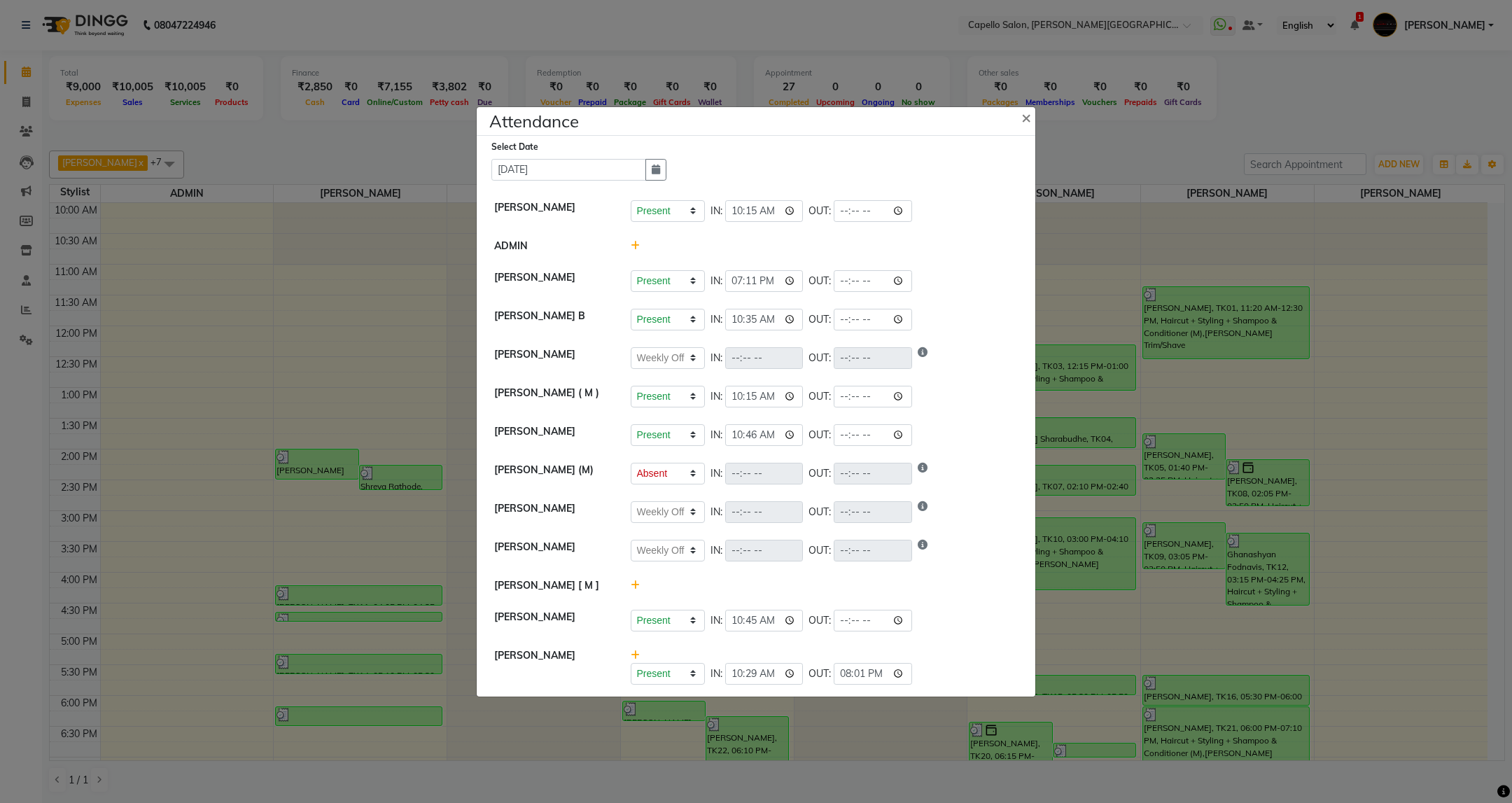
click at [315, 24] on ngb-modal-window "Attendance × Select Date 03-09-2025 Capello Trimurti Present Absent Late Half D…" at bounding box center [756, 401] width 1512 height 803
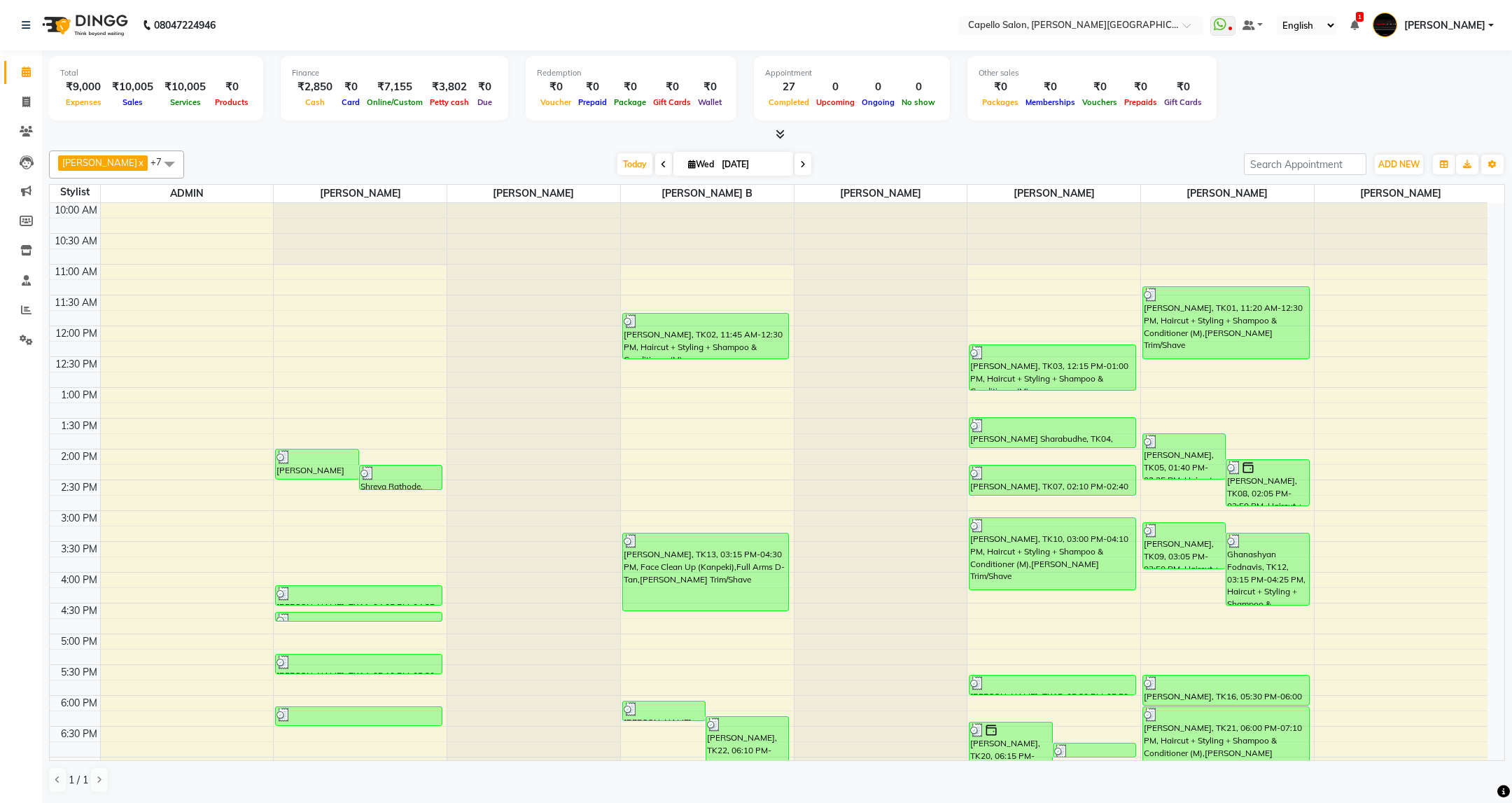
click at [30, 233] on li "Members" at bounding box center [21, 221] width 42 height 30
click at [26, 243] on span at bounding box center [26, 251] width 24 height 16
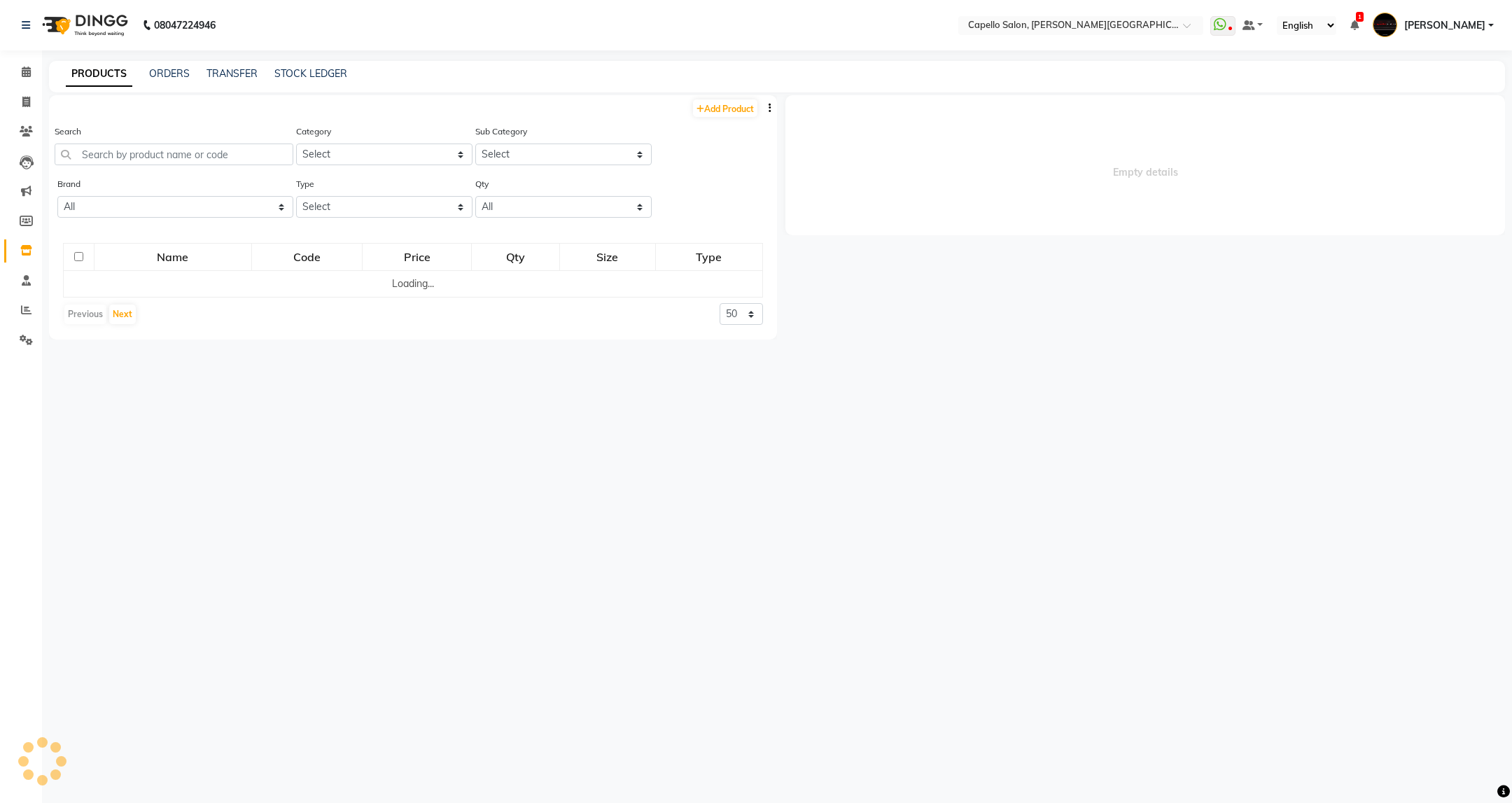
select select
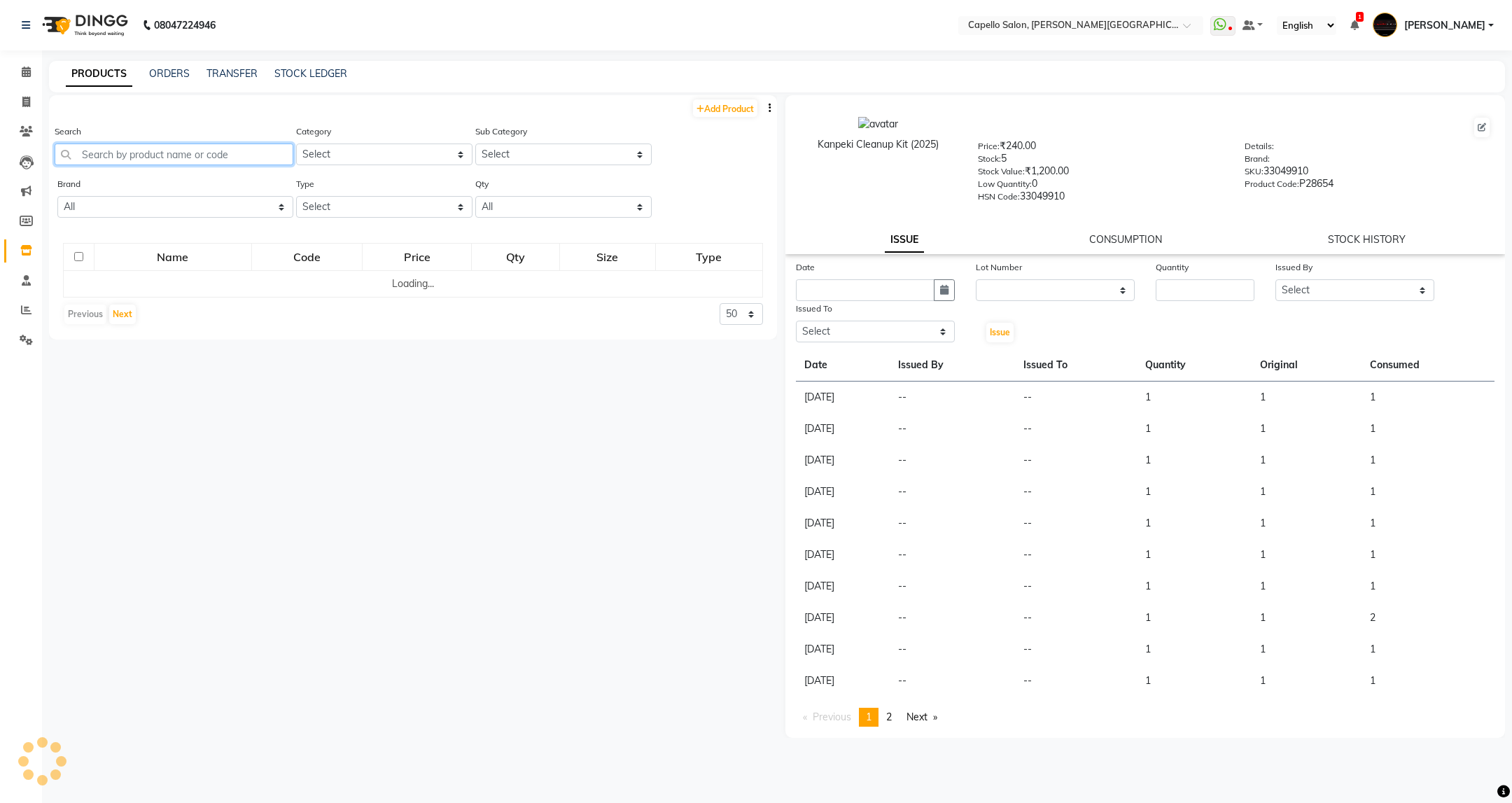
click at [192, 145] on input "text" at bounding box center [174, 154] width 238 height 22
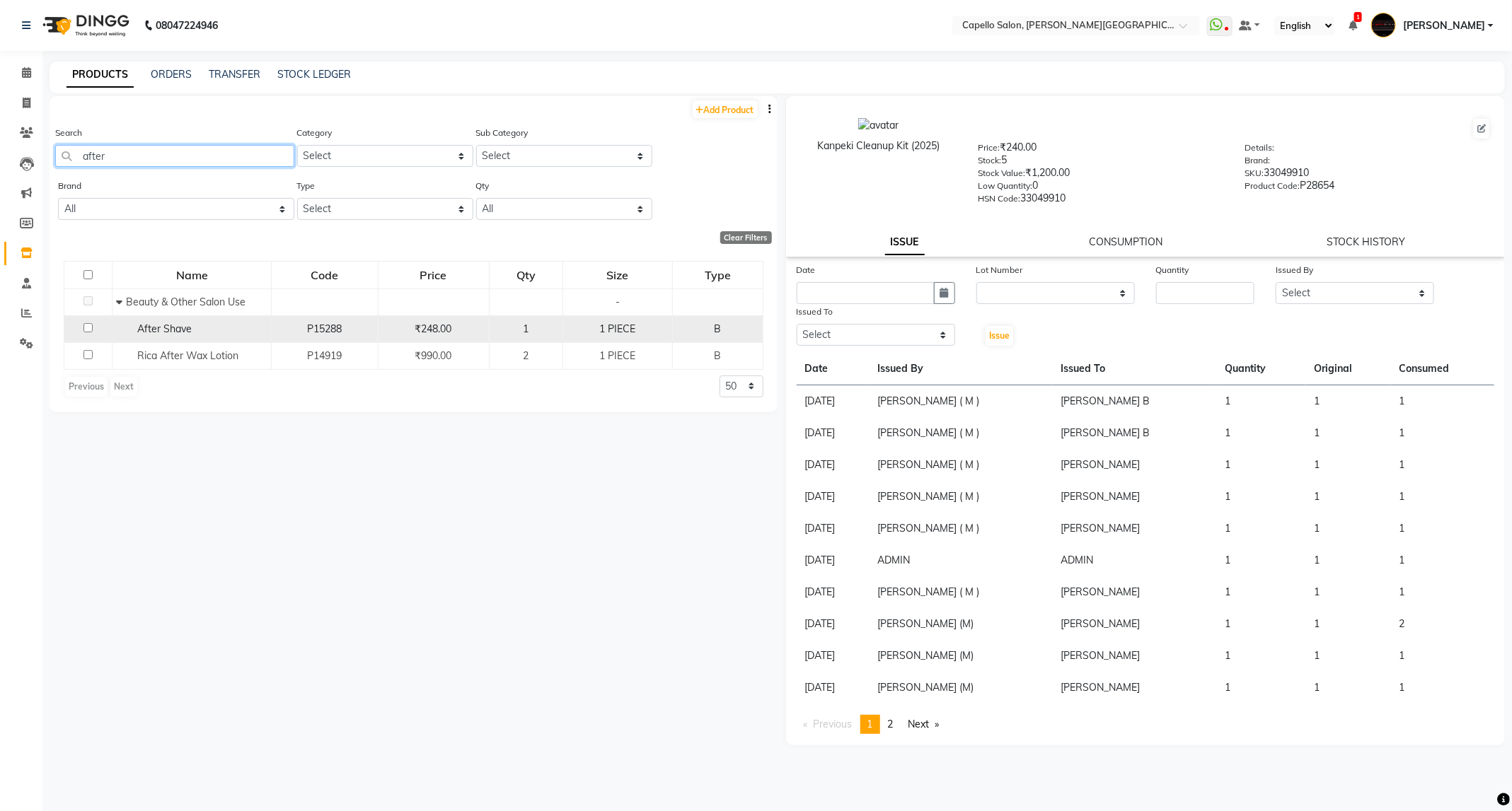
type input "after"
click at [92, 327] on input "checkbox" at bounding box center [87, 327] width 9 height 9
checkbox input "true"
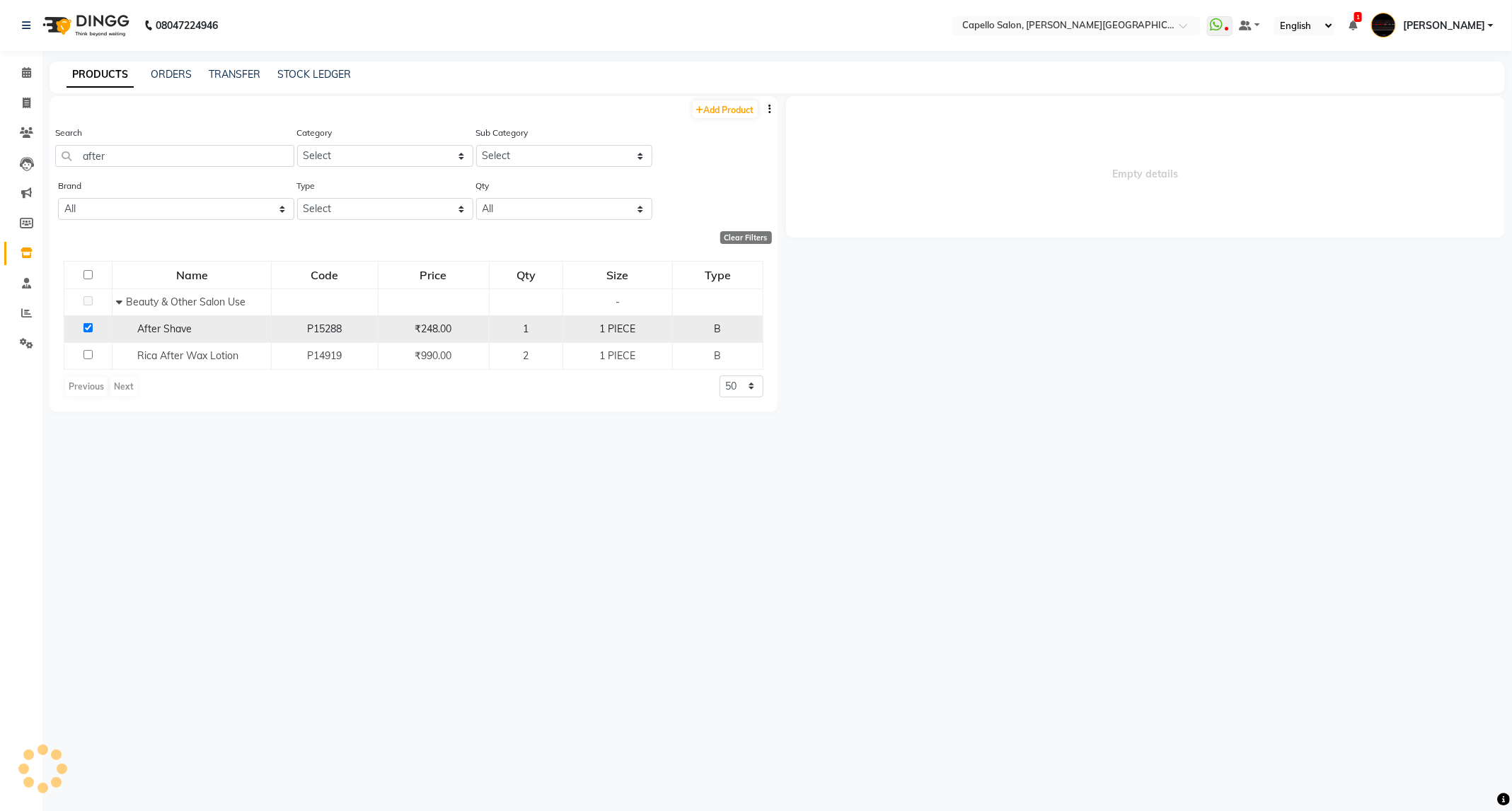
select select
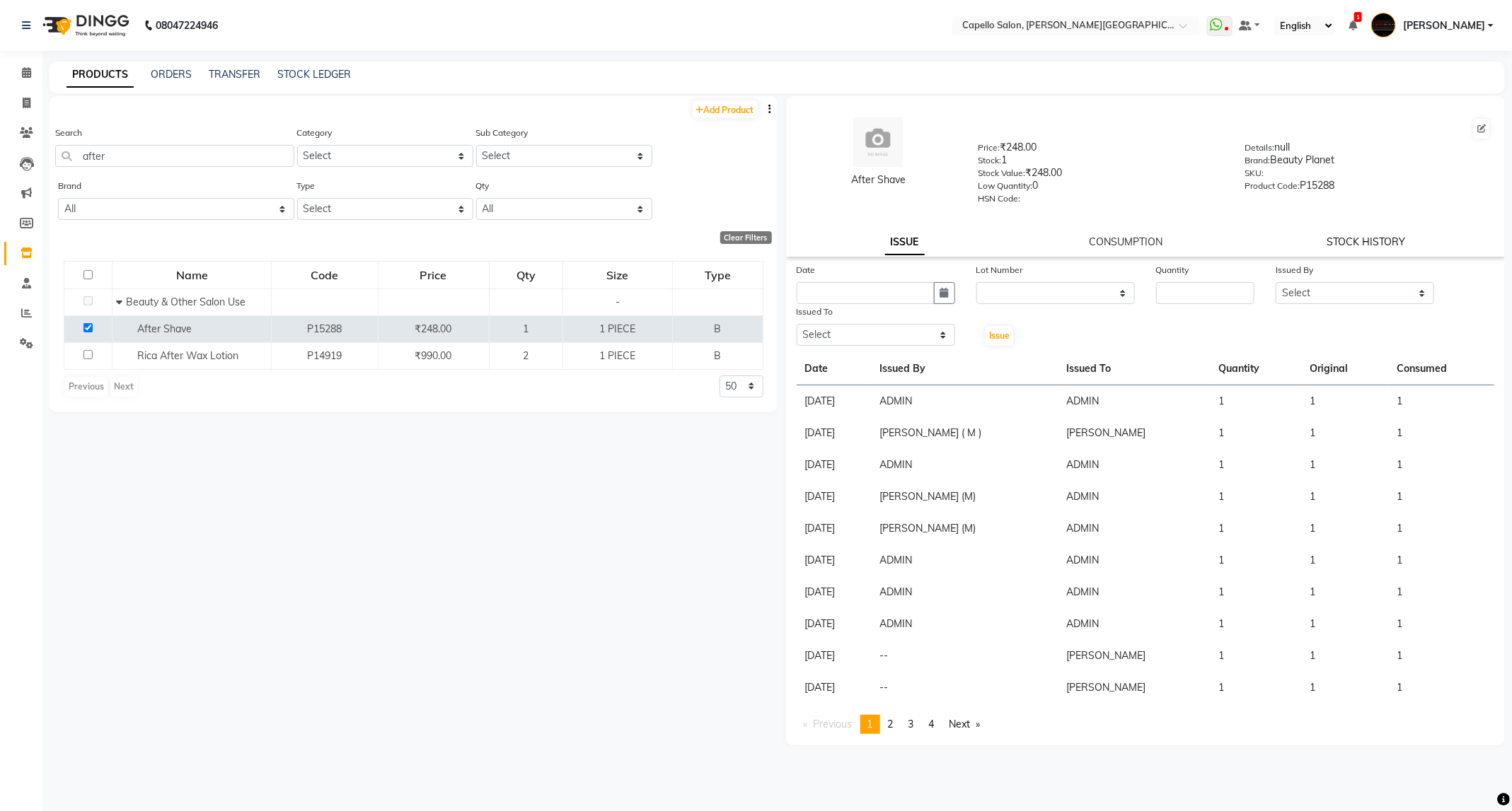
click at [1353, 235] on link "STOCK HISTORY" at bounding box center [1366, 241] width 79 height 13
select select "all"
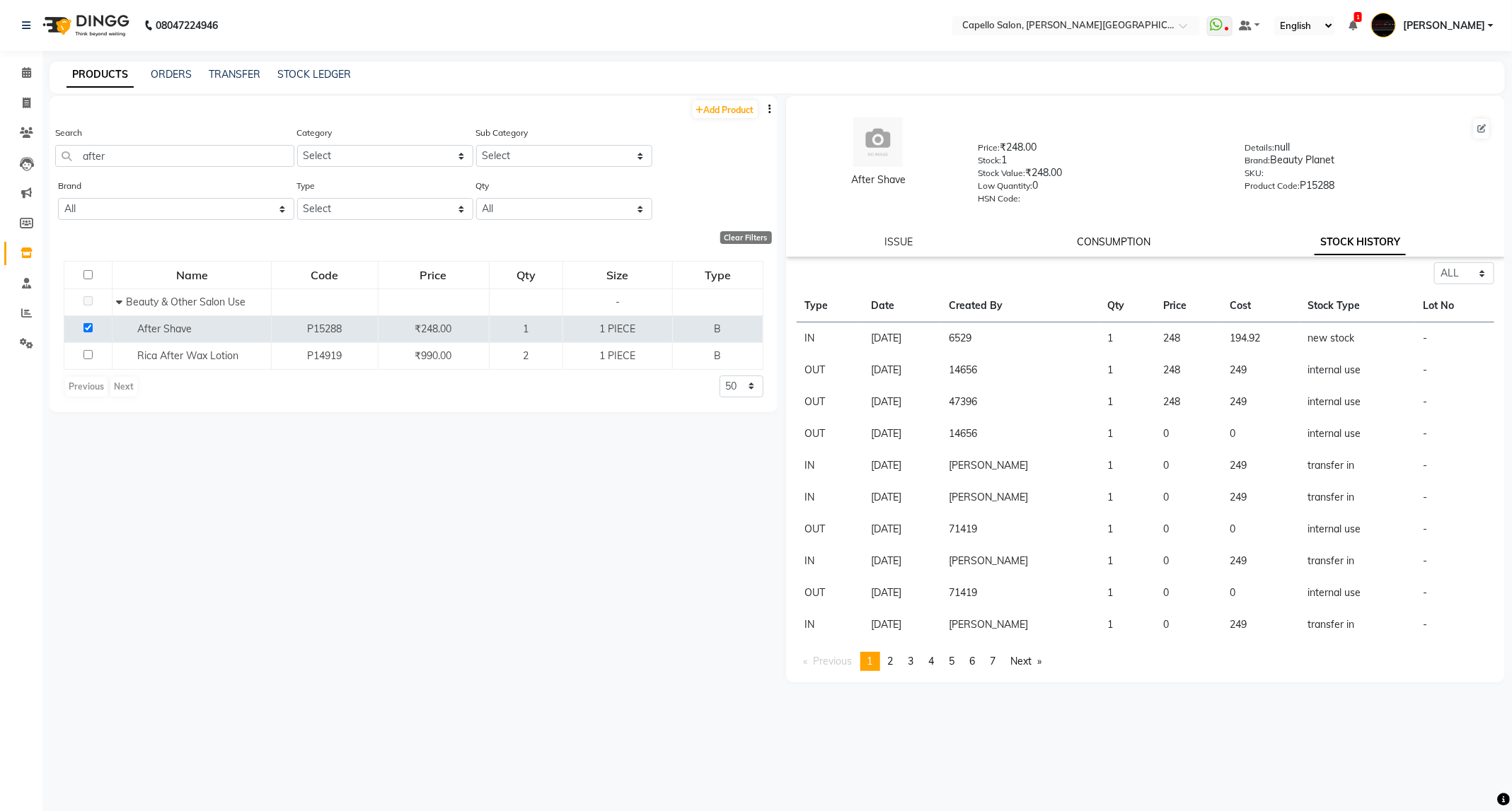
click at [1095, 245] on link "CONSUMPTION" at bounding box center [1114, 241] width 74 height 13
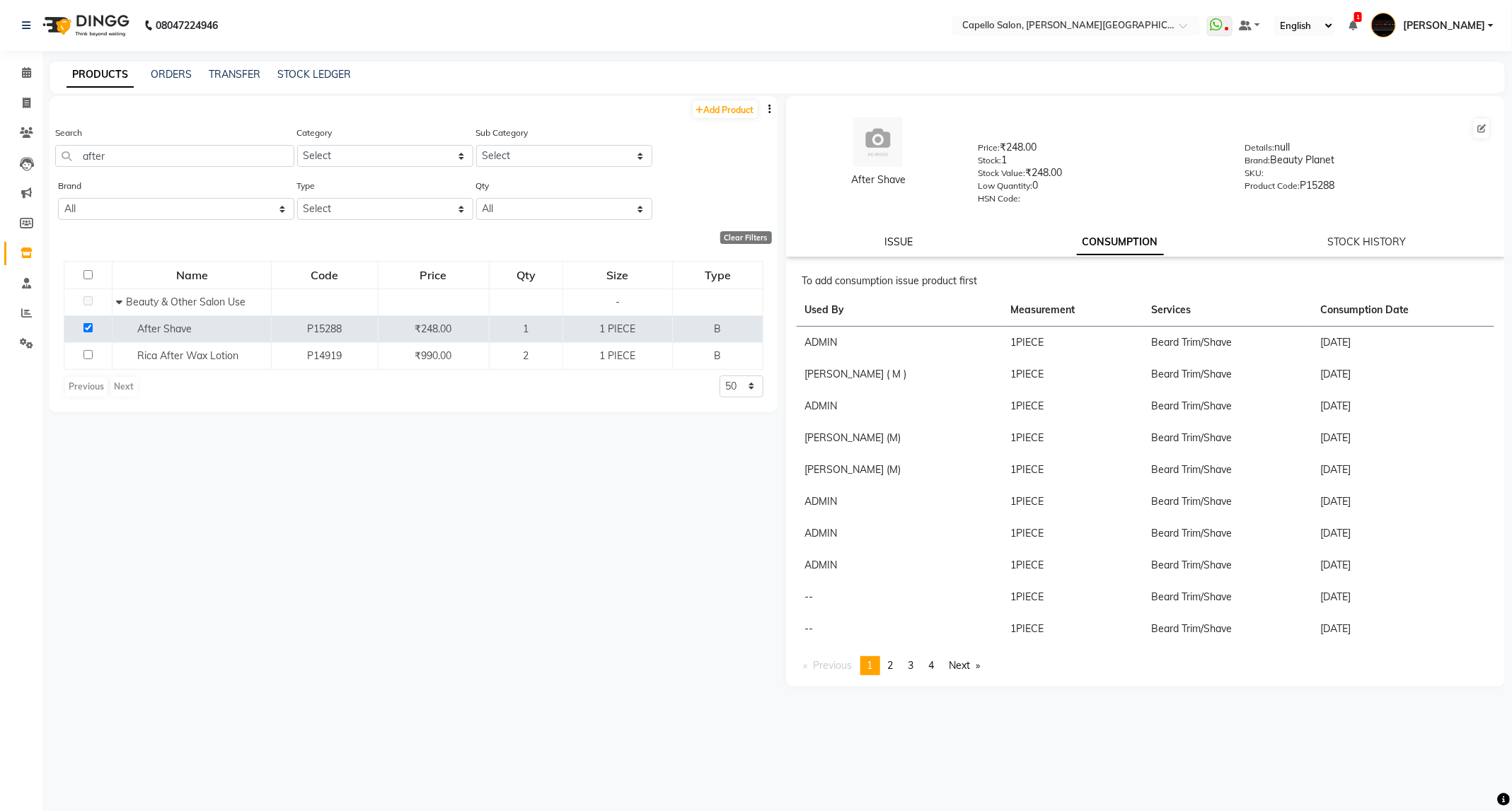
click at [901, 241] on link "ISSUE" at bounding box center [898, 241] width 28 height 13
select select
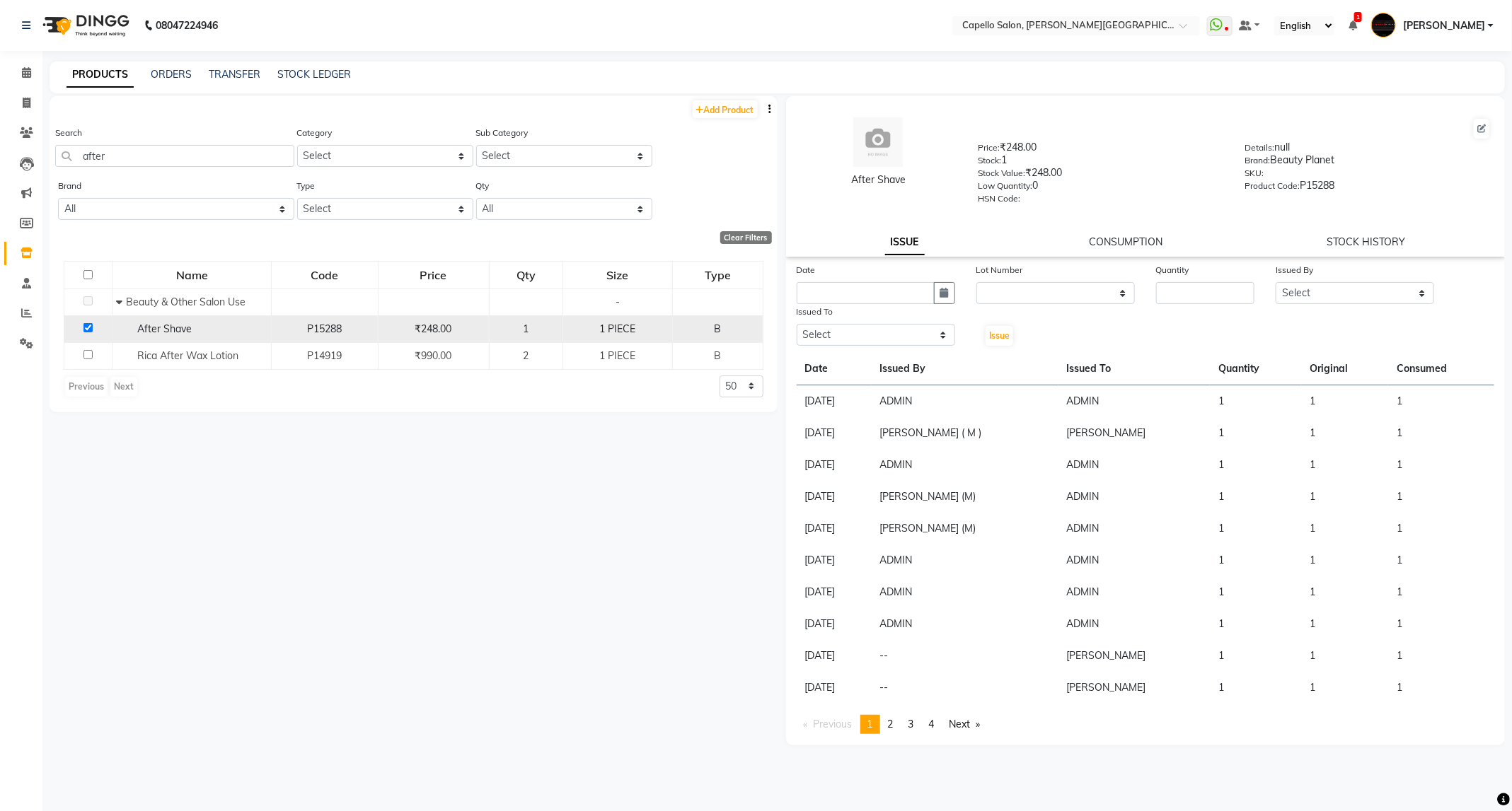
click at [91, 331] on input "checkbox" at bounding box center [87, 327] width 9 height 9
checkbox input "false"
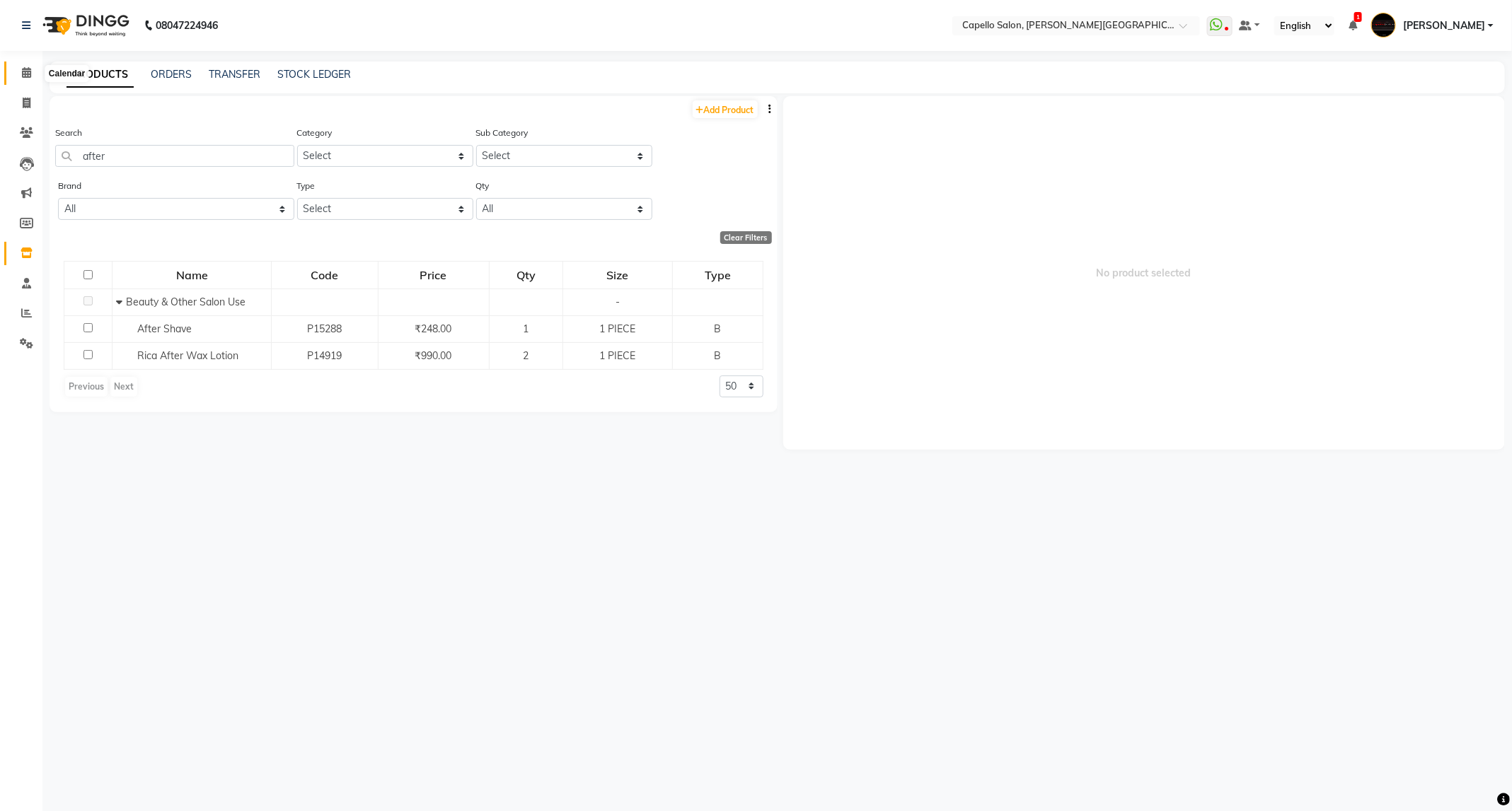
click at [19, 70] on span at bounding box center [26, 73] width 24 height 17
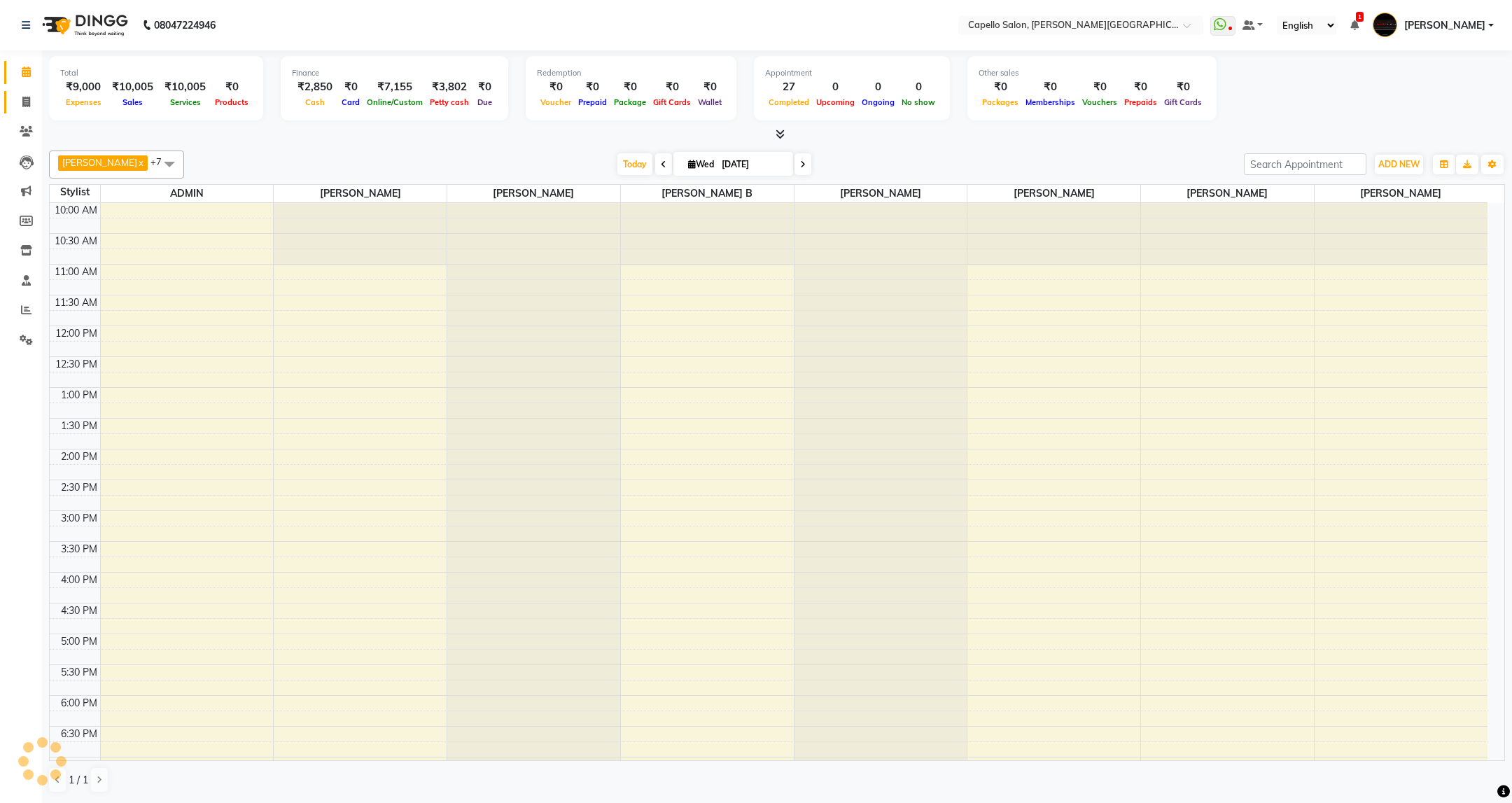
click at [26, 102] on icon at bounding box center [26, 101] width 8 height 11
select select "service"
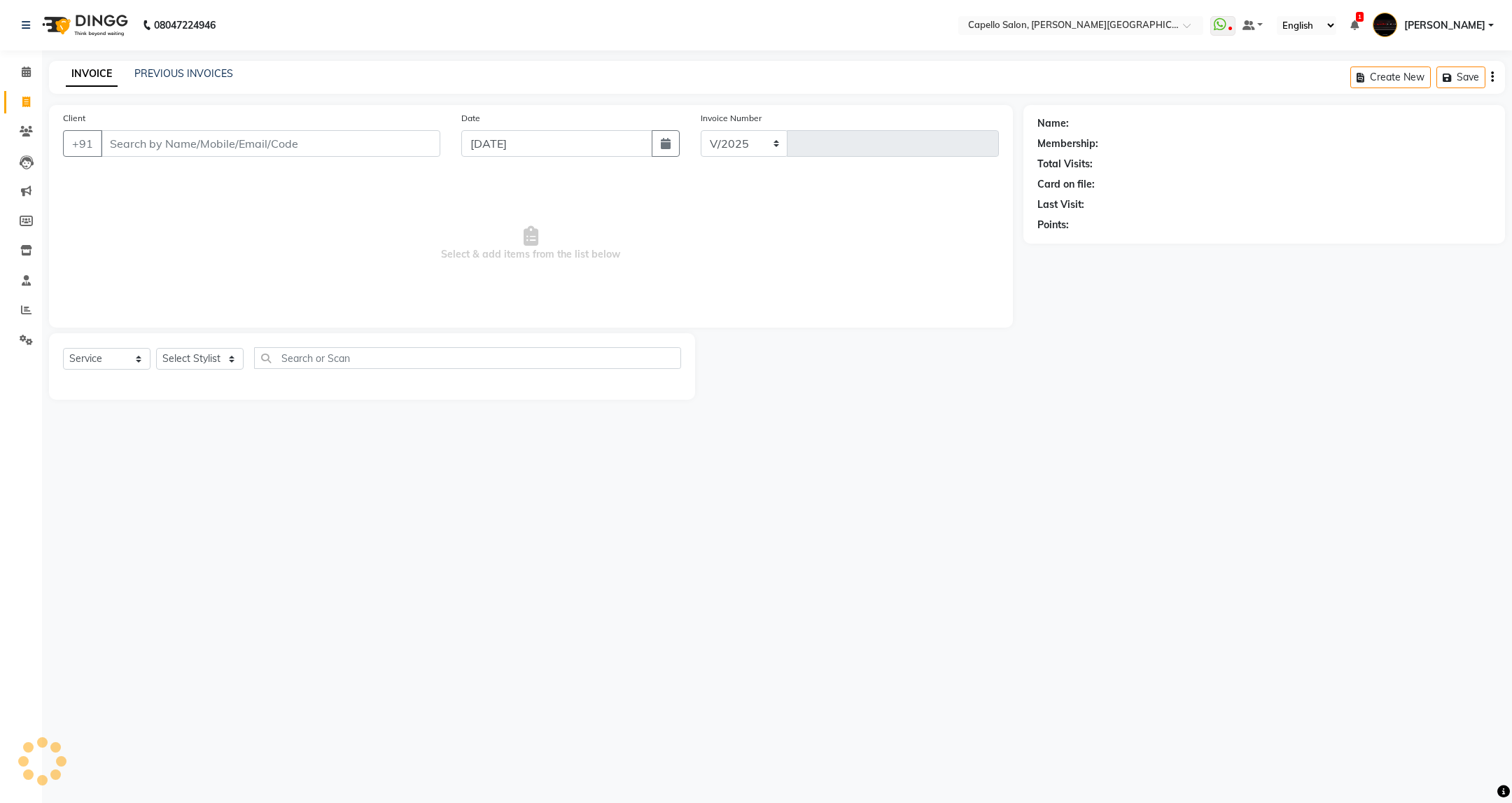
select select "811"
type input "3433"
click at [286, 138] on input "Client" at bounding box center [270, 143] width 339 height 27
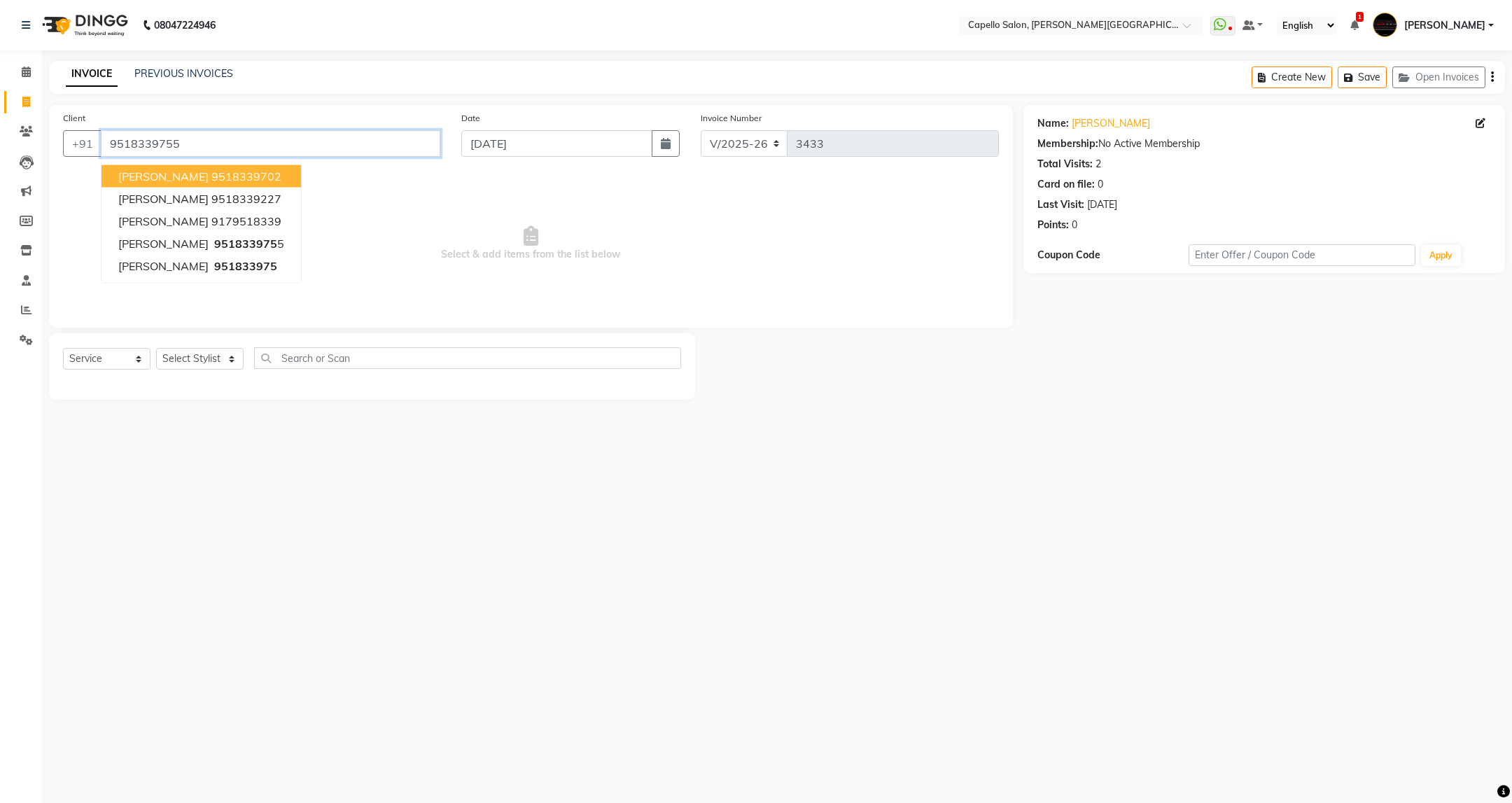
click at [278, 145] on input "9518339755" at bounding box center [270, 143] width 339 height 27
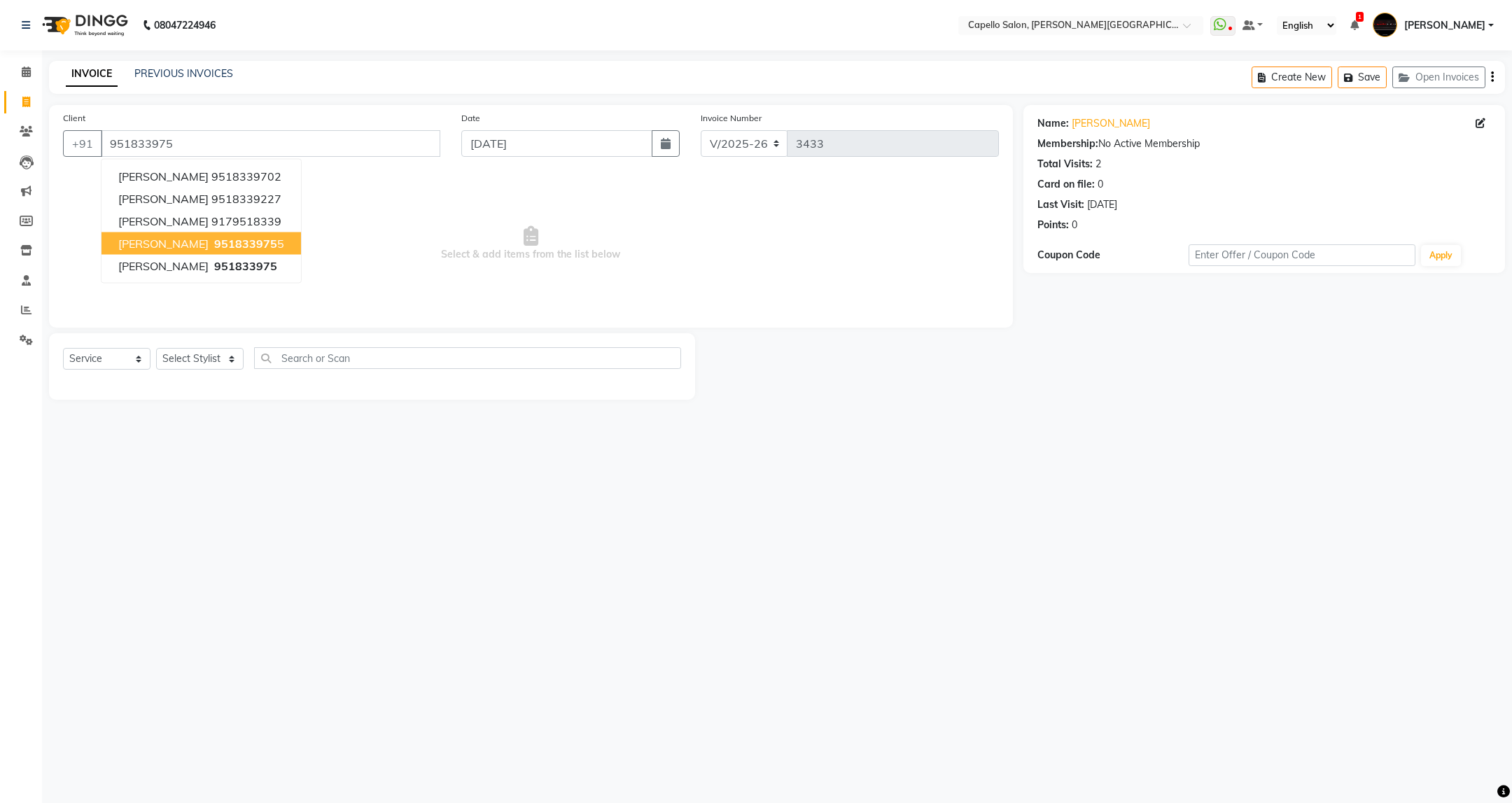
click at [251, 248] on span "951833975" at bounding box center [246, 243] width 63 height 14
type input "9518339755"
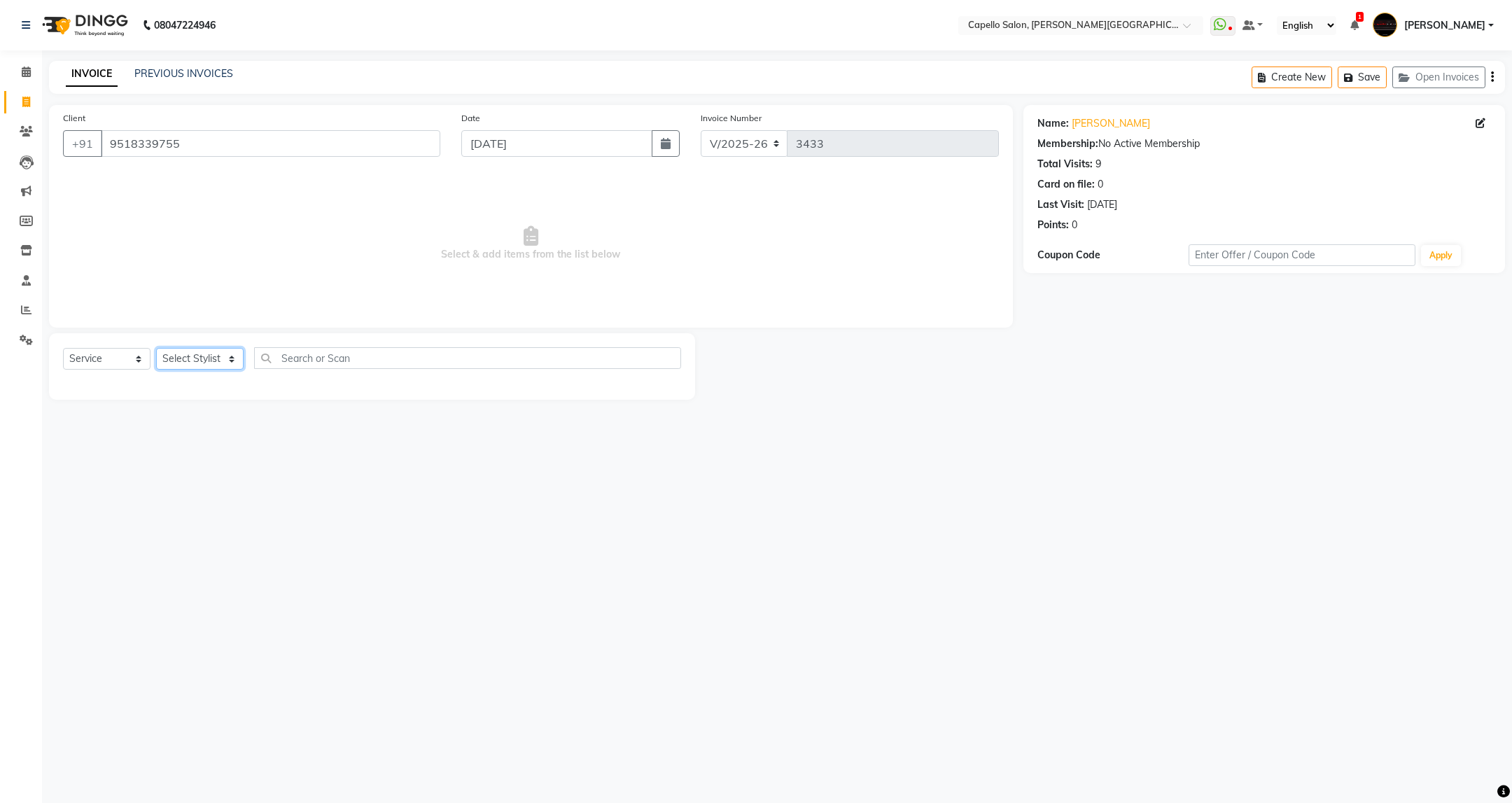
click at [209, 353] on select "Select Stylist ADMIN ANKUSH B Capello Trimurti Dushyant barsagade Kristee Raut …" at bounding box center [199, 359] width 87 height 22
select select "84517"
click at [156, 349] on select "Select Stylist ADMIN ANKUSH B Capello Trimurti Dushyant barsagade Kristee Raut …" at bounding box center [199, 359] width 87 height 22
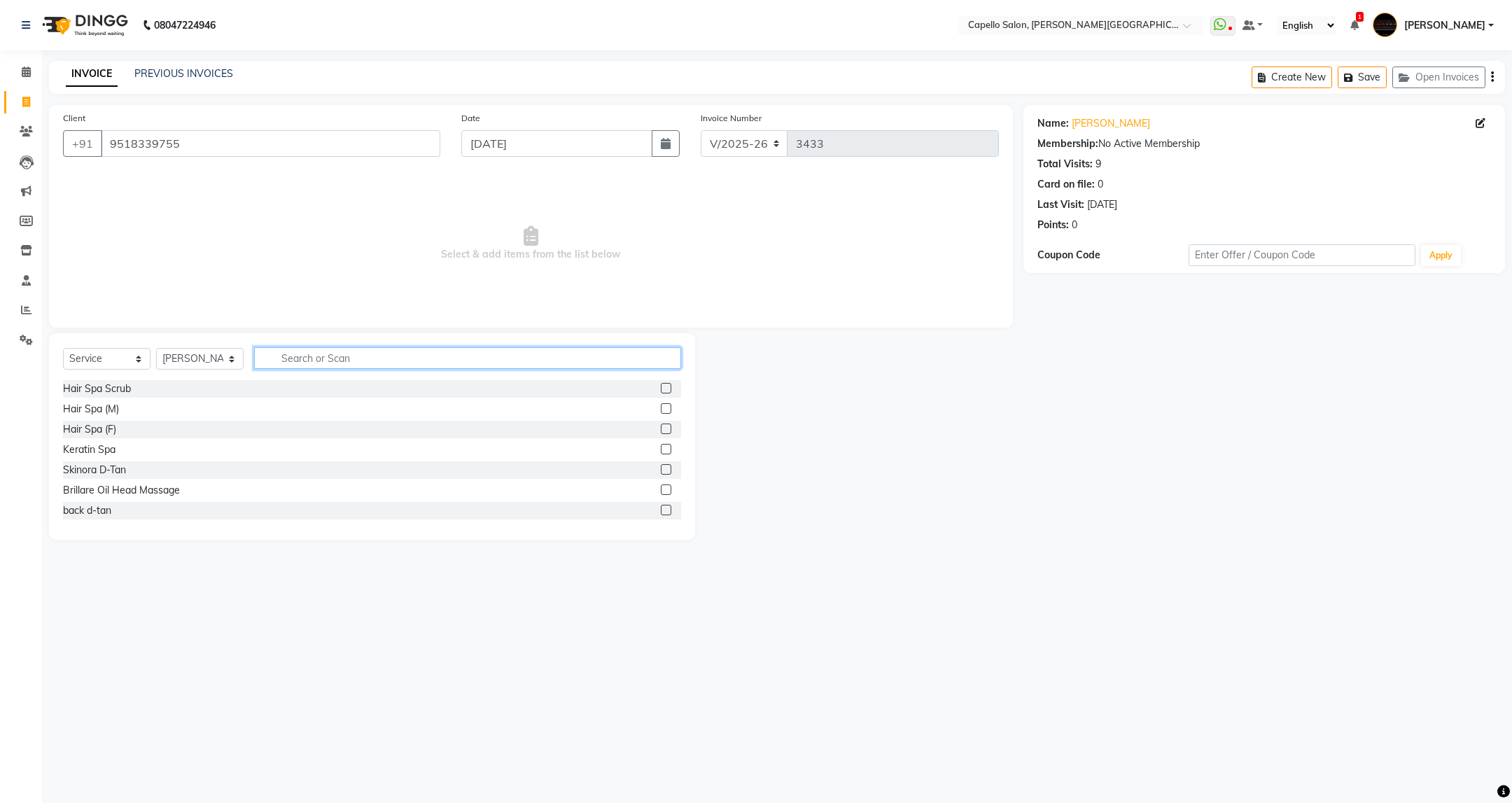
click at [352, 356] on input "text" at bounding box center [466, 358] width 426 height 22
type input "cut"
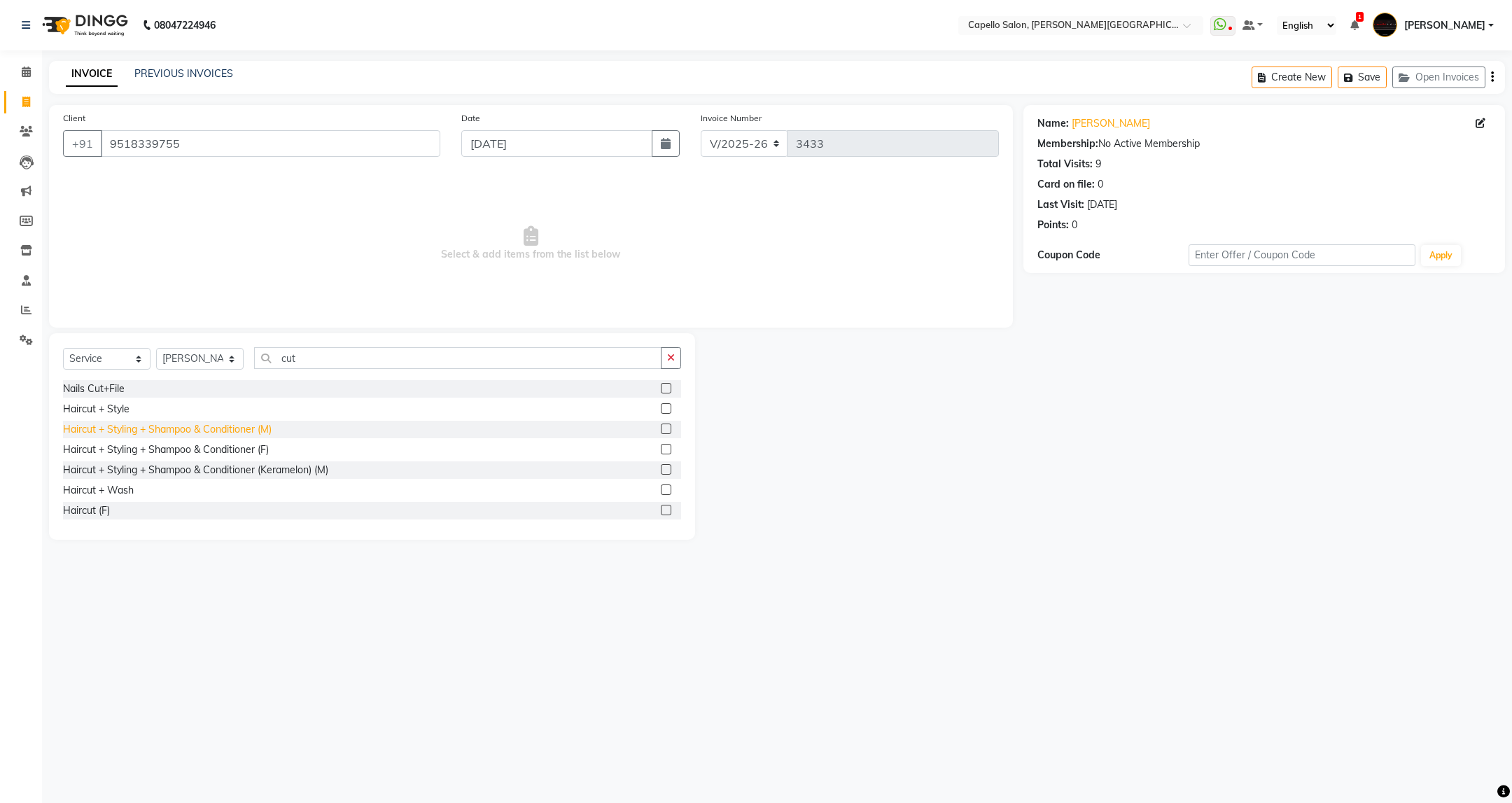
click at [217, 433] on div "Haircut + Styling + Shampoo & Conditioner (M)" at bounding box center [167, 429] width 209 height 14
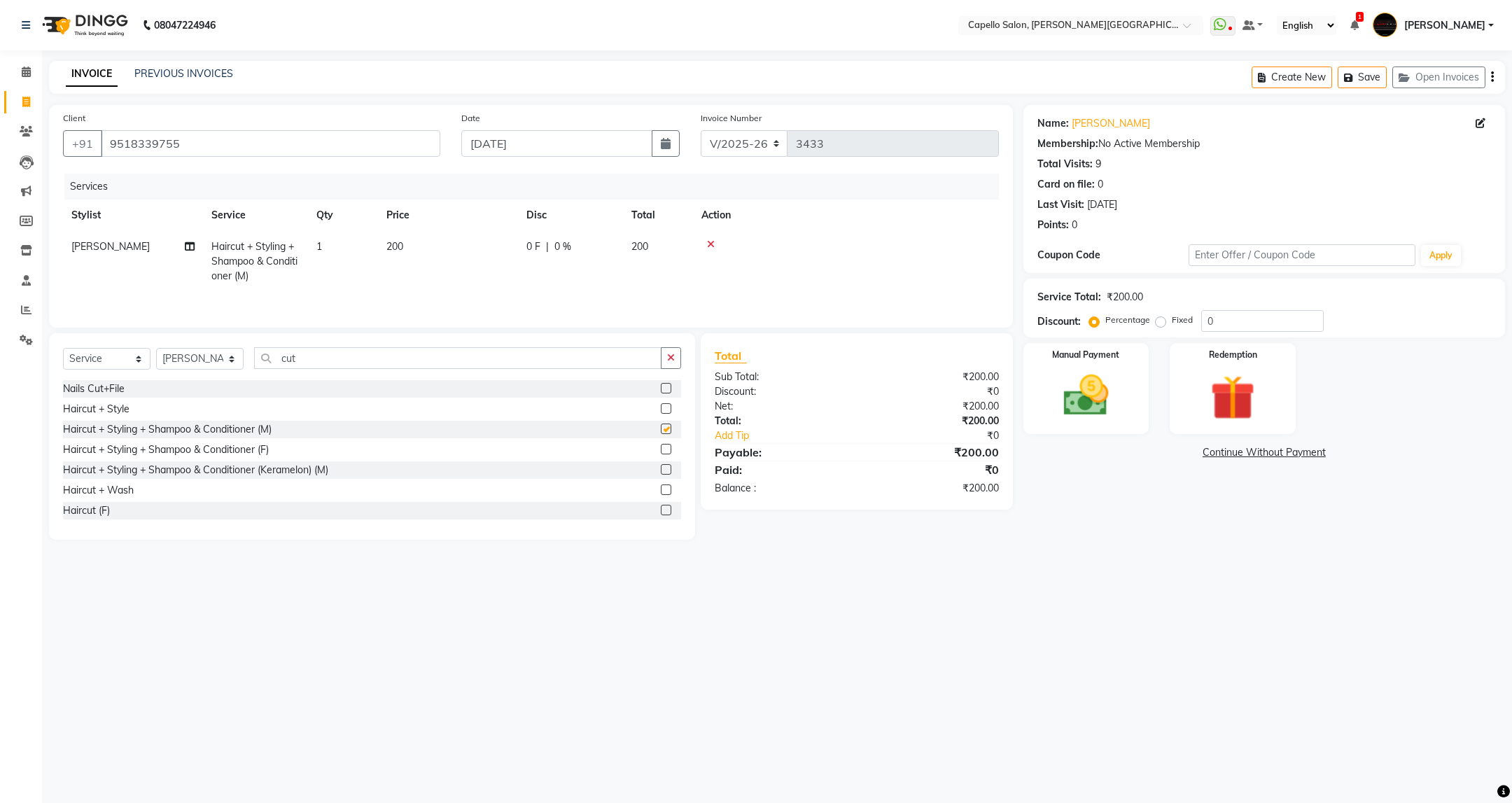
checkbox input "false"
drag, startPoint x: 359, startPoint y: 369, endPoint x: 227, endPoint y: 422, distance: 142.2
click at [227, 422] on div "Select Service Product Membership Package Voucher Prepaid Gift Card Select Styl…" at bounding box center [372, 437] width 646 height 207
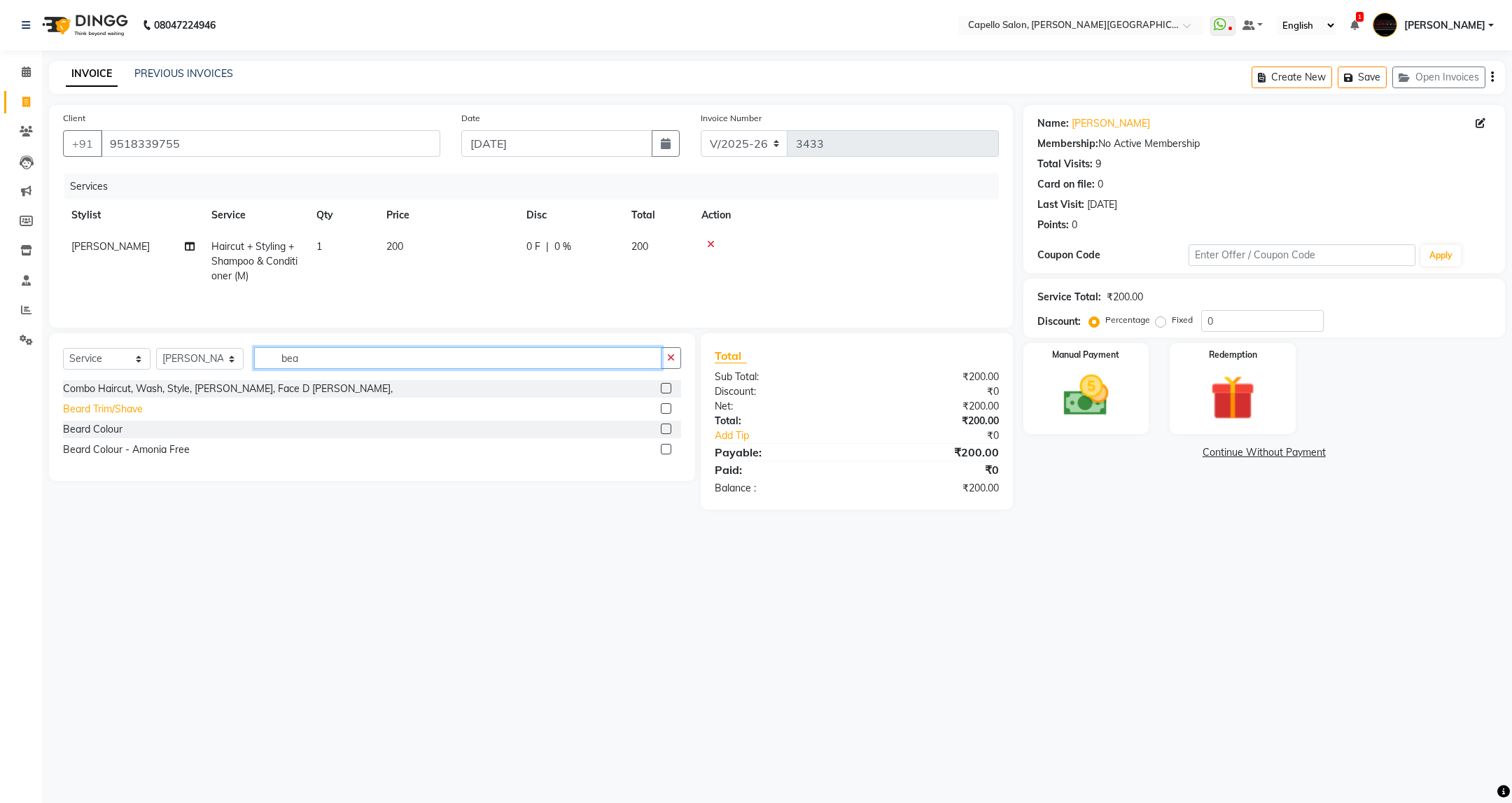
type input "bea"
click at [136, 412] on div "Beard Trim/Shave" at bounding box center [103, 409] width 80 height 14
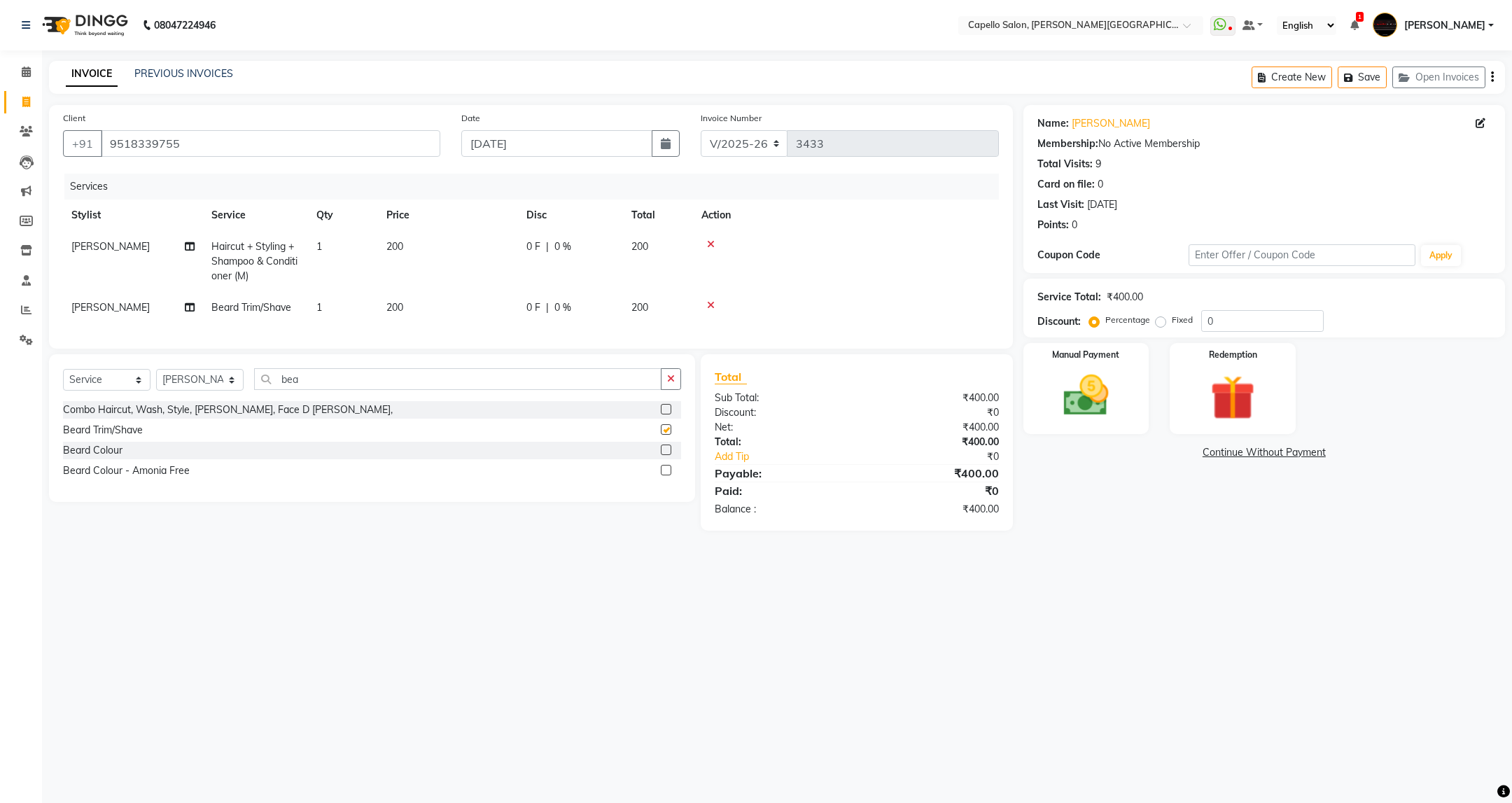
checkbox input "false"
click at [708, 239] on icon at bounding box center [710, 244] width 8 height 10
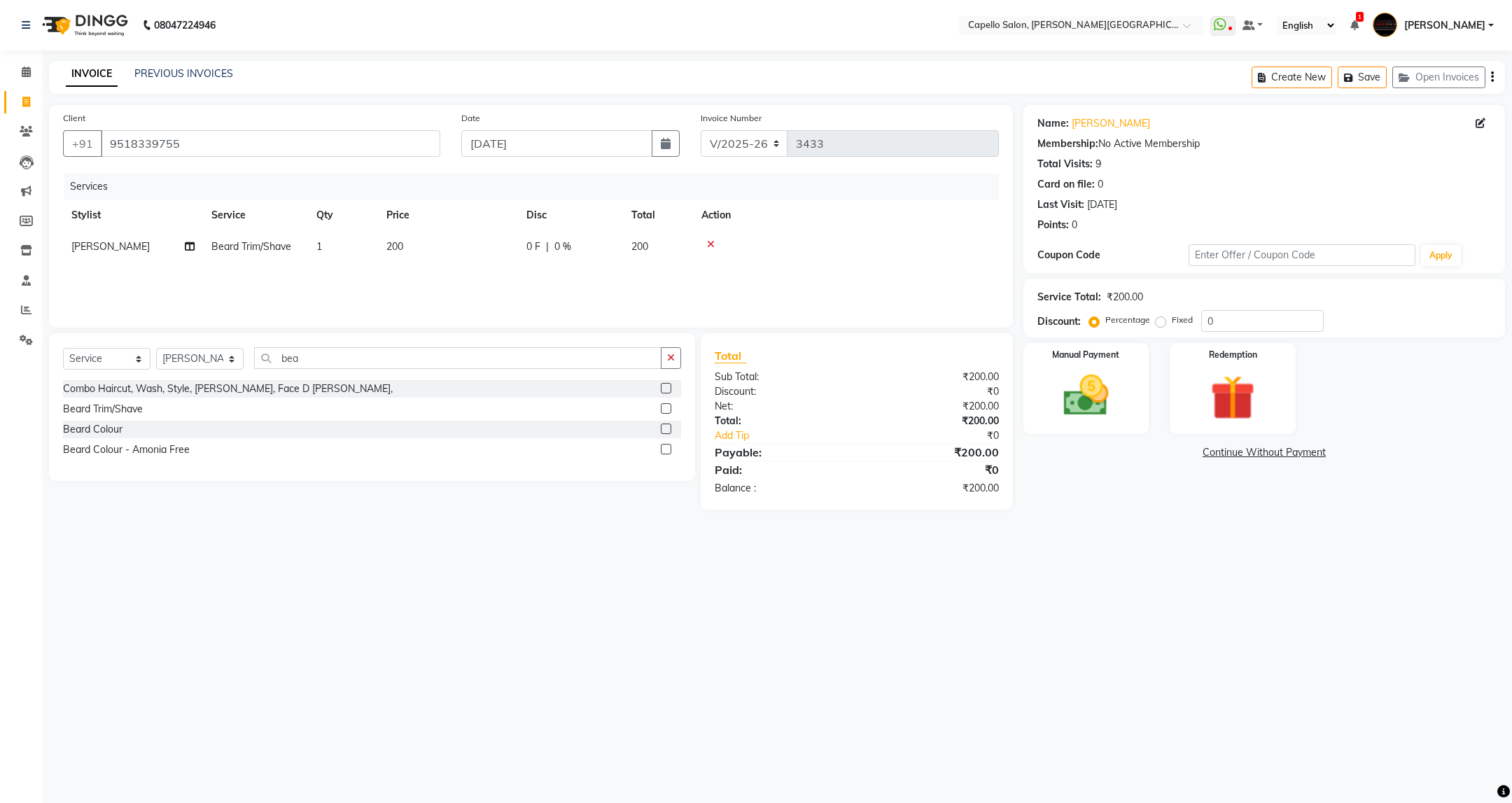
click at [708, 239] on icon at bounding box center [710, 244] width 8 height 10
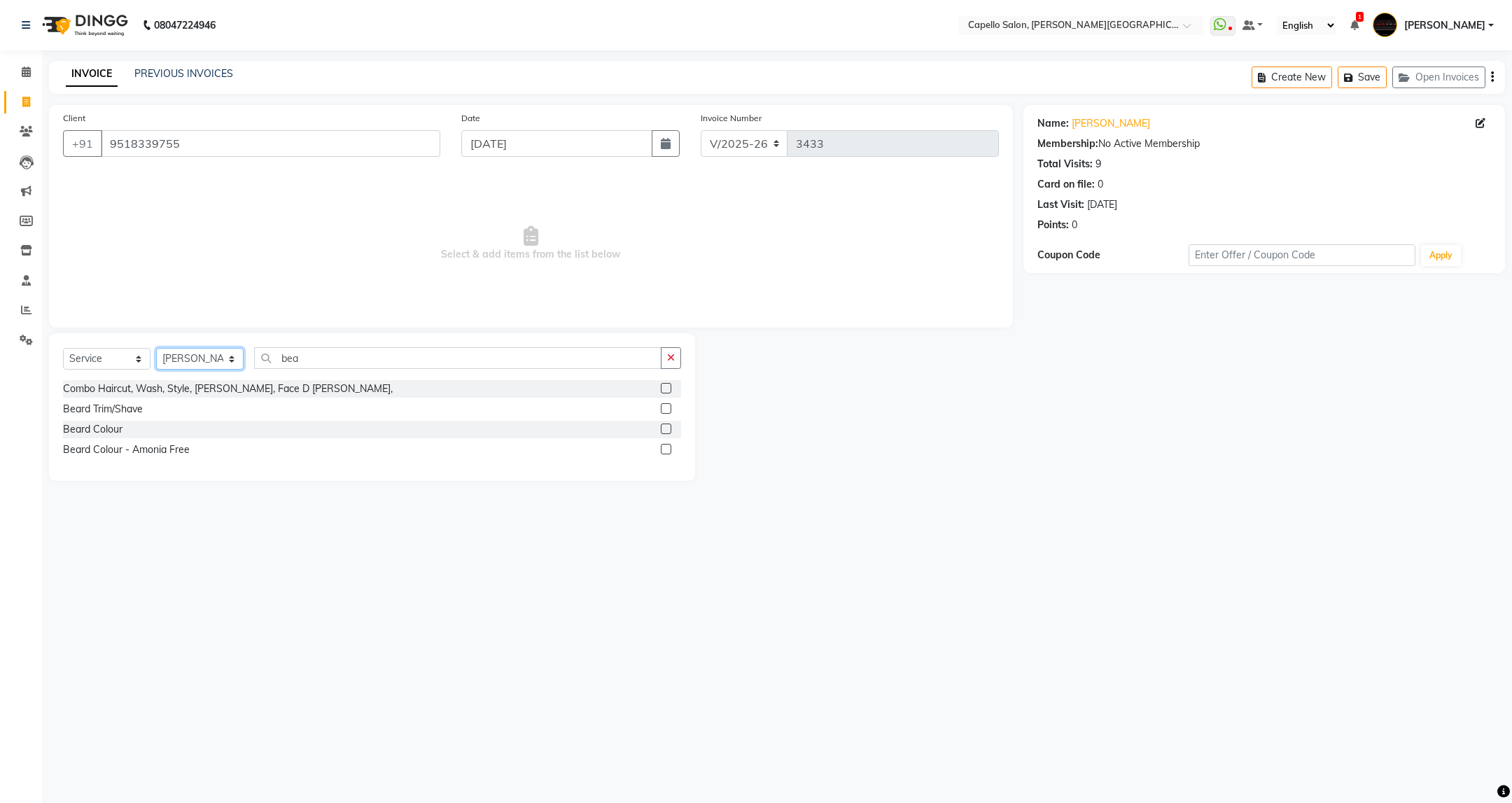
click at [215, 354] on select "Select Stylist ADMIN ANKUSH B Capello Trimurti Dushyant barsagade Kristee Raut …" at bounding box center [199, 359] width 87 height 22
select select "35878"
click at [156, 349] on select "Select Stylist ADMIN ANKUSH B Capello Trimurti Dushyant barsagade Kristee Raut …" at bounding box center [199, 359] width 87 height 22
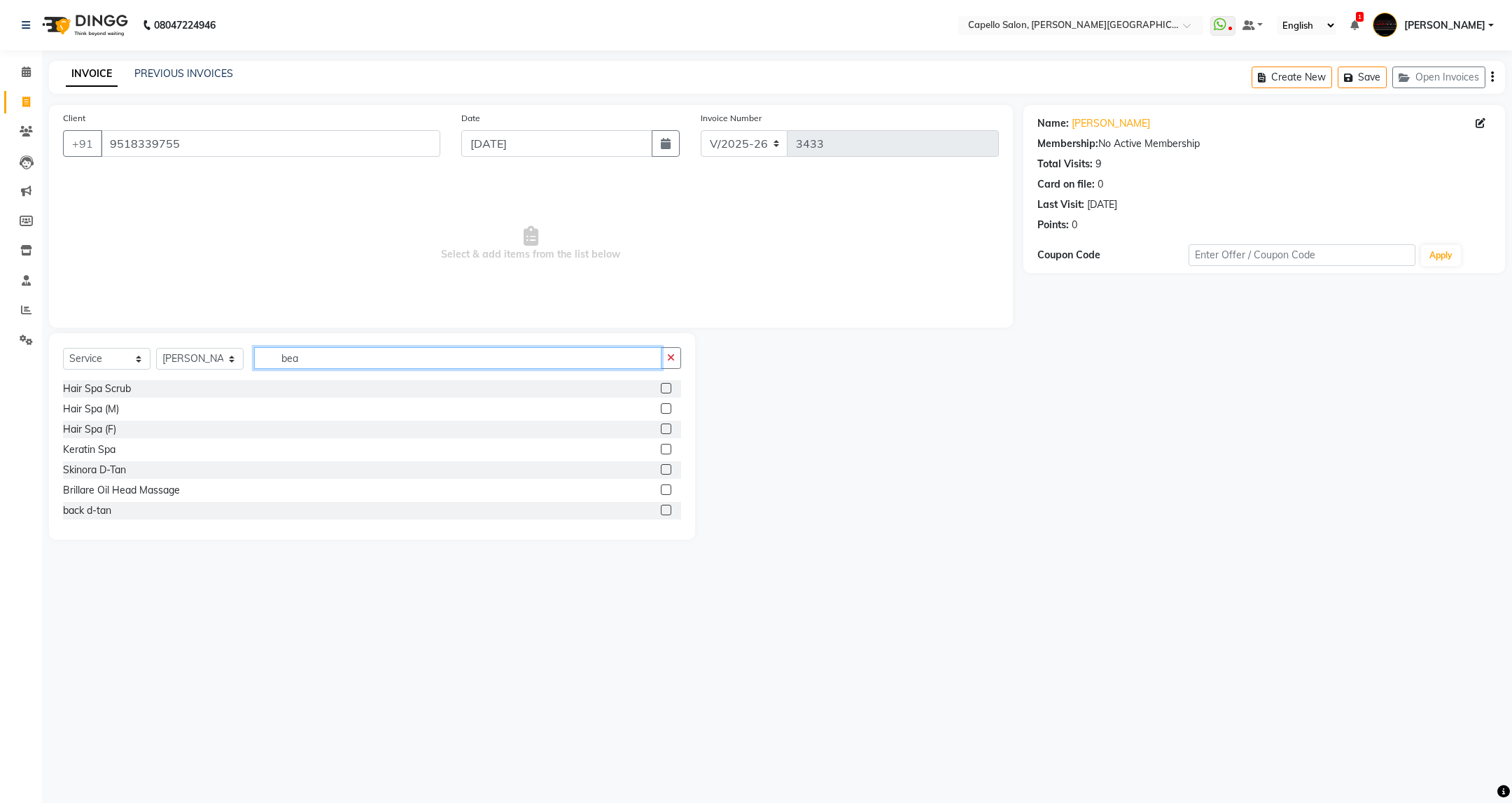
click at [345, 356] on input "bea" at bounding box center [457, 358] width 407 height 22
type input "cut"
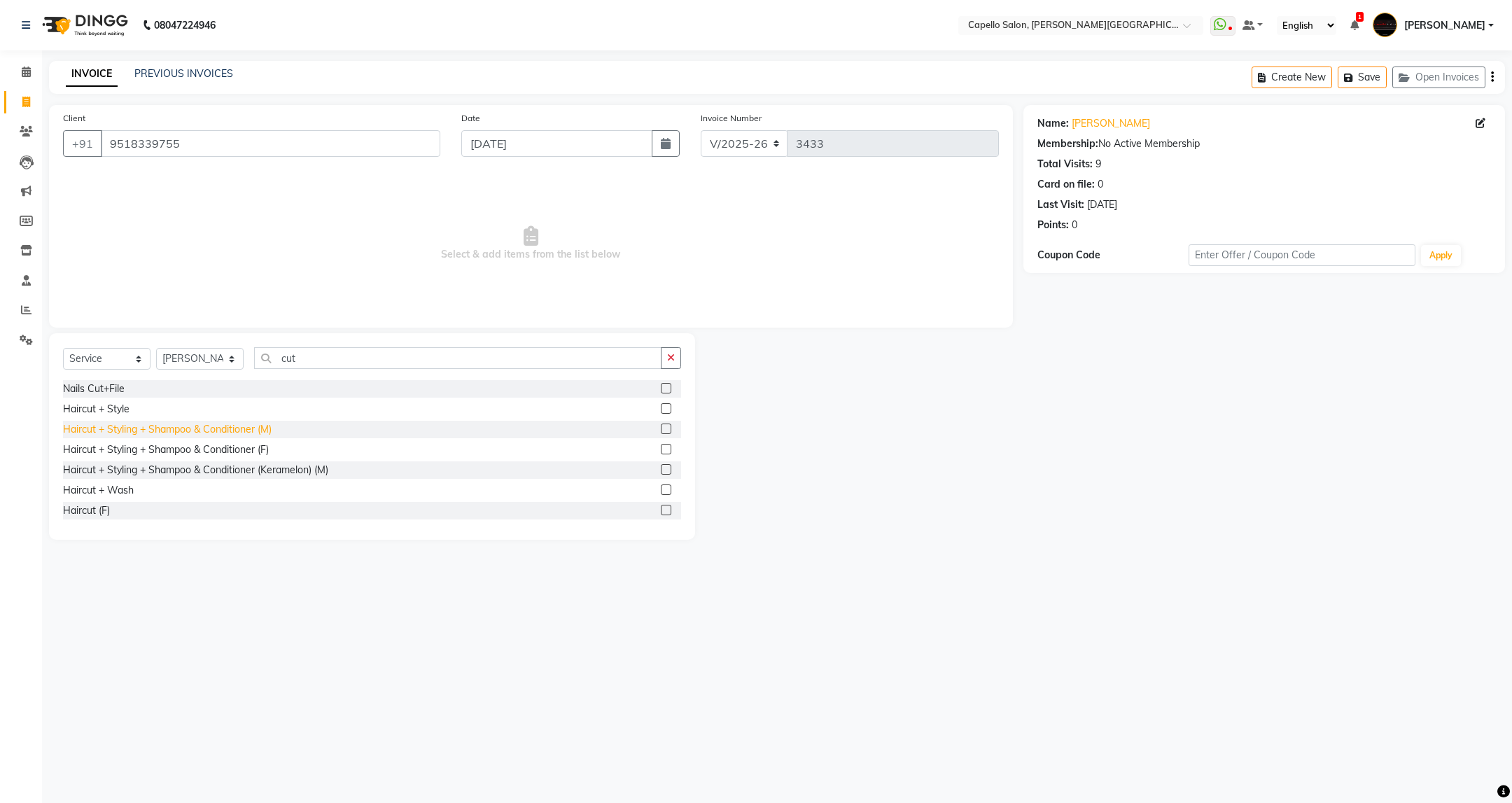
click at [192, 432] on div "Haircut + Styling + Shampoo & Conditioner (M)" at bounding box center [167, 429] width 209 height 14
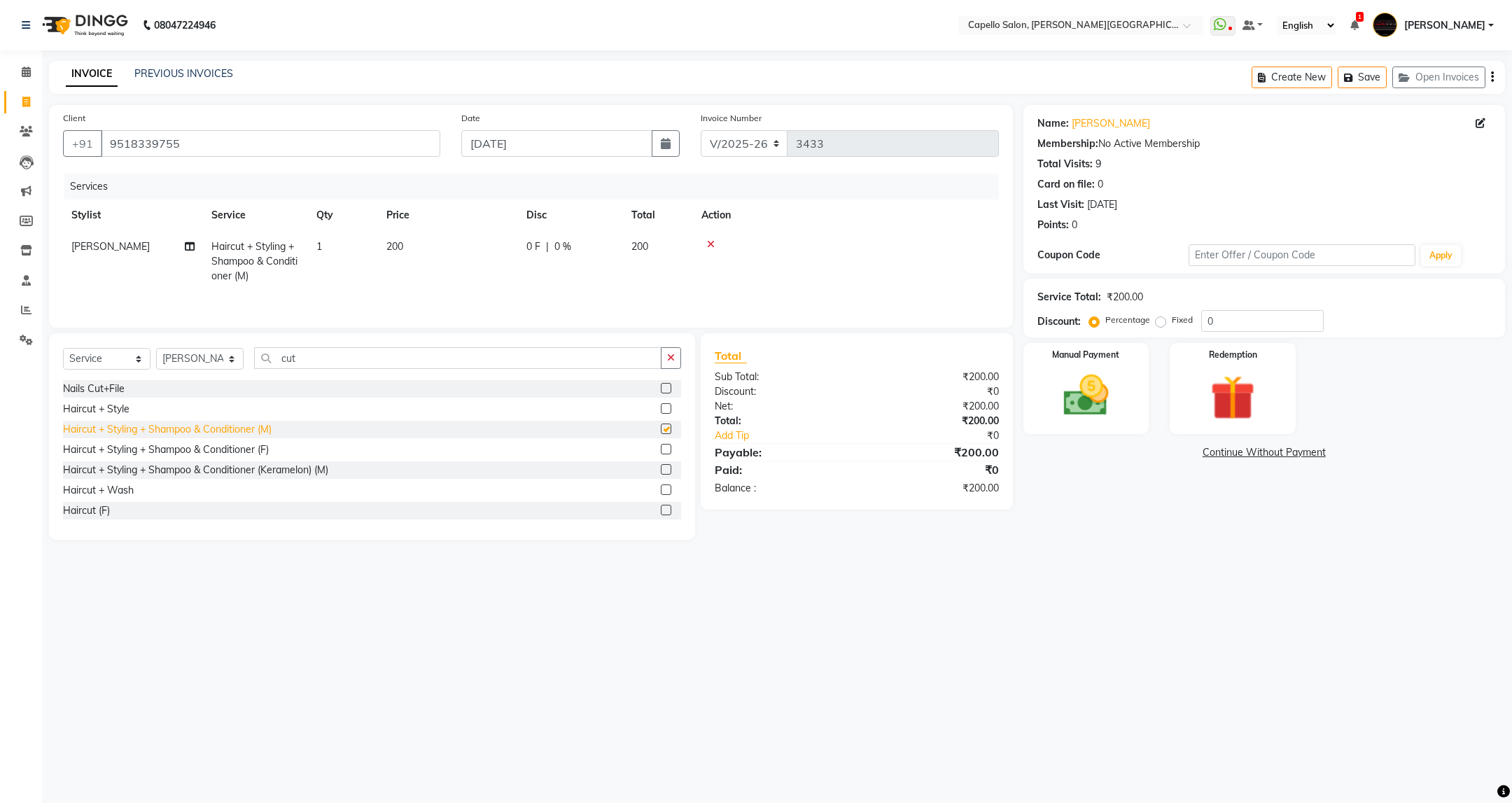
checkbox input "false"
click at [1078, 401] on img at bounding box center [1085, 396] width 76 height 54
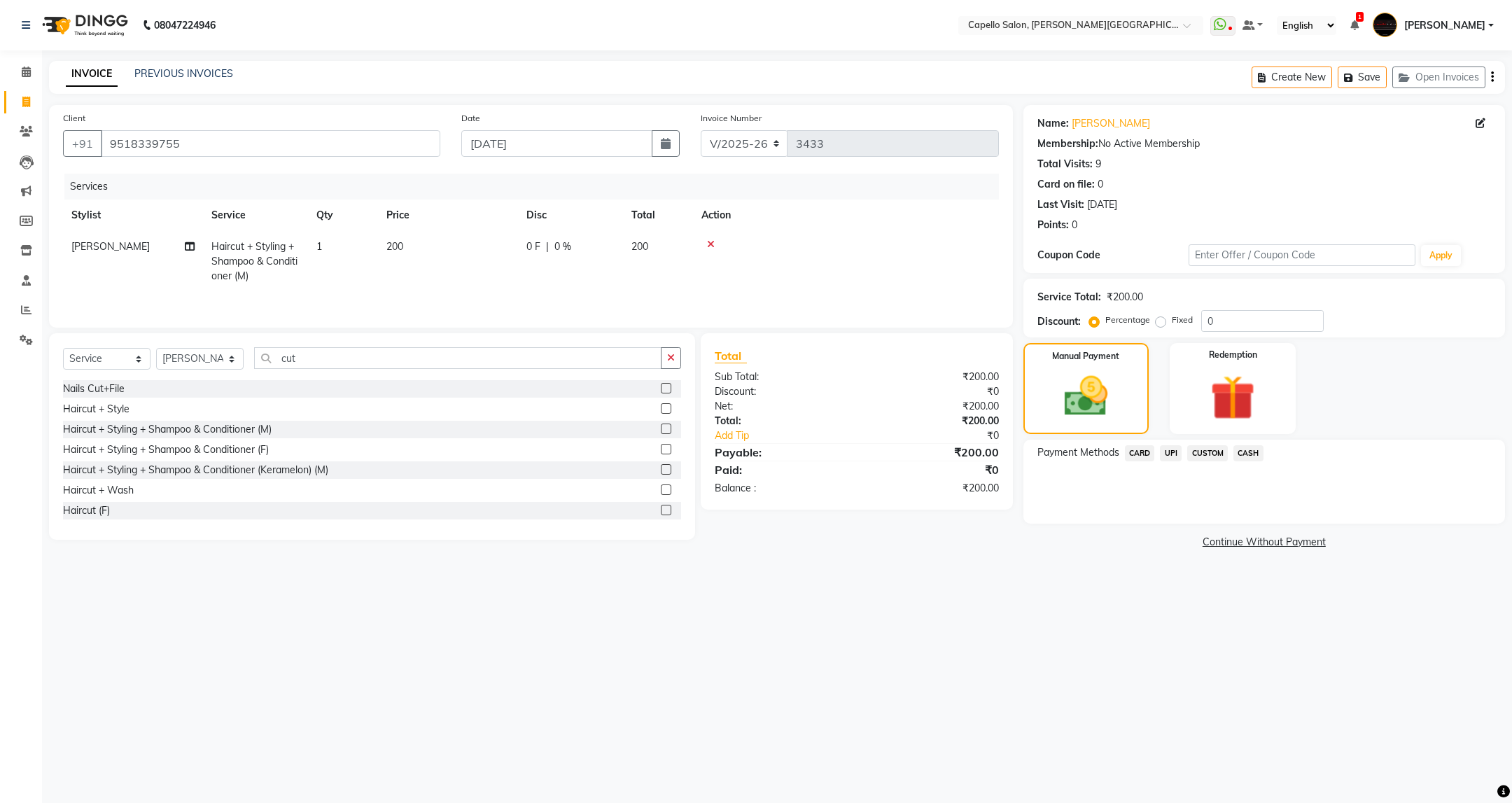
click at [1163, 448] on span "UPI" at bounding box center [1171, 453] width 22 height 16
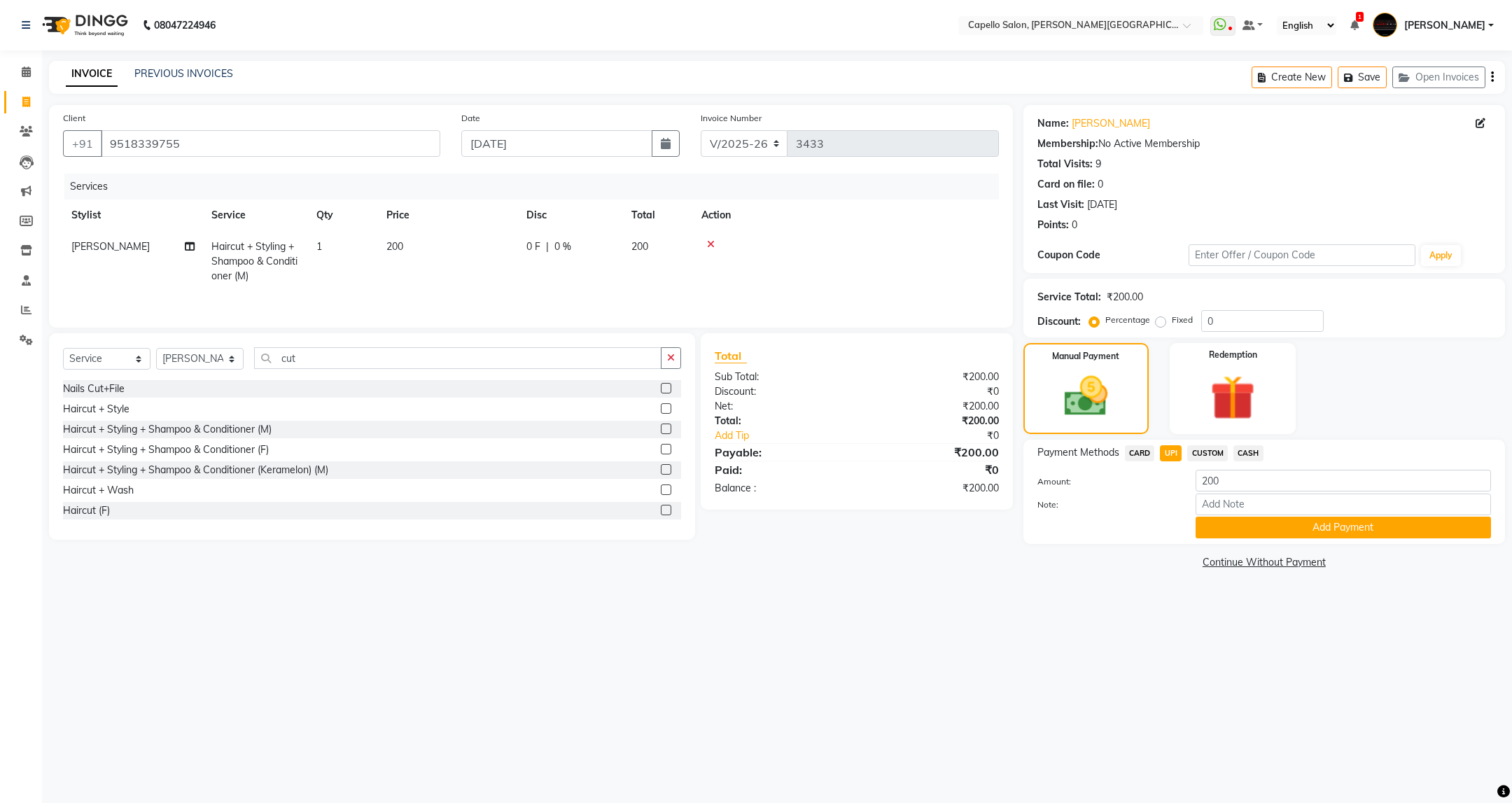
click at [254, 238] on td "Haircut + Styling + Shampoo & Conditioner (M)" at bounding box center [255, 261] width 105 height 61
select select "35878"
click at [254, 238] on td "Haircut + Styling + Shampoo & Conditioner (M) x Hair Spa Scrub Hair Spa (M) Hai…" at bounding box center [288, 267] width 171 height 74
click at [335, 257] on span "Haircut + Styling + Shampoo & Conditioner (M) x" at bounding box center [282, 266] width 123 height 45
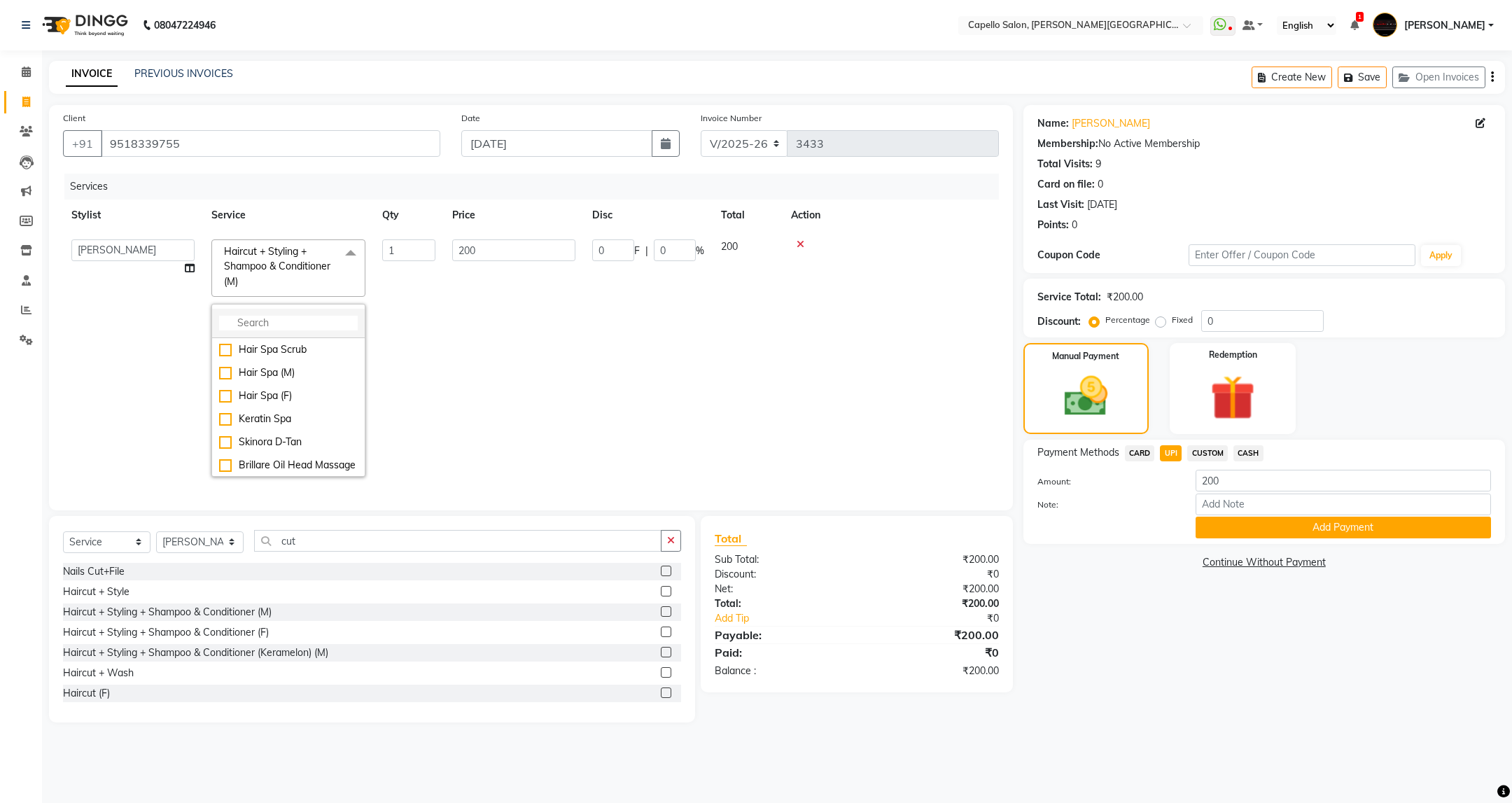
click at [305, 326] on input "multiselect-search" at bounding box center [288, 322] width 138 height 14
type input "bea"
click at [300, 395] on div "Beard Trim/Shave" at bounding box center [288, 402] width 138 height 14
checkbox input "true"
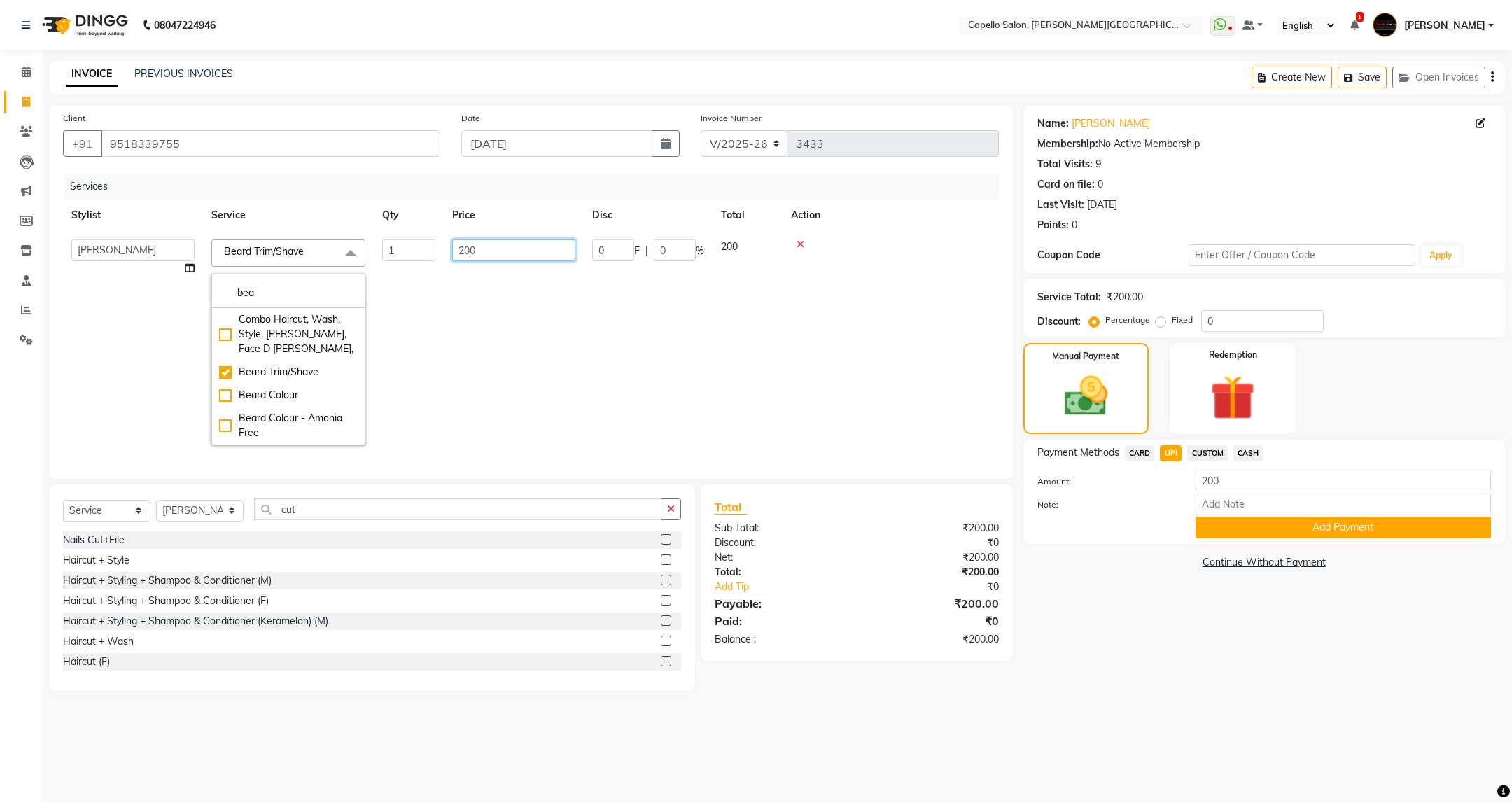
click at [481, 250] on input "200" at bounding box center [513, 250] width 123 height 22
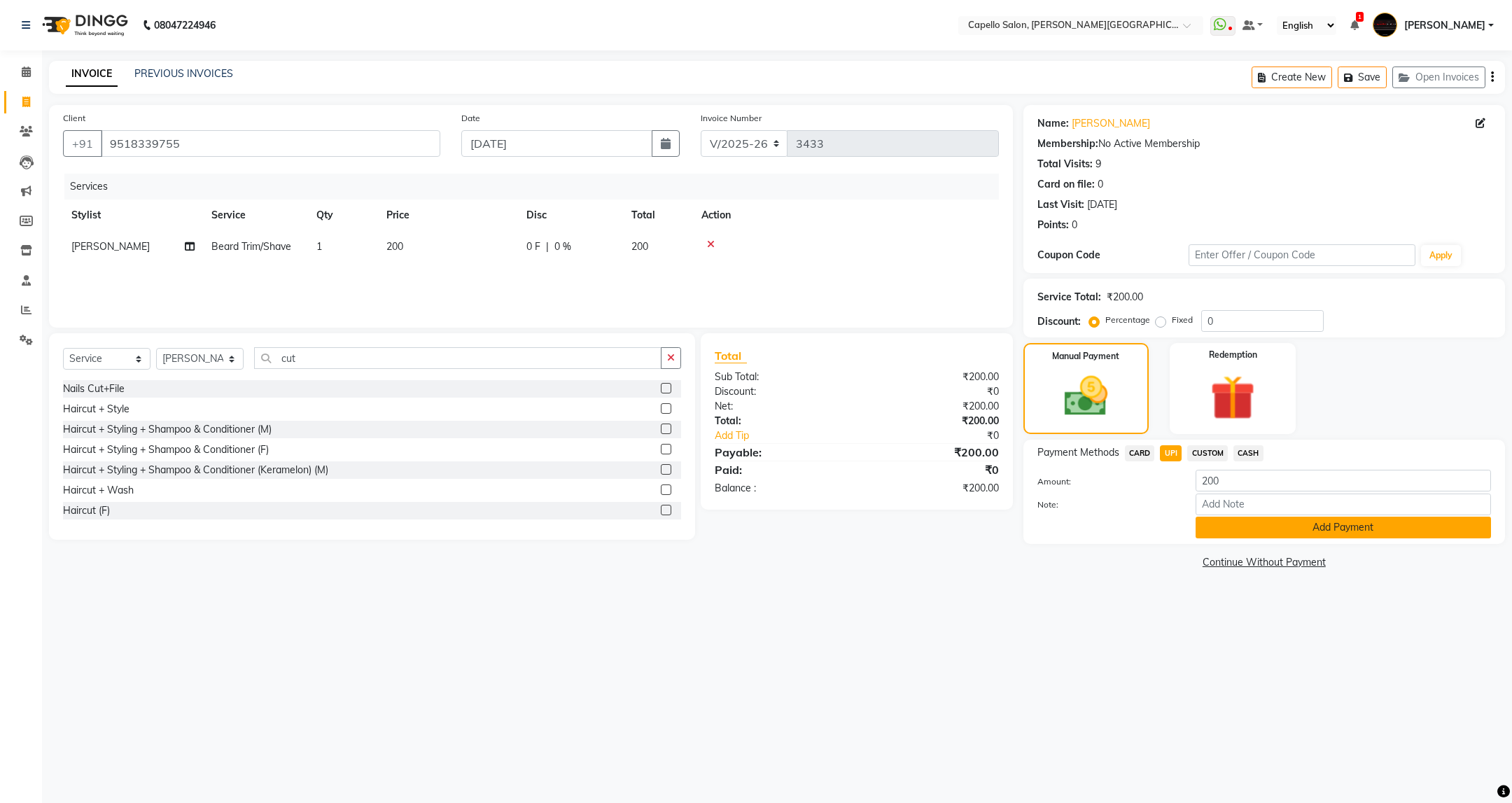
click at [1359, 532] on button "Add Payment" at bounding box center [1343, 527] width 295 height 22
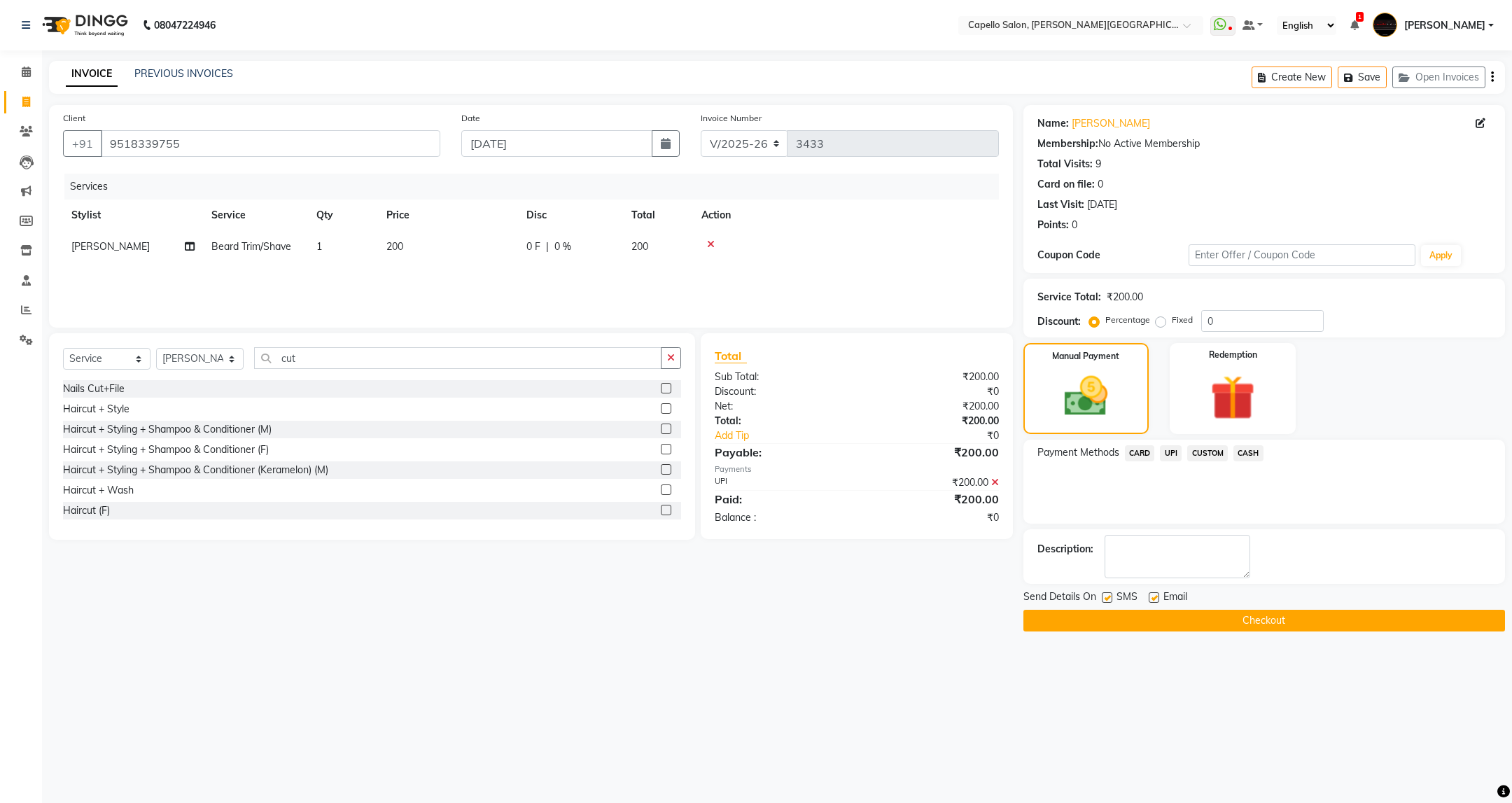
click at [1286, 620] on button "Checkout" at bounding box center [1264, 620] width 482 height 22
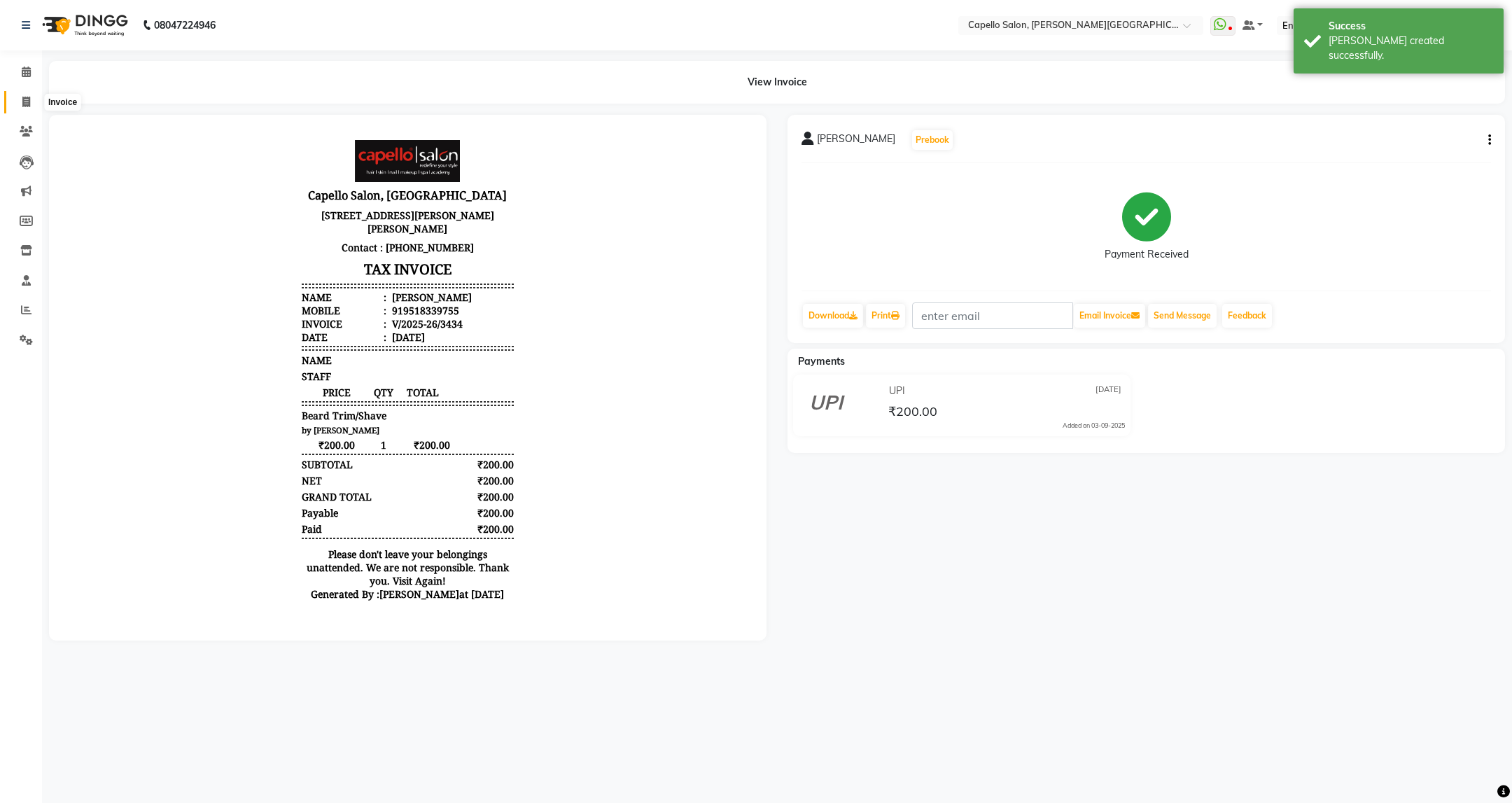
drag, startPoint x: 30, startPoint y: 102, endPoint x: 0, endPoint y: 107, distance: 30.4
click at [30, 102] on icon at bounding box center [26, 101] width 8 height 11
select select "service"
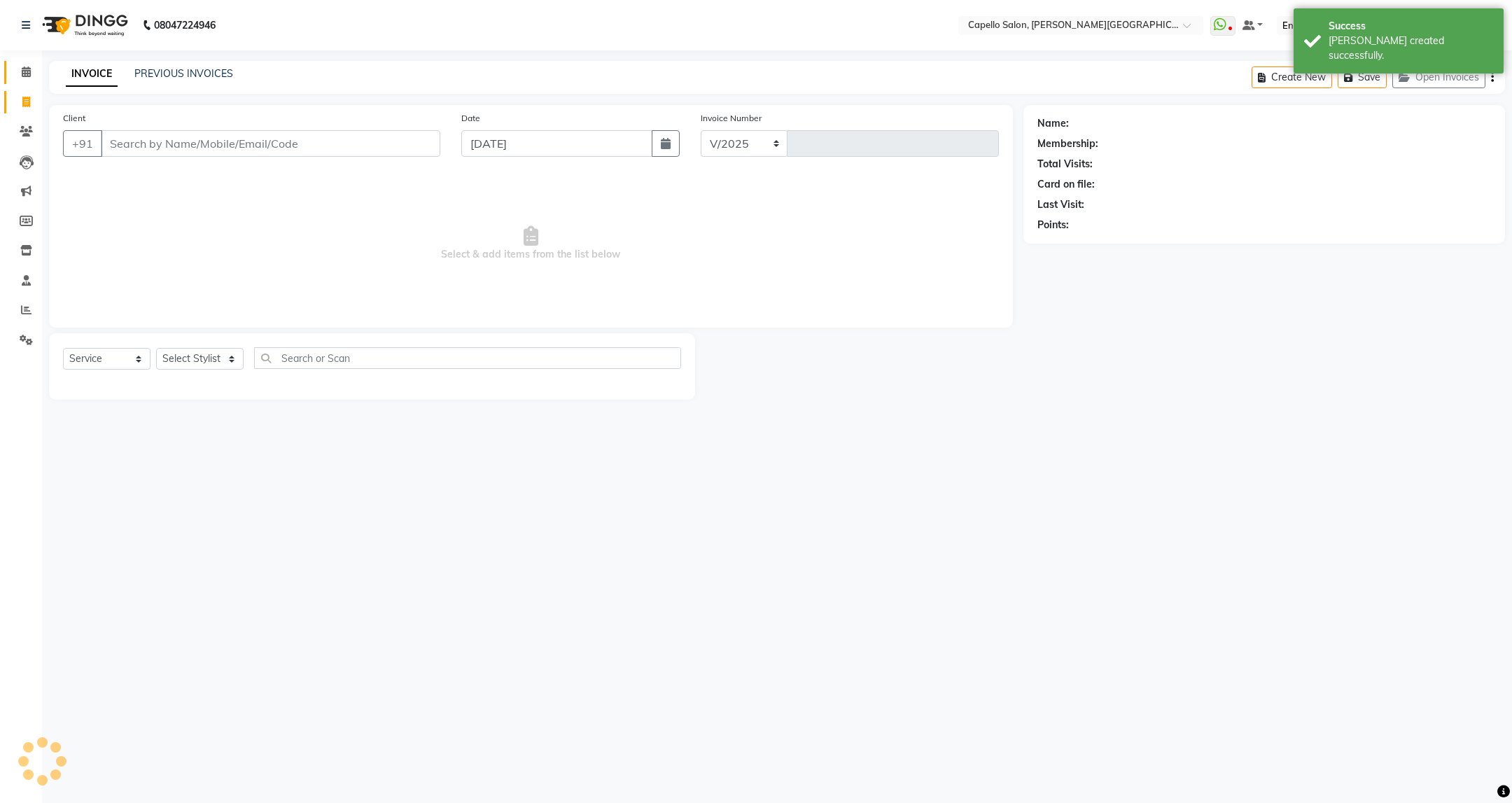
select select "811"
type input "3435"
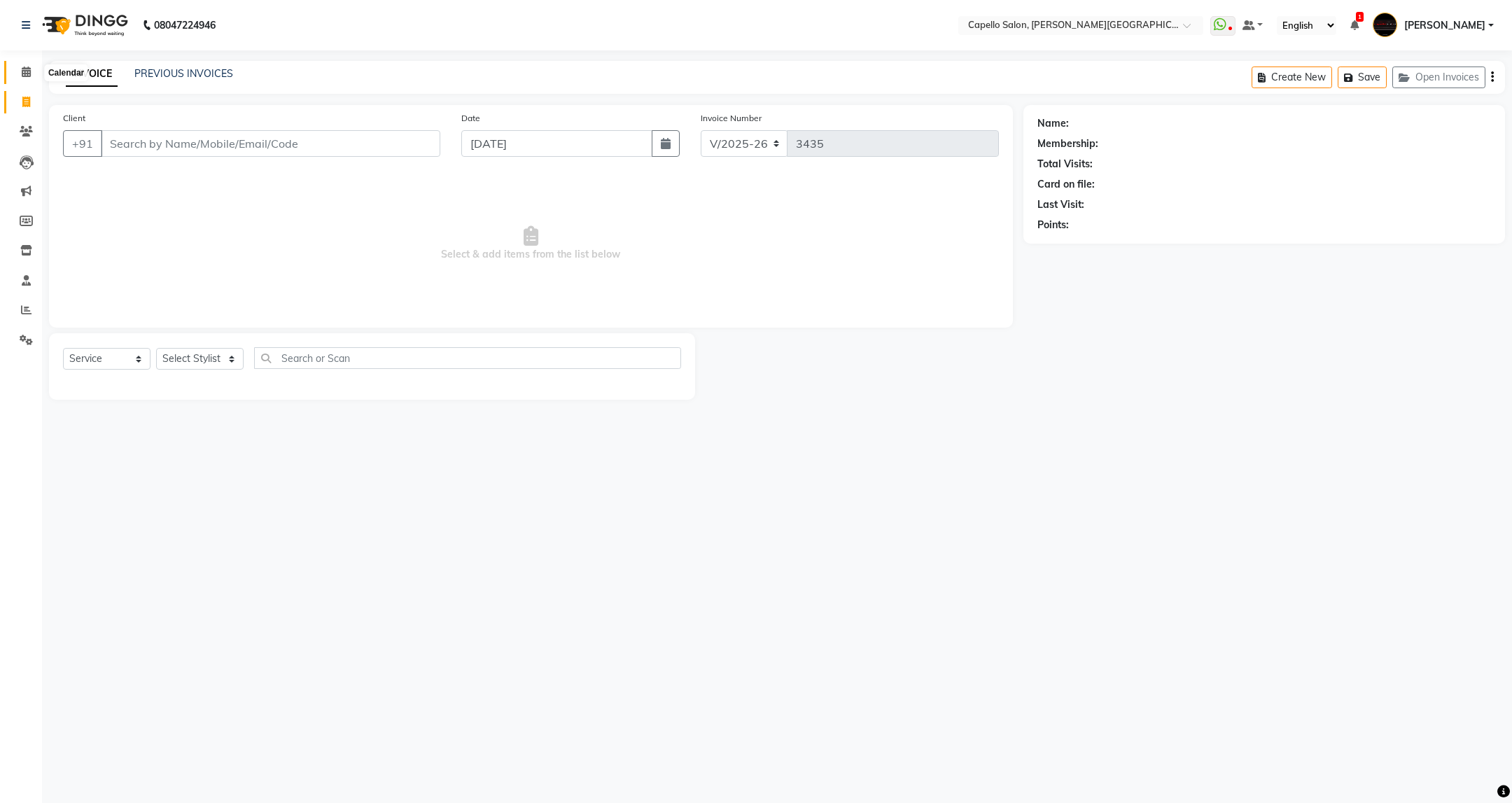
drag, startPoint x: 19, startPoint y: 69, endPoint x: 253, endPoint y: 0, distance: 244.0
click at [19, 69] on span at bounding box center [26, 72] width 24 height 16
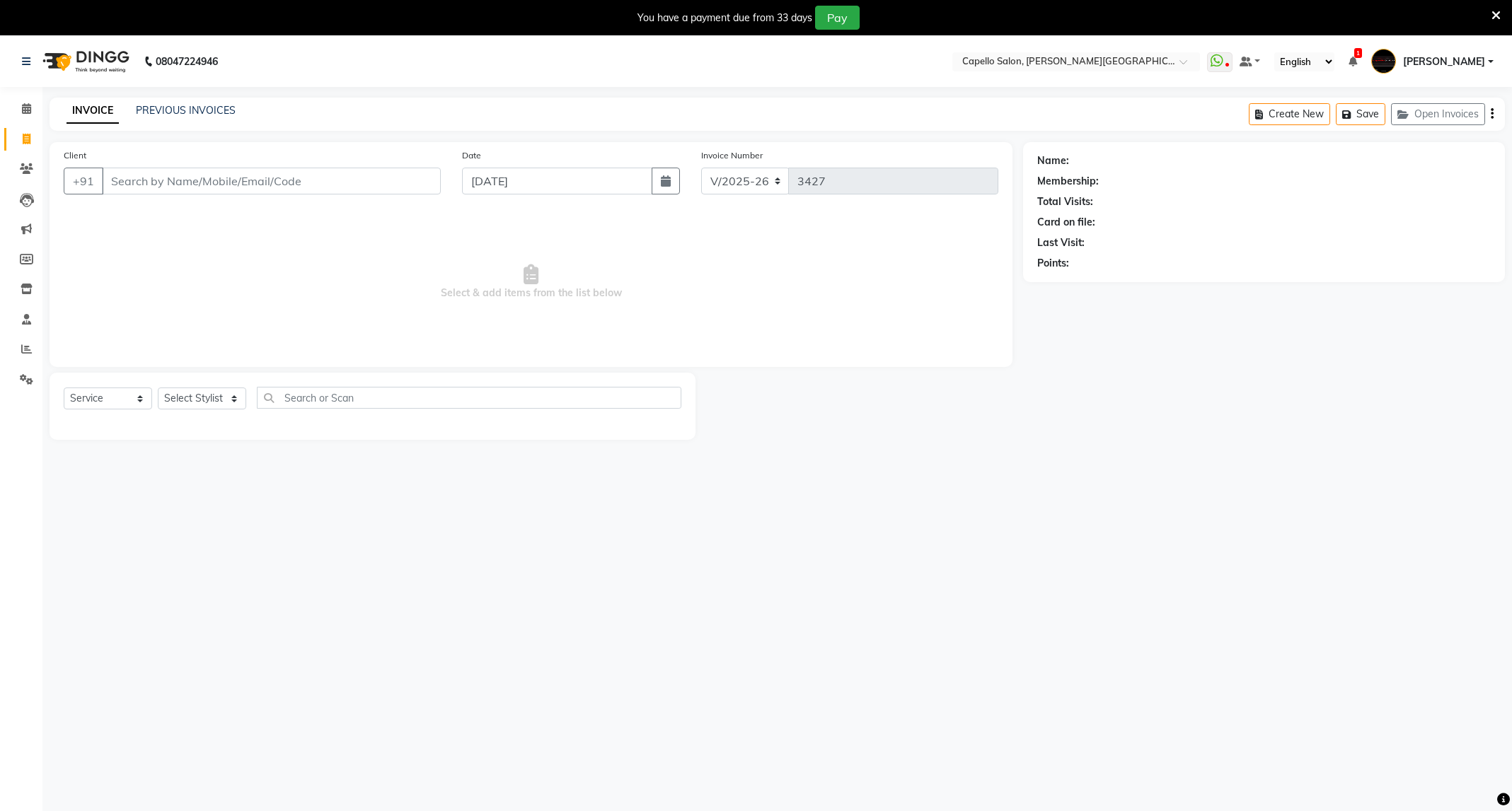
select select "811"
select select "service"
click at [213, 391] on select "Select Stylist" at bounding box center [201, 398] width 88 height 22
click at [233, 397] on select "Select Stylist" at bounding box center [201, 398] width 88 height 22
select select "85086"
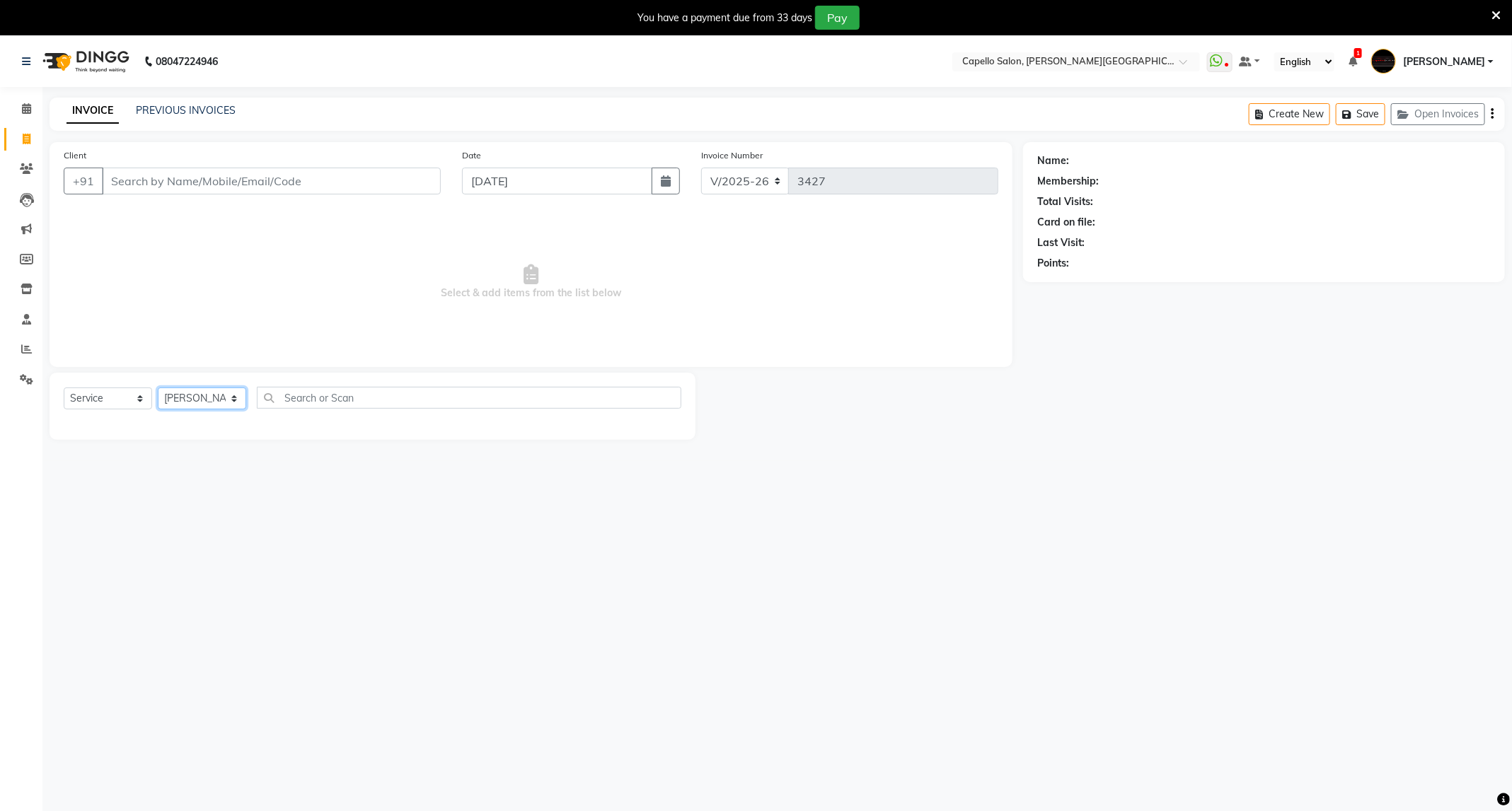
click at [157, 389] on select "Select Stylist ADMIN [PERSON_NAME] [PERSON_NAME] [PERSON_NAME] [PERSON_NAME] (M…" at bounding box center [201, 398] width 88 height 22
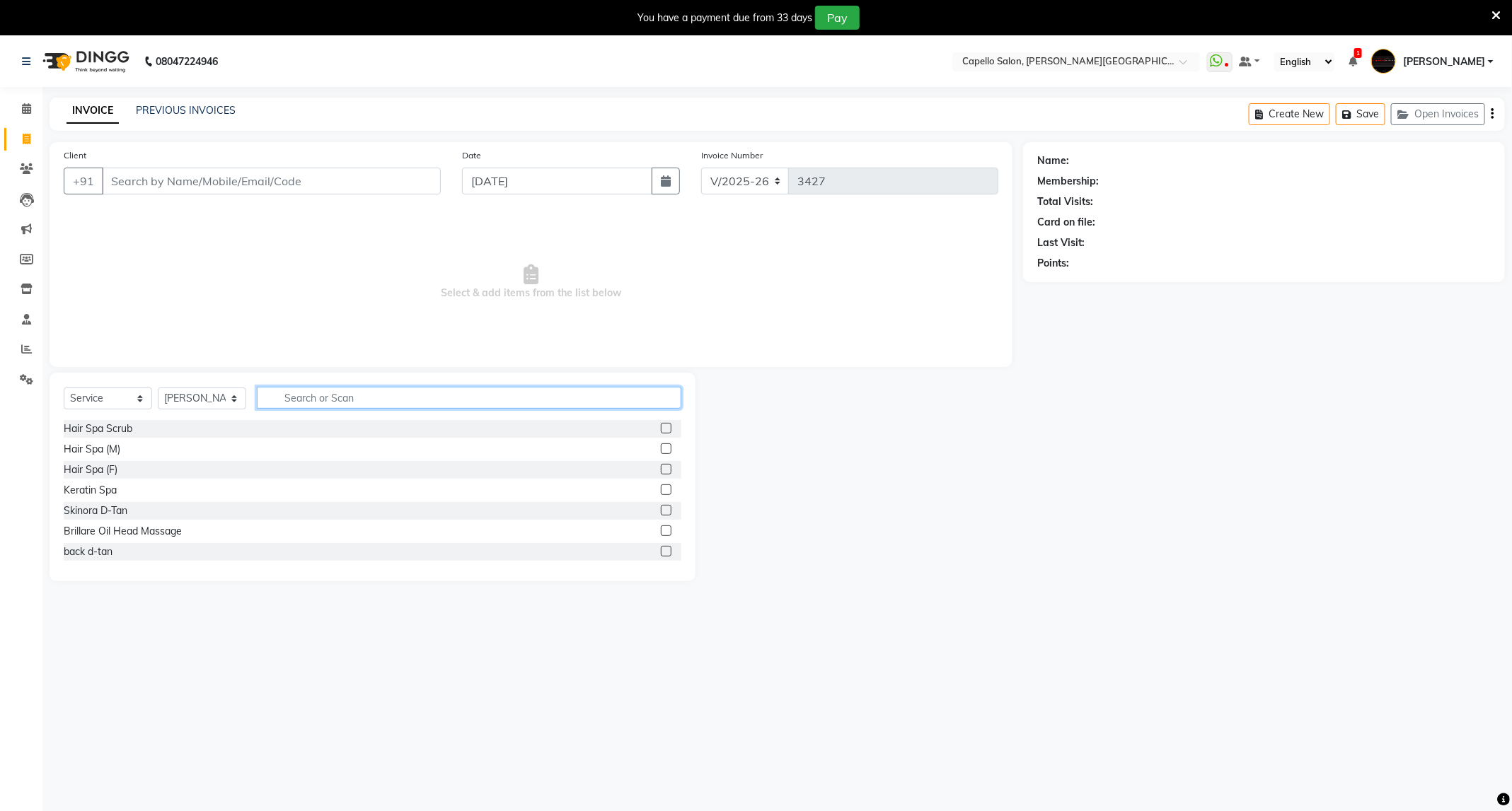
click at [397, 395] on input "text" at bounding box center [468, 397] width 425 height 22
type input "ey"
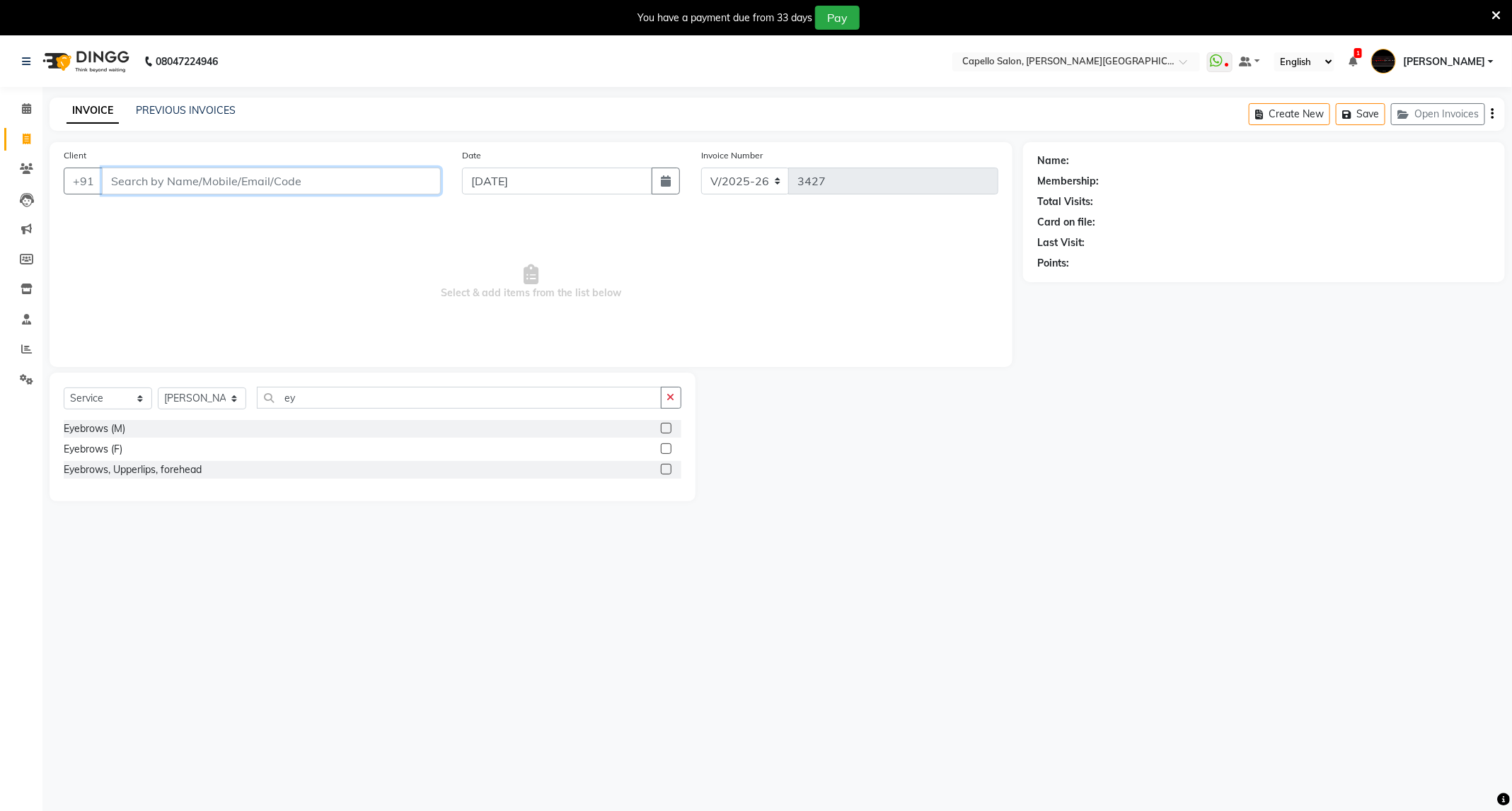
click at [257, 176] on input "Client" at bounding box center [271, 182] width 339 height 27
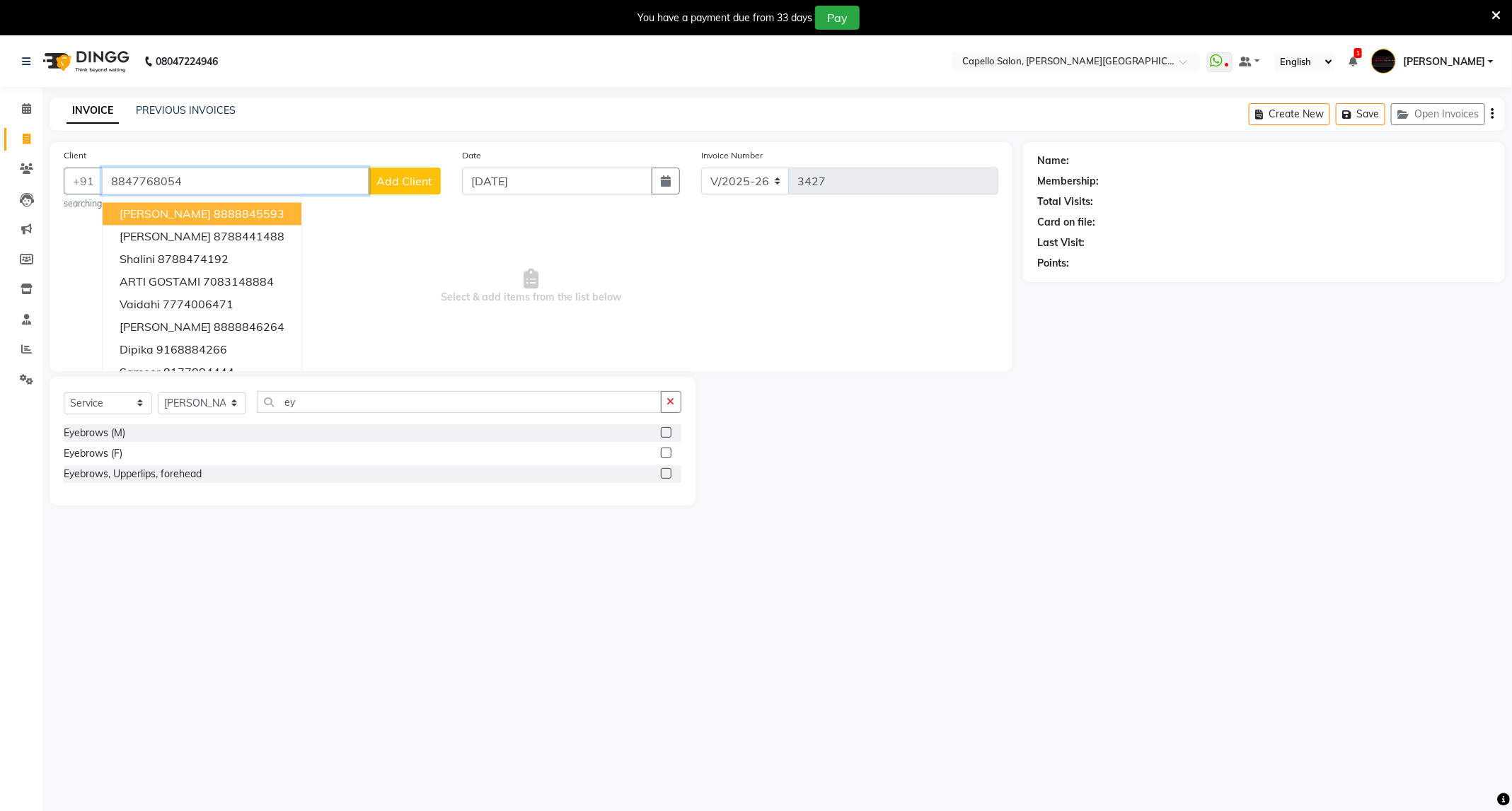
type input "8847768054"
click at [417, 408] on input "ey" at bounding box center [459, 402] width 405 height 22
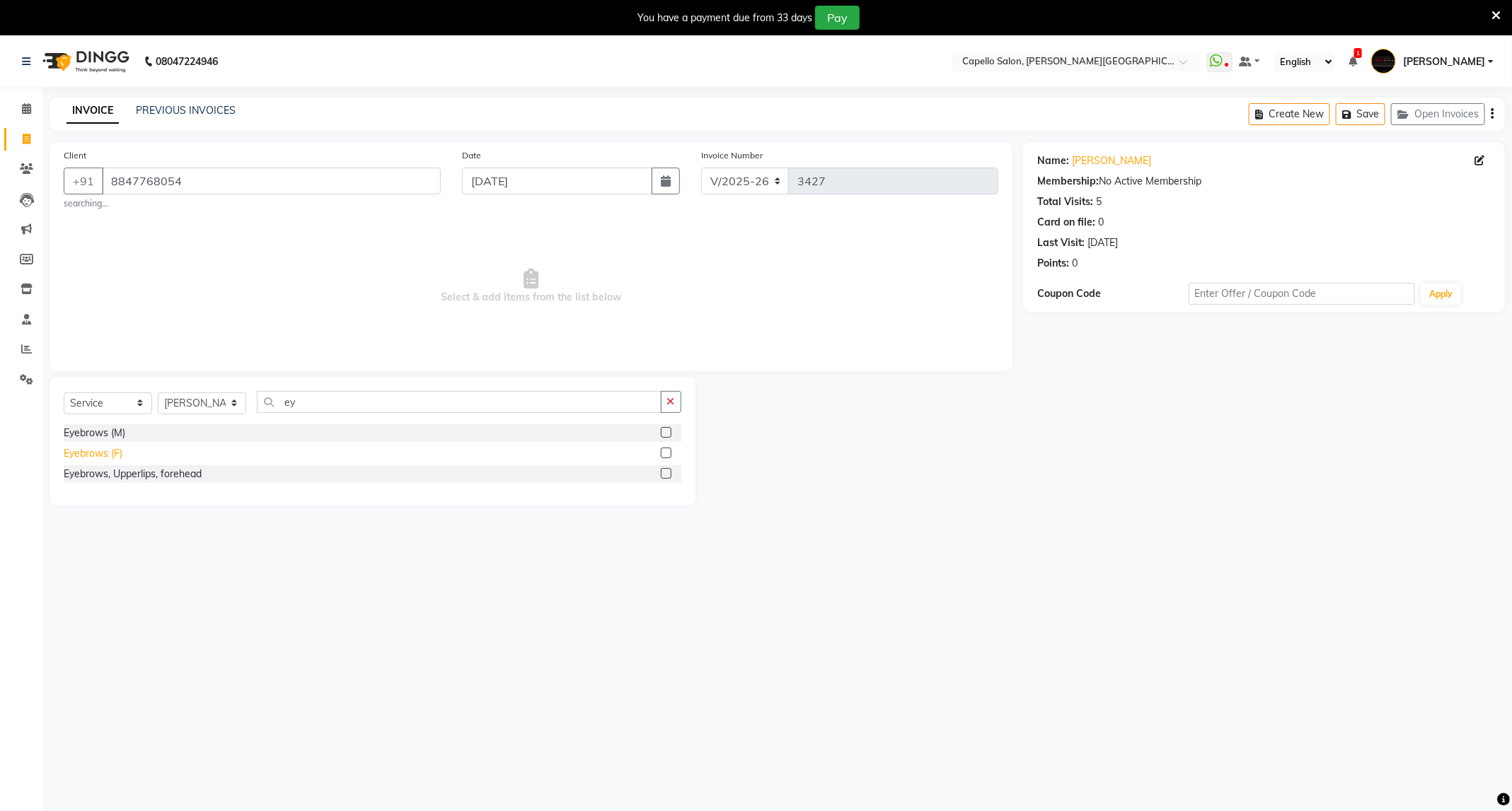
click at [103, 456] on div "Eyebrows (F)" at bounding box center [93, 454] width 58 height 15
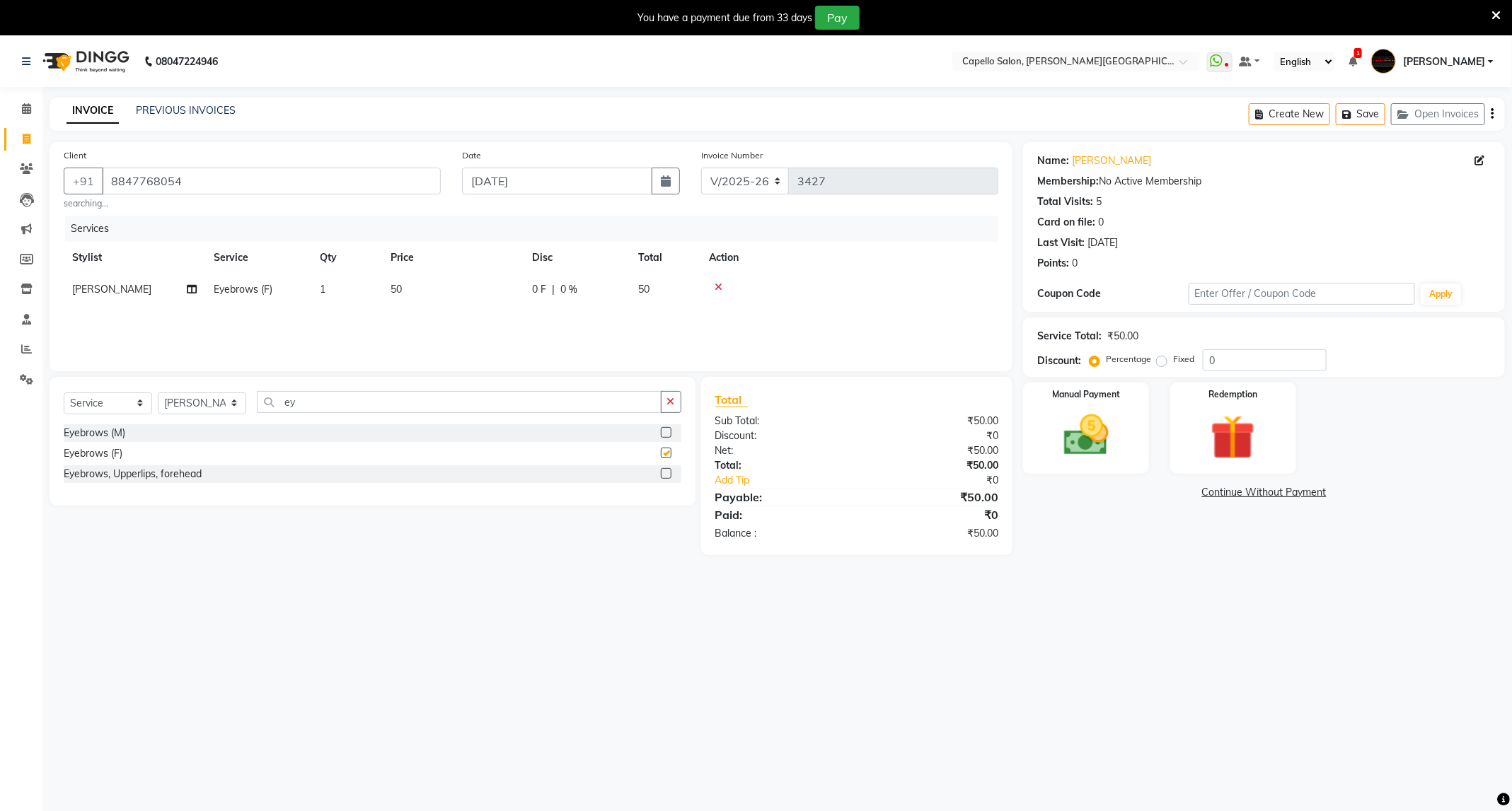
checkbox input "false"
click at [1083, 437] on img at bounding box center [1085, 435] width 76 height 53
click at [1253, 496] on span "CASH" at bounding box center [1251, 493] width 30 height 17
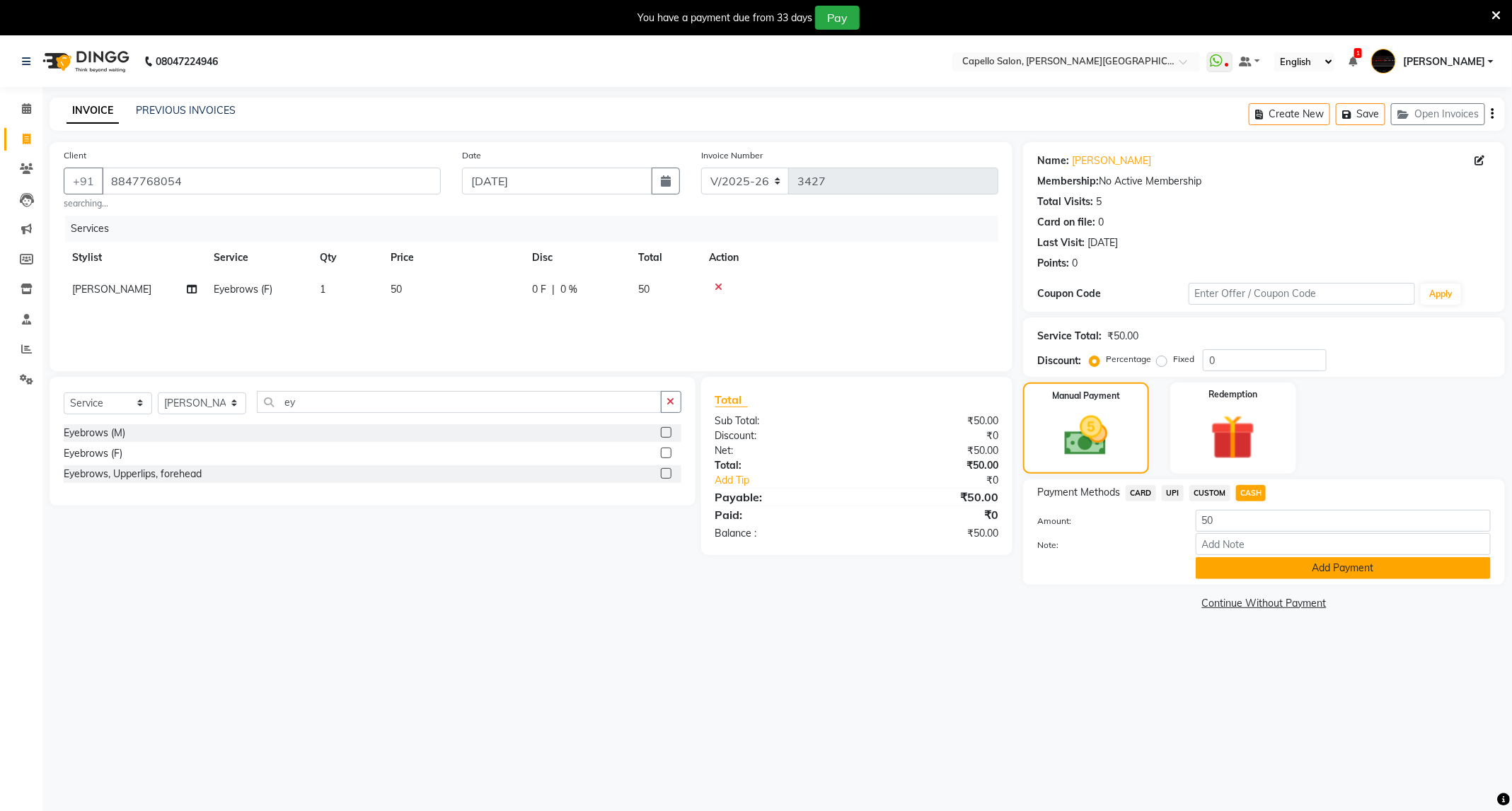
click at [1277, 568] on button "Add Payment" at bounding box center [1344, 568] width 295 height 22
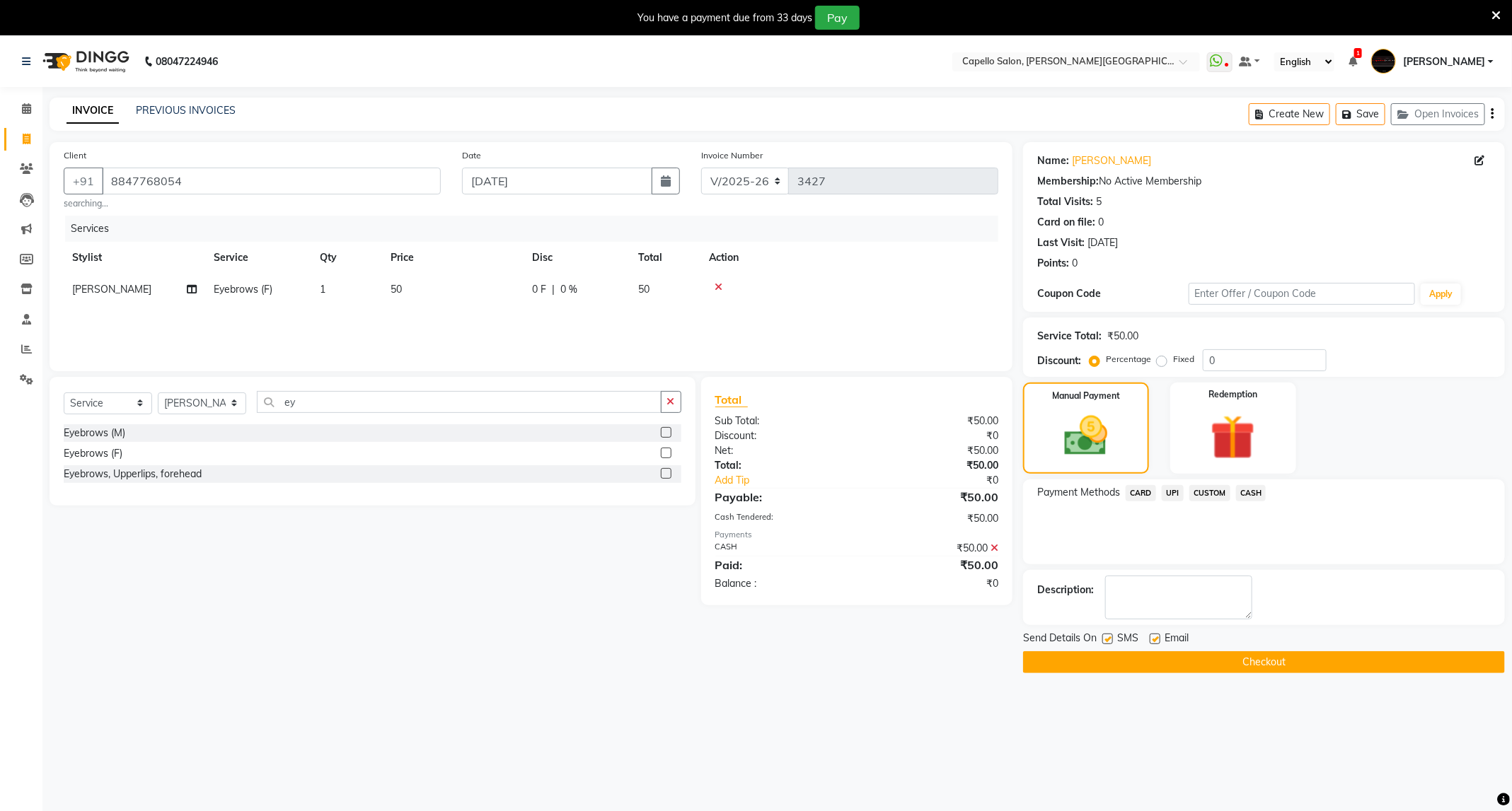
click at [1196, 657] on button "Checkout" at bounding box center [1264, 662] width 482 height 22
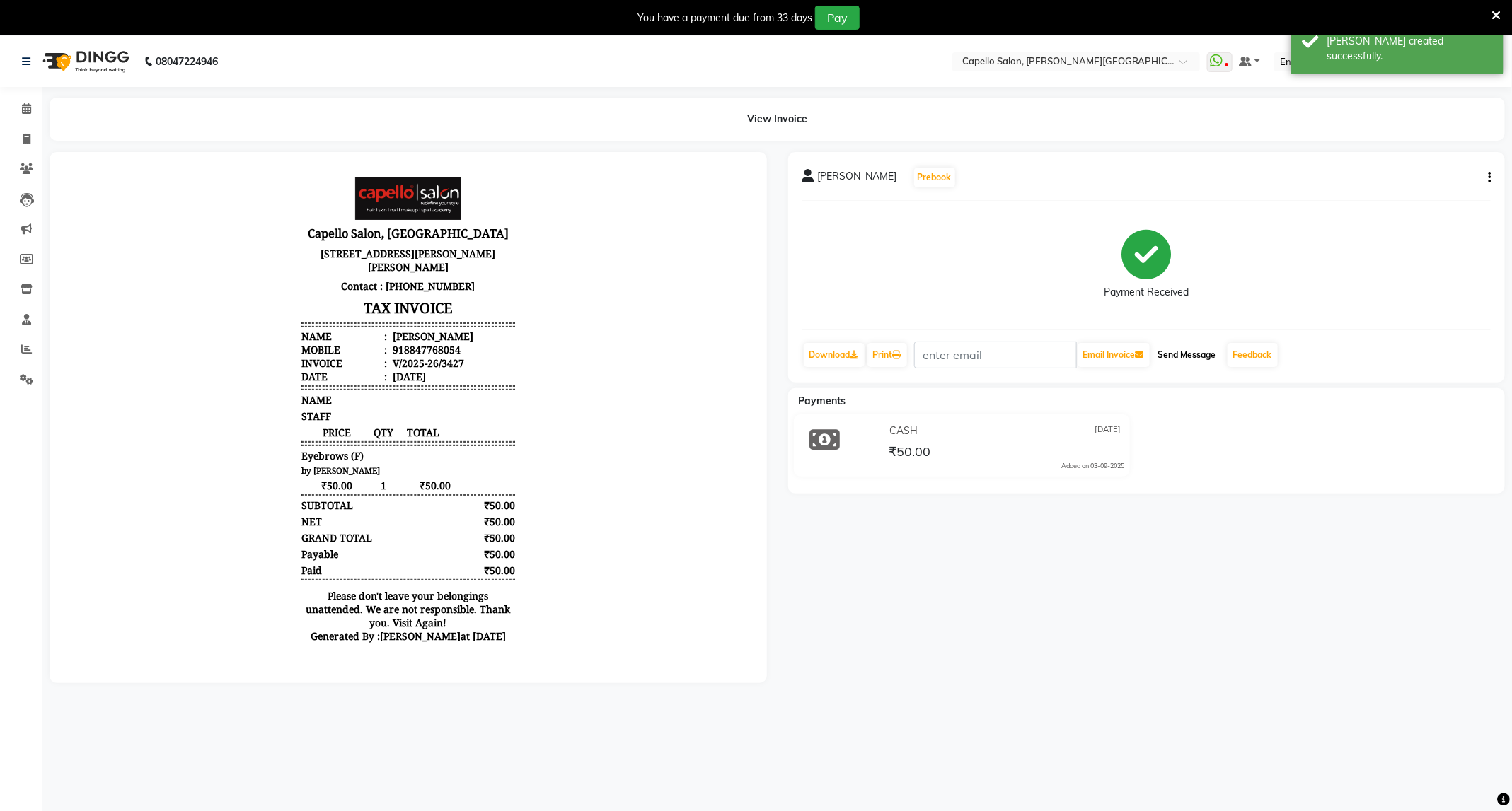
click at [1189, 367] on button "Send Message" at bounding box center [1186, 355] width 69 height 24
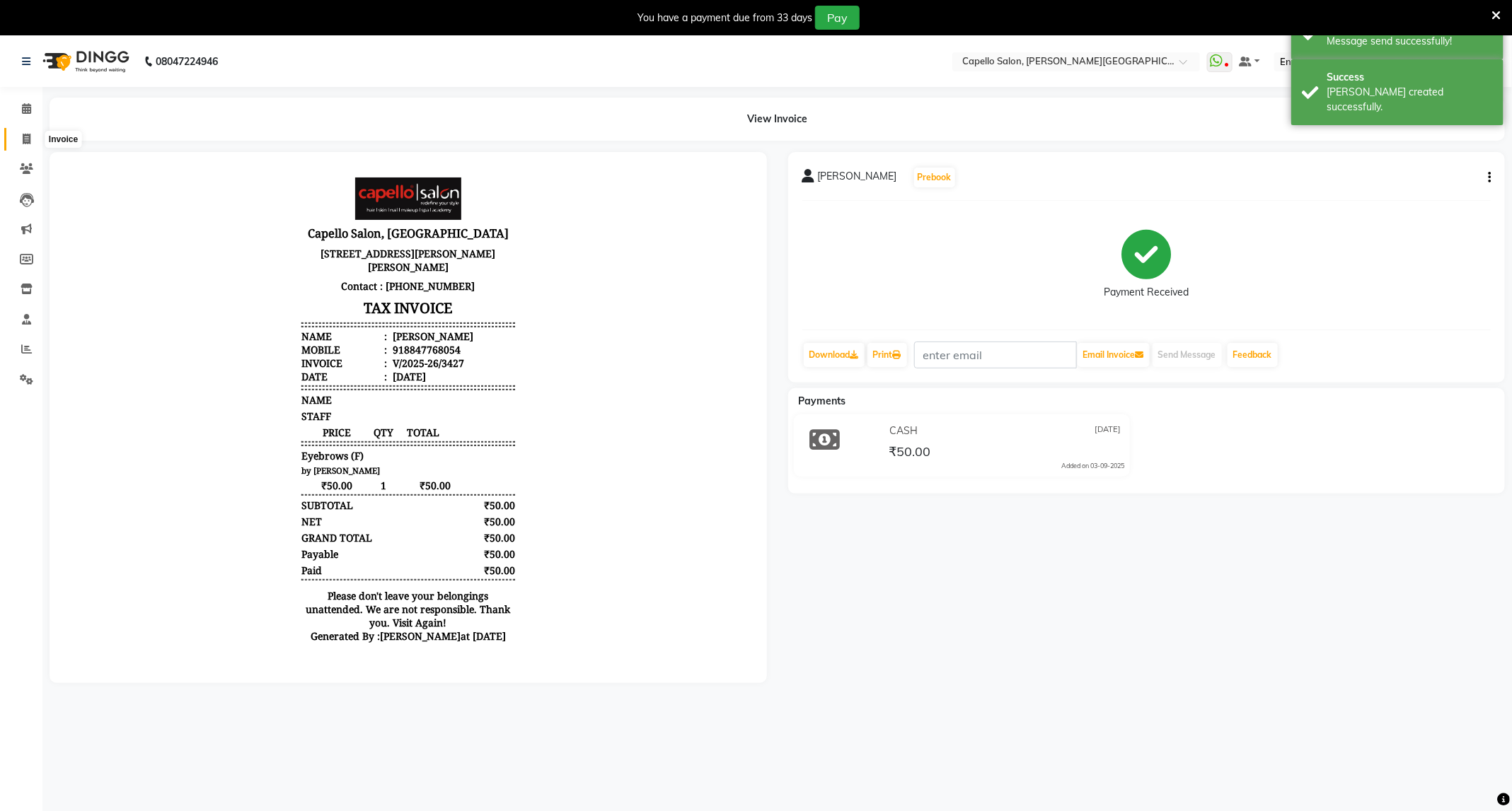
click at [22, 137] on icon at bounding box center [26, 139] width 8 height 11
select select "service"
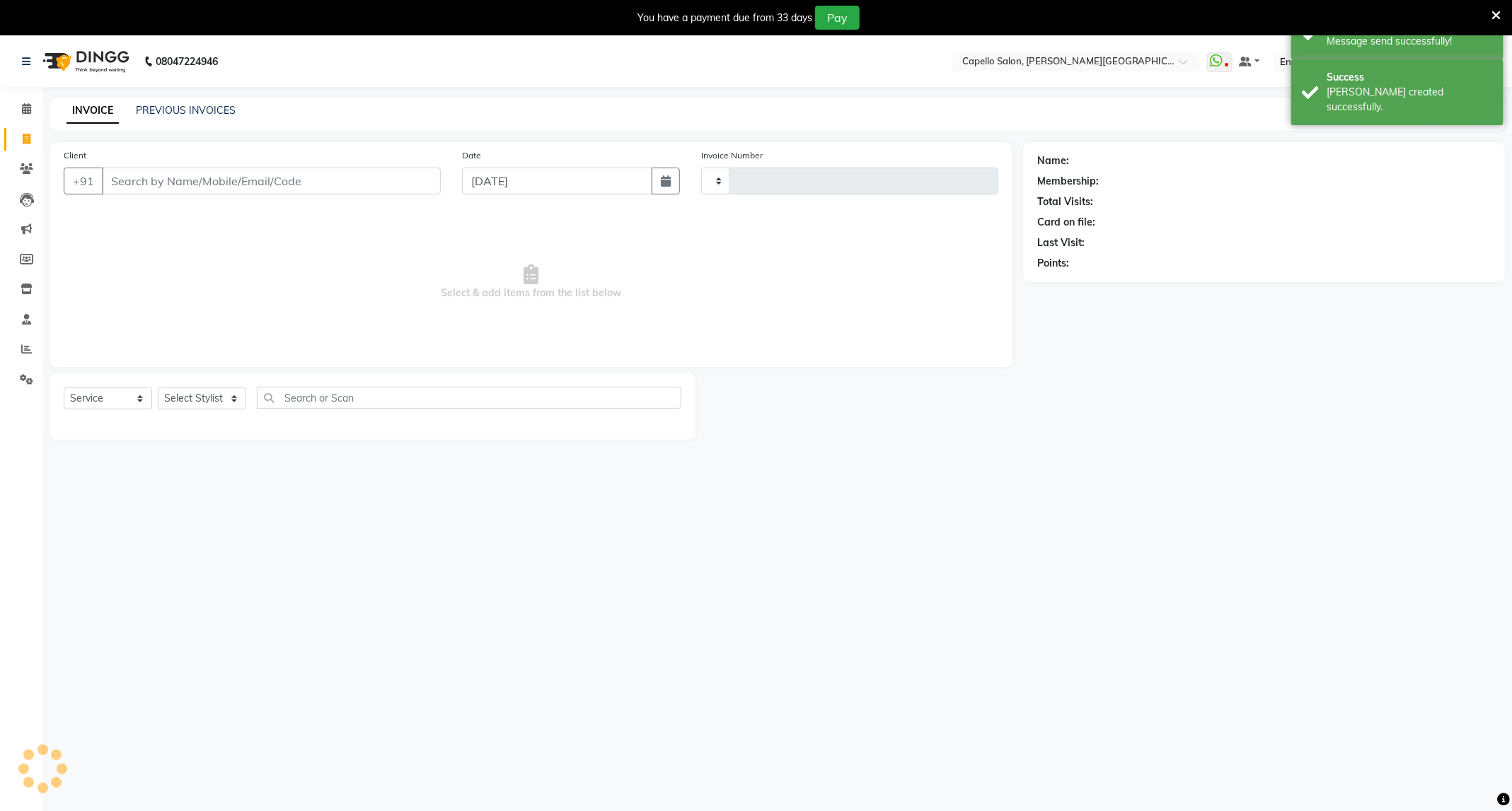
scroll to position [14, 0]
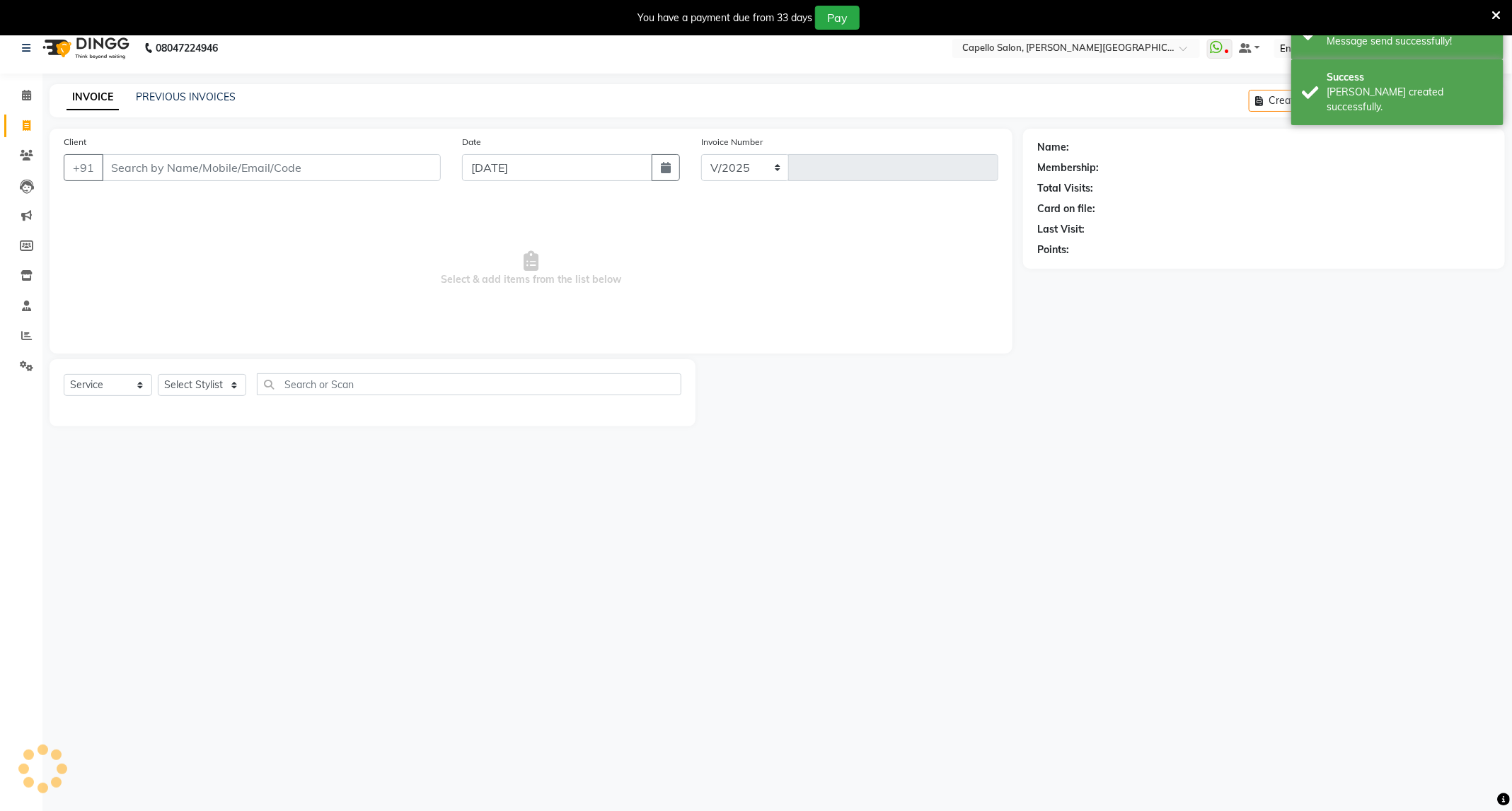
select select "811"
type input "3428"
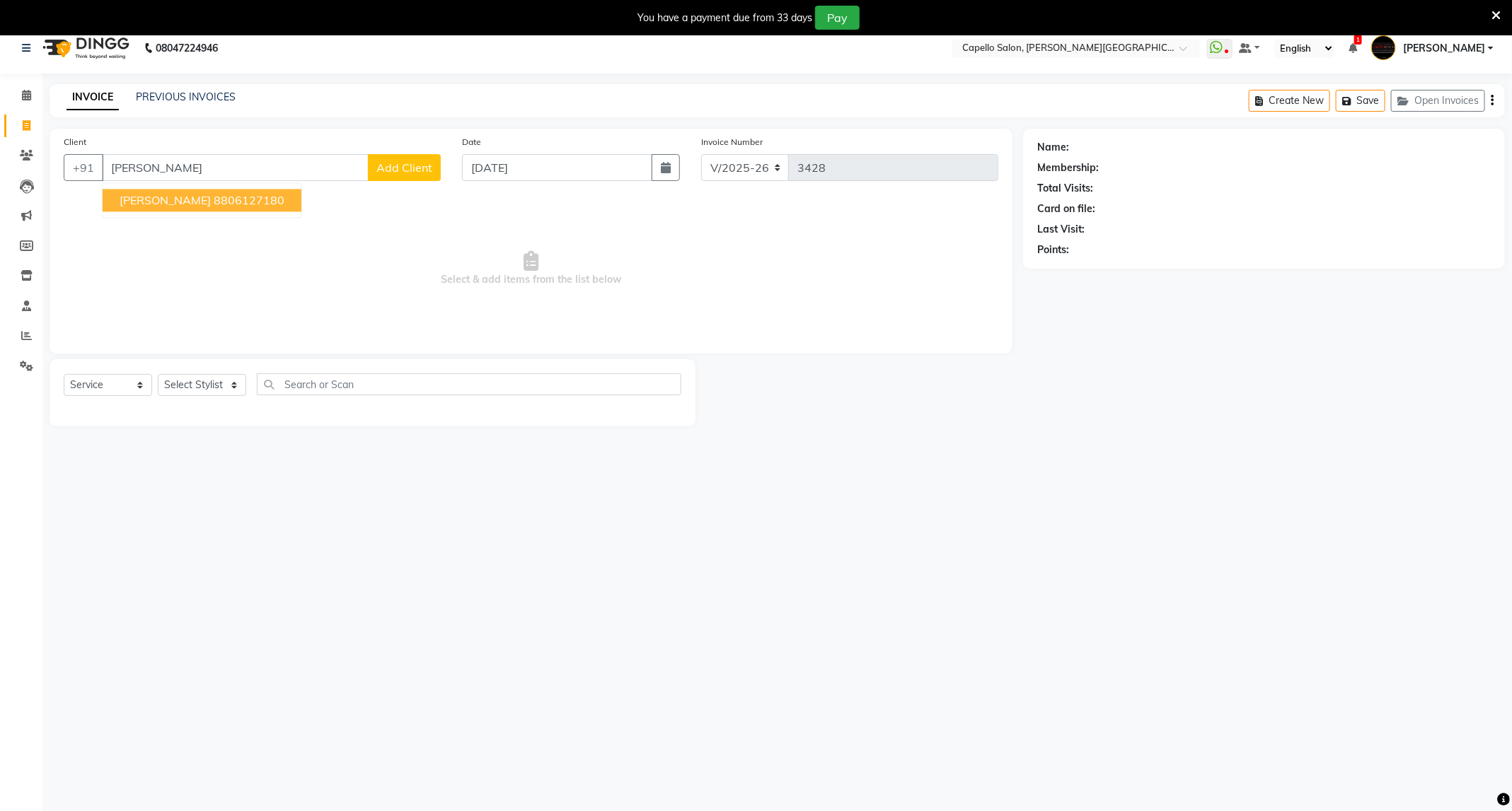
click at [223, 195] on ngb-highlight "8806127180" at bounding box center [249, 201] width 71 height 15
type input "8806127180"
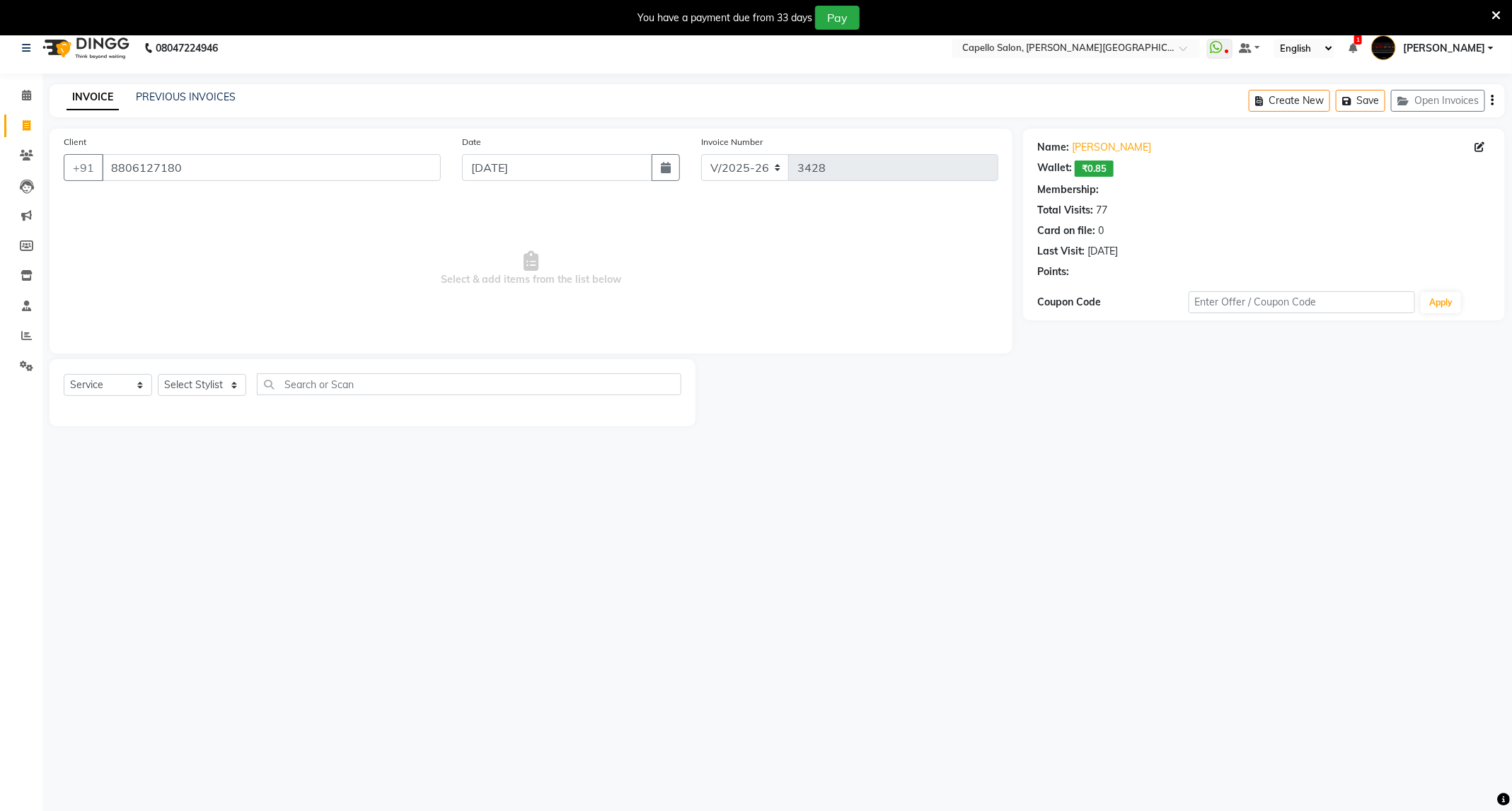
select select "1: Object"
click at [1104, 147] on link "[PERSON_NAME]" at bounding box center [1112, 147] width 80 height 15
click at [194, 378] on select "Select Stylist ADMIN [PERSON_NAME] [PERSON_NAME] [PERSON_NAME] [PERSON_NAME] (M…" at bounding box center [201, 385] width 88 height 22
select select "50699"
click at [157, 374] on select "Select Stylist ADMIN [PERSON_NAME] [PERSON_NAME] [PERSON_NAME] [PERSON_NAME] (M…" at bounding box center [201, 385] width 88 height 22
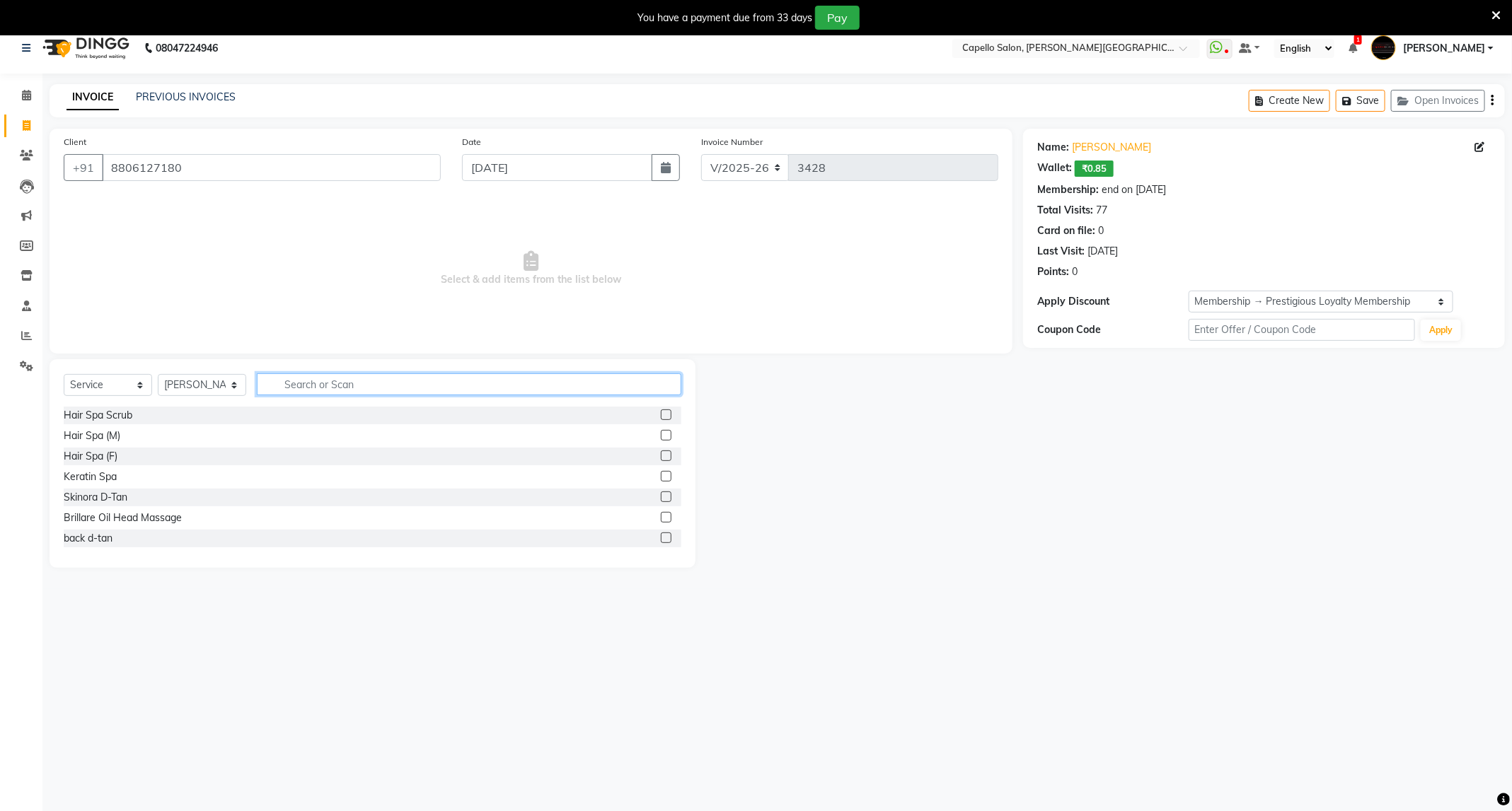
click at [347, 389] on input "text" at bounding box center [468, 384] width 425 height 22
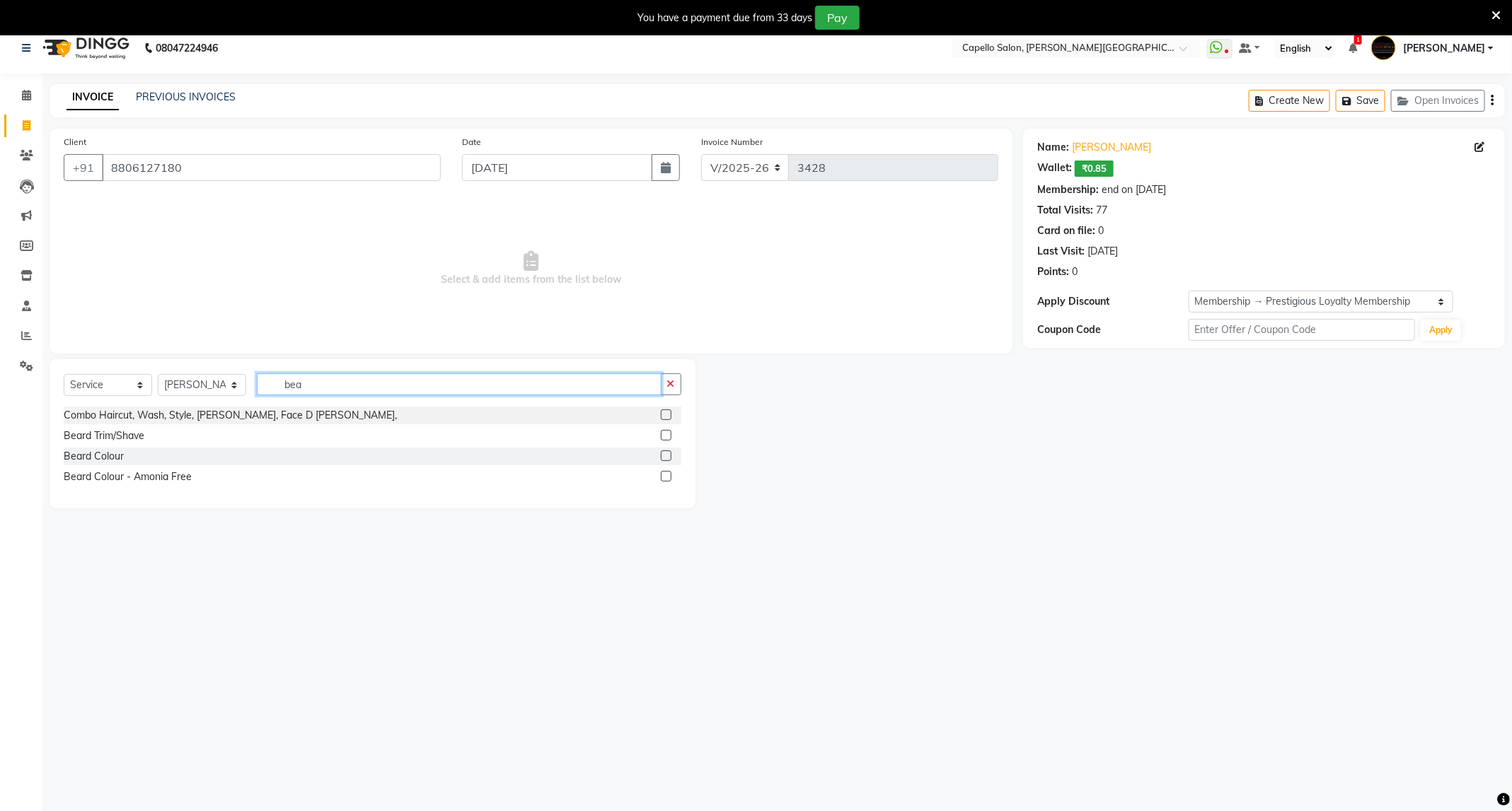
type input "bea"
click at [98, 437] on div "Beard Trim/Shave" at bounding box center [104, 435] width 81 height 15
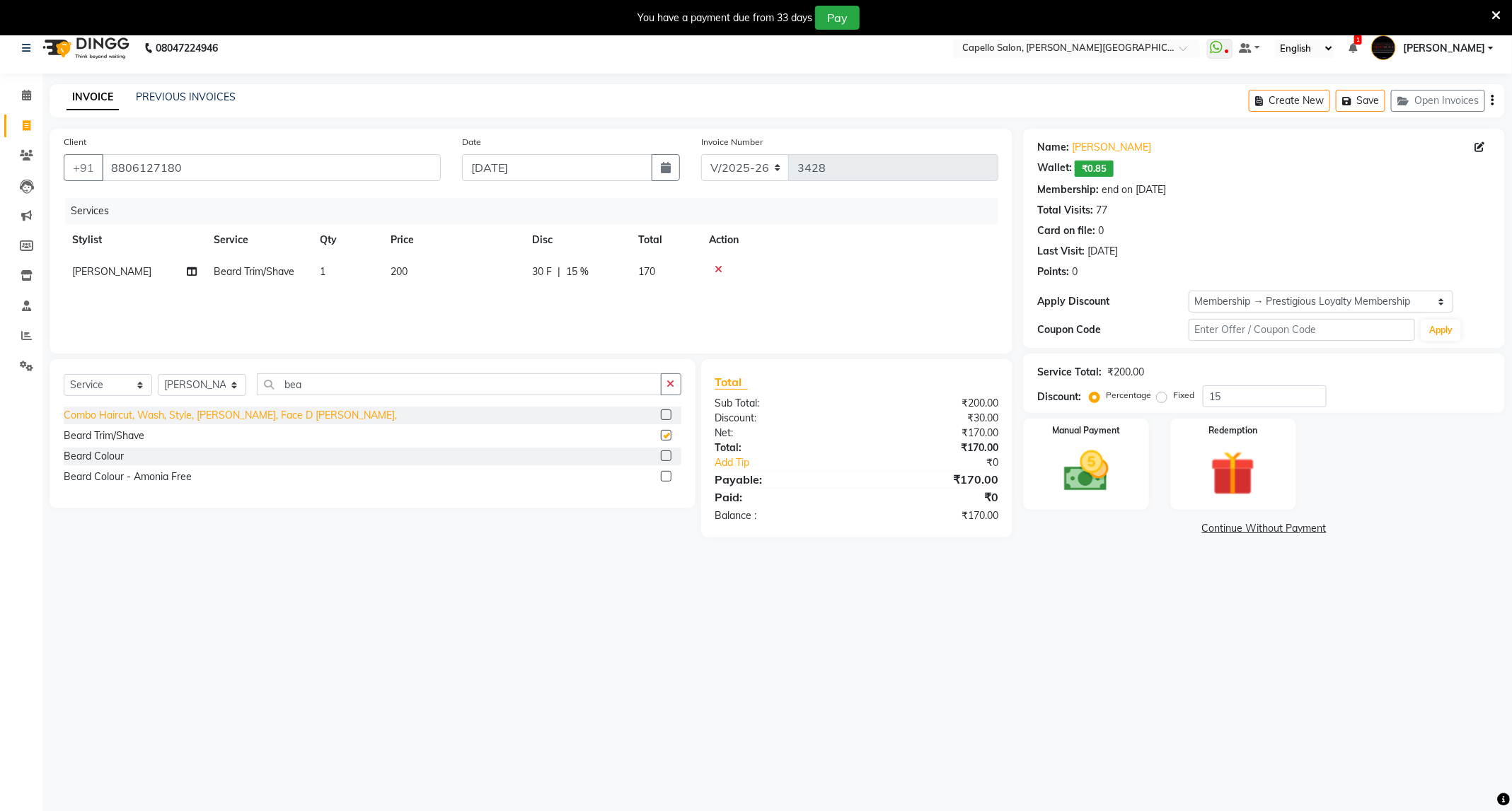
checkbox input "false"
drag, startPoint x: 308, startPoint y: 381, endPoint x: 238, endPoint y: 421, distance: 80.6
click at [238, 421] on div "Select Service Product Membership Package Voucher Prepaid Gift Card Select Styl…" at bounding box center [372, 434] width 646 height 150
type input "bea"
click at [113, 461] on div "Beard Colour" at bounding box center [94, 456] width 60 height 15
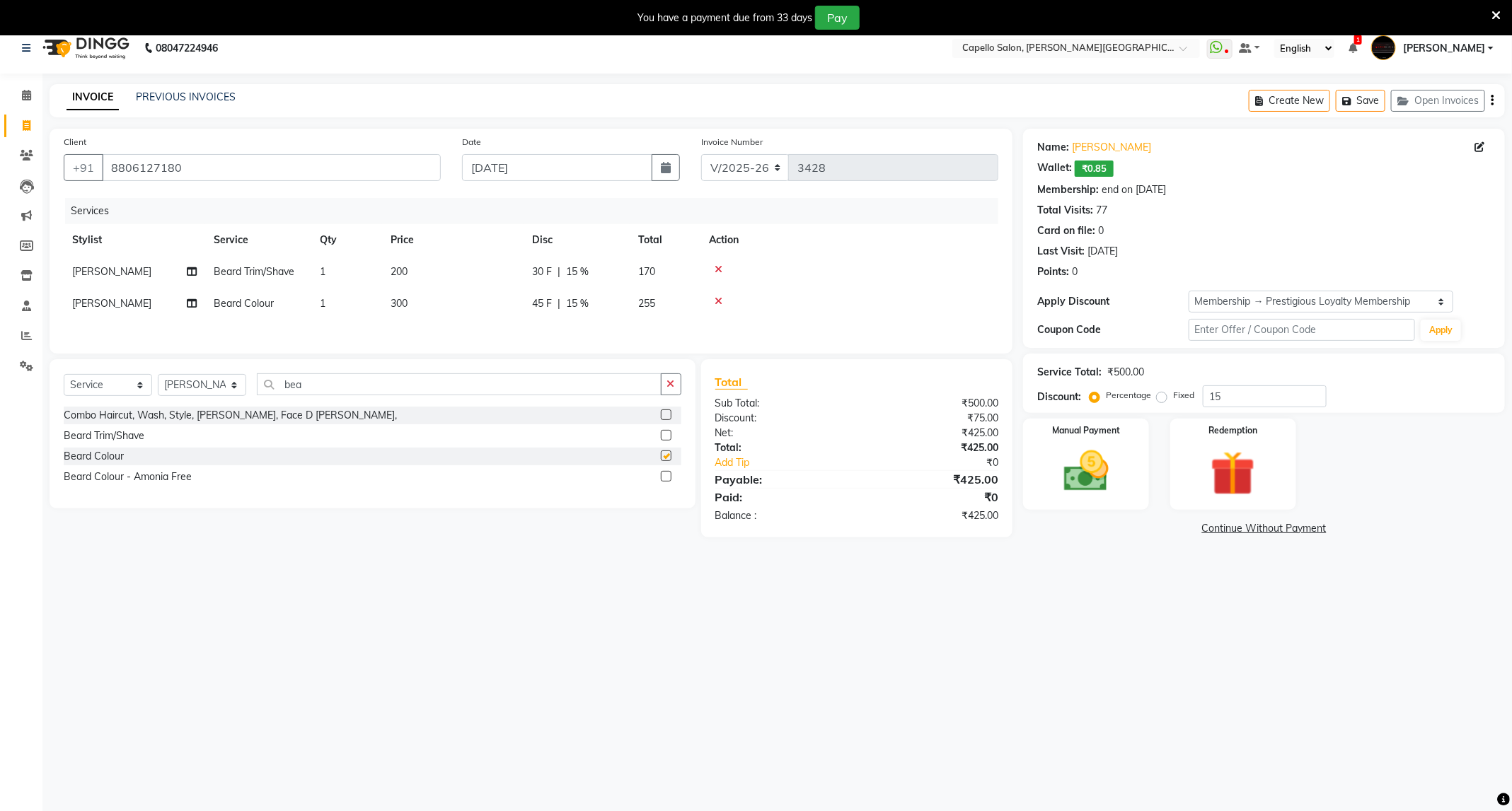
checkbox input "false"
click at [591, 272] on div "30 F | 15 %" at bounding box center [577, 271] width 89 height 15
select select "50699"
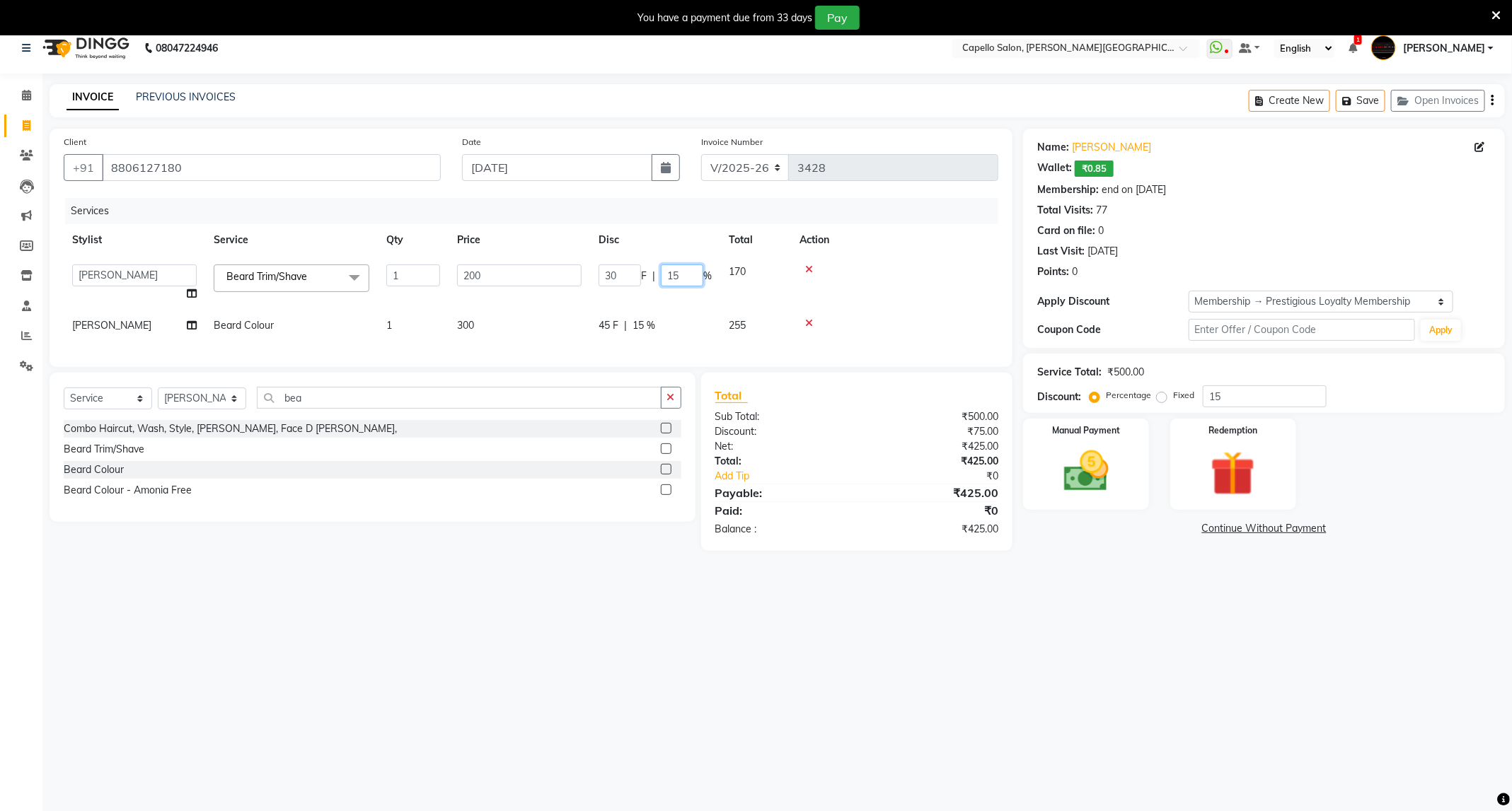
drag, startPoint x: 699, startPoint y: 276, endPoint x: 611, endPoint y: 322, distance: 99.3
click at [611, 322] on tbody "ADMIN [PERSON_NAME] [PERSON_NAME] [PERSON_NAME] [PERSON_NAME] (M) [PERSON_NAME]…" at bounding box center [532, 299] width 935 height 85
type input "0"
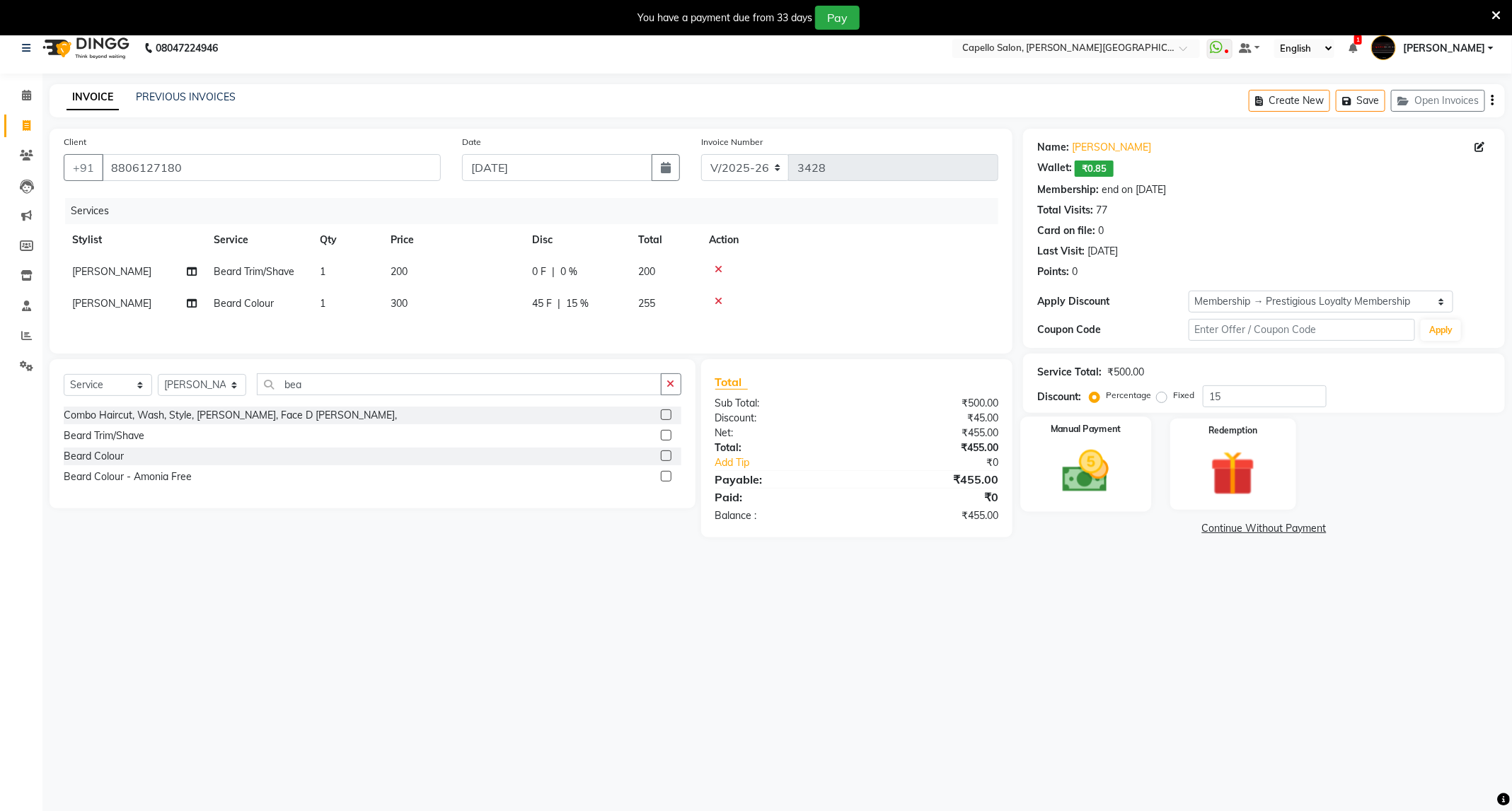
click at [1108, 472] on img at bounding box center [1085, 471] width 76 height 53
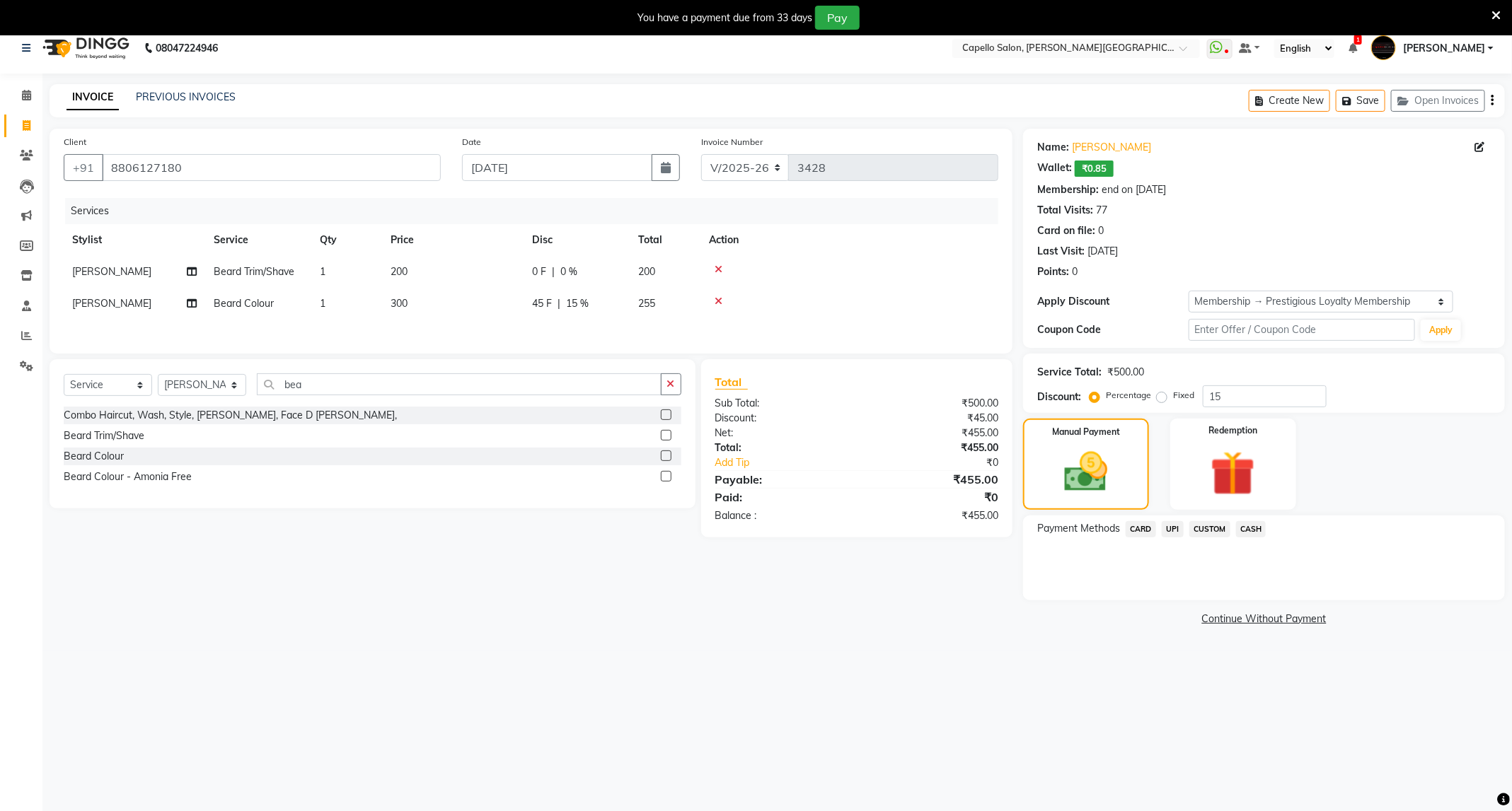
click at [1177, 529] on span "UPI" at bounding box center [1173, 529] width 22 height 17
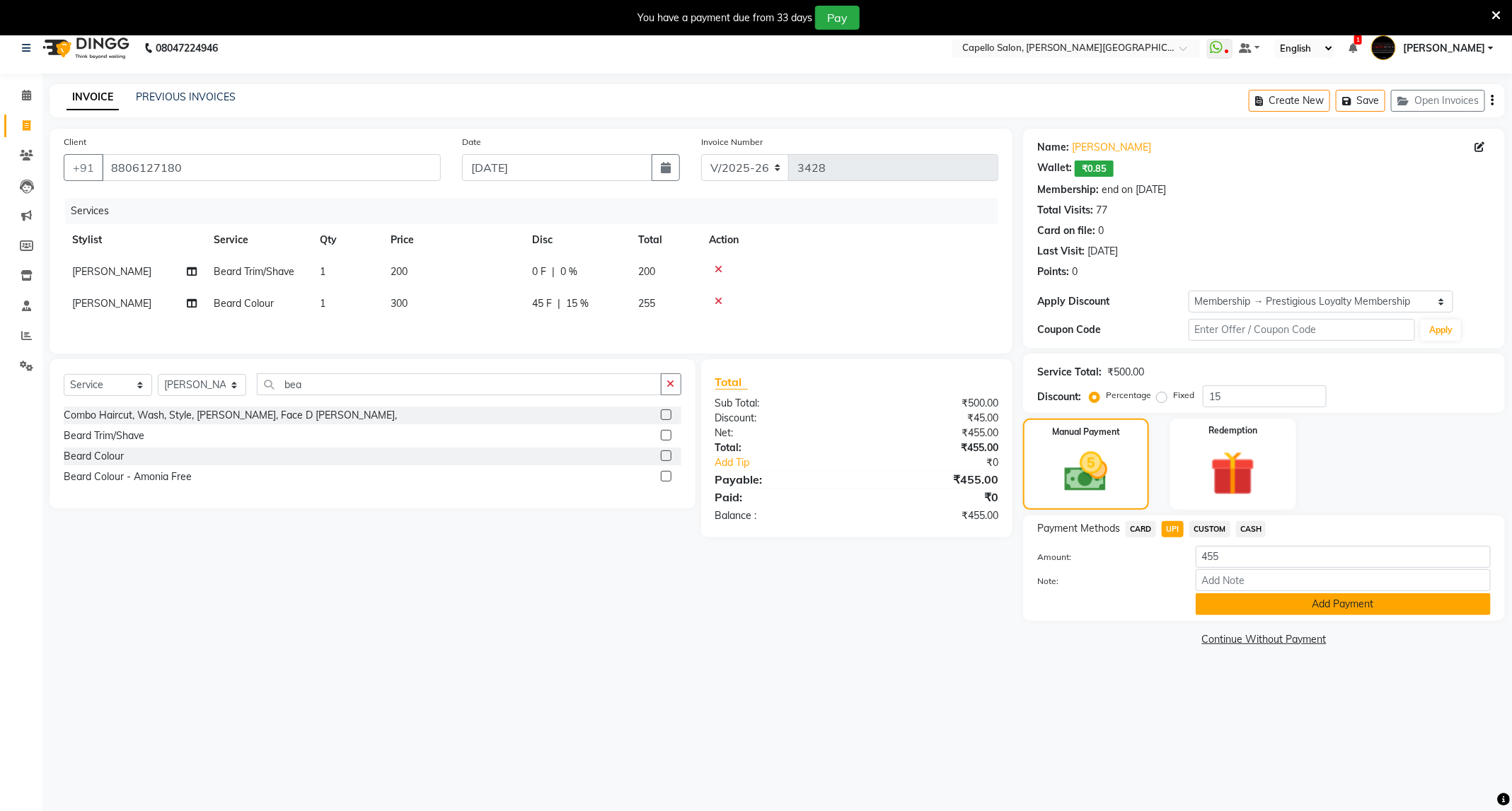
click at [1283, 610] on button "Add Payment" at bounding box center [1344, 604] width 295 height 22
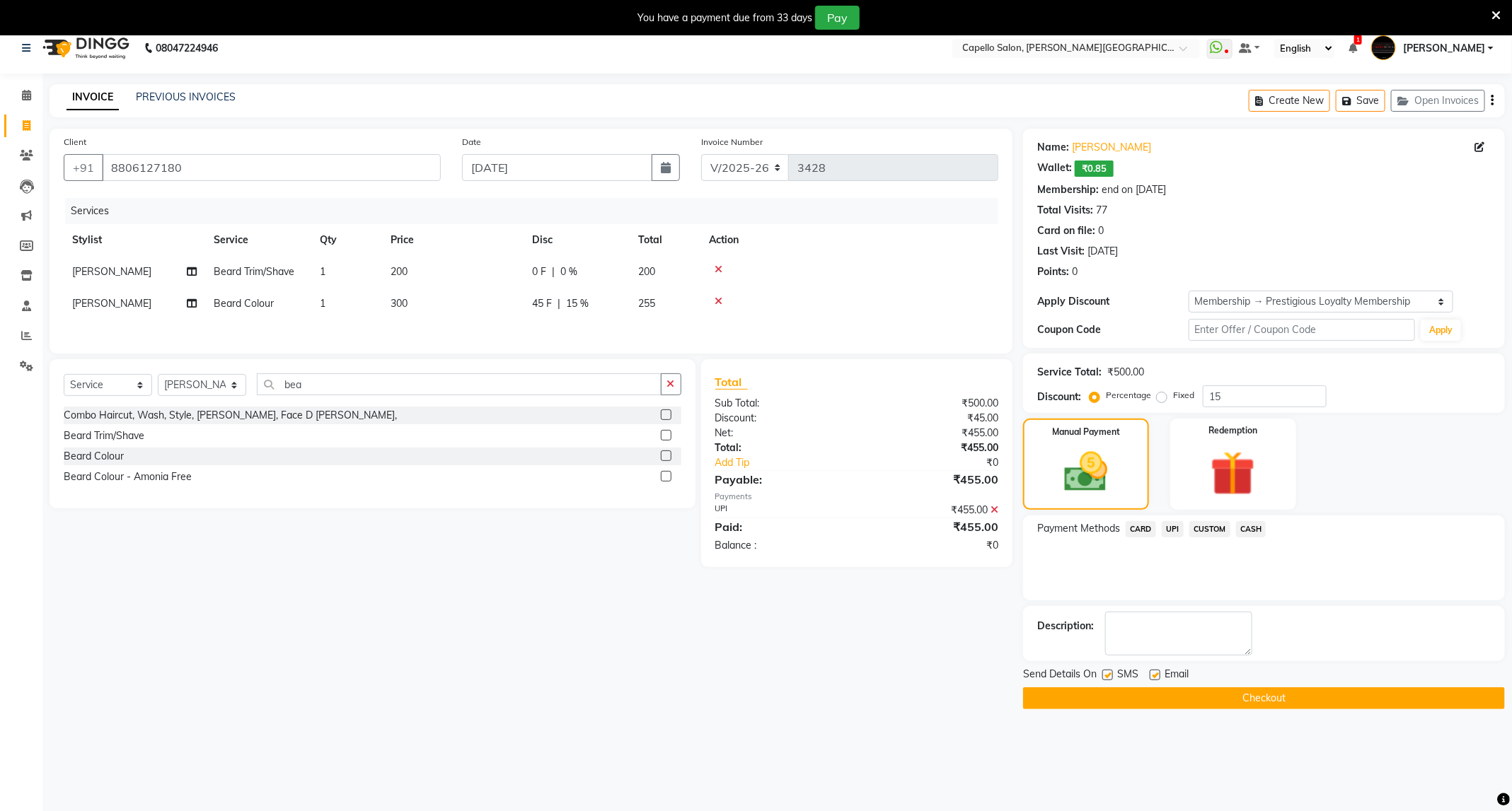
click at [1280, 709] on button "Checkout" at bounding box center [1264, 698] width 482 height 22
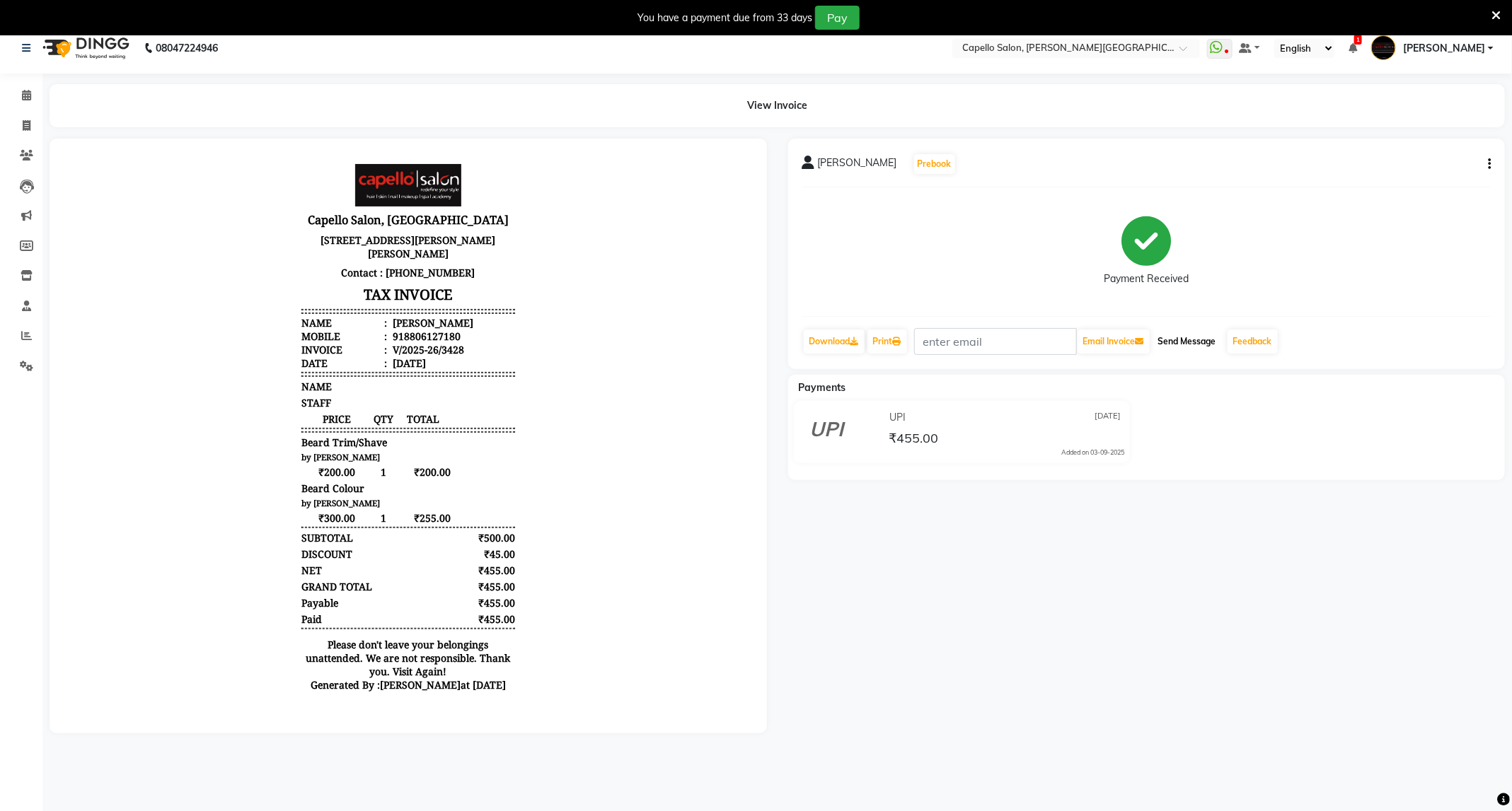
click at [1193, 344] on button "Send Message" at bounding box center [1186, 341] width 69 height 24
click at [1489, 12] on div "You have a payment due from 33 days Pay" at bounding box center [748, 17] width 1486 height 24
click at [1495, 14] on icon at bounding box center [1495, 15] width 9 height 13
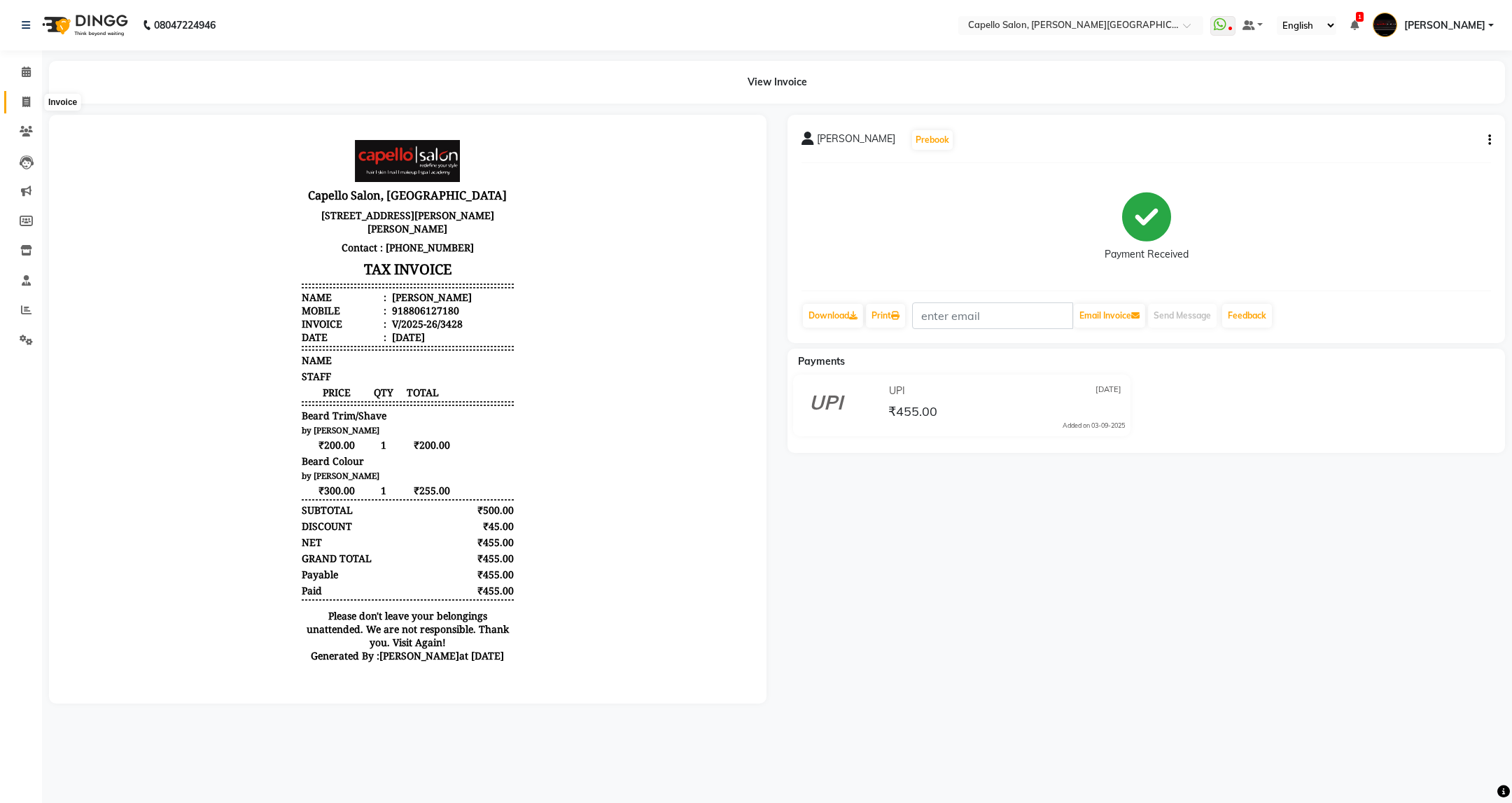
click at [17, 105] on span at bounding box center [26, 102] width 24 height 16
select select "service"
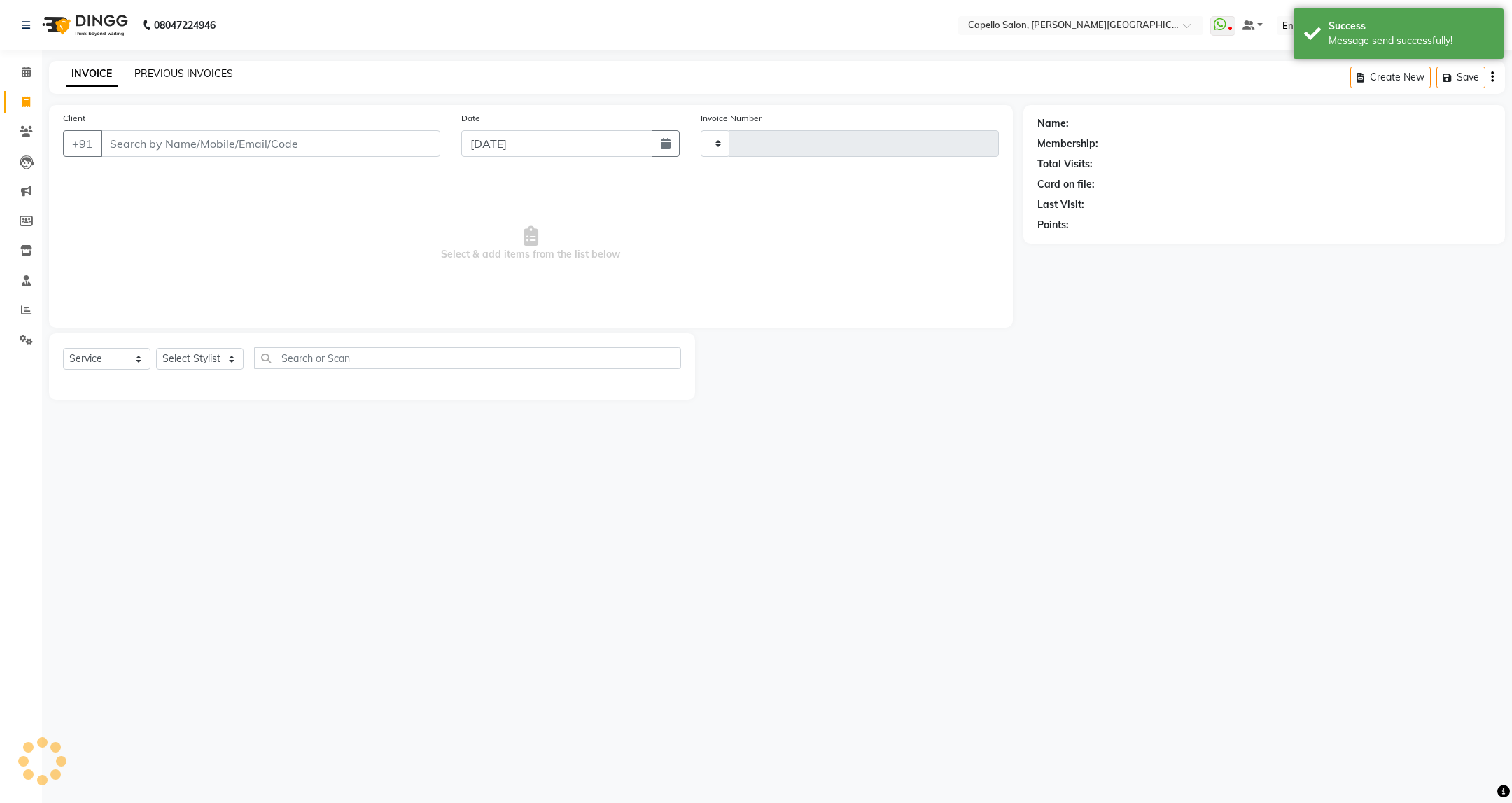
type input "3429"
select select "811"
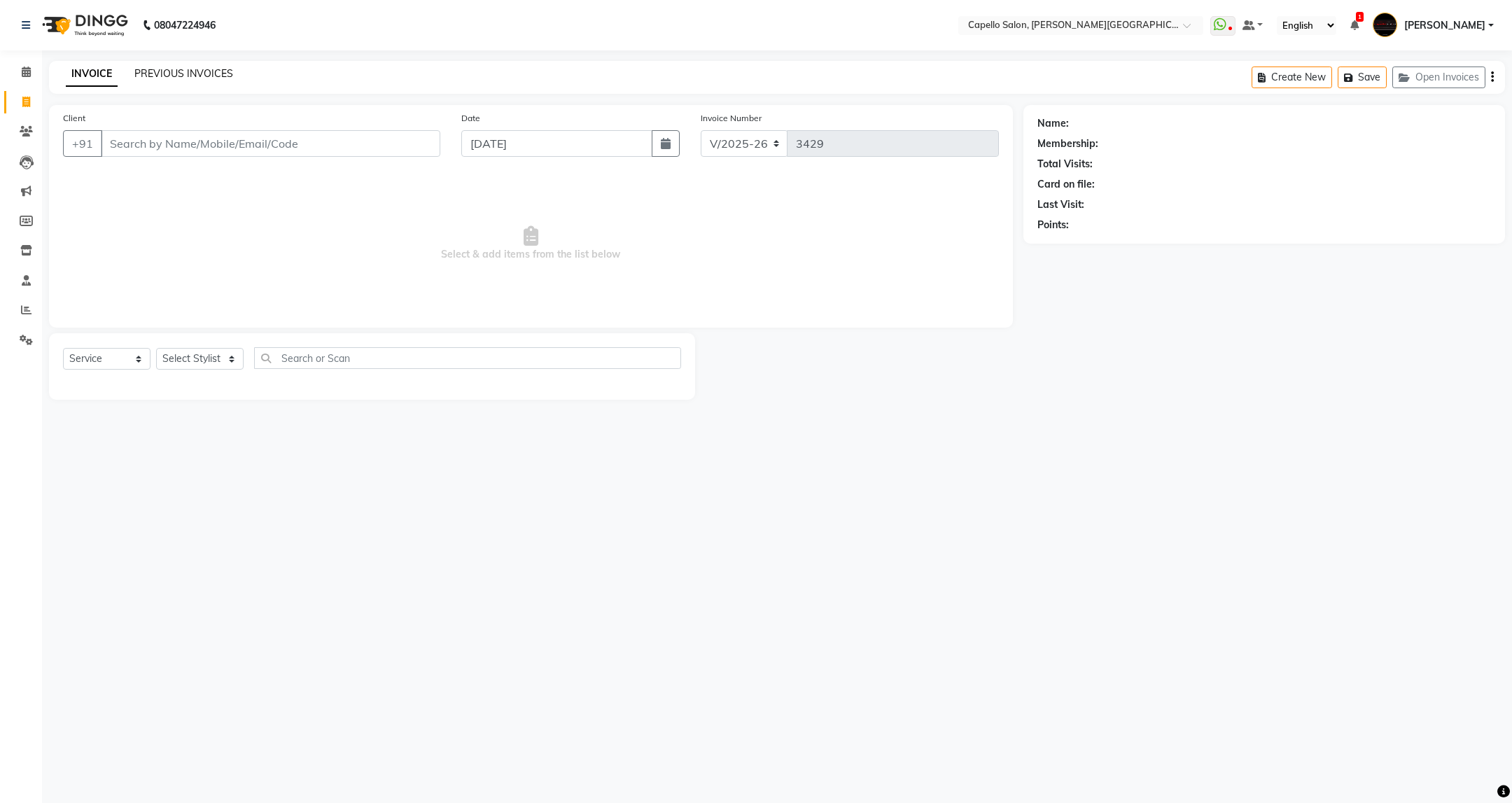
click at [198, 68] on link "PREVIOUS INVOICES" at bounding box center [184, 73] width 99 height 13
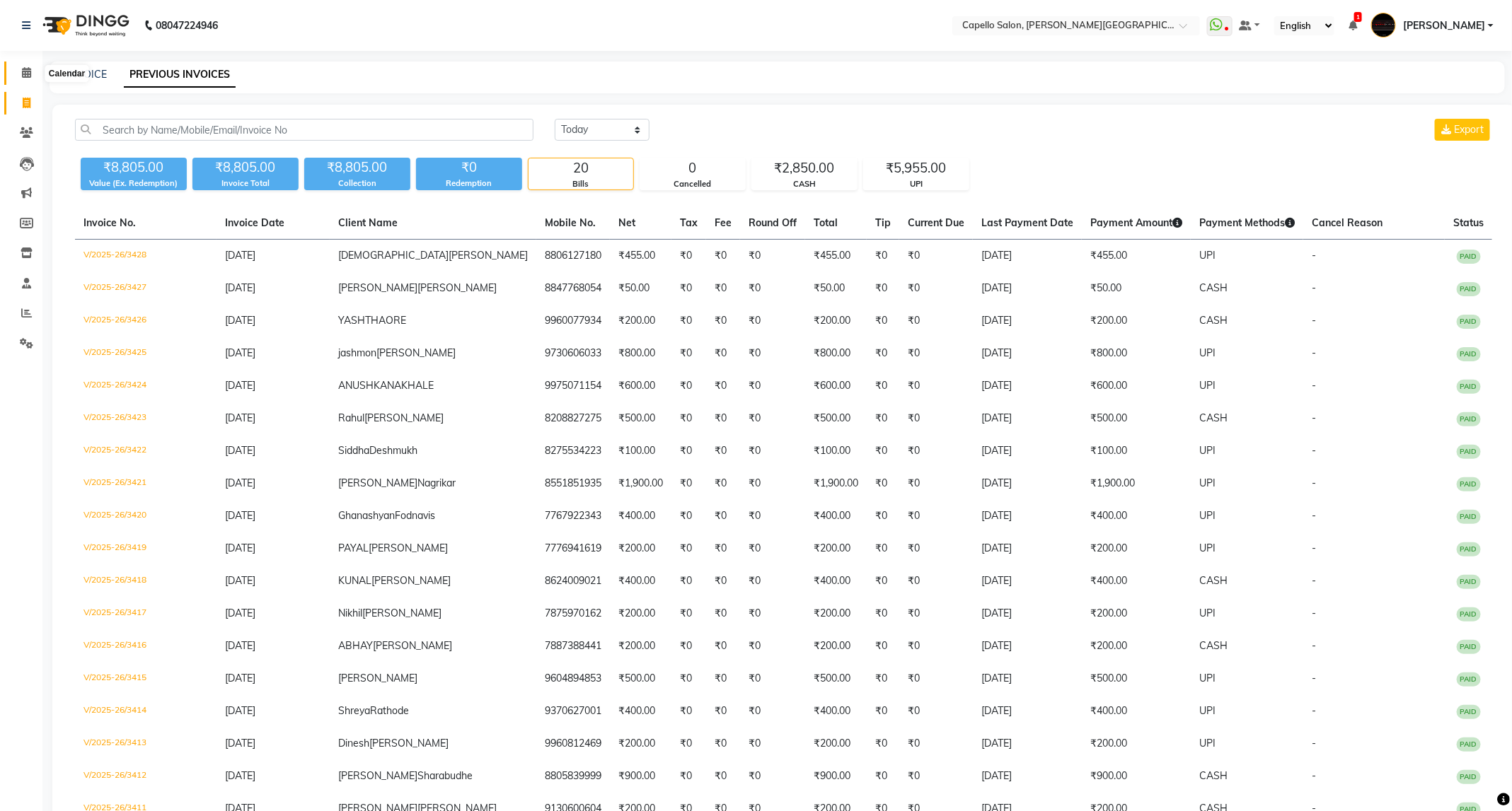
click at [22, 70] on icon at bounding box center [26, 72] width 9 height 11
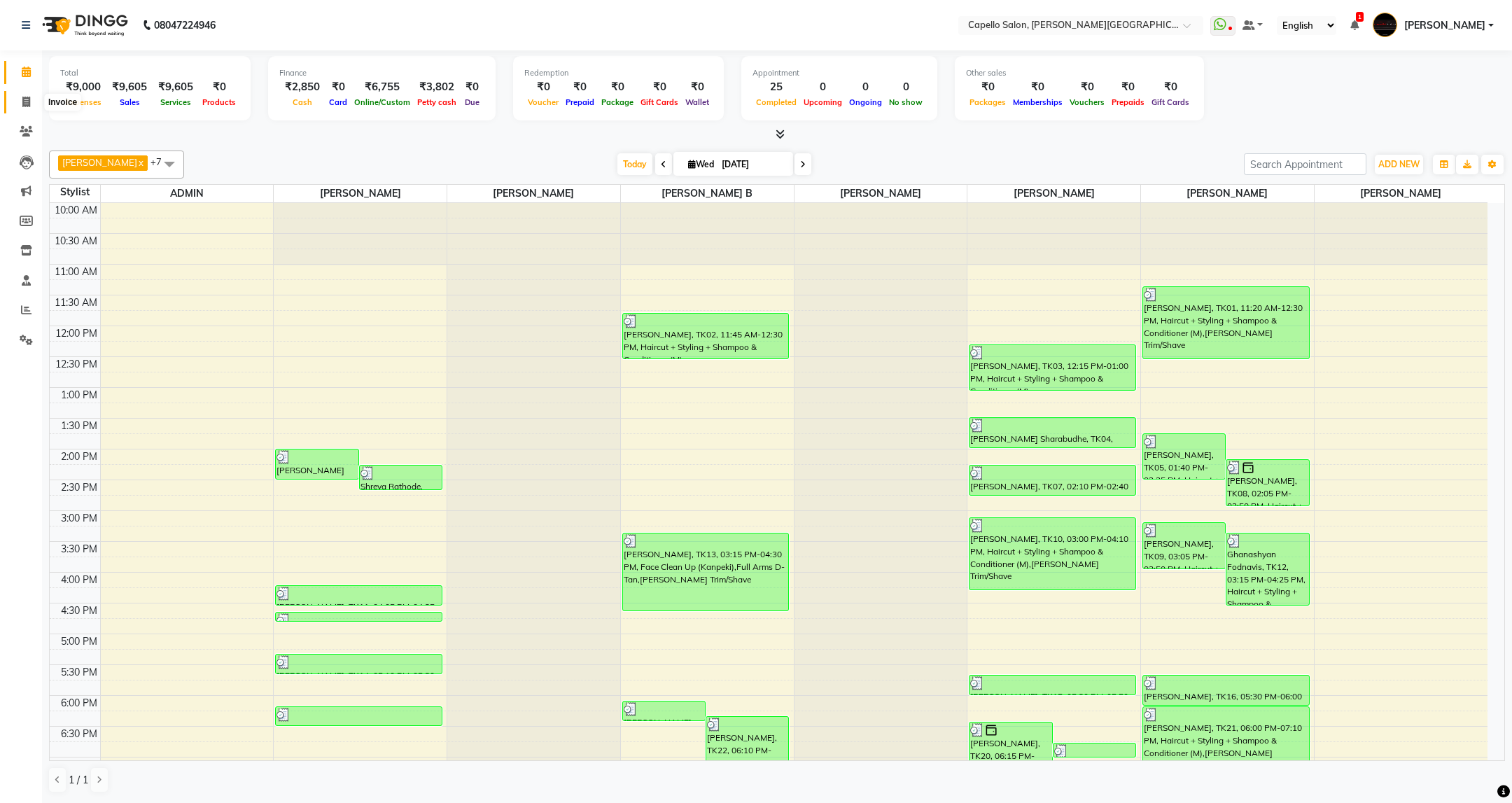
click at [19, 99] on span at bounding box center [26, 102] width 24 height 16
select select "service"
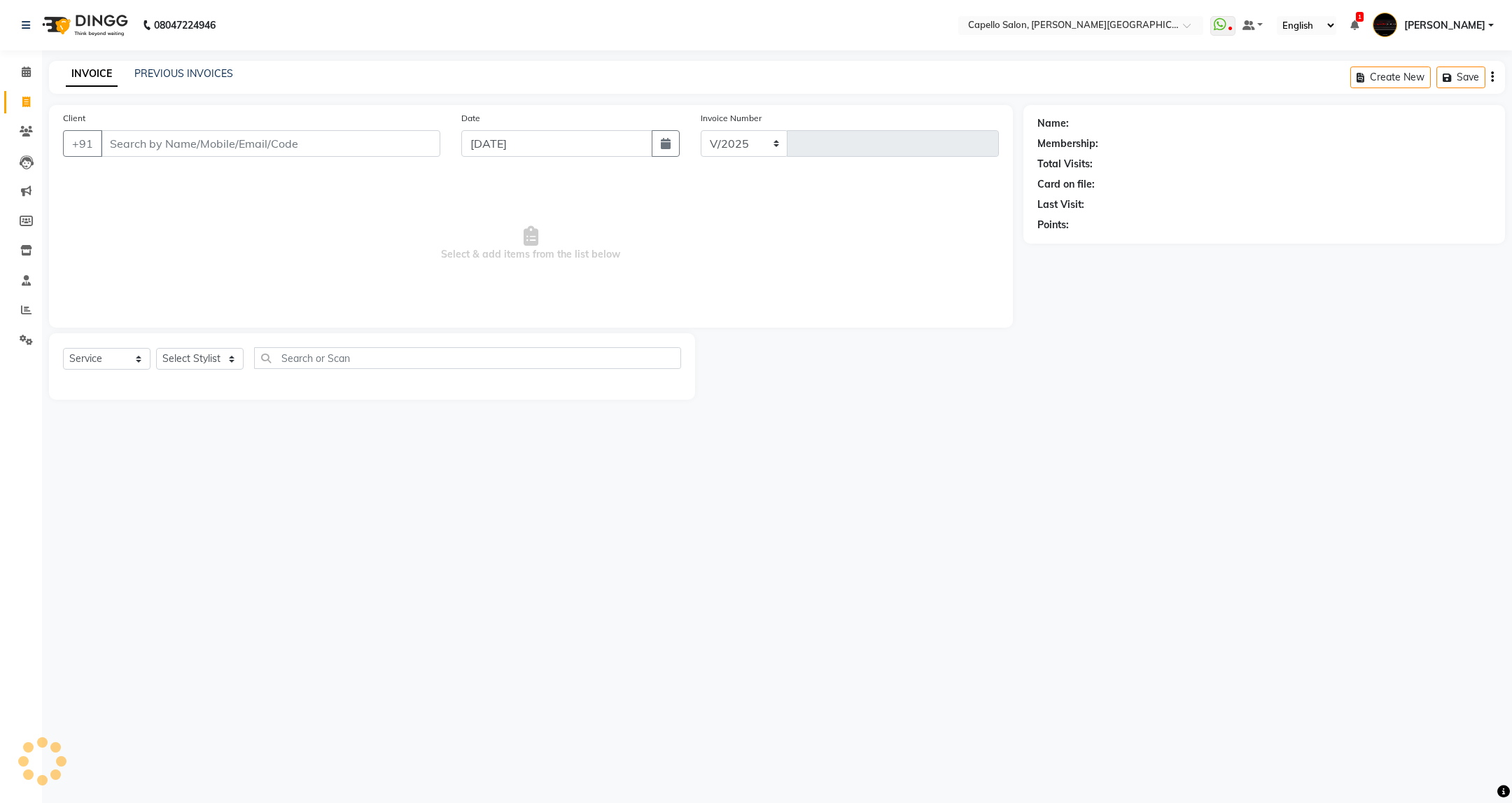
select select "811"
type input "3431"
click at [269, 152] on input "Client" at bounding box center [270, 143] width 339 height 27
type input "9021331859"
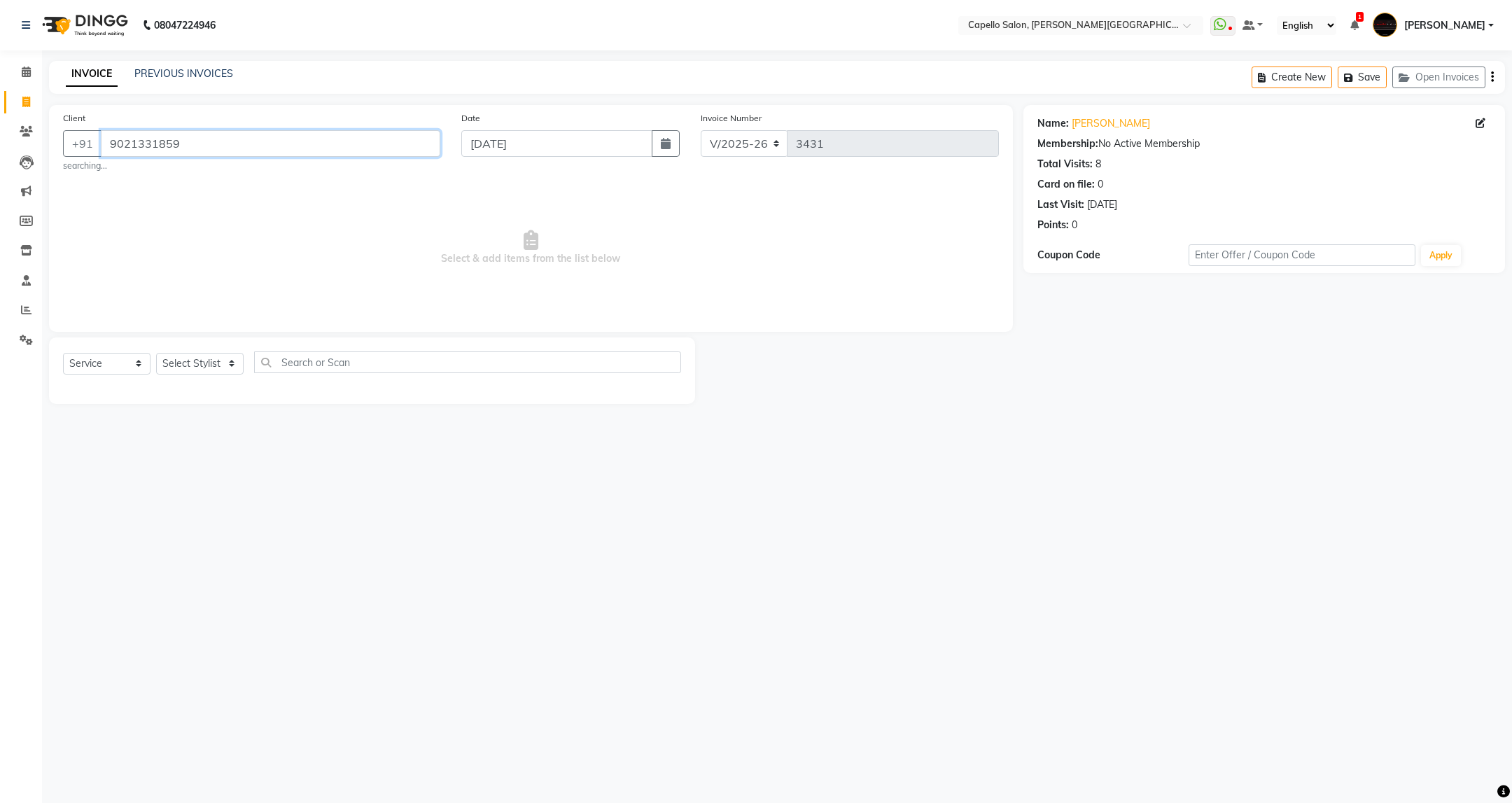
click at [269, 152] on input "9021331859" at bounding box center [270, 143] width 339 height 27
click at [220, 362] on select "Select Stylist ADMIN [PERSON_NAME] [PERSON_NAME] [PERSON_NAME] [PERSON_NAME] (M…" at bounding box center [199, 364] width 87 height 22
click at [235, 364] on select "Select Stylist ADMIN [PERSON_NAME] [PERSON_NAME] [PERSON_NAME] [PERSON_NAME] (M…" at bounding box center [199, 364] width 87 height 22
select select "84517"
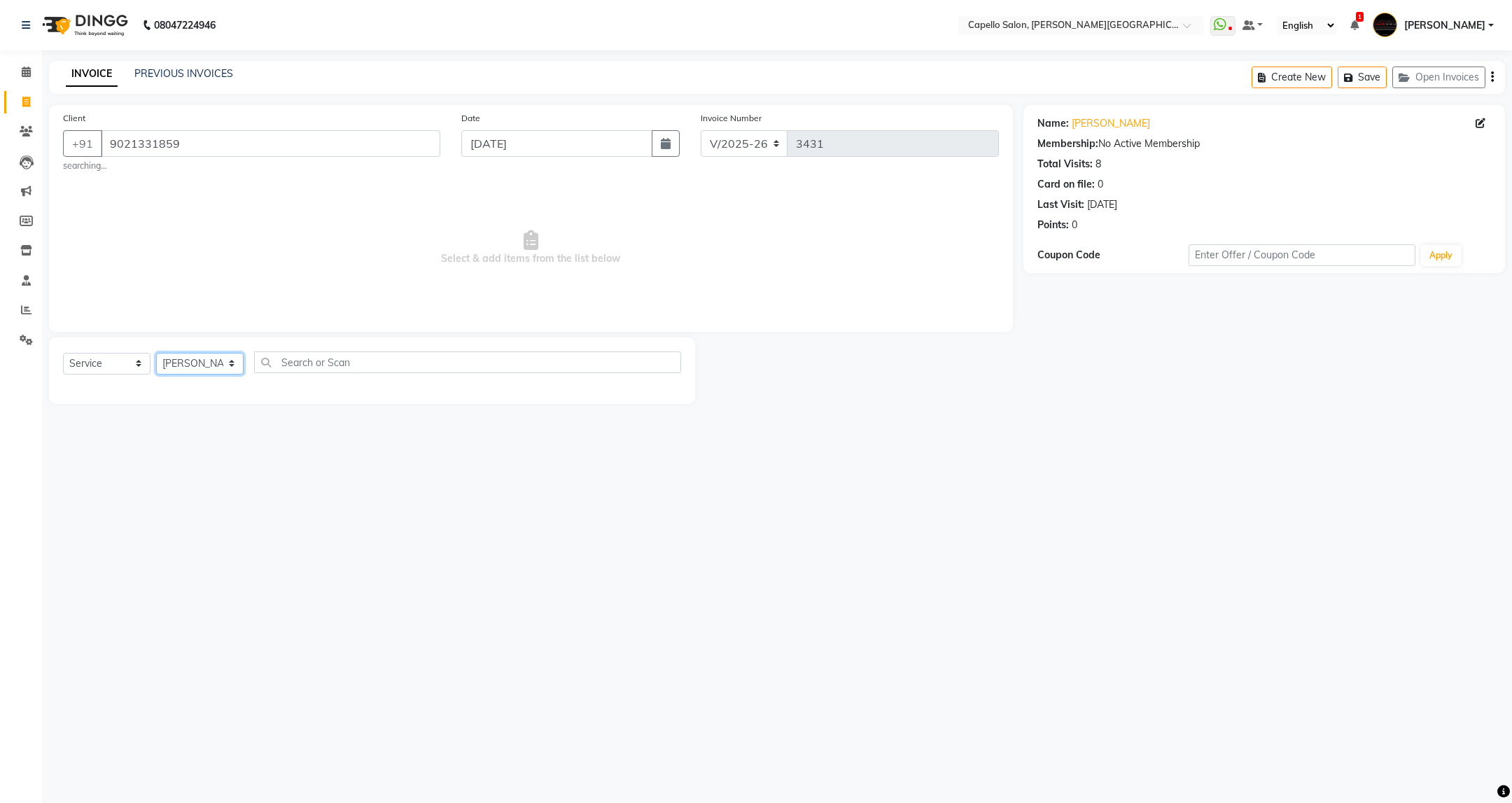
click at [156, 354] on select "Select Stylist ADMIN [PERSON_NAME] [PERSON_NAME] [PERSON_NAME] [PERSON_NAME] (M…" at bounding box center [199, 364] width 87 height 22
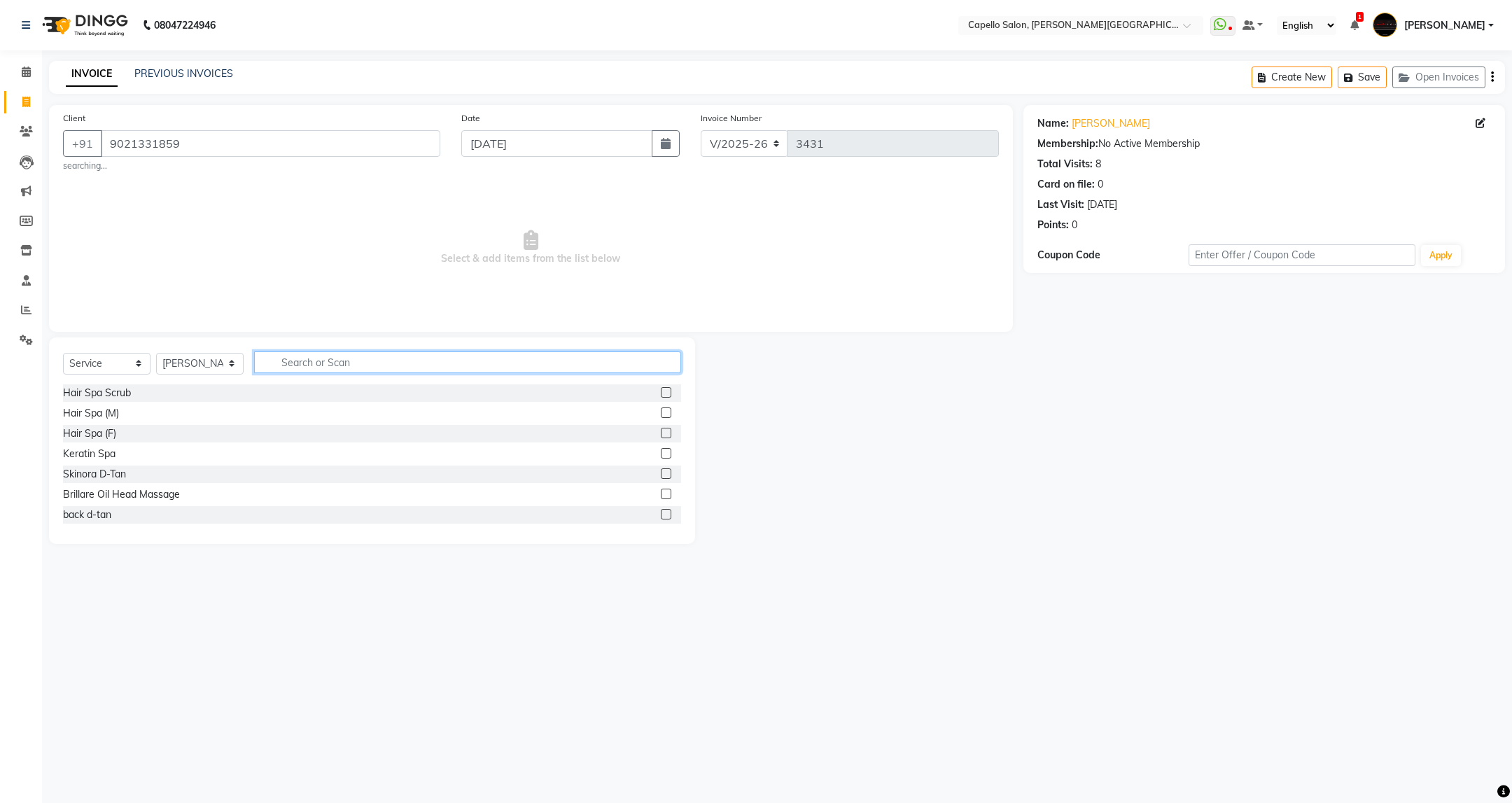
click at [379, 365] on input "text" at bounding box center [466, 363] width 426 height 22
type input "cut"
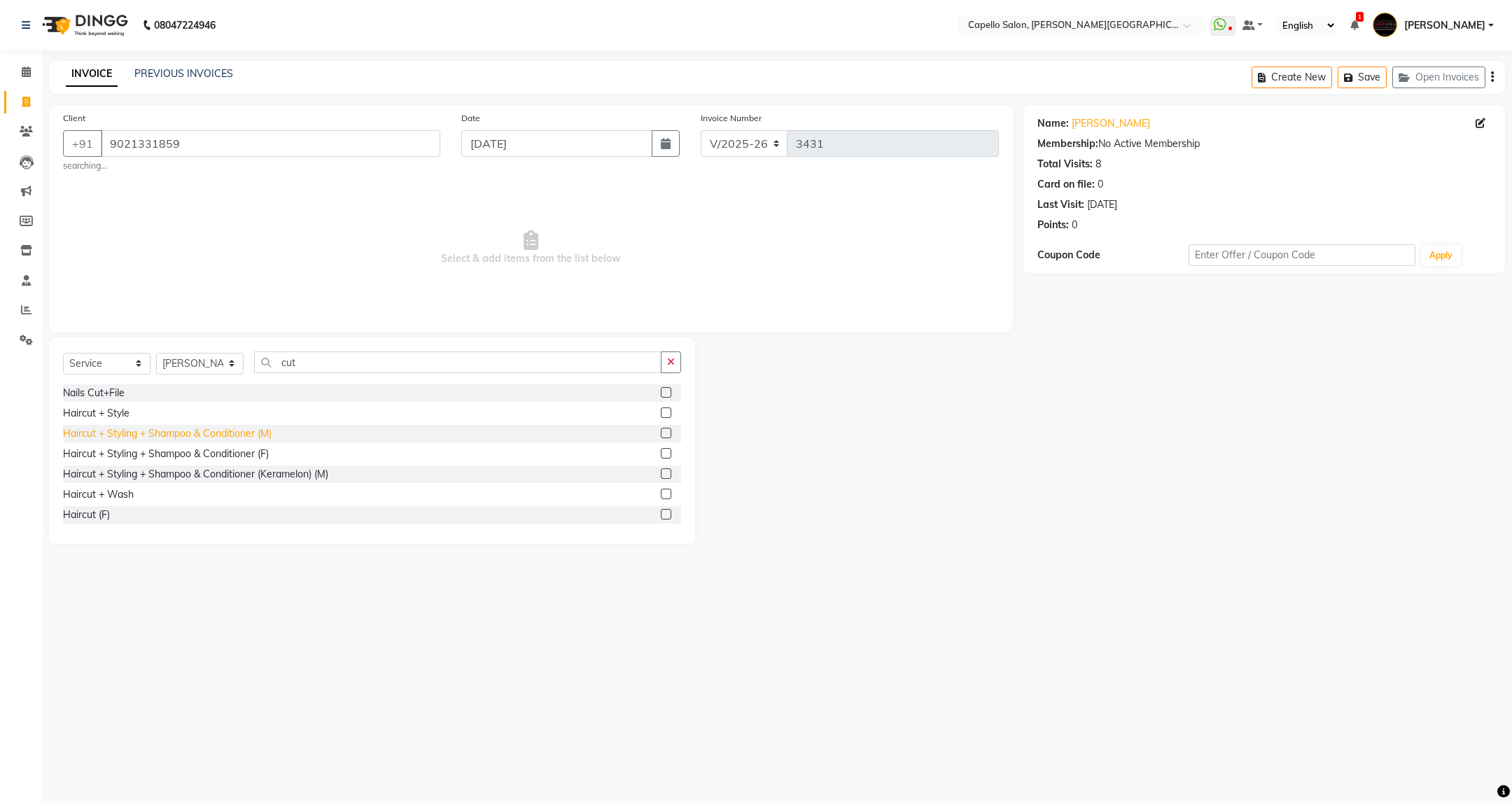
click at [261, 433] on div "Haircut + Styling + Shampoo & Conditioner (M)" at bounding box center [167, 433] width 209 height 14
checkbox input "false"
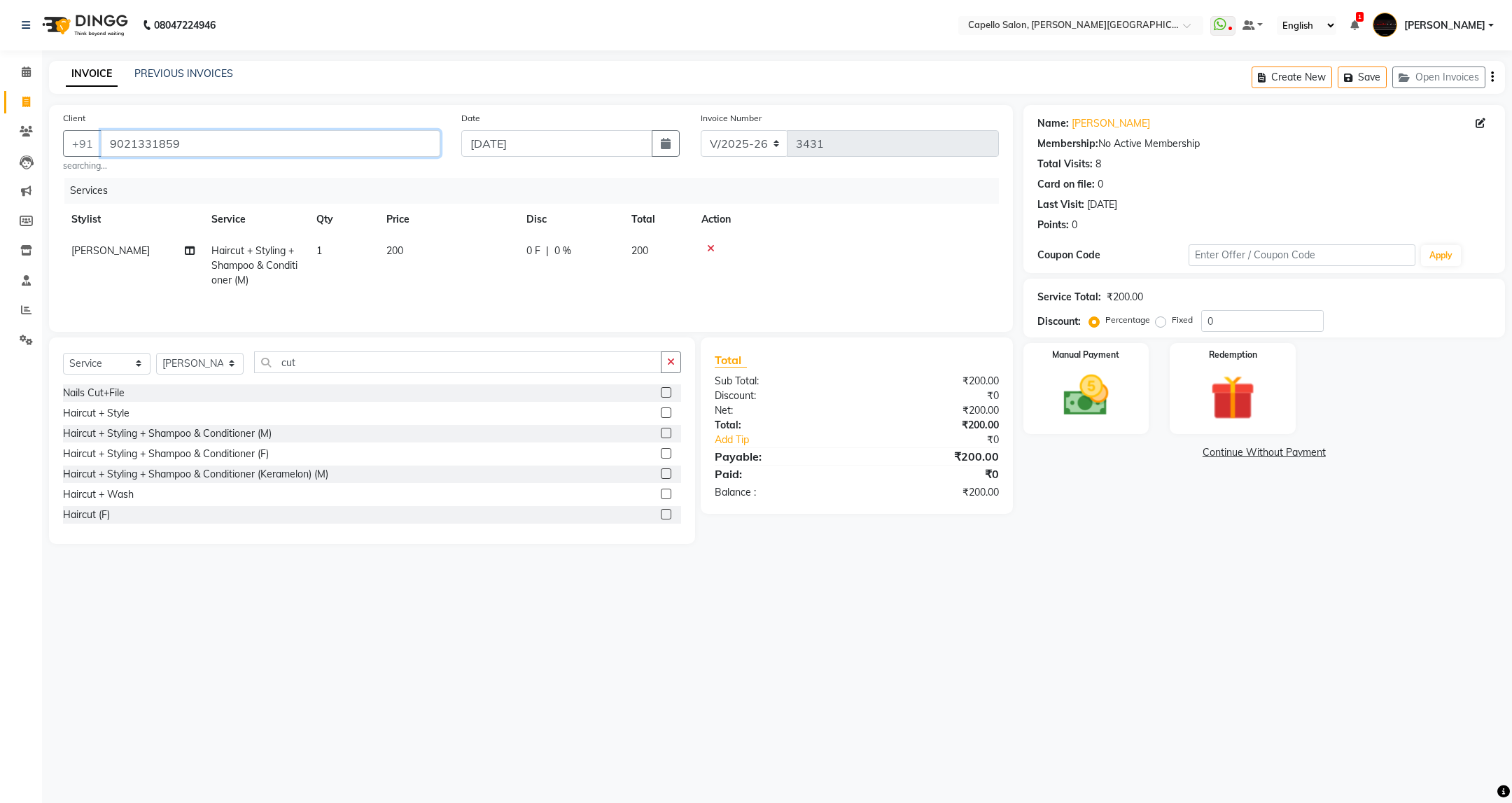
drag, startPoint x: 265, startPoint y: 141, endPoint x: 69, endPoint y: 217, distance: 210.2
click at [69, 217] on div "Client [PHONE_NUMBER] searching... Date [DATE] Invoice Number V/2025 V/[PHONE_N…" at bounding box center [531, 218] width 964 height 227
click at [19, 67] on span at bounding box center [26, 72] width 24 height 16
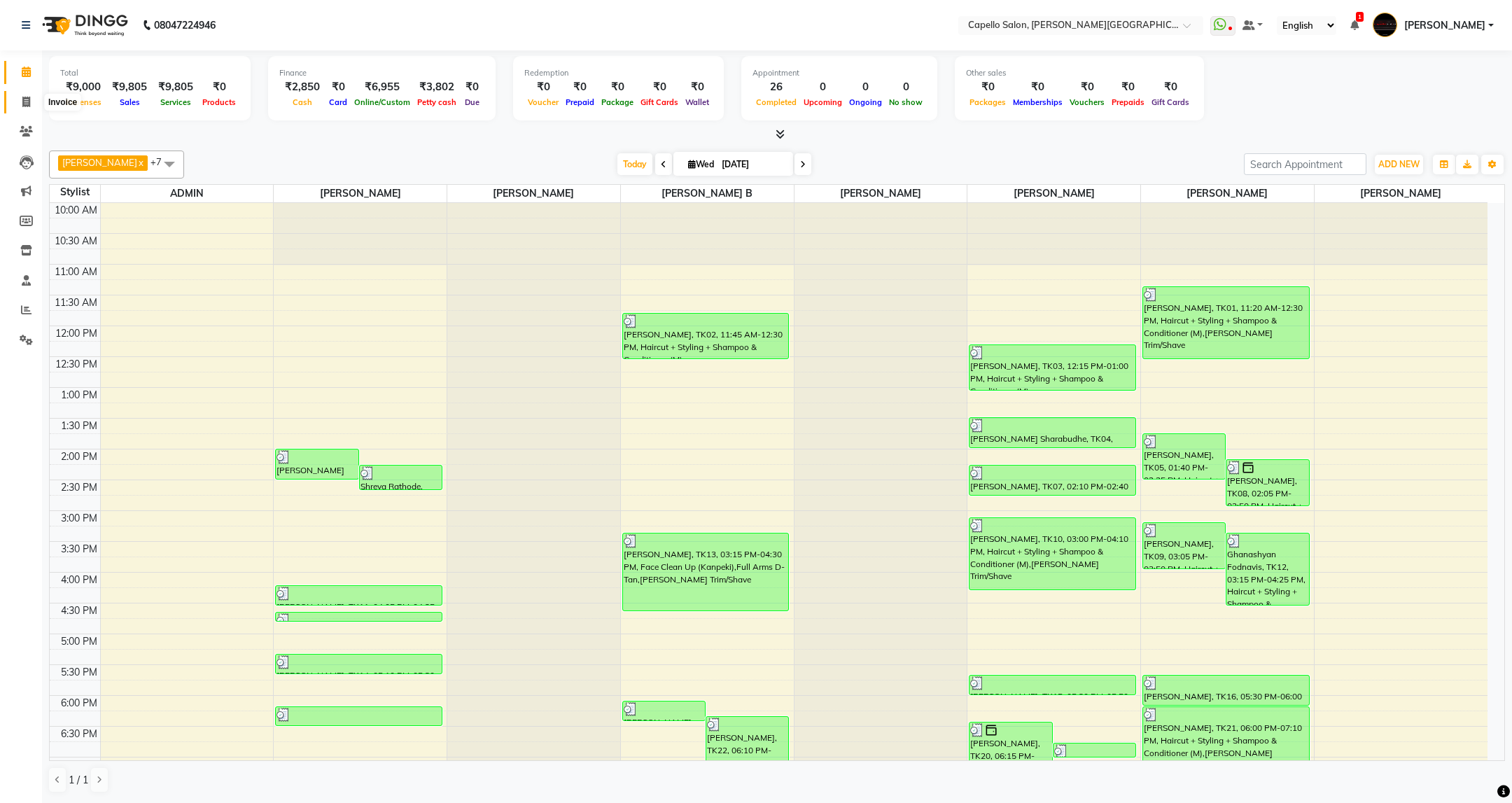
click at [14, 94] on span at bounding box center [26, 102] width 24 height 16
select select "service"
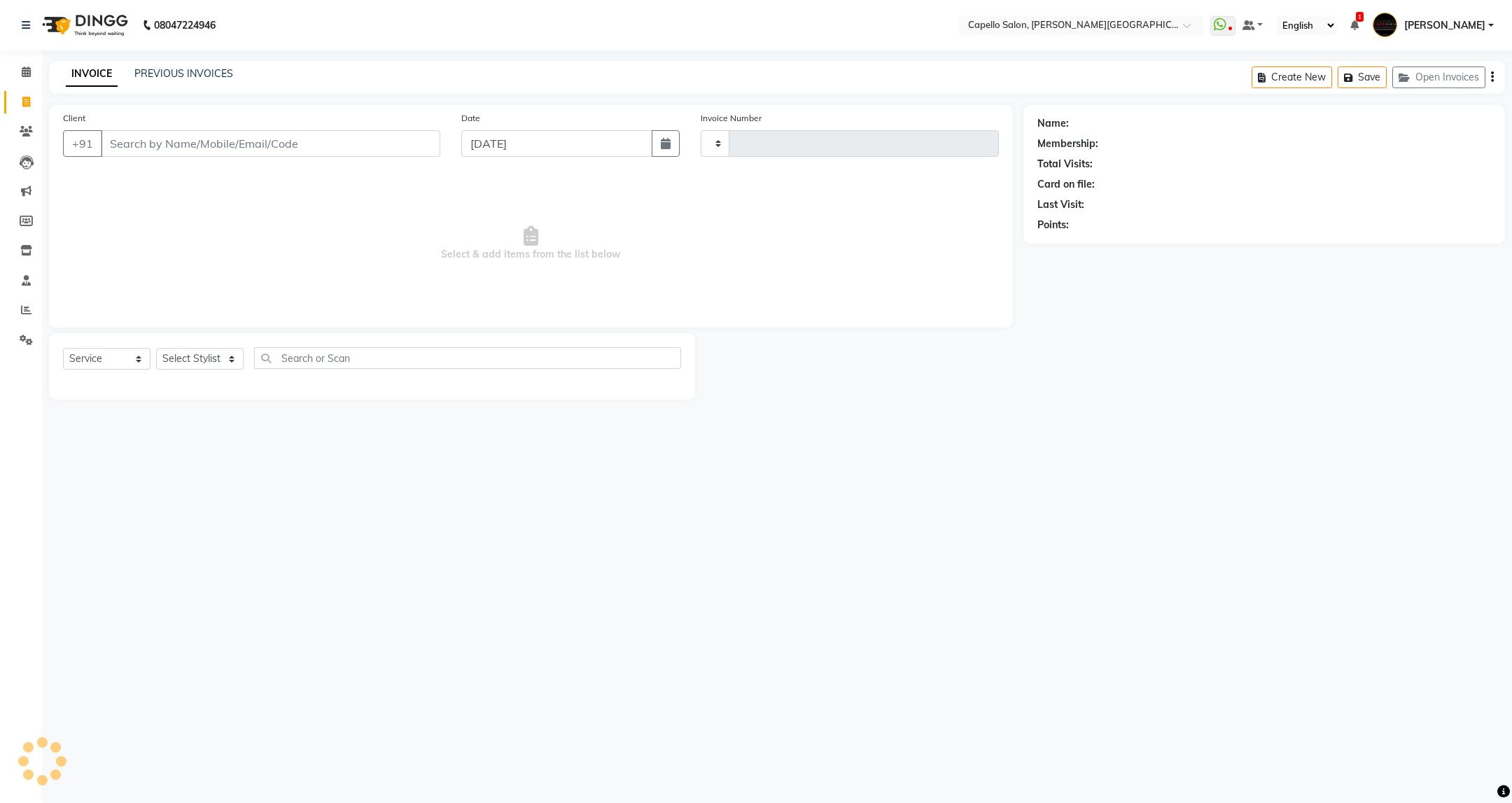
type input "3433"
select select "811"
click at [244, 143] on input "Client" at bounding box center [270, 143] width 339 height 27
type input "7756882247"
click at [418, 143] on span "Add Client" at bounding box center [405, 143] width 56 height 14
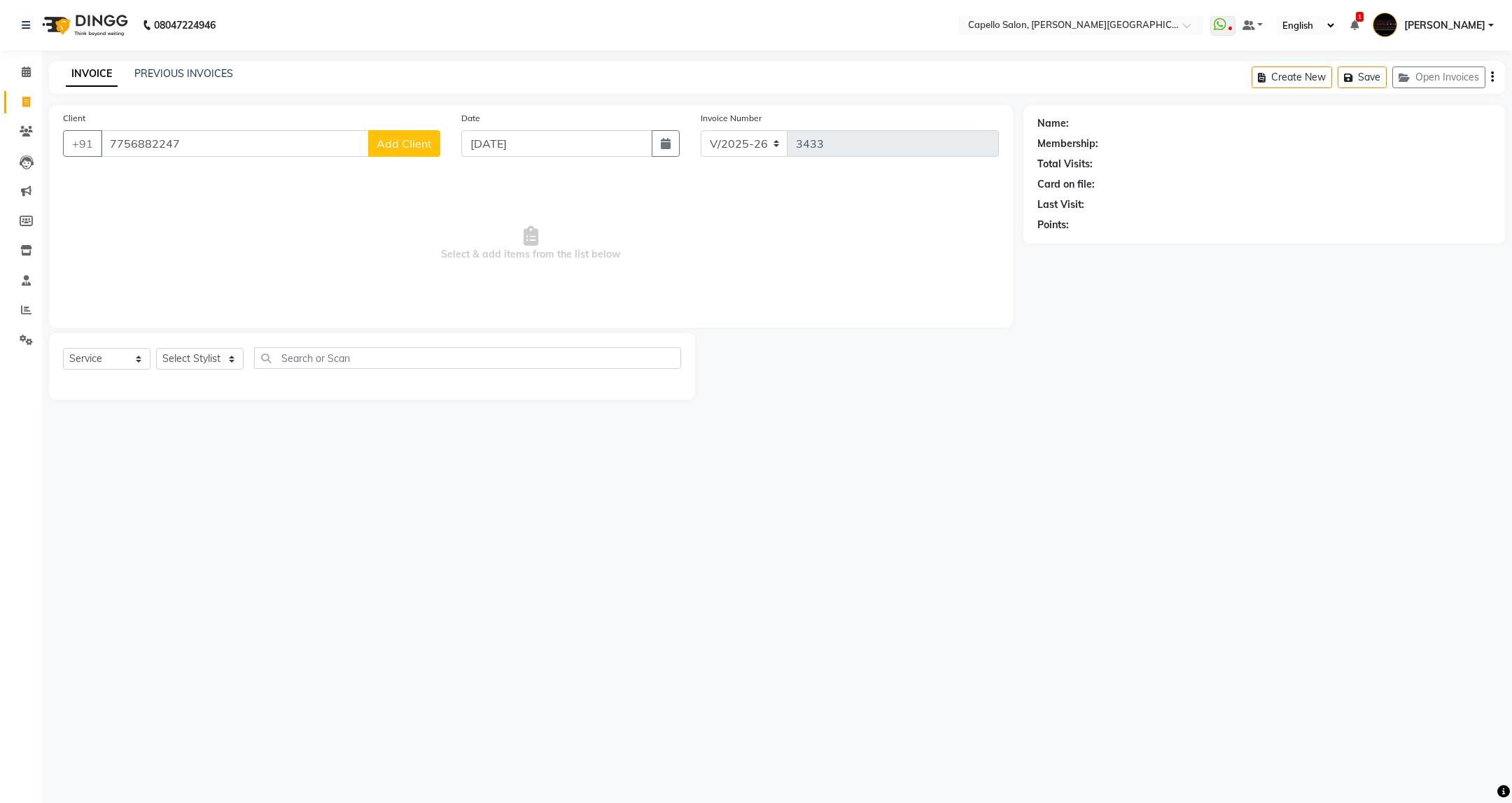
select select "22"
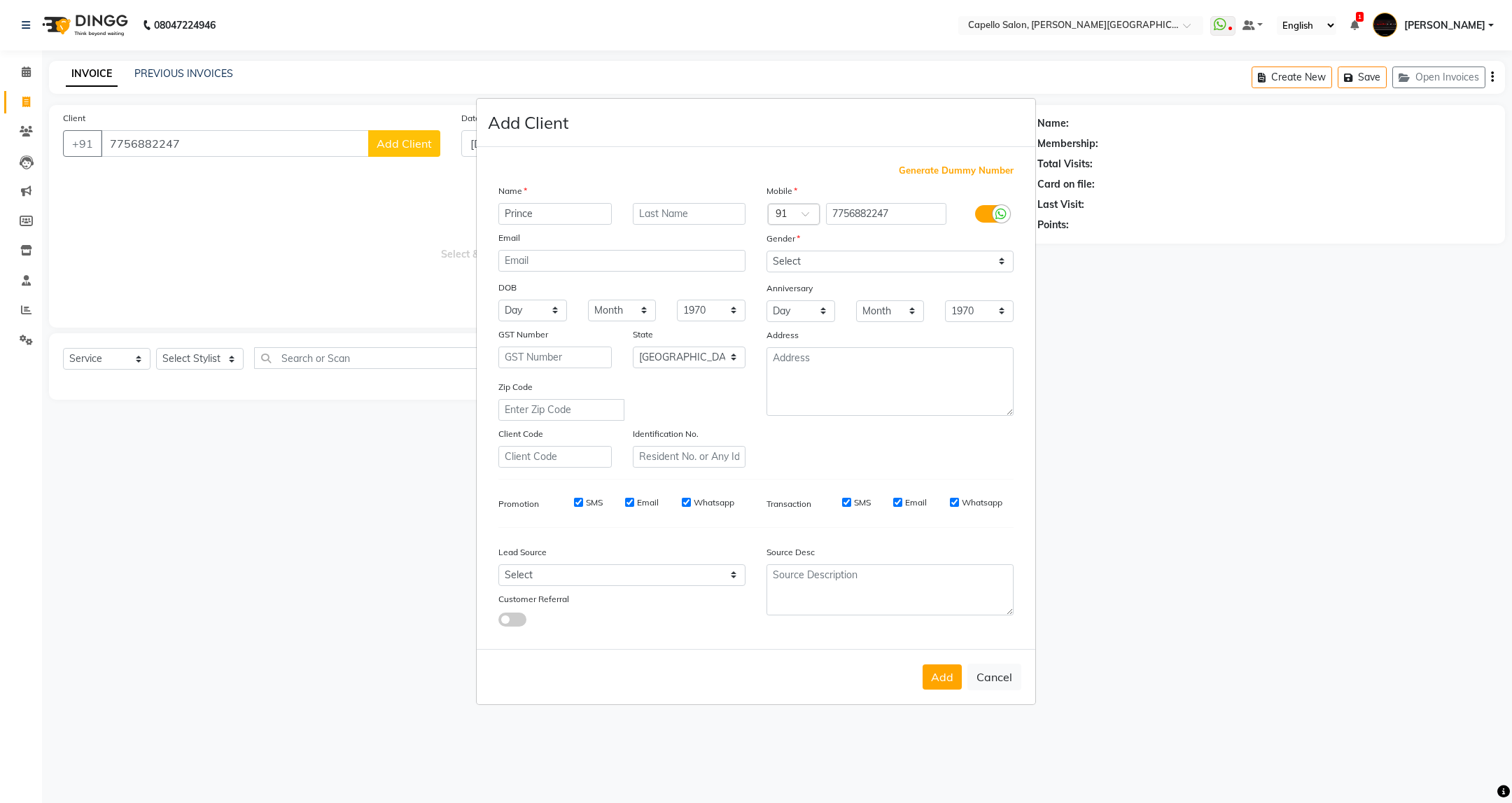
type input "Prince"
type input "[PERSON_NAME]"
click at [840, 267] on select "Select [DEMOGRAPHIC_DATA] [DEMOGRAPHIC_DATA] Other Prefer Not To Say" at bounding box center [889, 262] width 247 height 22
select select "[DEMOGRAPHIC_DATA]"
click at [766, 251] on select "Select [DEMOGRAPHIC_DATA] [DEMOGRAPHIC_DATA] Other Prefer Not To Say" at bounding box center [889, 262] width 247 height 22
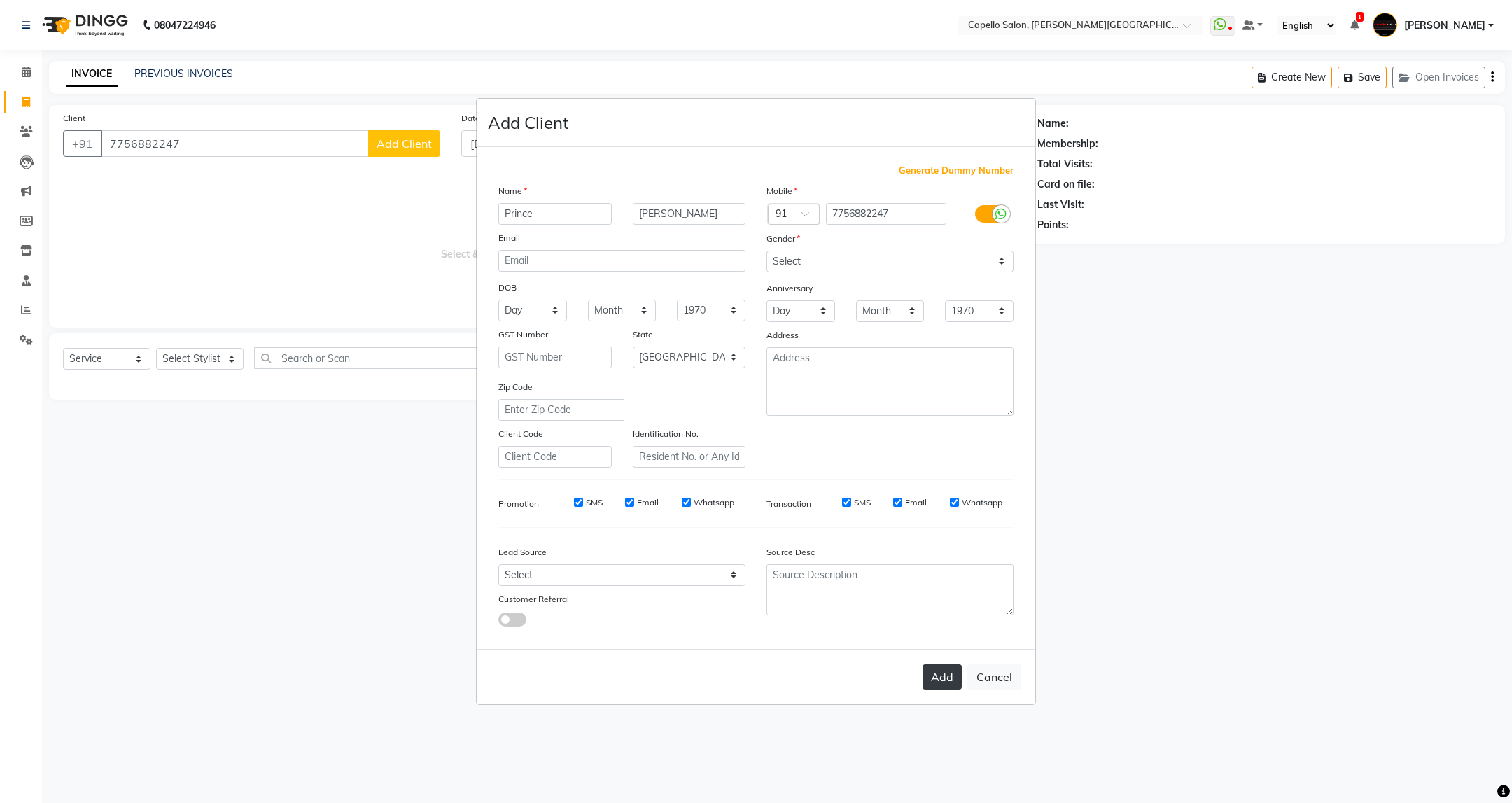
click at [943, 679] on button "Add" at bounding box center [942, 677] width 39 height 25
select select
select select "null"
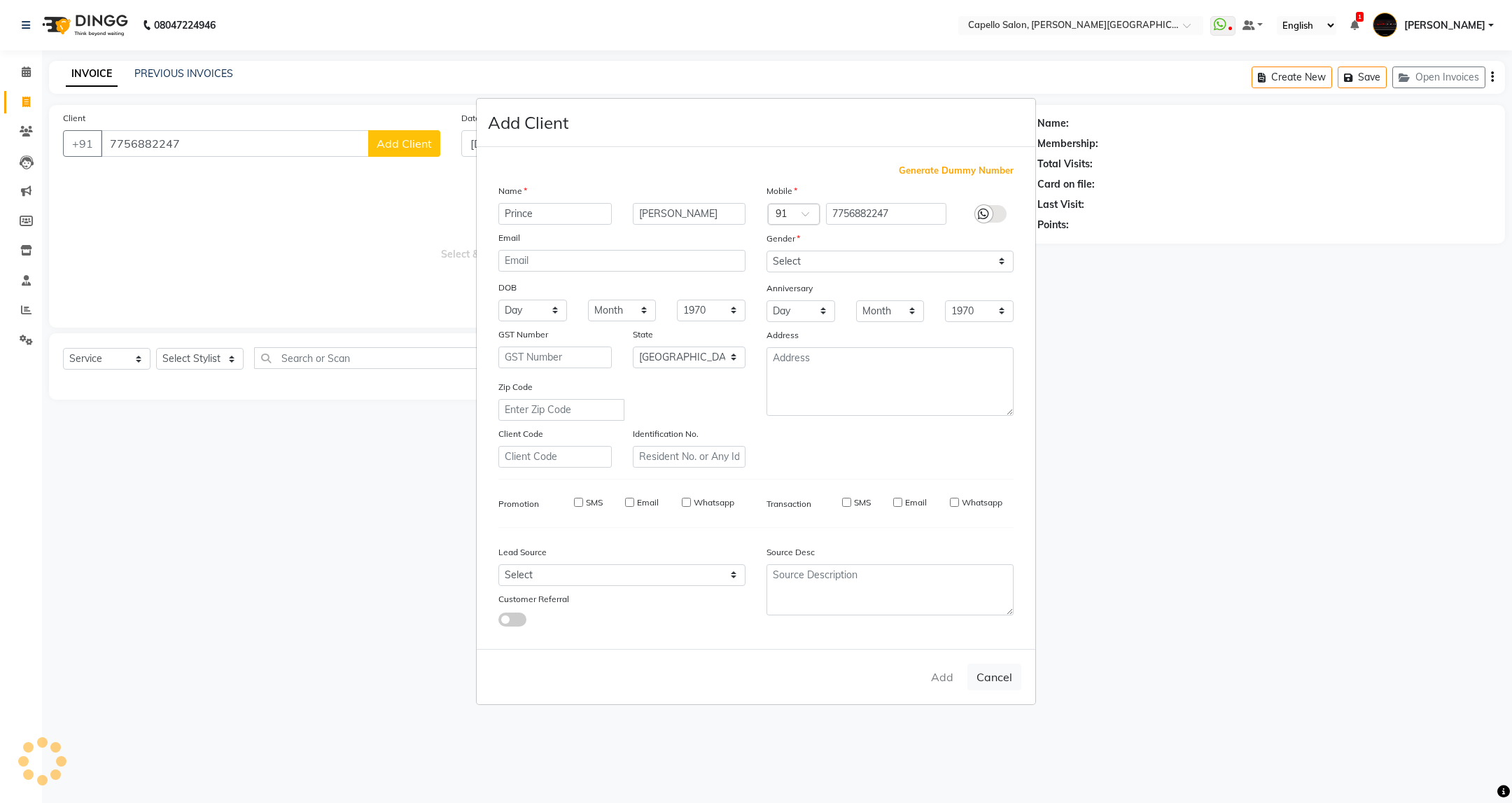
select select
checkbox input "false"
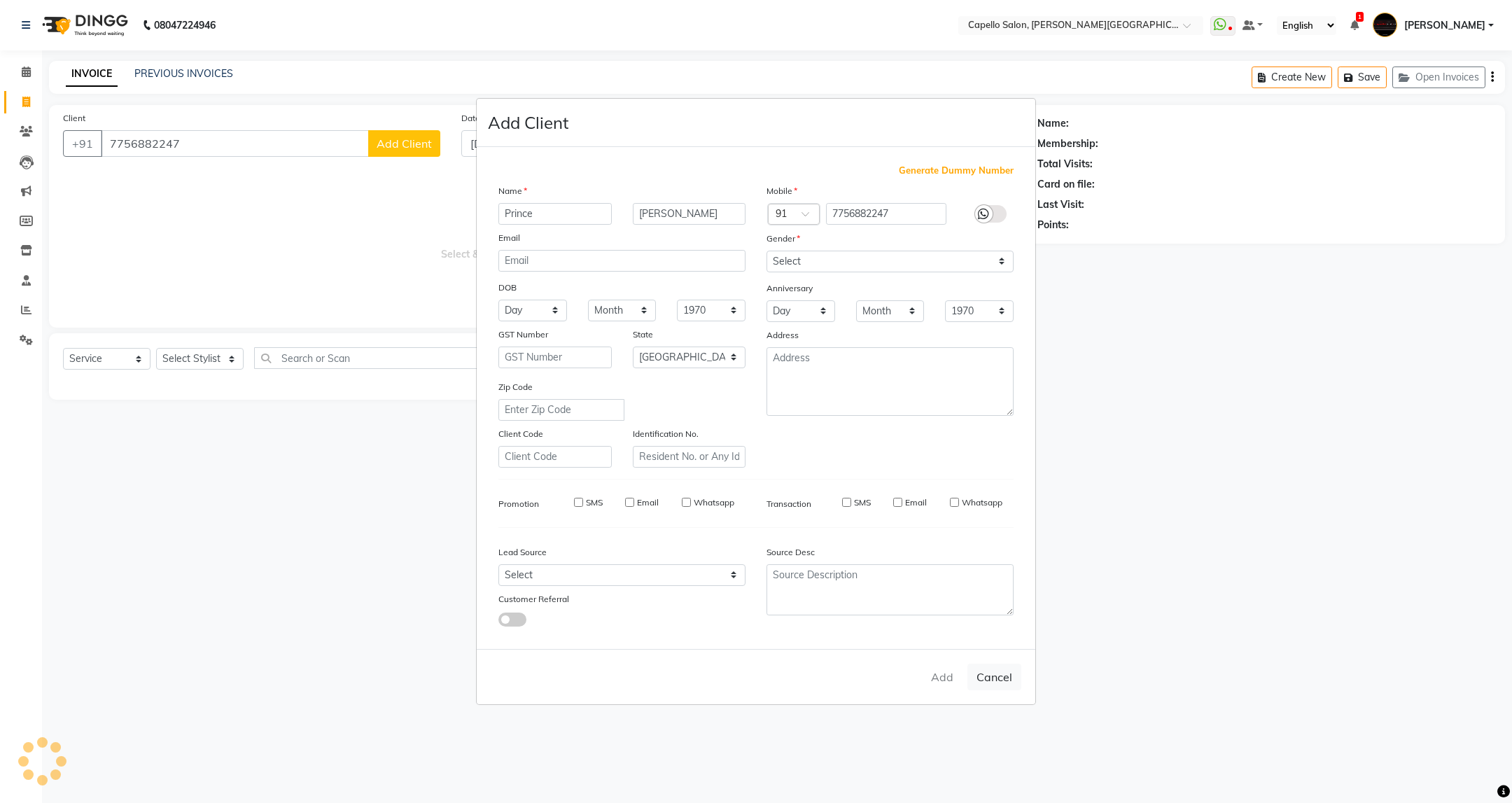
checkbox input "false"
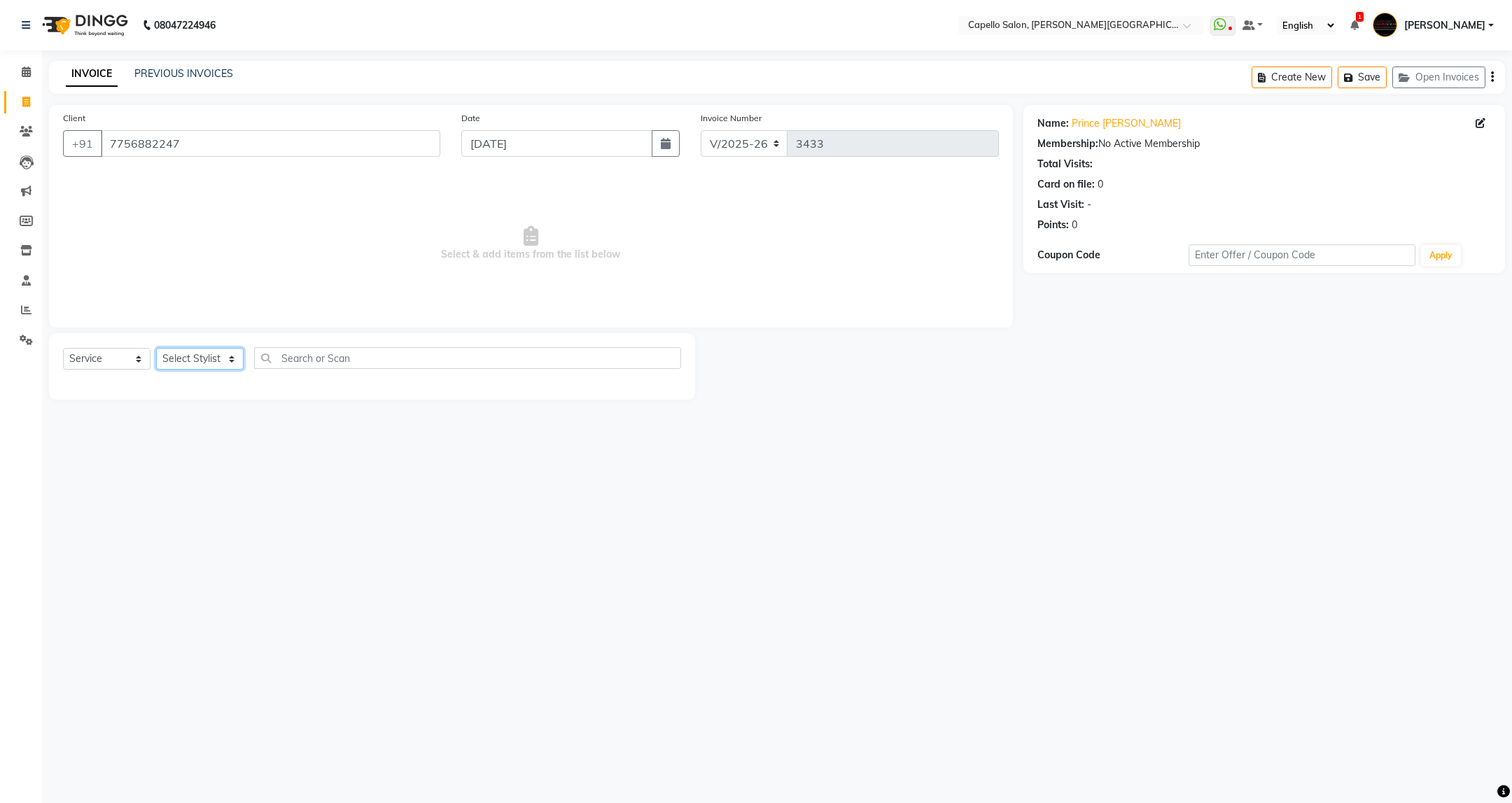
click at [233, 355] on select "Select Stylist ADMIN [PERSON_NAME] [PERSON_NAME] [PERSON_NAME] [PERSON_NAME] (M…" at bounding box center [199, 359] width 87 height 22
select select "84517"
click at [156, 349] on select "Select Stylist ADMIN [PERSON_NAME] [PERSON_NAME] [PERSON_NAME] [PERSON_NAME] (M…" at bounding box center [199, 359] width 87 height 22
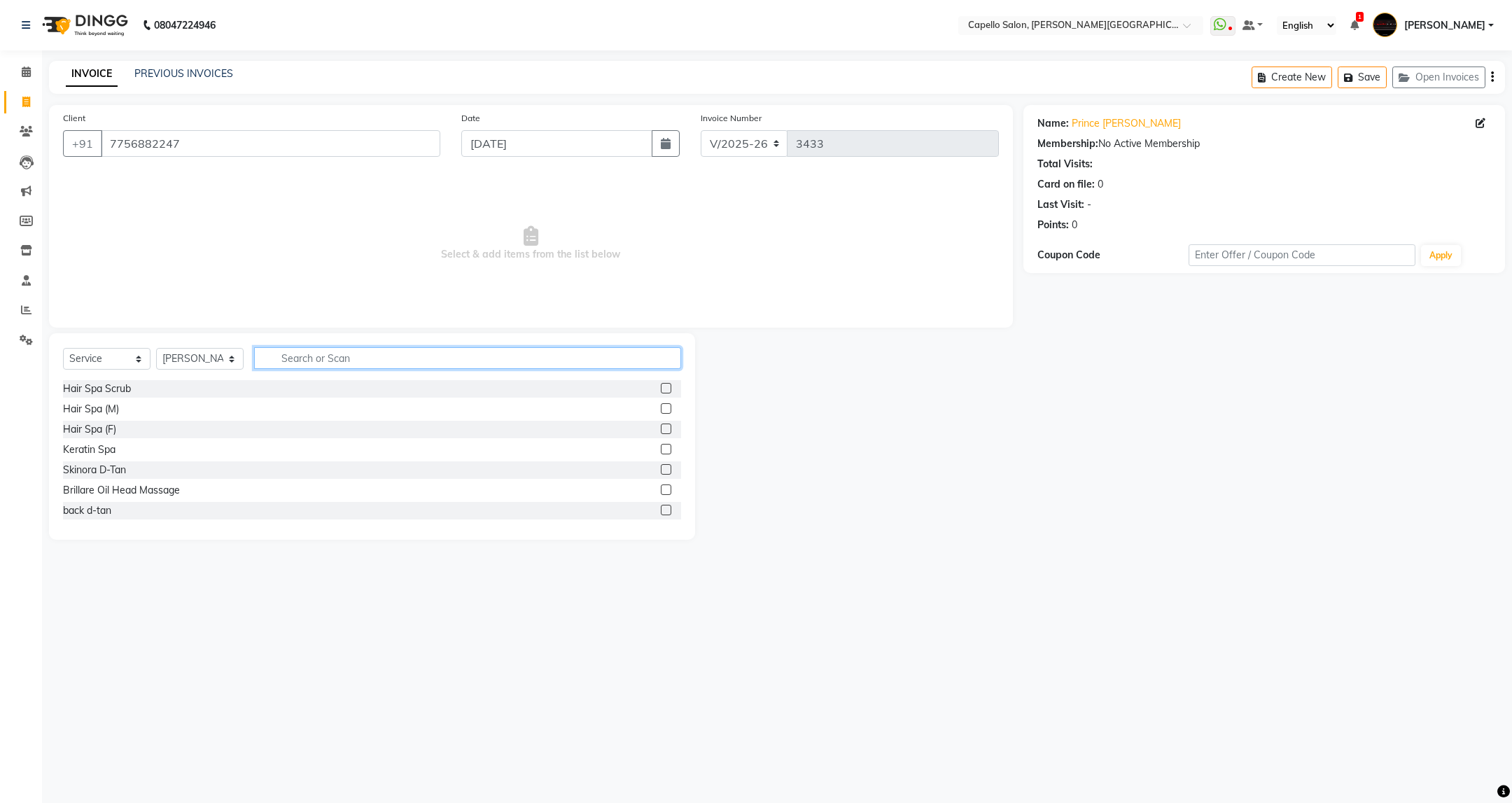
click at [356, 360] on input "text" at bounding box center [466, 358] width 426 height 22
type input "cut"
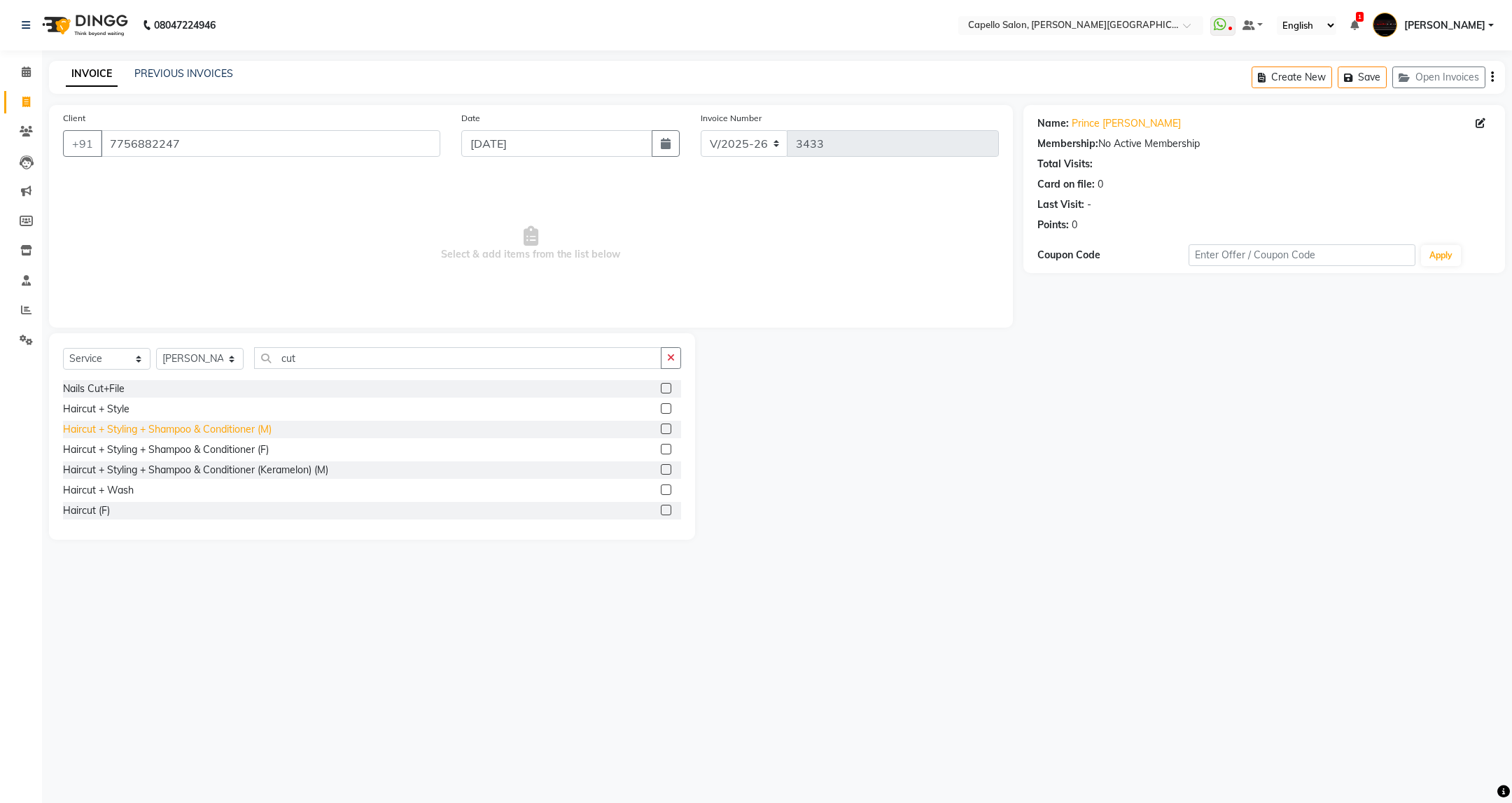
click at [269, 429] on div "Haircut + Styling + Shampoo & Conditioner (M)" at bounding box center [167, 429] width 209 height 14
checkbox input "false"
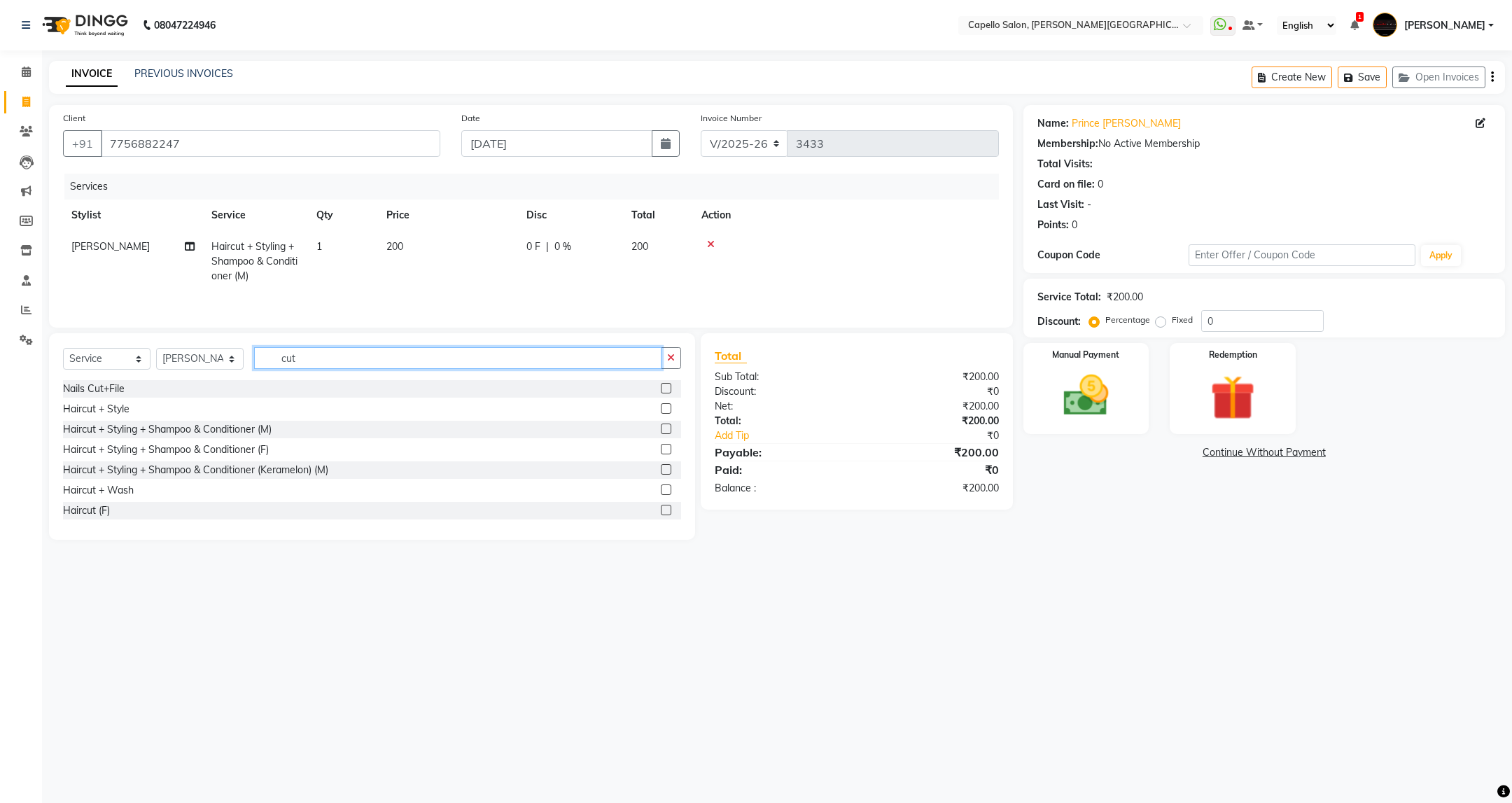
click at [326, 369] on input "cut" at bounding box center [457, 358] width 407 height 22
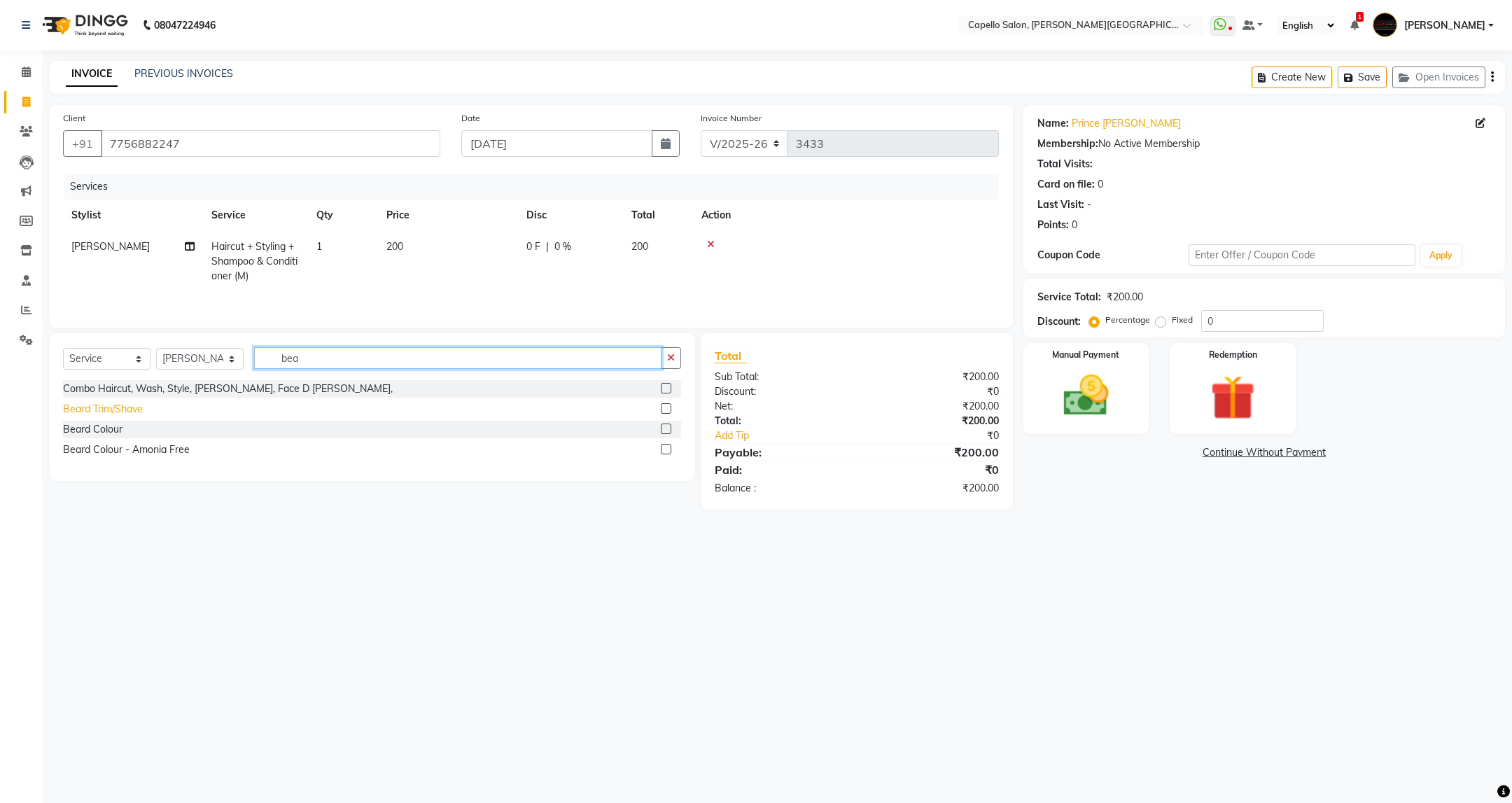
type input "bea"
click at [139, 414] on div "Beard Trim/Shave" at bounding box center [103, 409] width 80 height 14
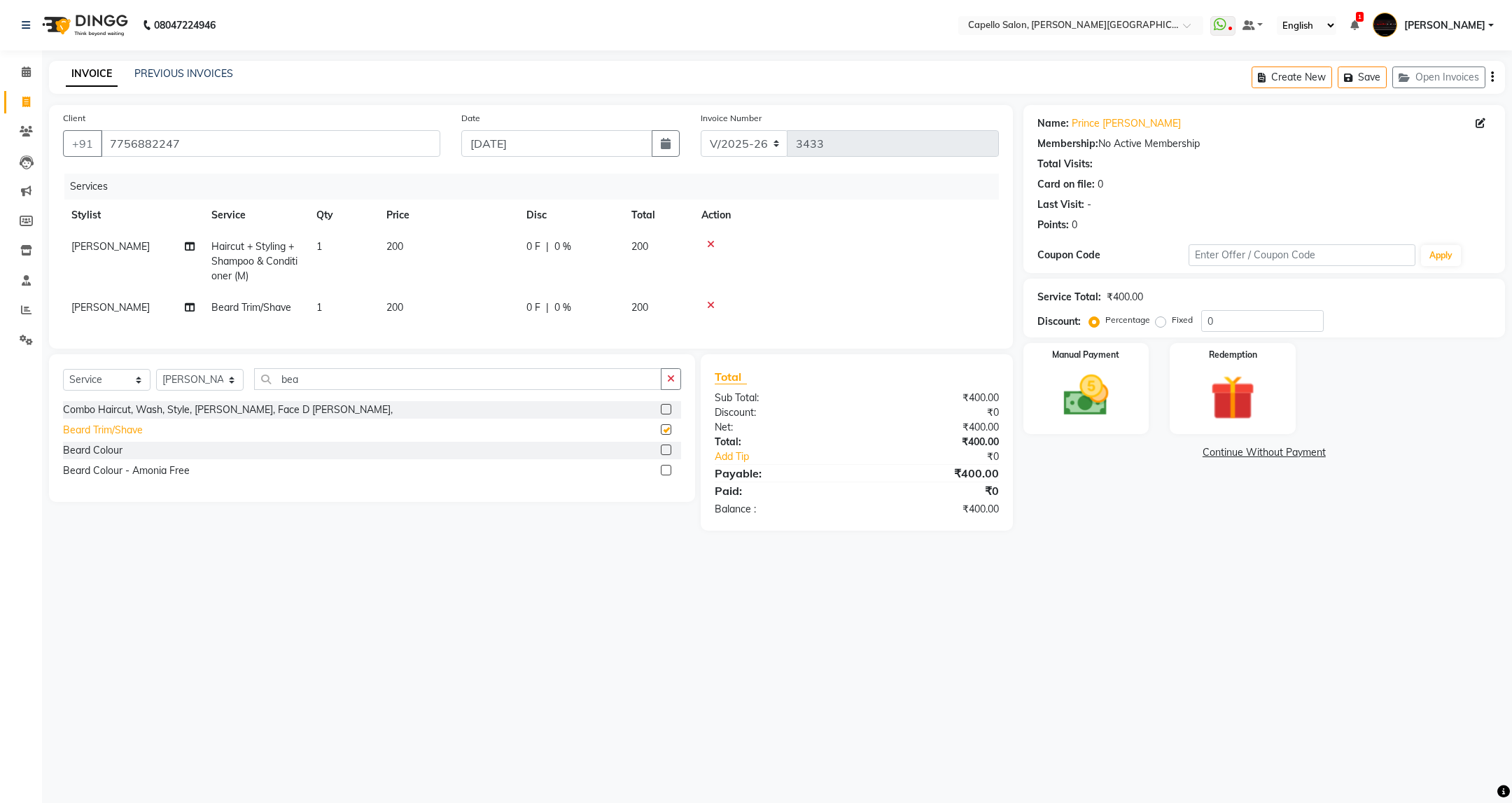
checkbox input "false"
click at [1114, 389] on img at bounding box center [1085, 396] width 76 height 54
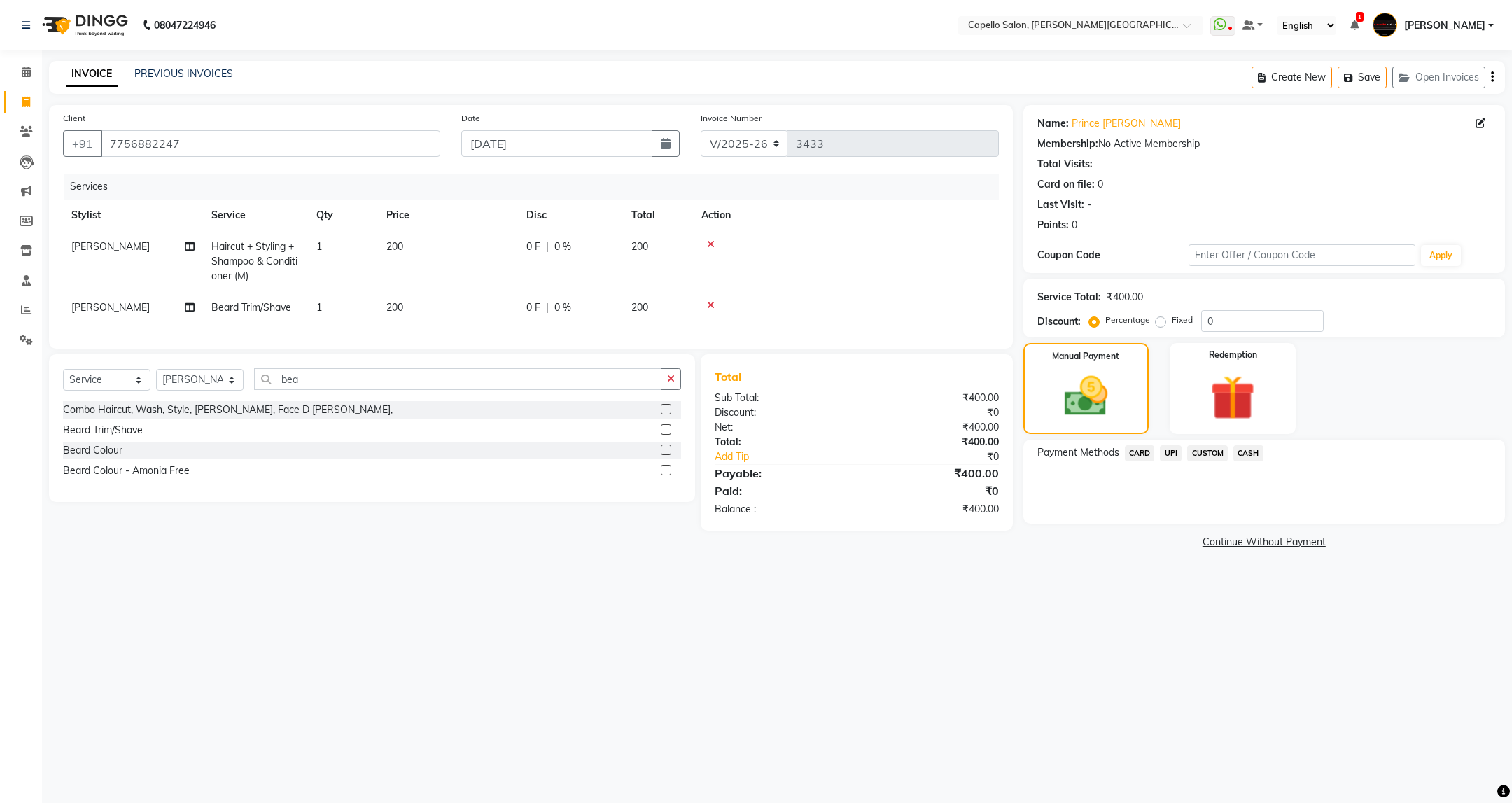
click at [1250, 458] on span "CASH" at bounding box center [1248, 453] width 30 height 16
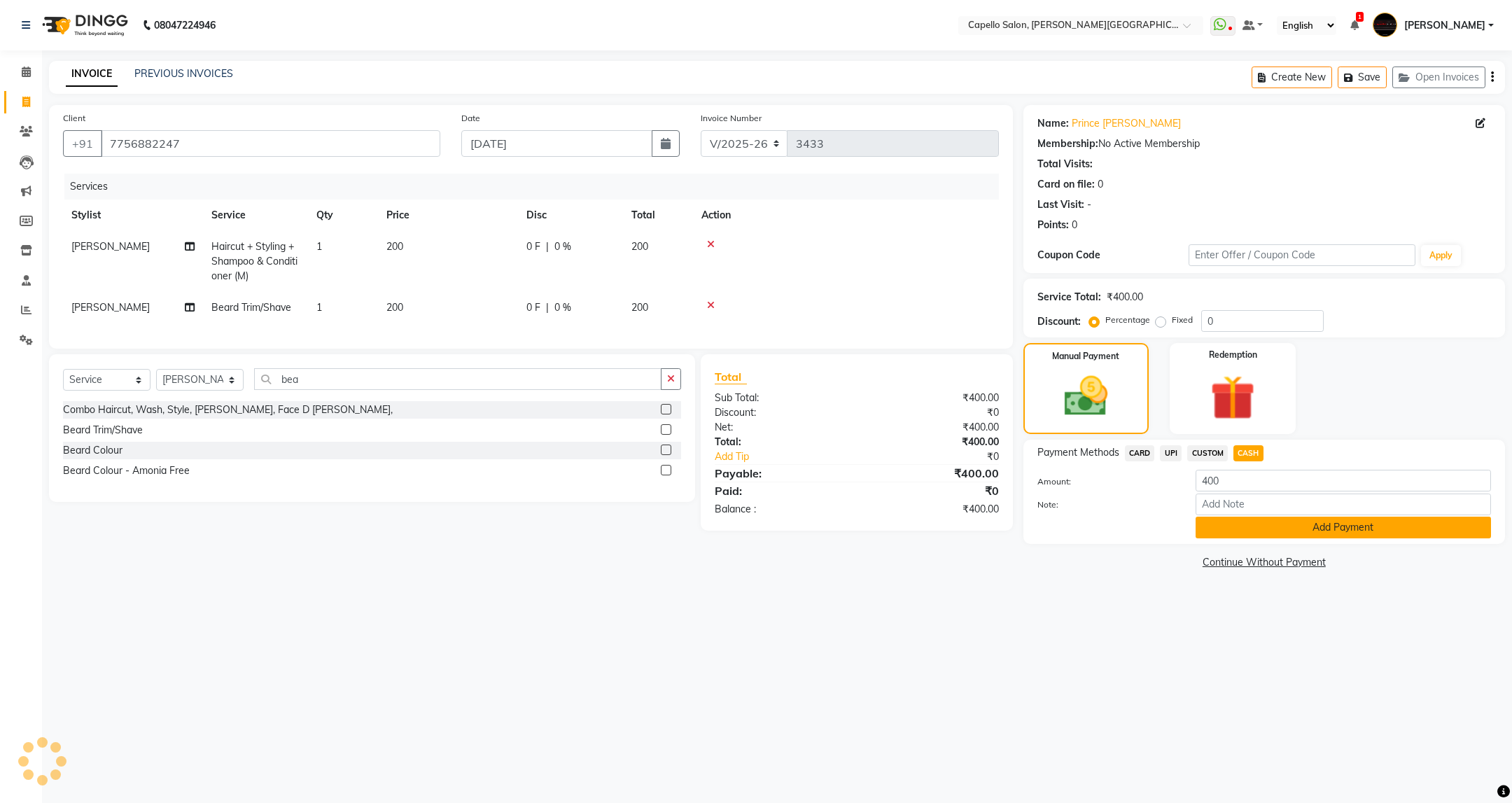
click at [1251, 530] on button "Add Payment" at bounding box center [1343, 527] width 295 height 22
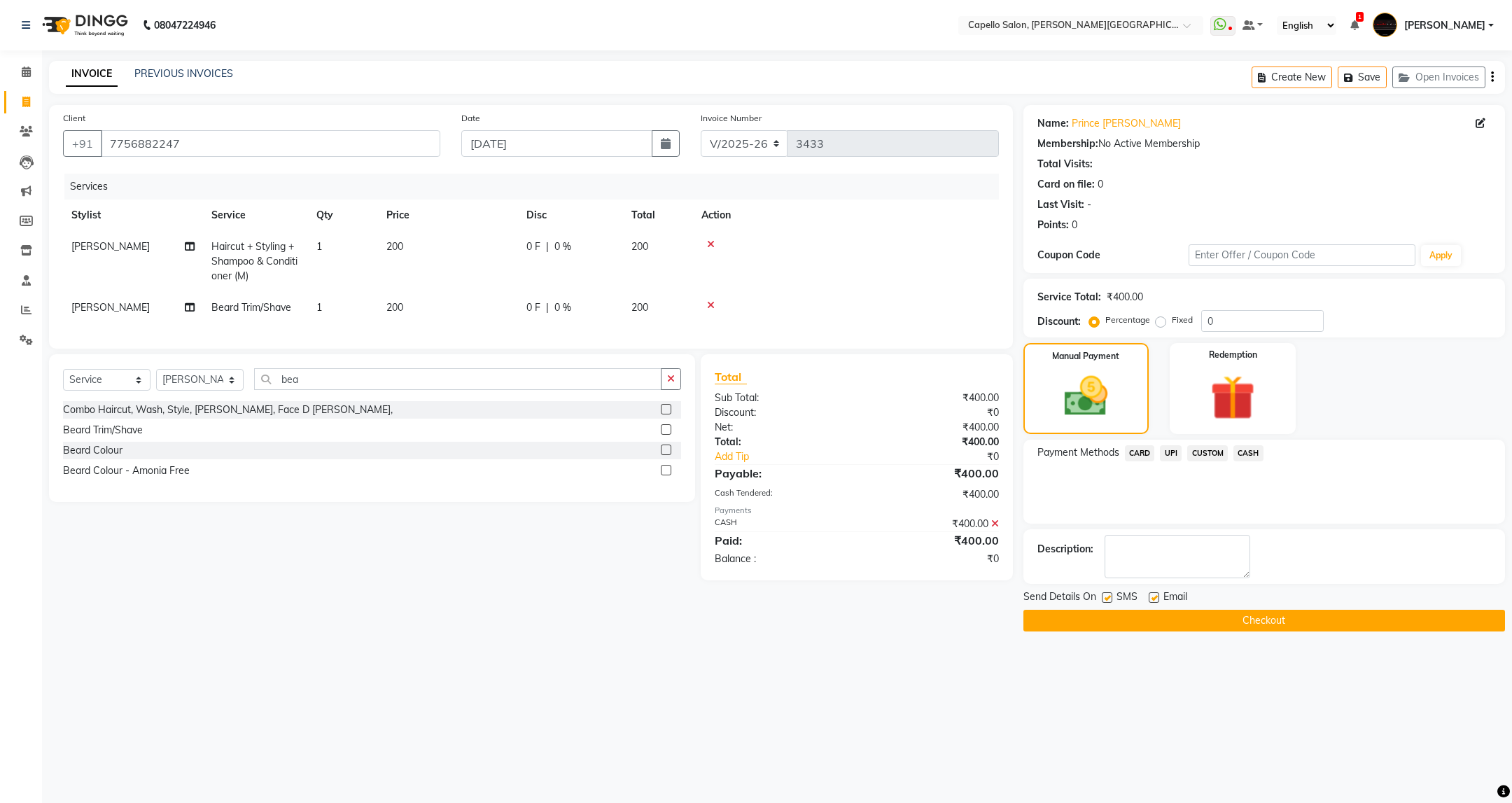
click at [1220, 622] on button "Checkout" at bounding box center [1264, 620] width 482 height 22
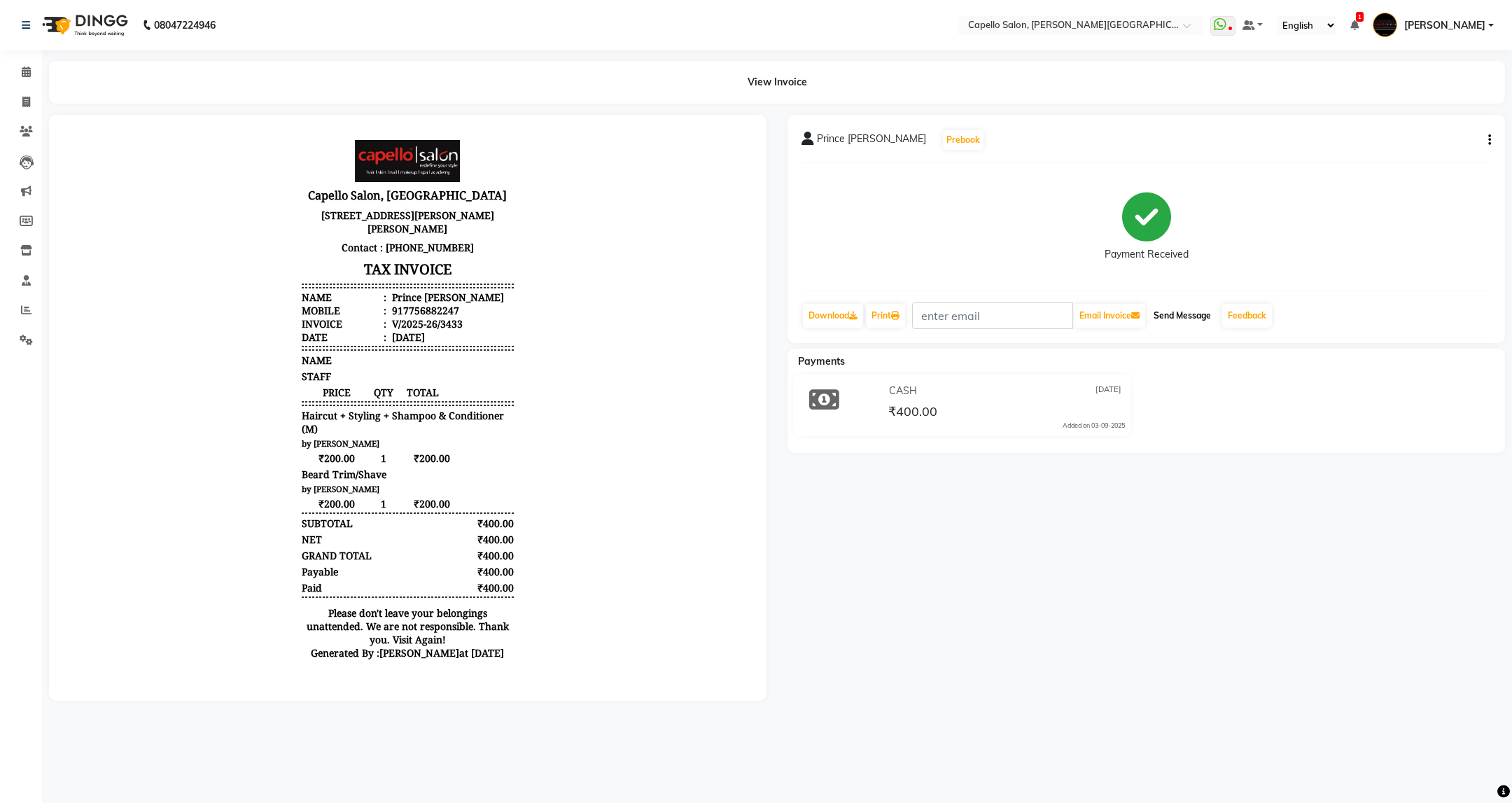
click at [1174, 318] on button "Send Message" at bounding box center [1181, 315] width 68 height 24
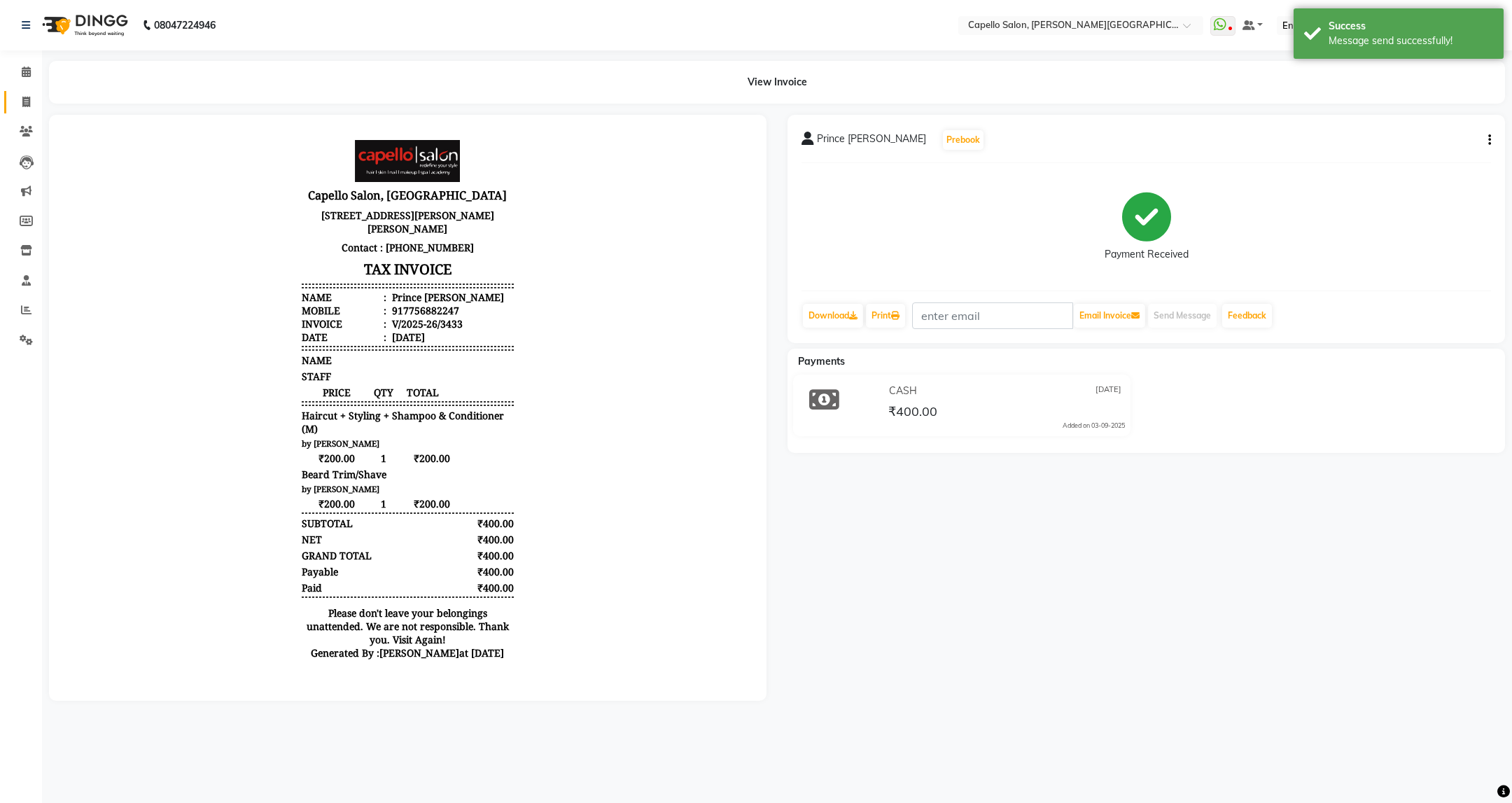
click at [12, 101] on link "Invoice" at bounding box center [20, 103] width 34 height 23
select select "service"
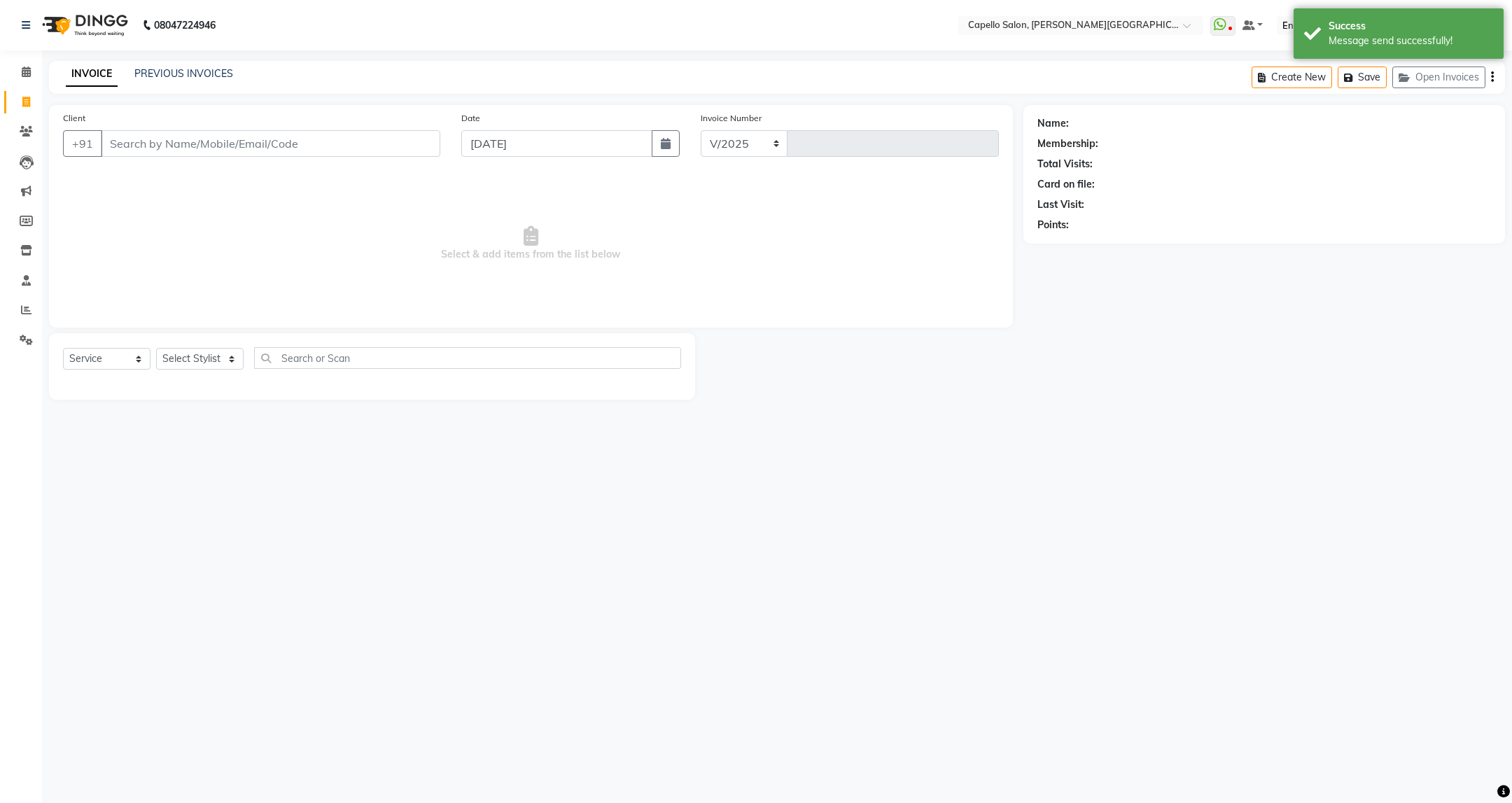
select select "811"
type input "3434"
click at [225, 71] on link "PREVIOUS INVOICES" at bounding box center [184, 73] width 99 height 13
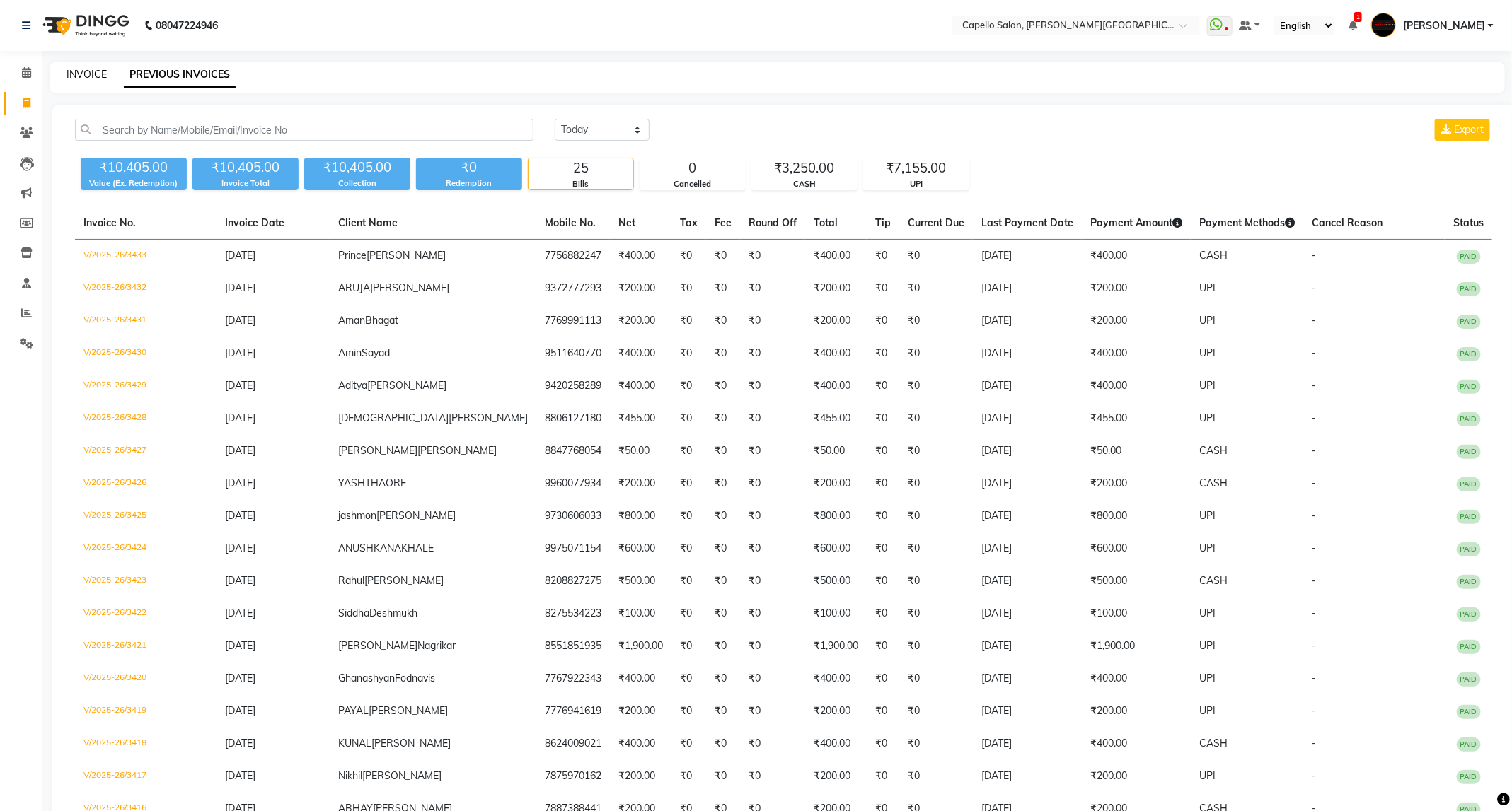
click at [91, 71] on link "INVOICE" at bounding box center [86, 74] width 41 height 13
select select "service"
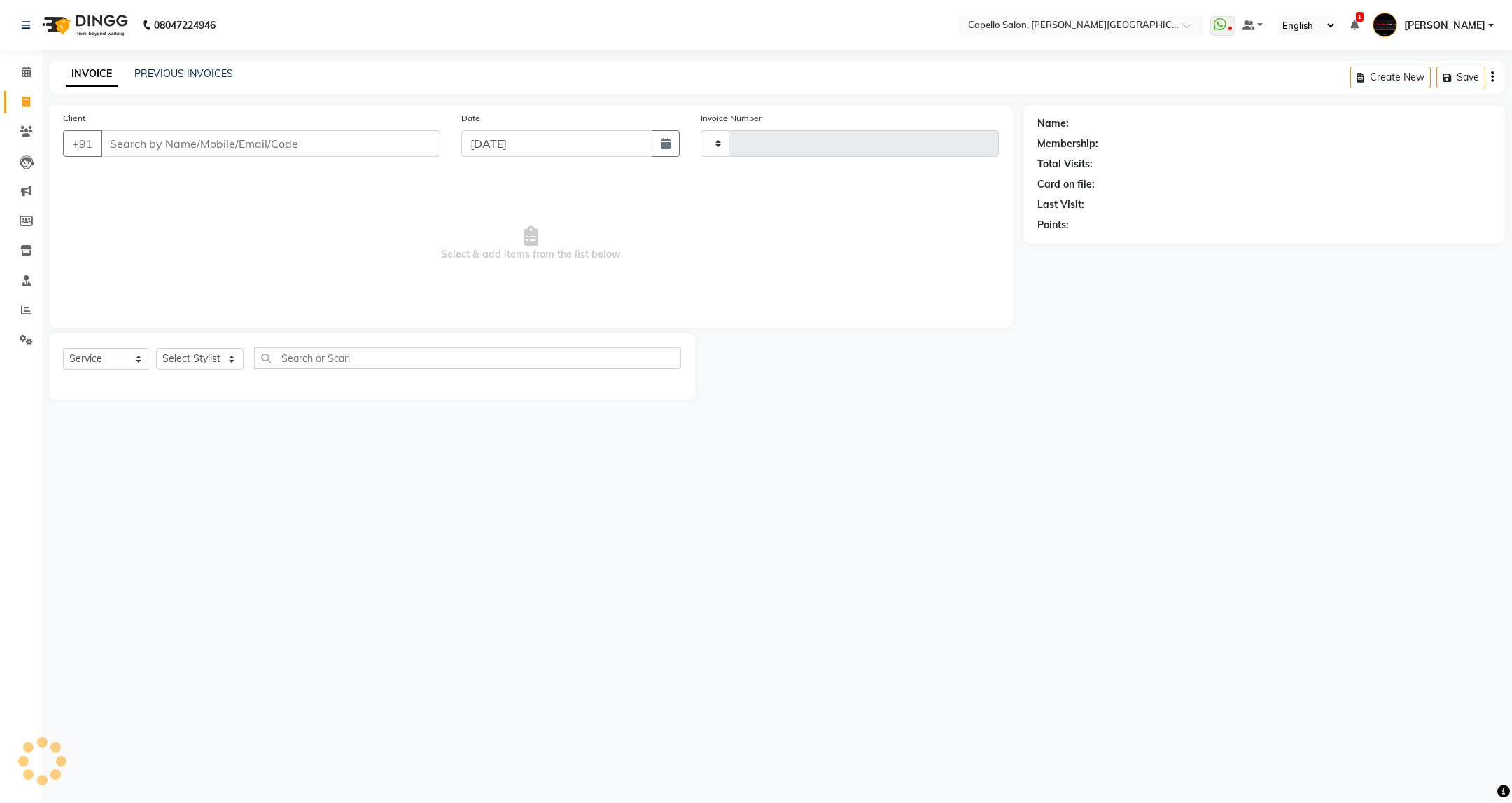
type input "3434"
select select "811"
click at [163, 78] on link "PREVIOUS INVOICES" at bounding box center [184, 73] width 99 height 13
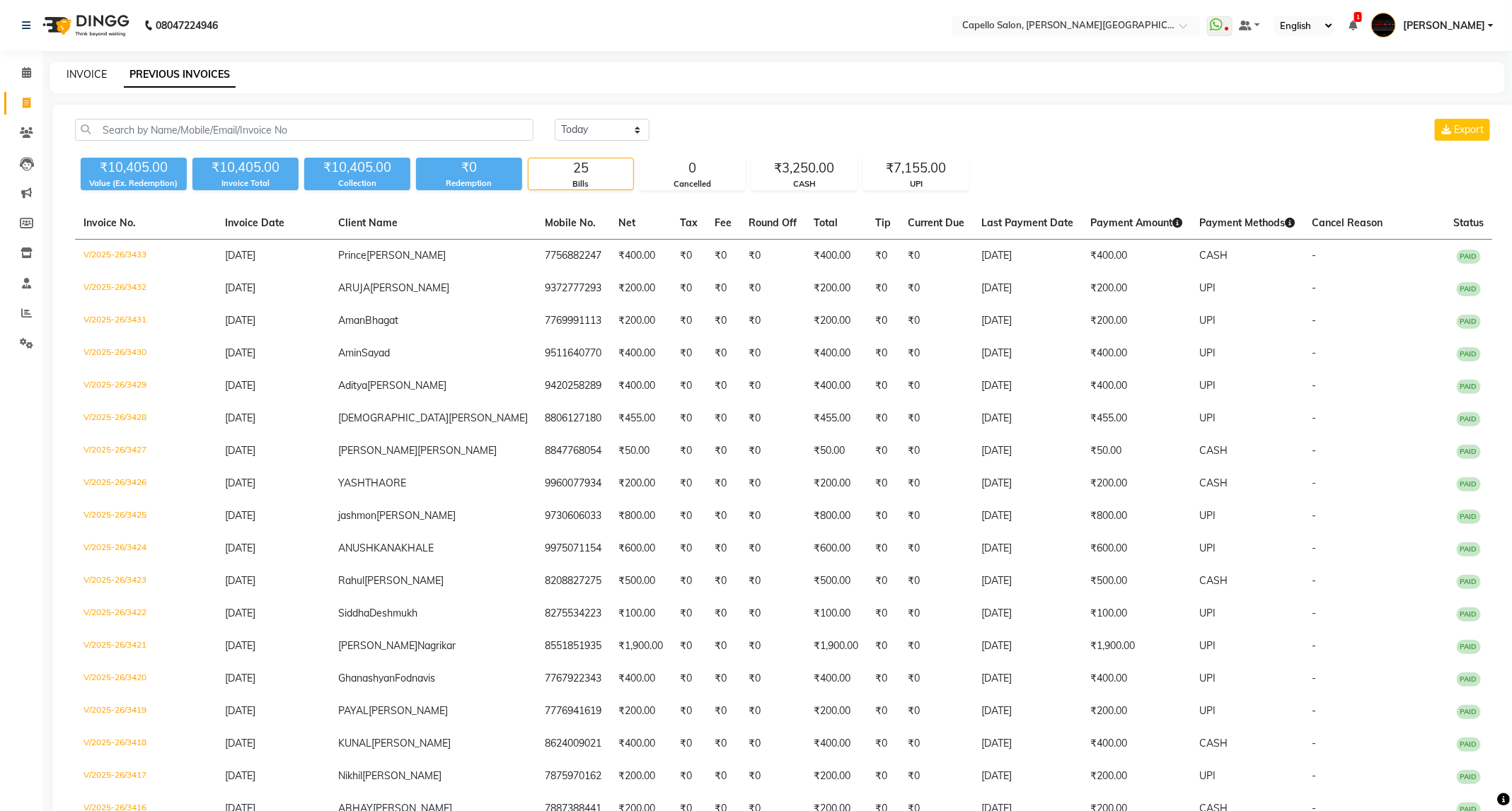
click at [91, 77] on link "INVOICE" at bounding box center [86, 74] width 41 height 13
select select "service"
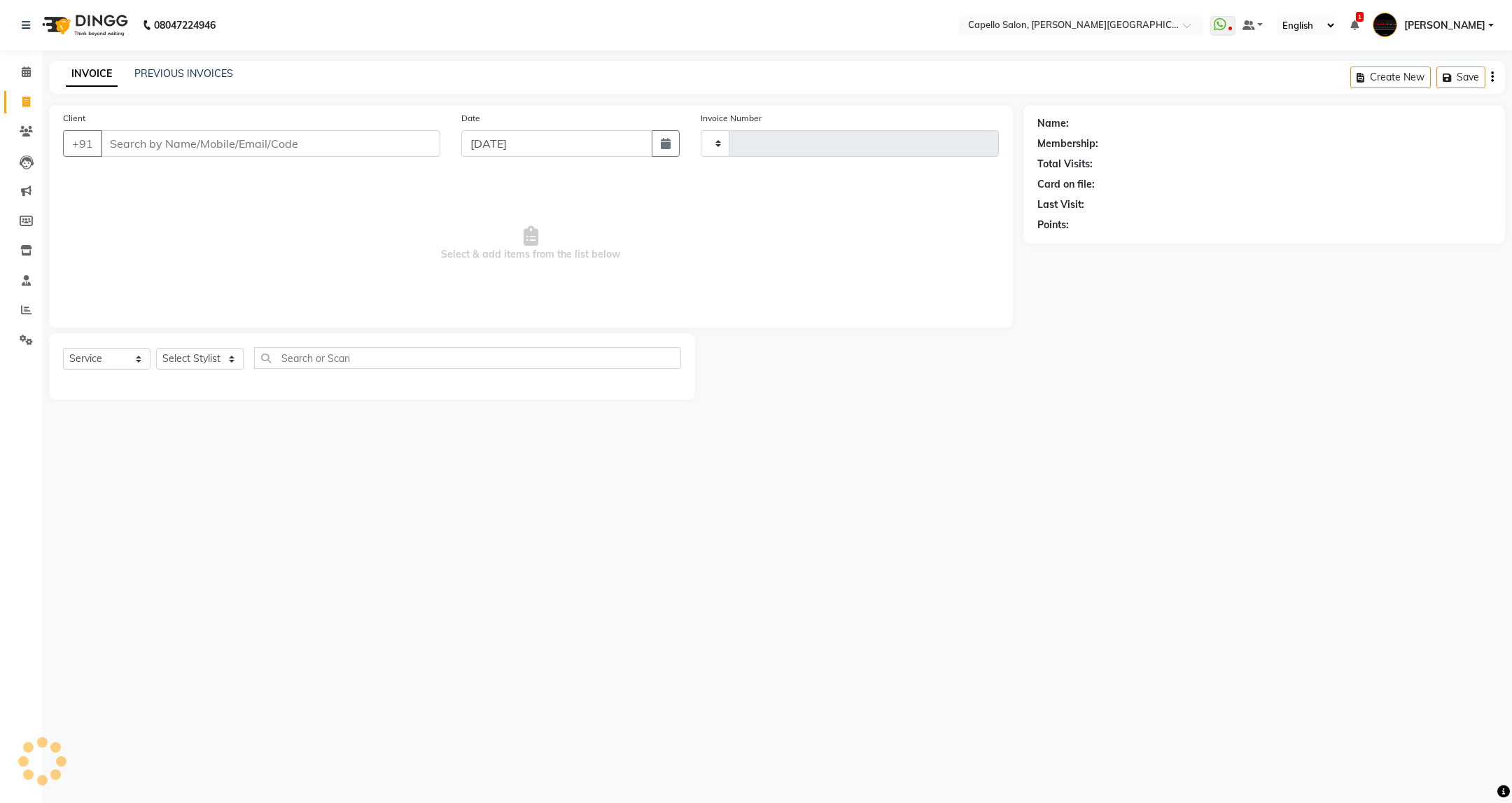
type input "3434"
select select "811"
click at [223, 365] on select "Select Stylist ADMIN ANKUSH B Capello Trimurti Dushyant barsagade Kristee Raut …" at bounding box center [199, 359] width 87 height 22
select select "40170"
click at [156, 349] on select "Select Stylist ADMIN ANKUSH B Capello Trimurti Dushyant barsagade Kristee Raut …" at bounding box center [199, 359] width 87 height 22
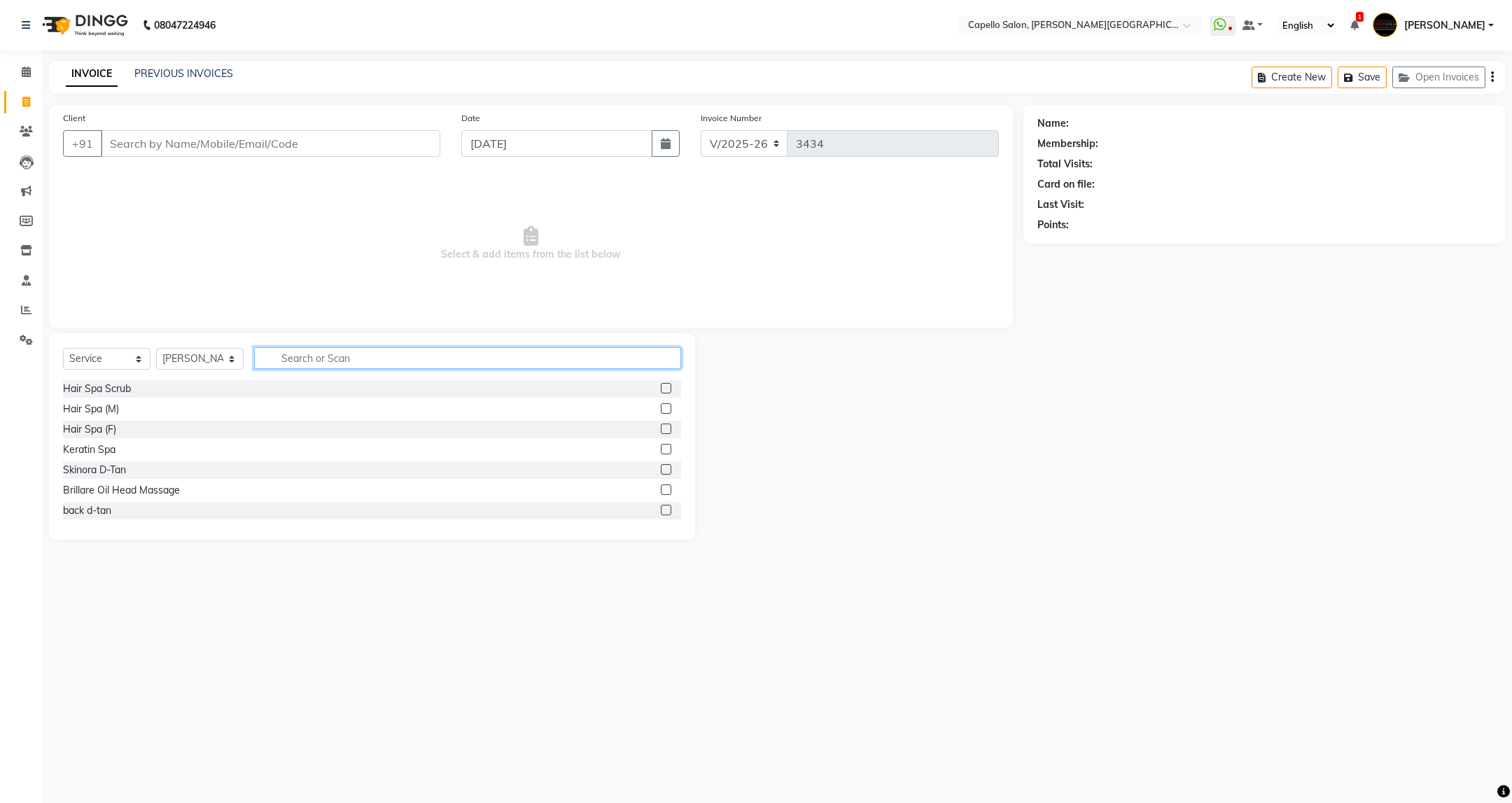
click at [367, 367] on input "text" at bounding box center [466, 358] width 426 height 22
type input "c"
type input "wash"
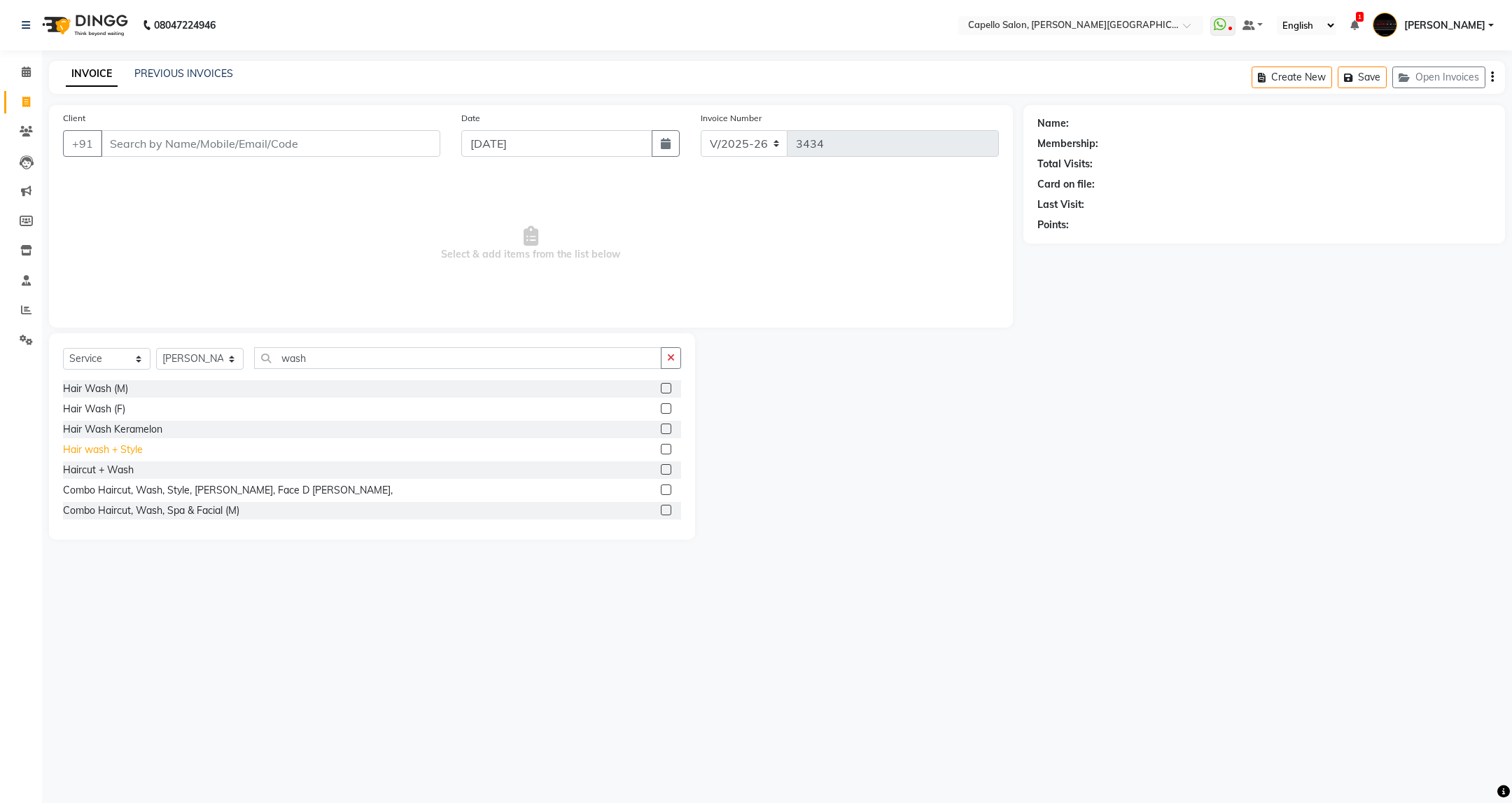
click at [122, 447] on div "Hair wash + Style" at bounding box center [103, 449] width 80 height 14
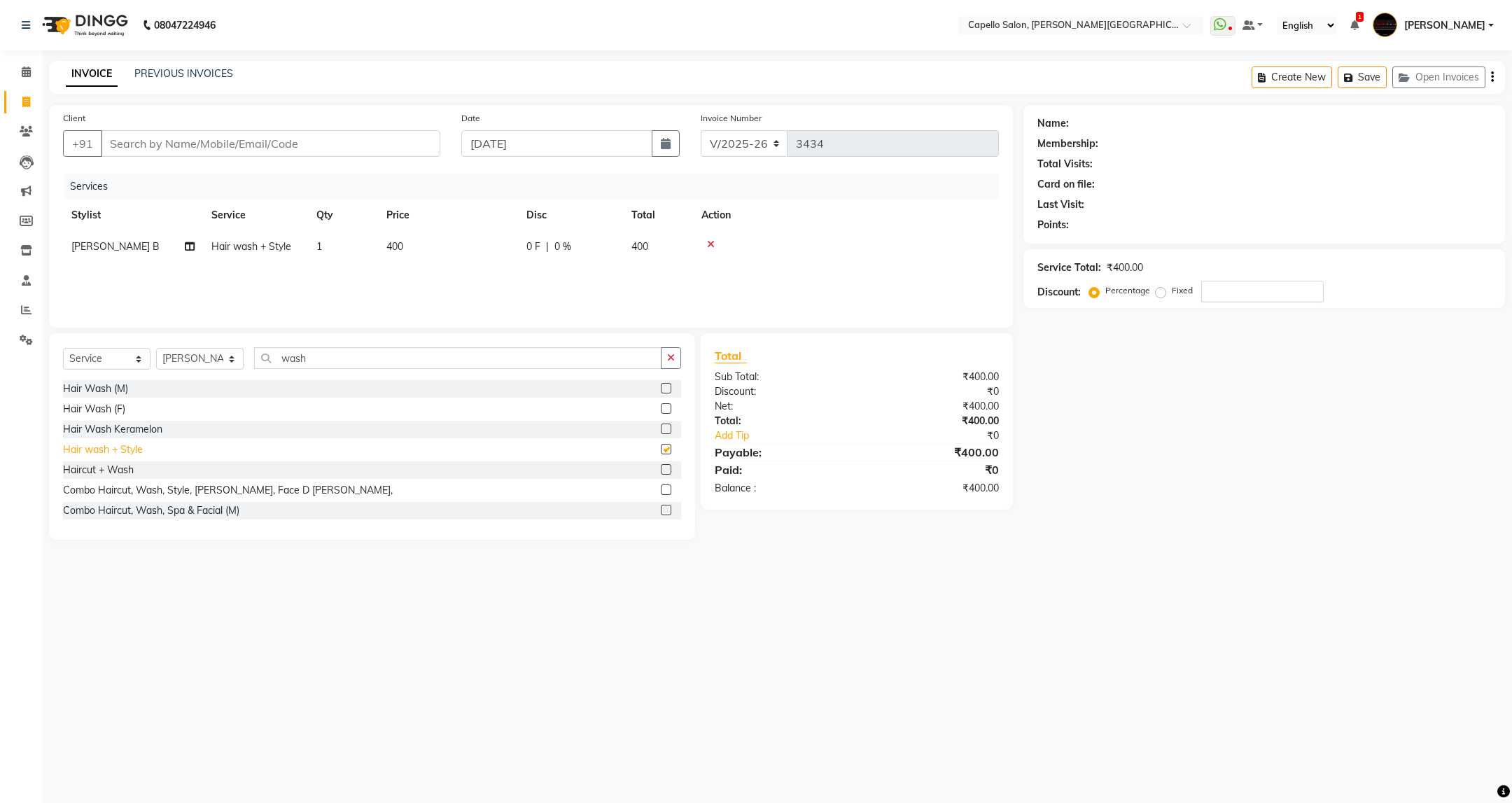
checkbox input "false"
click at [288, 143] on input "Client" at bounding box center [270, 143] width 339 height 27
type input "8"
type input "0"
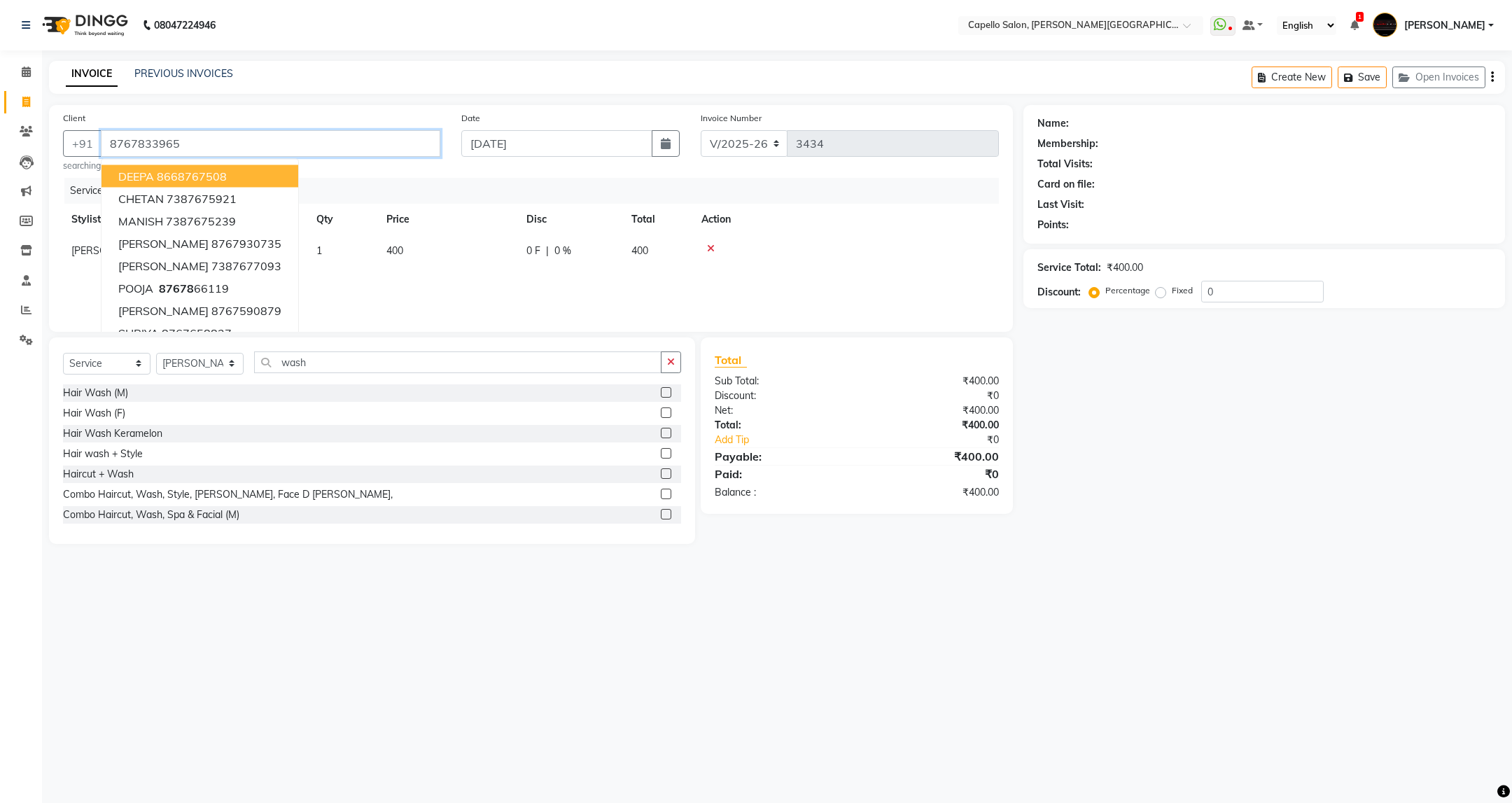
type input "8767833965"
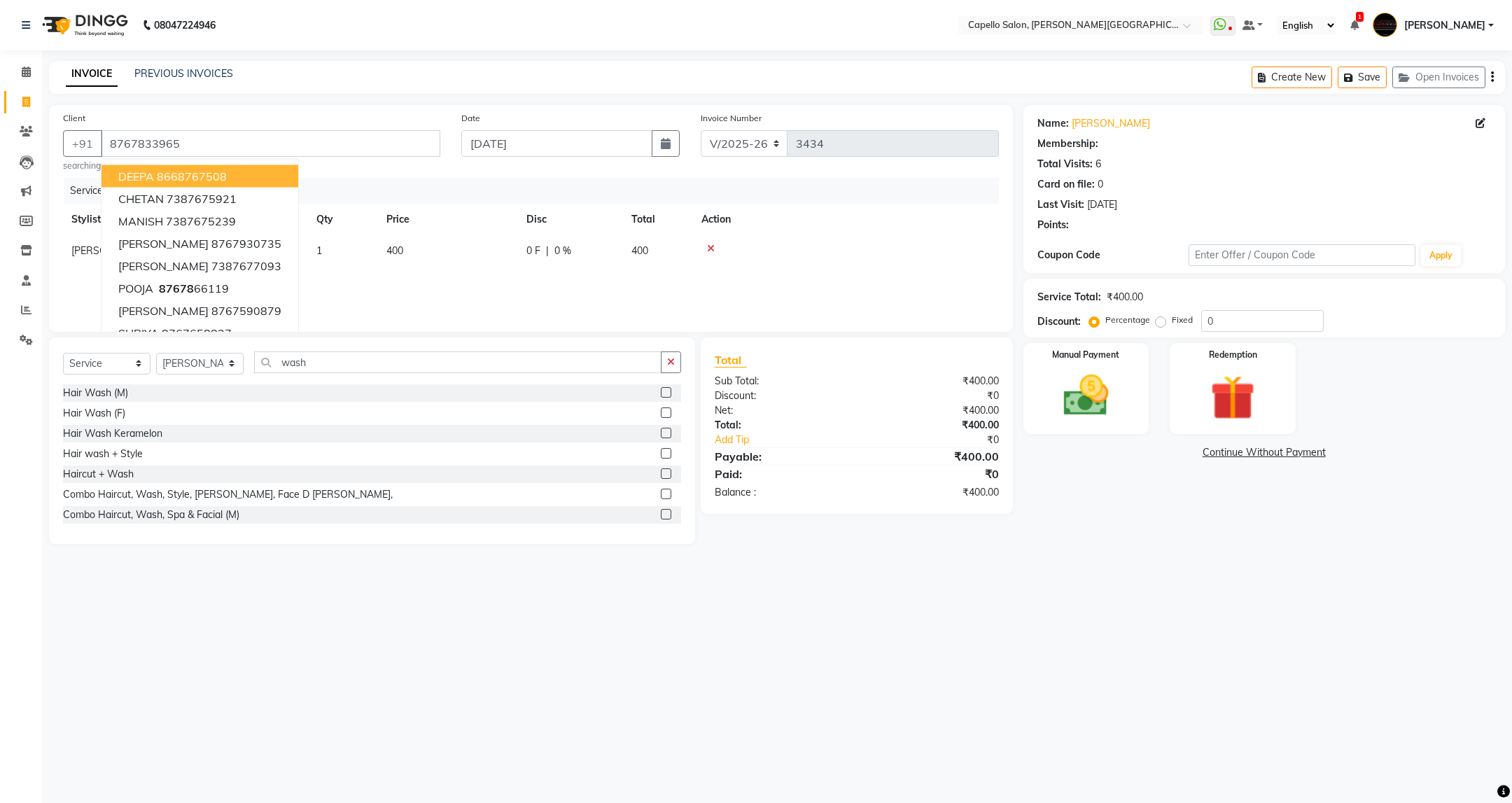
select select "1: Object"
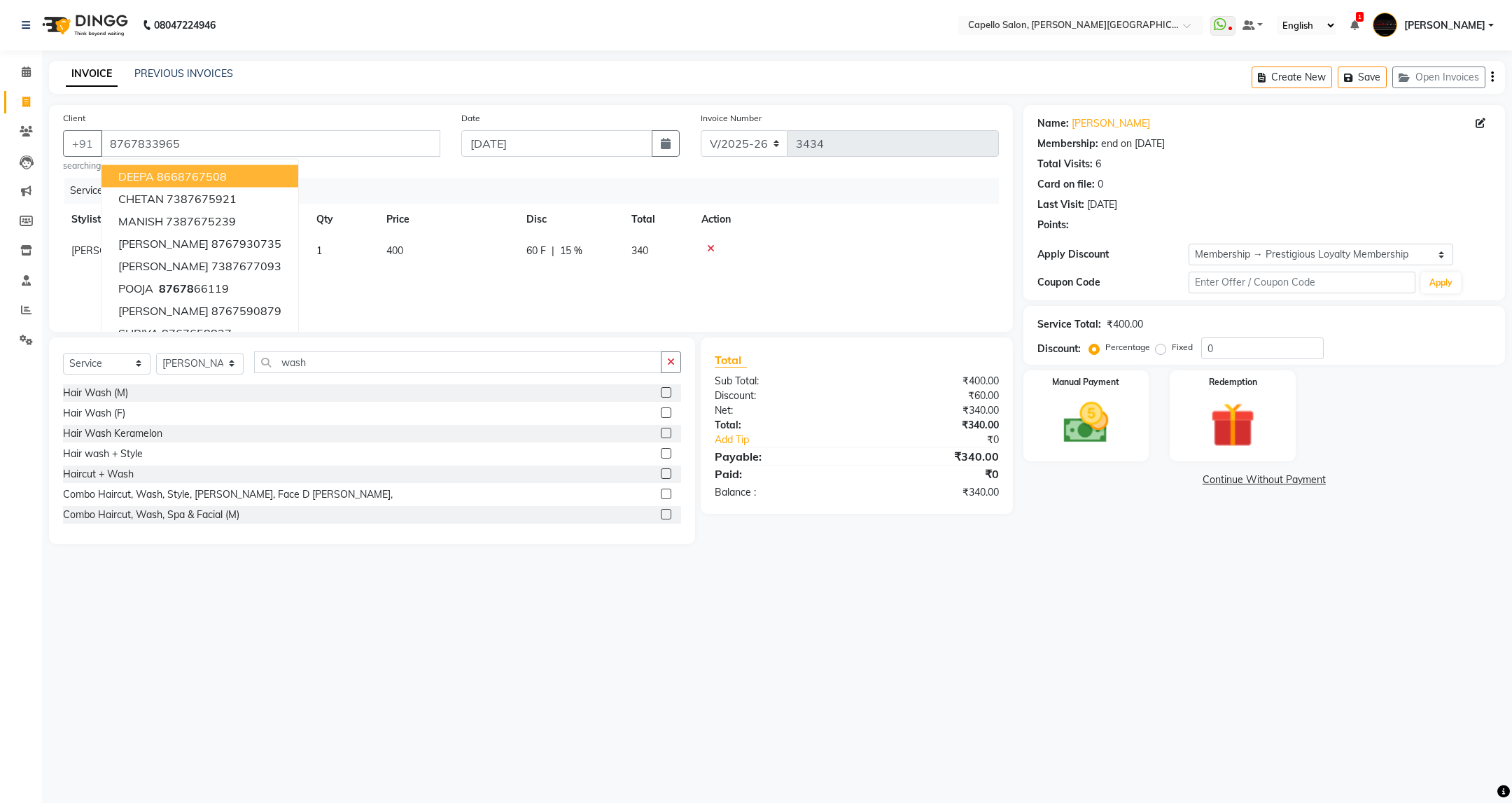
type input "15"
click at [406, 259] on td "400" at bounding box center [448, 251] width 140 height 32
select select "40170"
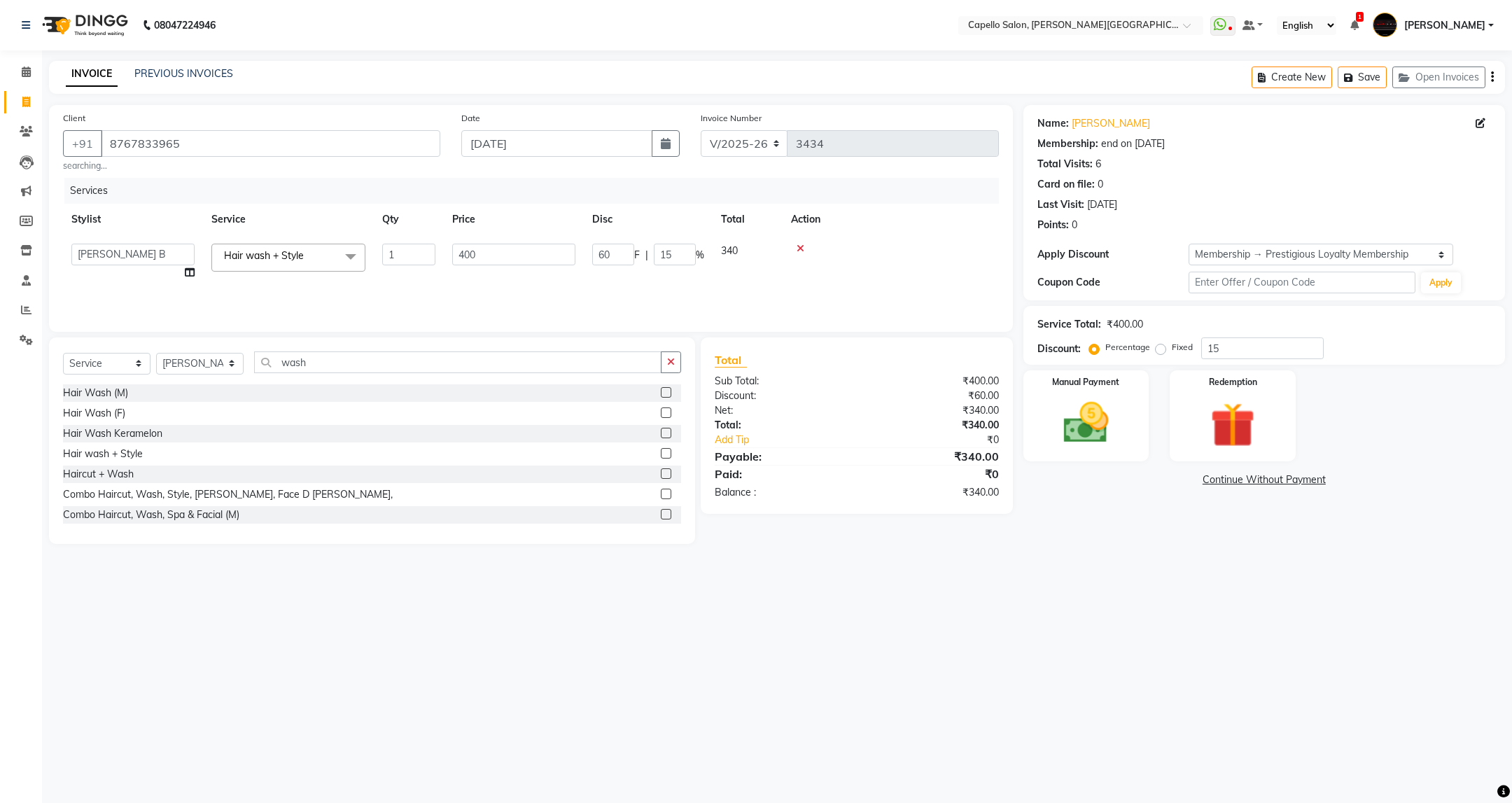
click at [320, 262] on span "Hair wash + Style x" at bounding box center [288, 257] width 154 height 27
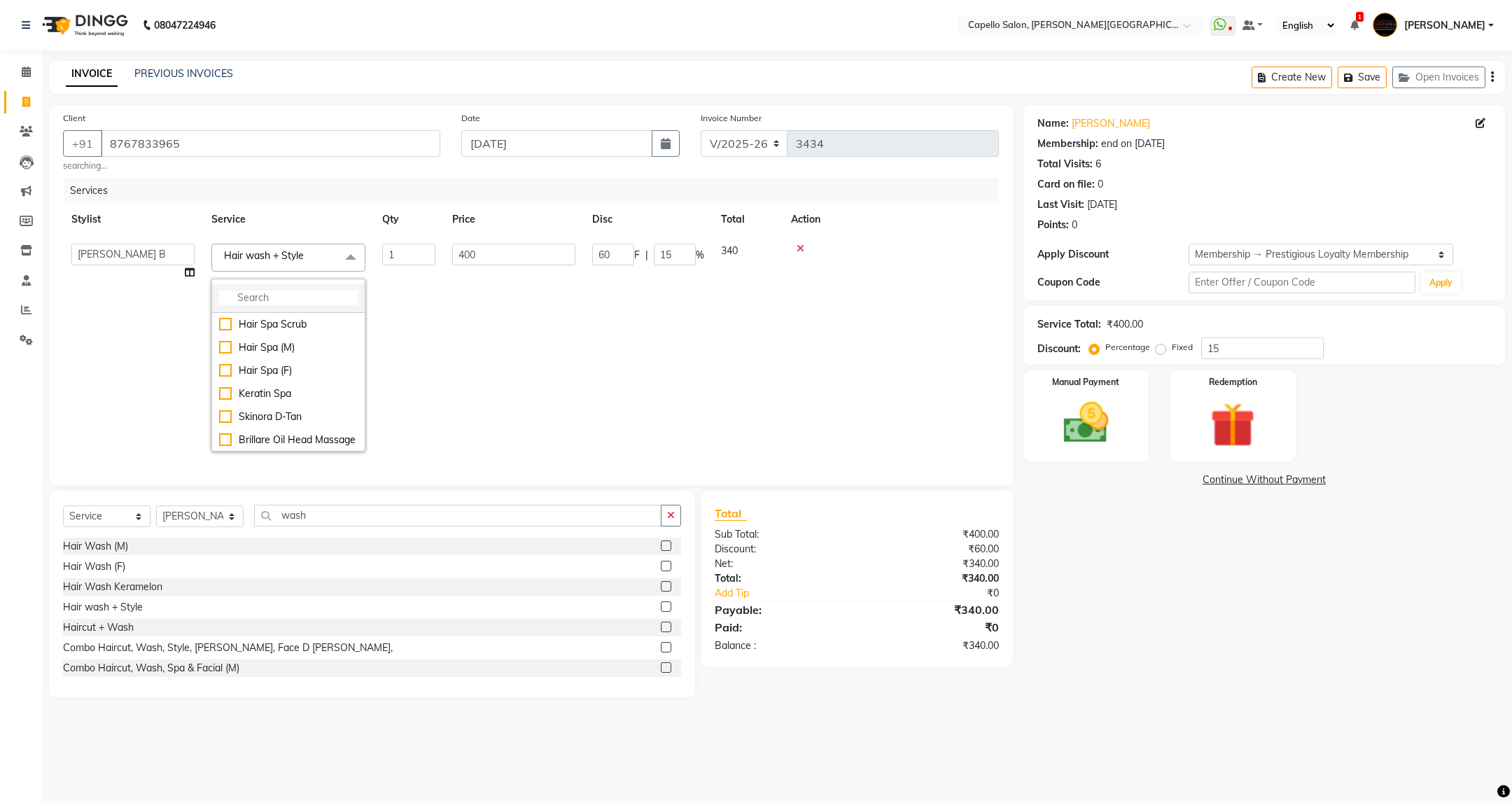
click at [305, 289] on li at bounding box center [288, 298] width 153 height 30
click at [289, 289] on li at bounding box center [288, 298] width 153 height 30
click at [285, 299] on input "multiselect-search" at bounding box center [288, 297] width 138 height 14
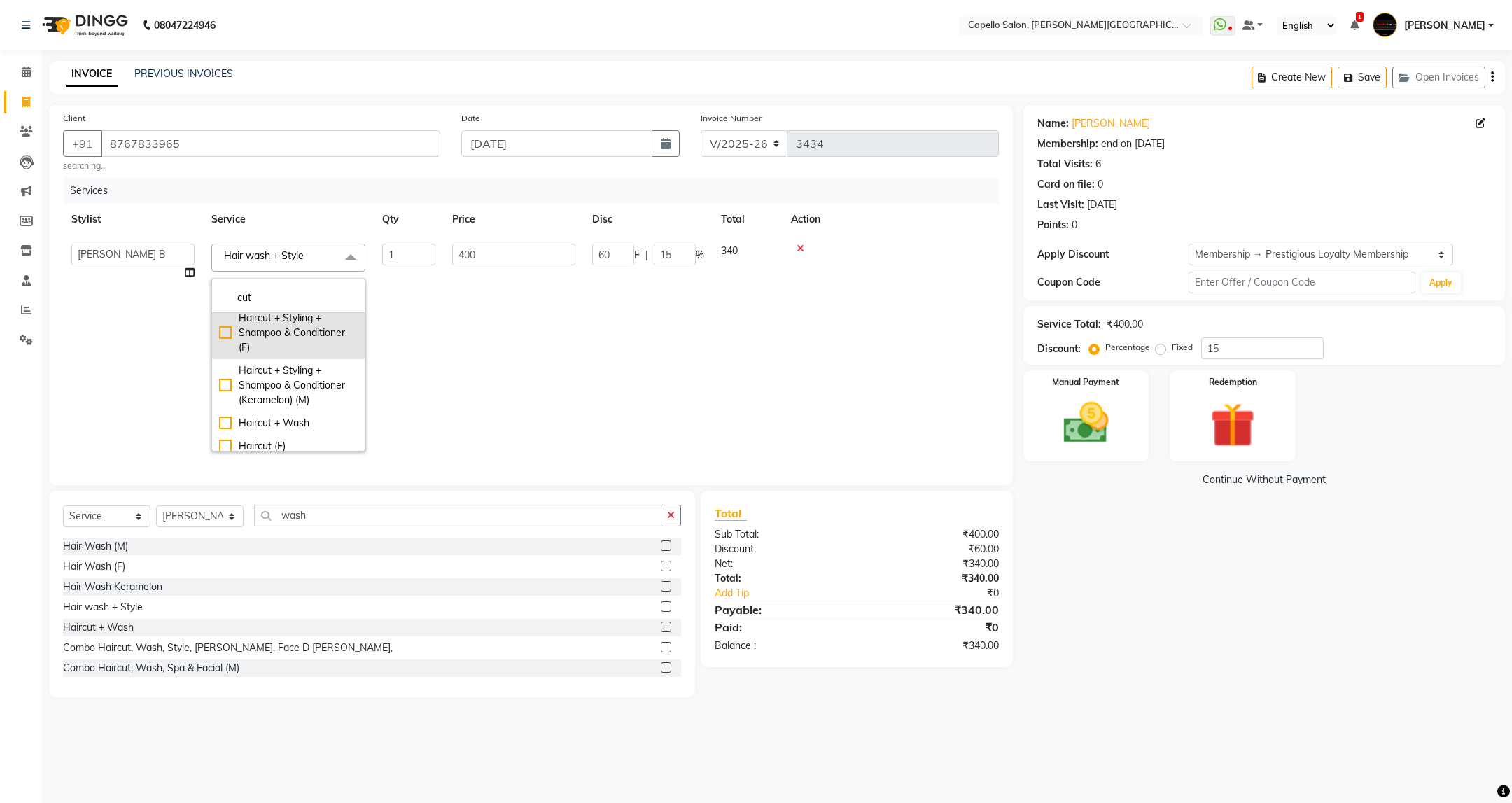
type input "cut"
click at [282, 337] on div "Haircut + Styling + Shampoo & Conditioner (F)" at bounding box center [288, 333] width 138 height 44
checkbox input "true"
type input "500"
type input "75"
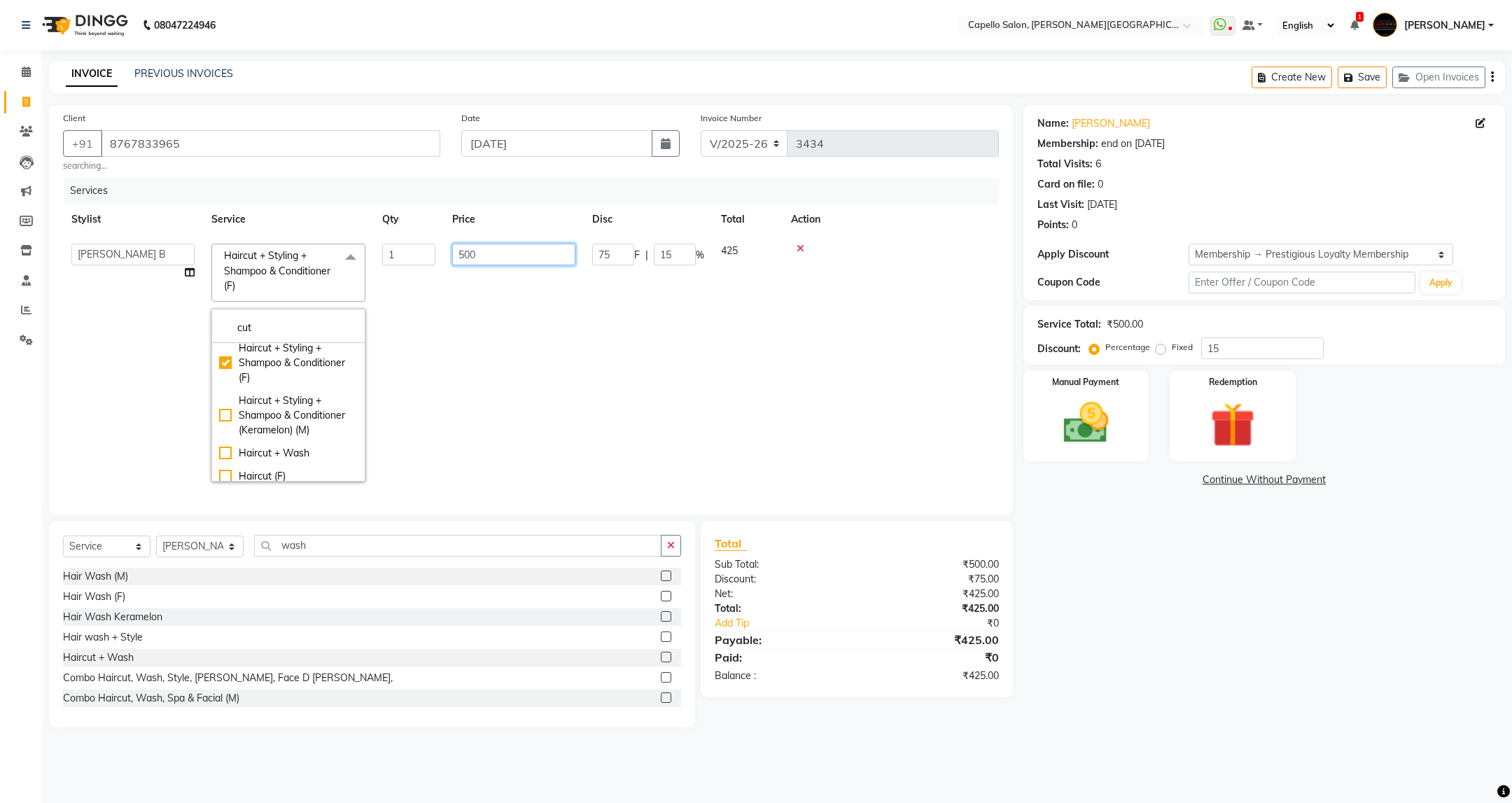
click at [523, 251] on input "500" at bounding box center [513, 254] width 123 height 22
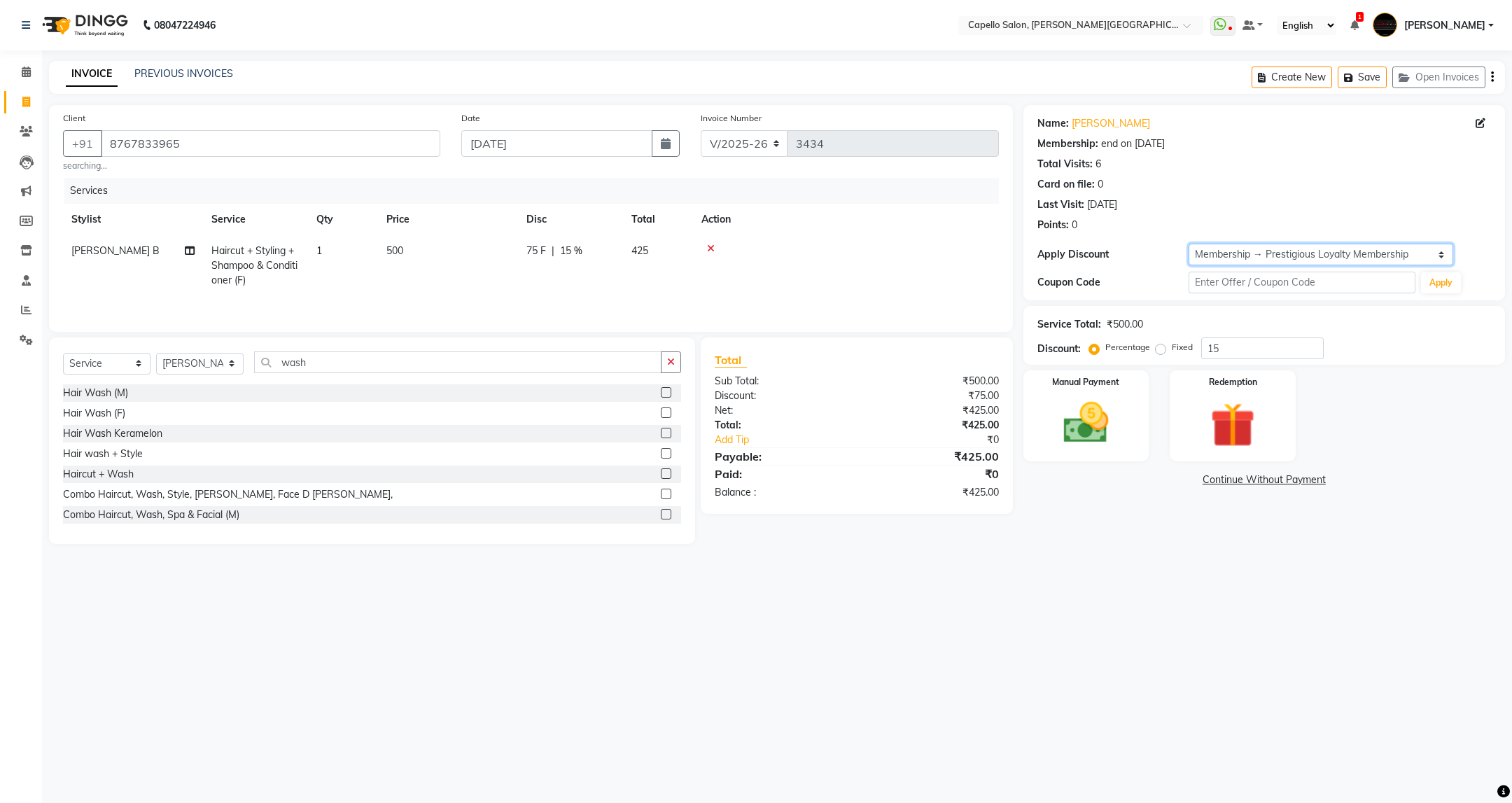
click at [1330, 262] on select "Select Membership → Prestigious Loyalty Membership" at bounding box center [1321, 254] width 264 height 22
select select "0:"
click at [1189, 243] on select "Select Membership → Prestigious Loyalty Membership" at bounding box center [1321, 254] width 264 height 22
type input "0"
click at [1095, 422] on img at bounding box center [1085, 423] width 76 height 54
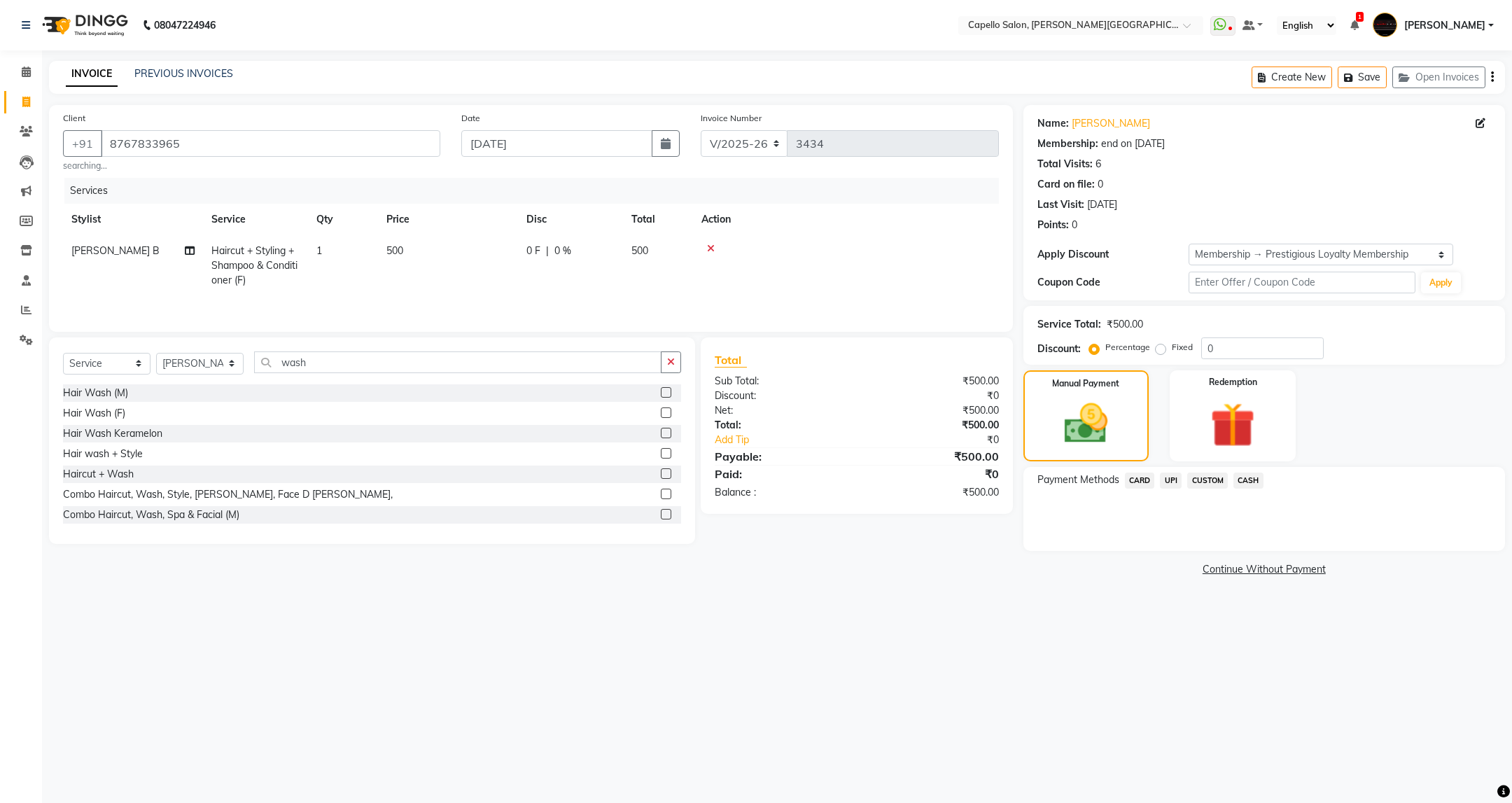
click at [1173, 480] on span "UPI" at bounding box center [1171, 481] width 22 height 16
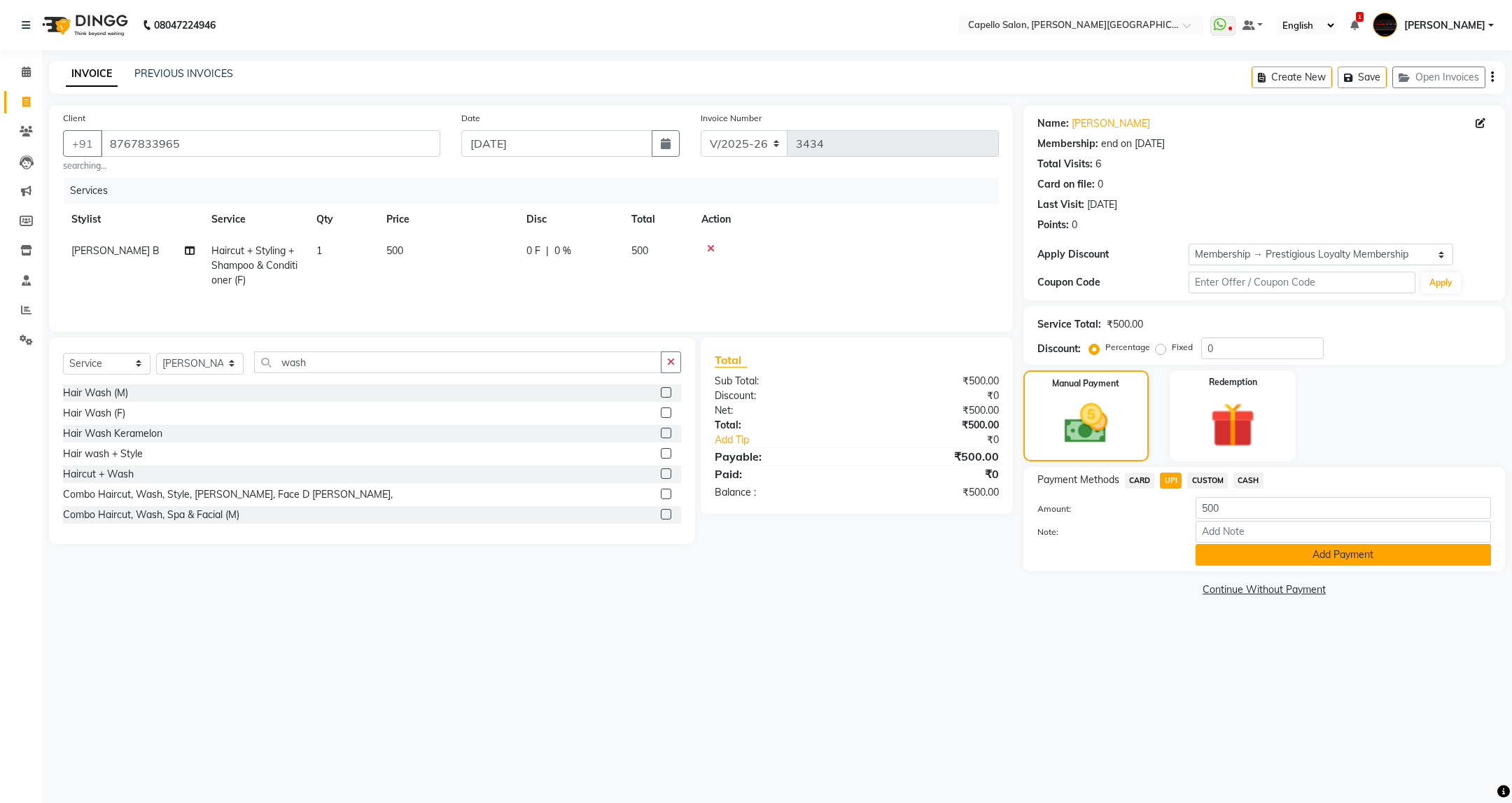
click at [1241, 561] on button "Add Payment" at bounding box center [1343, 555] width 295 height 22
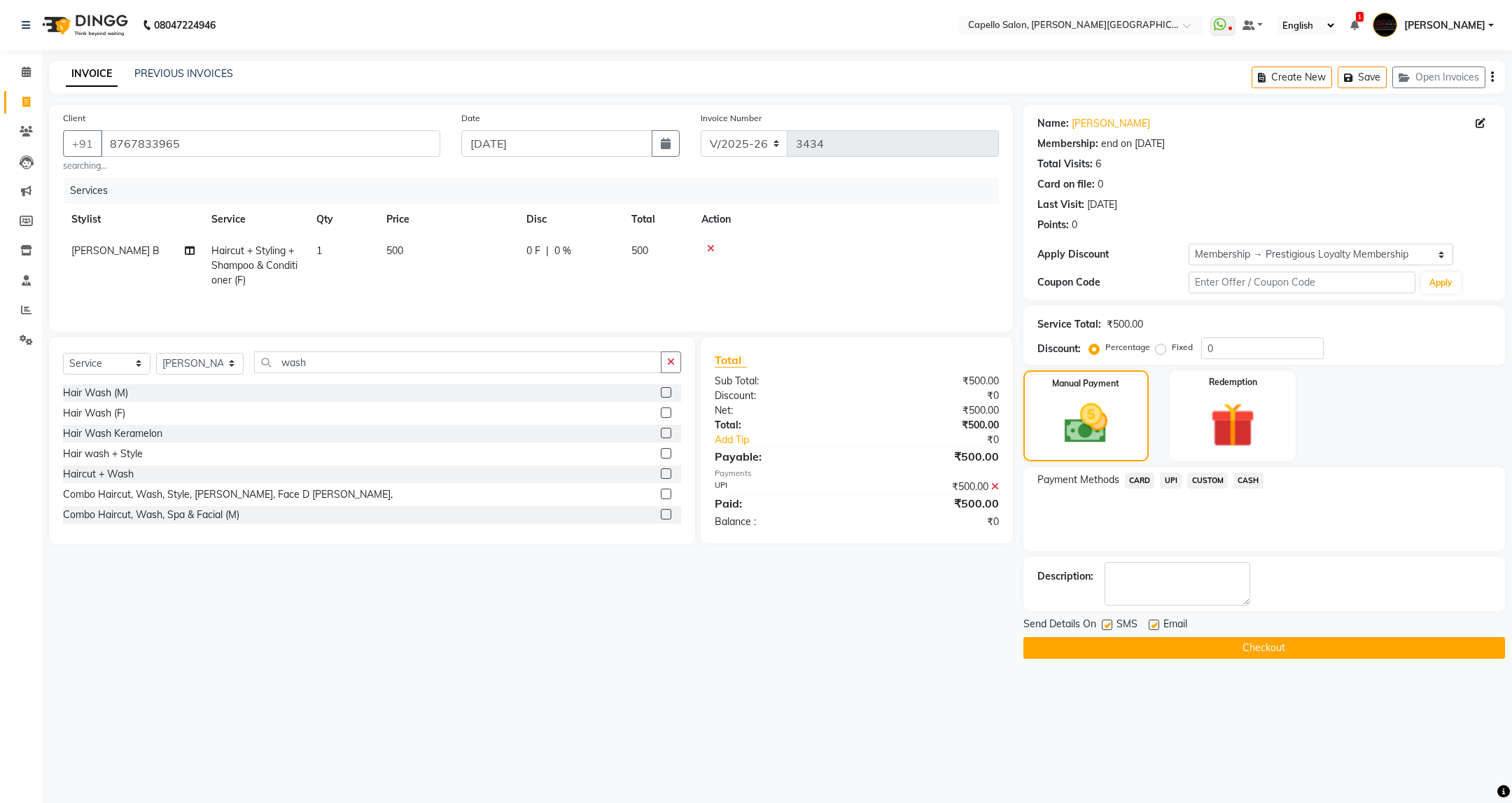
click at [1254, 643] on button "Checkout" at bounding box center [1264, 648] width 482 height 22
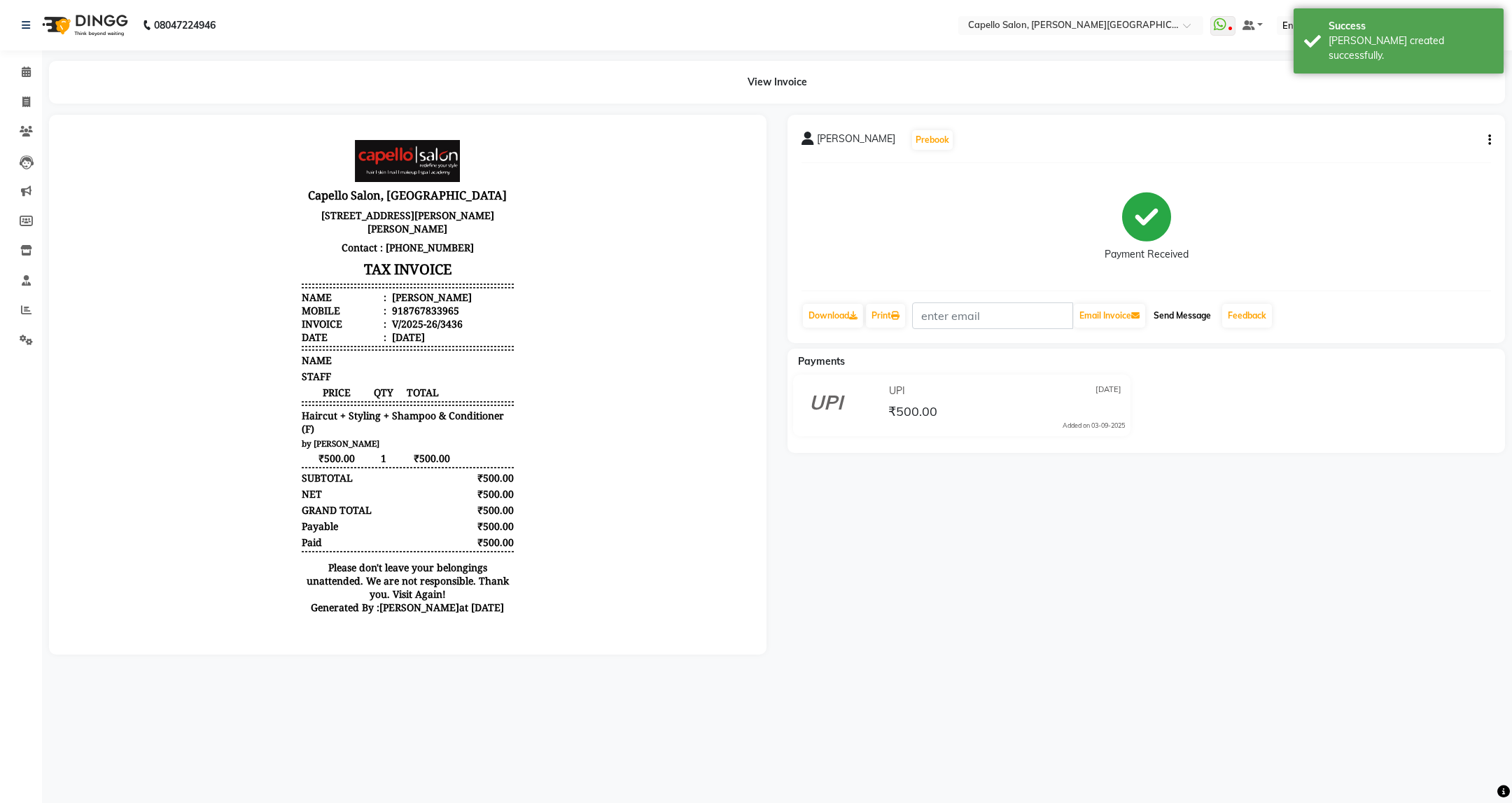
click at [1184, 315] on button "Send Message" at bounding box center [1181, 315] width 68 height 24
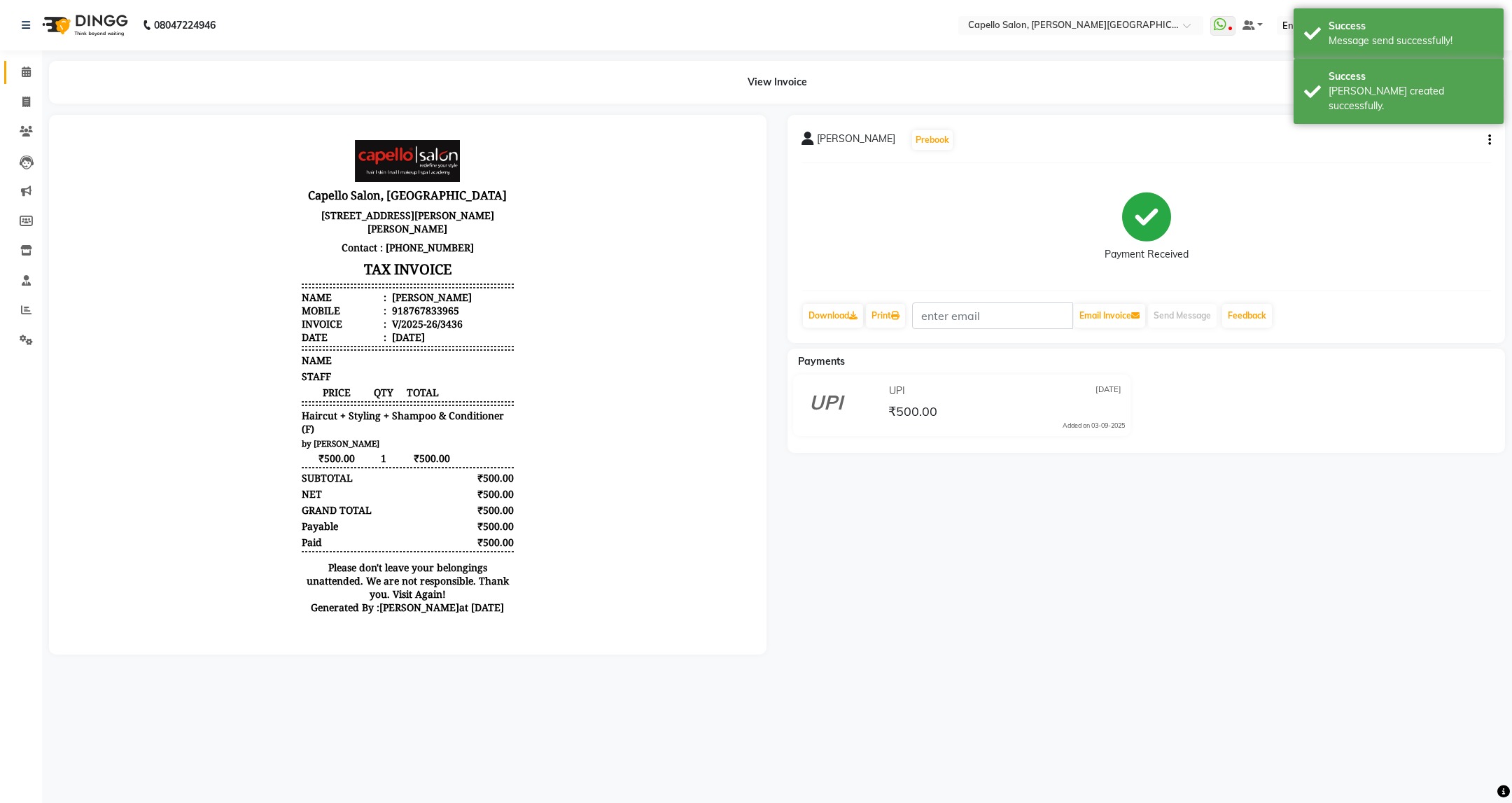
click at [21, 62] on link "Calendar" at bounding box center [20, 72] width 34 height 23
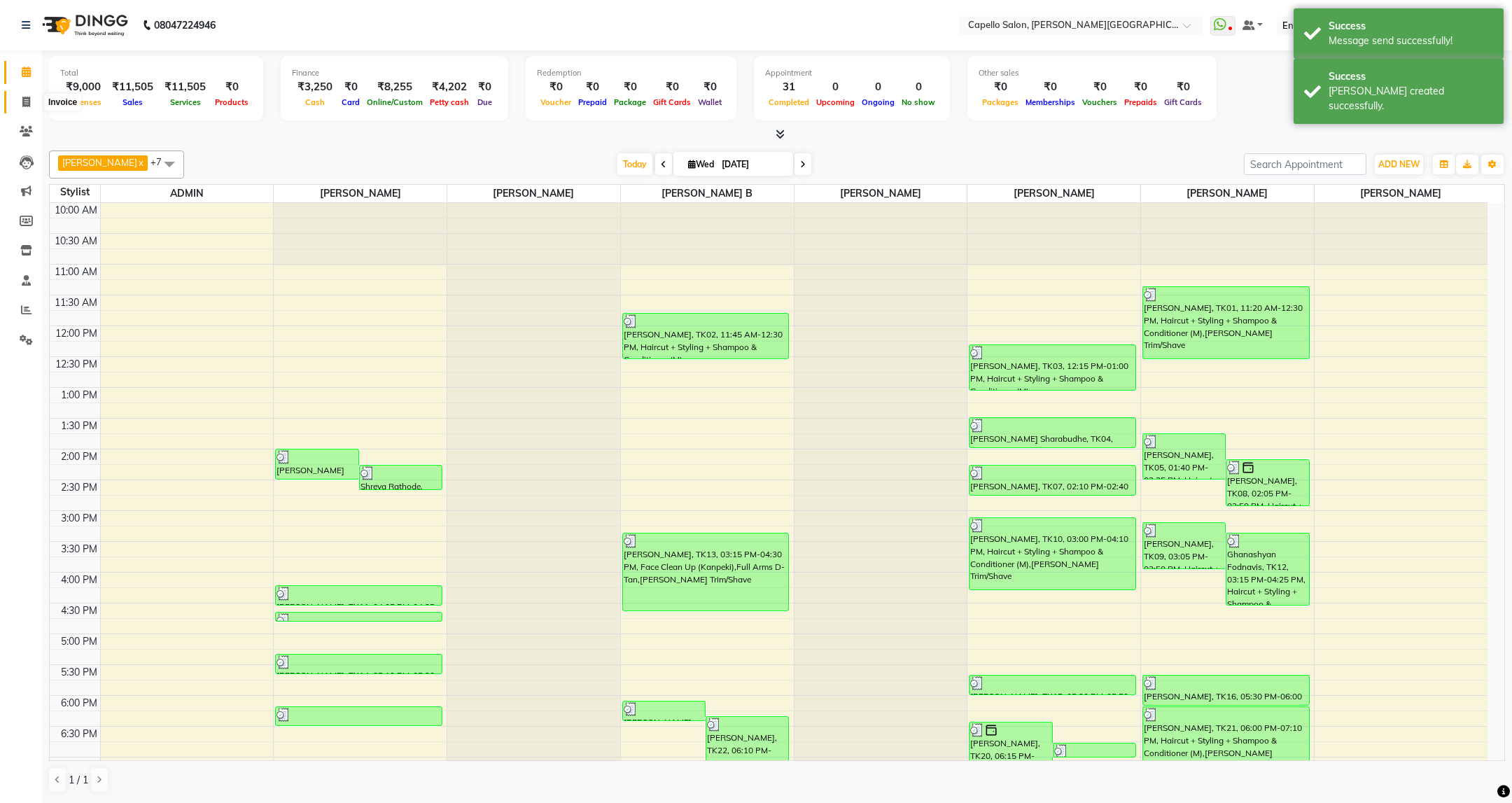
click at [19, 99] on span at bounding box center [26, 102] width 24 height 16
select select "service"
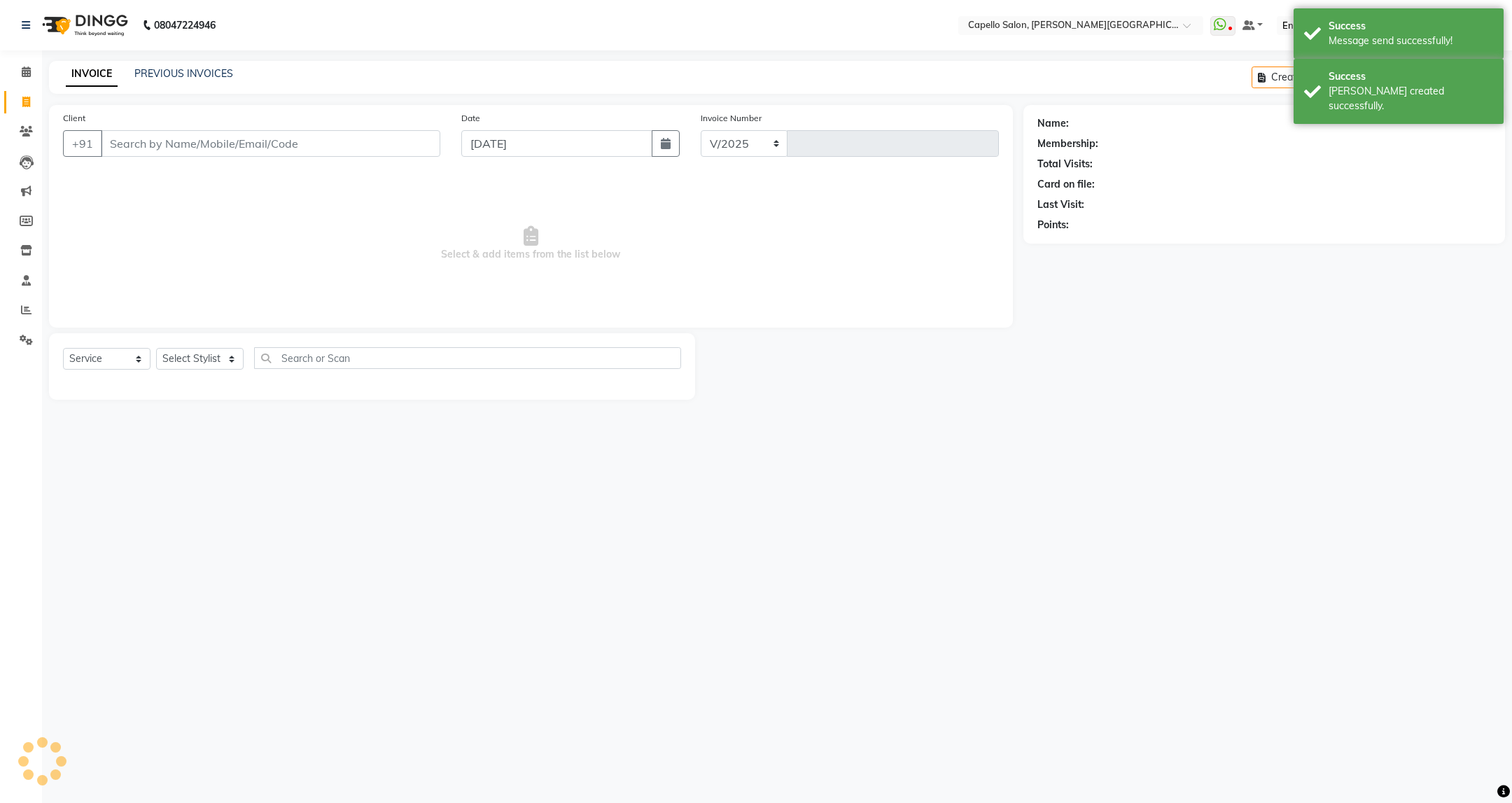
select select "811"
type input "3437"
click at [216, 71] on link "PREVIOUS INVOICES" at bounding box center [184, 73] width 99 height 13
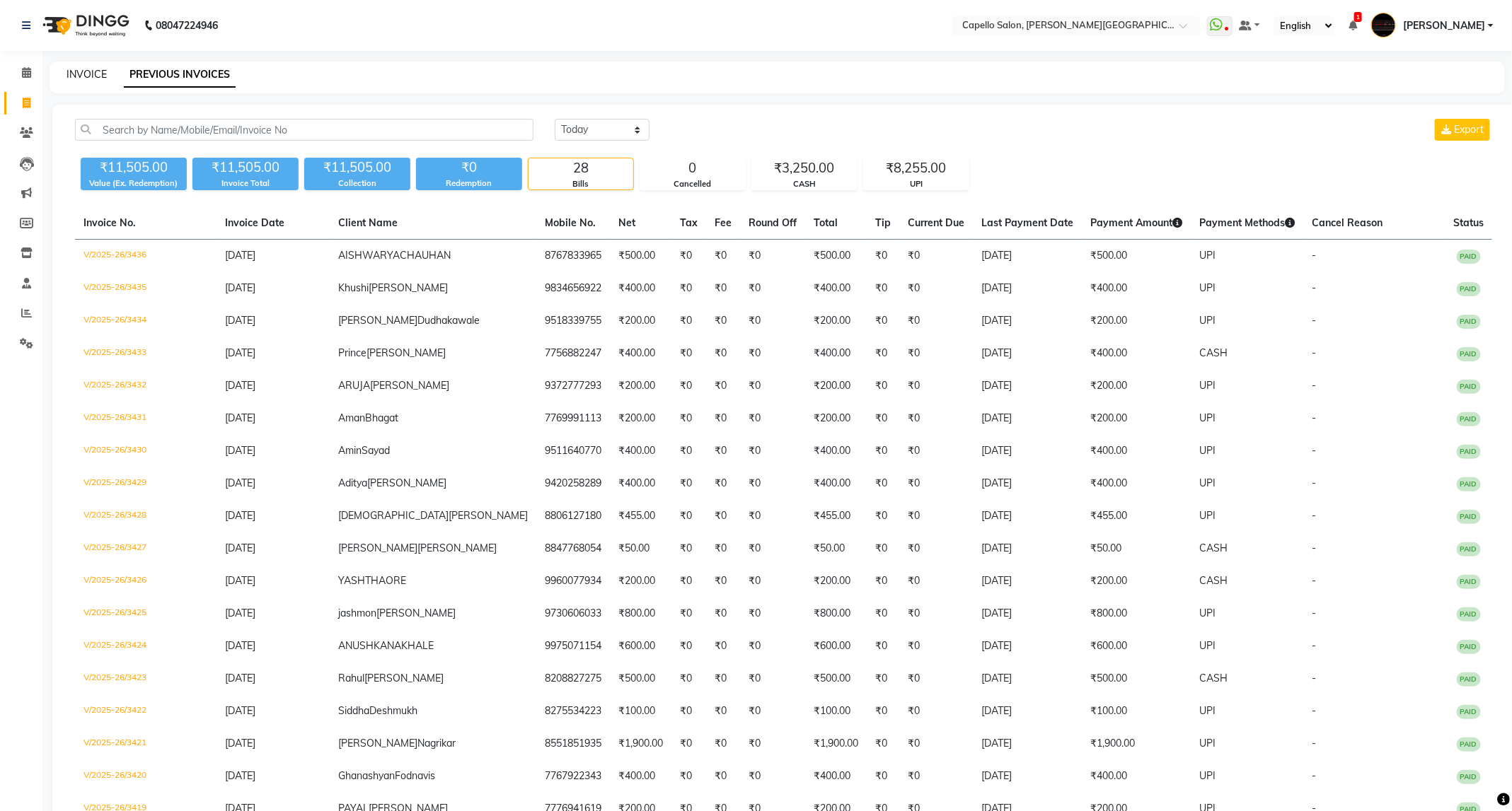
click at [86, 74] on link "INVOICE" at bounding box center [86, 74] width 41 height 13
select select "service"
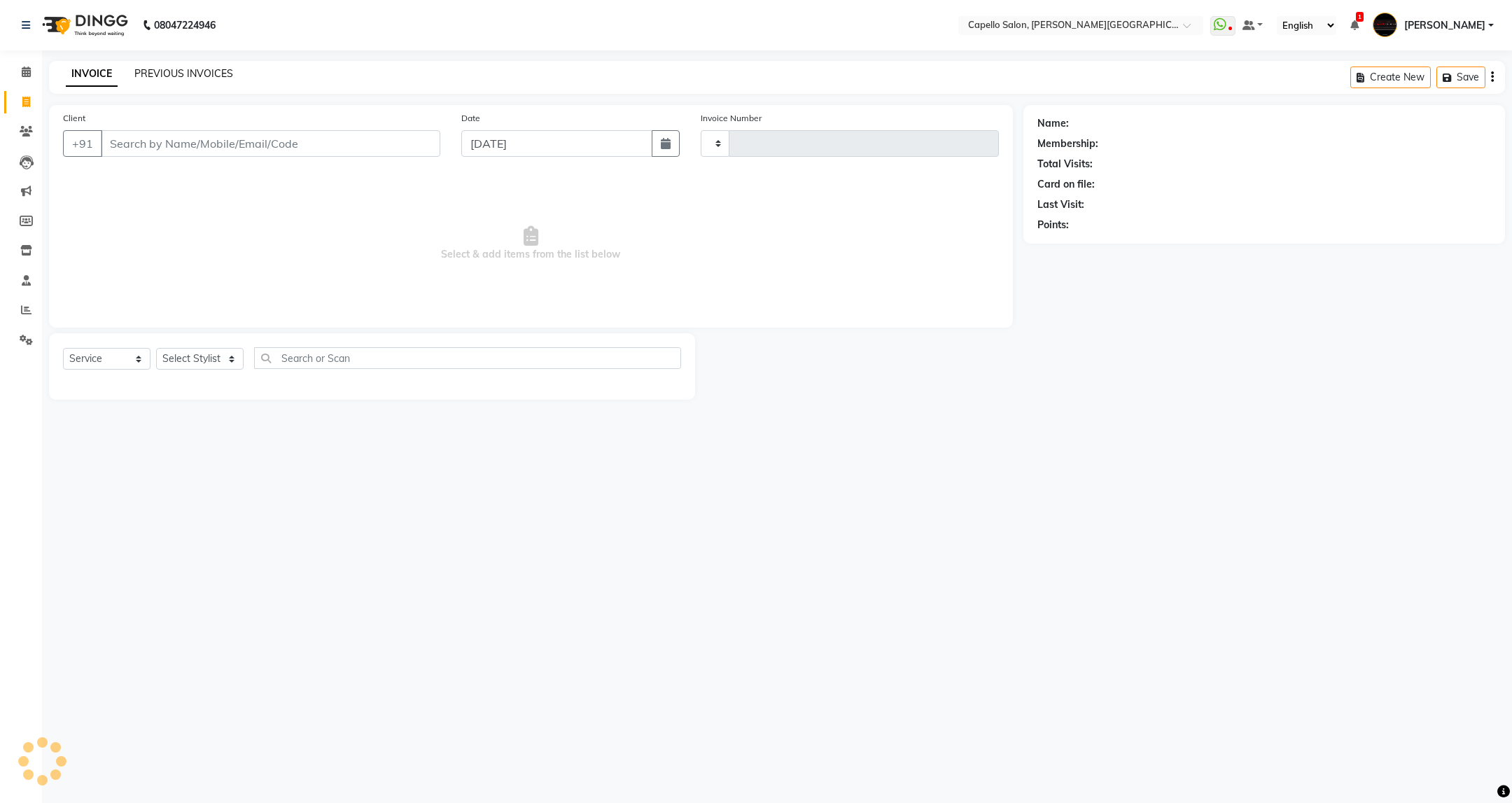
click at [187, 74] on link "PREVIOUS INVOICES" at bounding box center [184, 73] width 99 height 13
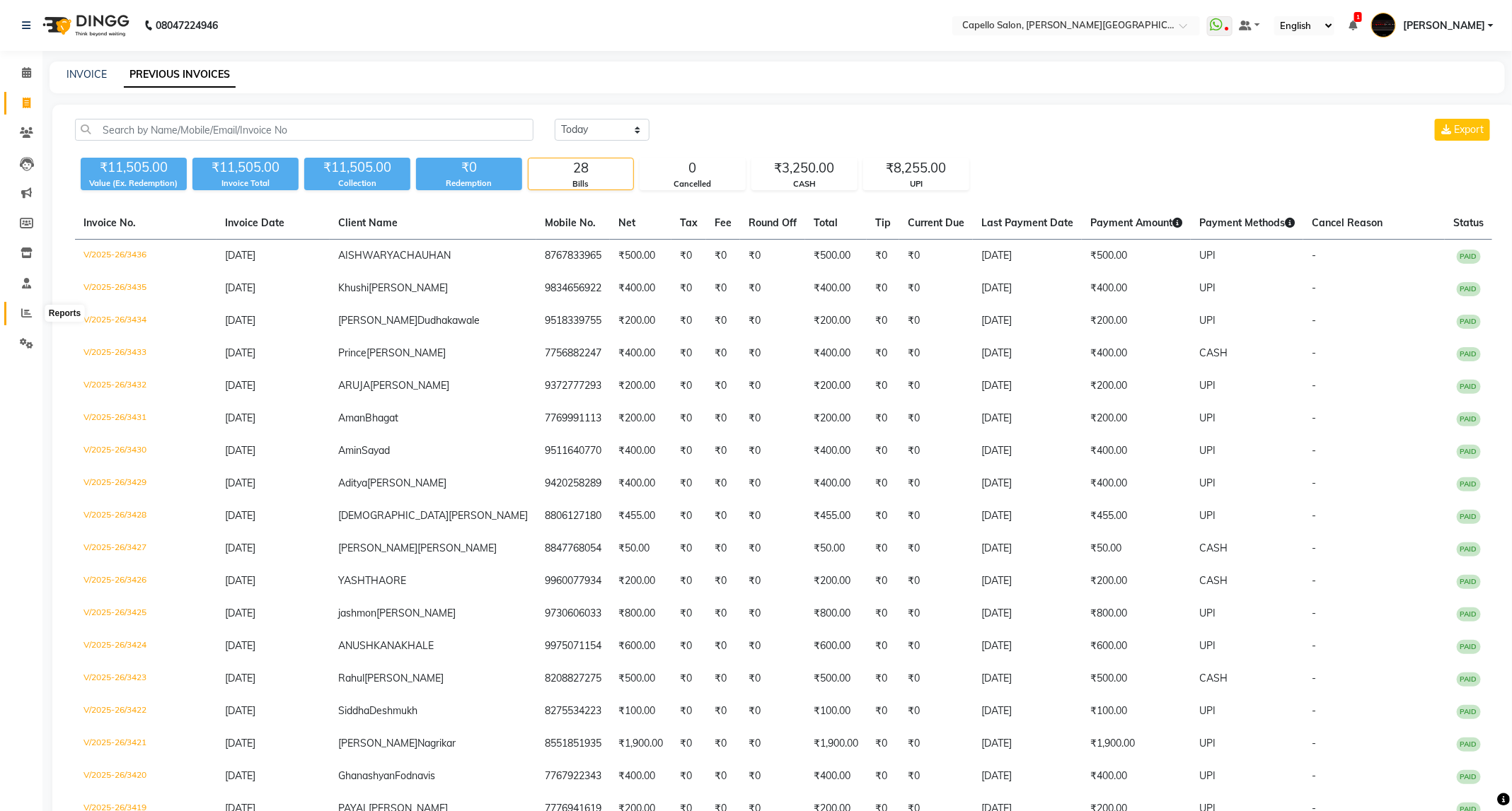
drag, startPoint x: 32, startPoint y: 315, endPoint x: 43, endPoint y: 303, distance: 16.3
click at [32, 315] on span at bounding box center [26, 314] width 24 height 17
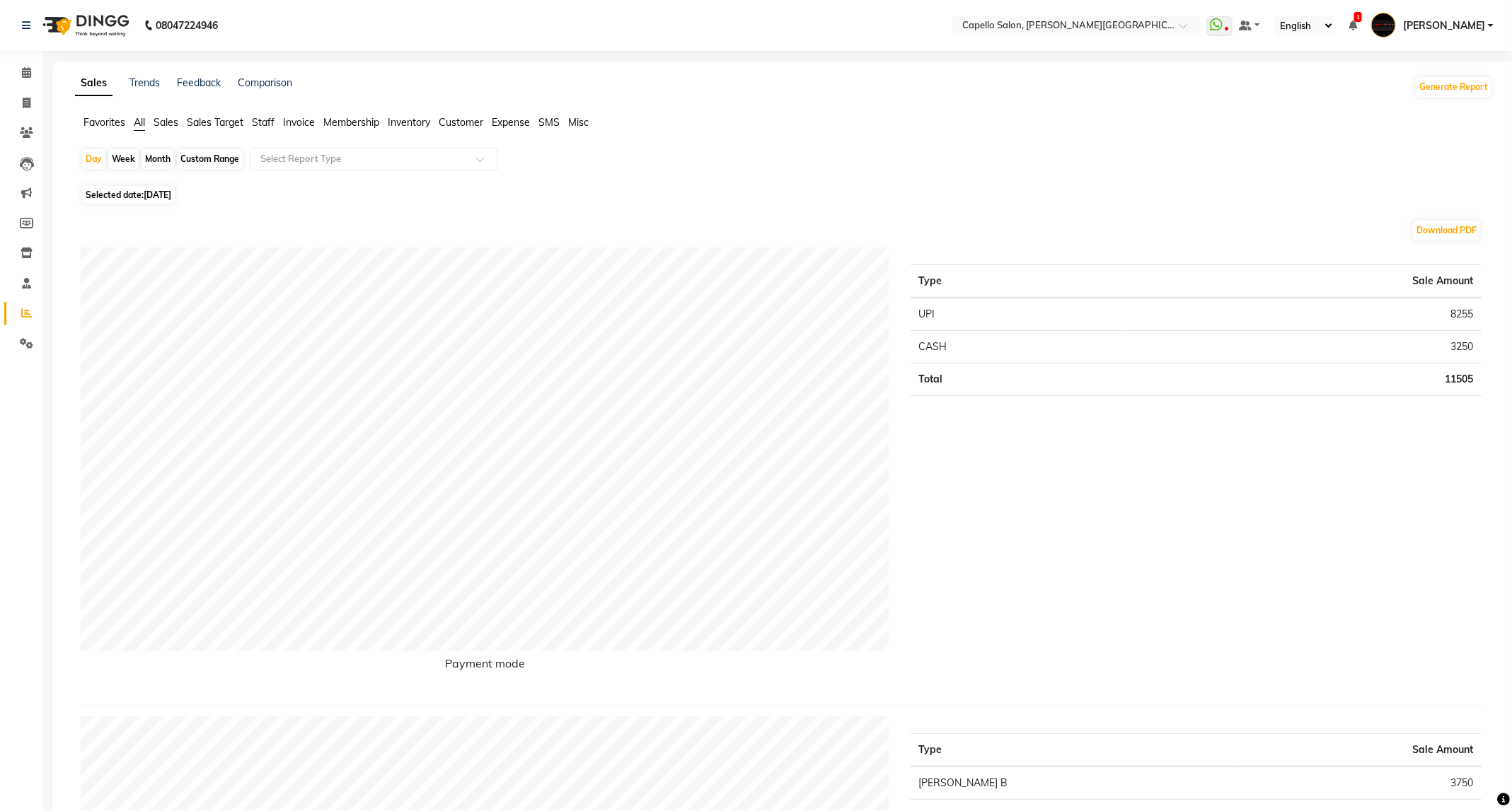
click at [170, 157] on div "Month" at bounding box center [157, 159] width 32 height 19
select select "9"
select select "2025"
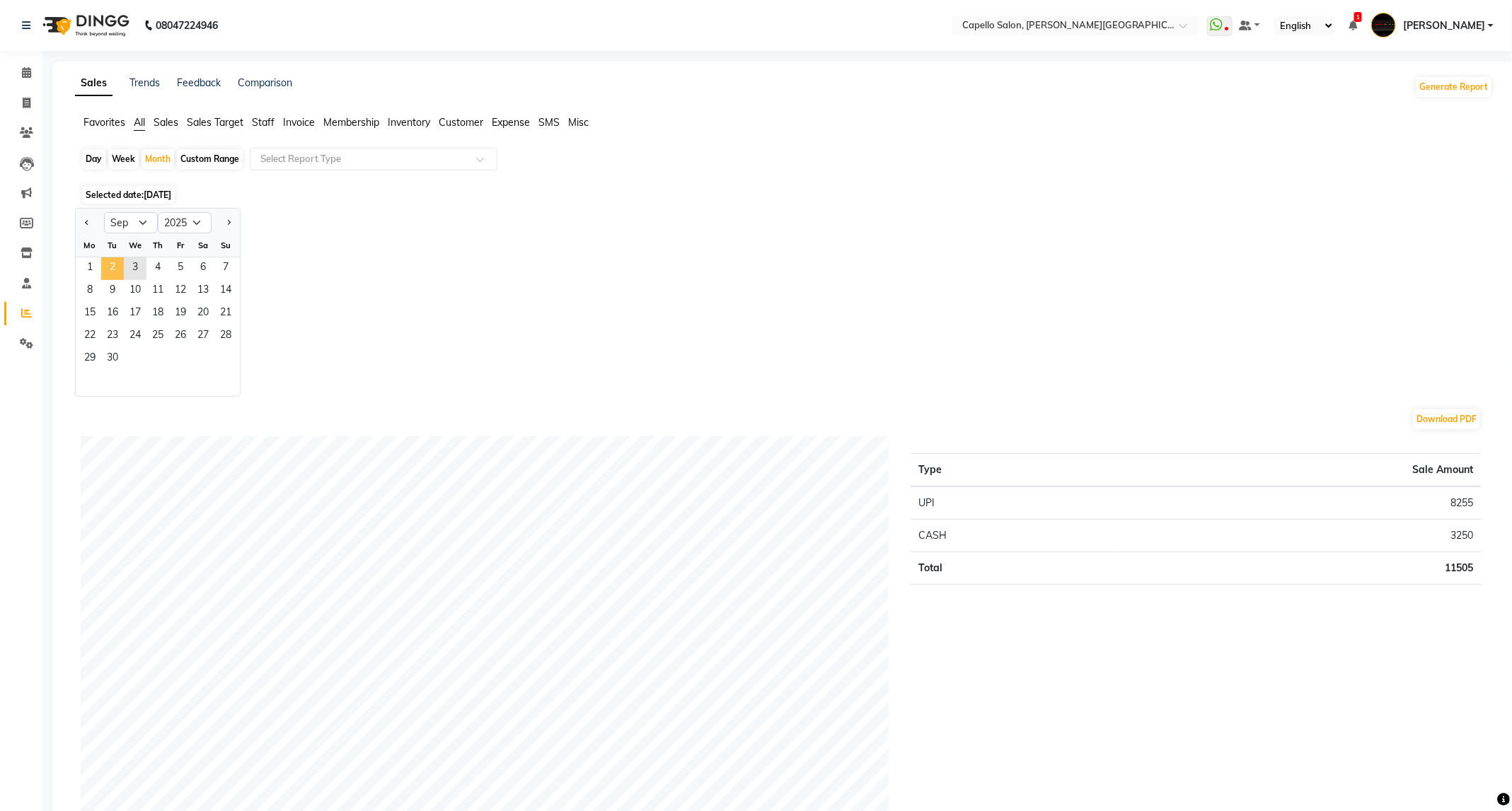
click at [101, 267] on span "2" at bounding box center [112, 268] width 22 height 22
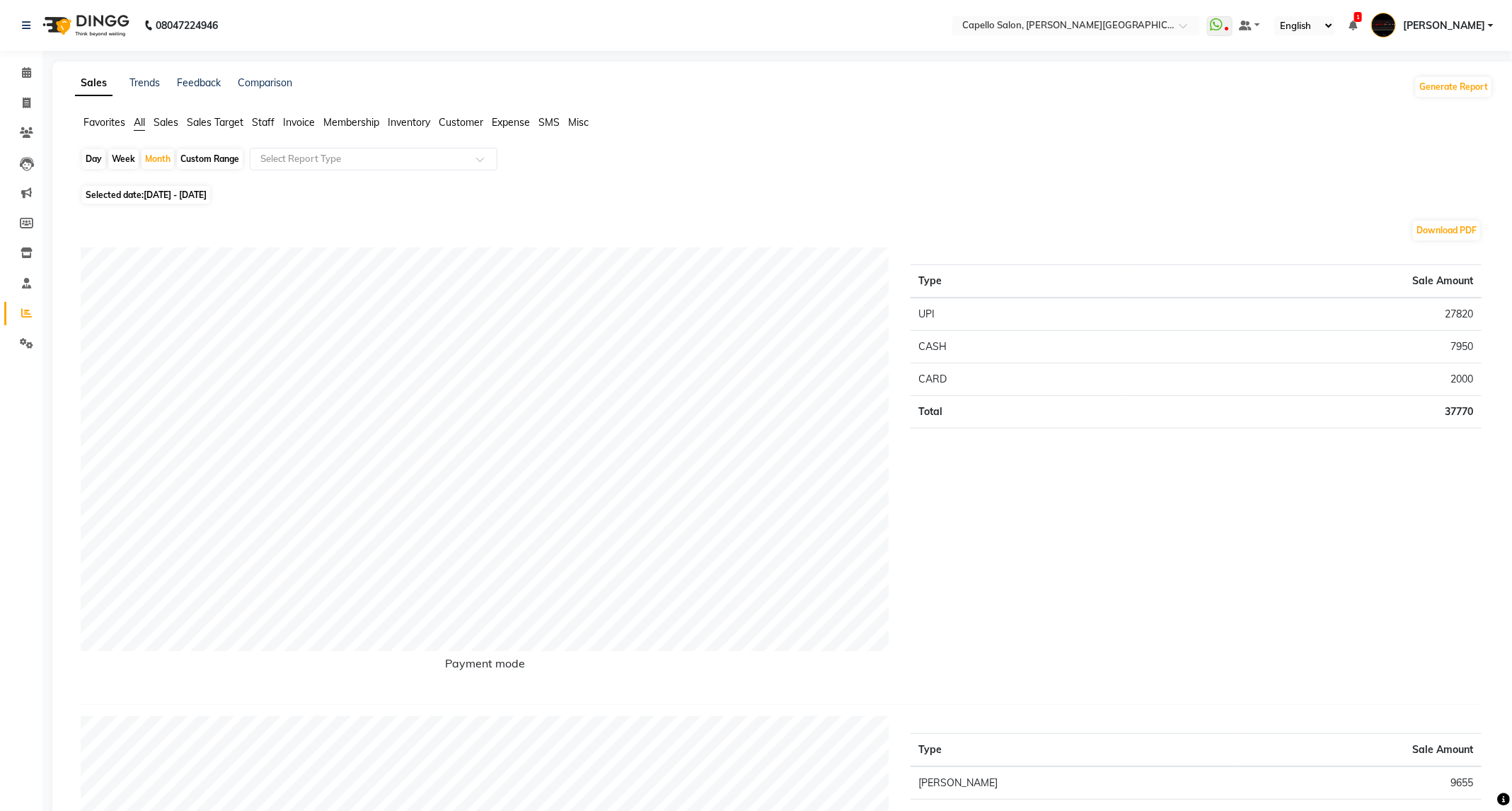
click at [116, 19] on img at bounding box center [85, 25] width 97 height 40
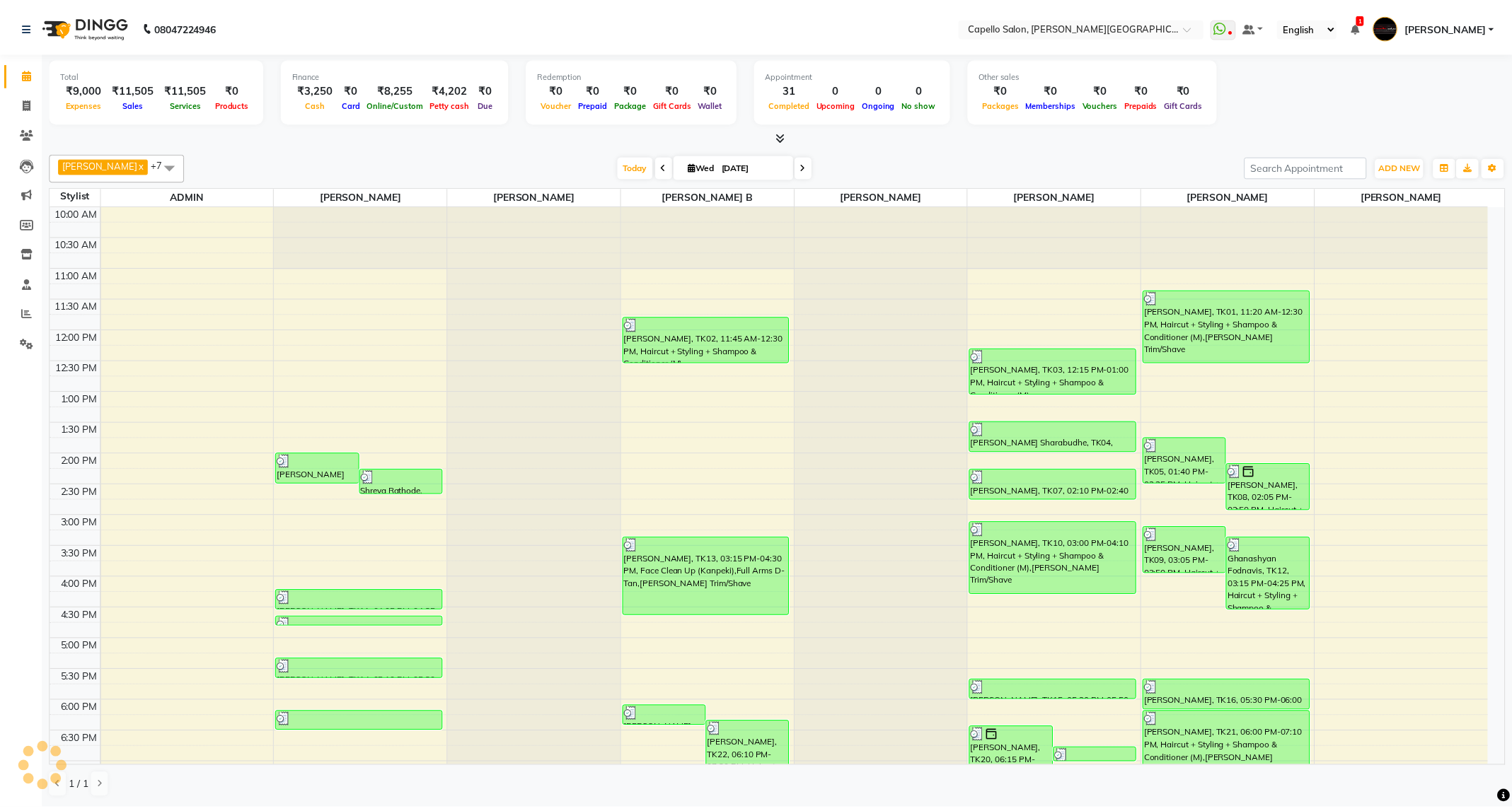
scroll to position [173, 0]
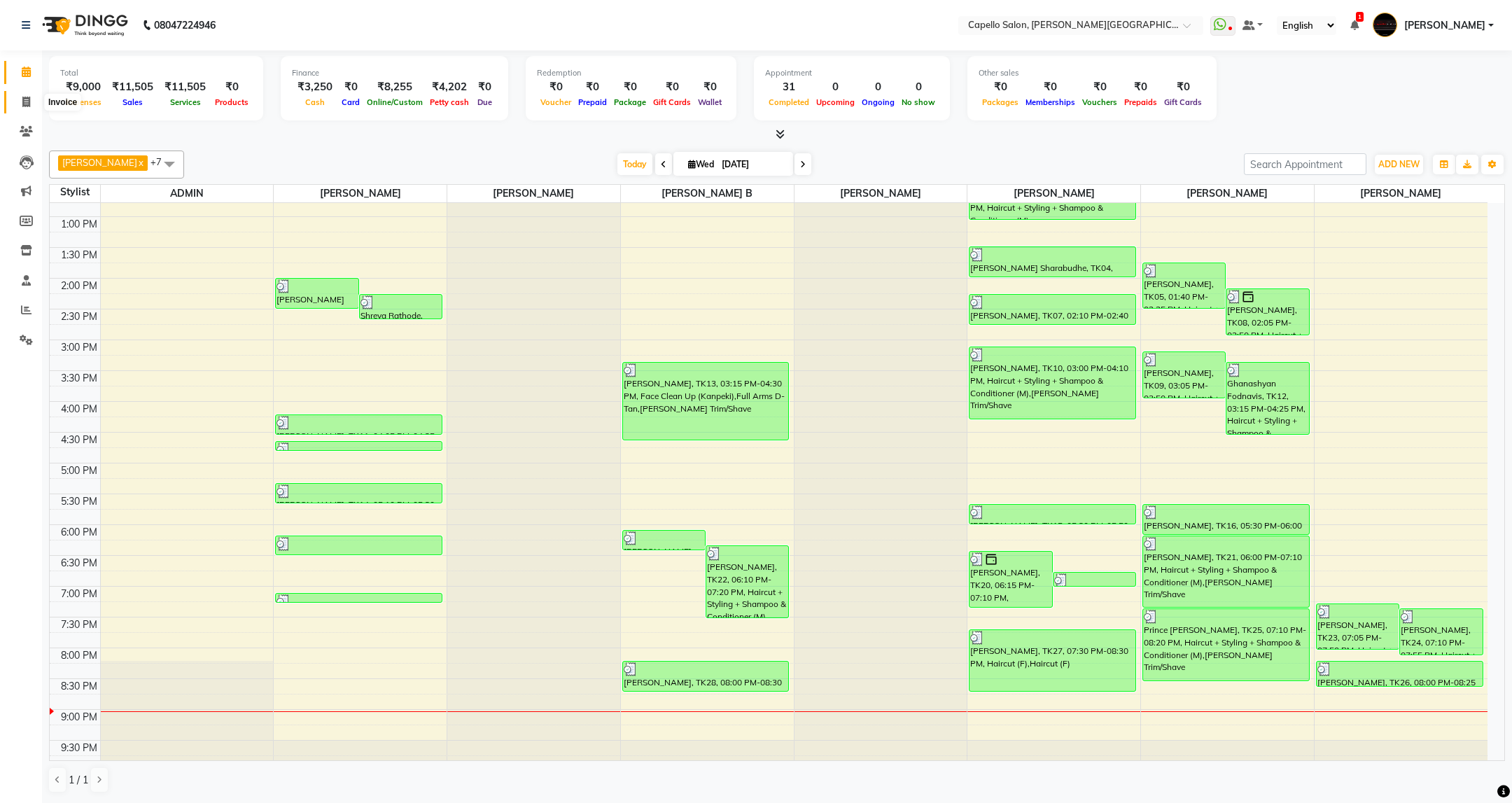
click at [22, 103] on icon at bounding box center [26, 101] width 8 height 11
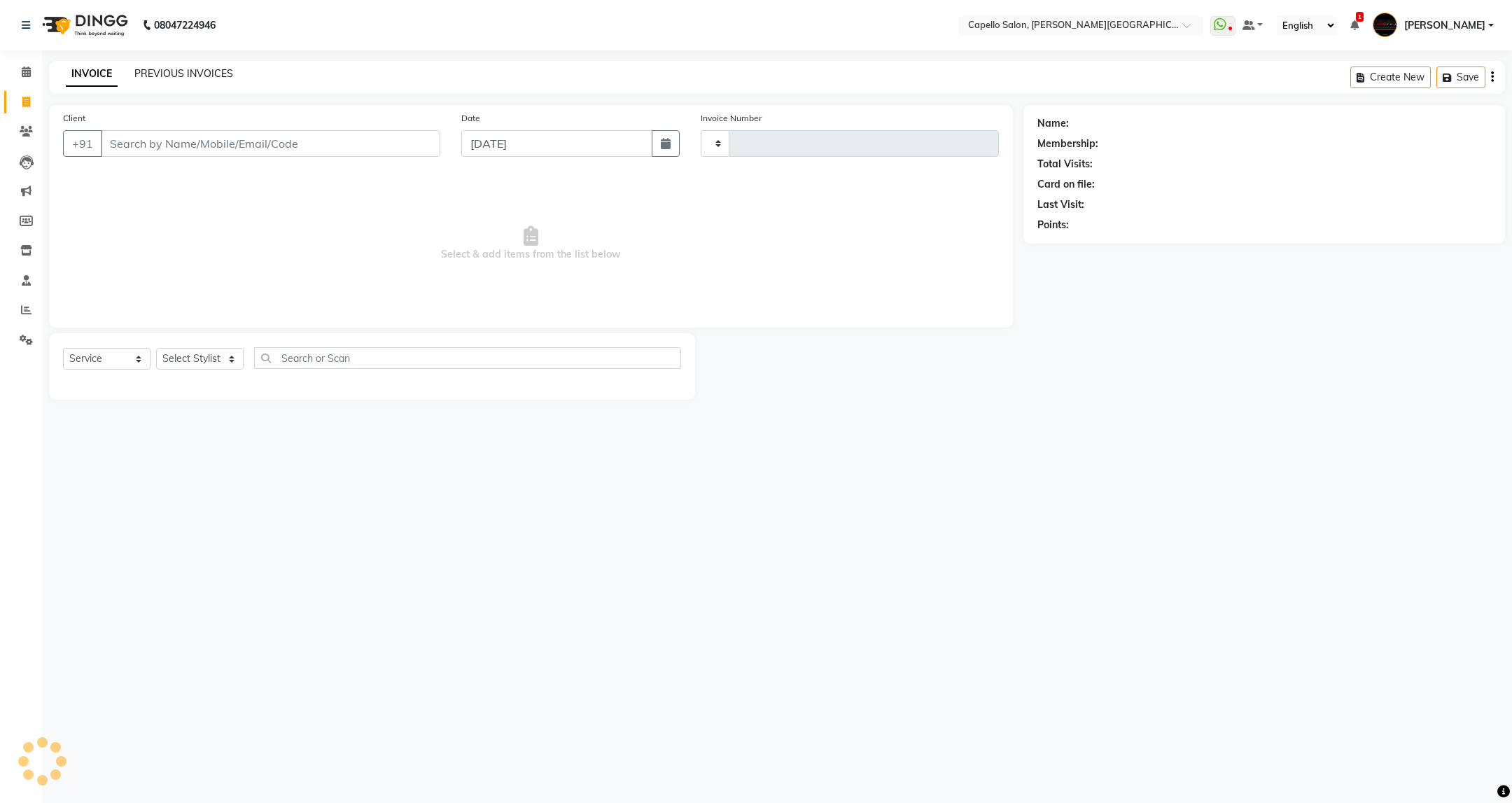
click at [200, 76] on link "PREVIOUS INVOICES" at bounding box center [184, 73] width 99 height 13
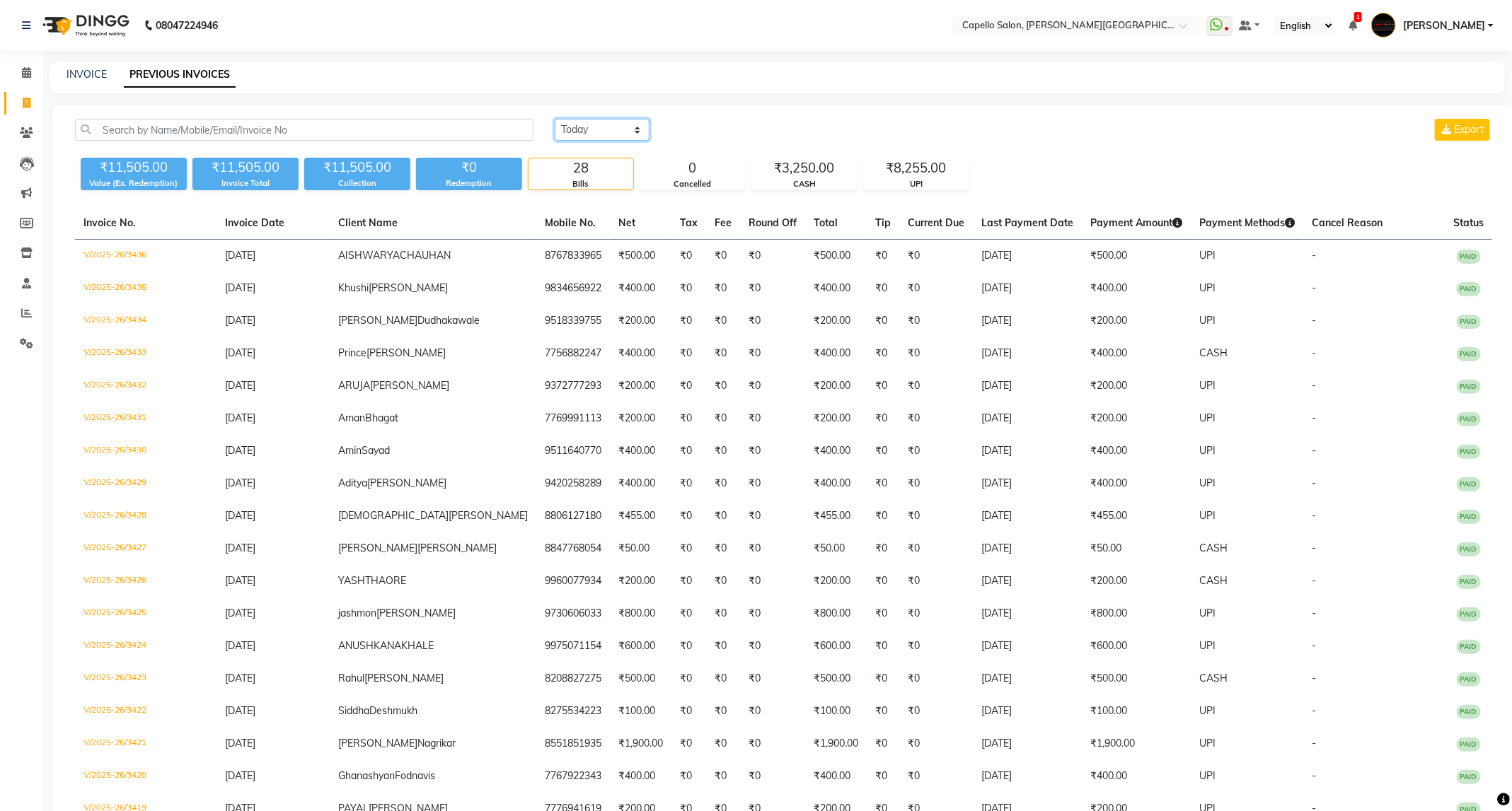
click at [607, 130] on select "Today Yesterday Custom Range" at bounding box center [602, 129] width 95 height 22
select select "range"
click at [555, 118] on select "Today Yesterday Custom Range" at bounding box center [602, 129] width 95 height 22
click at [610, 210] on th "Net" at bounding box center [640, 222] width 61 height 32
click at [686, 128] on input "[DATE]" at bounding box center [717, 130] width 99 height 19
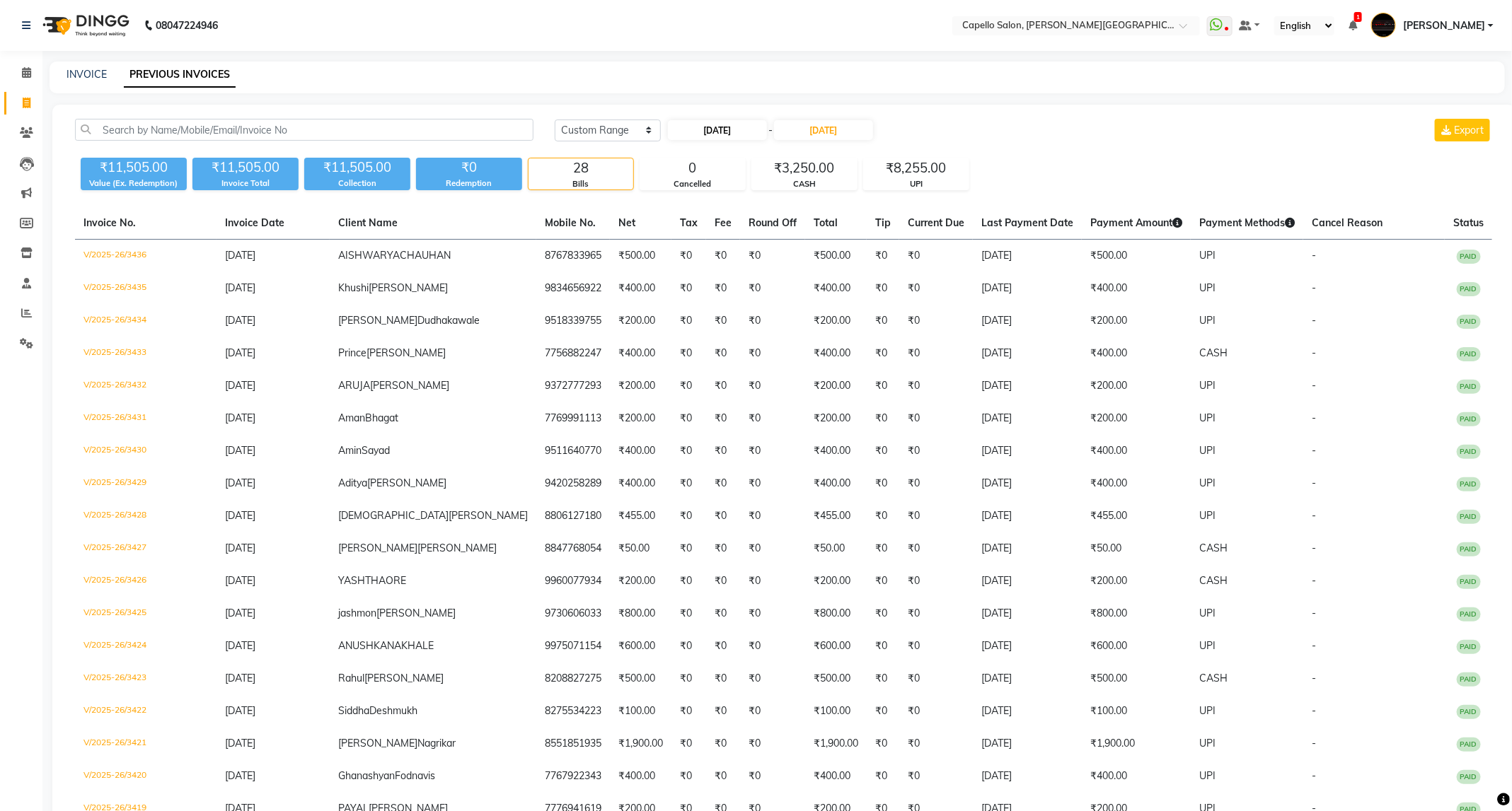
select select "9"
select select "2025"
click at [673, 204] on div "1" at bounding box center [683, 202] width 22 height 22
type input "01-09-2025"
click at [611, 118] on div "Today Yesterday Custom Range 01-09-2025 - 03-09-2025" at bounding box center [714, 129] width 320 height 22
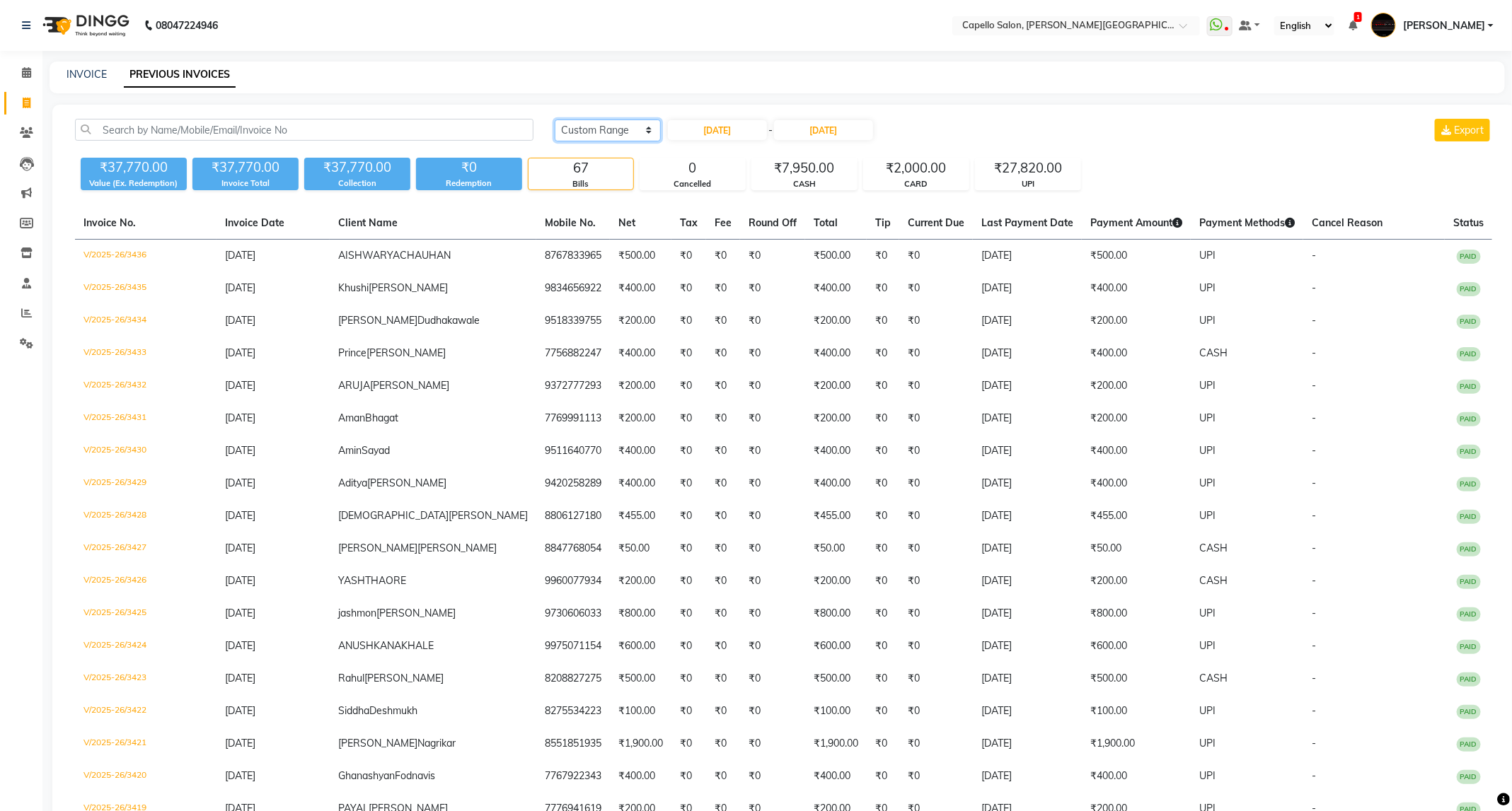
click at [608, 130] on select "Today Yesterday Custom Range" at bounding box center [607, 130] width 106 height 22
select select "today"
click at [555, 119] on select "Today Yesterday Custom Range" at bounding box center [607, 130] width 106 height 22
click at [17, 66] on span at bounding box center [26, 73] width 24 height 17
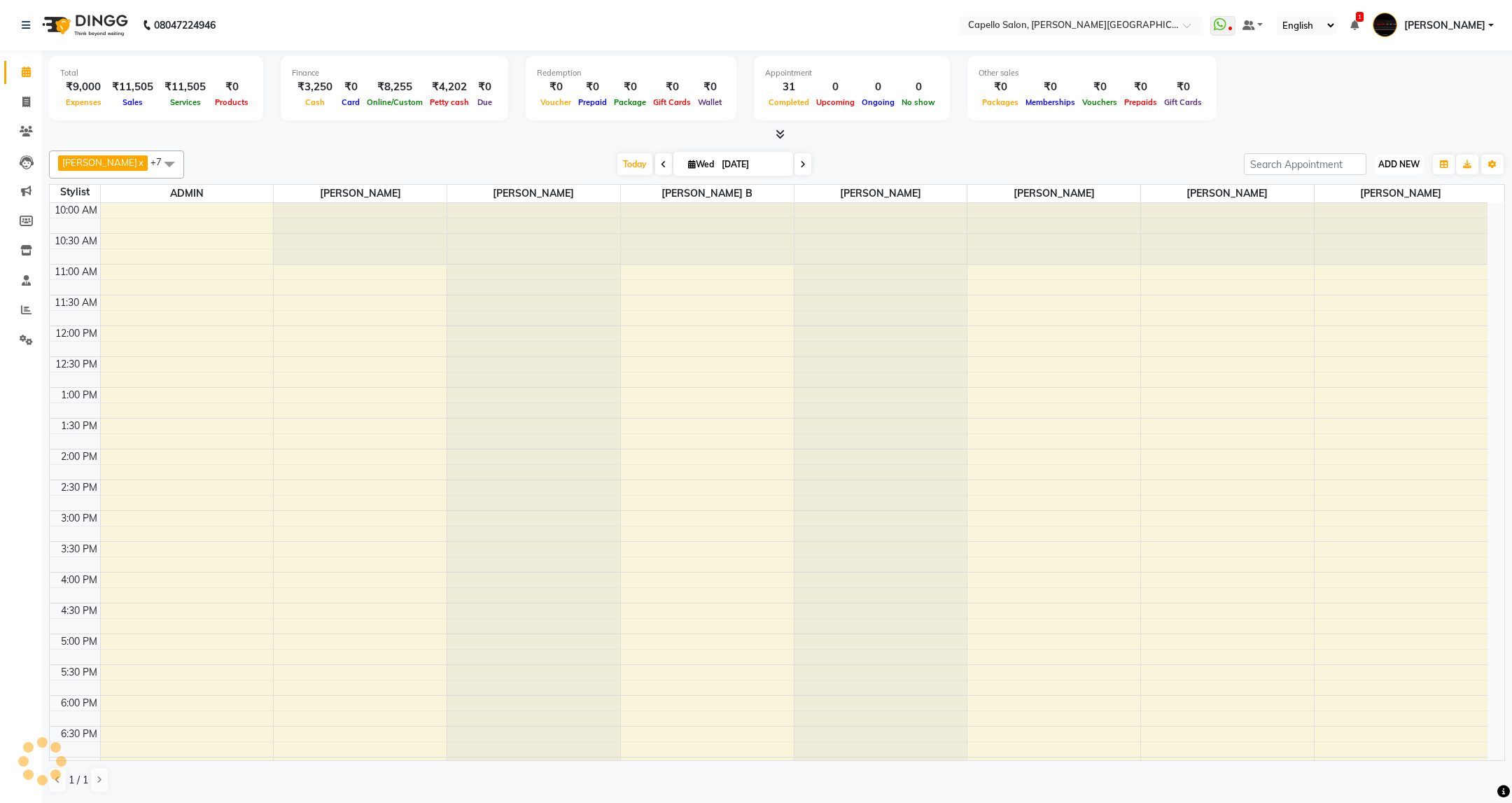
click at [1401, 163] on span "ADD NEW" at bounding box center [1399, 163] width 41 height 11
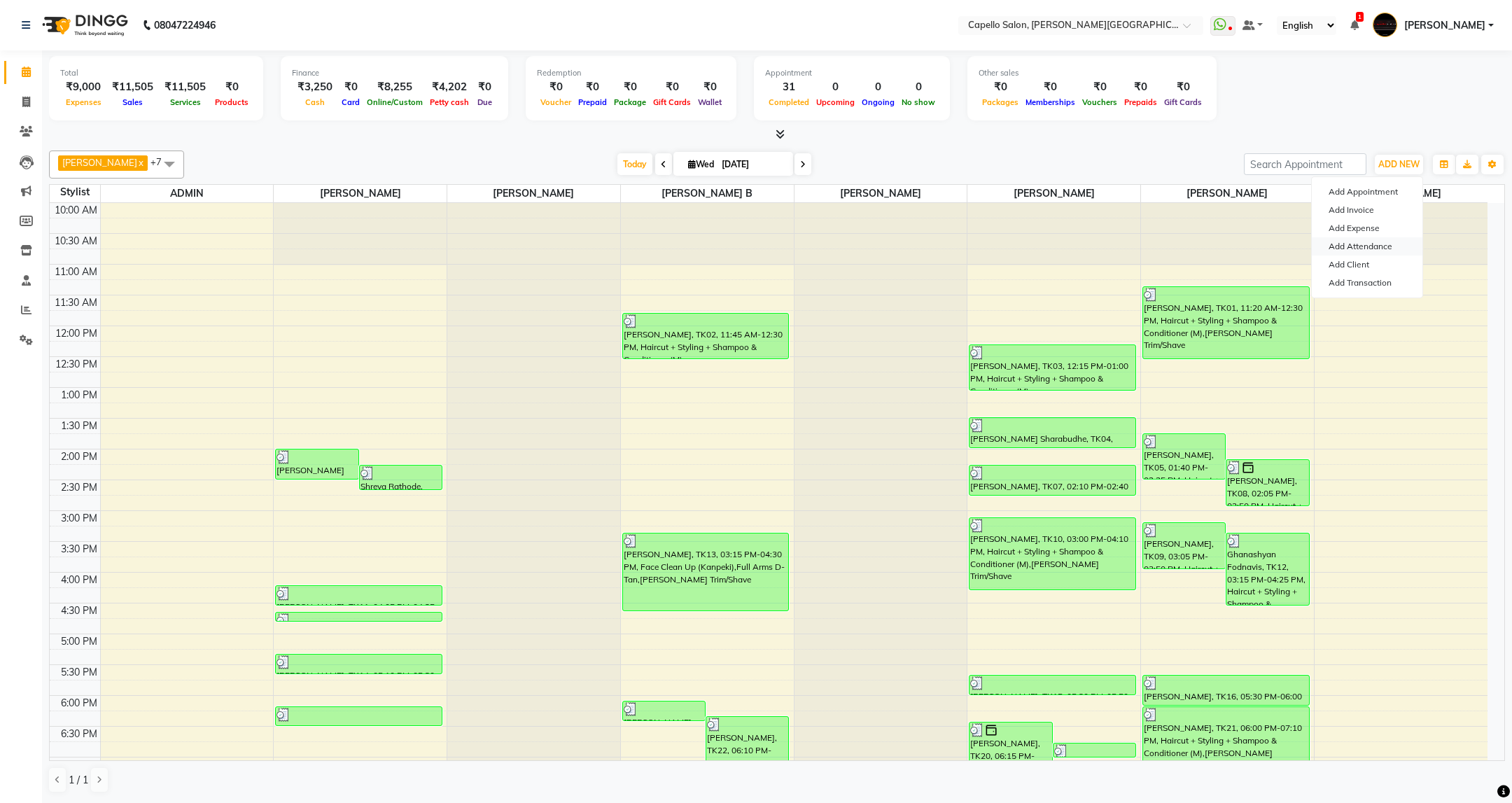
click at [1386, 251] on link "Add Attendance" at bounding box center [1367, 246] width 111 height 18
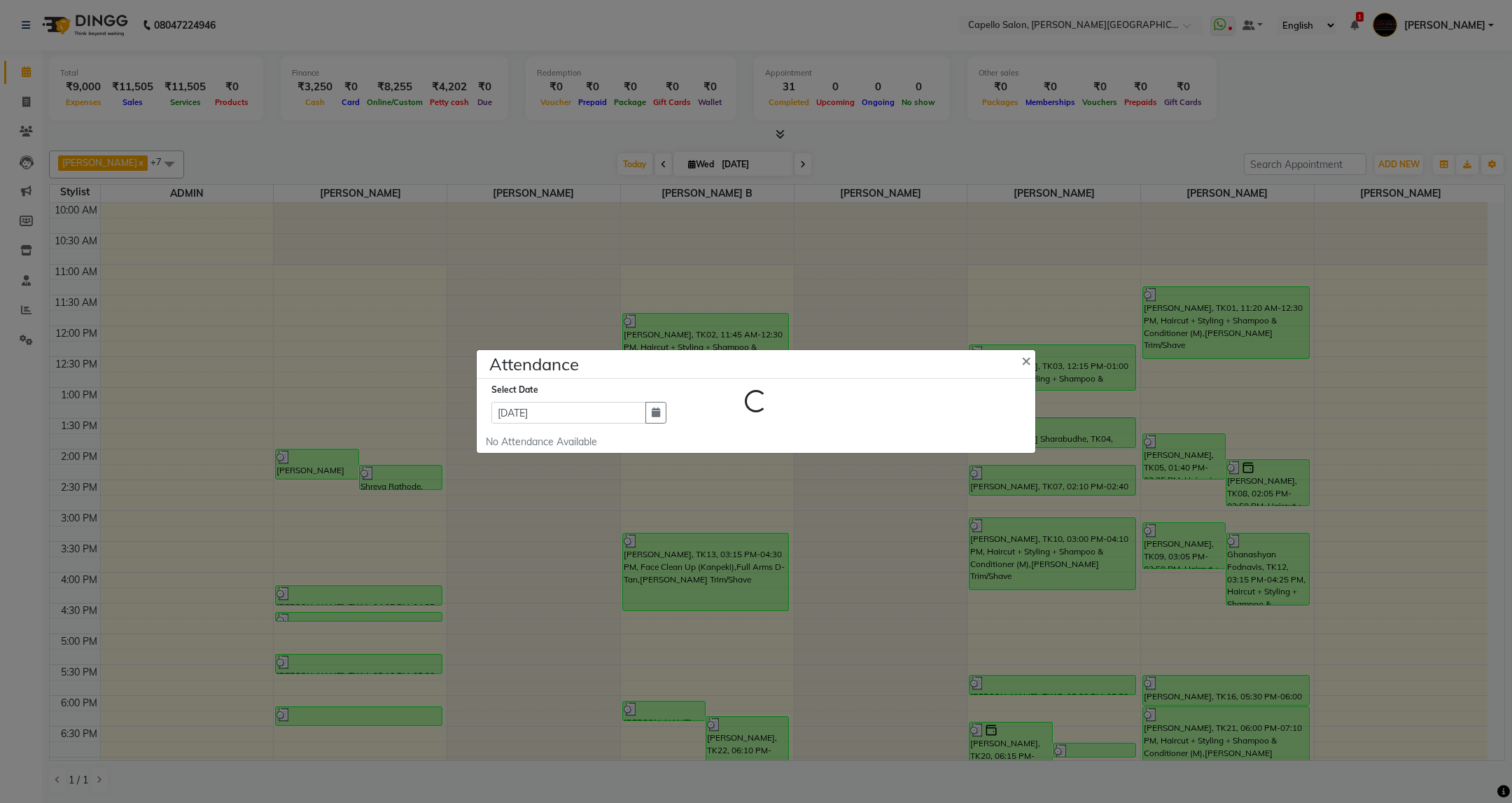
select select "W"
select select "A"
select select "W"
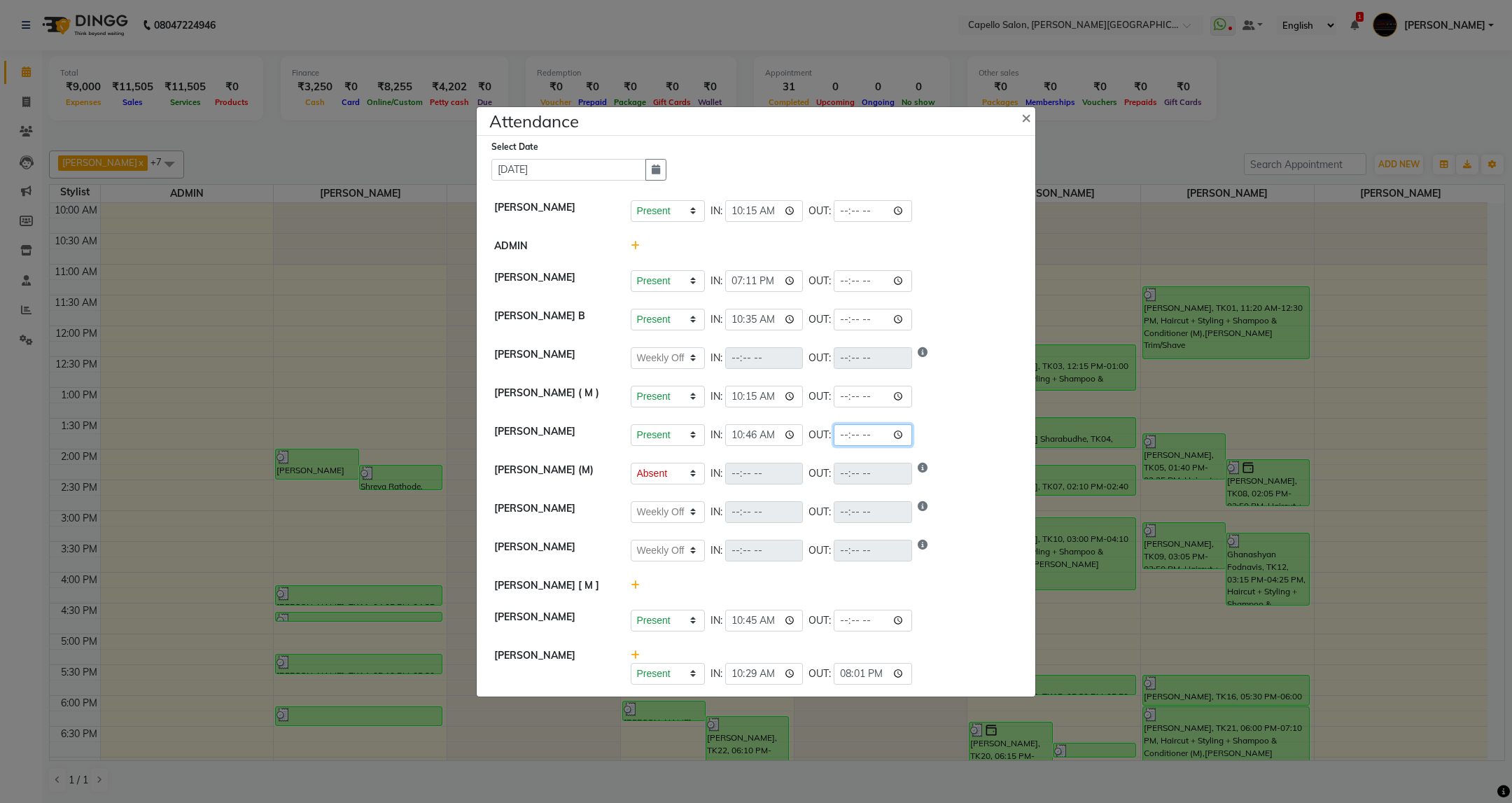
click at [849, 442] on input "time" at bounding box center [873, 435] width 79 height 22
type input "21:48"
select select "W"
select select "A"
select select "W"
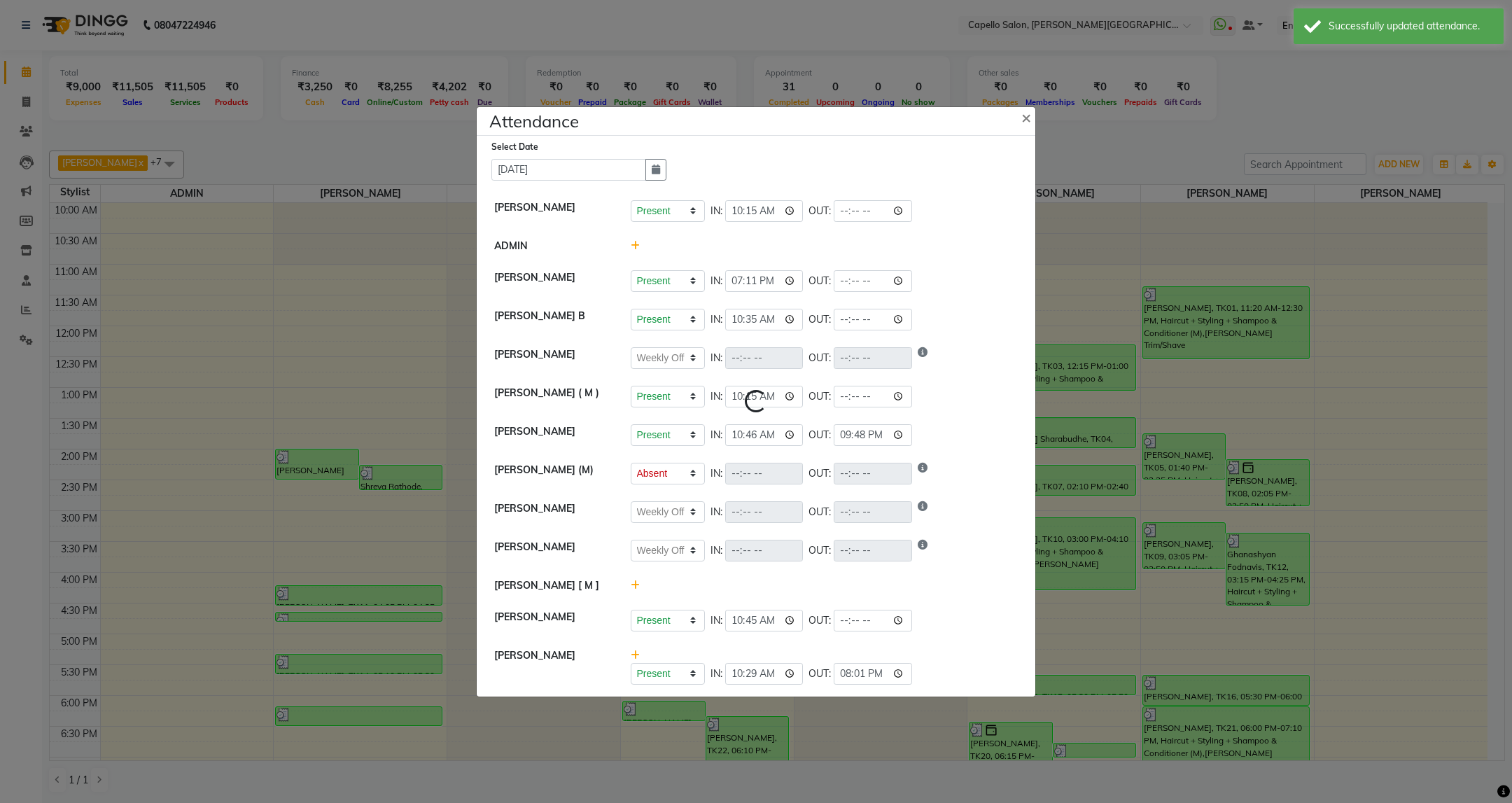
select select "W"
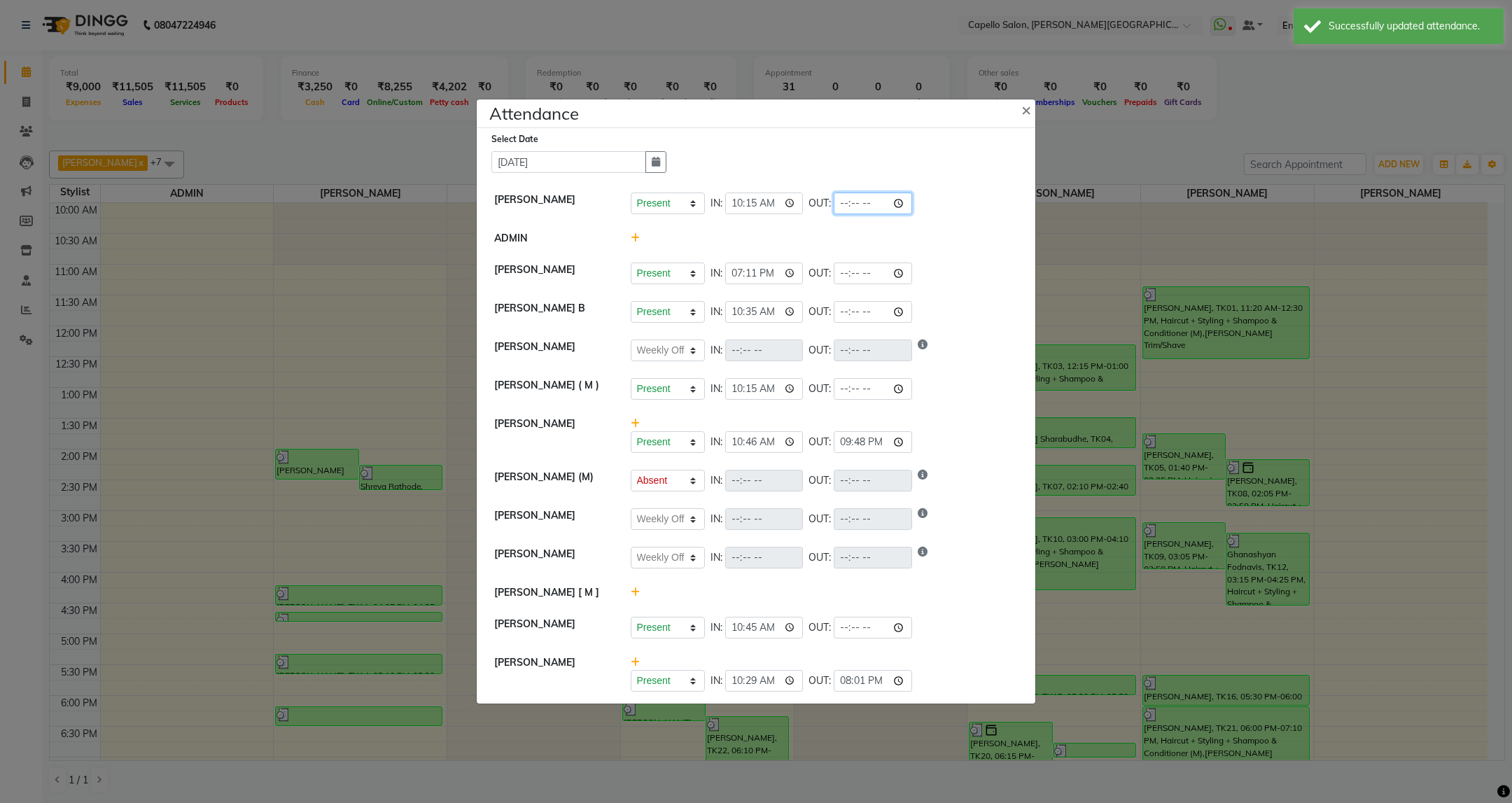
click at [849, 205] on input "time" at bounding box center [873, 203] width 79 height 22
type input "21:00"
select select "W"
select select "A"
select select "W"
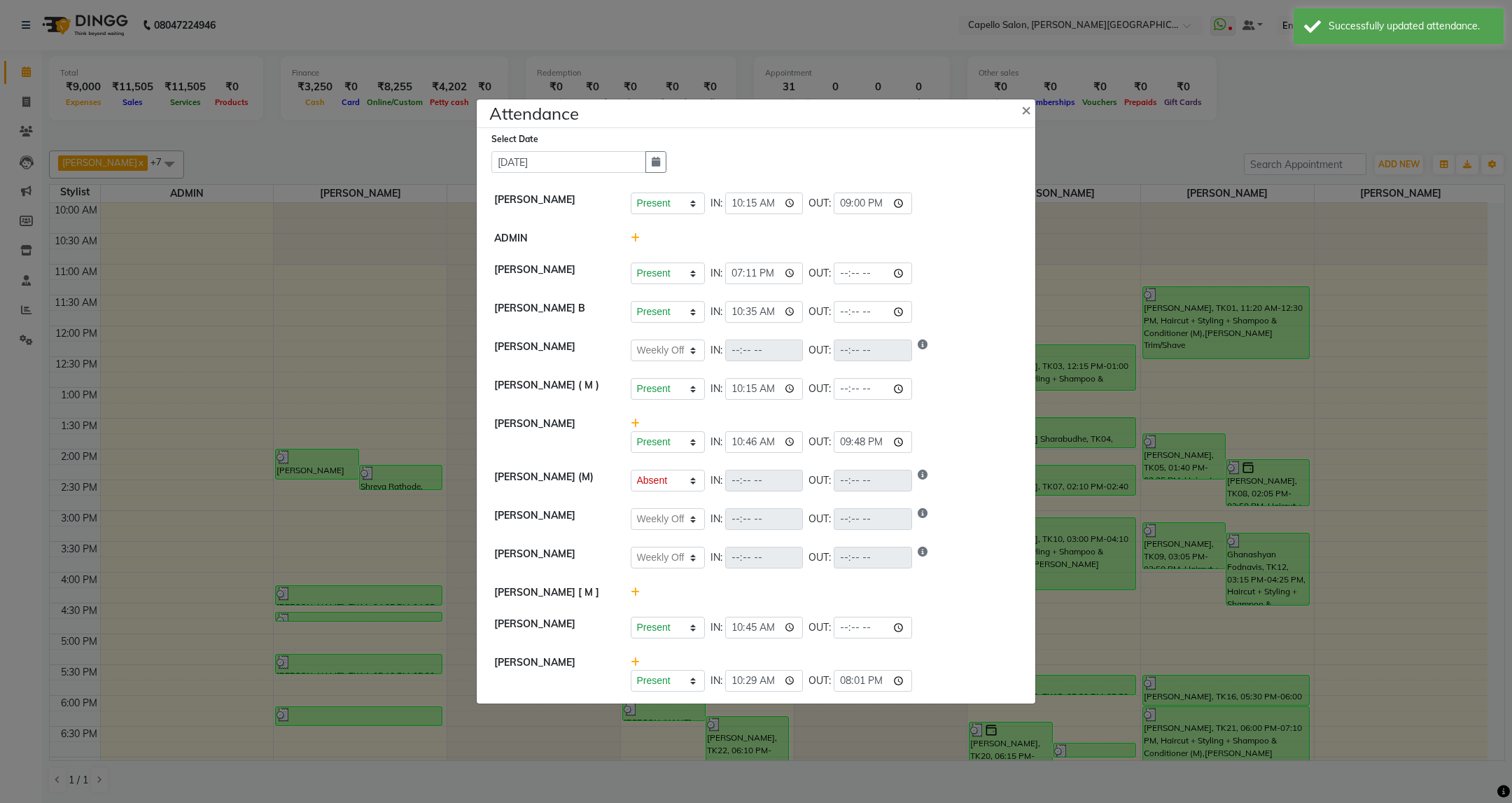
select select "W"
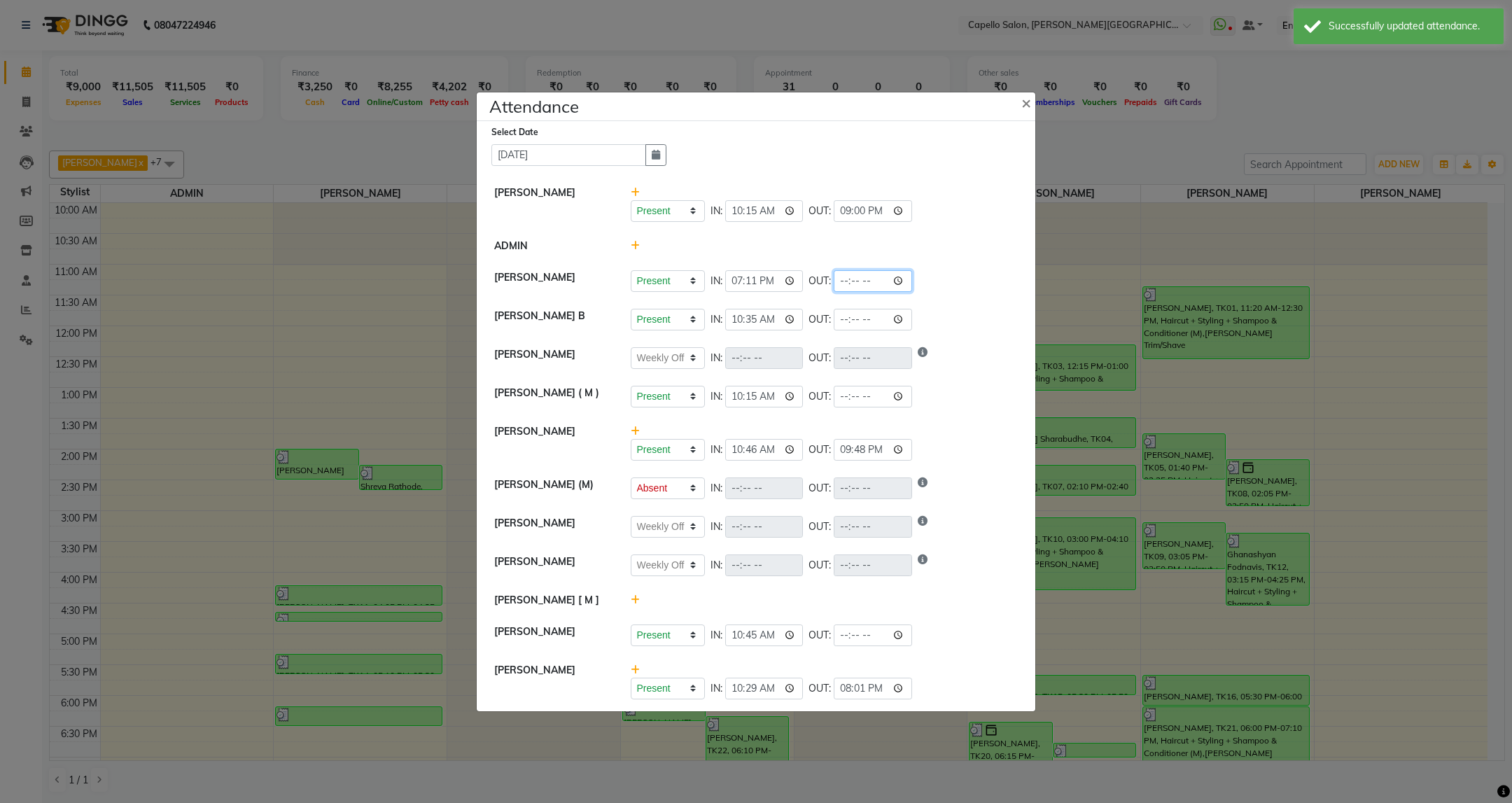
click at [849, 285] on input "time" at bounding box center [873, 281] width 79 height 22
type input "21:00"
select select "W"
select select "A"
select select "W"
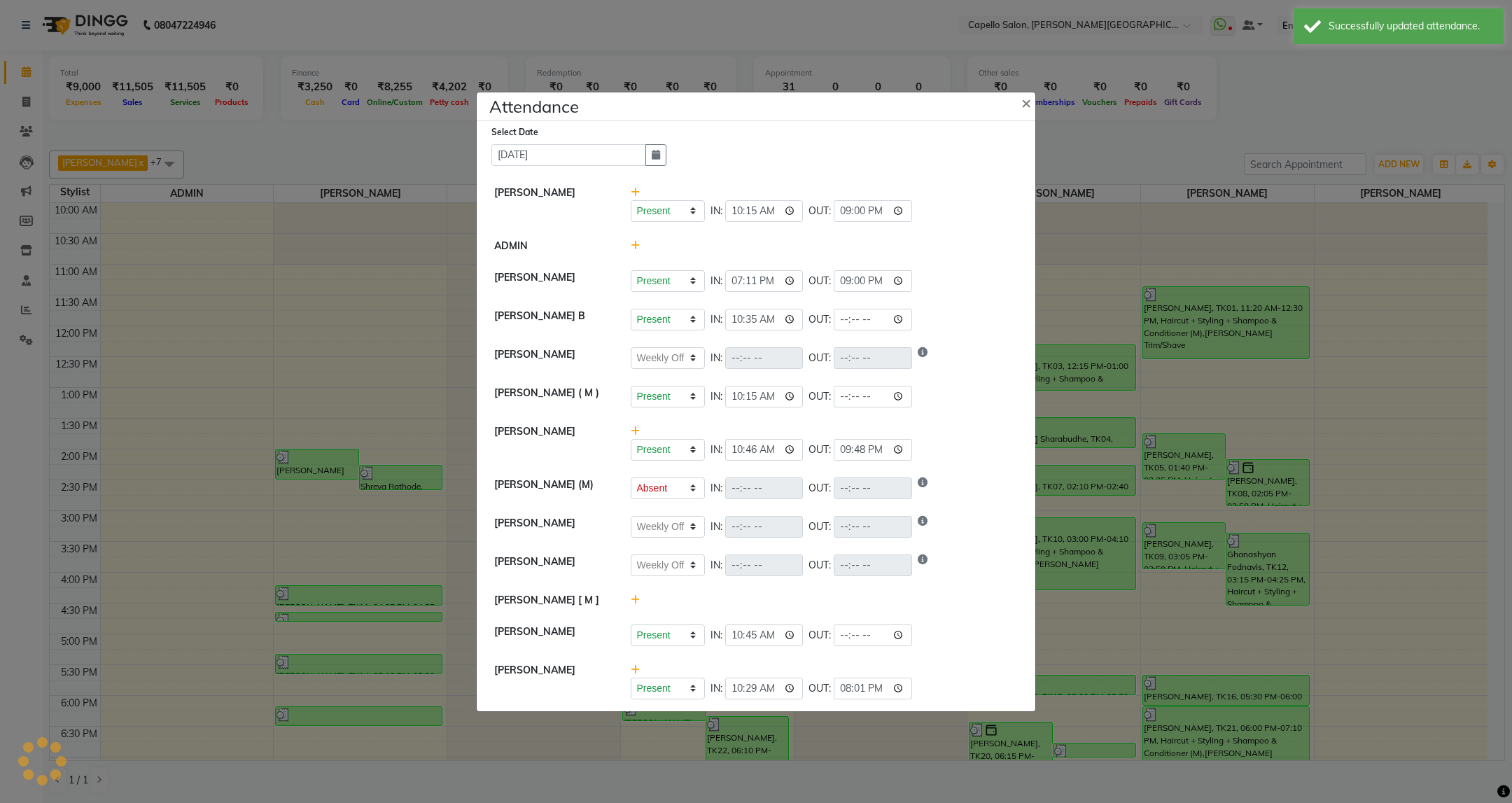
select select "W"
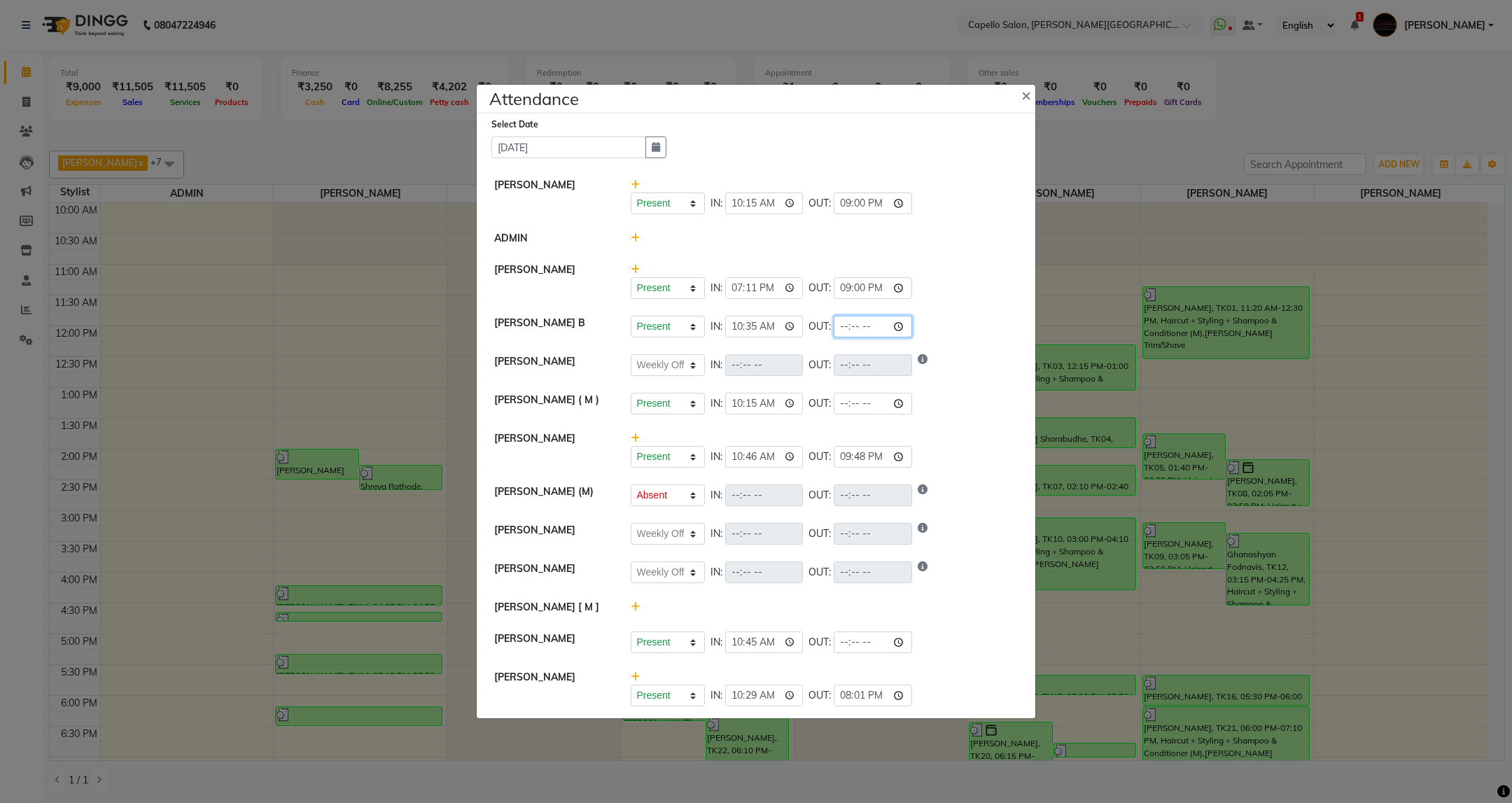
click at [849, 329] on input "time" at bounding box center [873, 326] width 79 height 22
type input "21:00"
select select "W"
select select "A"
select select "W"
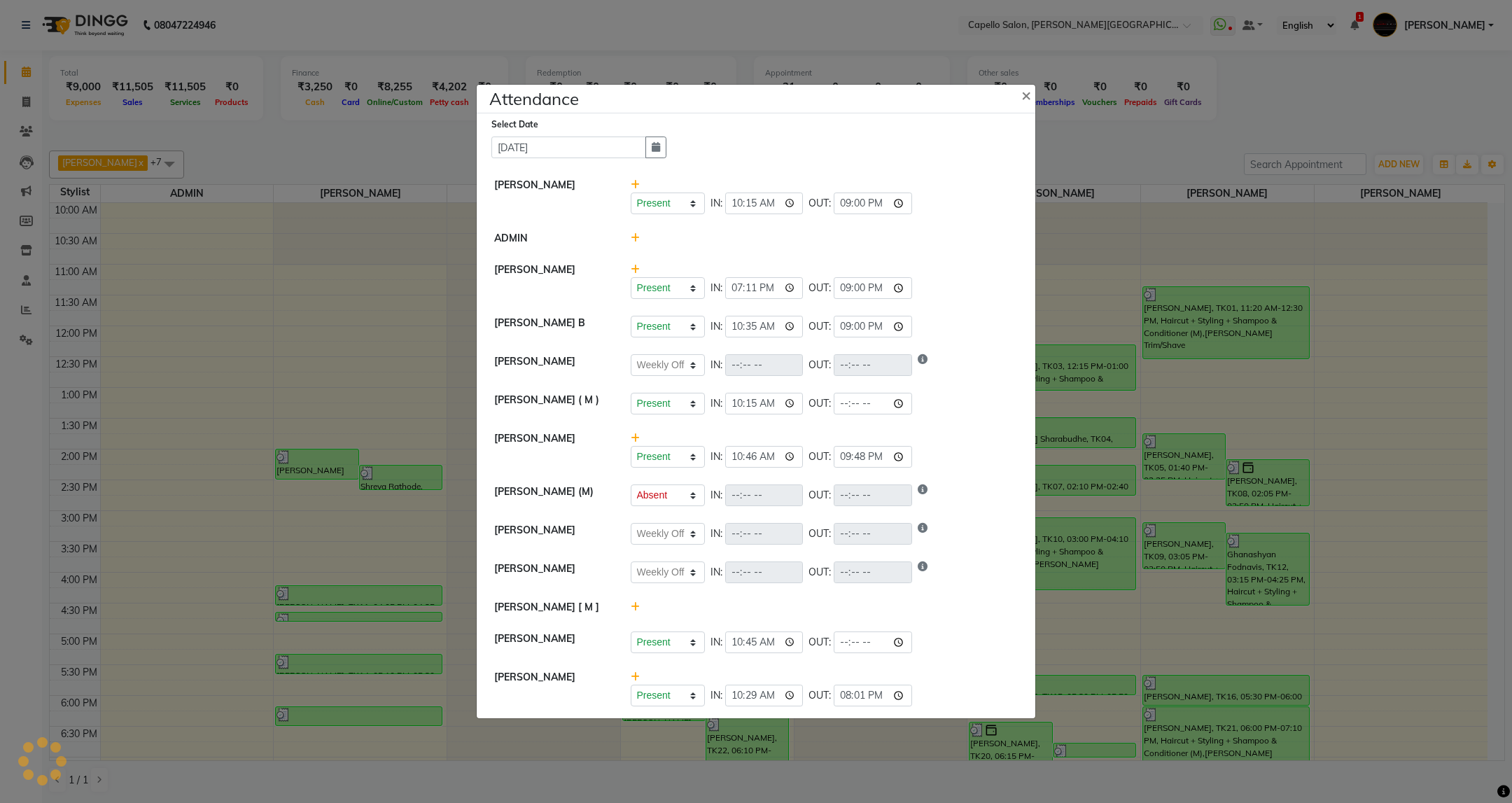
select select "W"
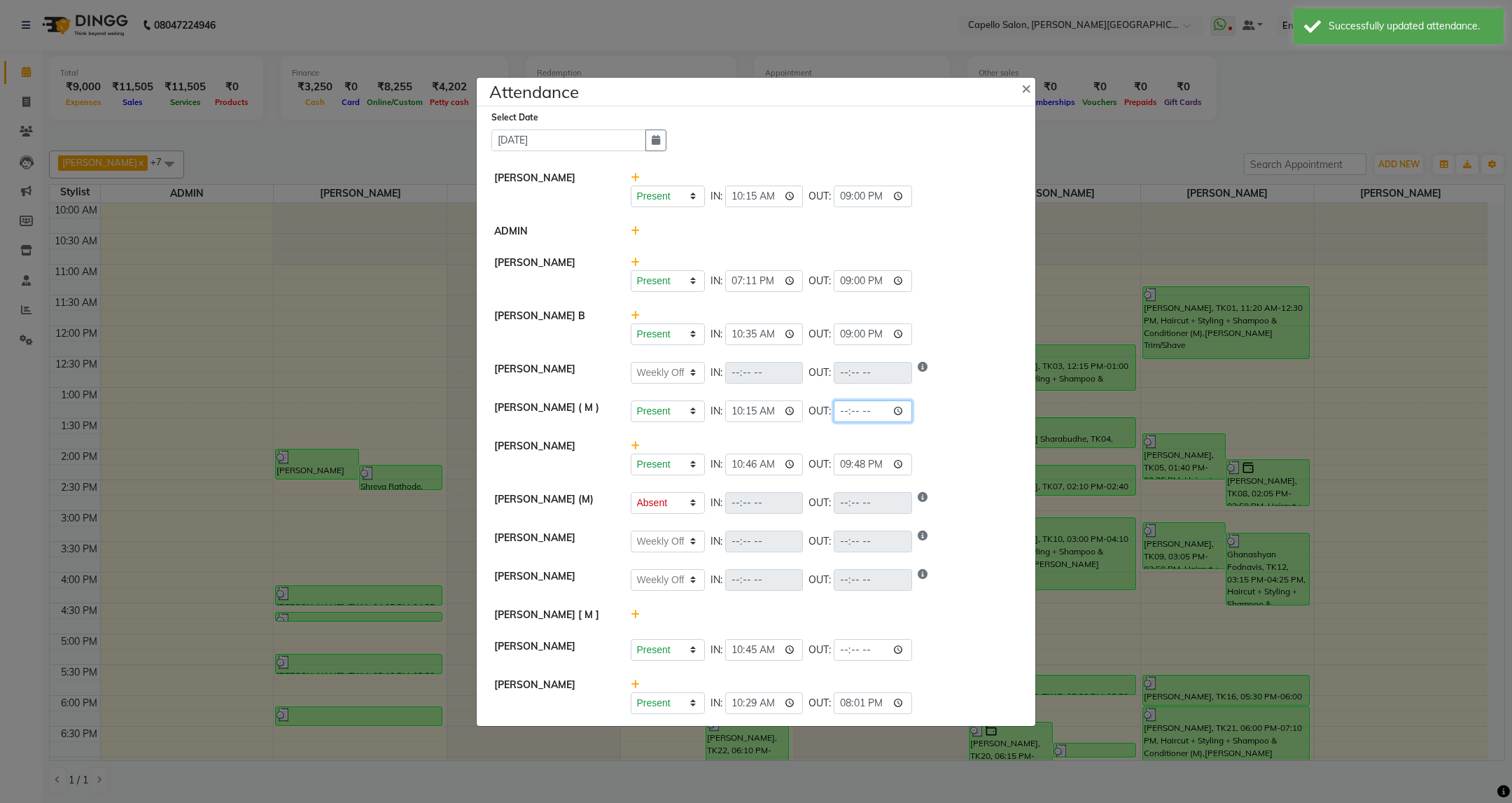
click at [846, 413] on input "time" at bounding box center [873, 412] width 79 height 22
type input "21:00"
select select "W"
select select "A"
select select "W"
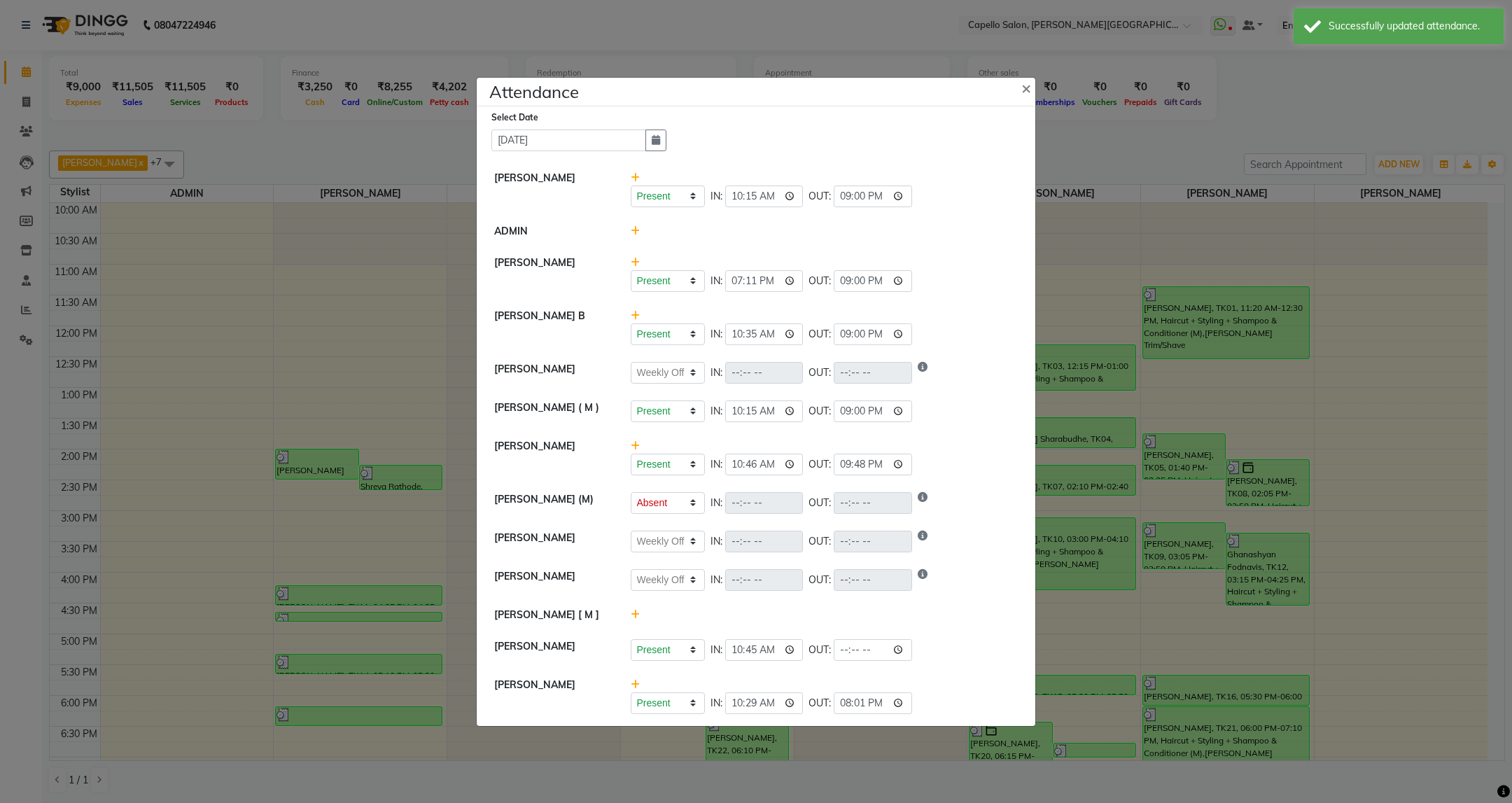
select select "W"
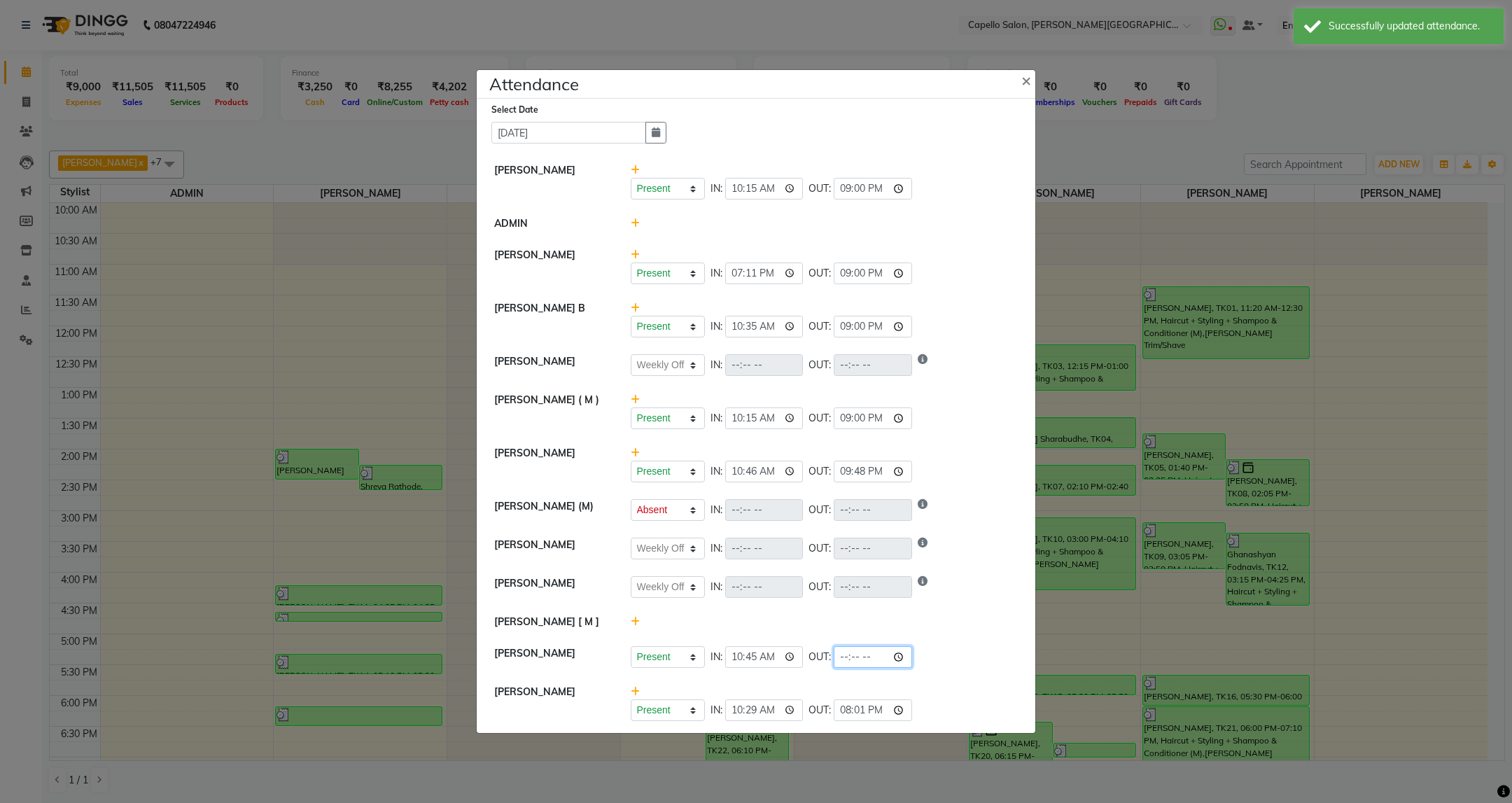
click at [851, 660] on input "time" at bounding box center [873, 657] width 79 height 22
type input "21:00"
select select "W"
select select "A"
select select "W"
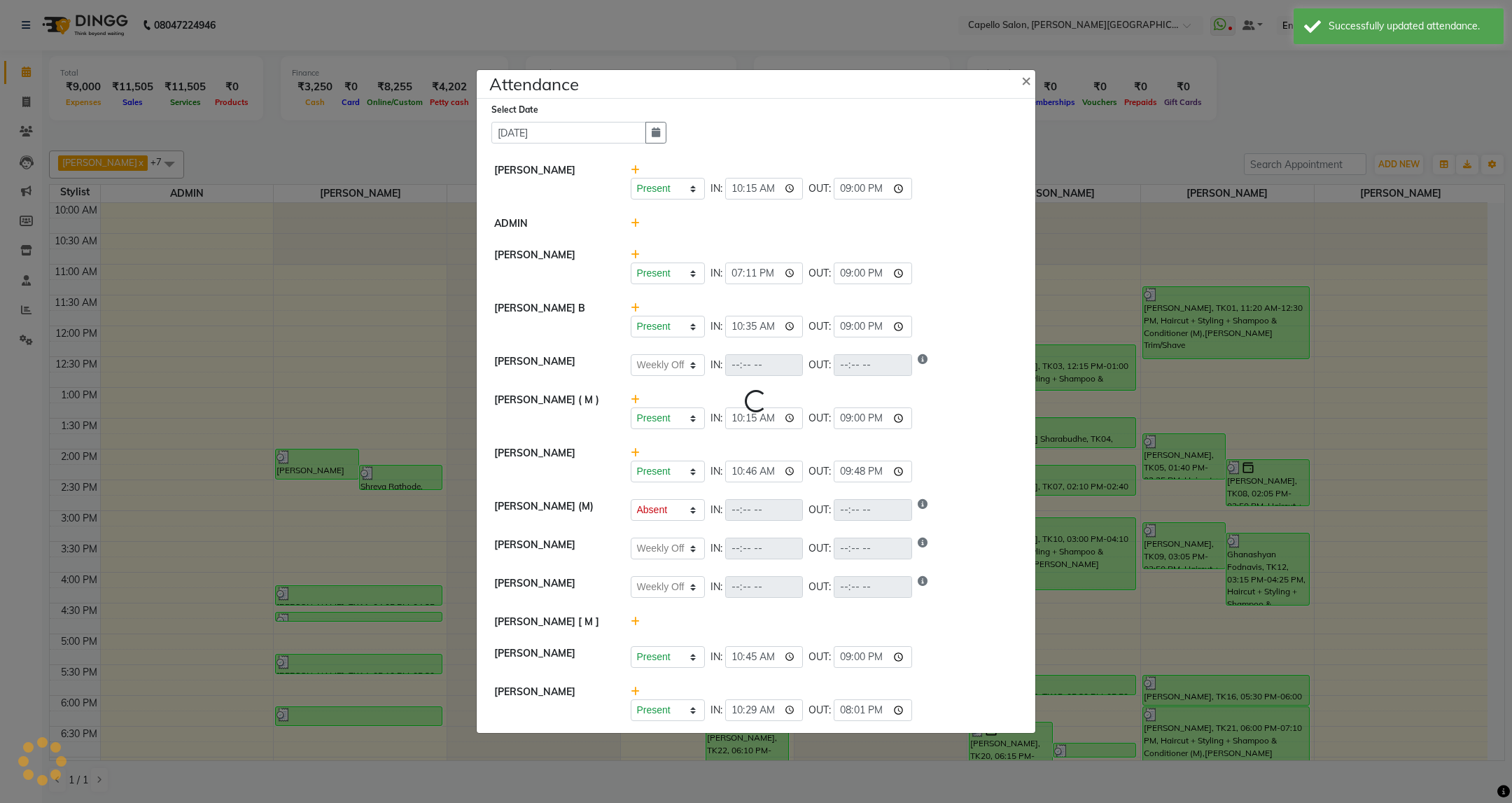
select select "W"
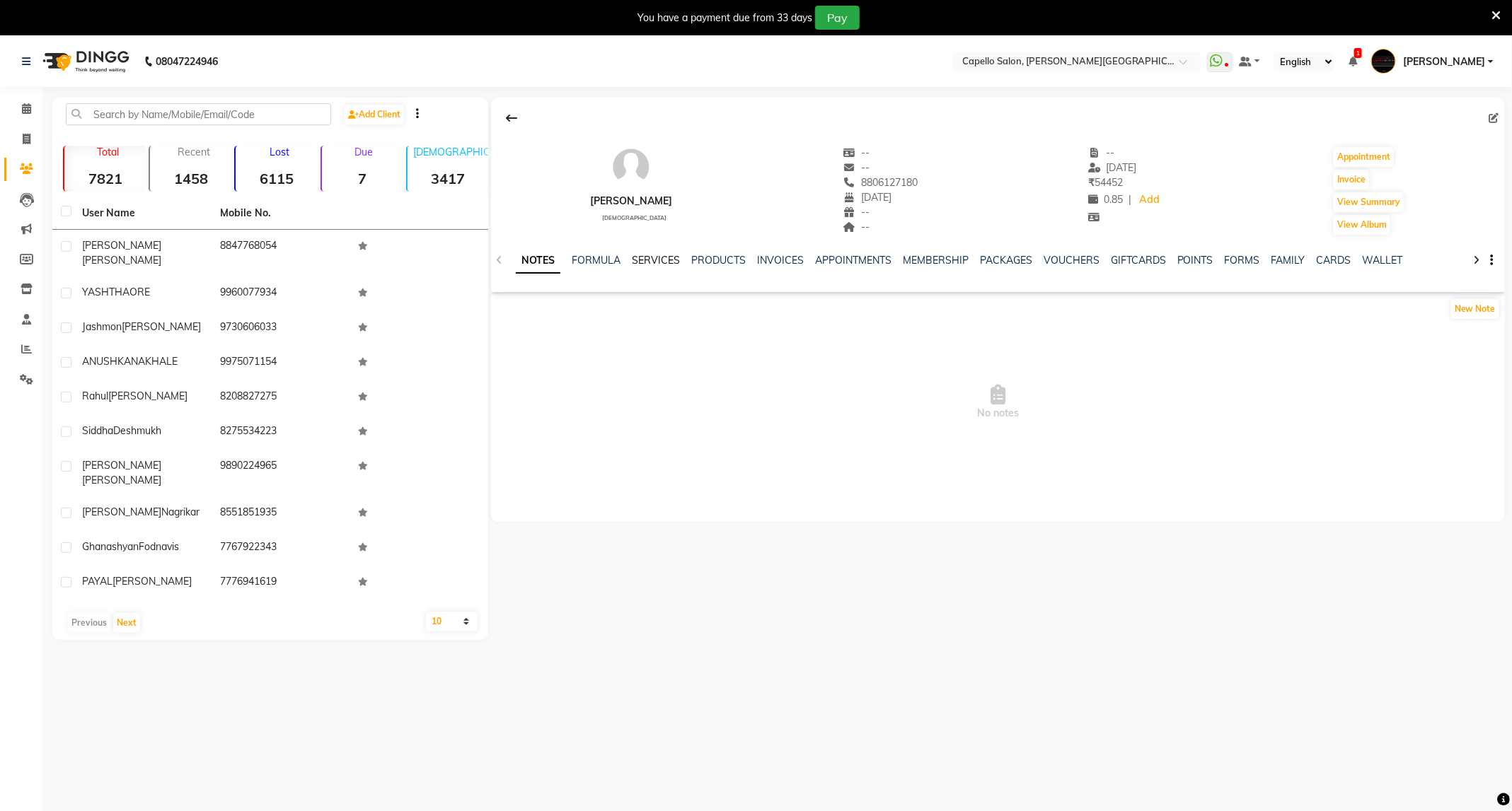
click at [661, 263] on link "SERVICES" at bounding box center [656, 259] width 49 height 13
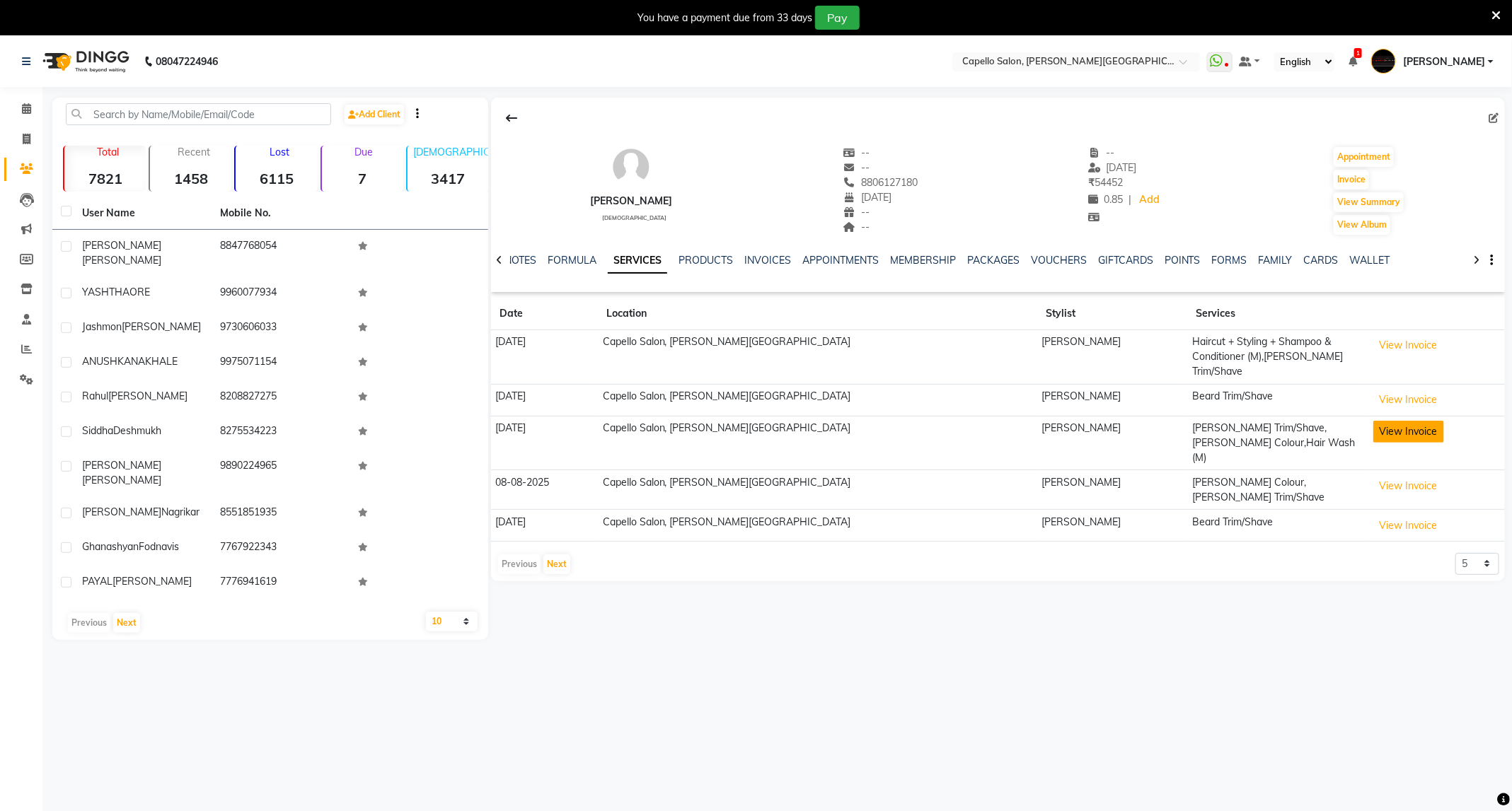
click at [1387, 421] on button "View Invoice" at bounding box center [1408, 431] width 71 height 22
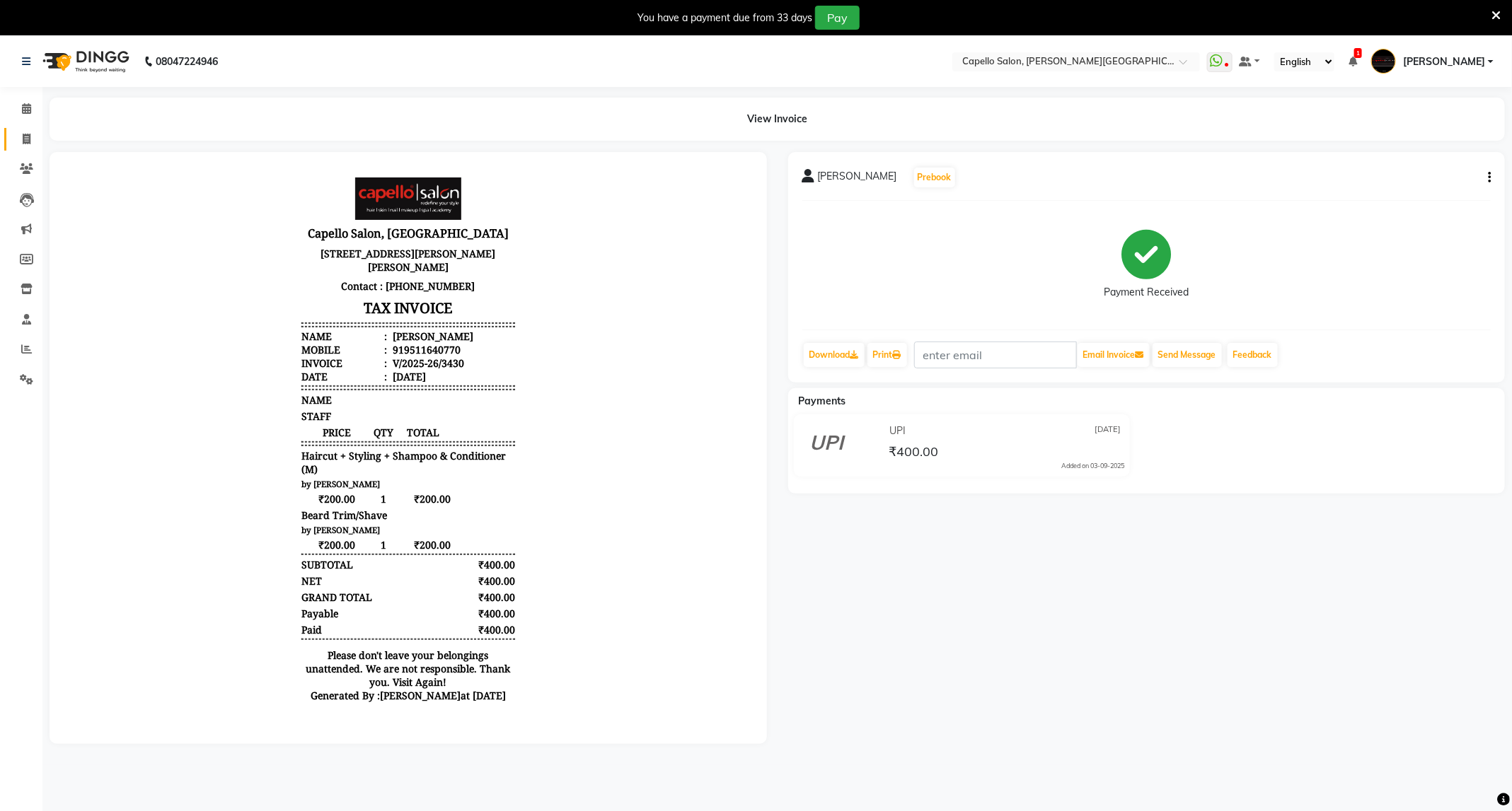
click at [26, 131] on span at bounding box center [26, 139] width 24 height 17
select select "811"
select select "service"
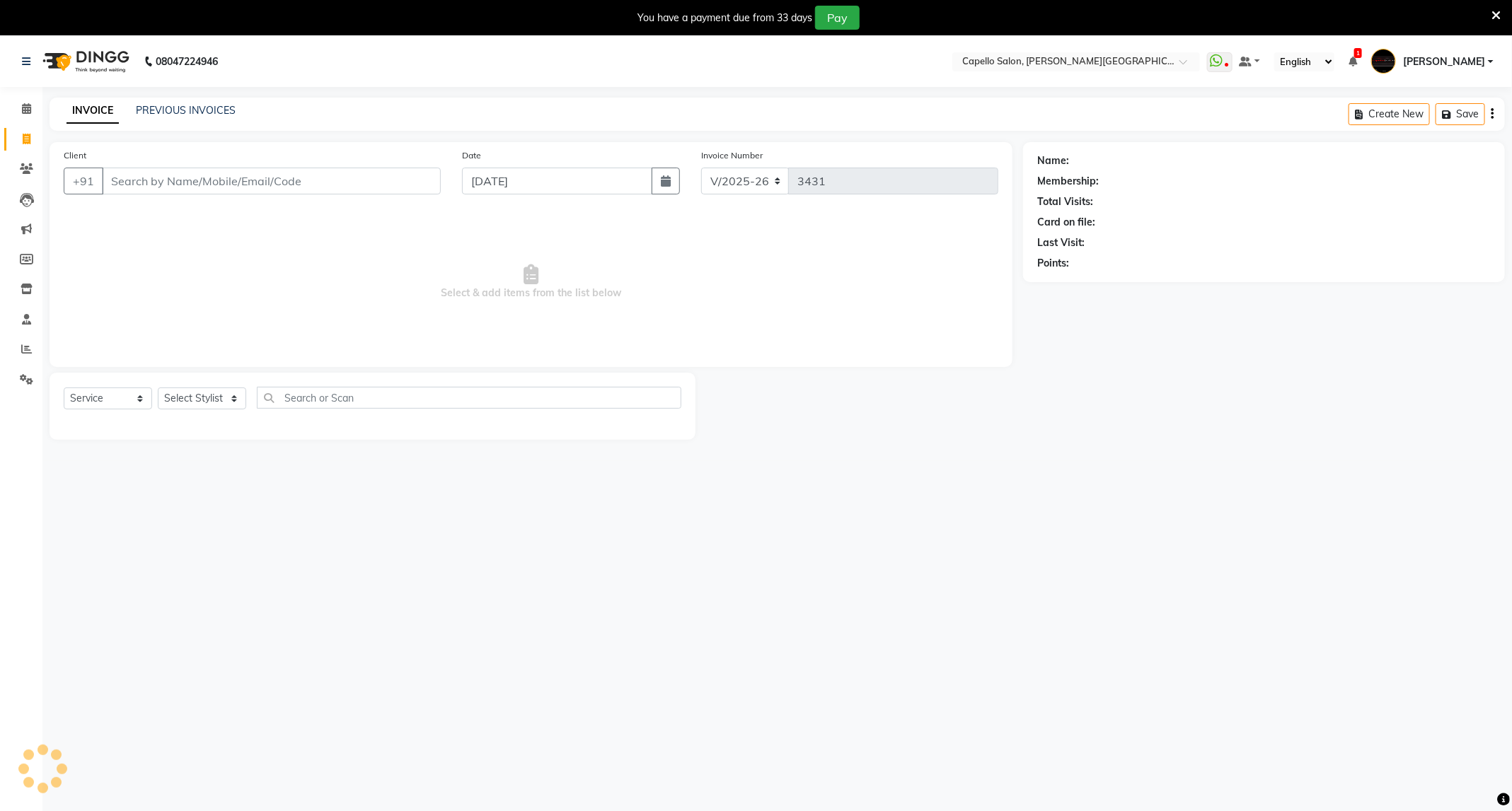
scroll to position [36, 0]
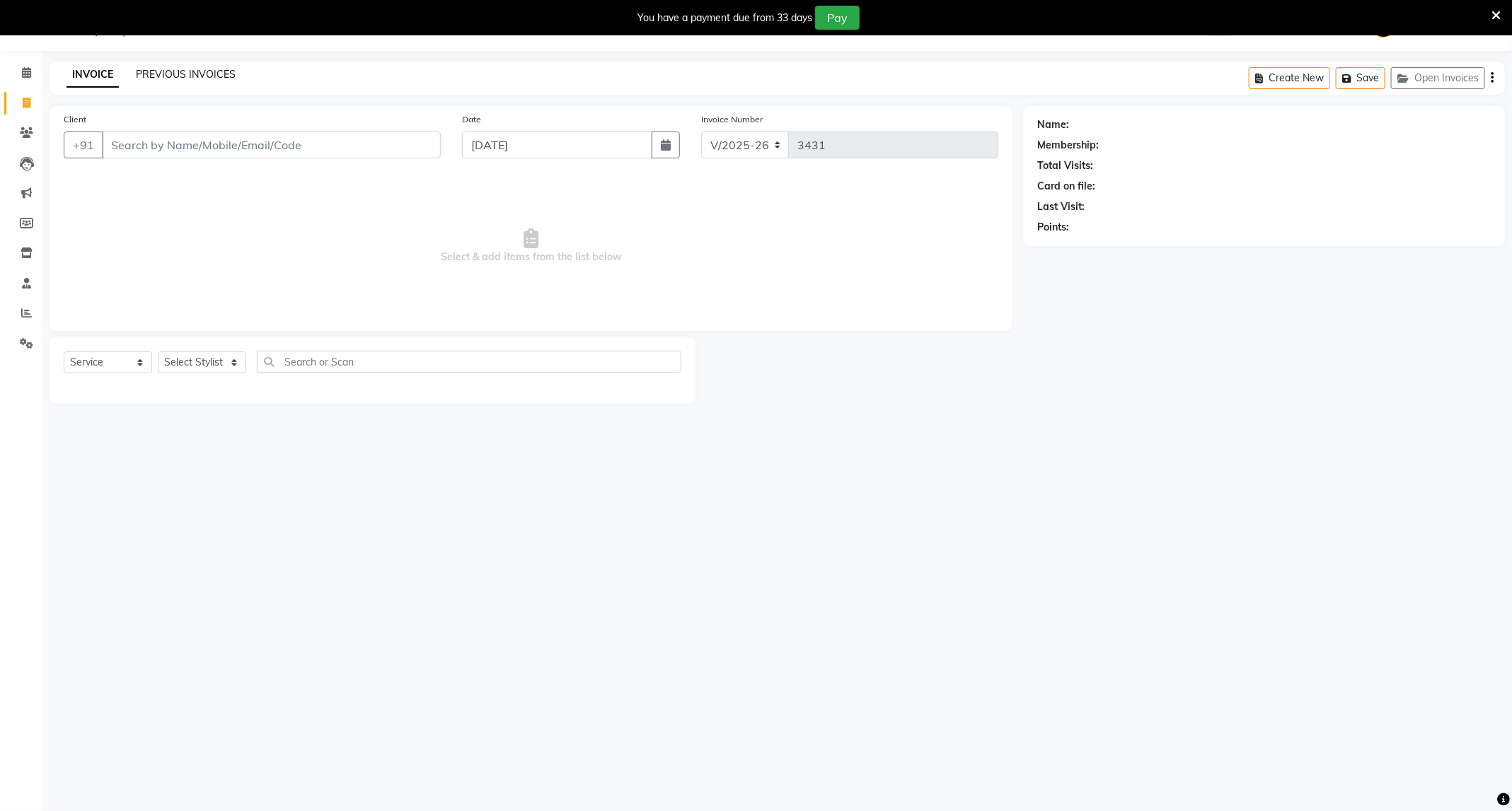
click at [179, 79] on link "PREVIOUS INVOICES" at bounding box center [186, 74] width 100 height 13
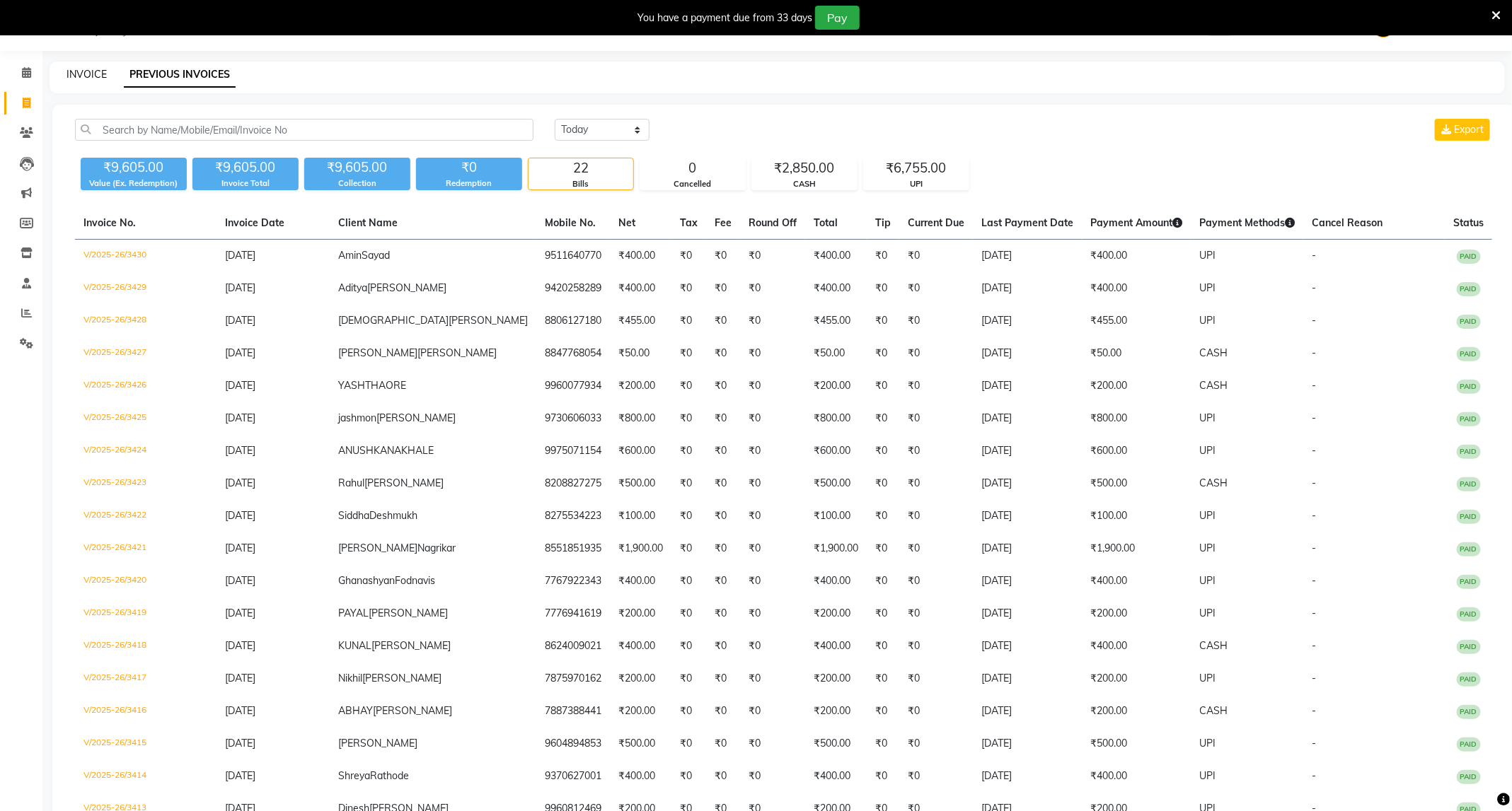
click at [77, 74] on link "INVOICE" at bounding box center [86, 74] width 41 height 13
select select "service"
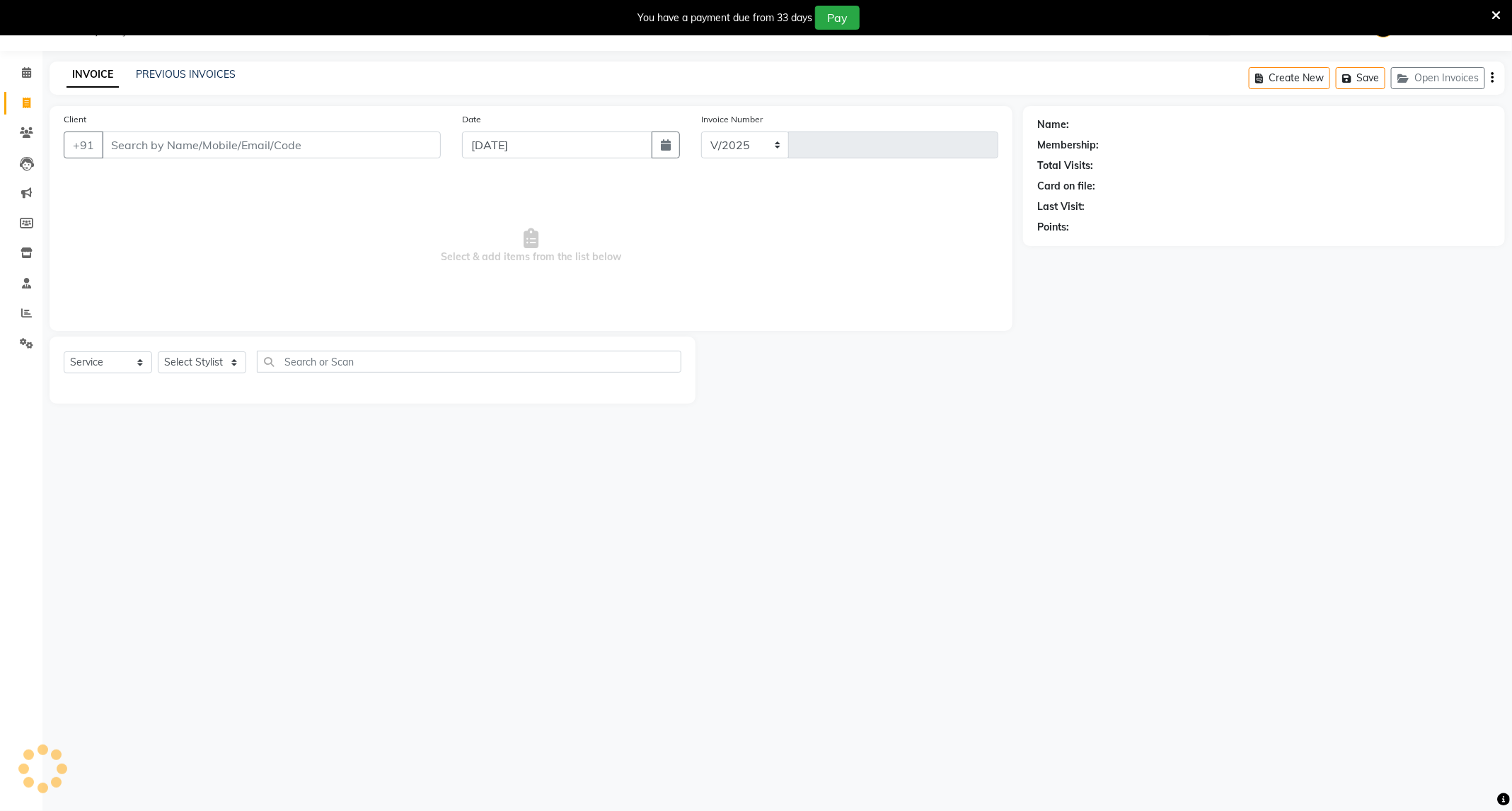
select select "811"
type input "3431"
click at [202, 368] on select "Select Stylist" at bounding box center [201, 362] width 88 height 22
select select "35878"
click at [157, 353] on select "Select Stylist ADMIN ANKUSH B Capello Trimurti Dushyant barsagade Kristee Raut …" at bounding box center [201, 362] width 88 height 22
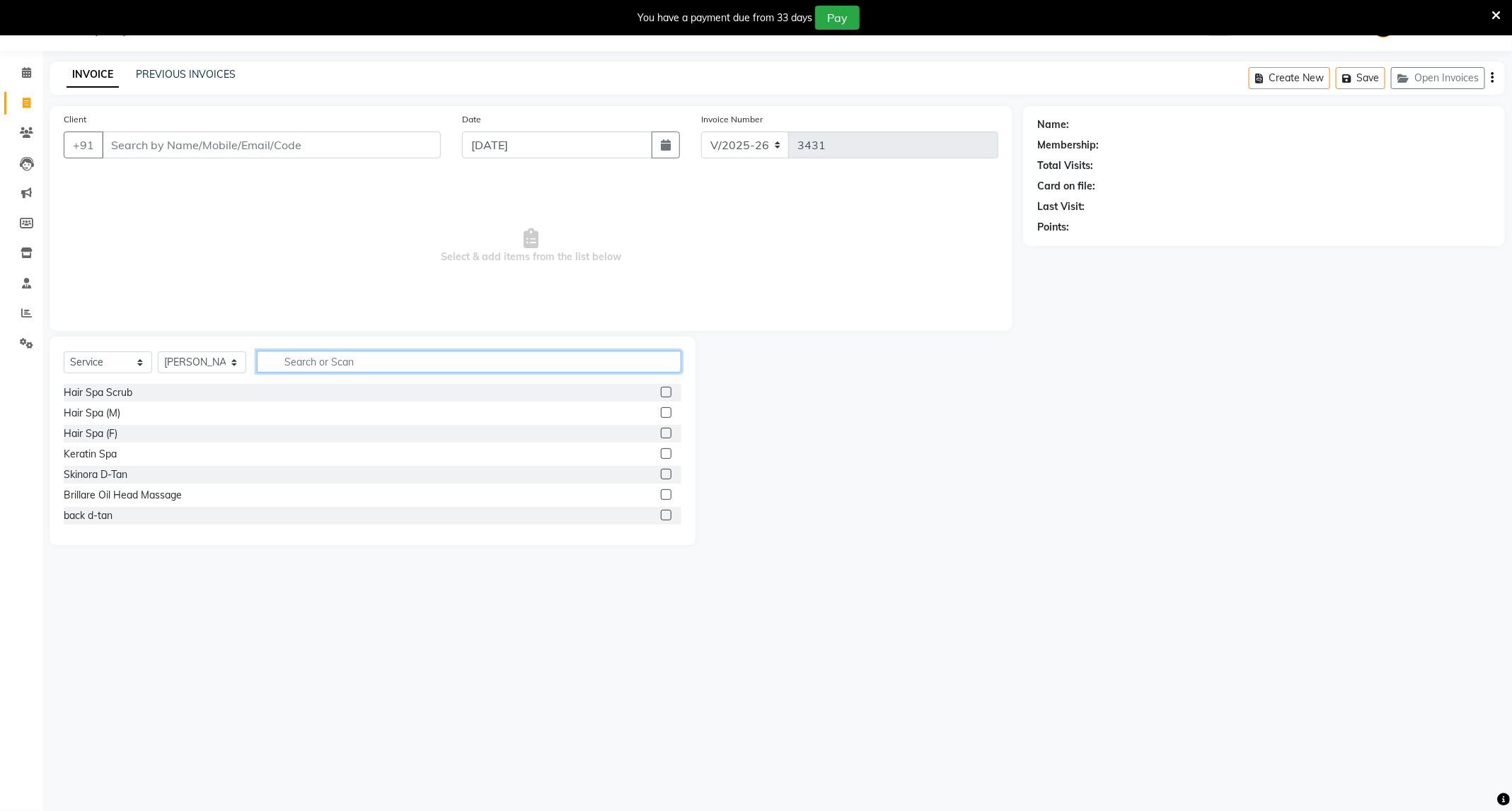
click at [329, 357] on input "text" at bounding box center [468, 361] width 425 height 22
type input "cut"
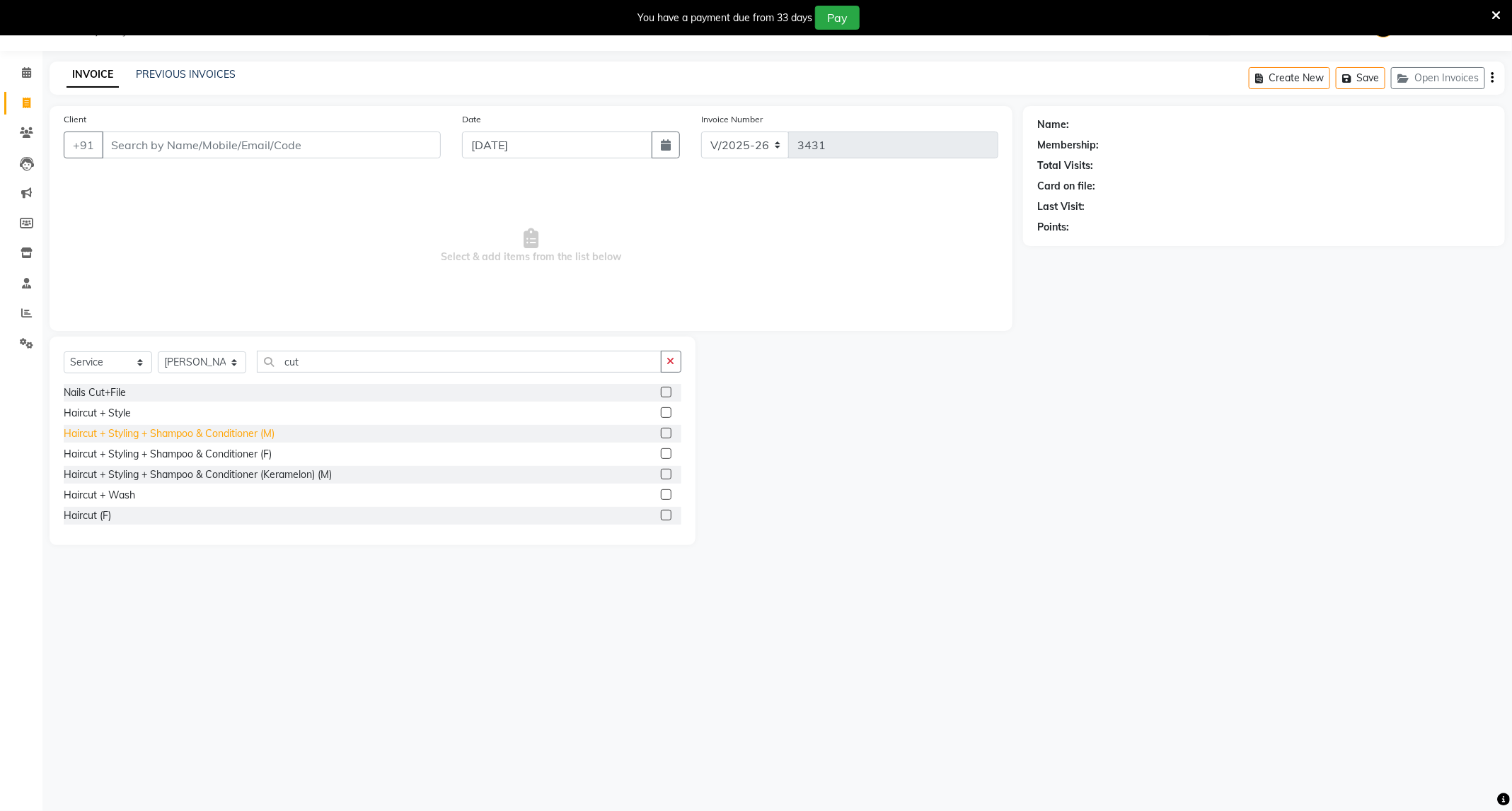
click at [212, 441] on div "Haircut + Styling + Shampoo & Conditioner (M)" at bounding box center [169, 433] width 211 height 15
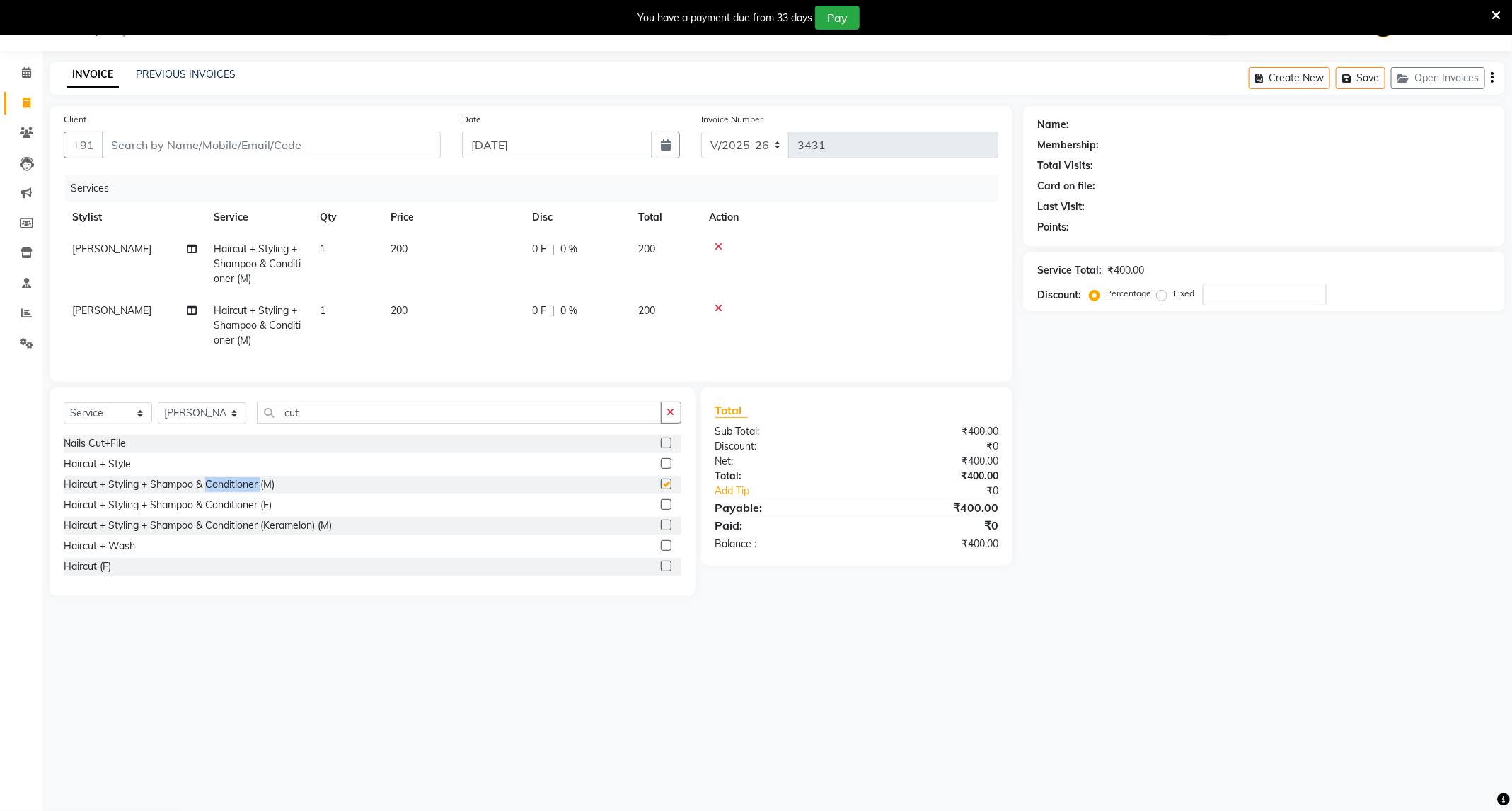
checkbox input "false"
click at [715, 308] on icon at bounding box center [718, 308] width 8 height 10
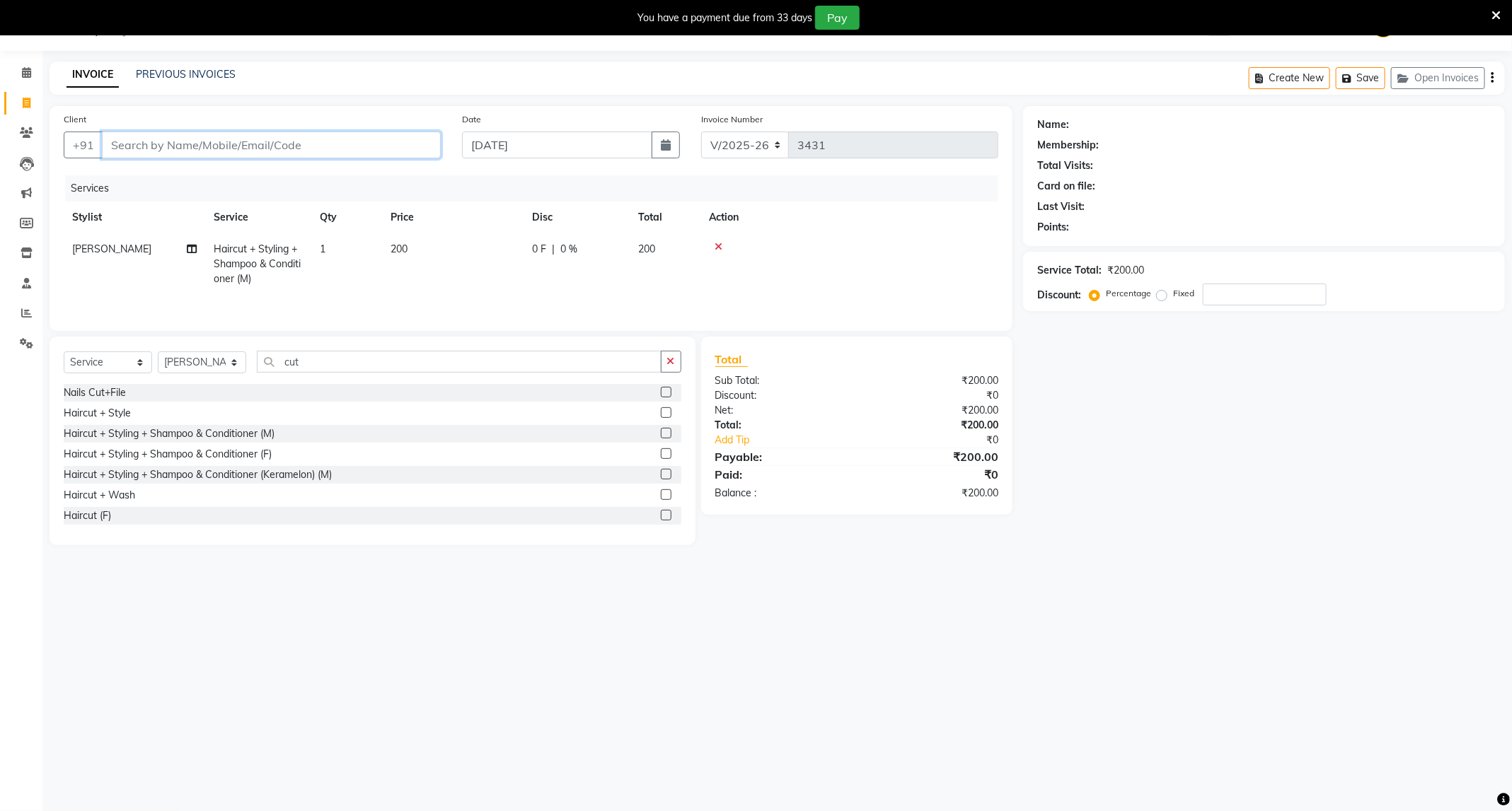
click at [242, 152] on input "Client" at bounding box center [271, 145] width 339 height 27
type input "7"
type input "0"
type input "7769991113"
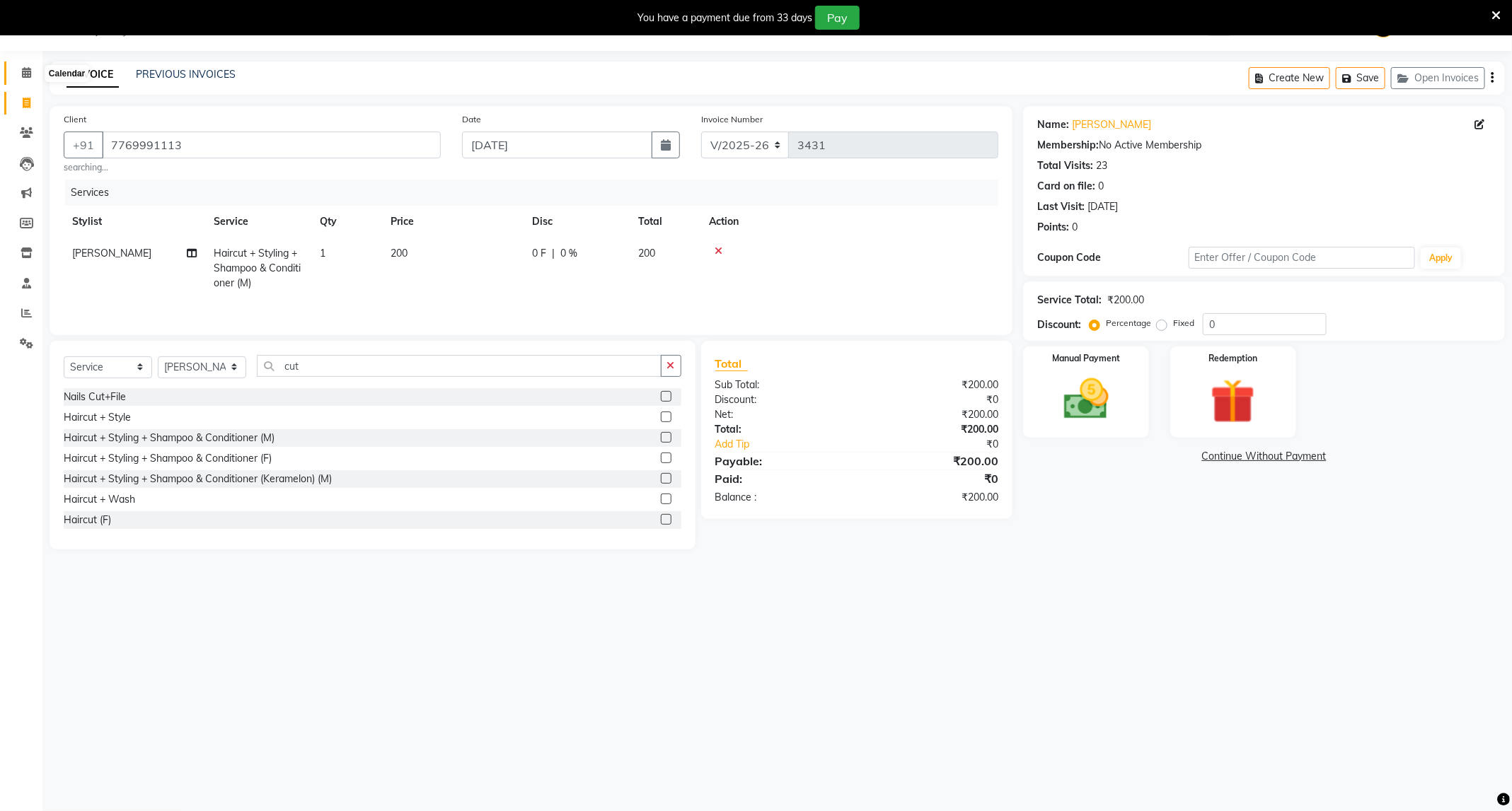
click at [30, 70] on icon at bounding box center [26, 72] width 9 height 11
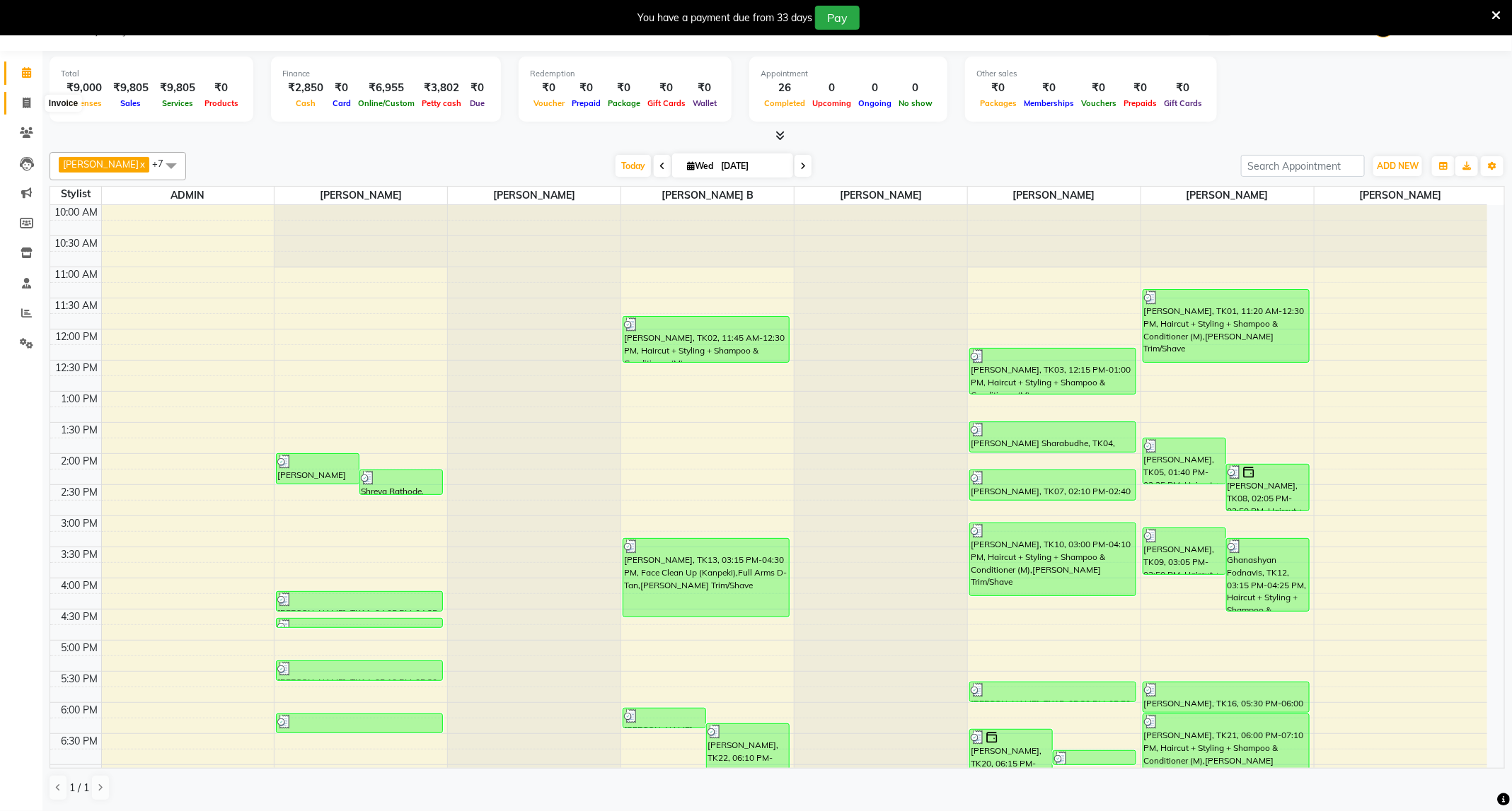
click at [34, 98] on span at bounding box center [26, 103] width 24 height 17
select select "811"
select select "service"
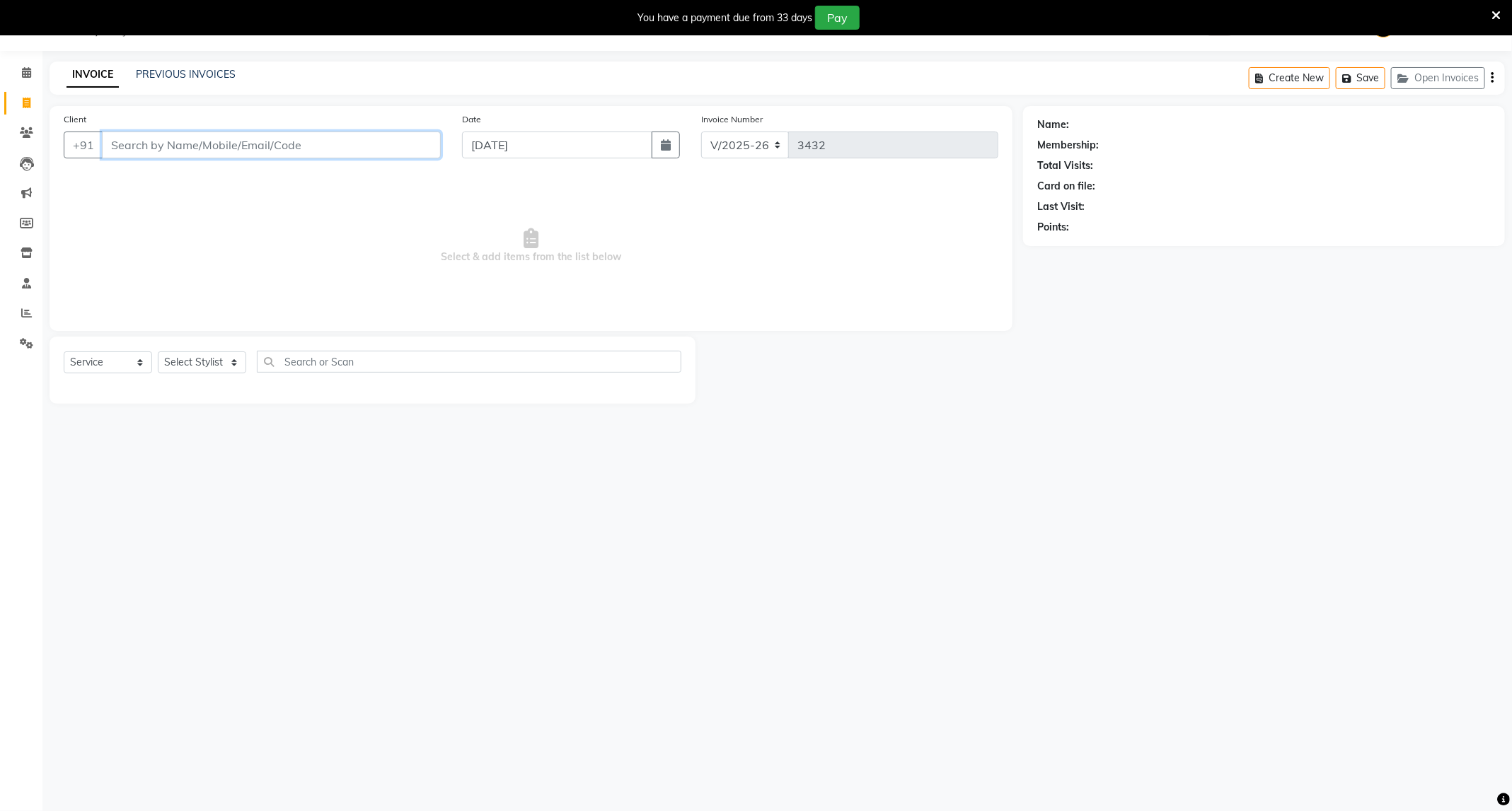
click at [204, 138] on input "Client" at bounding box center [271, 145] width 339 height 27
paste input "9834656922"
click at [186, 177] on span "9834656922" at bounding box center [192, 178] width 71 height 15
type input "9834656922"
click at [222, 358] on select "Select Stylist ADMIN ANKUSH B Capello Trimurti Dushyant barsagade Kristee Raut …" at bounding box center [201, 362] width 88 height 22
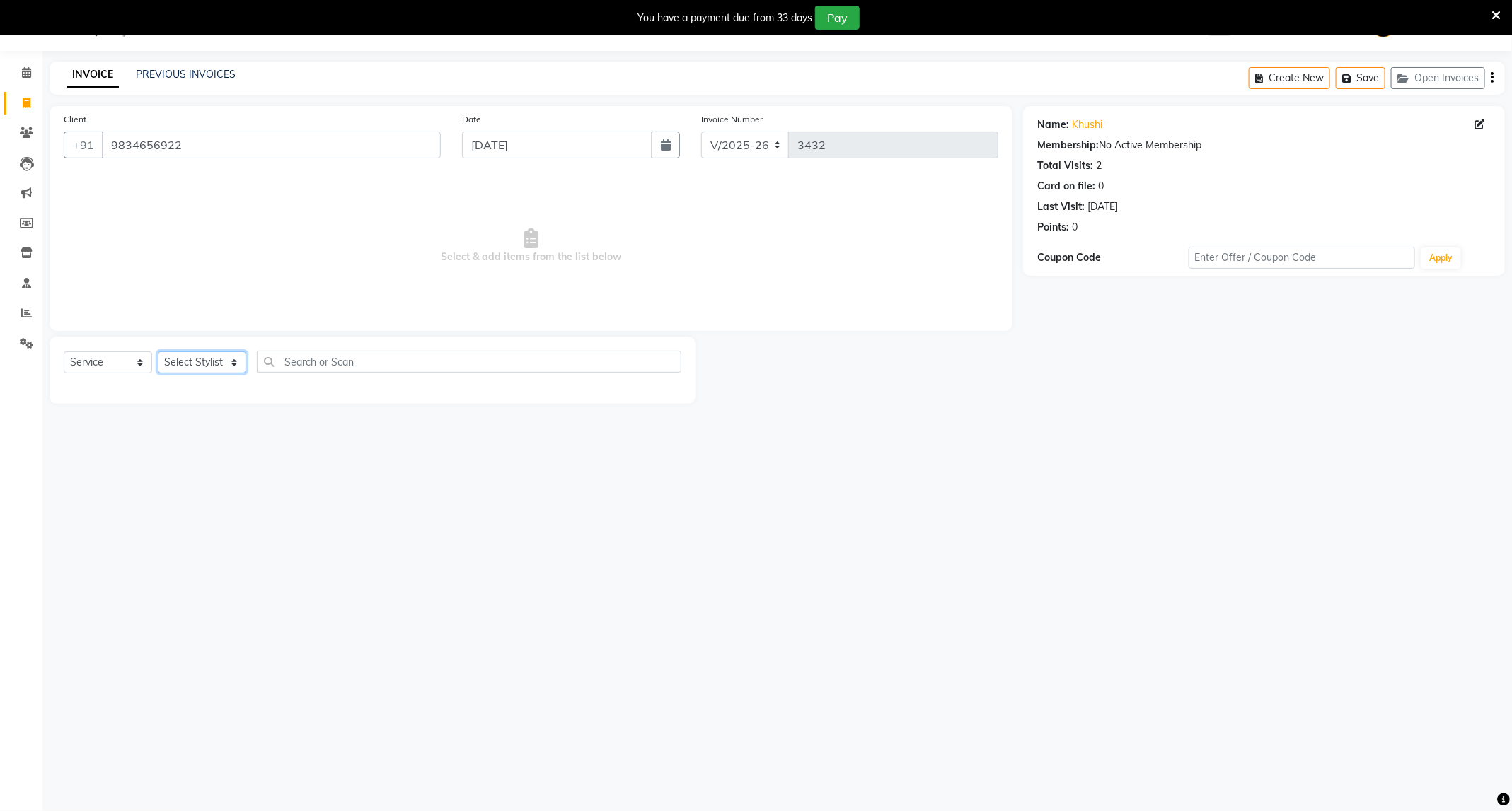
select select "50699"
click at [157, 353] on select "Select Stylist ADMIN ANKUSH B Capello Trimurti Dushyant barsagade Kristee Raut …" at bounding box center [201, 362] width 88 height 22
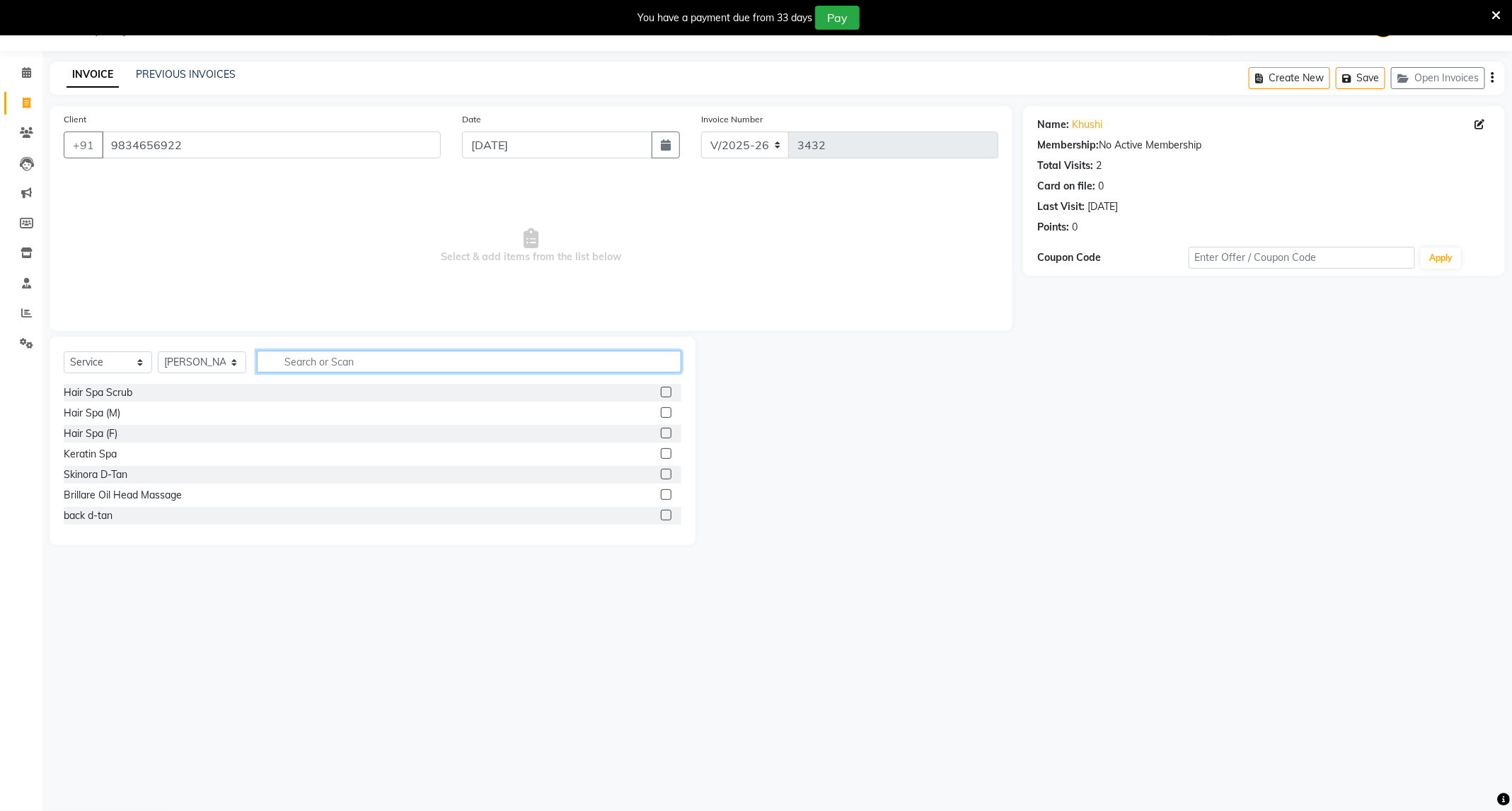
click at [368, 356] on input "text" at bounding box center [468, 361] width 425 height 22
type input "cut"
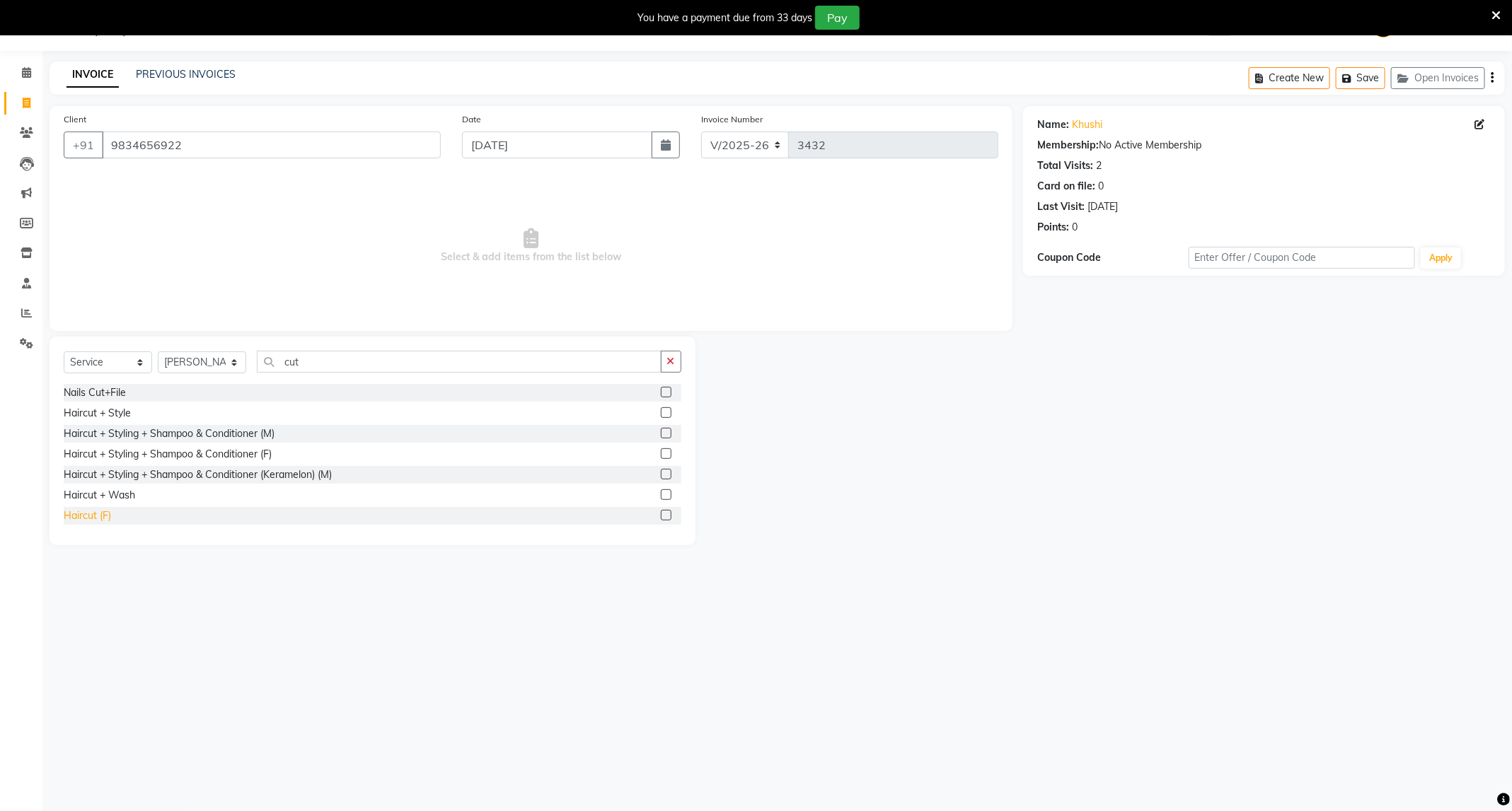
click at [77, 523] on div "Haircut (F)" at bounding box center [87, 516] width 48 height 15
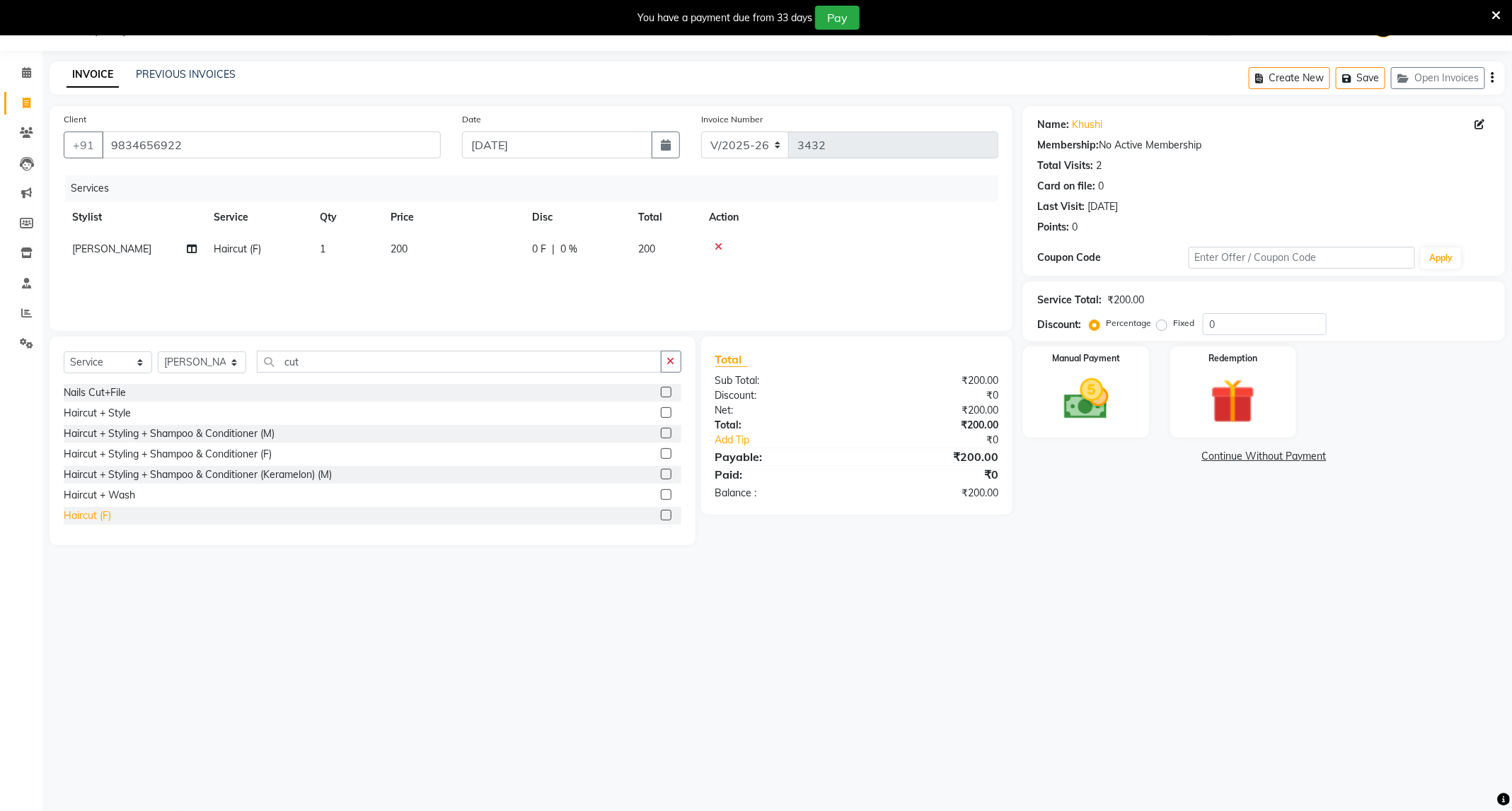
click at [95, 511] on div "Haircut (F)" at bounding box center [87, 516] width 48 height 15
checkbox input "false"
click at [292, 147] on input "9834656922" at bounding box center [271, 145] width 339 height 27
click at [1482, 123] on icon at bounding box center [1480, 124] width 10 height 10
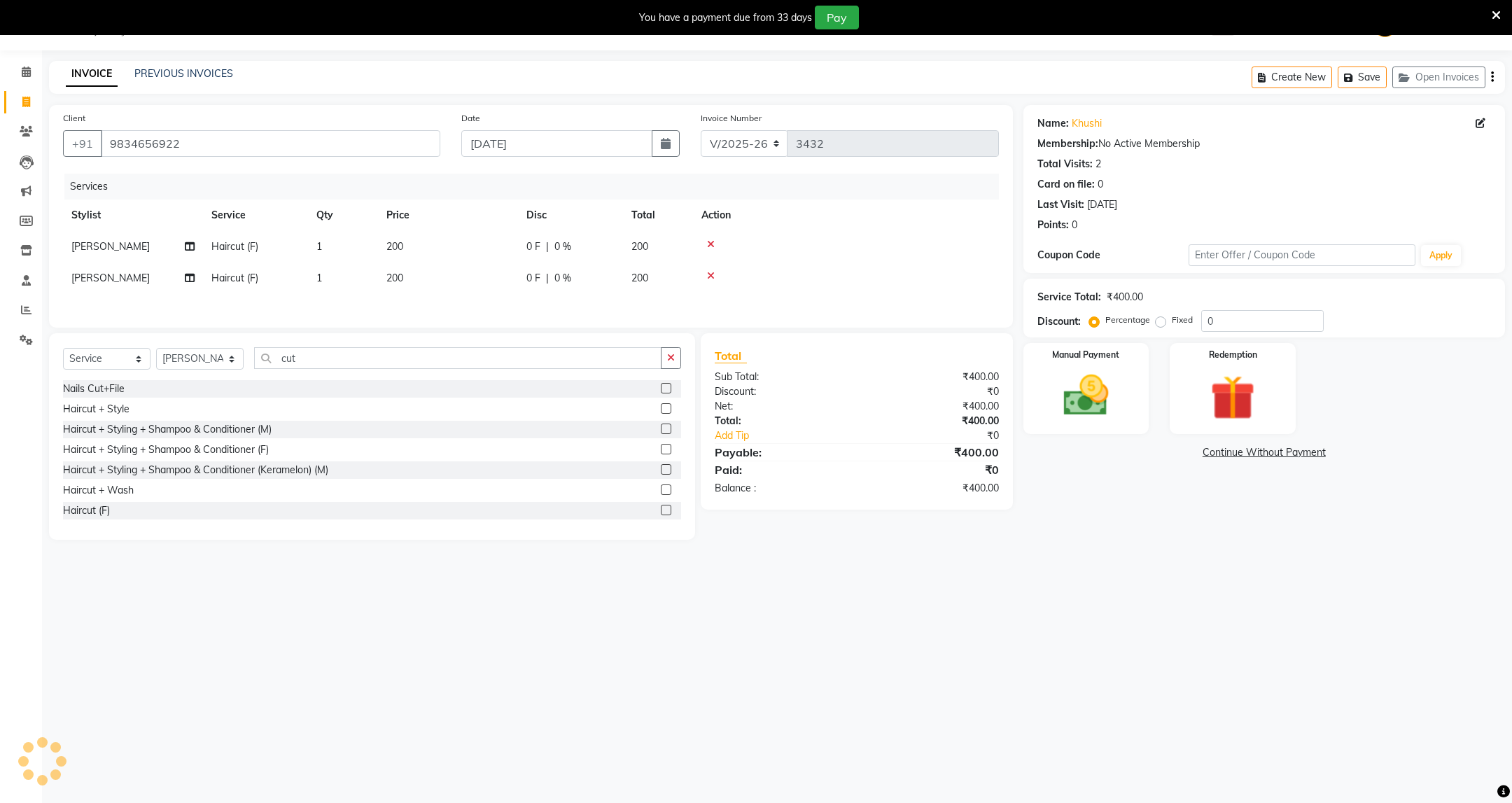
select select
select select "female"
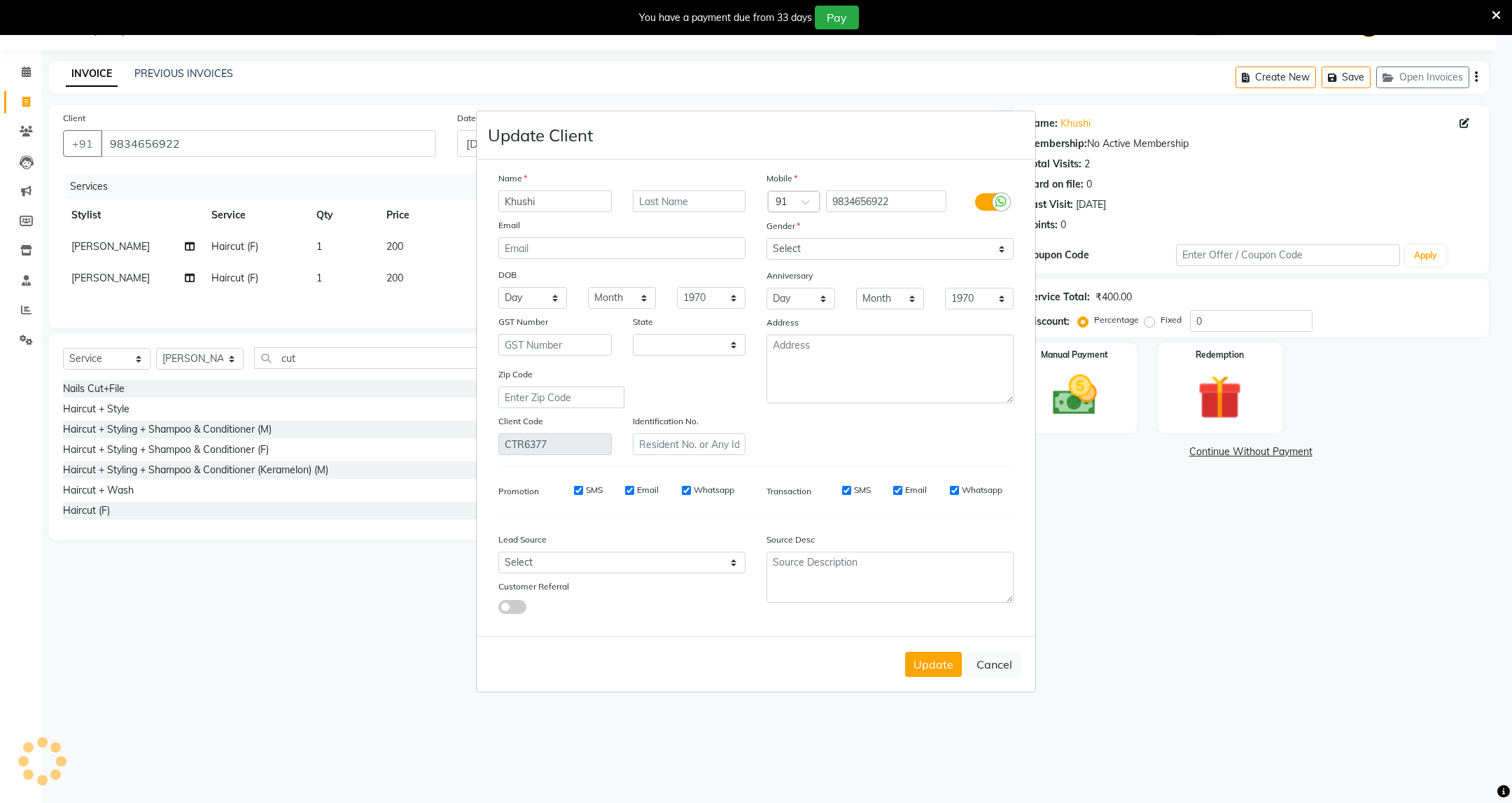
select select "22"
click at [718, 202] on input "text" at bounding box center [689, 201] width 113 height 22
type input "Bhattad"
click at [924, 664] on button "Update" at bounding box center [933, 665] width 57 height 25
select select
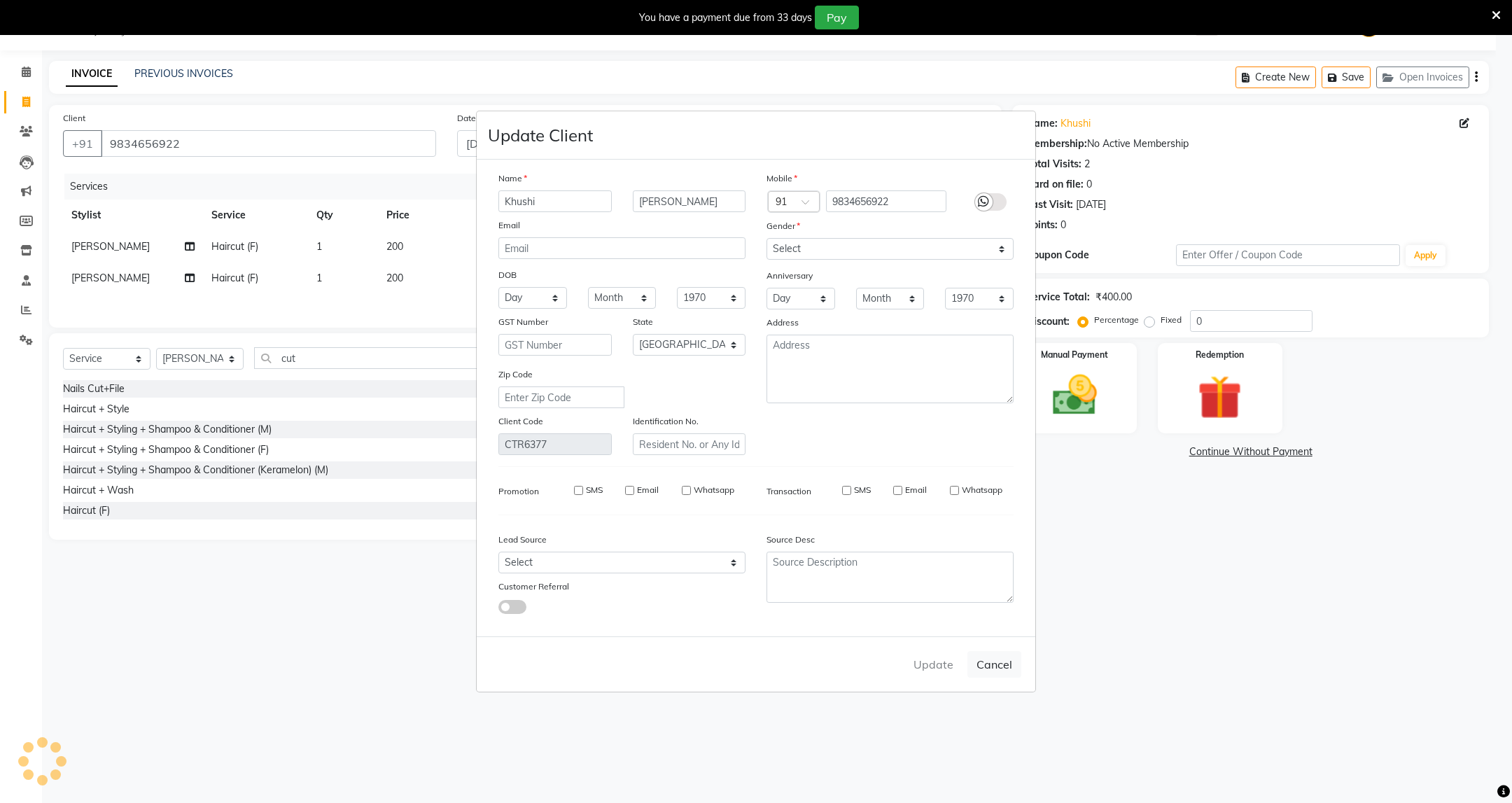
select select
select select "null"
select select
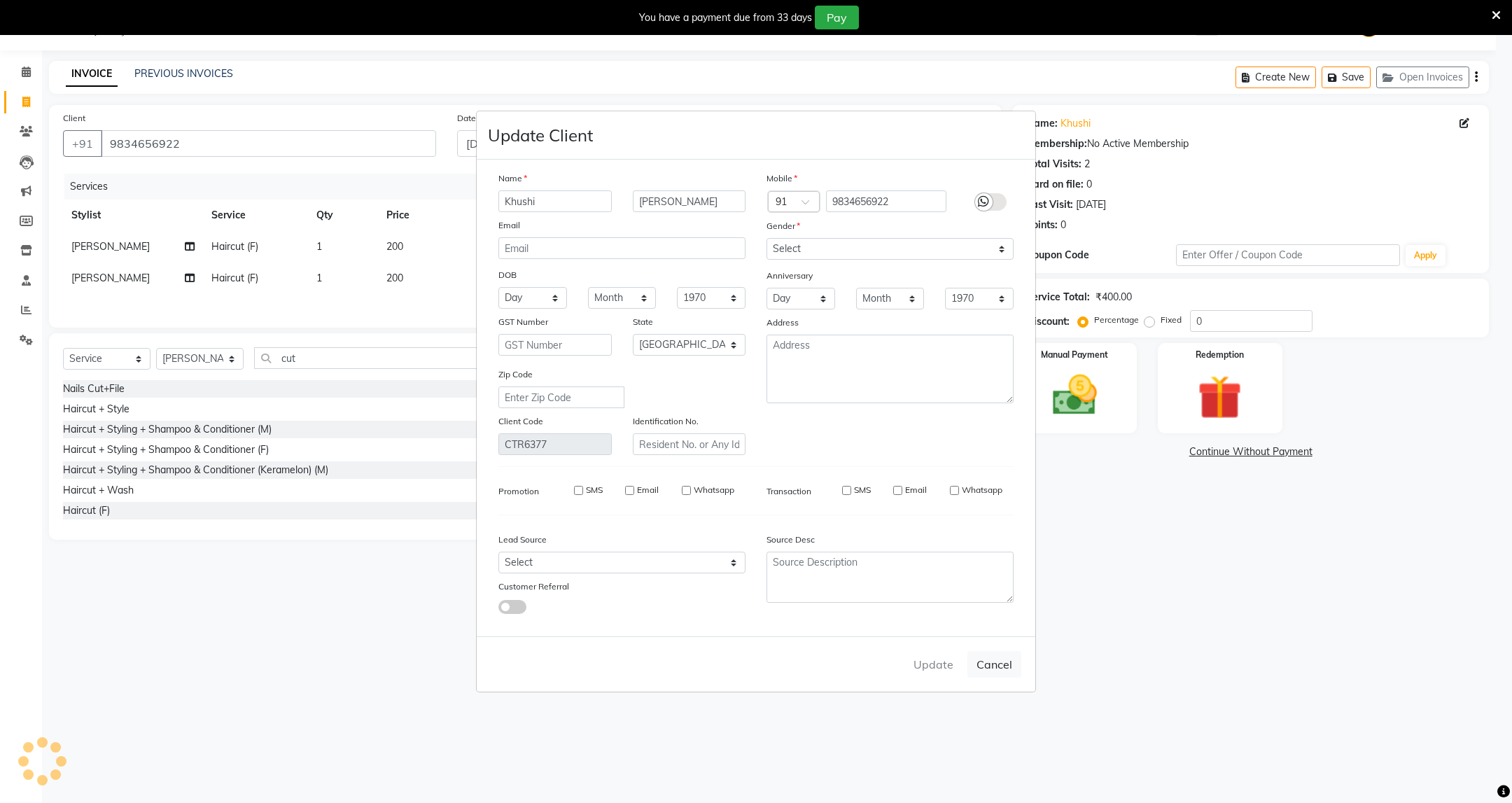
select select
checkbox input "false"
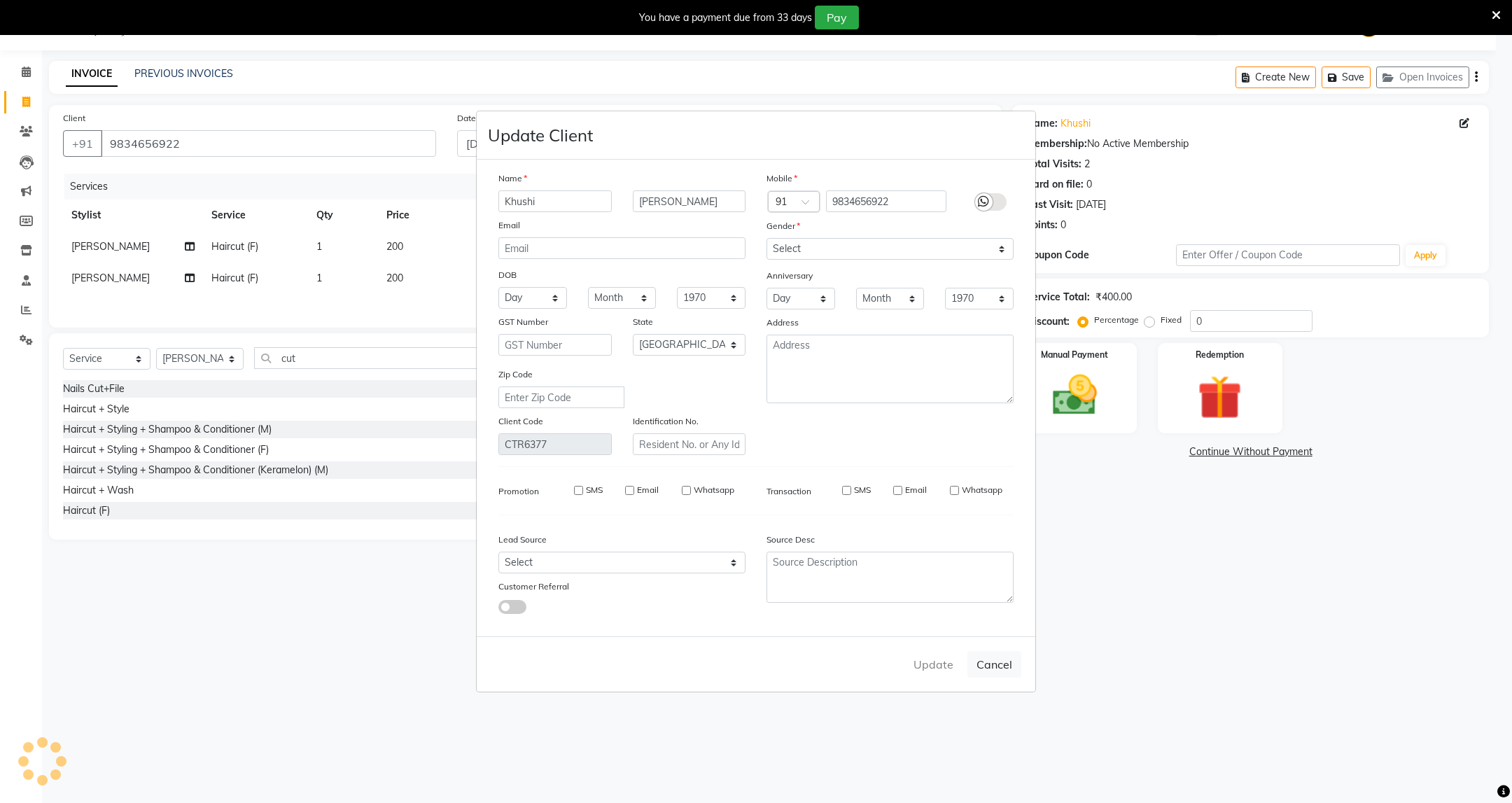
checkbox input "false"
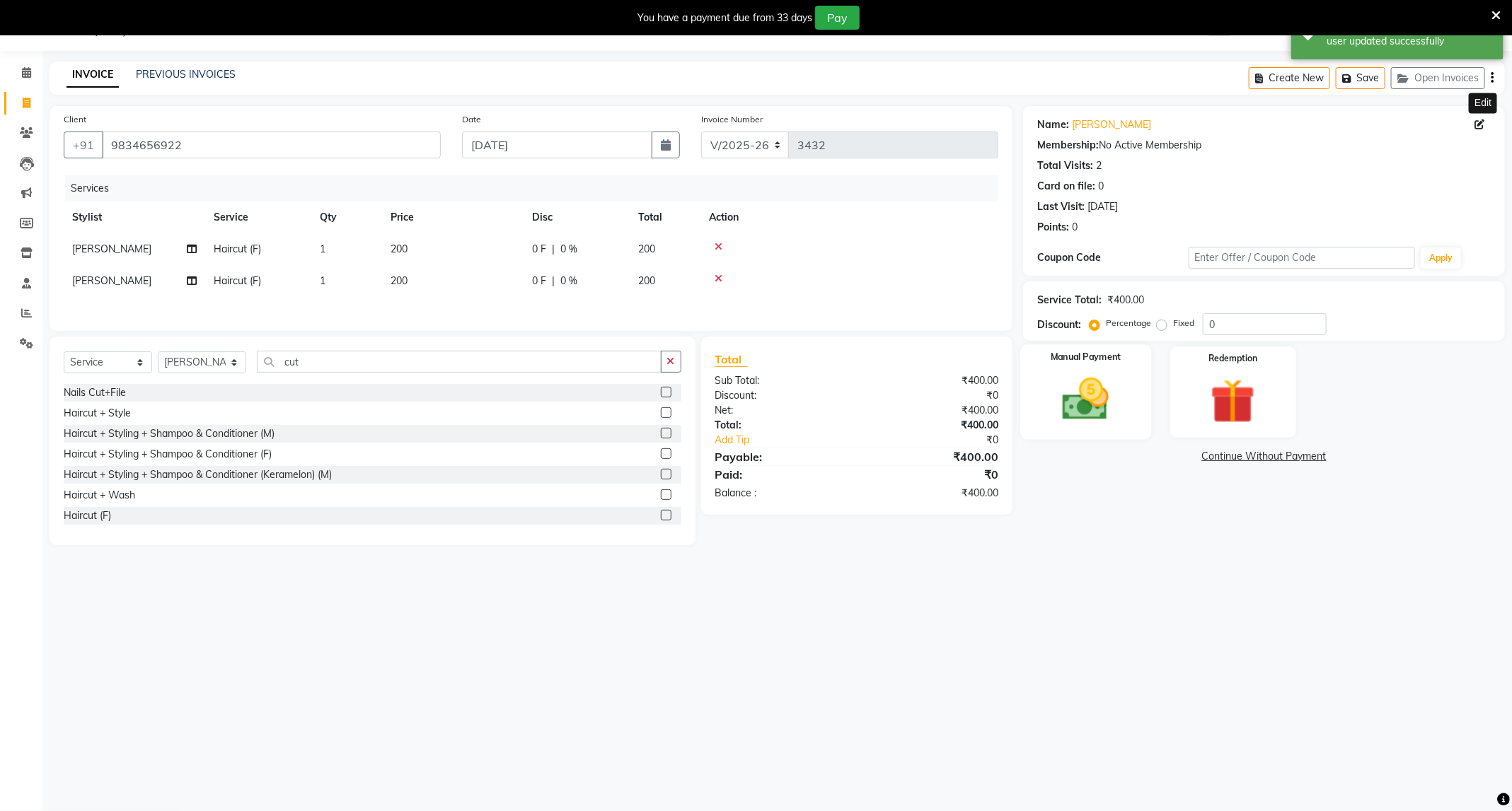
click at [1080, 416] on img at bounding box center [1085, 399] width 76 height 53
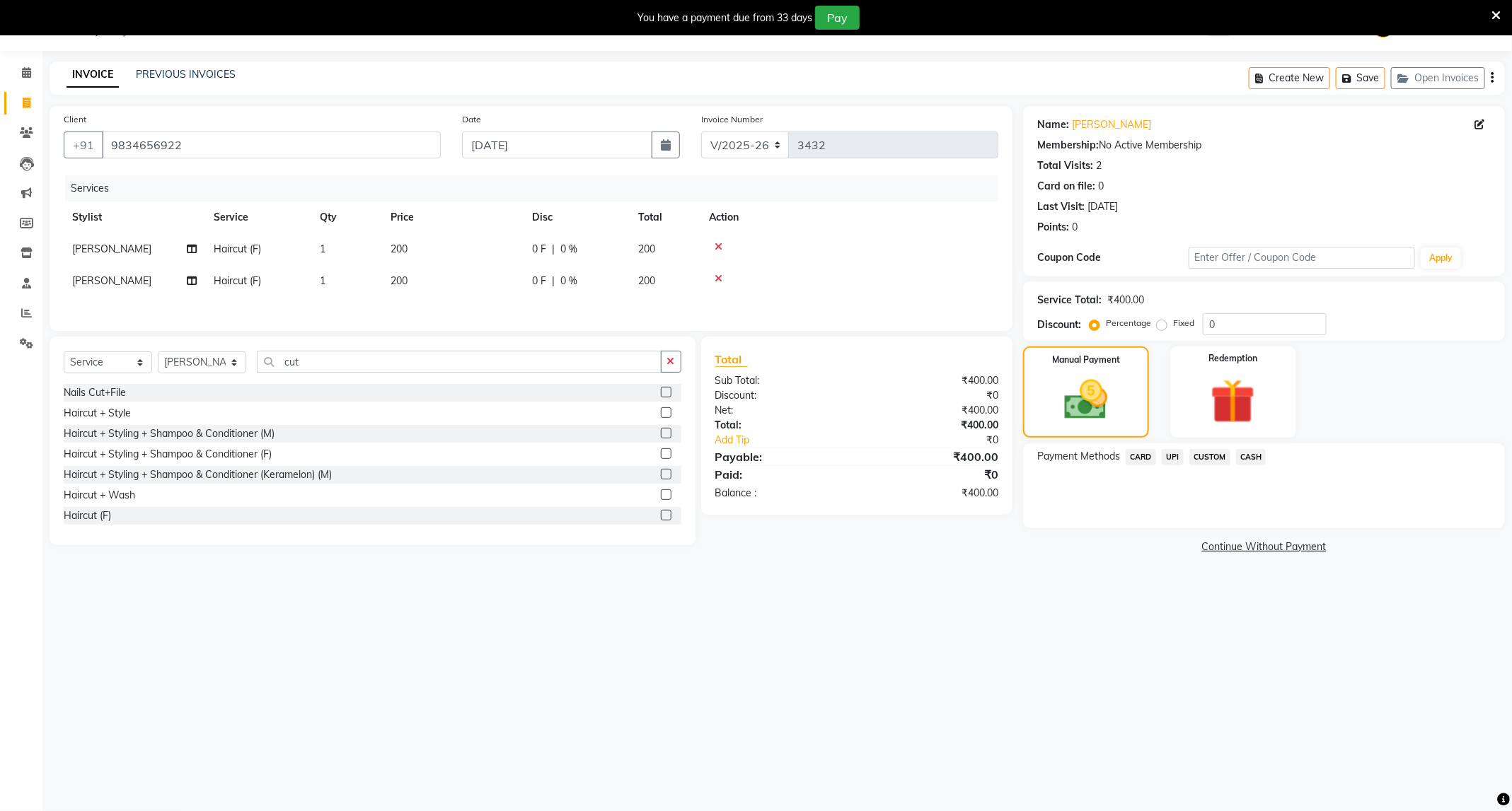
click at [1174, 461] on span "UPI" at bounding box center [1173, 456] width 22 height 17
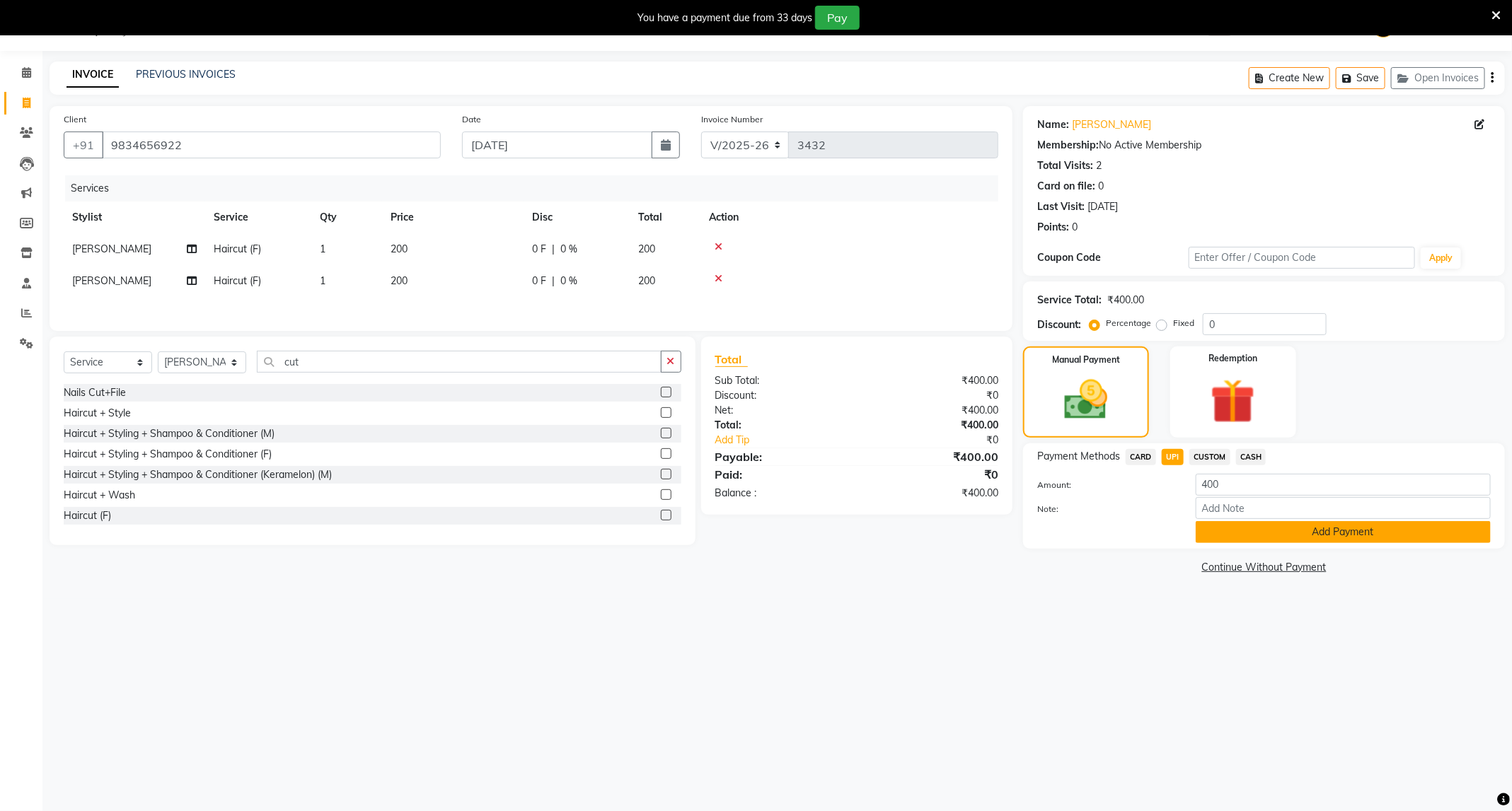
click at [1313, 539] on button "Add Payment" at bounding box center [1344, 532] width 295 height 22
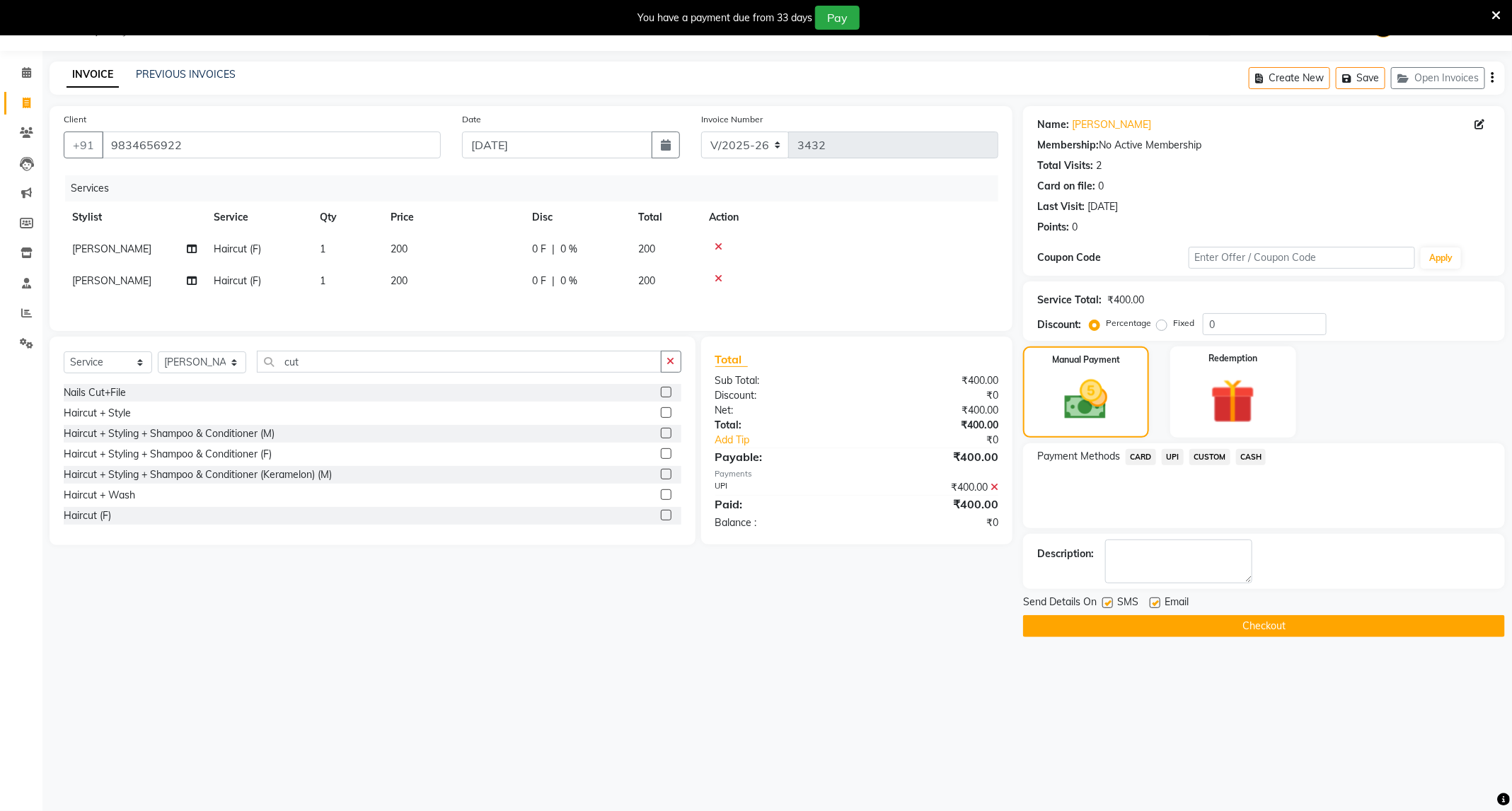
click at [1300, 636] on button "Checkout" at bounding box center [1264, 626] width 482 height 22
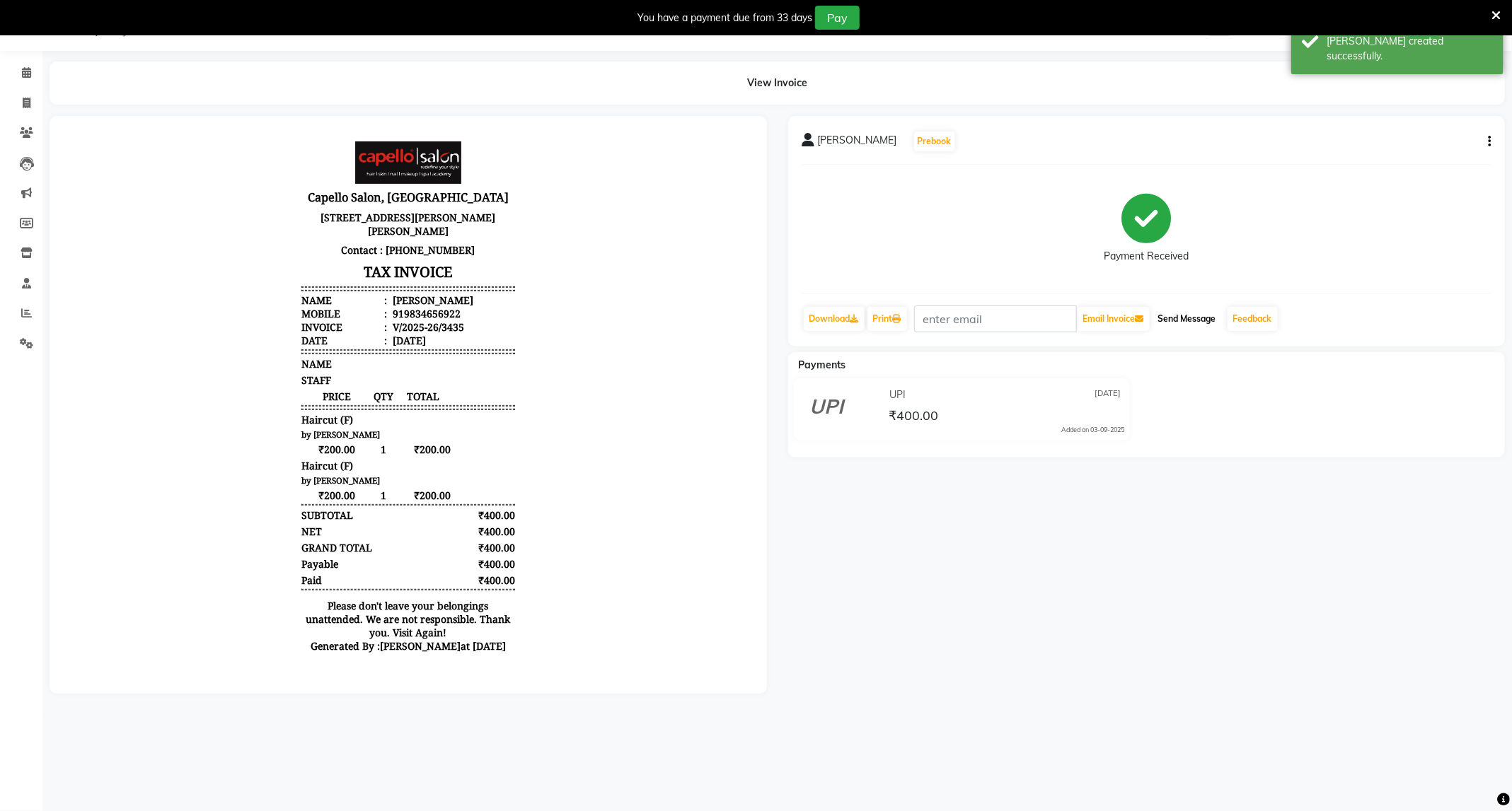
click at [1193, 311] on button "Send Message" at bounding box center [1186, 319] width 69 height 24
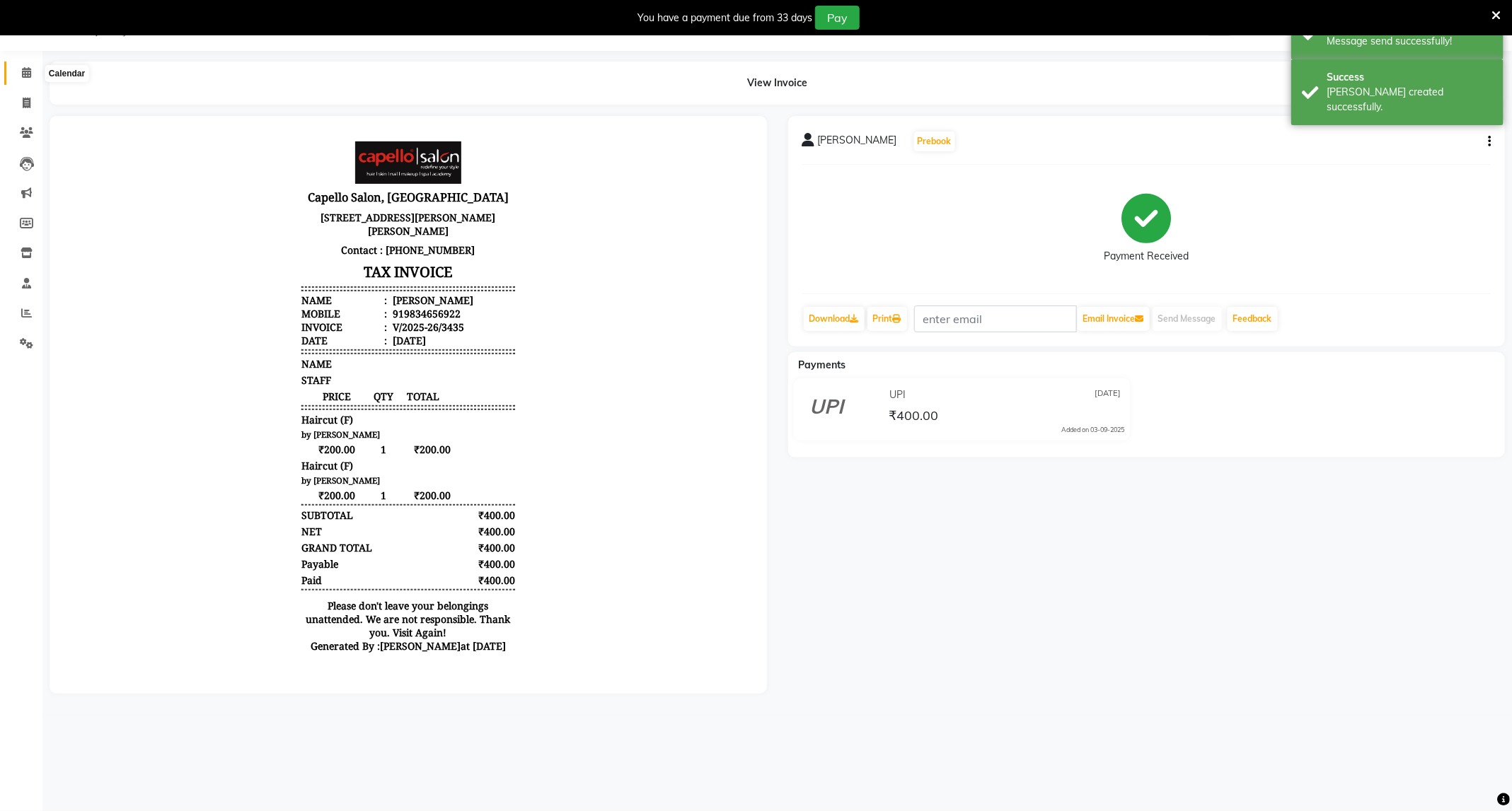
drag, startPoint x: 17, startPoint y: 68, endPoint x: 111, endPoint y: 1, distance: 115.4
click at [17, 68] on span at bounding box center [26, 73] width 24 height 17
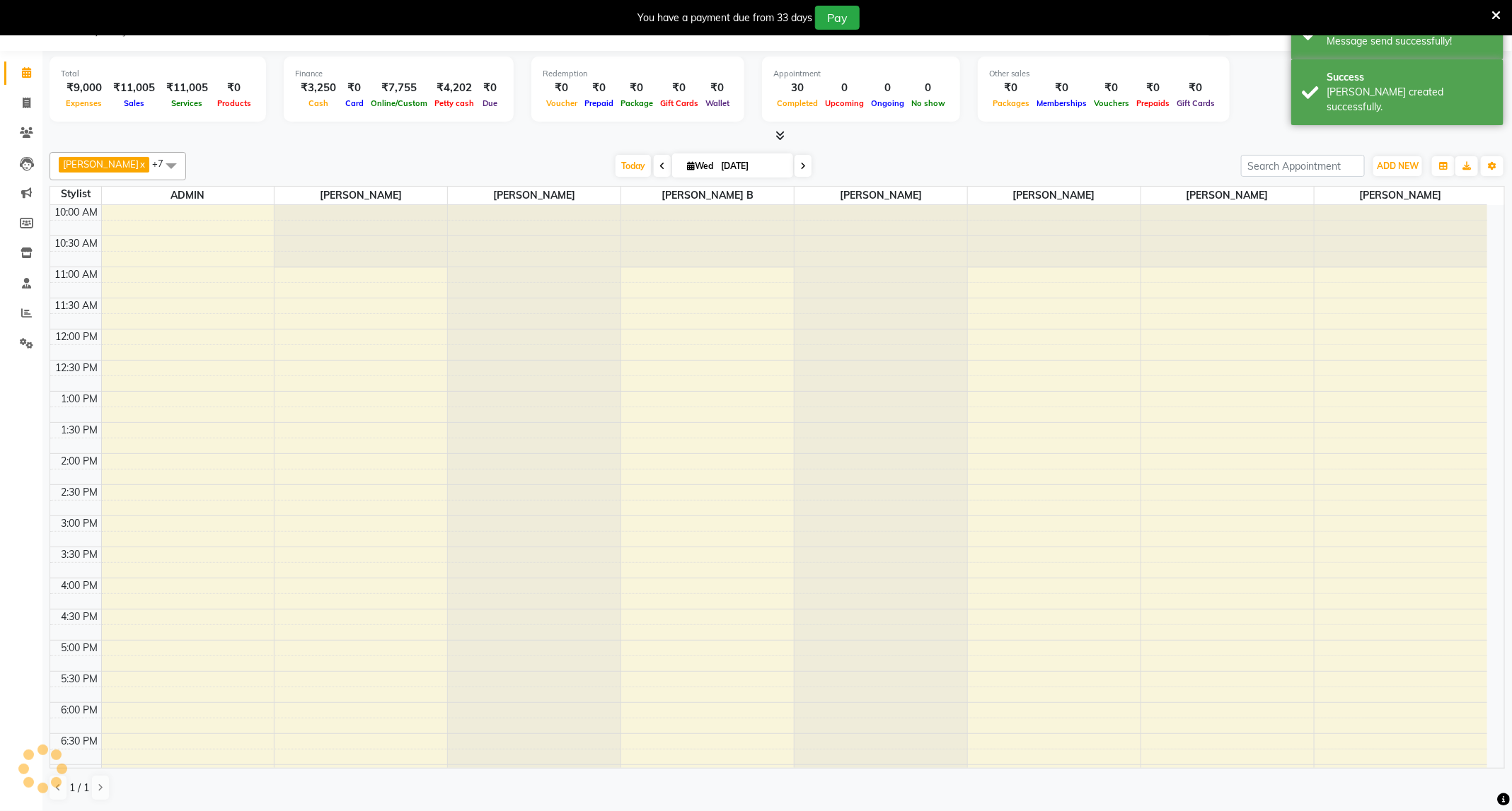
scroll to position [173, 0]
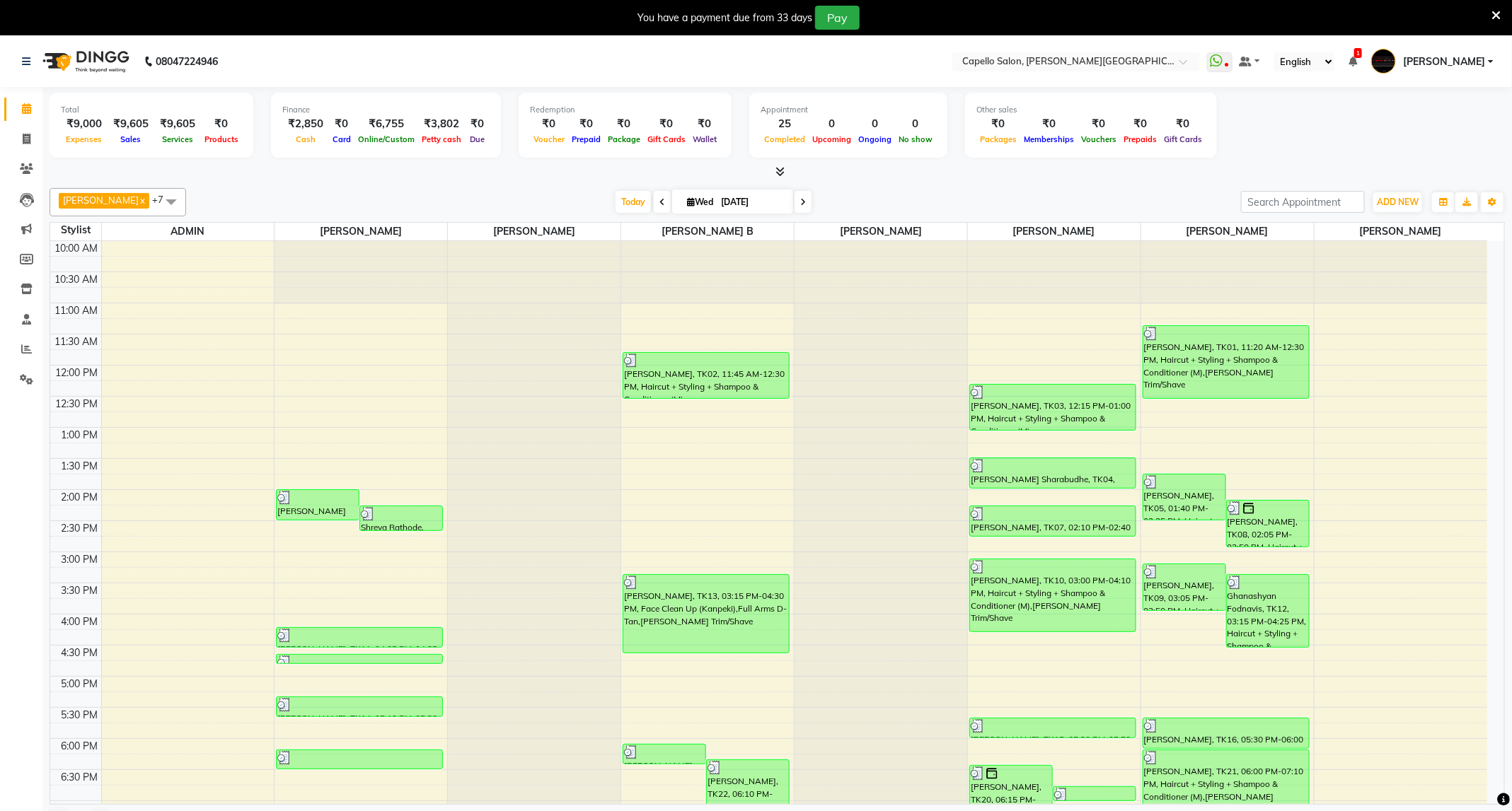
click at [1499, 16] on icon at bounding box center [1495, 15] width 9 height 13
